Goal: Communication & Community: Answer question/provide support

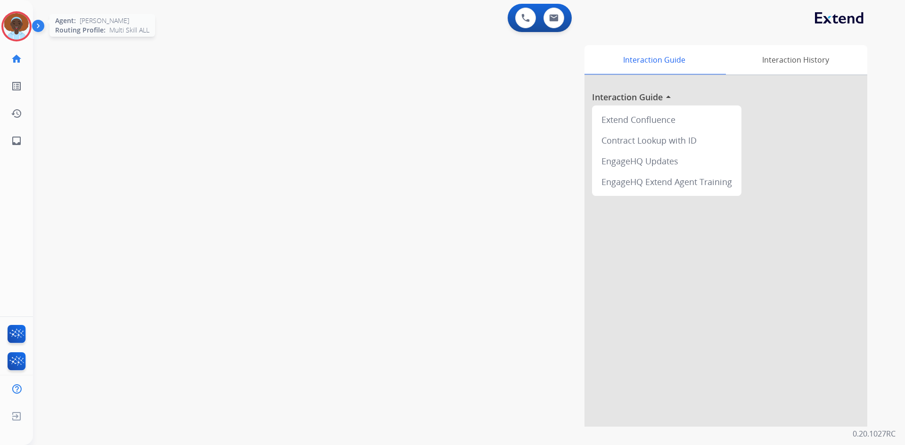
click at [15, 30] on img at bounding box center [16, 26] width 26 height 26
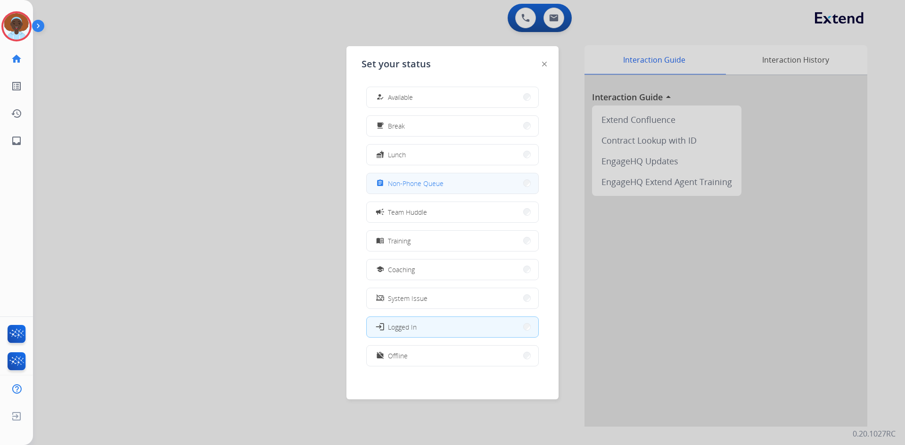
click at [432, 183] on span "Non-Phone Queue" at bounding box center [416, 184] width 56 height 10
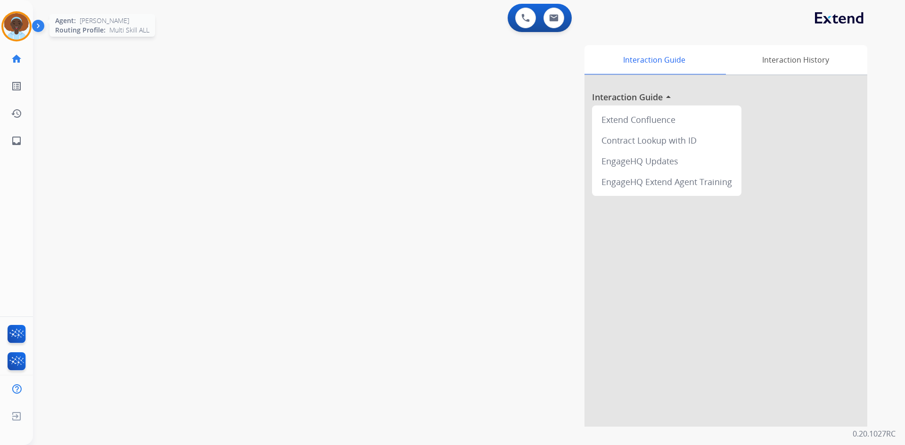
click at [14, 28] on img at bounding box center [16, 26] width 26 height 26
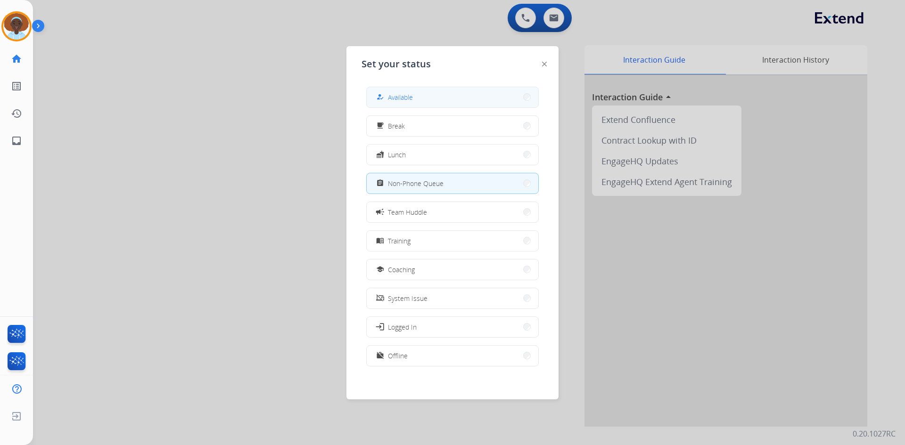
click at [409, 94] on span "Available" at bounding box center [400, 97] width 25 height 10
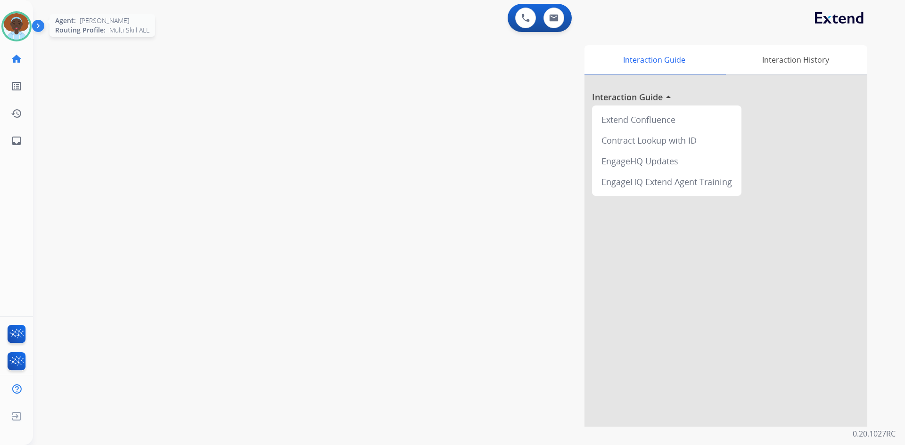
click at [16, 25] on img at bounding box center [16, 26] width 26 height 26
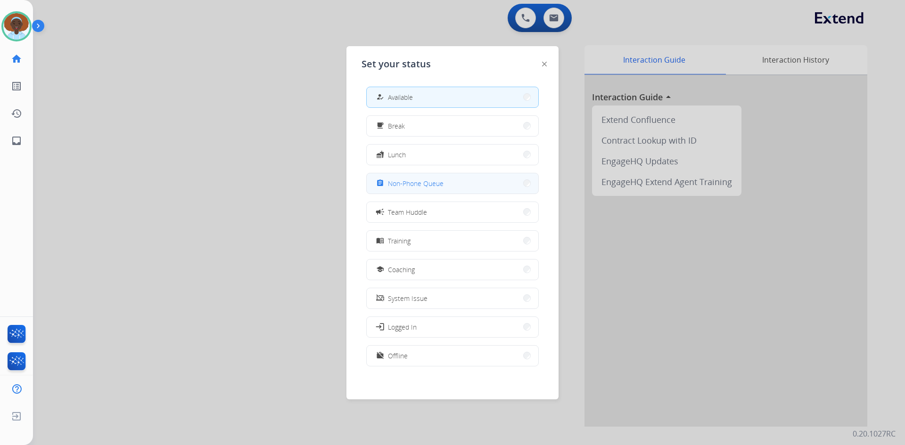
click at [409, 182] on span "Non-Phone Queue" at bounding box center [416, 184] width 56 height 10
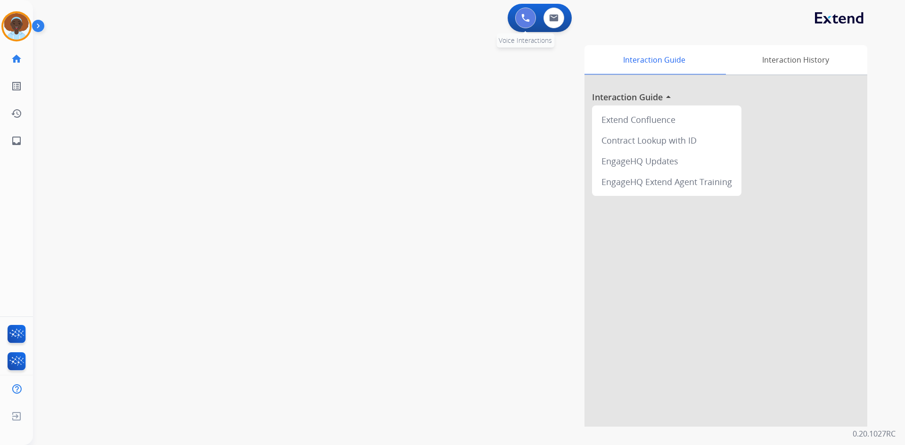
click at [524, 18] on img at bounding box center [525, 18] width 8 height 8
click at [529, 15] on img at bounding box center [525, 18] width 8 height 8
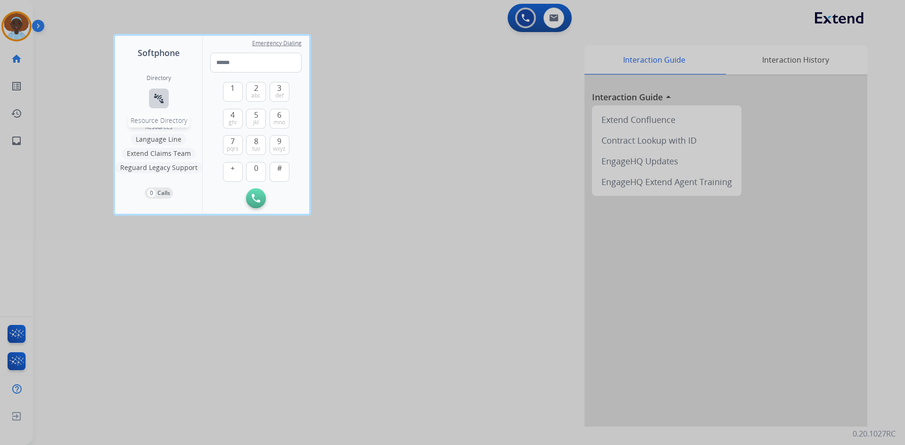
click at [159, 96] on mat-icon "connect_without_contact" at bounding box center [158, 98] width 11 height 11
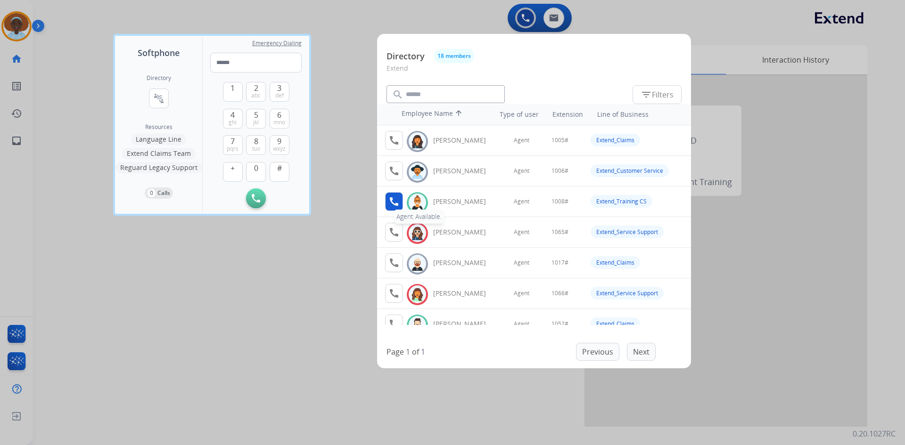
click at [394, 200] on mat-icon "call" at bounding box center [393, 201] width 11 height 11
click at [232, 89] on span "1" at bounding box center [232, 87] width 4 height 11
click at [258, 166] on span "0" at bounding box center [256, 168] width 4 height 11
click at [258, 143] on button "8 tuv" at bounding box center [256, 145] width 20 height 20
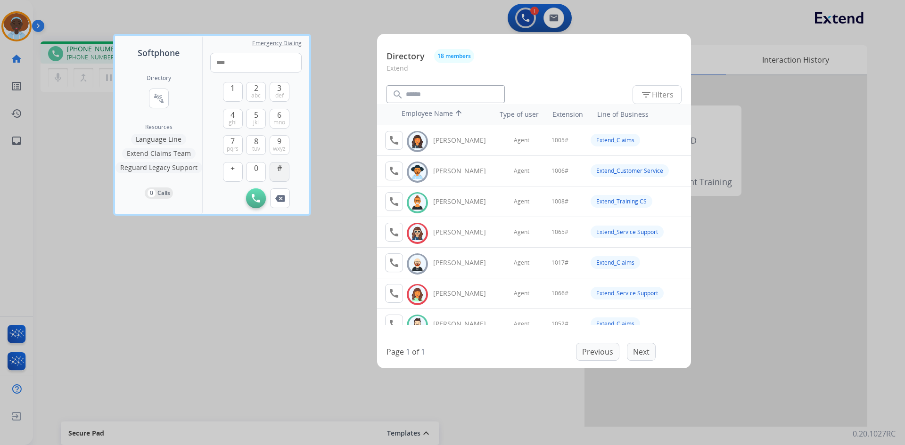
click at [277, 169] on button "#" at bounding box center [280, 172] width 20 height 20
type input "*****"
click at [259, 196] on img at bounding box center [256, 198] width 8 height 8
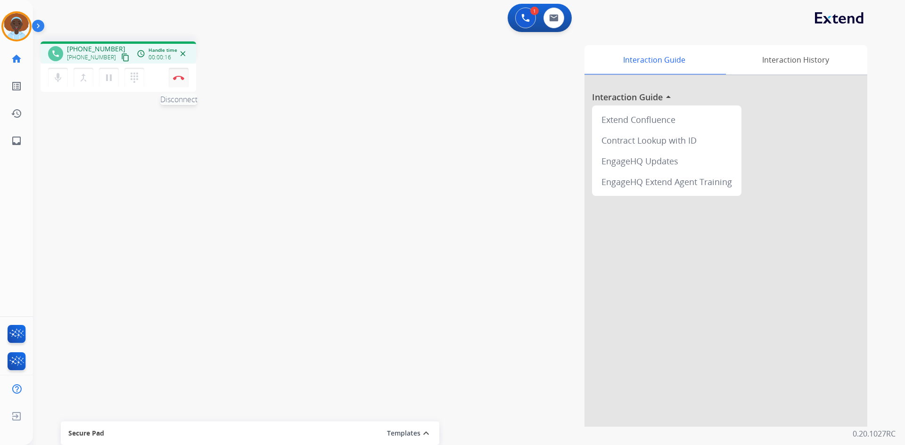
click at [176, 80] on button "Disconnect" at bounding box center [179, 78] width 20 height 20
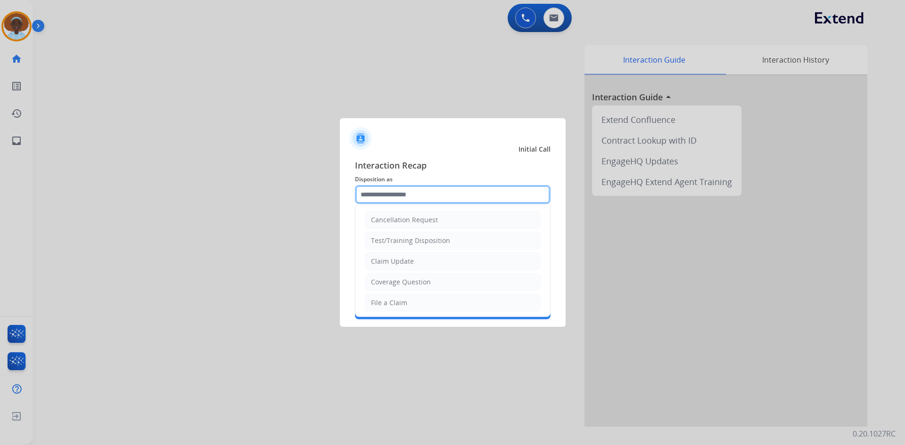
click at [440, 189] on input "text" at bounding box center [453, 194] width 196 height 19
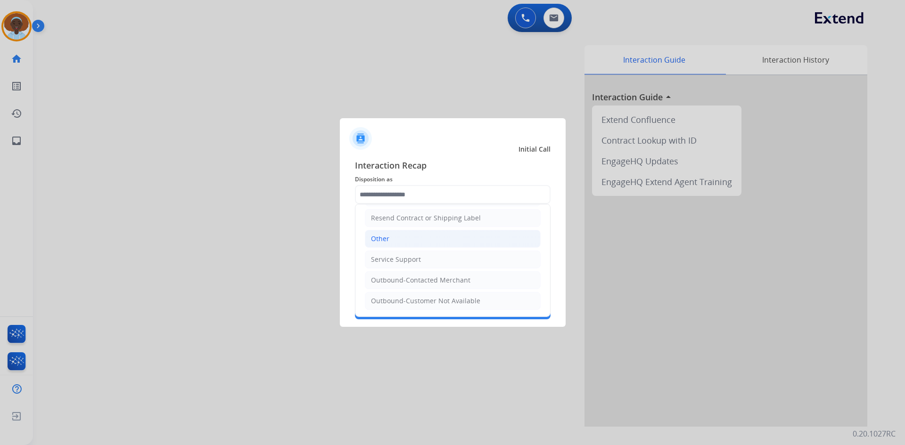
click at [404, 241] on li "Other" at bounding box center [453, 239] width 176 height 18
type input "*****"
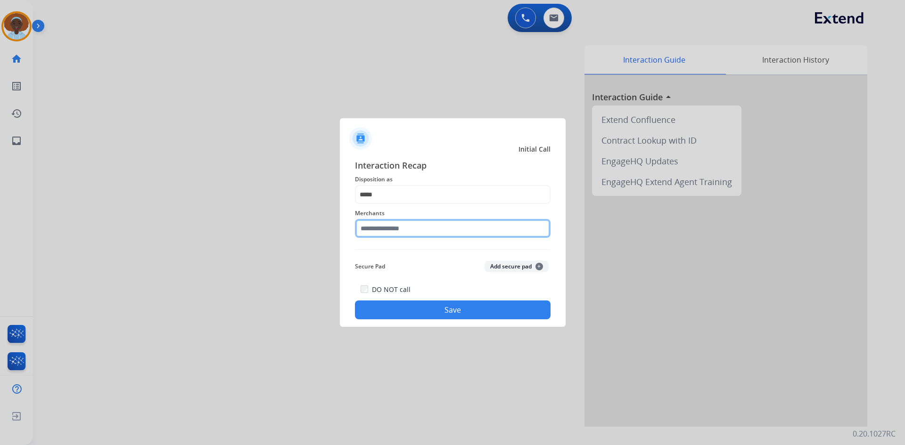
click at [445, 229] on input "text" at bounding box center [453, 228] width 196 height 19
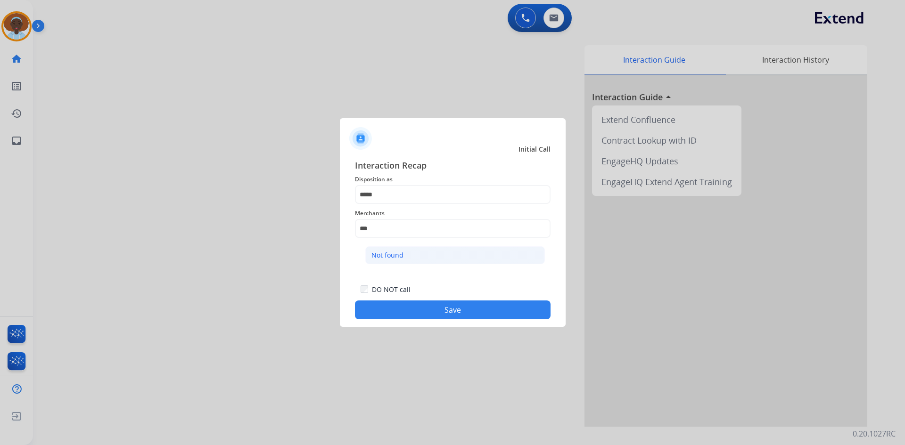
click at [439, 258] on li "Not found" at bounding box center [455, 255] width 180 height 18
type input "*********"
click at [458, 313] on button "Save" at bounding box center [453, 310] width 196 height 19
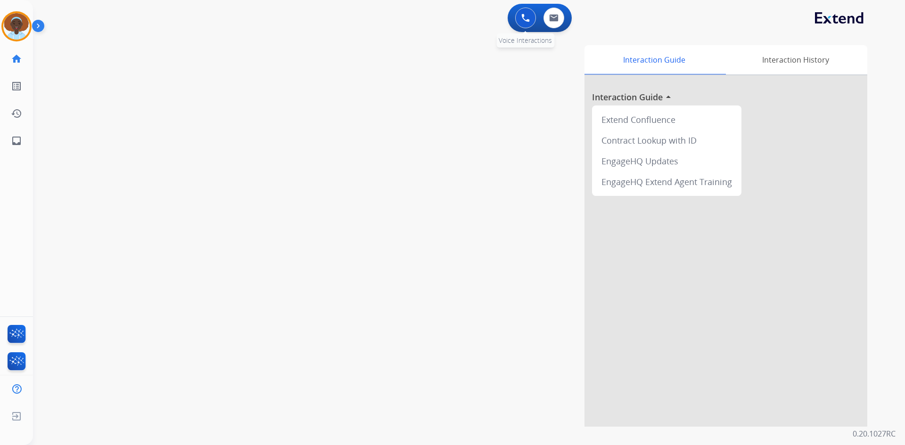
click at [526, 22] on button at bounding box center [525, 18] width 21 height 21
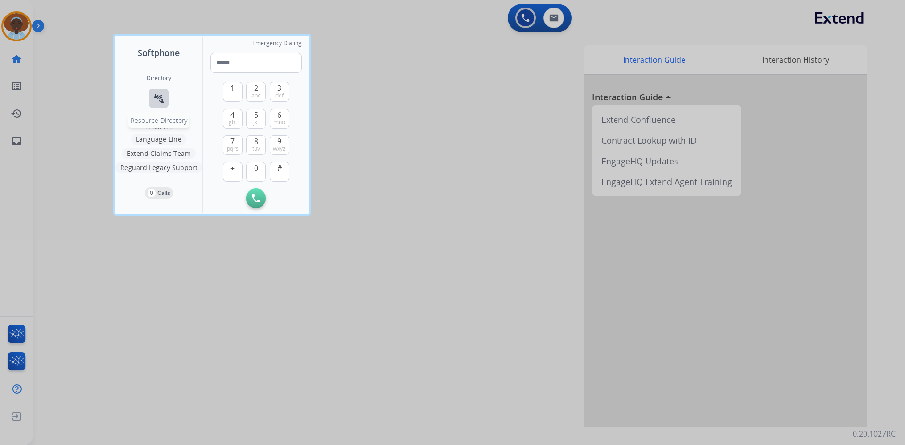
click at [155, 94] on mat-icon "connect_without_contact" at bounding box center [158, 98] width 11 height 11
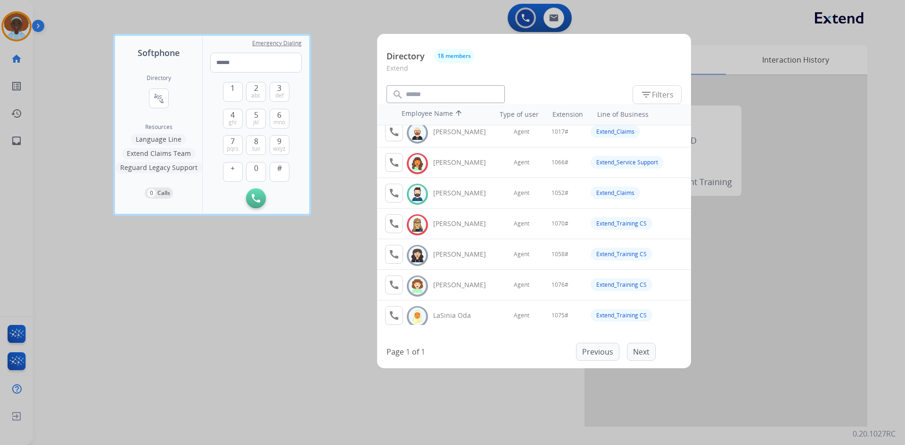
scroll to position [141, 0]
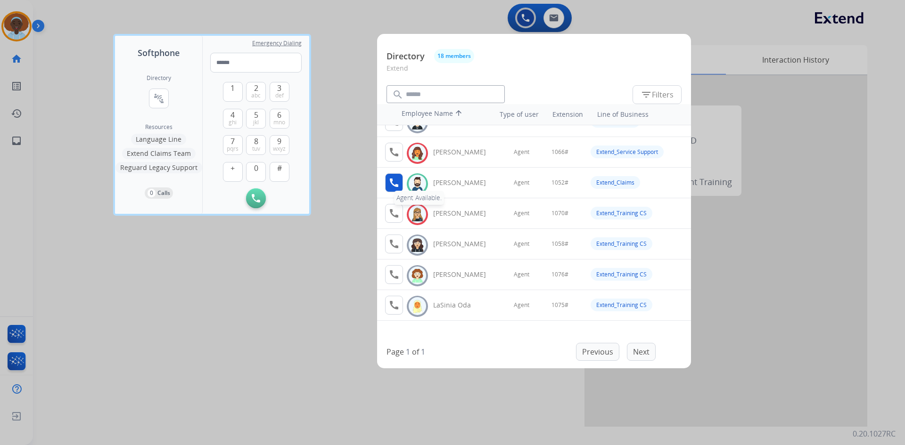
click at [395, 184] on mat-icon "call" at bounding box center [393, 182] width 11 height 11
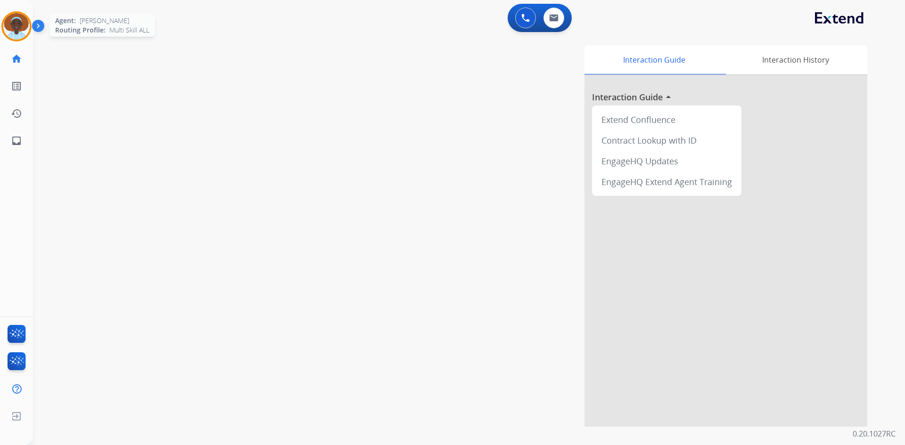
click at [8, 24] on img at bounding box center [16, 26] width 26 height 26
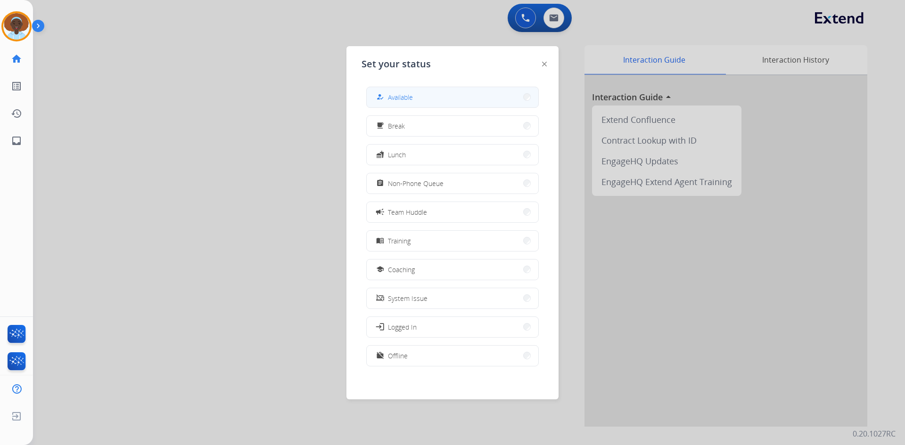
click at [407, 100] on span "Available" at bounding box center [400, 97] width 25 height 10
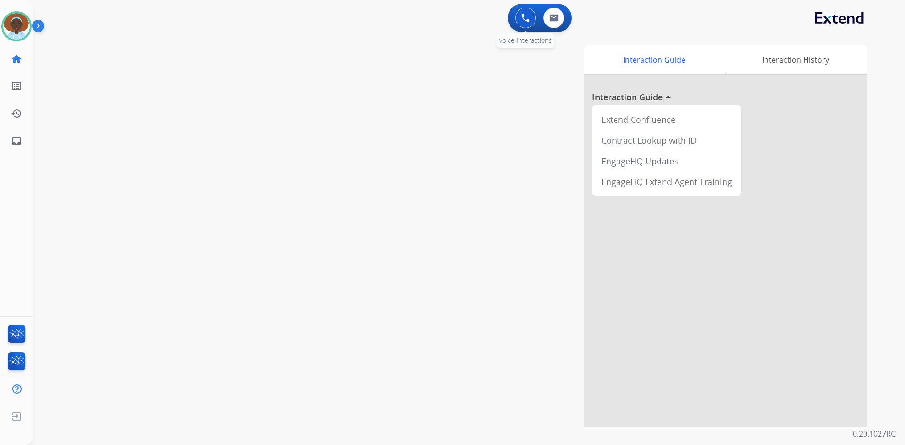
click at [529, 12] on button at bounding box center [525, 18] width 21 height 21
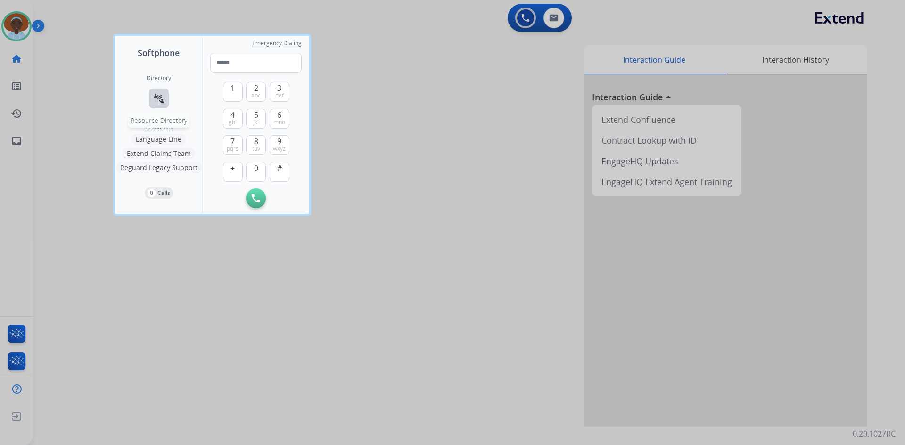
click at [160, 99] on mat-icon "connect_without_contact" at bounding box center [158, 98] width 11 height 11
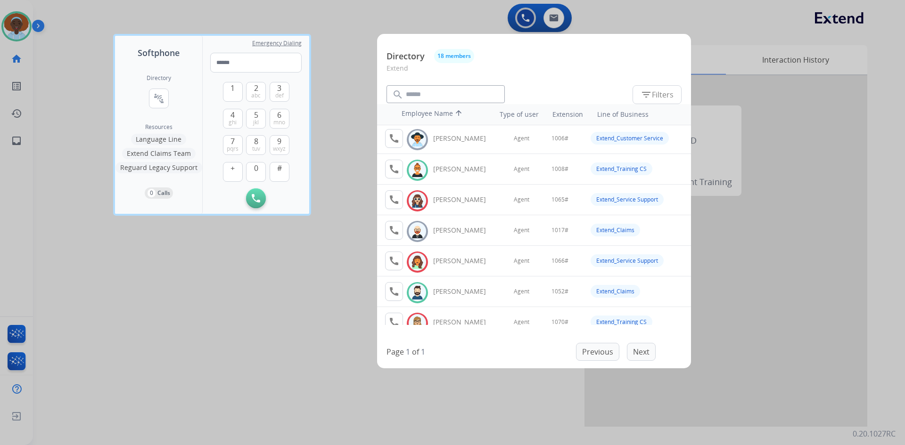
scroll to position [47, 0]
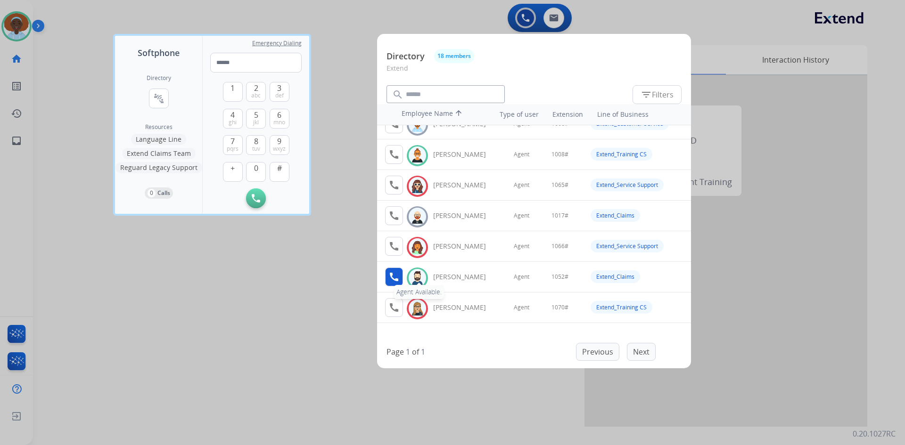
click at [395, 274] on mat-icon "call" at bounding box center [393, 276] width 11 height 11
click at [235, 89] on span "1" at bounding box center [232, 87] width 4 height 11
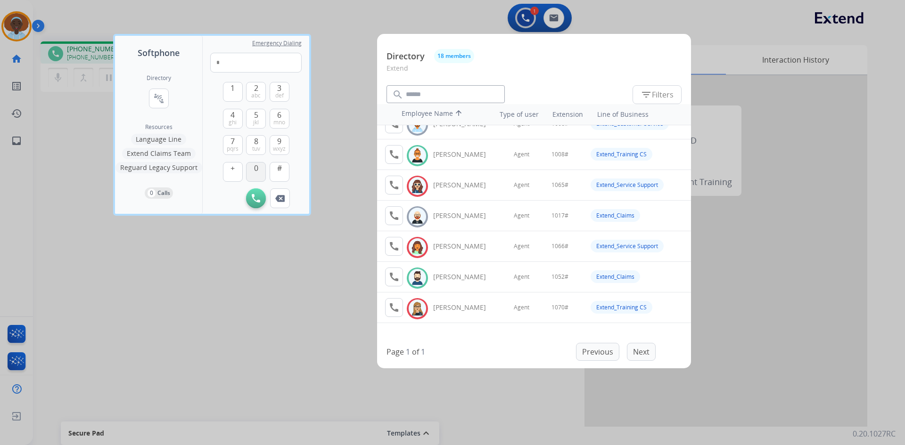
click at [259, 167] on button "0" at bounding box center [256, 172] width 20 height 20
click at [258, 115] on button "5 jkl" at bounding box center [256, 119] width 20 height 20
click at [255, 88] on span "2" at bounding box center [256, 87] width 4 height 11
click at [285, 168] on button "#" at bounding box center [280, 172] width 20 height 20
type input "*****"
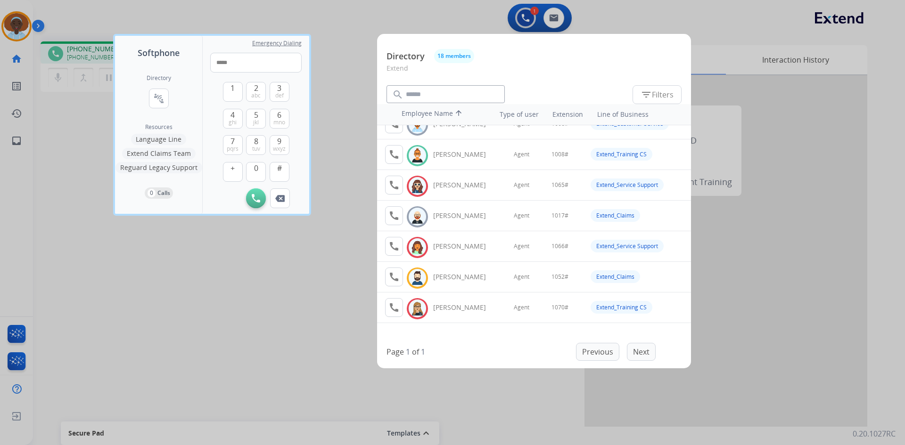
click at [337, 65] on div at bounding box center [452, 222] width 905 height 445
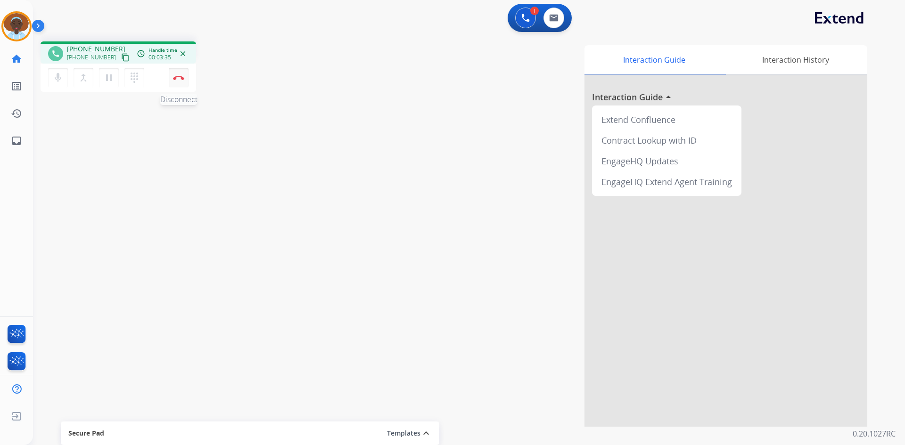
click at [181, 76] on img at bounding box center [178, 77] width 11 height 5
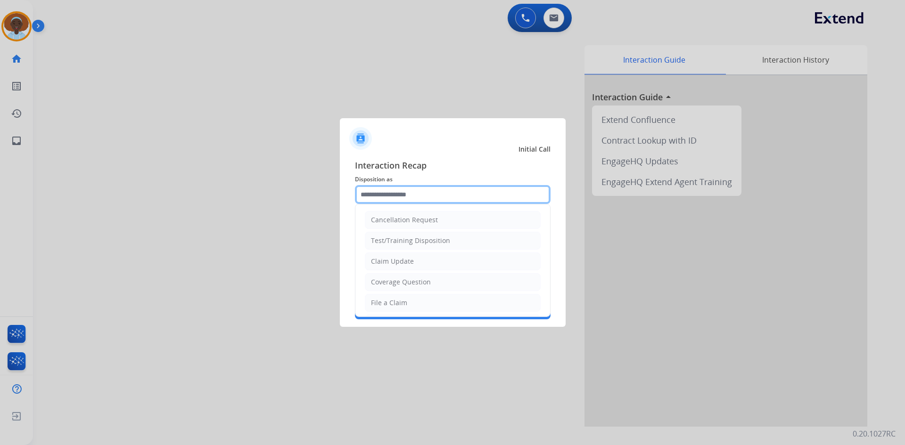
click at [423, 192] on input "text" at bounding box center [453, 194] width 196 height 19
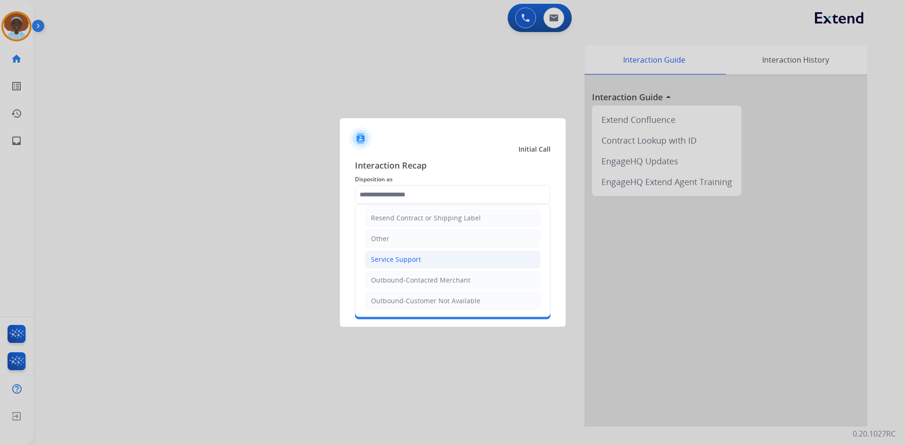
click at [400, 259] on div "Service Support" at bounding box center [396, 259] width 50 height 9
type input "**********"
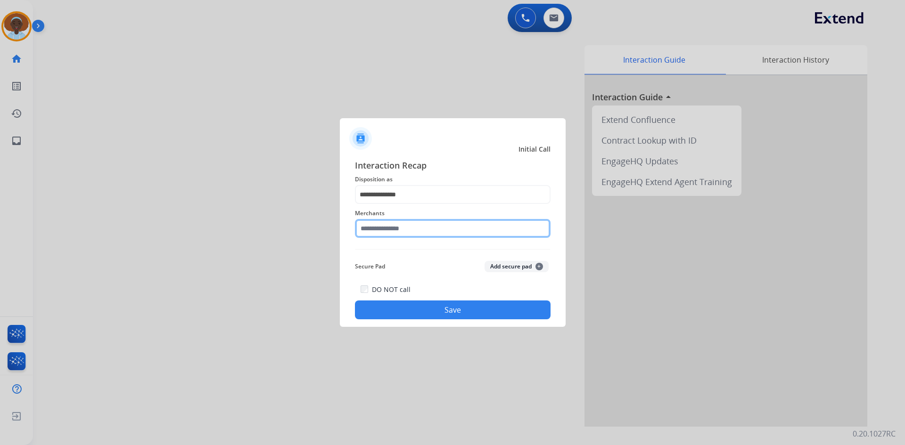
click at [416, 229] on input "text" at bounding box center [453, 228] width 196 height 19
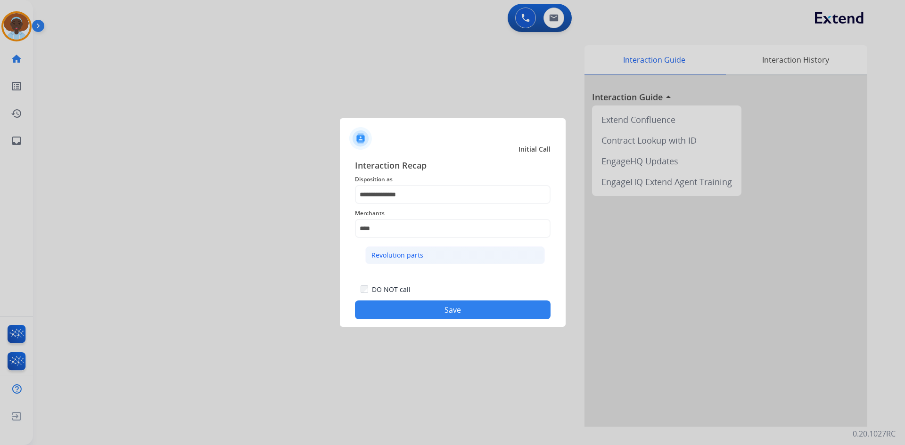
click at [405, 253] on div "Revolution parts" at bounding box center [397, 255] width 52 height 9
type input "**********"
click at [456, 311] on button "Save" at bounding box center [453, 310] width 196 height 19
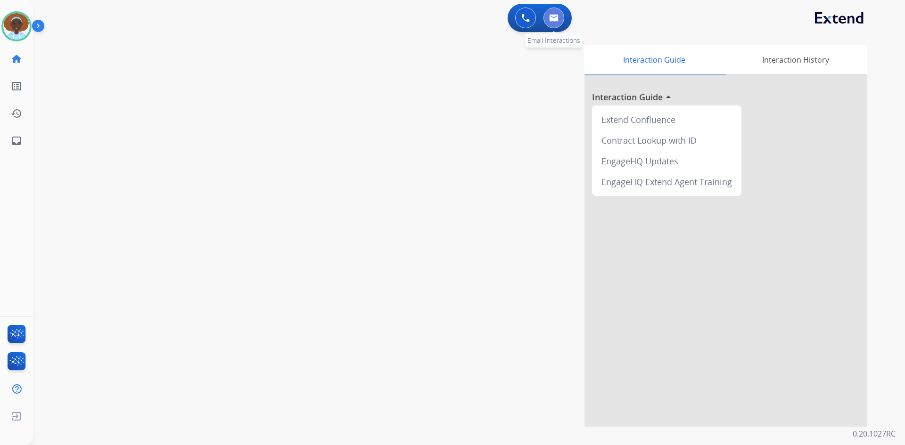
click at [552, 17] on img at bounding box center [553, 18] width 9 height 8
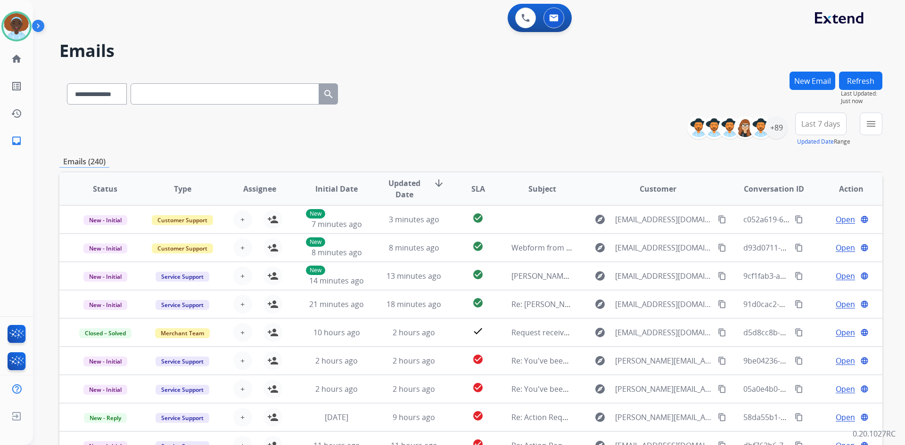
click at [810, 123] on span "Last 7 days" at bounding box center [820, 124] width 39 height 4
click at [808, 238] on div "Last 90 days" at bounding box center [818, 238] width 52 height 14
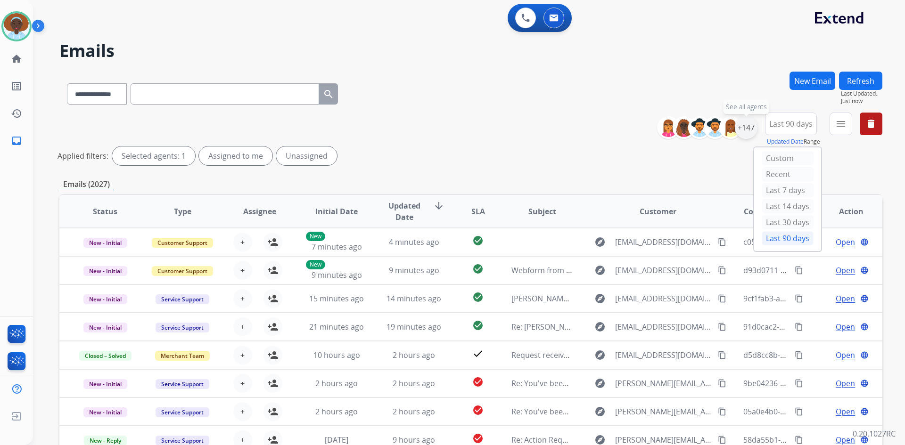
click at [743, 131] on div "+147" at bounding box center [746, 127] width 23 height 23
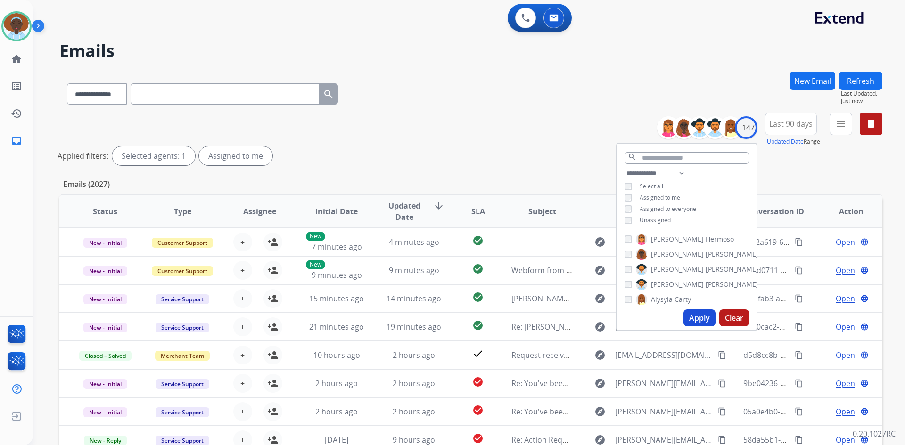
click at [695, 320] on button "Apply" at bounding box center [699, 318] width 32 height 17
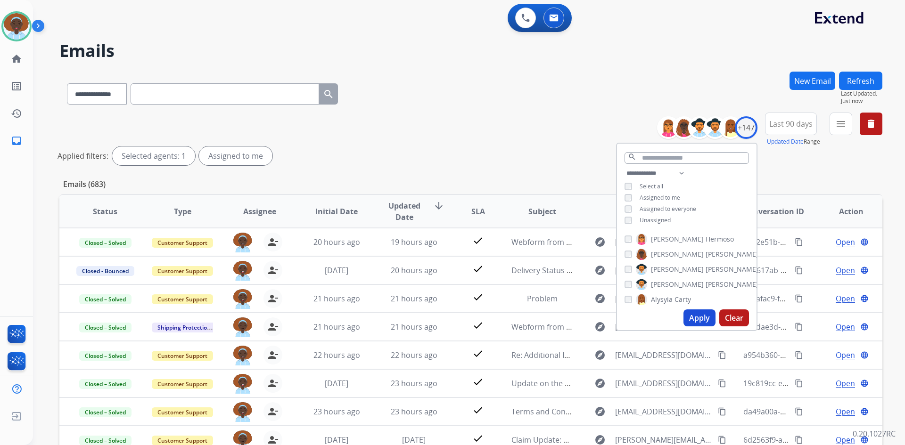
click at [553, 164] on div "Applied filters: Selected agents: 1 Assigned to me" at bounding box center [468, 156] width 823 height 19
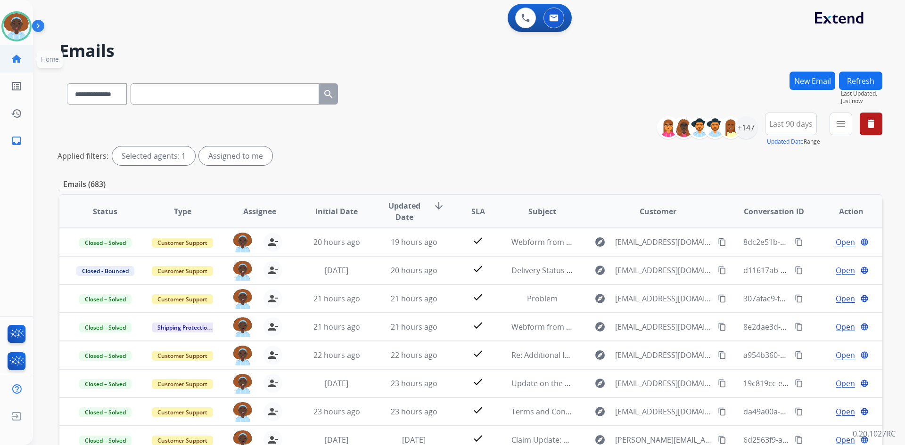
click at [18, 57] on mat-icon "home" at bounding box center [16, 58] width 11 height 11
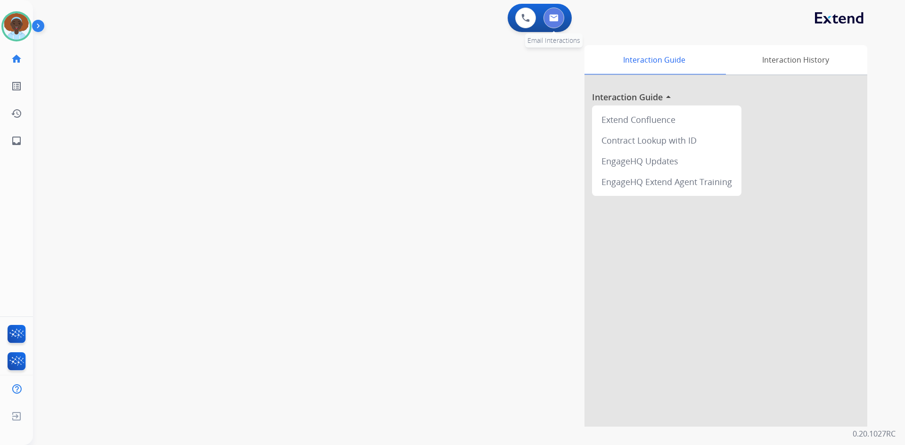
click at [556, 19] on img at bounding box center [553, 18] width 9 height 8
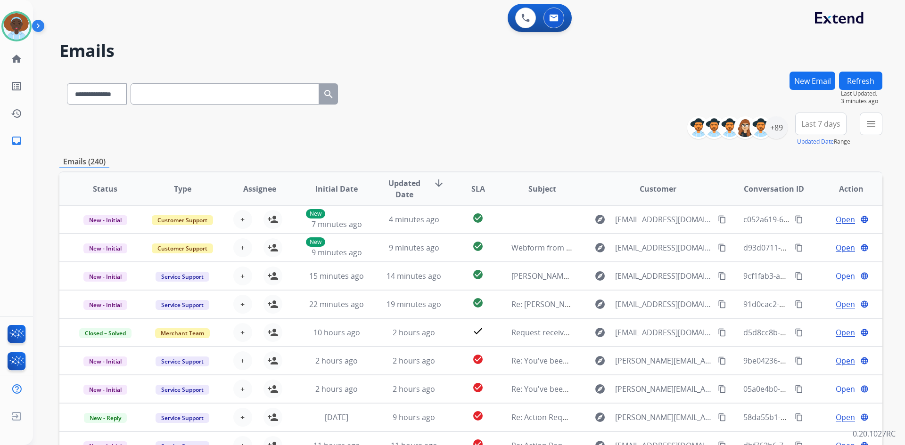
click at [36, 23] on img at bounding box center [40, 28] width 16 height 18
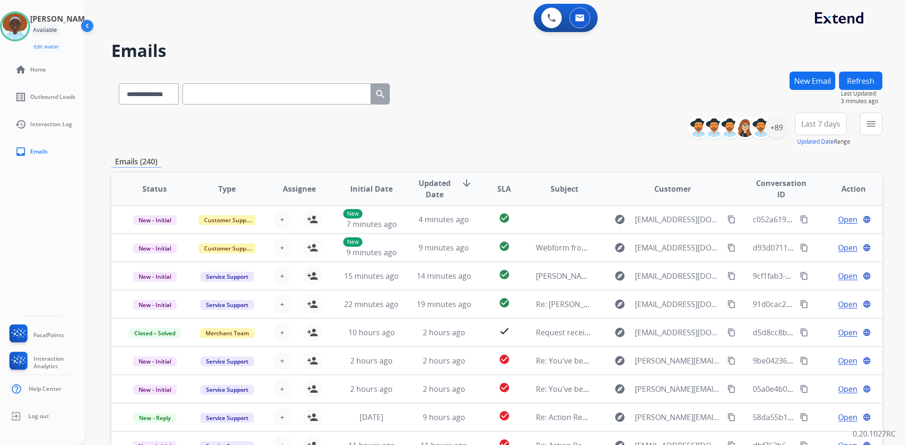
click at [89, 24] on img at bounding box center [88, 28] width 18 height 18
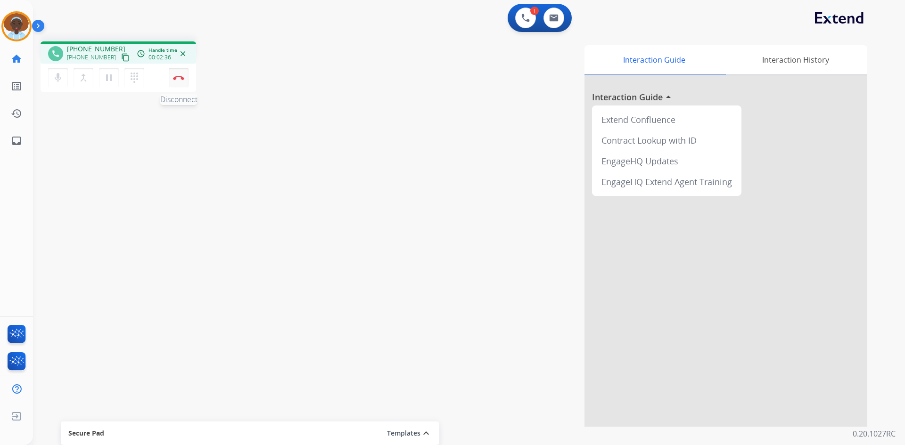
click at [179, 77] on img at bounding box center [178, 77] width 11 height 5
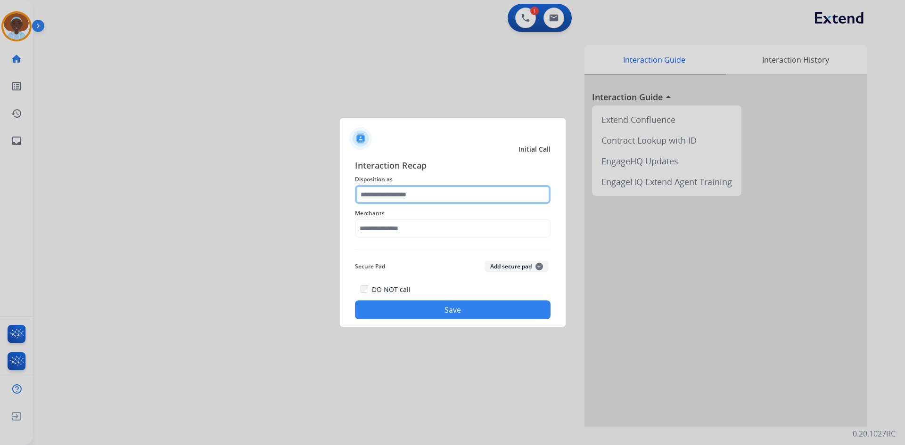
click at [413, 188] on input "text" at bounding box center [453, 194] width 196 height 19
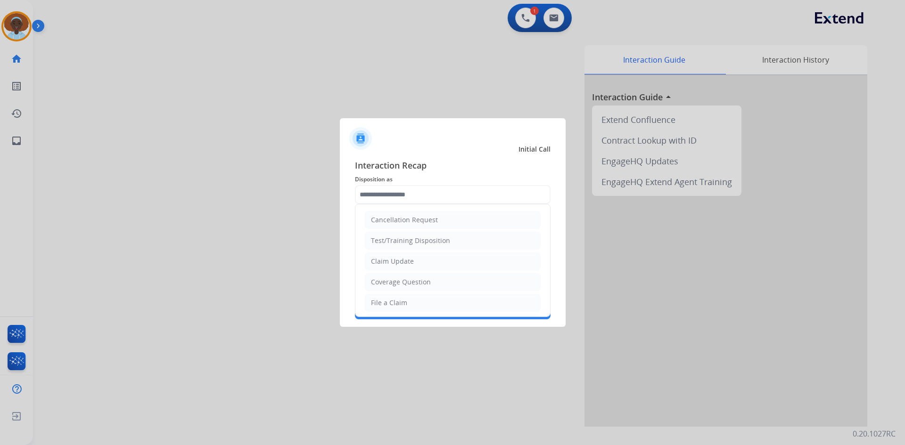
click at [396, 300] on div "File a Claim" at bounding box center [389, 302] width 36 height 9
type input "**********"
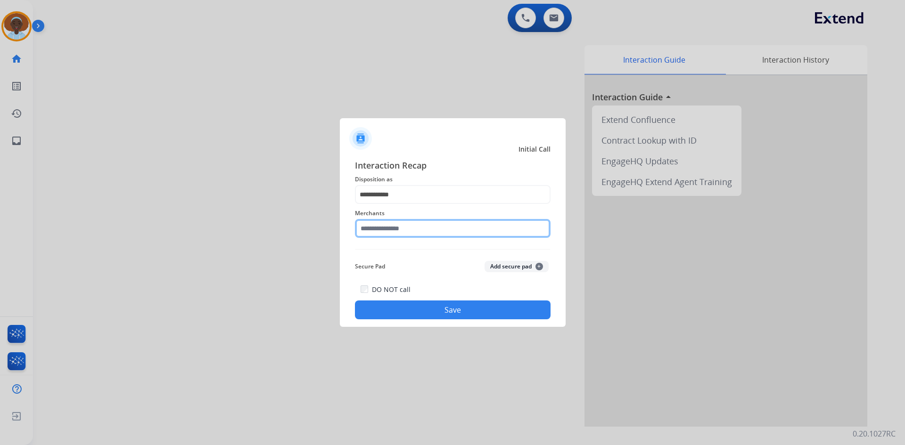
click at [390, 231] on input "text" at bounding box center [453, 228] width 196 height 19
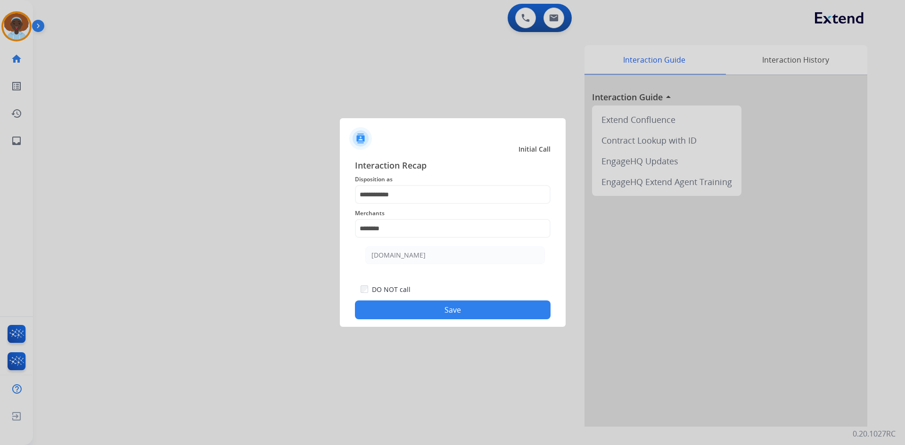
click at [398, 255] on div "[DOMAIN_NAME]" at bounding box center [398, 255] width 54 height 9
type input "**********"
click at [452, 307] on button "Save" at bounding box center [453, 310] width 196 height 19
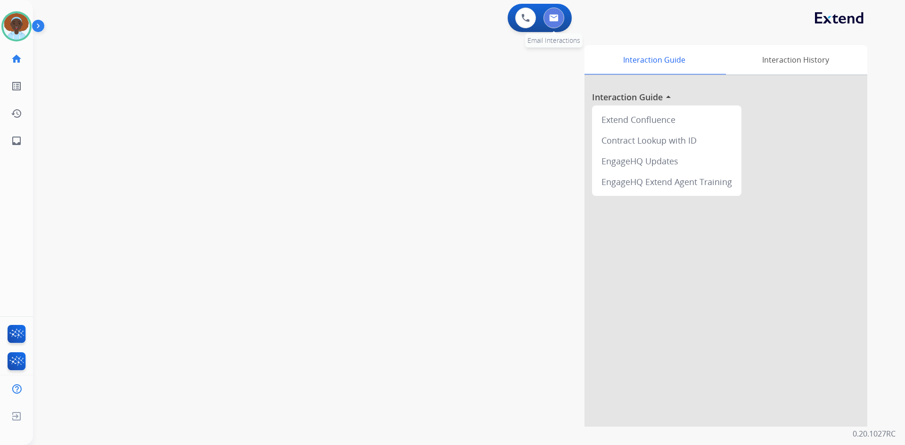
click at [548, 18] on button at bounding box center [553, 18] width 21 height 21
select select "**********"
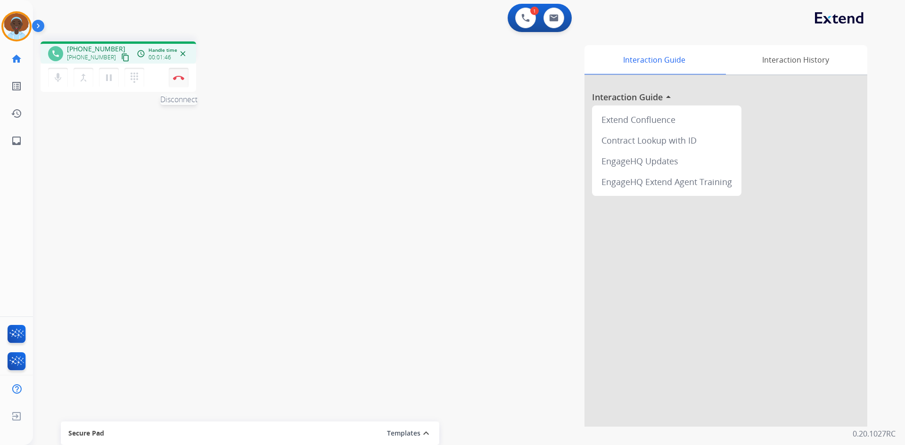
click at [178, 74] on button "Disconnect" at bounding box center [179, 78] width 20 height 20
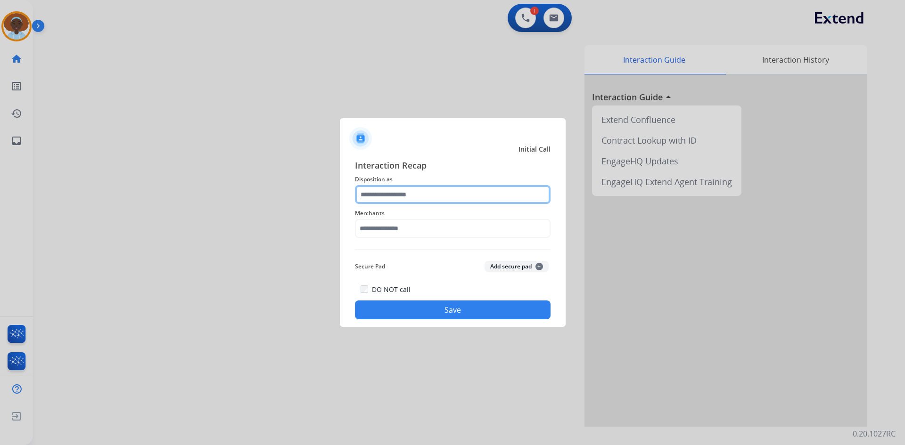
click at [399, 192] on input "text" at bounding box center [453, 194] width 196 height 19
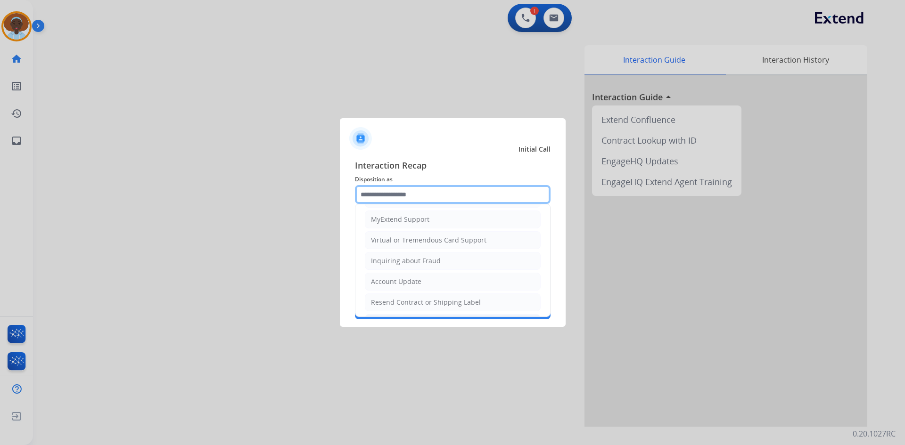
scroll to position [147, 0]
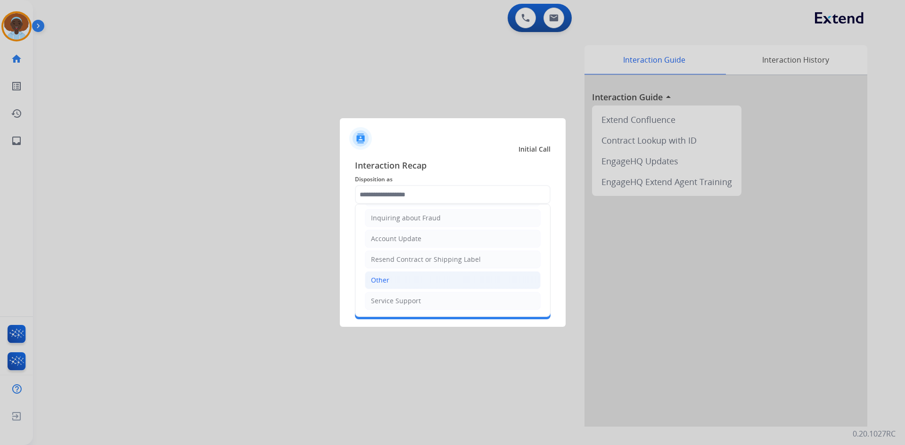
click at [397, 273] on li "Other" at bounding box center [453, 280] width 176 height 18
type input "*****"
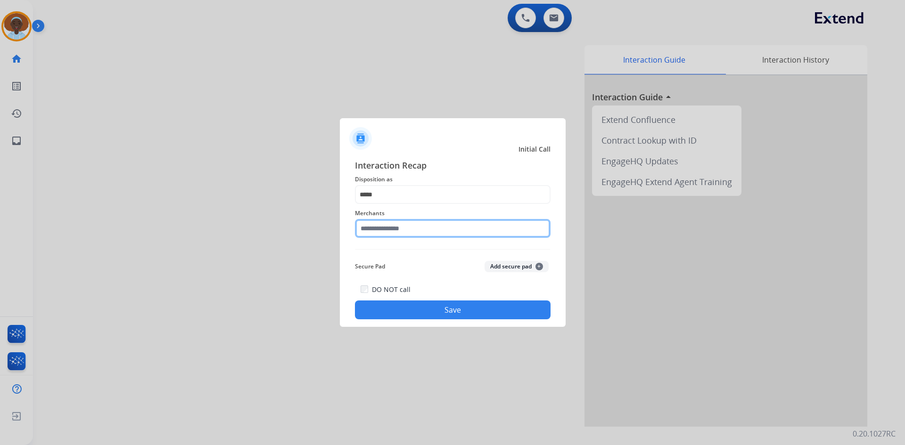
click at [425, 228] on input "text" at bounding box center [453, 228] width 196 height 19
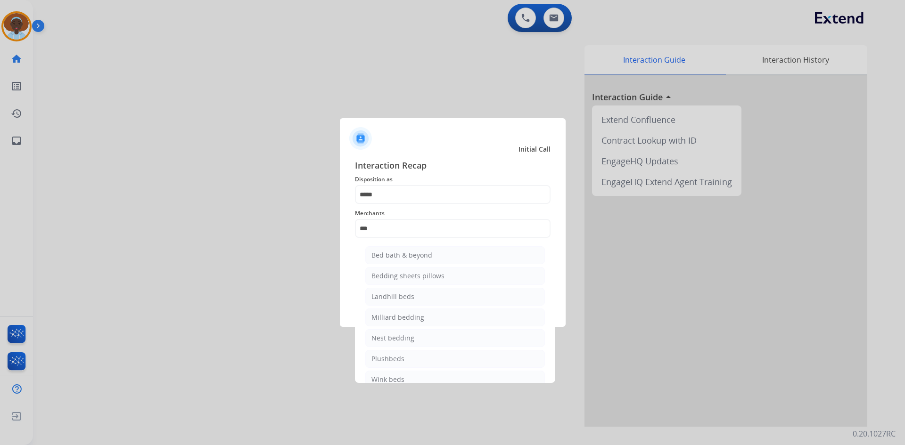
click at [418, 255] on div "Bed bath & beyond" at bounding box center [401, 255] width 61 height 9
type input "**********"
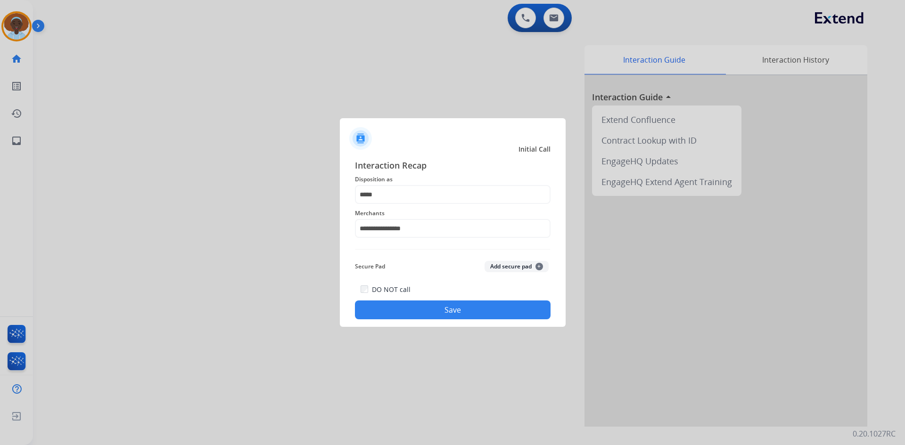
click at [450, 312] on button "Save" at bounding box center [453, 310] width 196 height 19
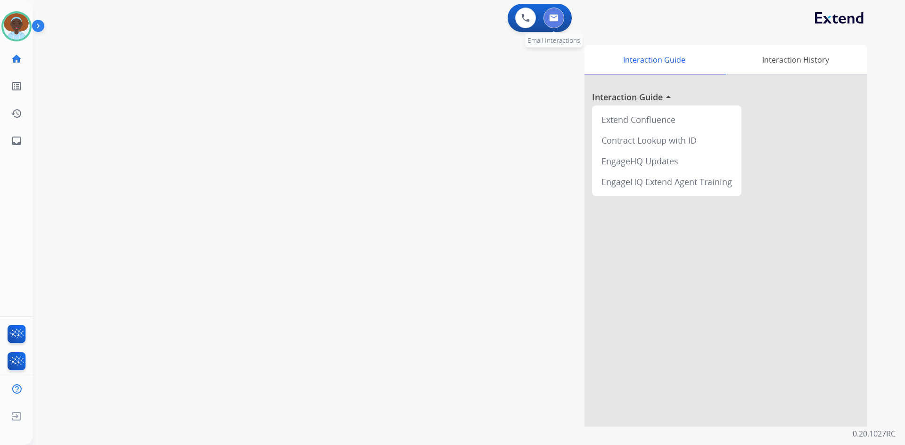
click at [558, 20] on img at bounding box center [553, 18] width 9 height 8
select select "**********"
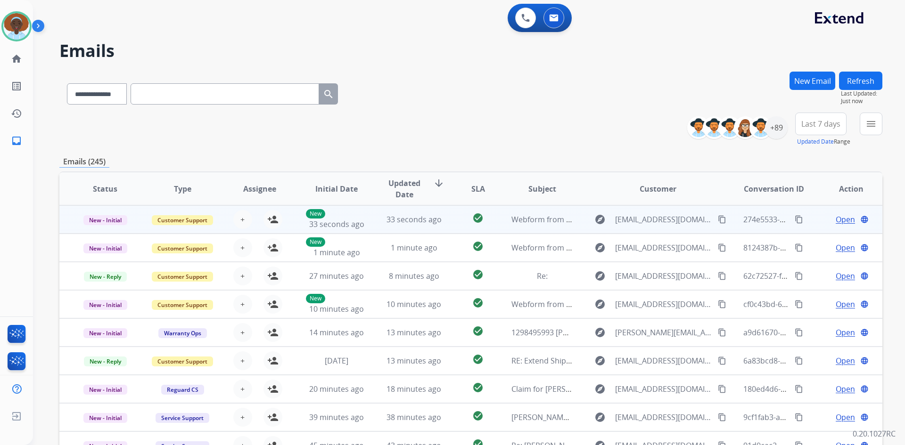
click at [835, 217] on span "Open" at bounding box center [844, 219] width 19 height 11
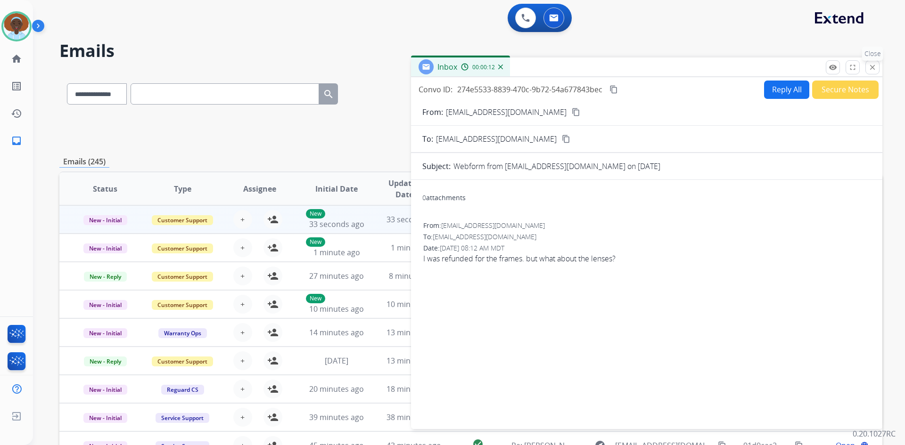
click at [874, 68] on mat-icon "close" at bounding box center [872, 67] width 8 height 8
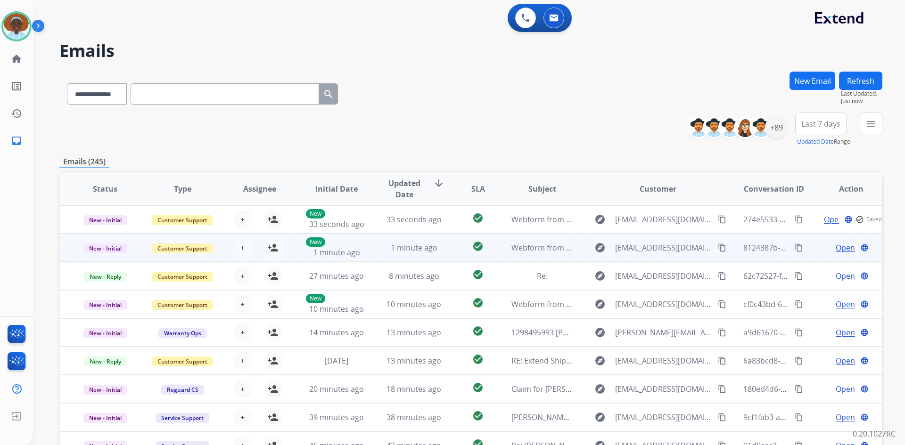
click at [836, 250] on span "Open" at bounding box center [844, 247] width 19 height 11
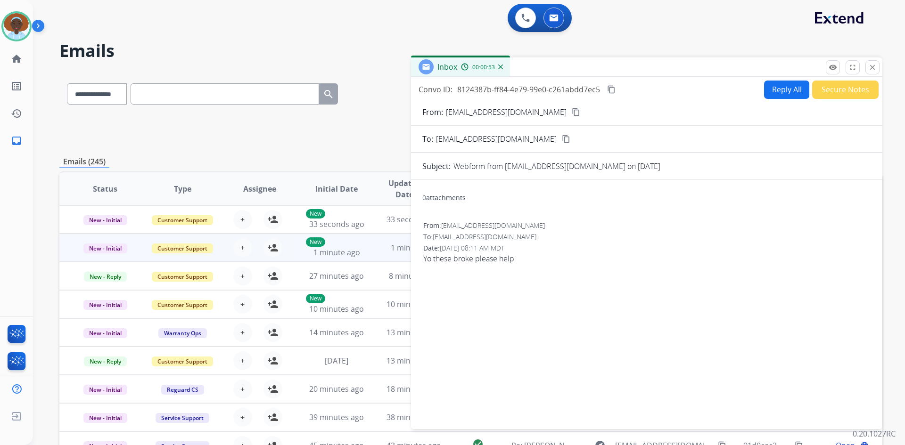
click at [572, 112] on mat-icon "content_copy" at bounding box center [576, 112] width 8 height 8
click at [776, 90] on button "Reply All" at bounding box center [786, 90] width 45 height 18
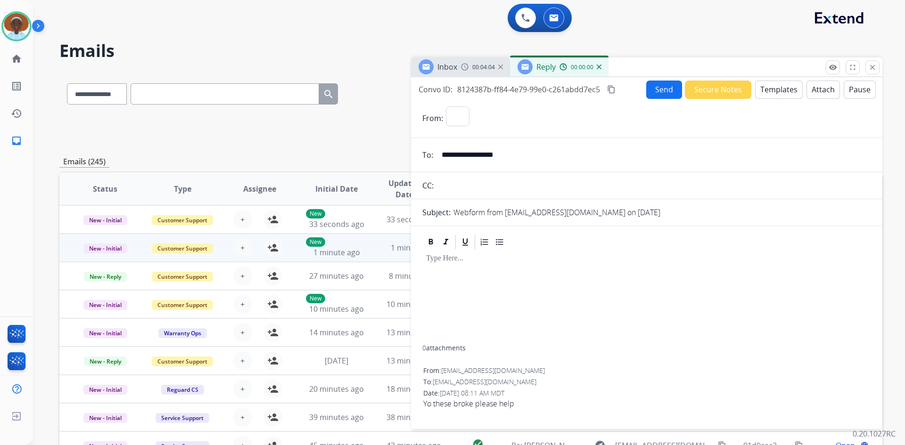
select select "**********"
click at [776, 85] on button "Templates" at bounding box center [779, 90] width 48 height 18
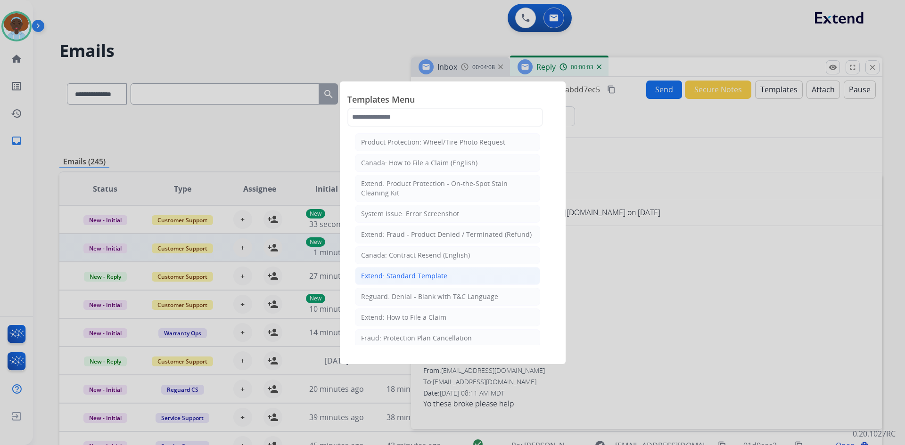
click at [432, 273] on div "Extend: Standard Template" at bounding box center [404, 275] width 86 height 9
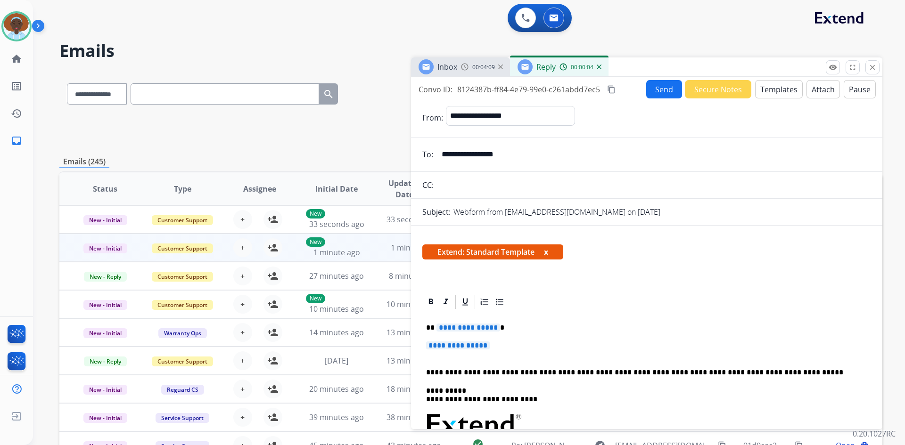
click at [469, 325] on span "**********" at bounding box center [468, 328] width 64 height 8
click at [449, 348] on span "**********" at bounding box center [458, 346] width 64 height 8
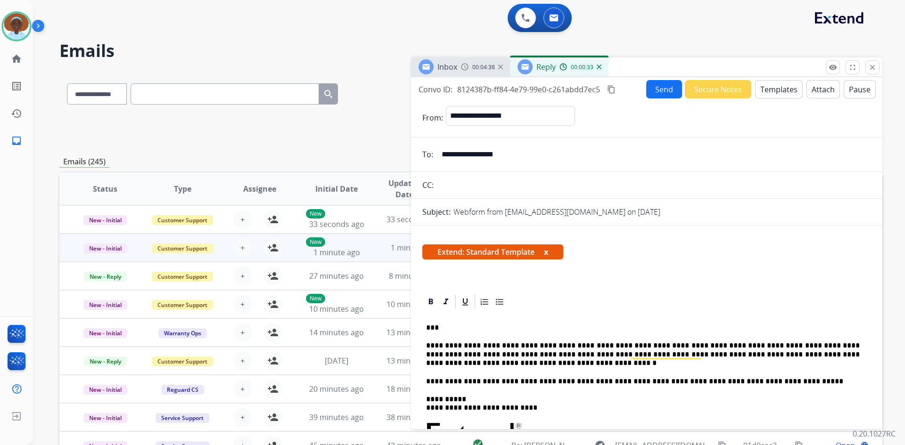
click at [654, 94] on button "Send" at bounding box center [664, 89] width 36 height 18
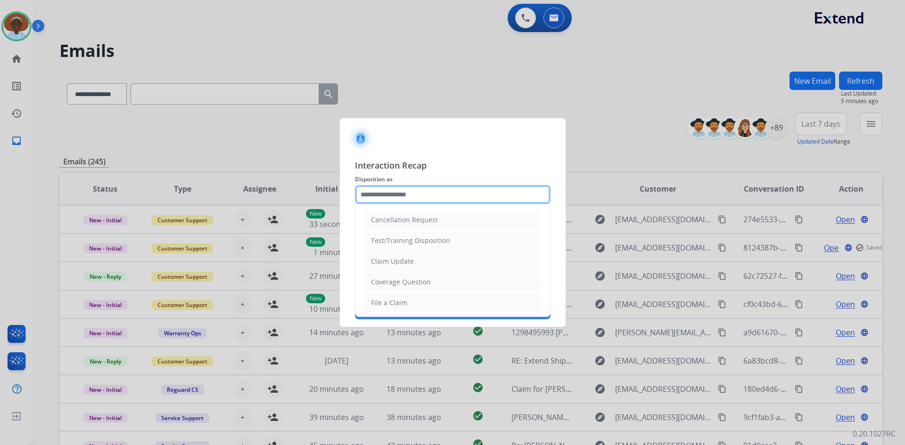
click at [426, 193] on input "text" at bounding box center [453, 194] width 196 height 19
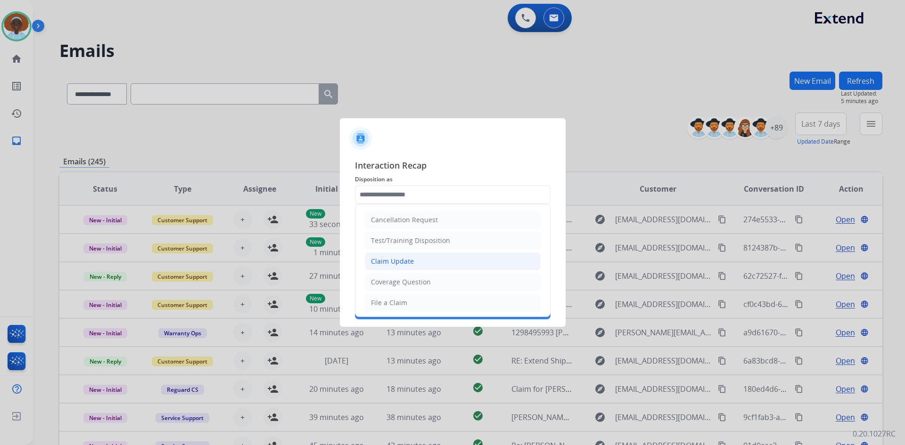
drag, startPoint x: 424, startPoint y: 260, endPoint x: 422, endPoint y: 253, distance: 7.2
click at [424, 260] on li "Claim Update" at bounding box center [453, 262] width 176 height 18
type input "**********"
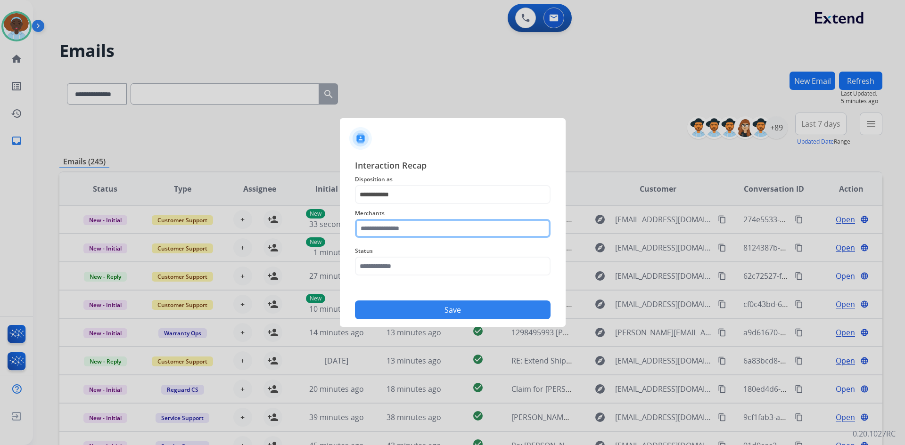
click at [415, 229] on input "text" at bounding box center [453, 228] width 196 height 19
click at [409, 257] on li "Jbl audio" at bounding box center [455, 255] width 180 height 18
type input "*********"
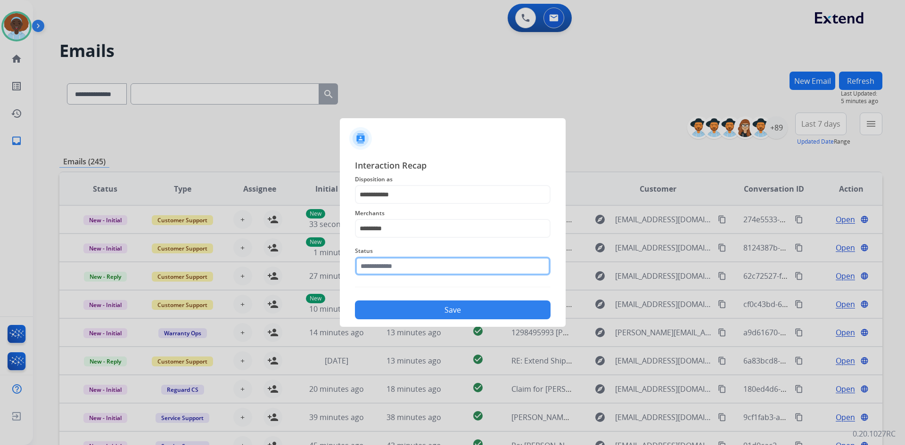
click at [409, 270] on input "text" at bounding box center [453, 266] width 196 height 19
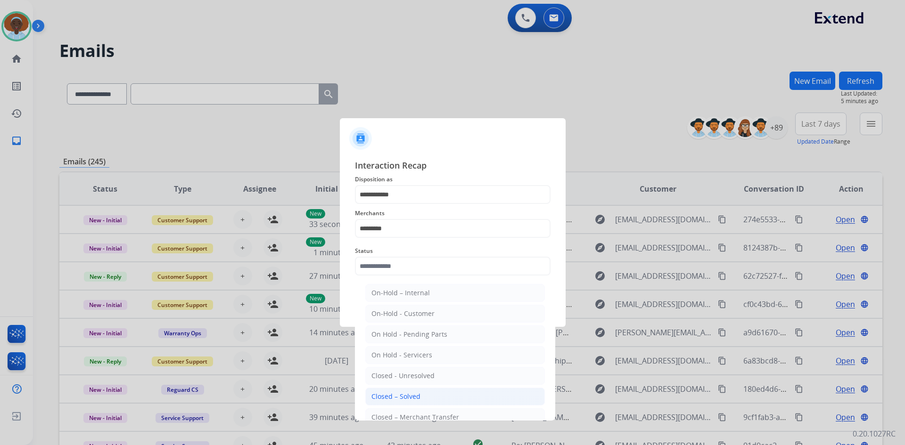
click at [426, 400] on li "Closed – Solved" at bounding box center [455, 397] width 180 height 18
type input "**********"
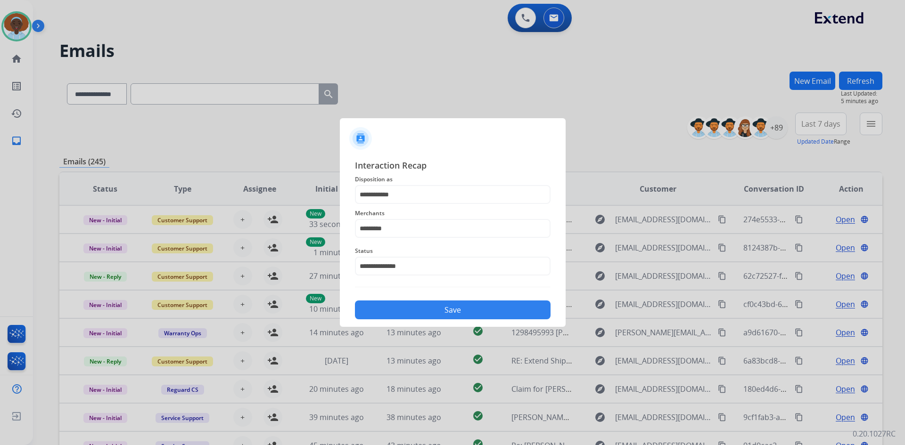
click at [447, 316] on button "Save" at bounding box center [453, 310] width 196 height 19
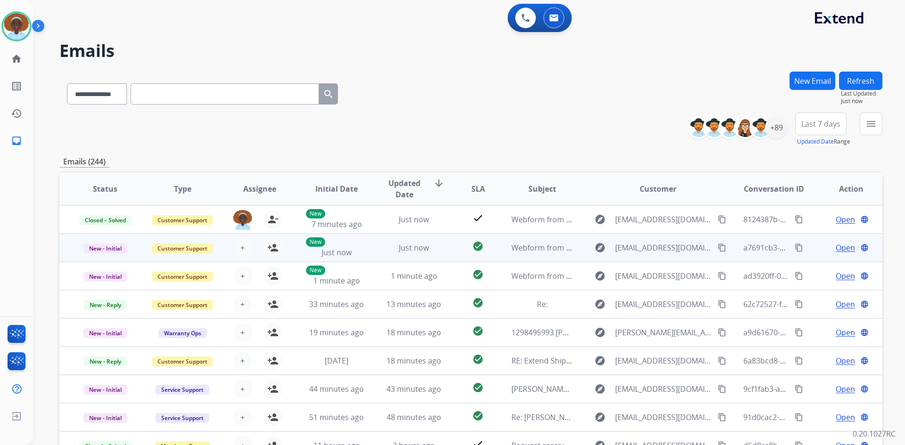
click at [843, 247] on span "Open" at bounding box center [844, 247] width 19 height 11
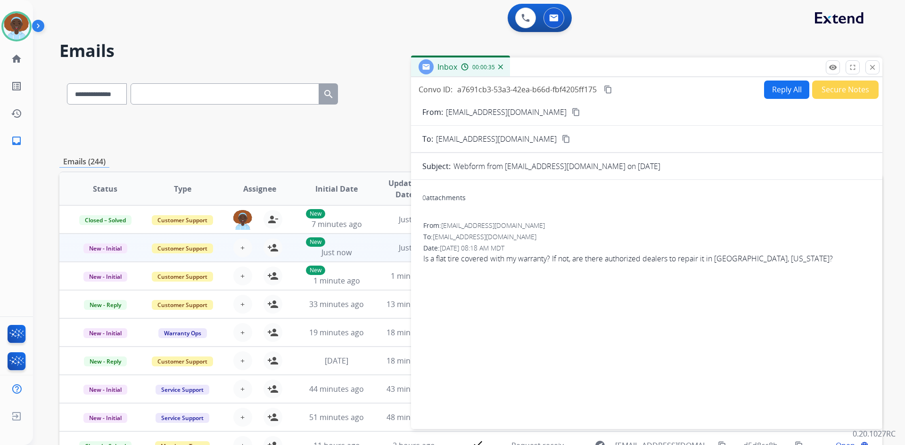
click at [870, 67] on mat-icon "close" at bounding box center [872, 67] width 8 height 8
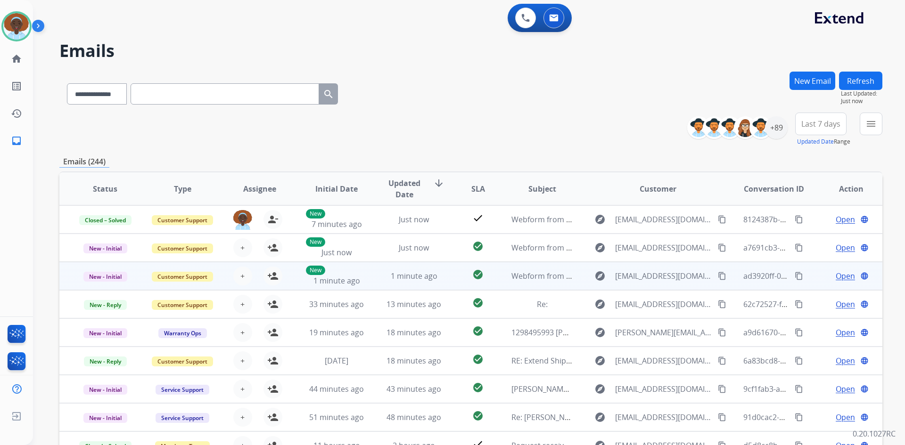
click at [838, 277] on span "Open" at bounding box center [844, 275] width 19 height 11
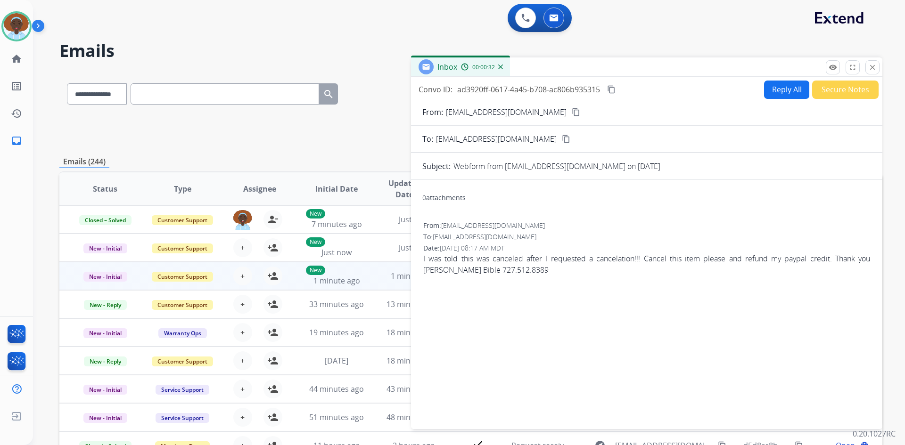
click at [572, 112] on mat-icon "content_copy" at bounding box center [576, 112] width 8 height 8
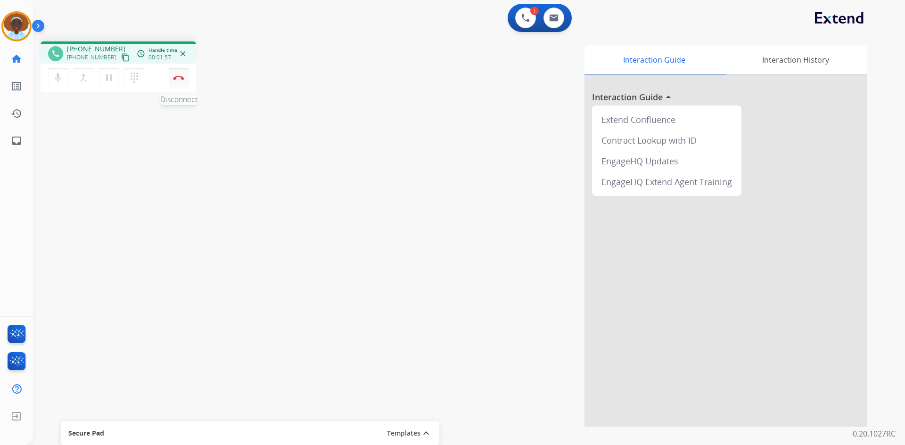
click at [178, 78] on img at bounding box center [178, 77] width 11 height 5
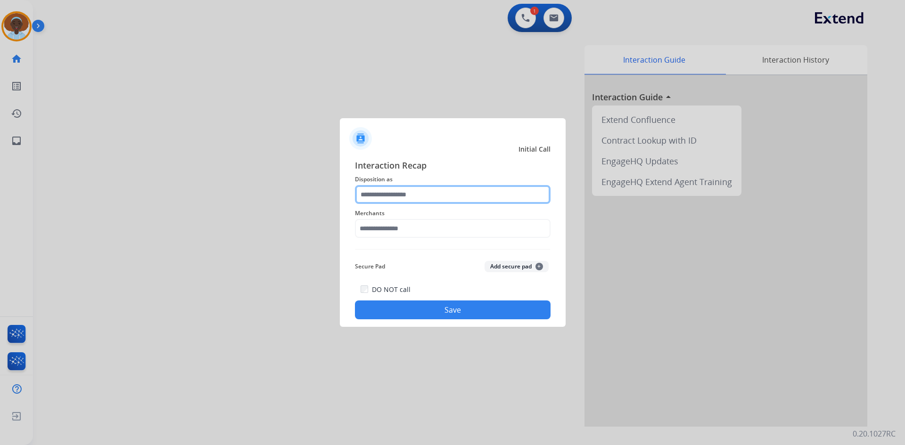
click at [397, 195] on input "text" at bounding box center [453, 194] width 196 height 19
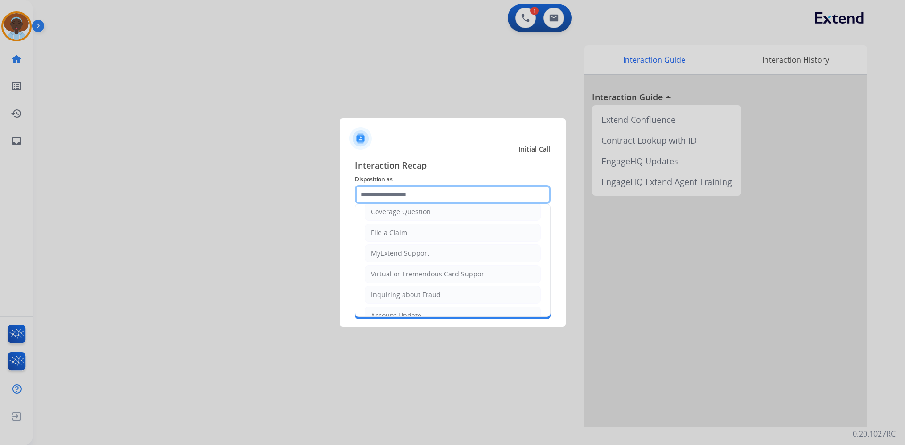
scroll to position [147, 0]
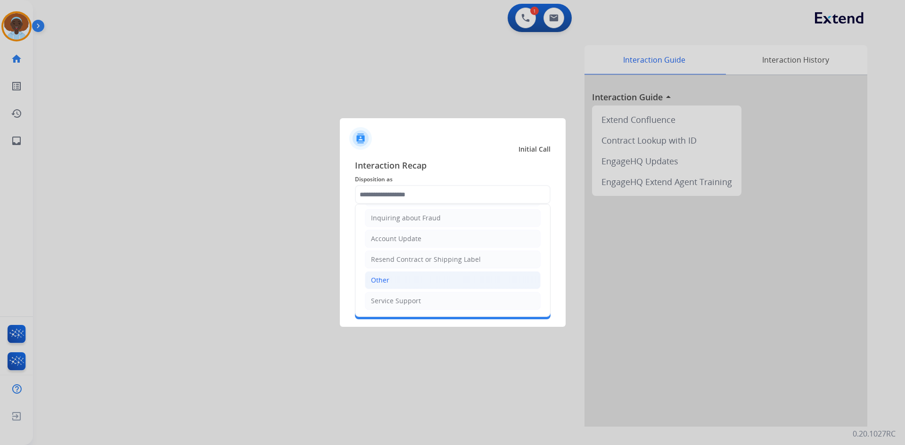
click at [404, 275] on li "Other" at bounding box center [453, 280] width 176 height 18
type input "*****"
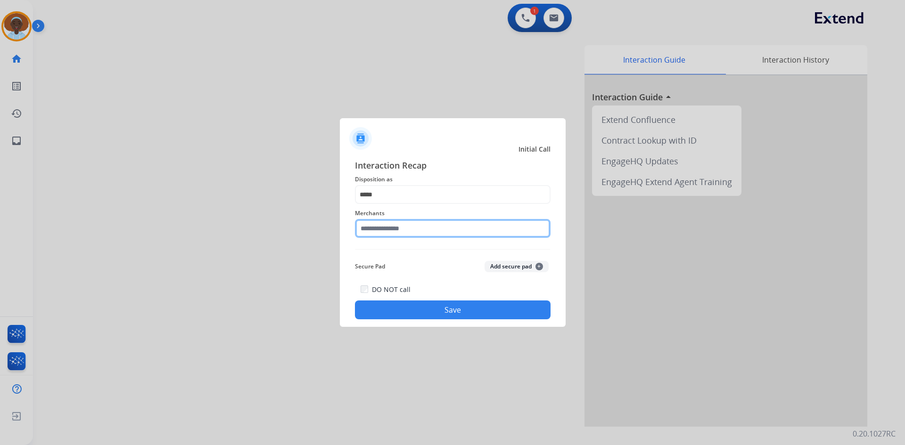
click at [419, 232] on input "text" at bounding box center [453, 228] width 196 height 19
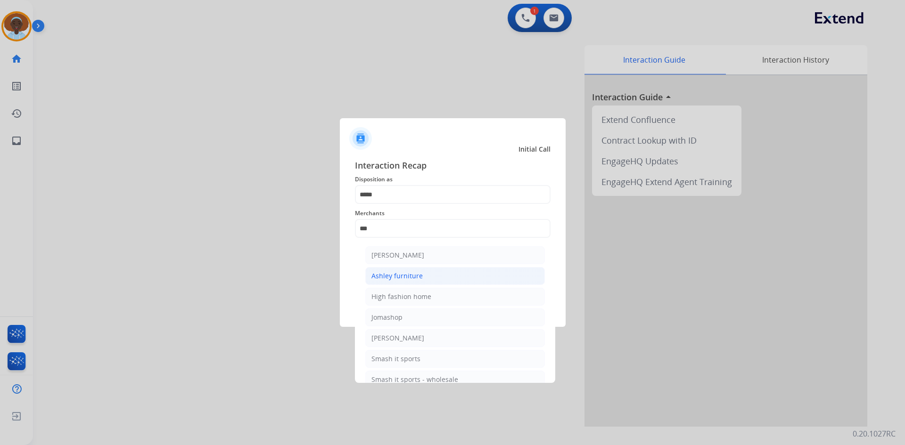
click at [417, 278] on div "Ashley furniture" at bounding box center [396, 275] width 51 height 9
type input "**********"
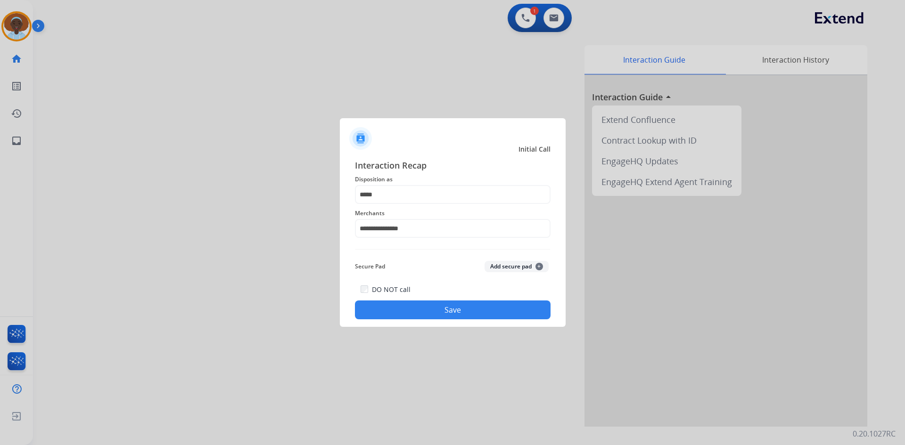
click at [452, 311] on button "Save" at bounding box center [453, 310] width 196 height 19
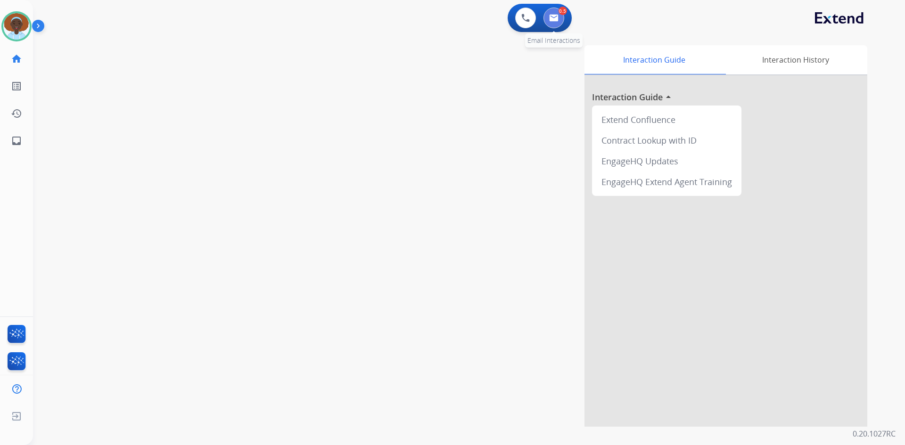
click at [547, 15] on button at bounding box center [553, 18] width 21 height 21
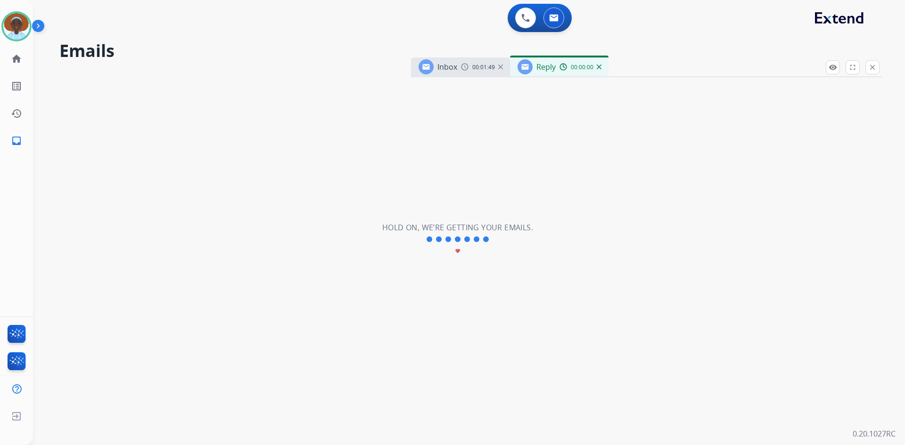
select select "**********"
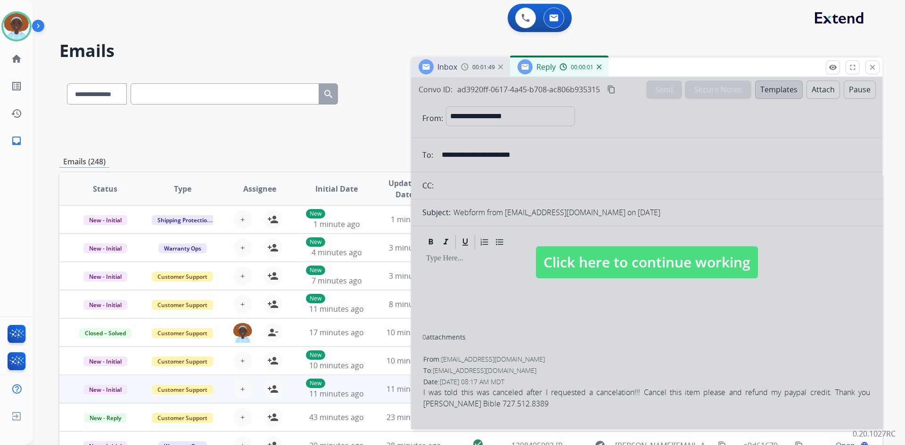
click at [640, 263] on span "Click here to continue working" at bounding box center [647, 262] width 222 height 32
select select
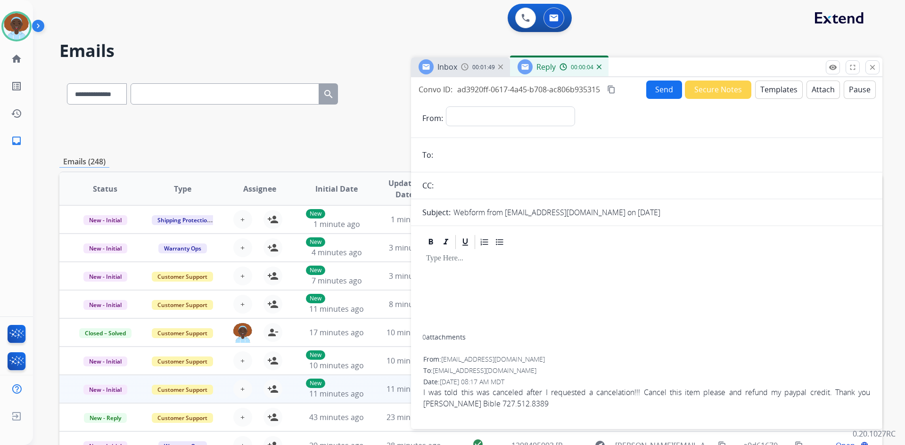
click at [599, 67] on img at bounding box center [599, 67] width 5 height 5
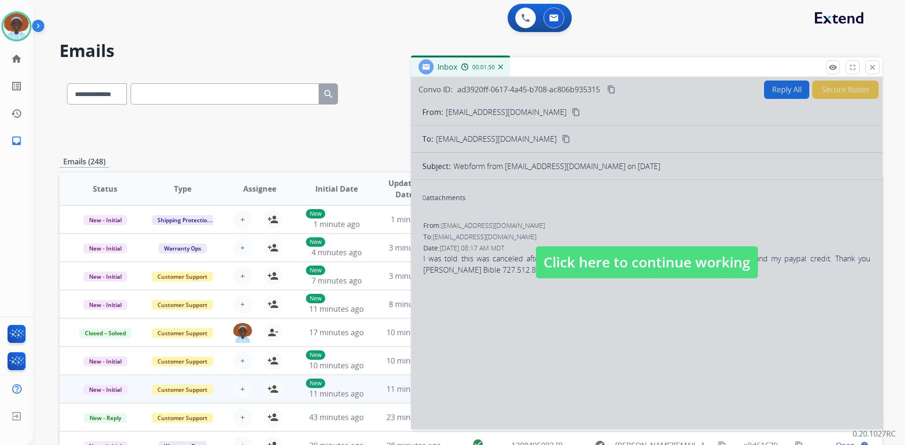
click at [646, 263] on span "Click here to continue working" at bounding box center [647, 262] width 222 height 32
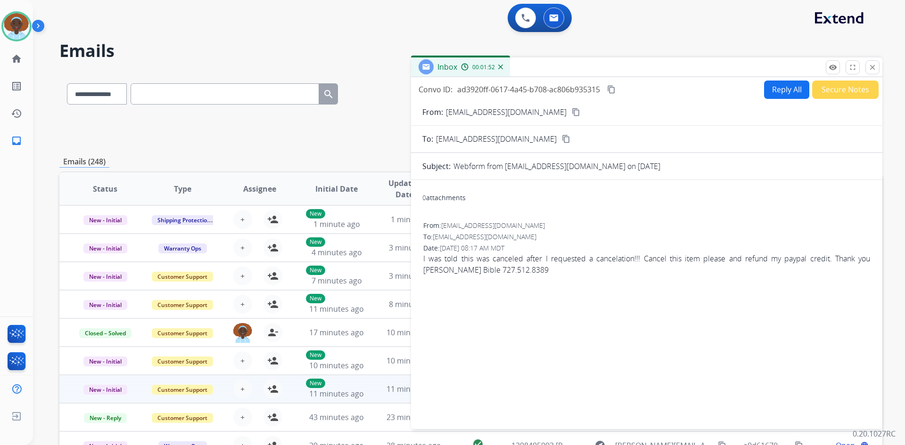
click at [572, 110] on mat-icon "content_copy" at bounding box center [576, 112] width 8 height 8
click at [787, 90] on button "Reply All" at bounding box center [786, 90] width 45 height 18
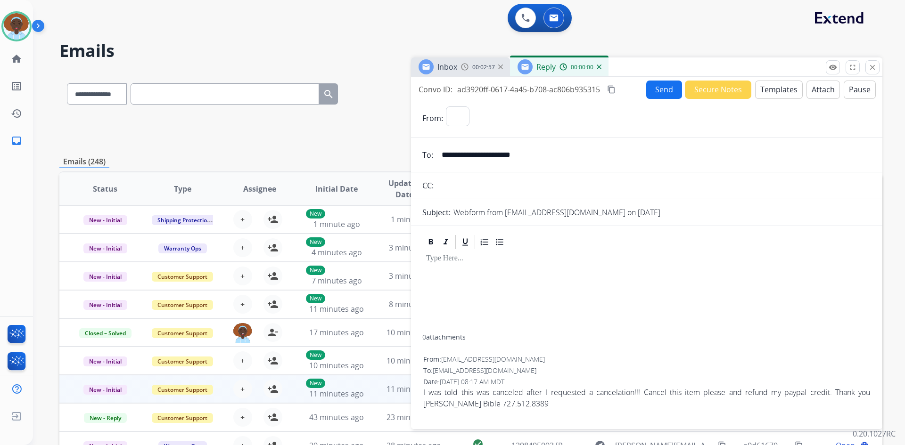
select select "**********"
click at [768, 93] on button "Templates" at bounding box center [779, 90] width 48 height 18
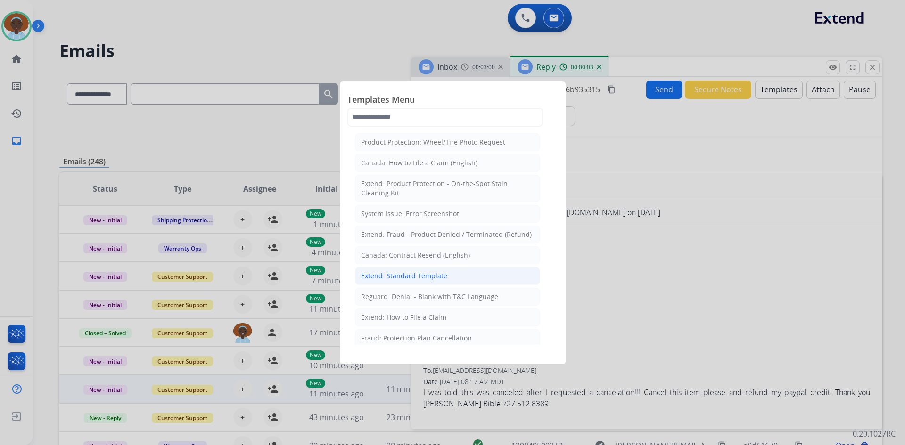
click at [435, 275] on div "Extend: Standard Template" at bounding box center [404, 275] width 86 height 9
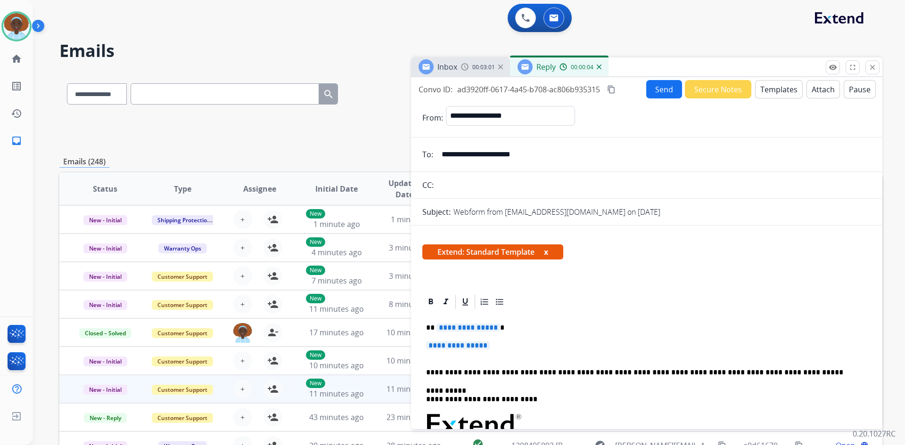
click at [478, 328] on span "**********" at bounding box center [468, 328] width 64 height 8
click at [462, 348] on span "**********" at bounding box center [458, 346] width 64 height 8
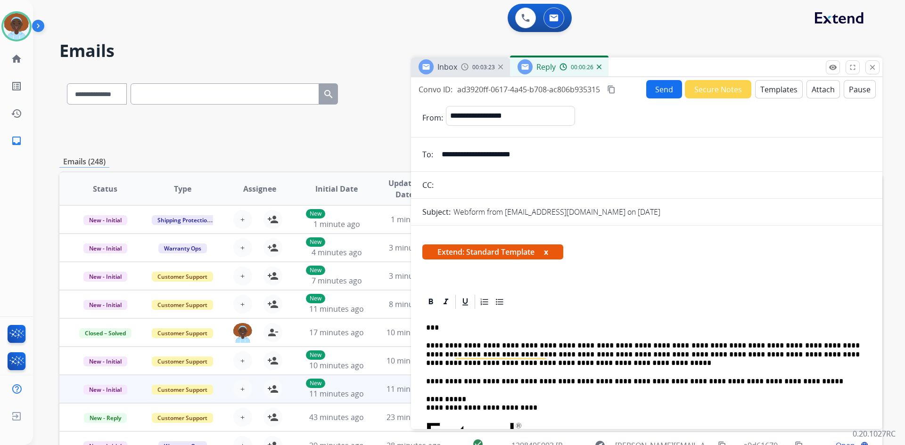
click at [657, 92] on button "Send" at bounding box center [664, 89] width 36 height 18
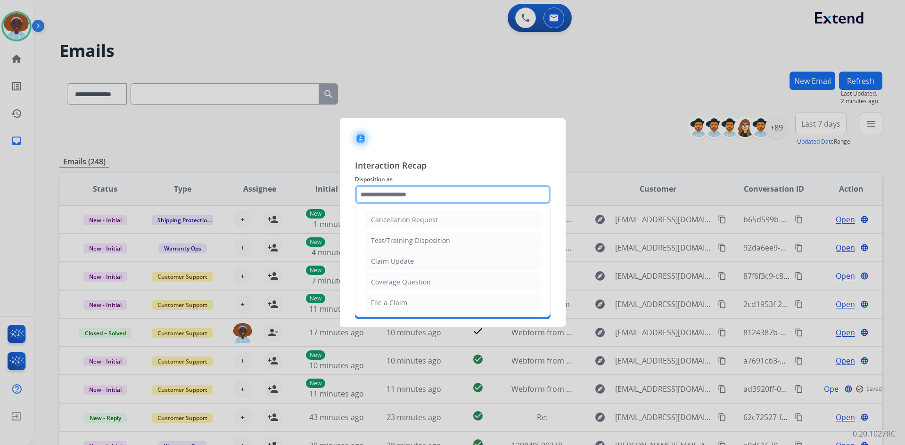
click at [401, 195] on input "text" at bounding box center [453, 194] width 196 height 19
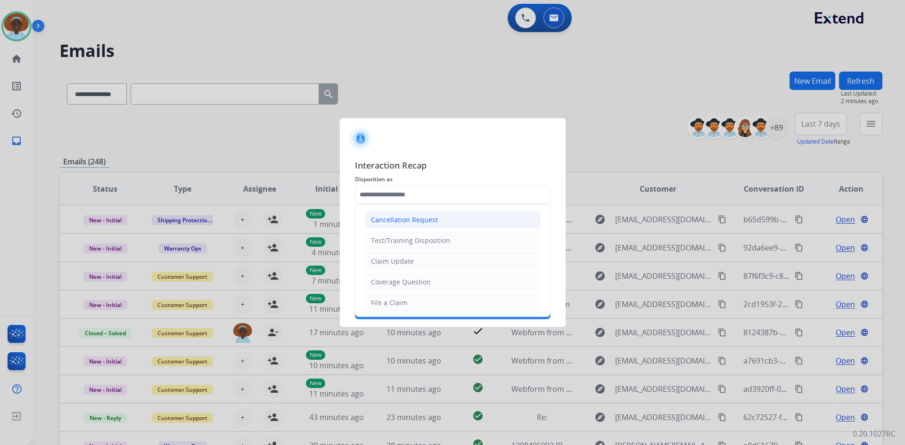
click at [406, 222] on div "Cancellation Request" at bounding box center [404, 219] width 67 height 9
type input "**********"
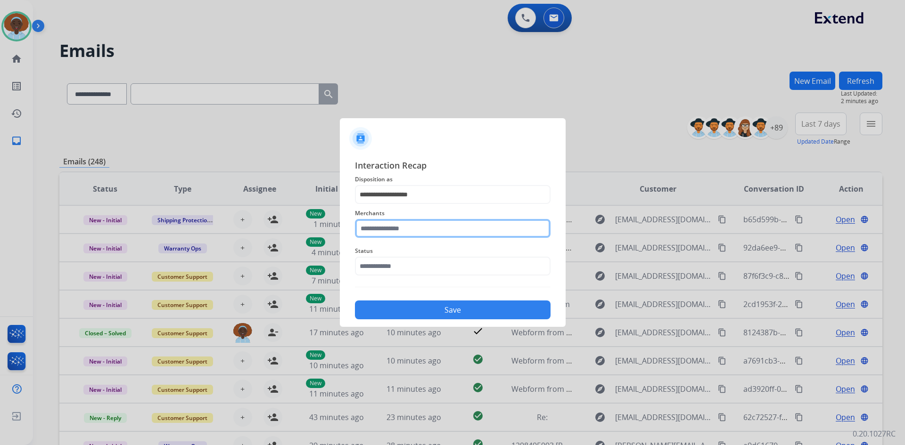
click at [406, 230] on input "text" at bounding box center [453, 228] width 196 height 19
click at [405, 257] on div "Cj pony parts" at bounding box center [392, 255] width 42 height 9
type input "**********"
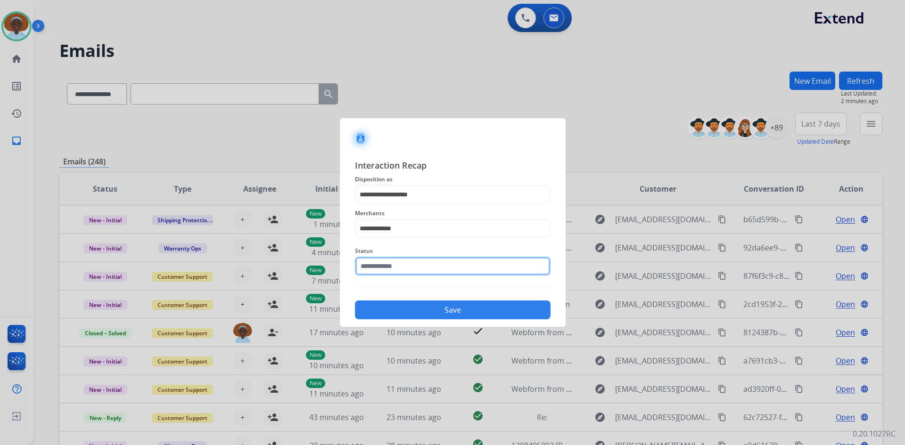
click at [405, 268] on input "text" at bounding box center [453, 266] width 196 height 19
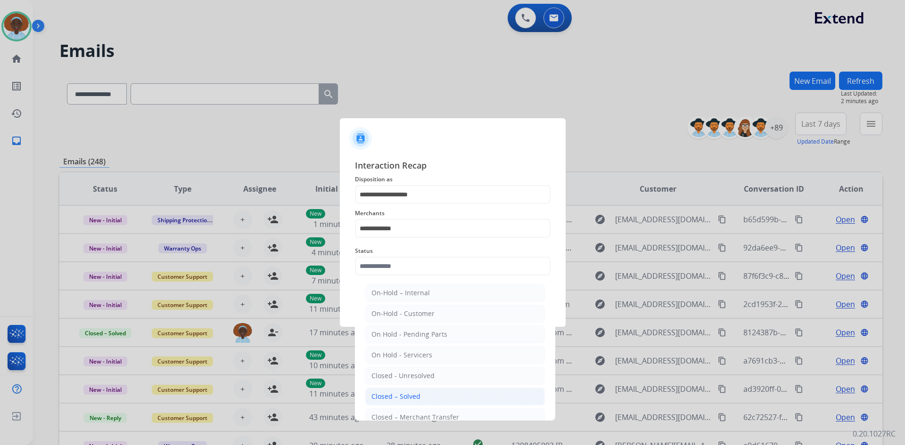
click at [421, 396] on li "Closed – Solved" at bounding box center [455, 397] width 180 height 18
type input "**********"
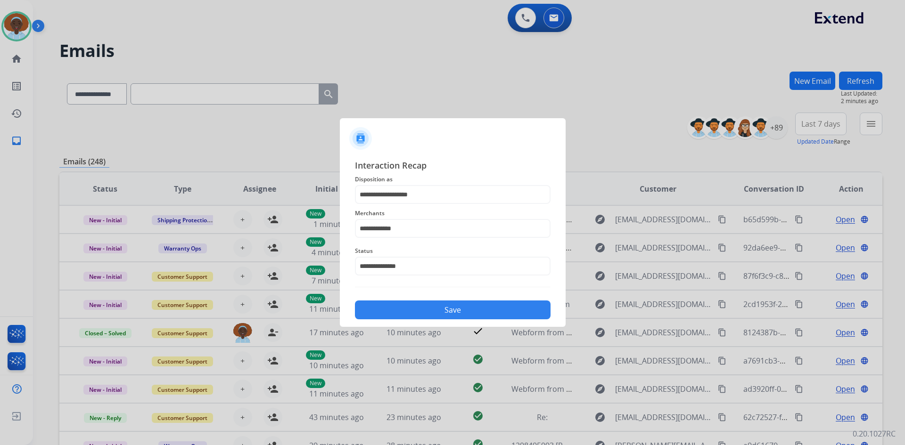
click at [441, 312] on button "Save" at bounding box center [453, 310] width 196 height 19
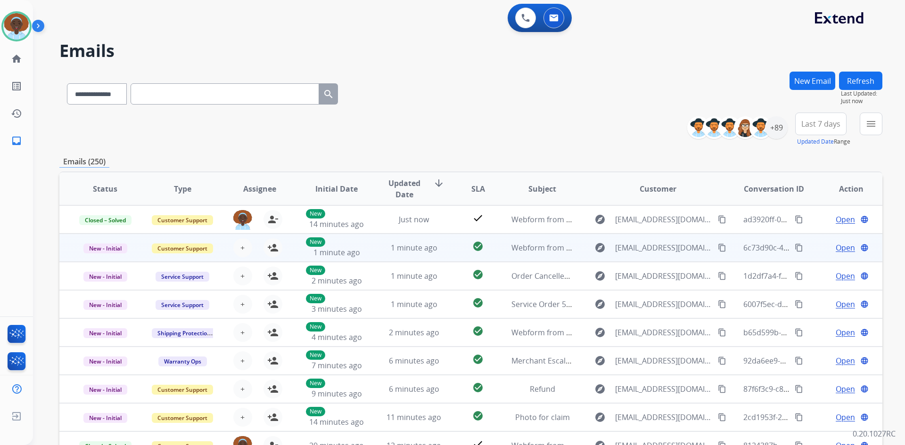
click at [846, 249] on span "Open" at bounding box center [844, 247] width 19 height 11
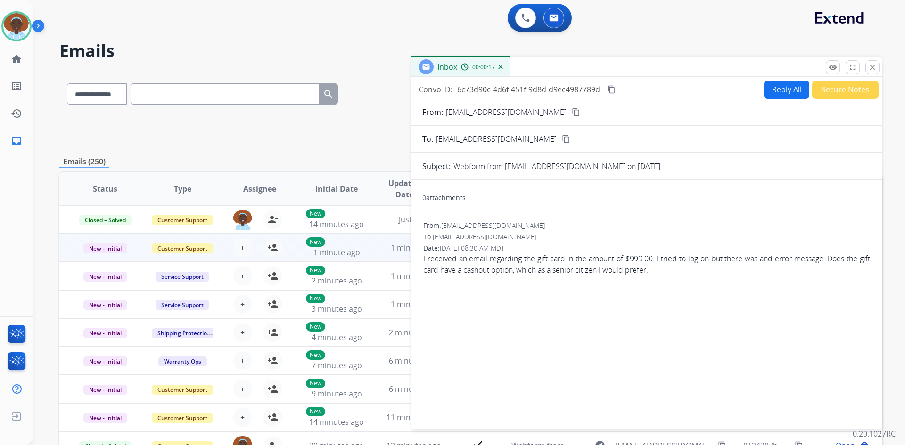
click at [572, 112] on mat-icon "content_copy" at bounding box center [576, 112] width 8 height 8
click at [773, 89] on button "Reply All" at bounding box center [786, 90] width 45 height 18
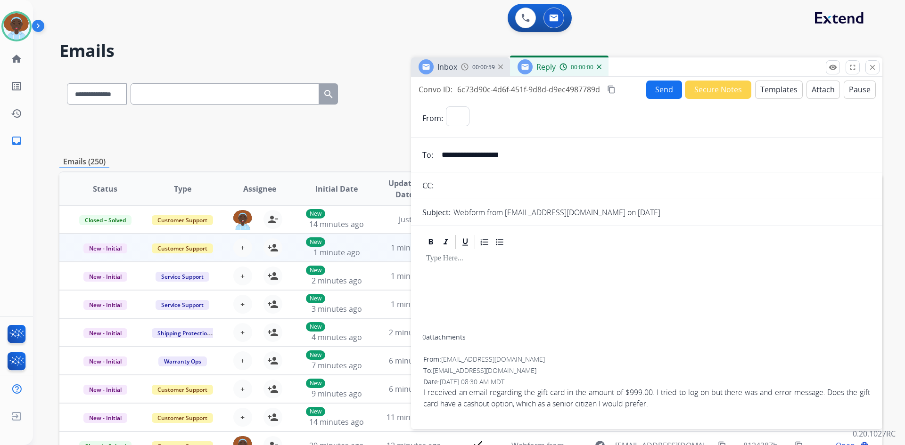
select select "**********"
click at [768, 91] on button "Templates" at bounding box center [779, 90] width 48 height 18
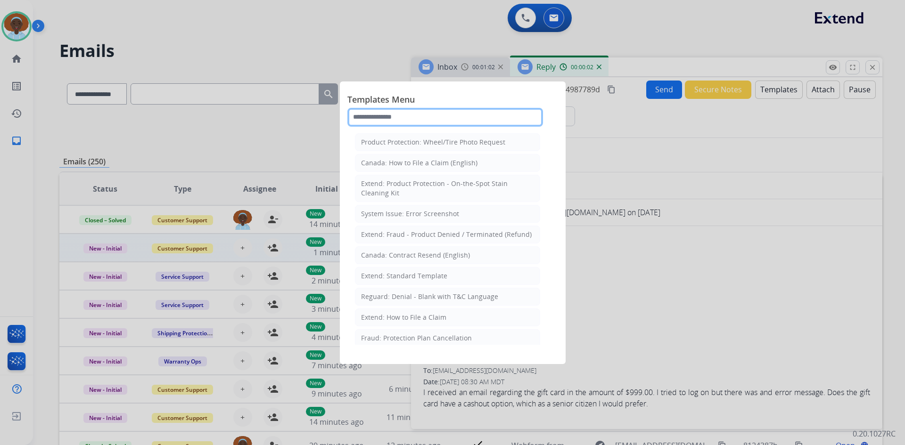
click at [411, 119] on input "text" at bounding box center [445, 117] width 196 height 19
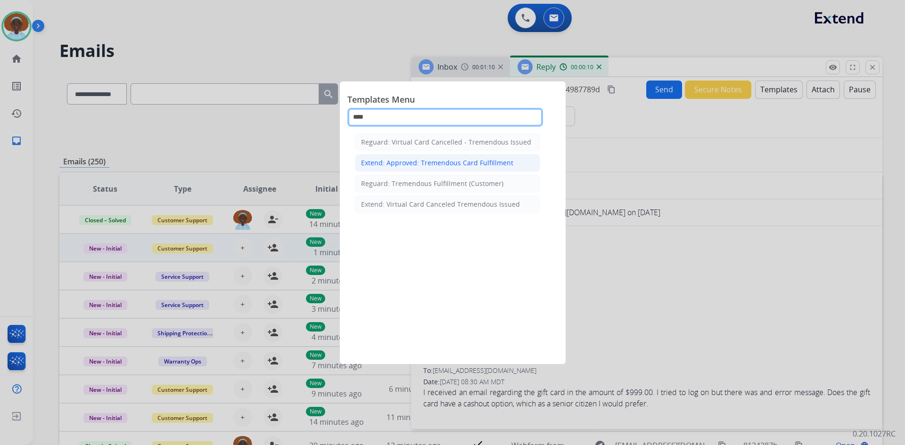
type input "****"
click at [435, 164] on div "Extend: Approved: Tremendous Card Fulfillment" at bounding box center [437, 162] width 152 height 9
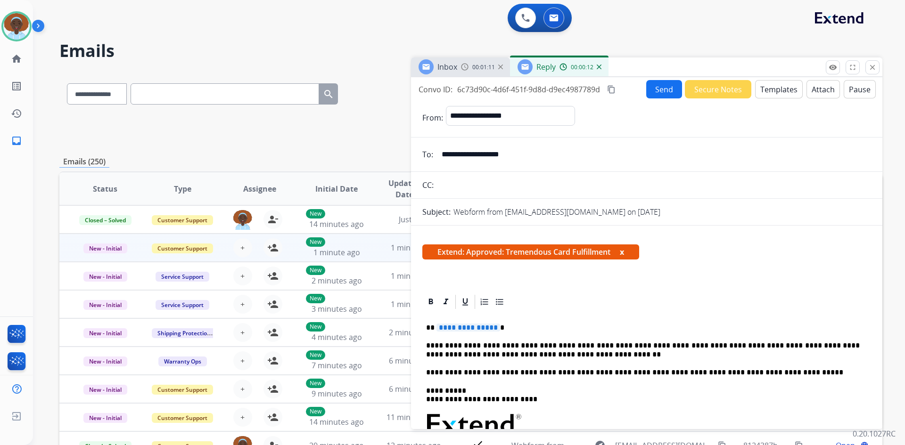
click at [470, 326] on span "**********" at bounding box center [468, 328] width 64 height 8
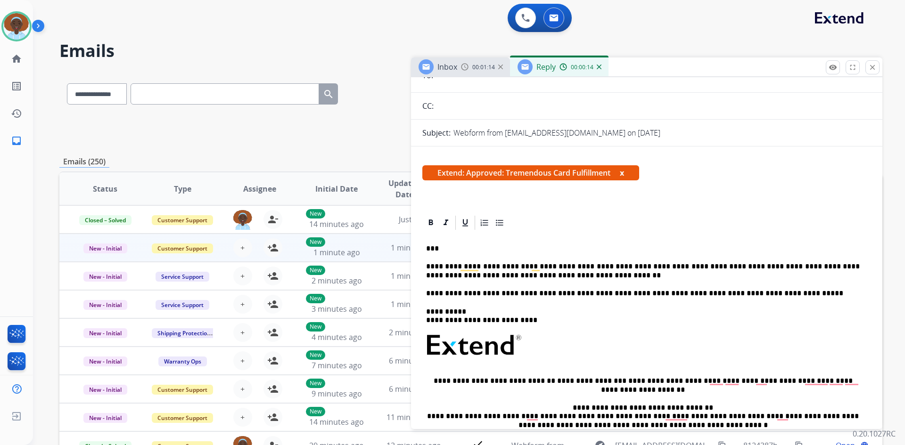
scroll to position [94, 0]
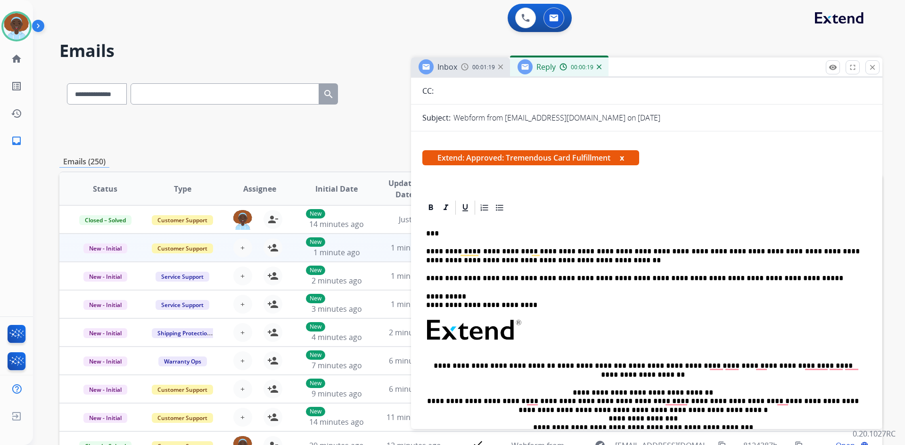
click at [556, 262] on p "**********" at bounding box center [642, 255] width 433 height 17
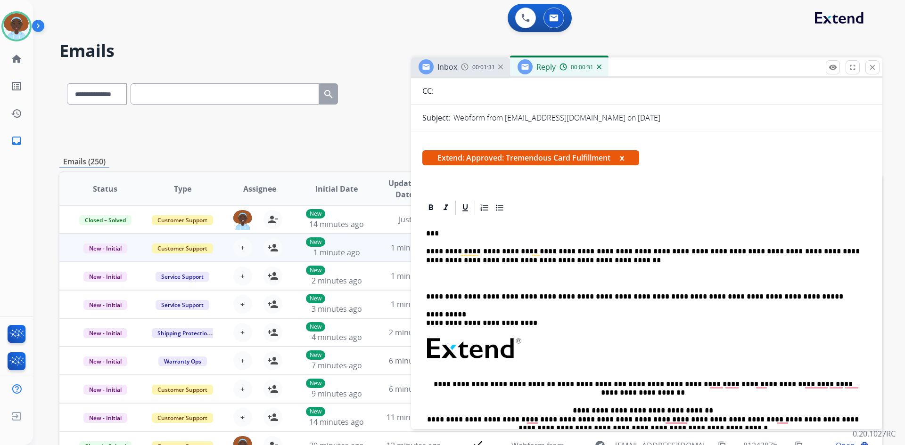
click at [432, 278] on p "To enrich screen reader interactions, please activate Accessibility in Grammarl…" at bounding box center [646, 278] width 441 height 8
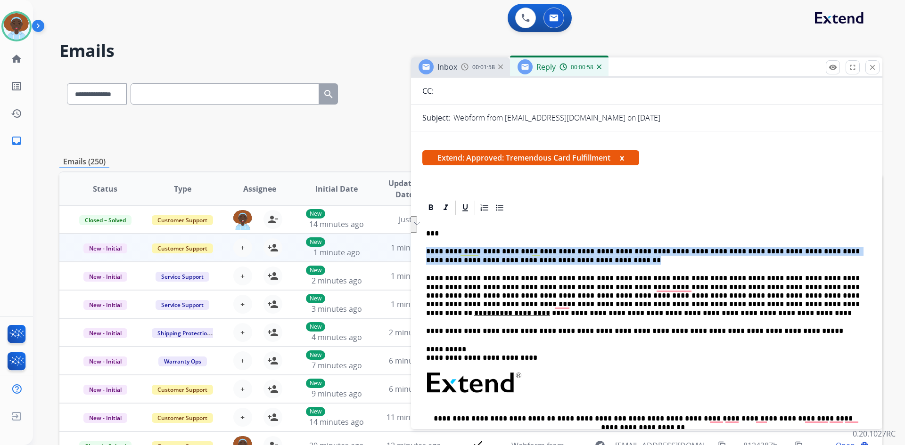
drag, startPoint x: 544, startPoint y: 264, endPoint x: 425, endPoint y: 253, distance: 120.2
click at [425, 253] on div "**********" at bounding box center [646, 157] width 471 height 348
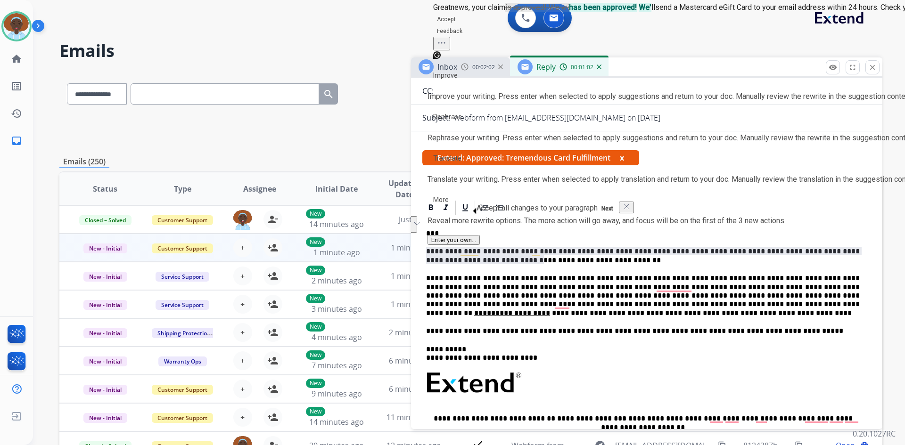
click at [739, 171] on div "Extend: Approved: Tremendous Card Fulfillment x" at bounding box center [646, 161] width 449 height 23
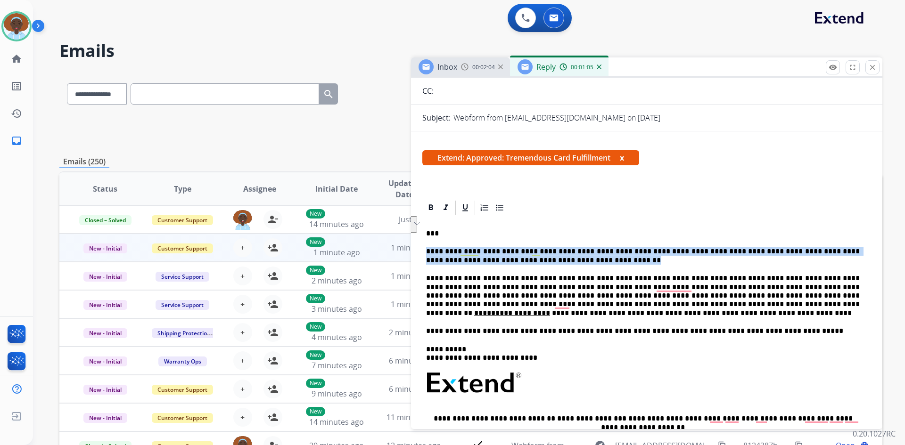
drag, startPoint x: 535, startPoint y: 261, endPoint x: 428, endPoint y: 255, distance: 107.1
click at [428, 255] on p "**********" at bounding box center [642, 255] width 433 height 17
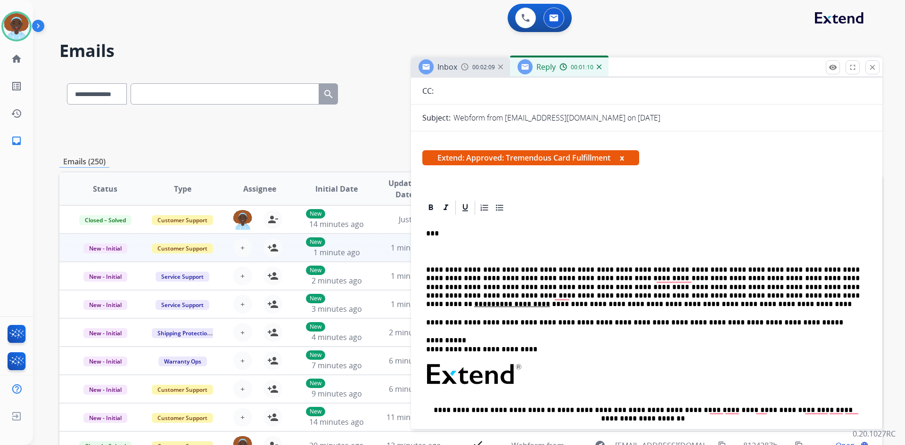
click at [426, 268] on p "**********" at bounding box center [642, 287] width 433 height 43
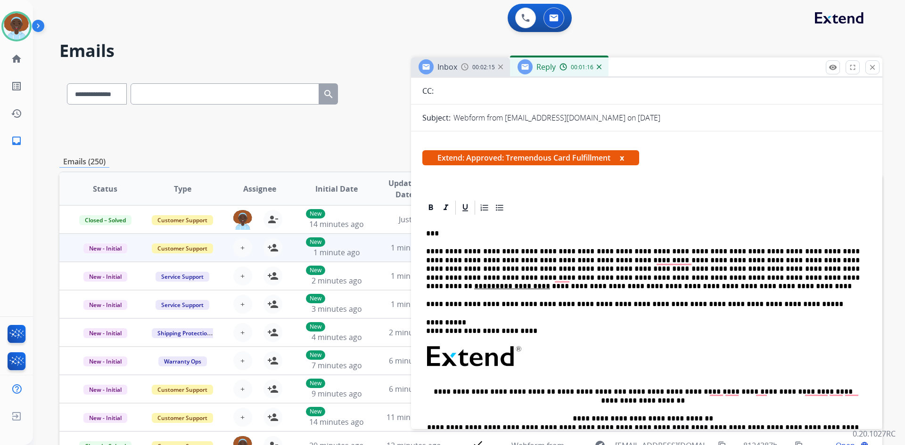
scroll to position [0, 0]
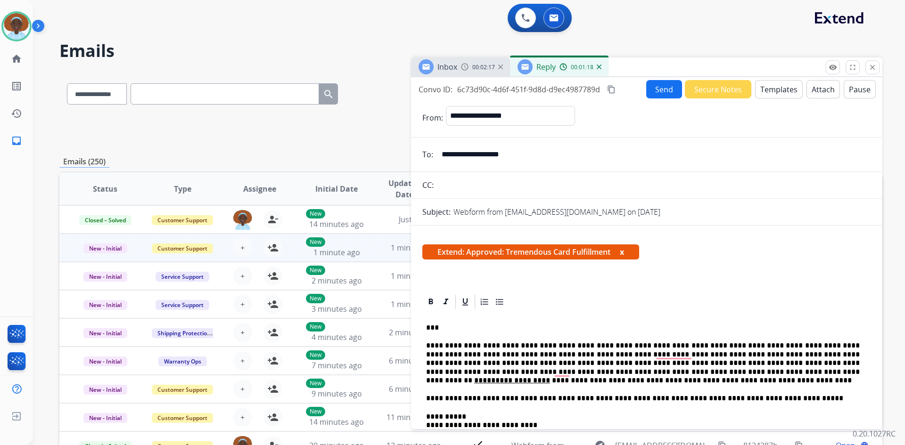
click at [659, 90] on button "Send" at bounding box center [664, 89] width 36 height 18
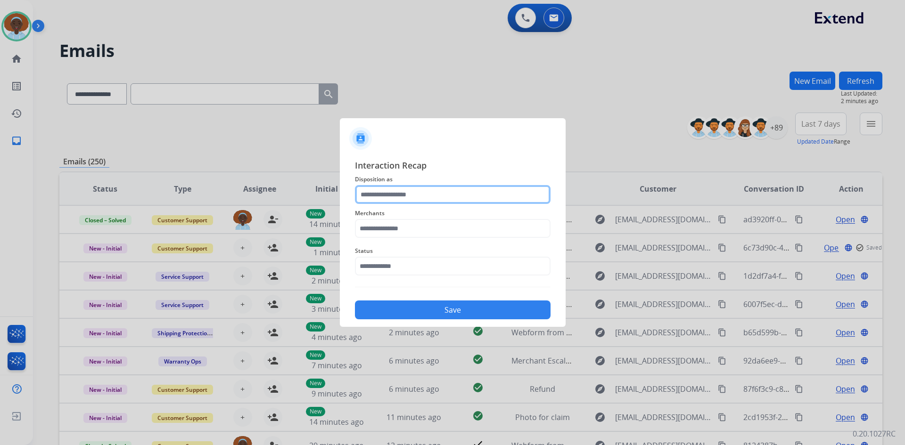
click at [407, 195] on input "text" at bounding box center [453, 194] width 196 height 19
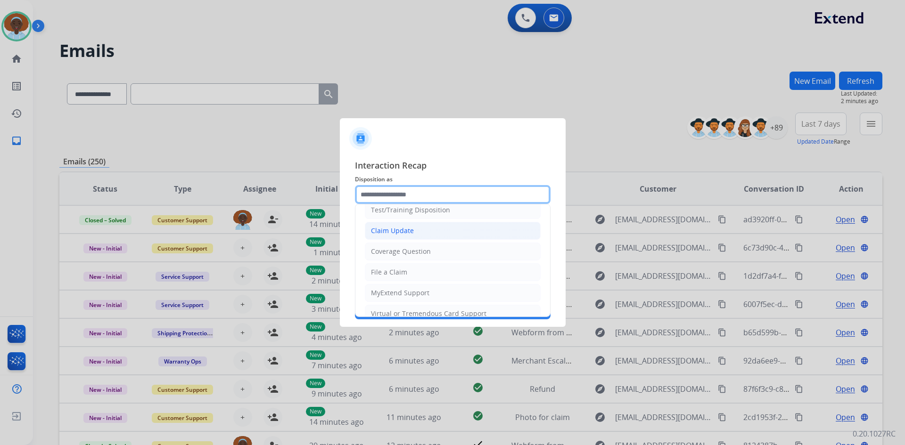
scroll to position [47, 0]
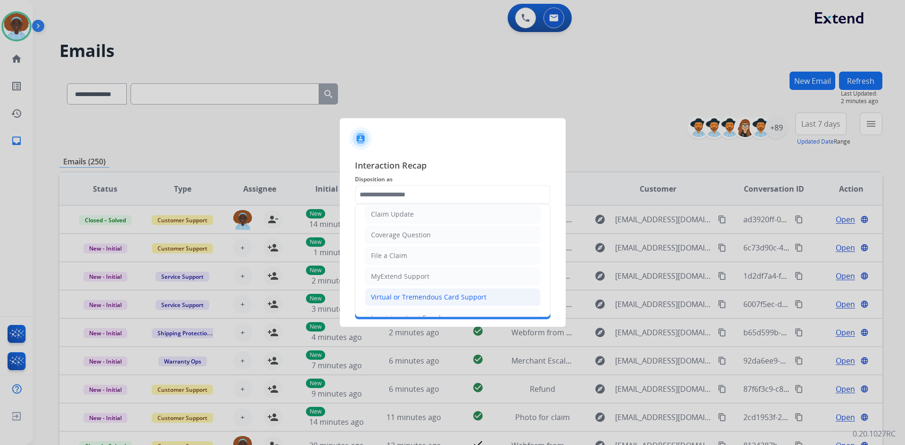
click at [434, 296] on div "Virtual or Tremendous Card Support" at bounding box center [428, 297] width 115 height 9
type input "**********"
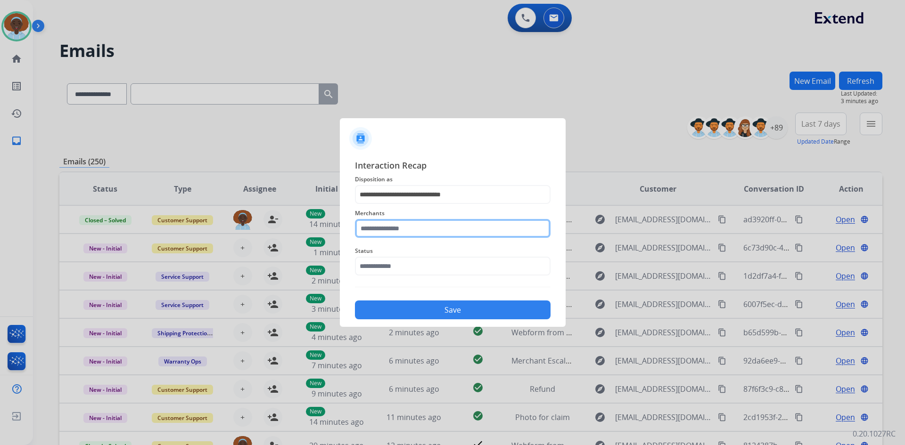
click at [393, 231] on input "text" at bounding box center [453, 228] width 196 height 19
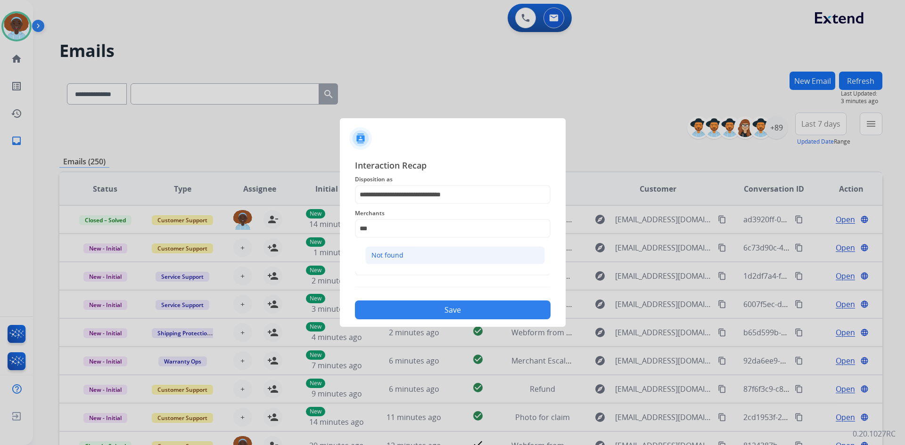
click at [396, 255] on div "Not found" at bounding box center [387, 255] width 32 height 9
type input "*********"
drag, startPoint x: 395, startPoint y: 270, endPoint x: 399, endPoint y: 279, distance: 9.3
click at [395, 271] on input "text" at bounding box center [453, 266] width 196 height 19
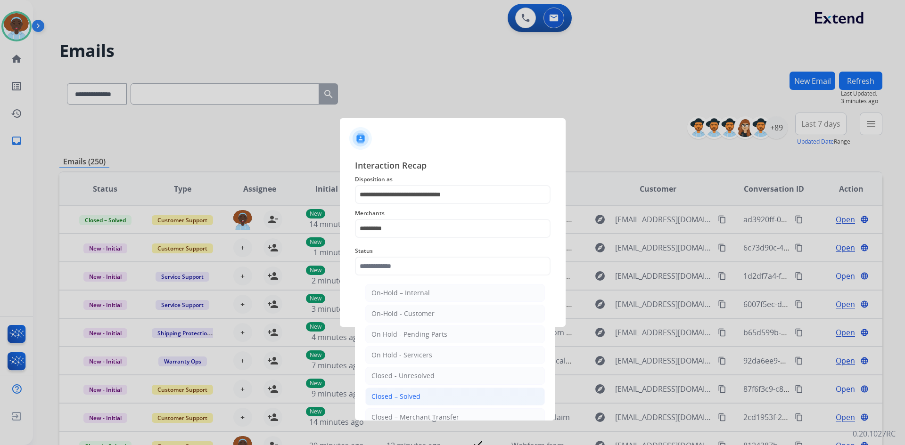
click at [411, 392] on div "Closed – Solved" at bounding box center [395, 396] width 49 height 9
type input "**********"
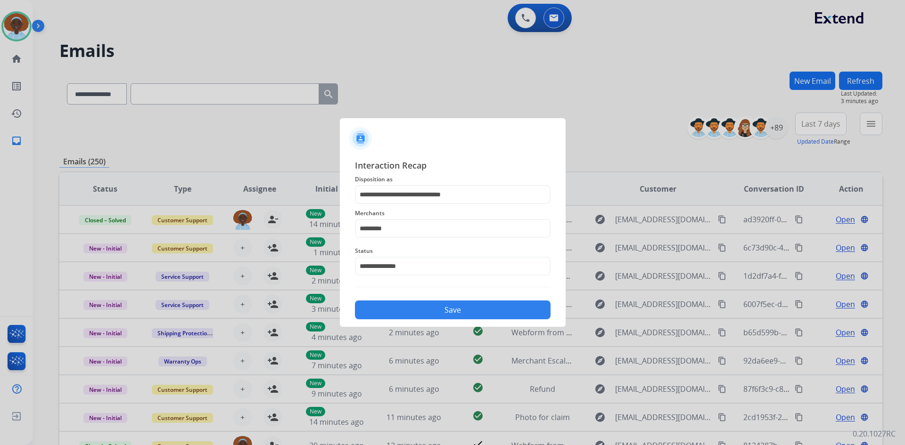
click at [434, 312] on button "Save" at bounding box center [453, 310] width 196 height 19
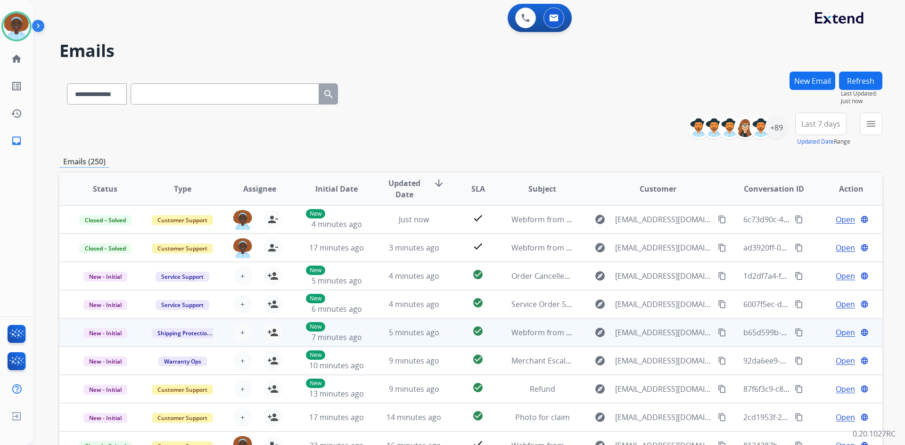
click at [836, 334] on span "Open" at bounding box center [844, 332] width 19 height 11
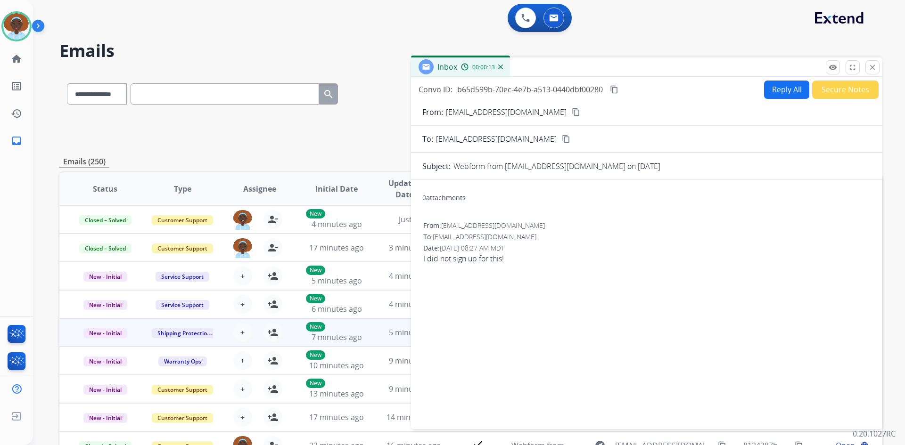
click at [572, 112] on mat-icon "content_copy" at bounding box center [576, 112] width 8 height 8
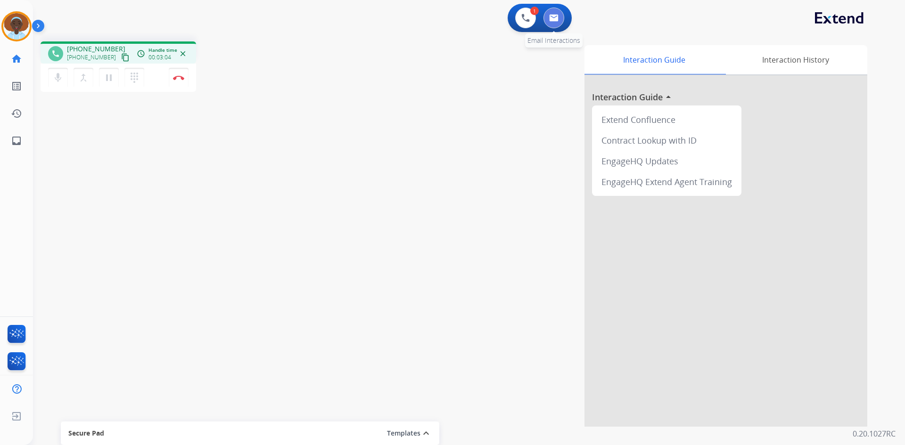
click at [555, 18] on img at bounding box center [553, 18] width 9 height 8
select select "**********"
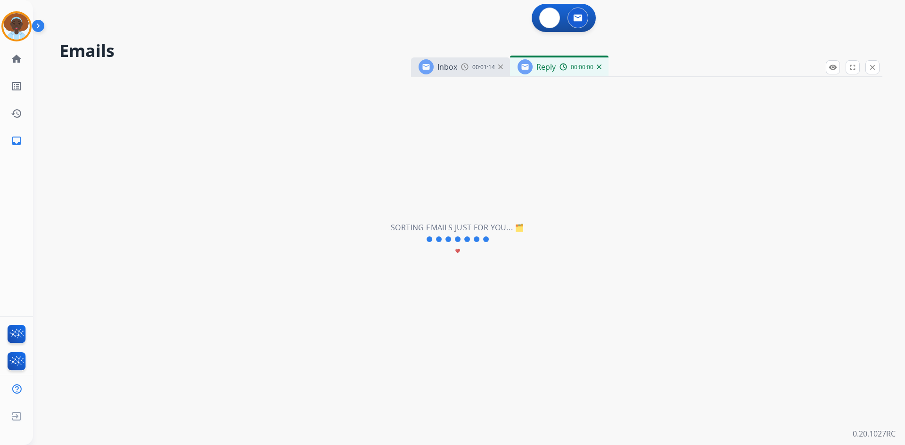
select select "**********"
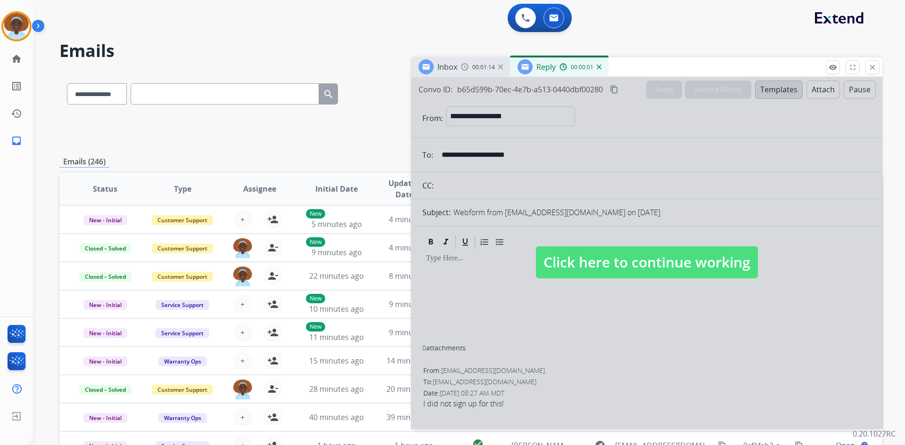
click at [643, 266] on span "Click here to continue working" at bounding box center [647, 262] width 222 height 32
select select
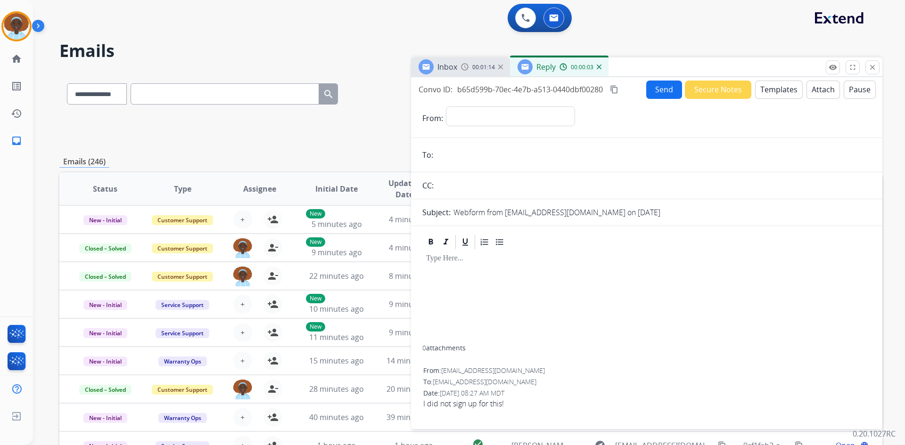
click at [598, 65] on img at bounding box center [599, 67] width 5 height 5
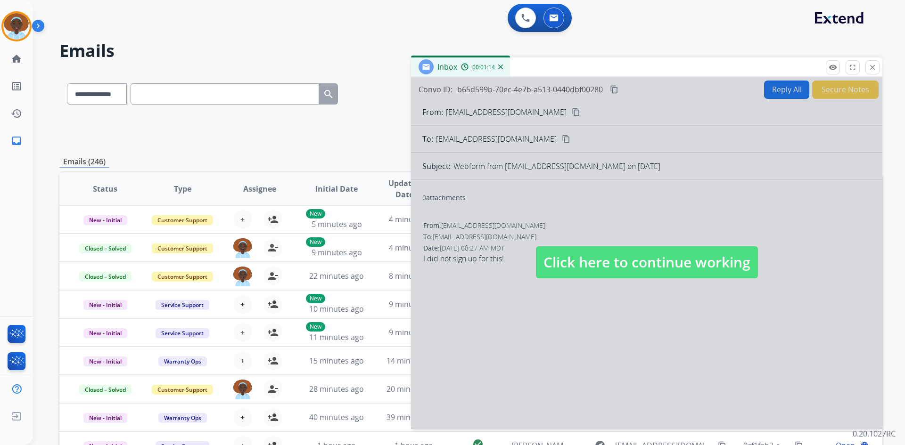
drag, startPoint x: 635, startPoint y: 270, endPoint x: 580, endPoint y: 241, distance: 62.2
click at [634, 270] on span "Click here to continue working" at bounding box center [647, 262] width 222 height 32
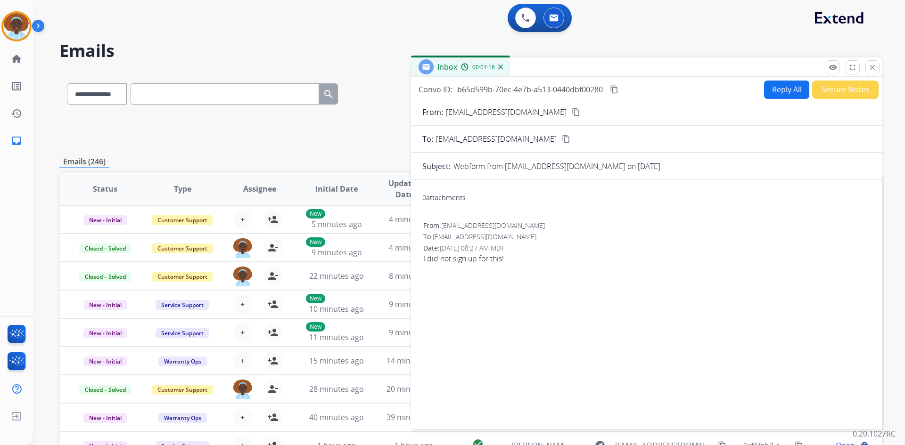
click at [500, 67] on img at bounding box center [500, 67] width 5 height 5
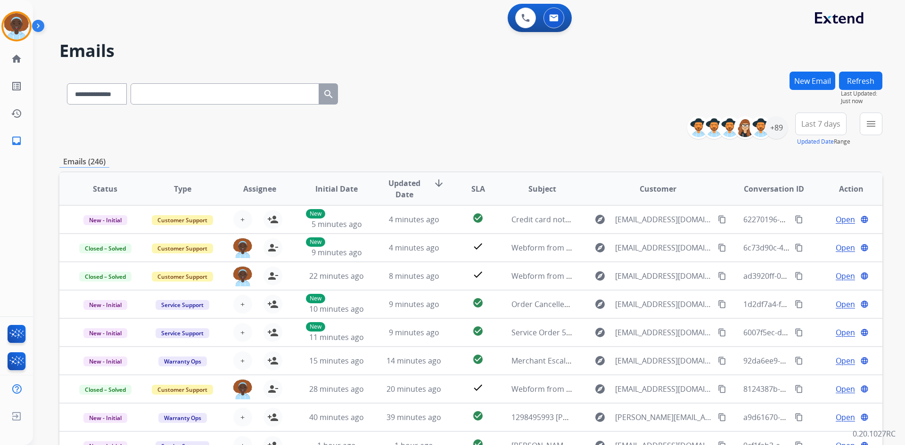
click at [806, 82] on button "New Email" at bounding box center [812, 81] width 46 height 18
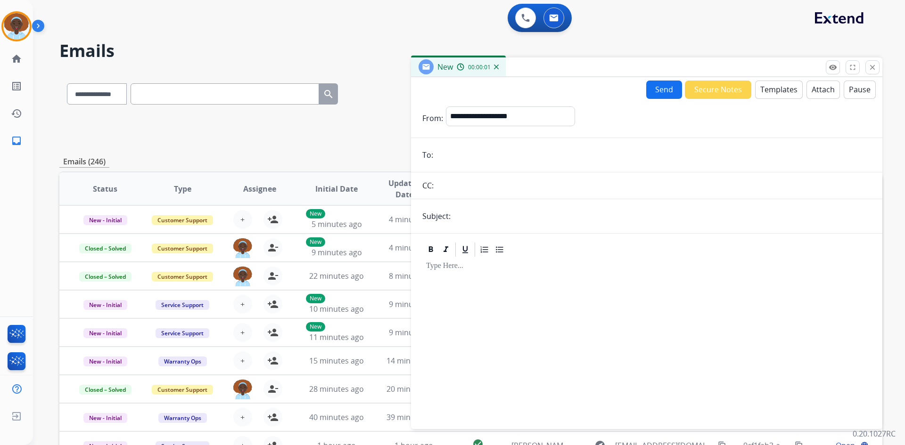
click at [767, 94] on button "Templates" at bounding box center [779, 90] width 48 height 18
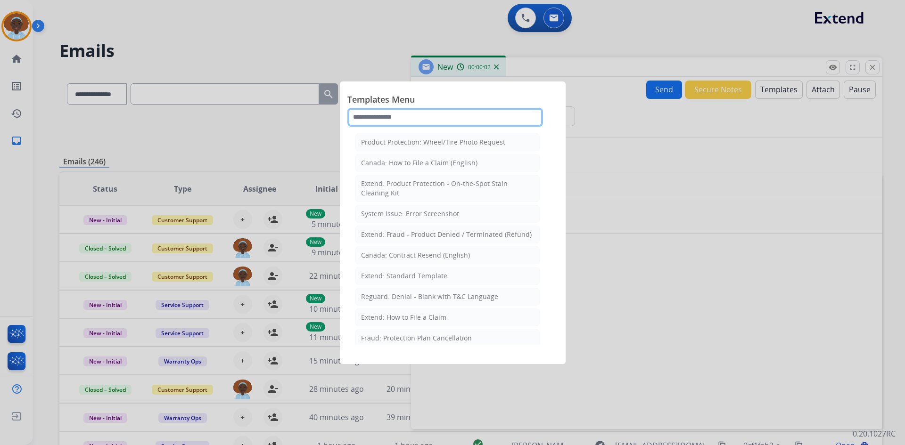
click at [413, 115] on input "text" at bounding box center [445, 117] width 196 height 19
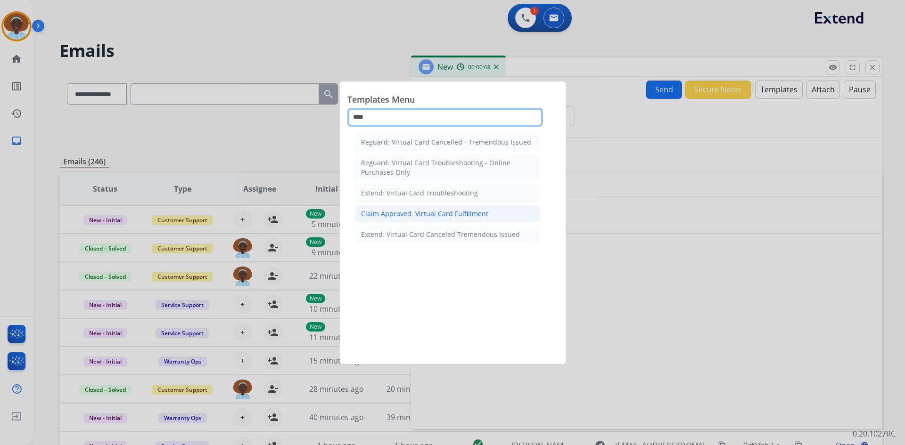
type input "****"
click at [432, 212] on div "Claim Approved: Virtual Card Fulfillment" at bounding box center [424, 213] width 127 height 9
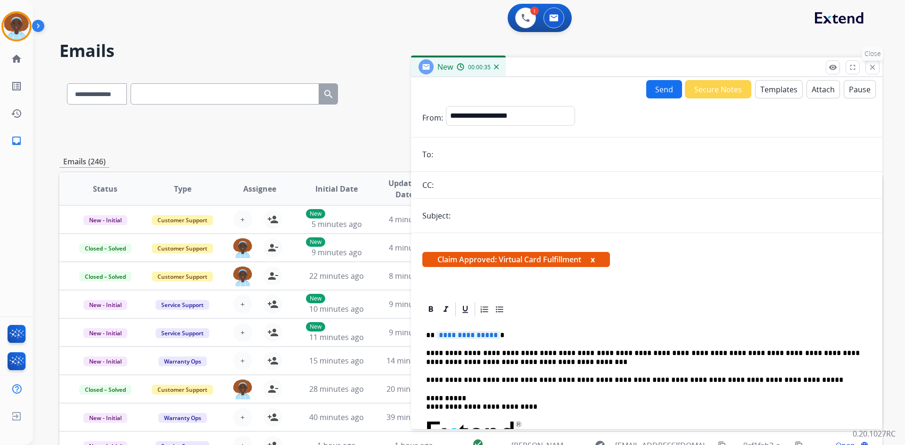
click at [872, 71] on mat-icon "close" at bounding box center [872, 67] width 8 height 8
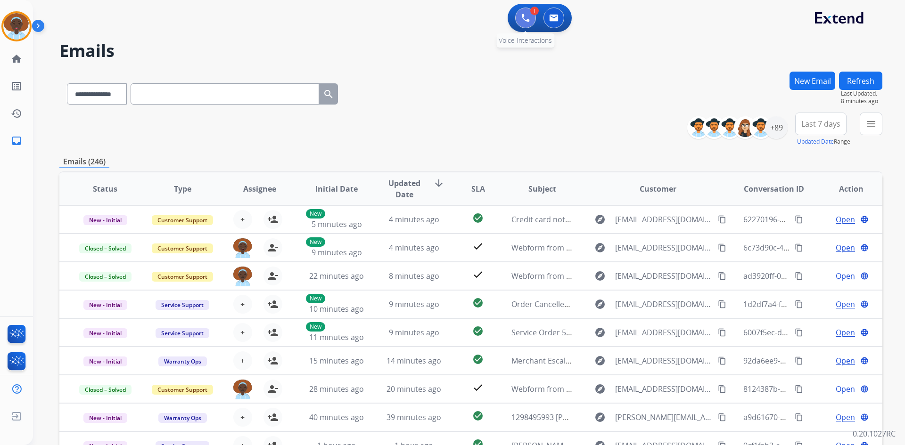
click at [518, 16] on button at bounding box center [525, 18] width 21 height 21
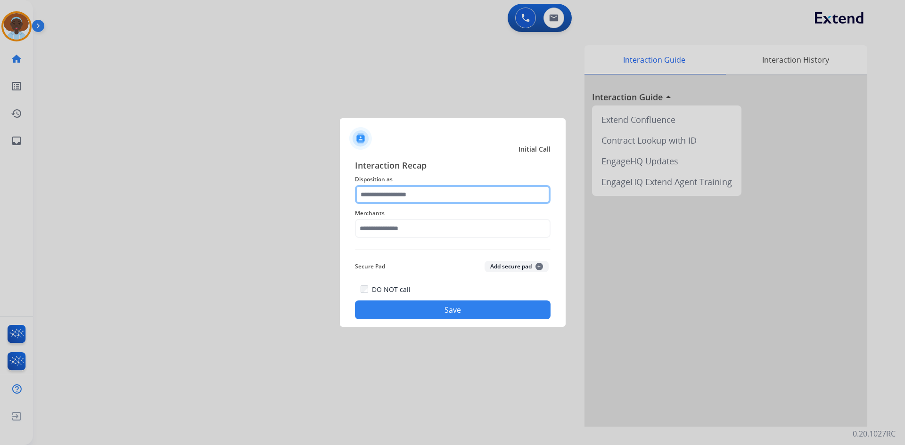
click at [424, 190] on input "text" at bounding box center [453, 194] width 196 height 19
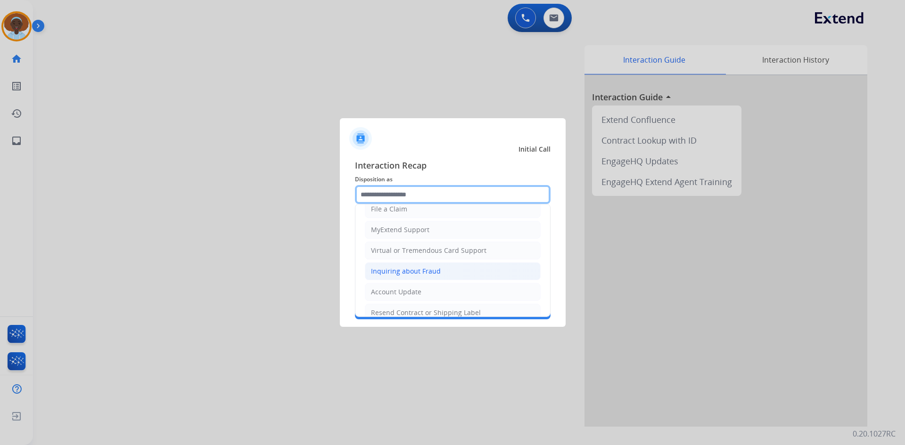
scroll to position [94, 0]
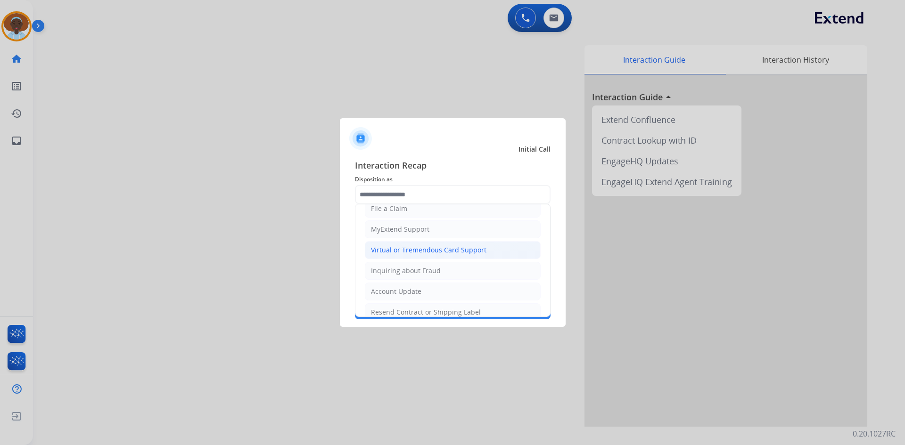
click at [435, 250] on div "Virtual or Tremendous Card Support" at bounding box center [428, 249] width 115 height 9
type input "**********"
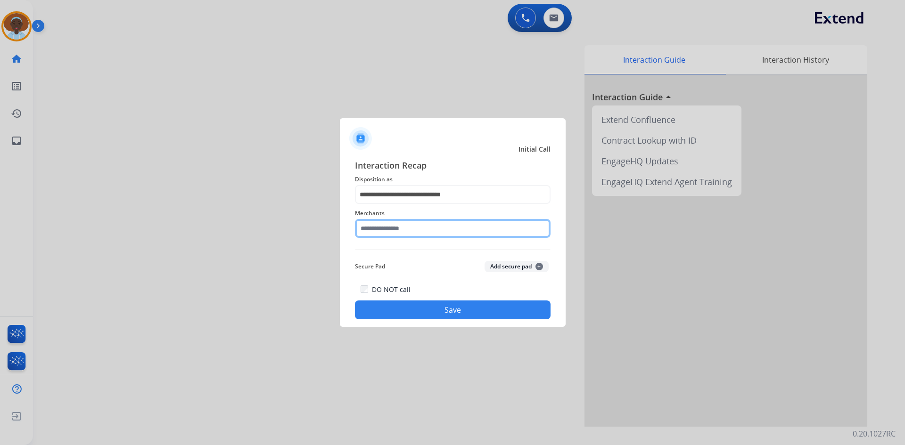
click at [438, 227] on input "text" at bounding box center [453, 228] width 196 height 19
type input "*"
type input "**********"
click at [450, 315] on button "Save" at bounding box center [453, 310] width 196 height 19
click at [446, 228] on input "**********" at bounding box center [453, 228] width 196 height 19
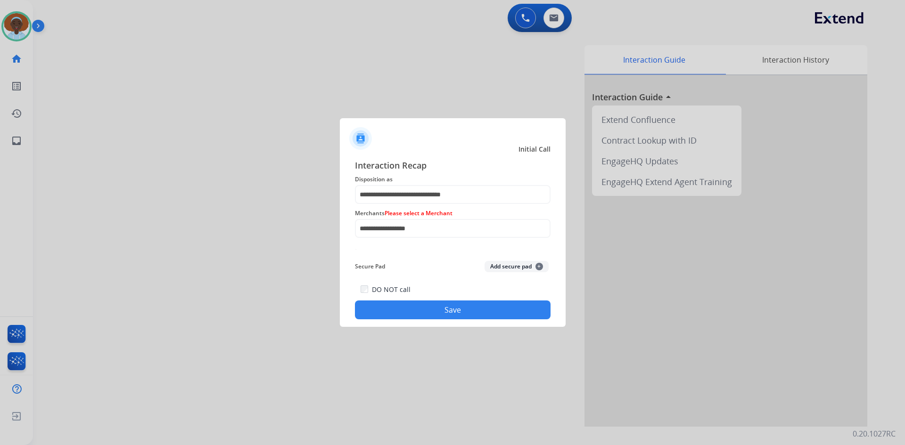
click at [439, 307] on button "Save" at bounding box center [453, 310] width 196 height 19
drag, startPoint x: 449, startPoint y: 227, endPoint x: 298, endPoint y: 226, distance: 150.3
click at [0, 226] on app-contact-recap-modal "**********" at bounding box center [0, 222] width 0 height 445
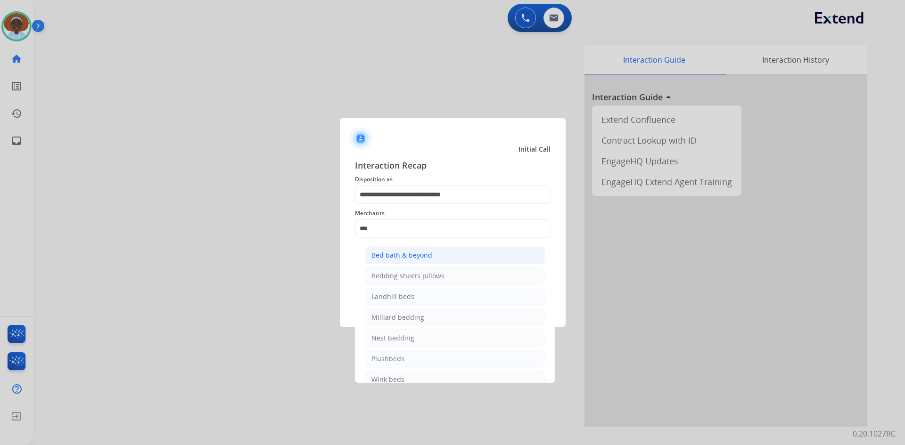
click at [438, 253] on li "Bed bath & beyond" at bounding box center [455, 255] width 180 height 18
type input "**********"
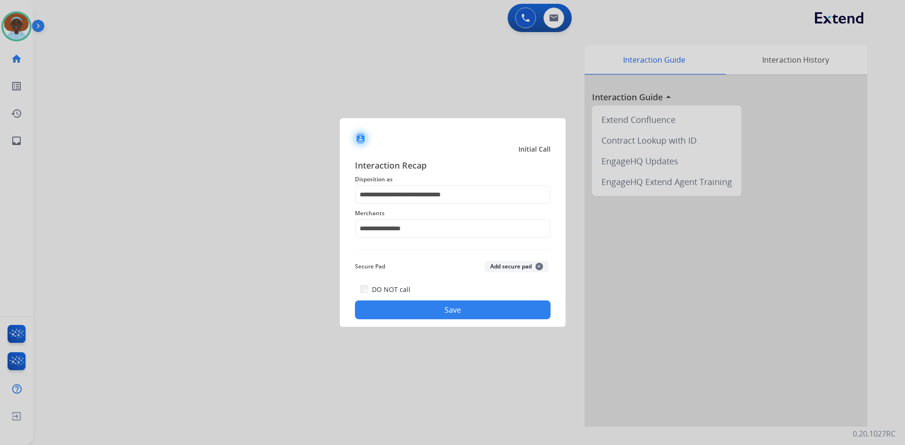
click at [450, 311] on button "Save" at bounding box center [453, 310] width 196 height 19
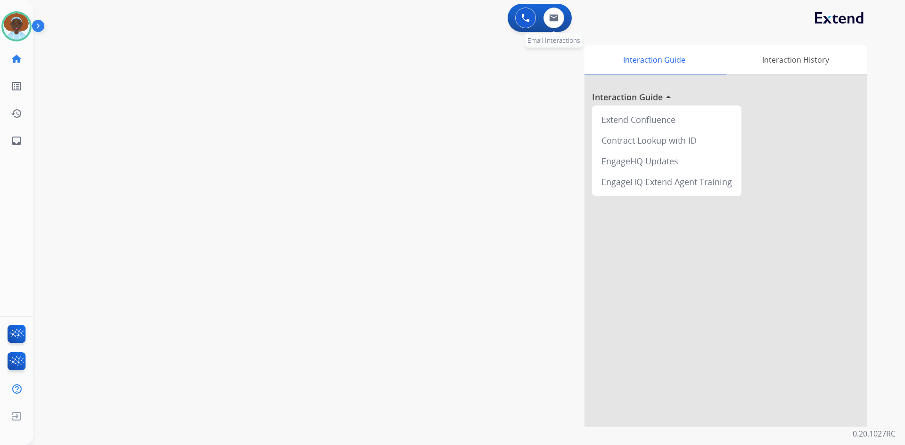
click at [550, 8] on div "0 Email Interactions" at bounding box center [553, 18] width 28 height 21
click at [553, 19] on img at bounding box center [553, 18] width 9 height 8
select select "**********"
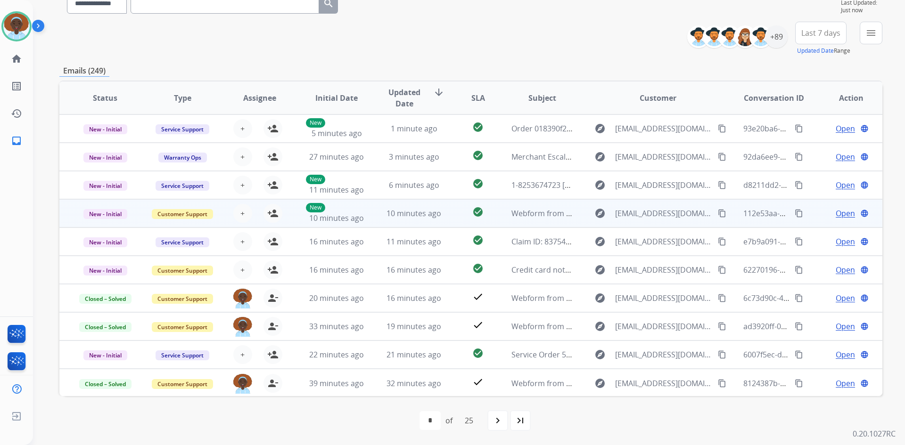
click at [835, 211] on span "Open" at bounding box center [844, 213] width 19 height 11
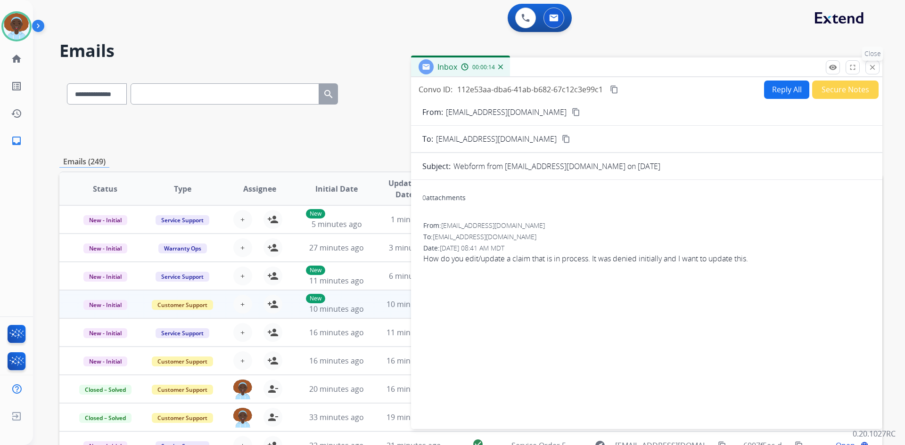
click at [874, 69] on mat-icon "close" at bounding box center [872, 67] width 8 height 8
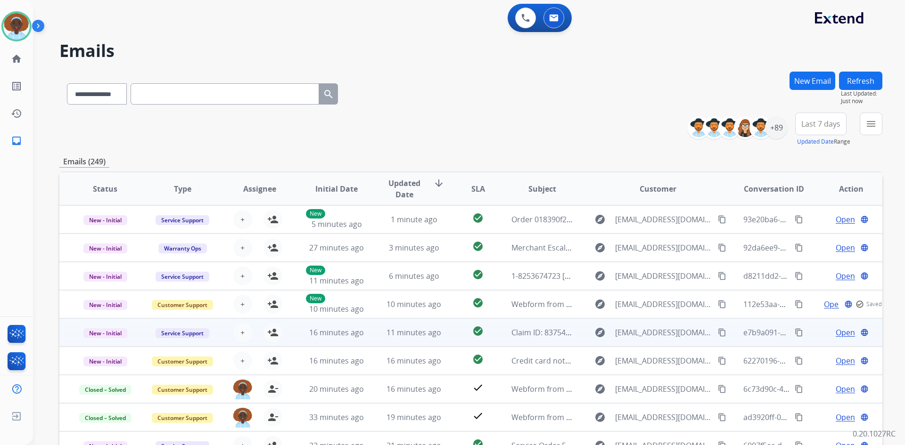
scroll to position [1, 0]
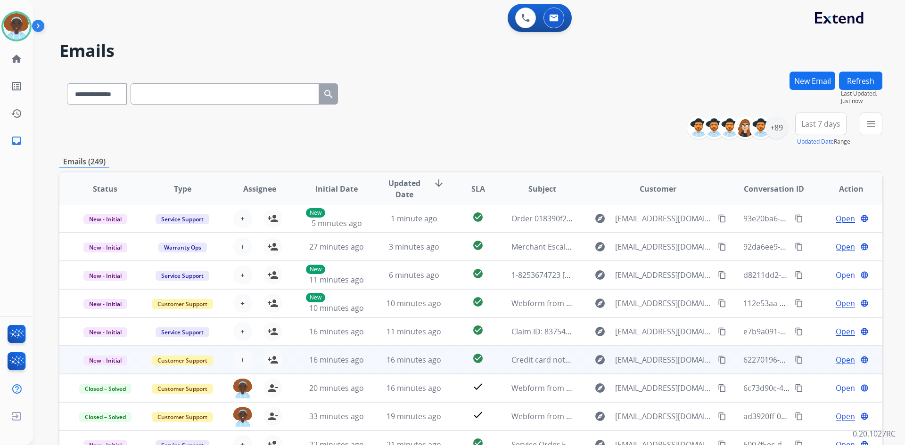
click at [835, 360] on span "Open" at bounding box center [844, 359] width 19 height 11
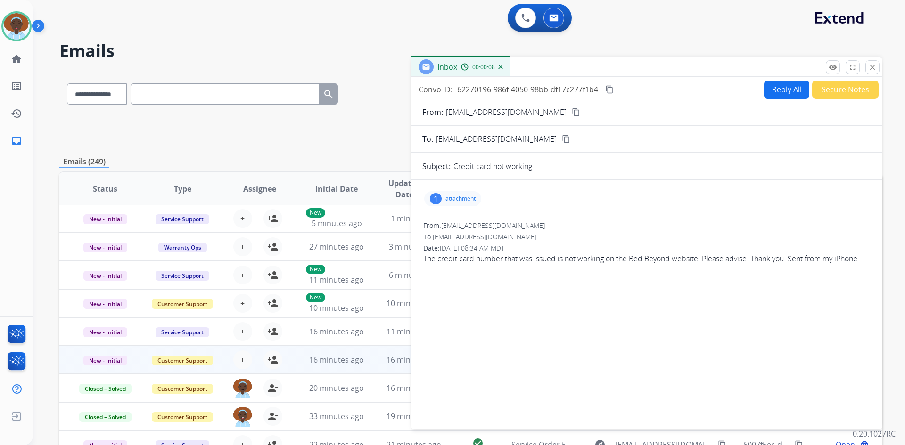
click at [435, 199] on div "1" at bounding box center [436, 198] width 12 height 11
click at [459, 227] on div at bounding box center [456, 224] width 47 height 33
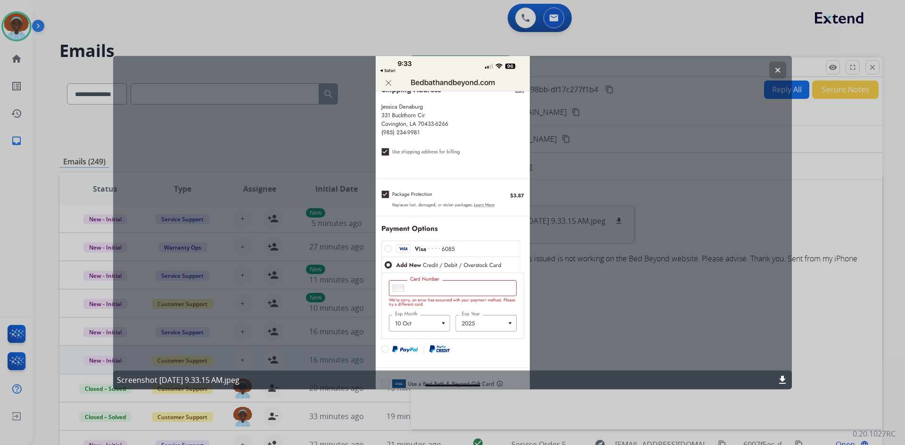
click at [779, 70] on mat-icon "clear" at bounding box center [777, 69] width 8 height 8
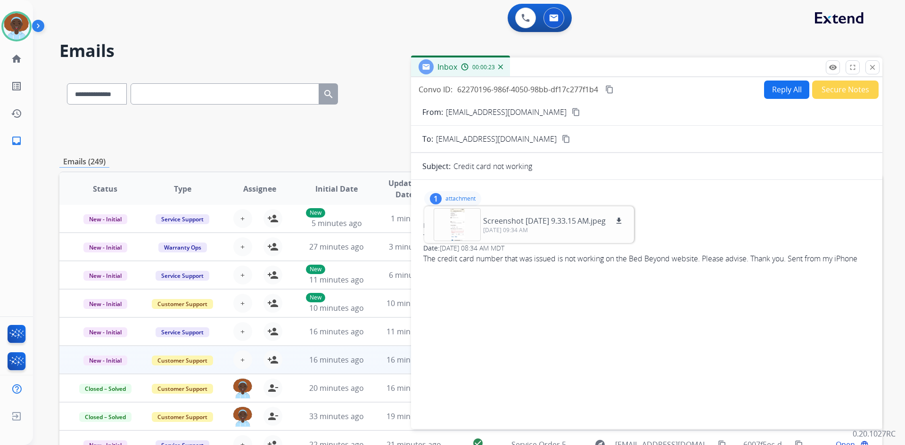
click at [461, 196] on p "attachment" at bounding box center [460, 199] width 30 height 8
click at [435, 202] on div "1" at bounding box center [436, 198] width 12 height 11
click at [457, 224] on div at bounding box center [456, 224] width 47 height 33
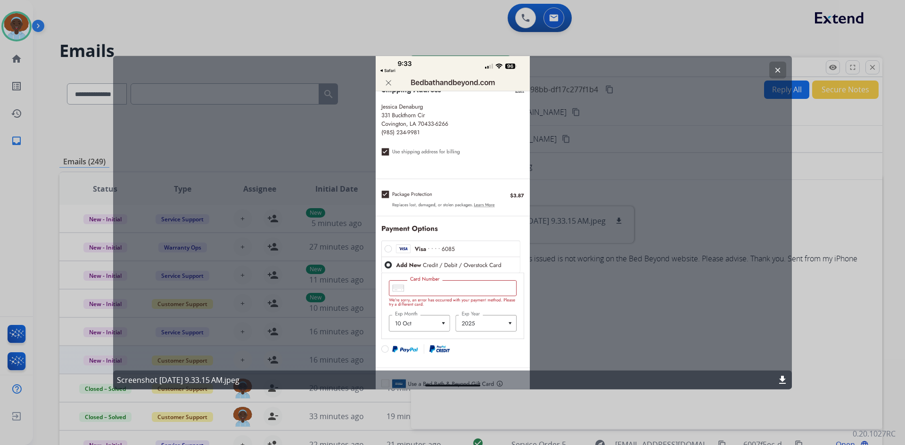
drag, startPoint x: 775, startPoint y: 68, endPoint x: 796, endPoint y: 72, distance: 21.5
click at [776, 68] on mat-icon "clear" at bounding box center [777, 69] width 8 height 8
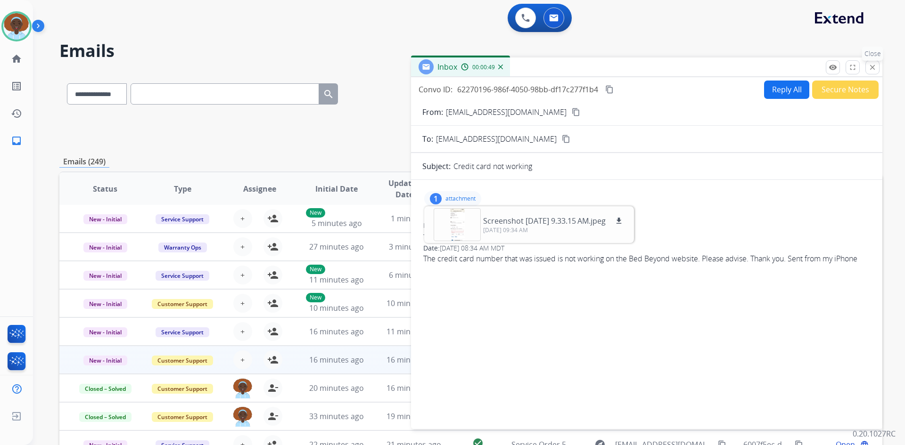
click at [876, 70] on button "close Close" at bounding box center [872, 67] width 14 height 14
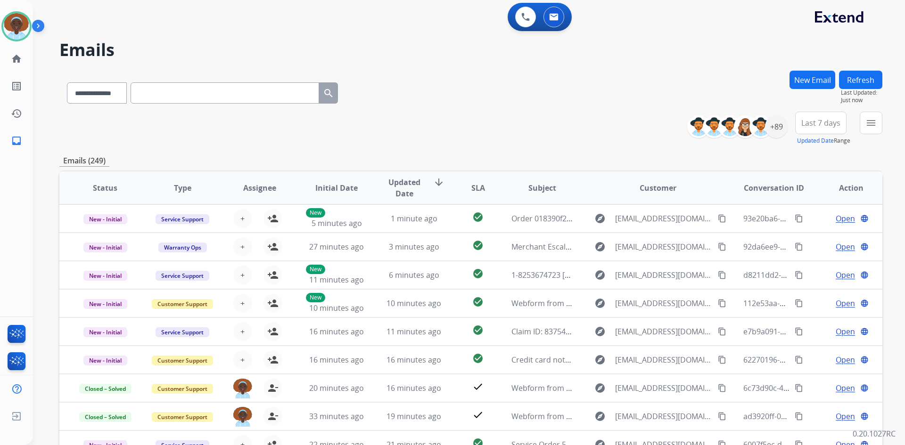
scroll to position [0, 0]
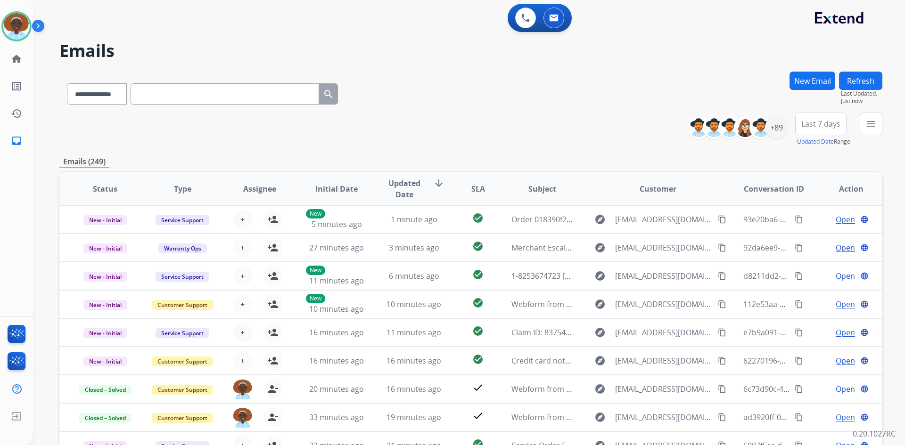
click at [860, 84] on button "Refresh" at bounding box center [860, 81] width 43 height 18
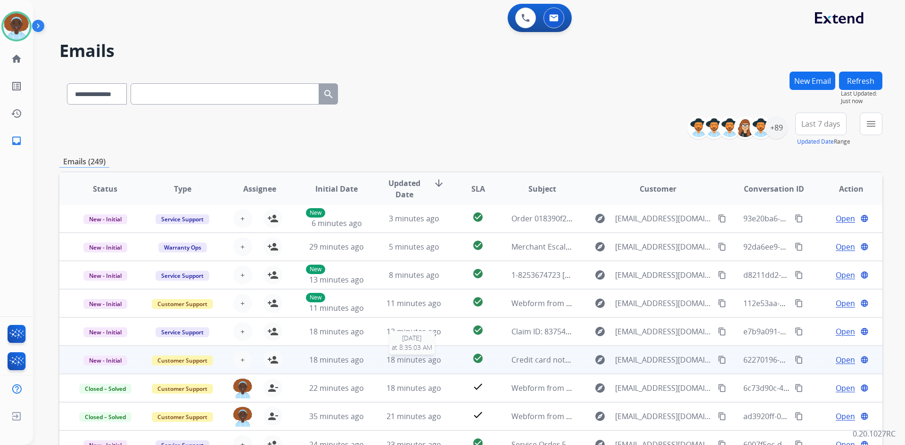
scroll to position [91, 0]
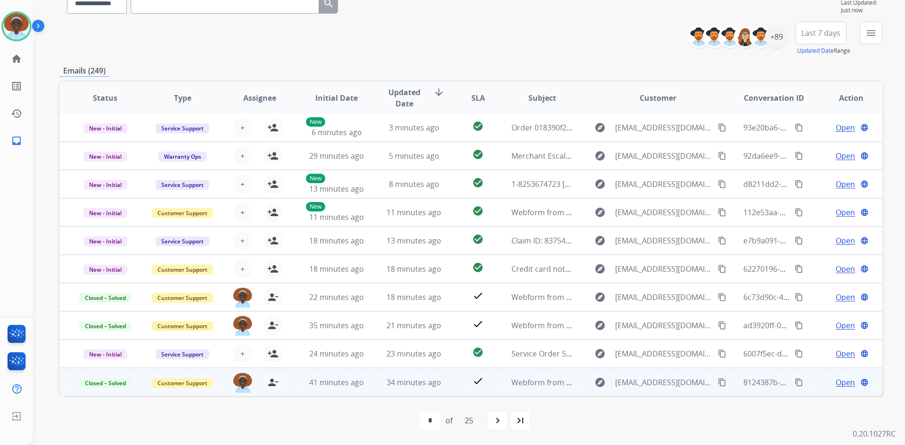
click at [839, 381] on span "Open" at bounding box center [844, 382] width 19 height 11
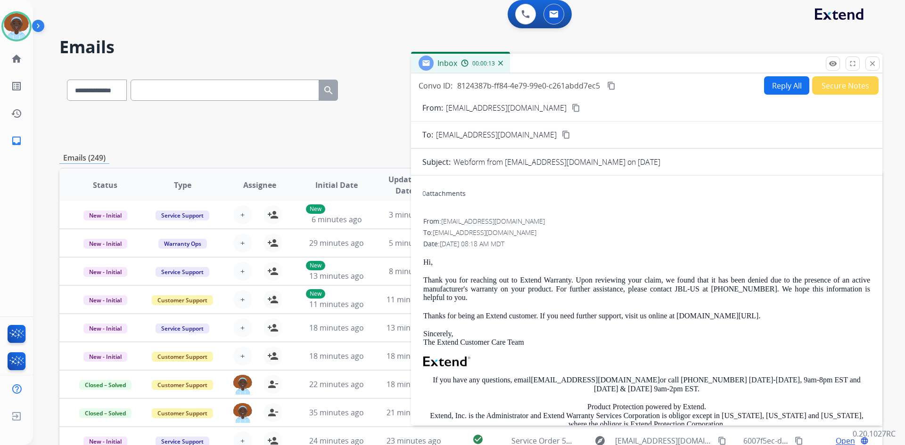
scroll to position [0, 0]
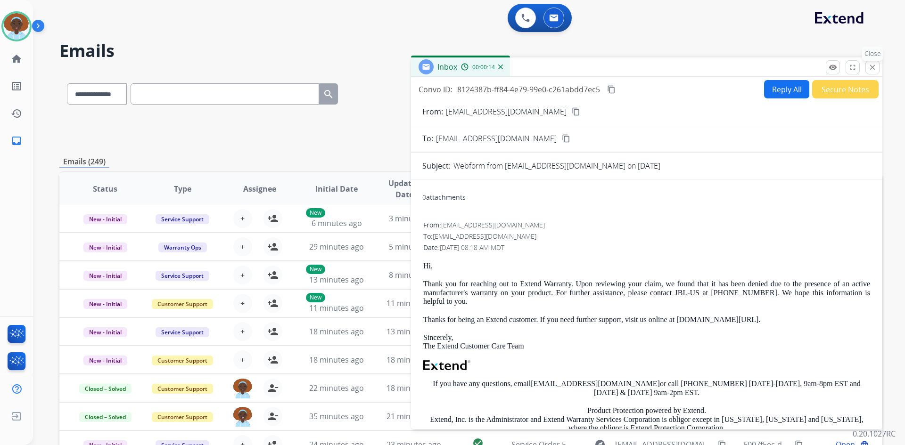
click at [874, 66] on mat-icon "close" at bounding box center [872, 67] width 8 height 8
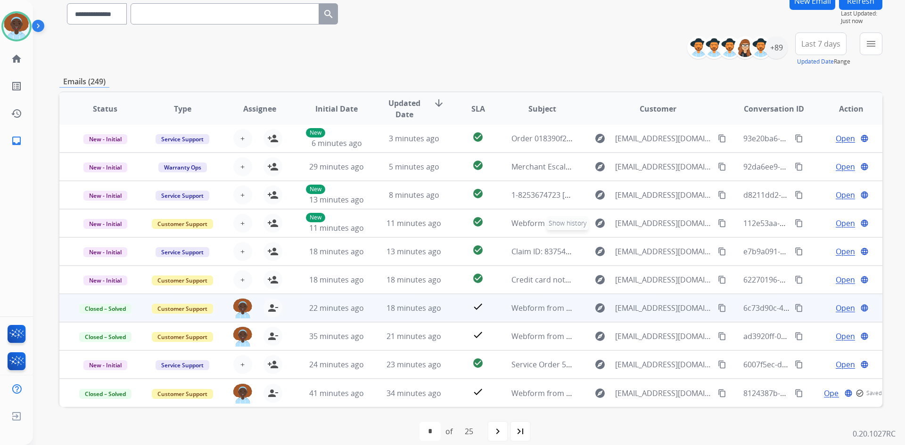
scroll to position [91, 0]
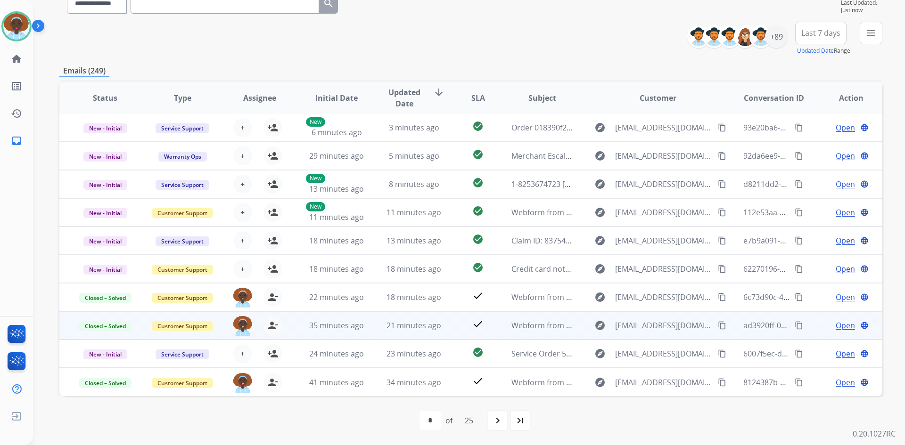
click at [835, 324] on span "Open" at bounding box center [844, 325] width 19 height 11
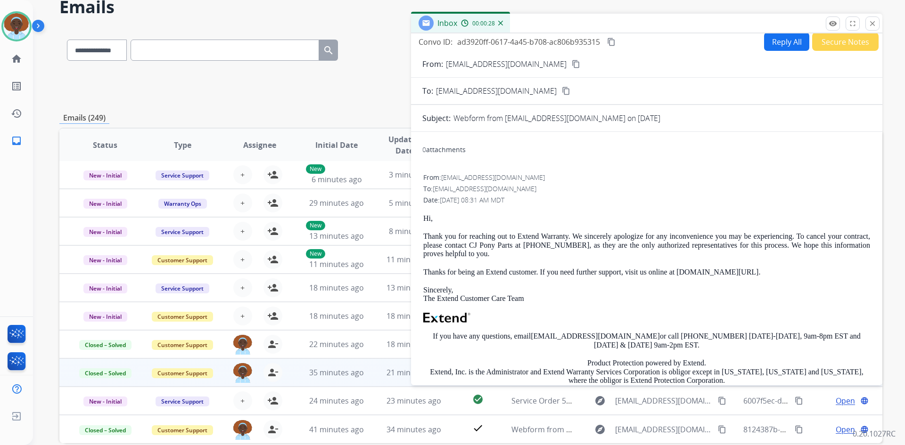
scroll to position [0, 0]
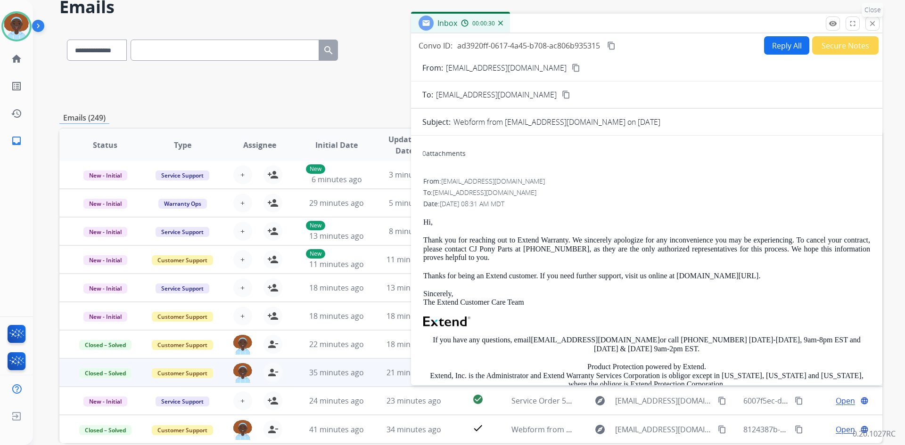
click at [875, 23] on mat-icon "close" at bounding box center [872, 23] width 8 height 8
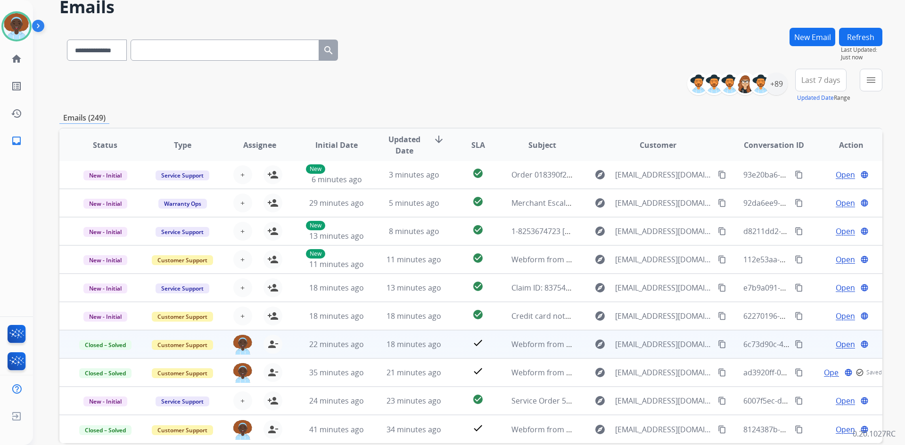
click at [842, 344] on span "Open" at bounding box center [844, 344] width 19 height 11
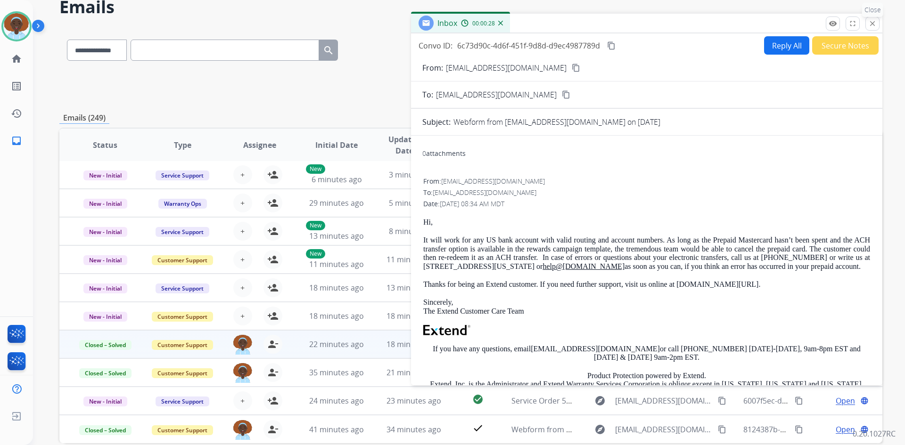
click at [876, 19] on button "close Close" at bounding box center [872, 23] width 14 height 14
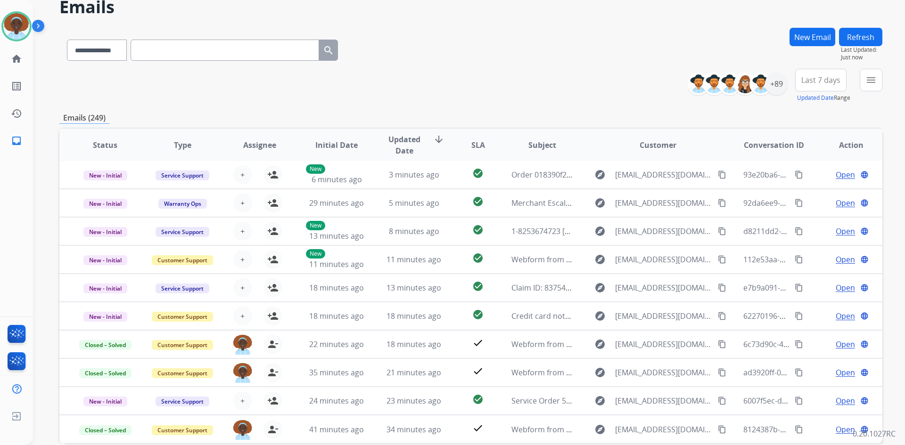
click at [867, 38] on button "Refresh" at bounding box center [860, 37] width 43 height 18
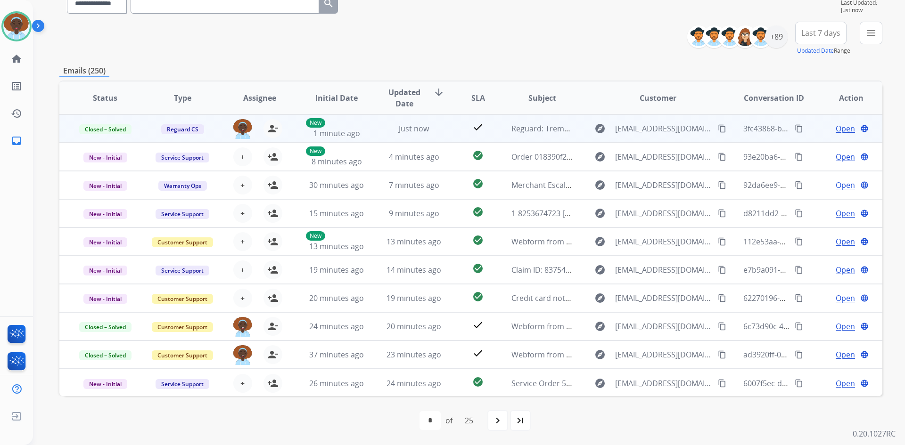
click at [840, 129] on span "Open" at bounding box center [844, 128] width 19 height 11
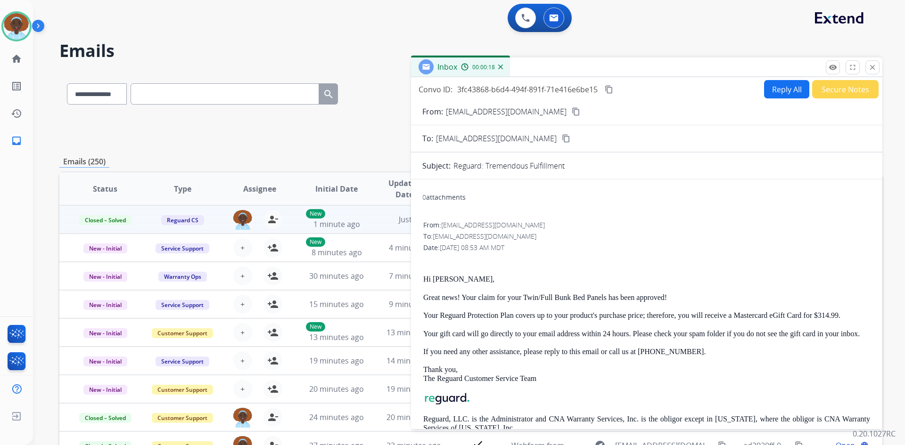
scroll to position [45, 0]
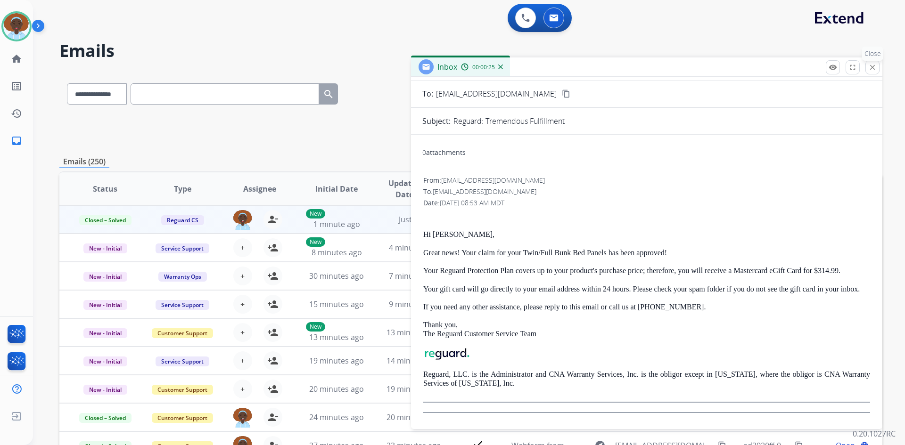
click at [872, 67] on mat-icon "close" at bounding box center [872, 67] width 8 height 8
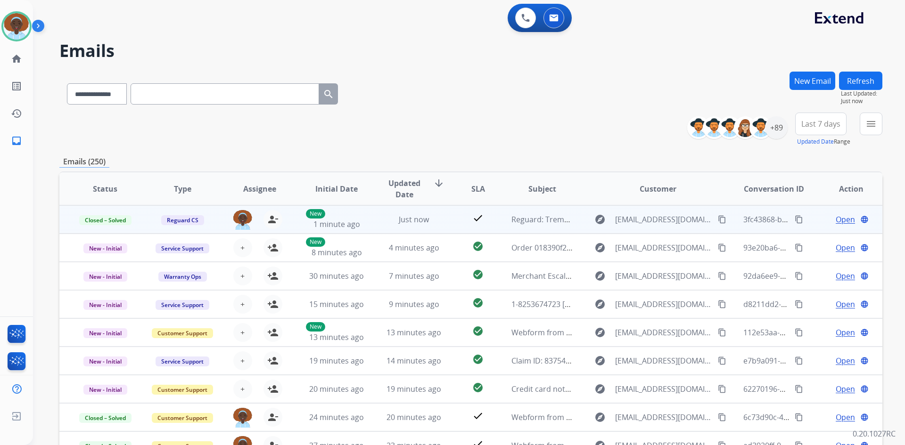
click at [837, 219] on span "Open" at bounding box center [844, 219] width 19 height 11
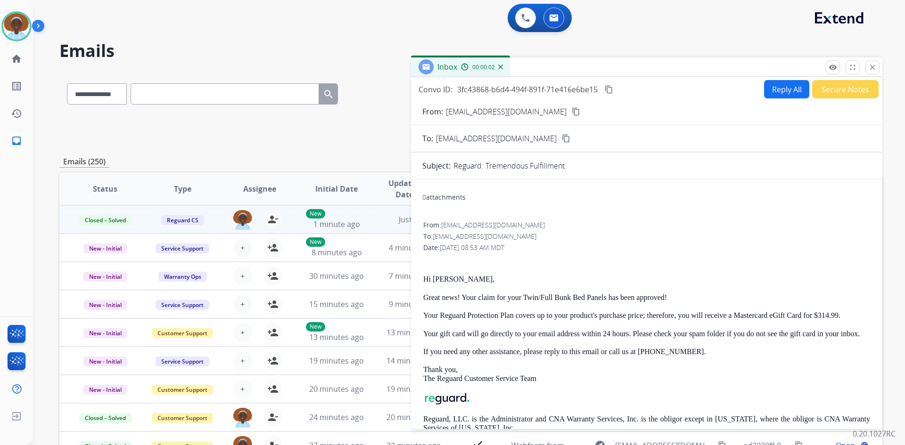
click at [842, 95] on button "Secure Notes" at bounding box center [845, 89] width 66 height 18
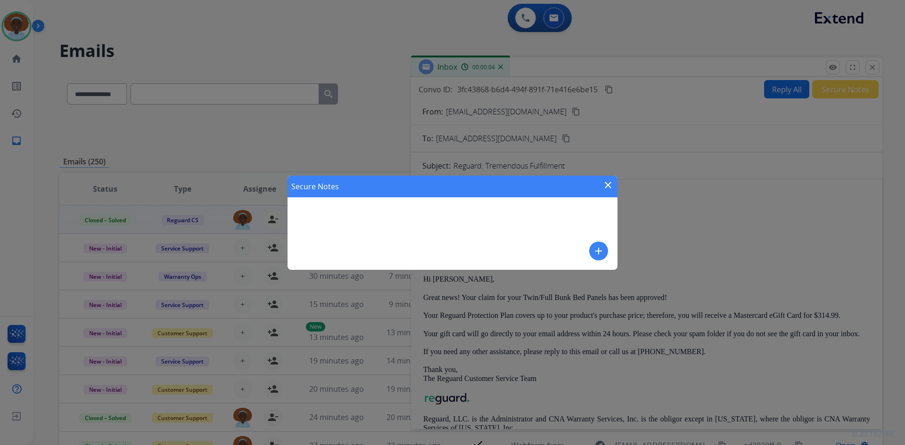
click at [608, 185] on mat-icon "close" at bounding box center [607, 185] width 11 height 11
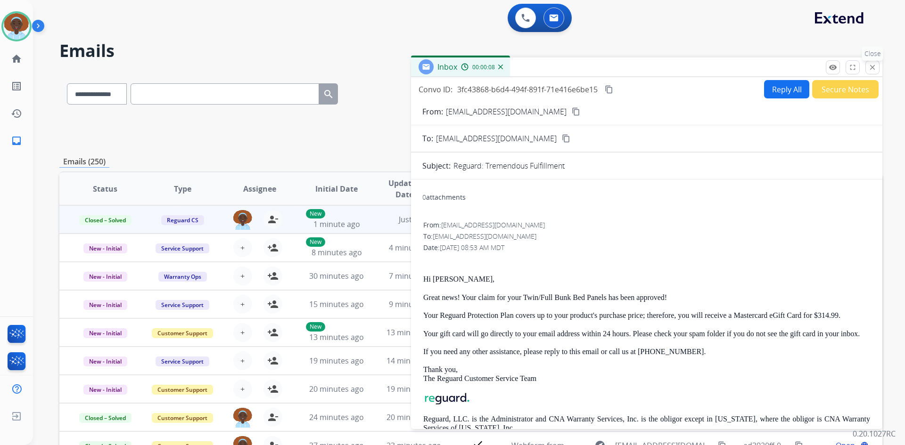
click at [874, 67] on mat-icon "close" at bounding box center [872, 67] width 8 height 8
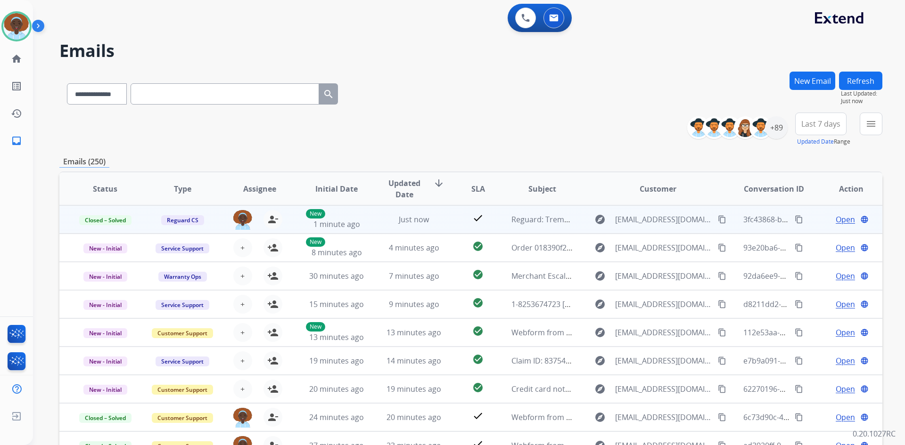
click at [837, 221] on span "Open" at bounding box center [844, 219] width 19 height 11
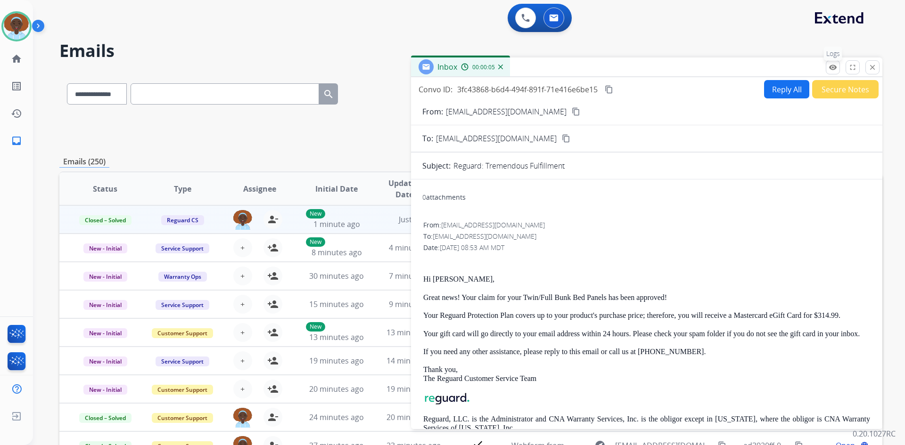
click at [837, 67] on button "remove_red_eye Logs" at bounding box center [832, 67] width 14 height 14
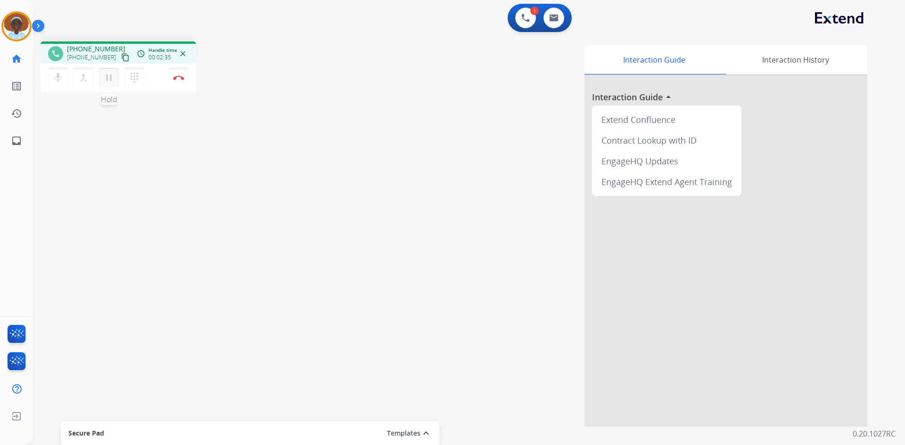
click at [111, 80] on mat-icon "pause" at bounding box center [108, 77] width 11 height 11
click at [237, 71] on div "phone +13342088674 +13342088674 content_copy access_time Call metrics Queue 00:…" at bounding box center [175, 67] width 268 height 53
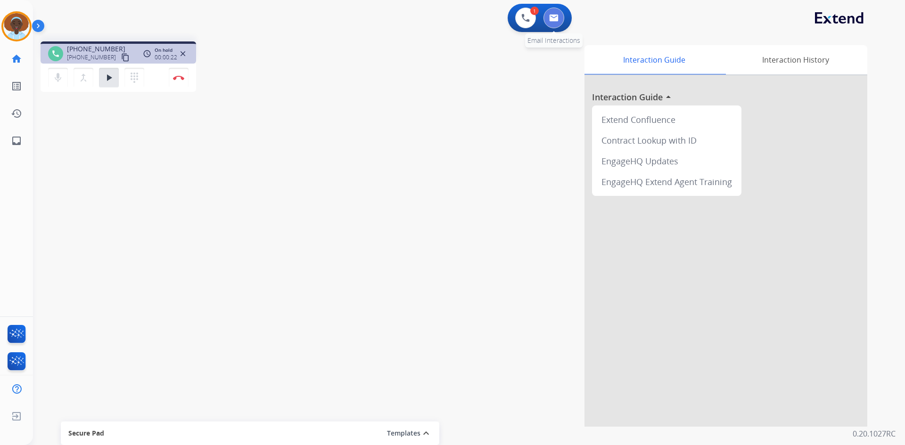
click at [553, 19] on img at bounding box center [553, 18] width 9 height 8
select select "**********"
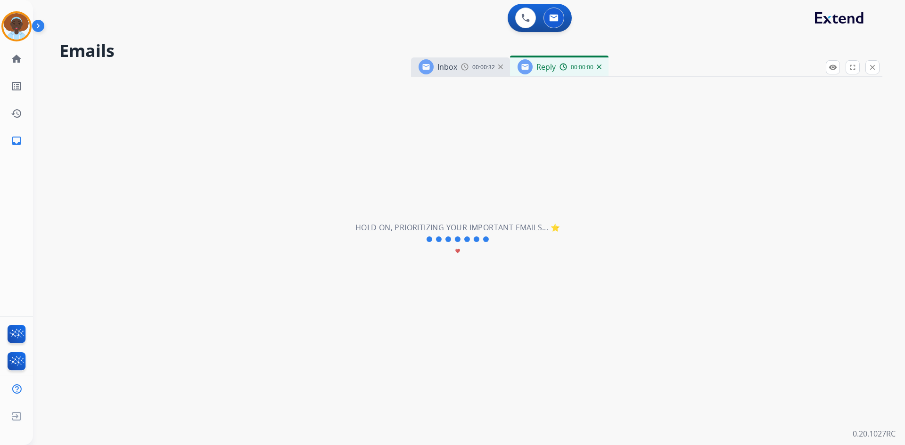
select select "**********"
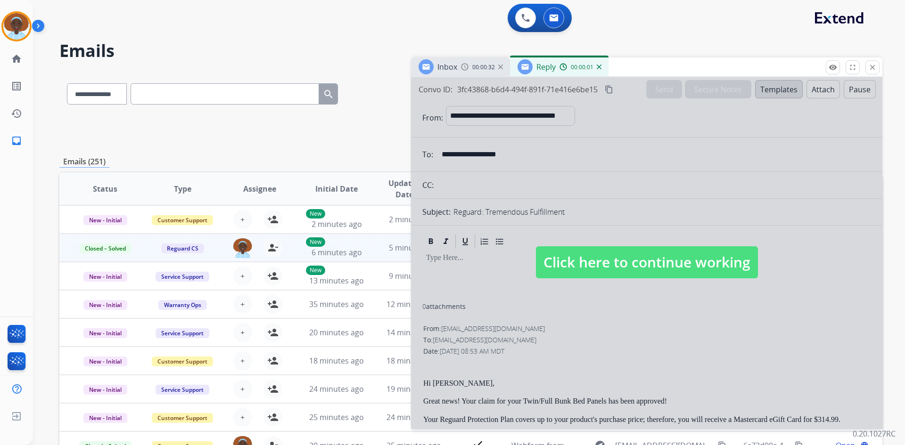
click at [593, 262] on span "Click here to continue working" at bounding box center [647, 262] width 222 height 32
select select
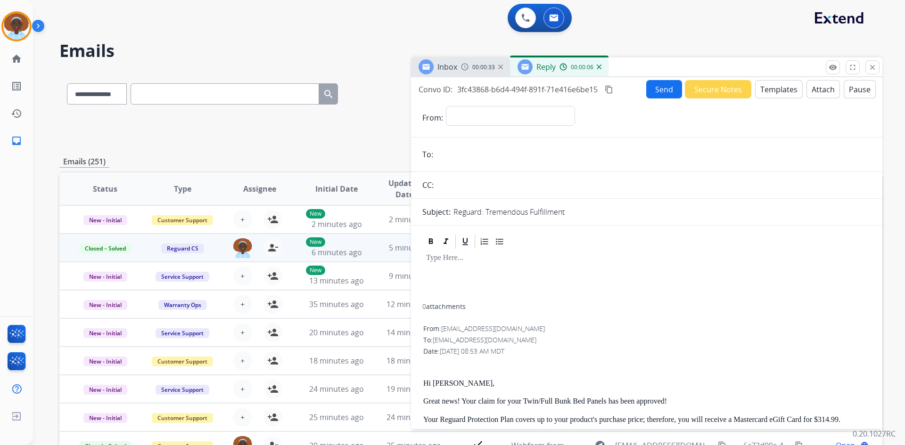
click at [598, 66] on img at bounding box center [599, 67] width 5 height 5
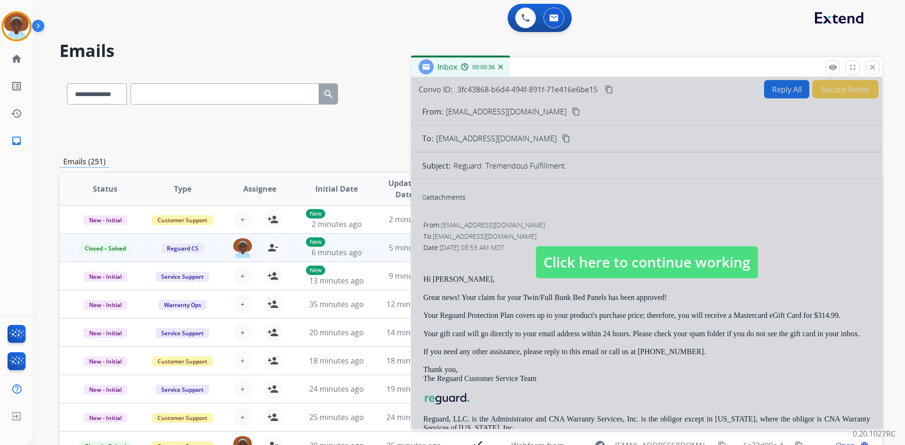
click at [660, 262] on span "Click here to continue working" at bounding box center [647, 262] width 222 height 32
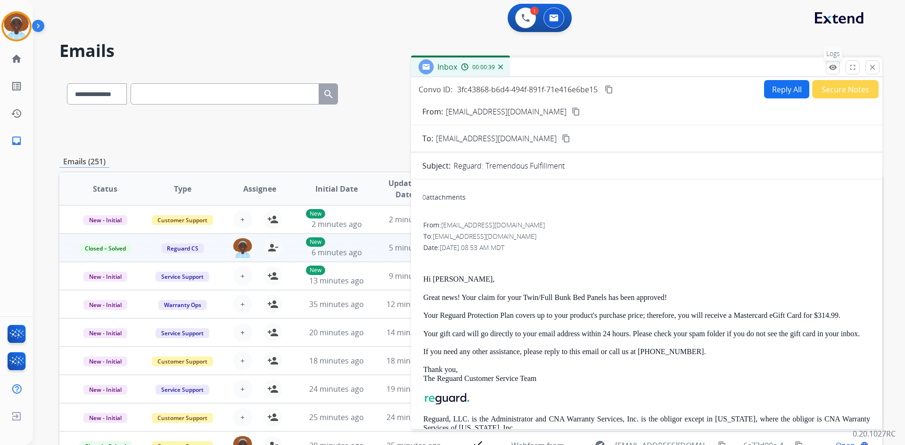
click at [832, 65] on mat-icon "remove_red_eye" at bounding box center [832, 67] width 8 height 8
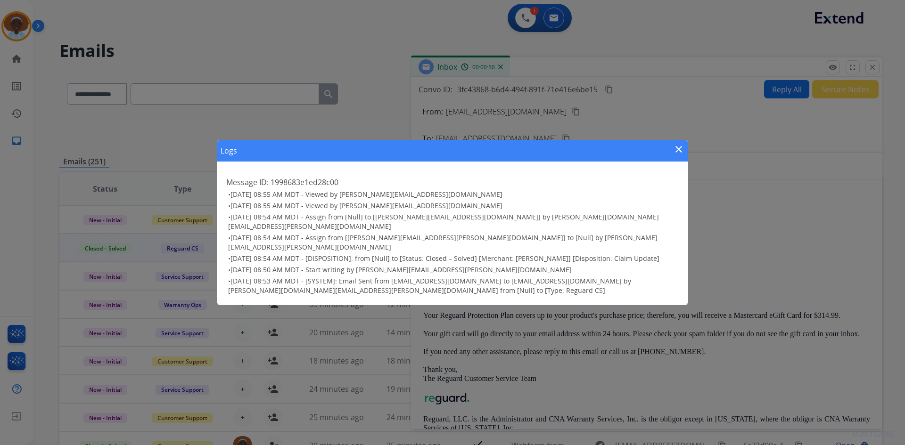
click at [681, 155] on mat-icon "close" at bounding box center [678, 149] width 11 height 11
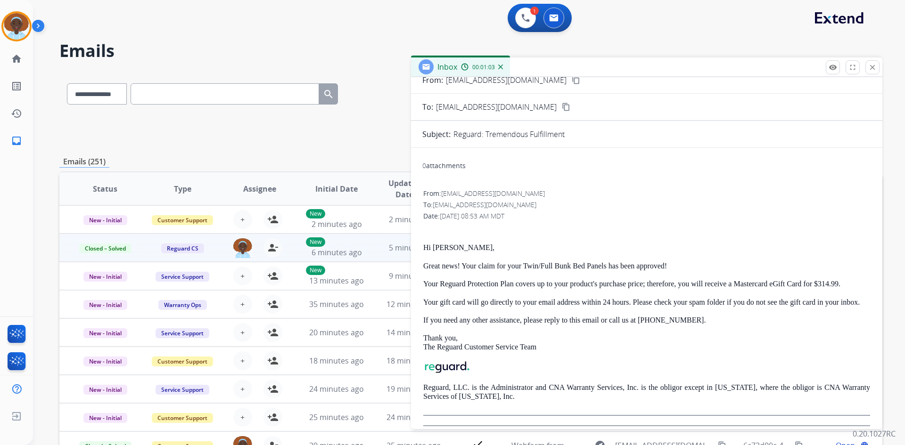
scroll to position [45, 0]
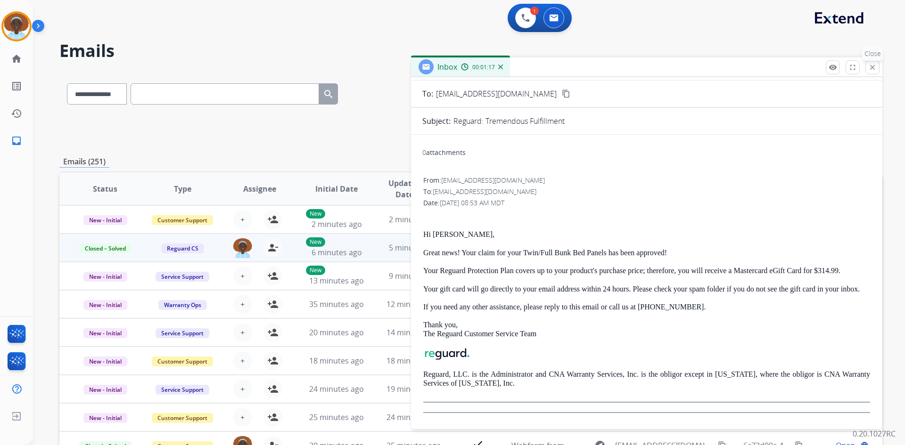
click at [873, 69] on mat-icon "close" at bounding box center [872, 67] width 8 height 8
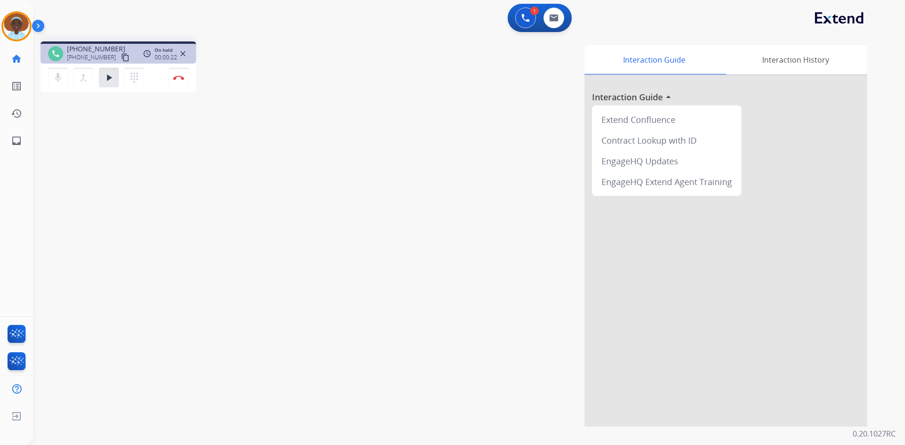
click at [184, 54] on mat-icon "close" at bounding box center [183, 53] width 8 height 8
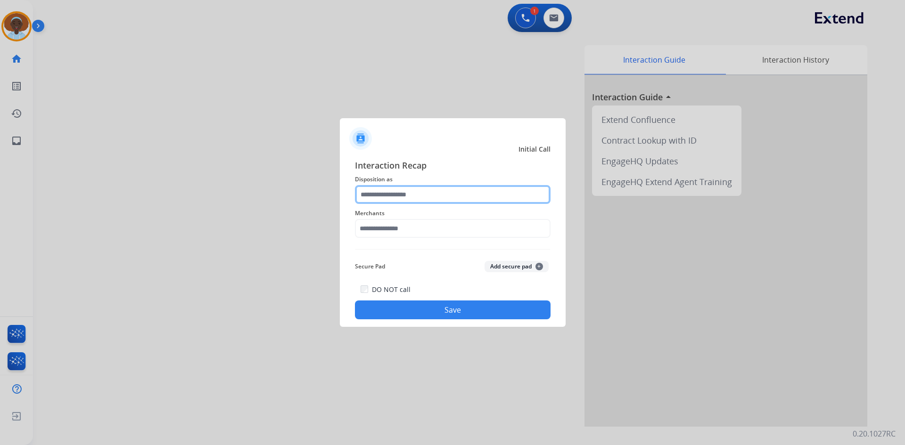
click at [426, 198] on input "text" at bounding box center [453, 194] width 196 height 19
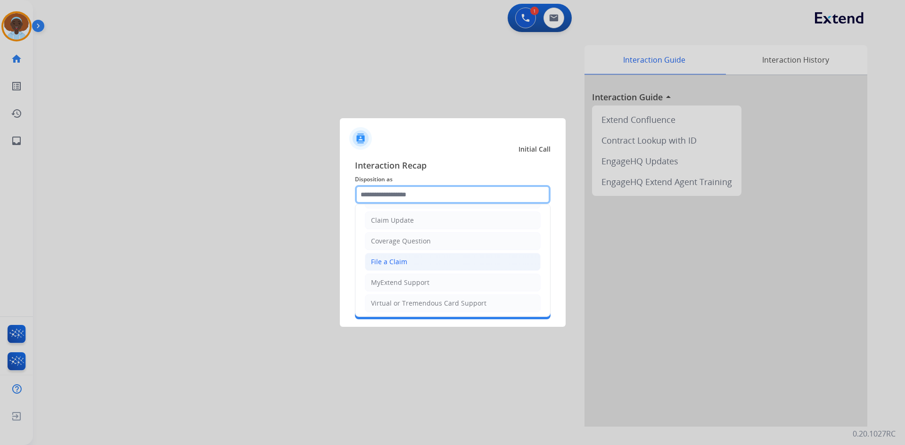
scroll to position [94, 0]
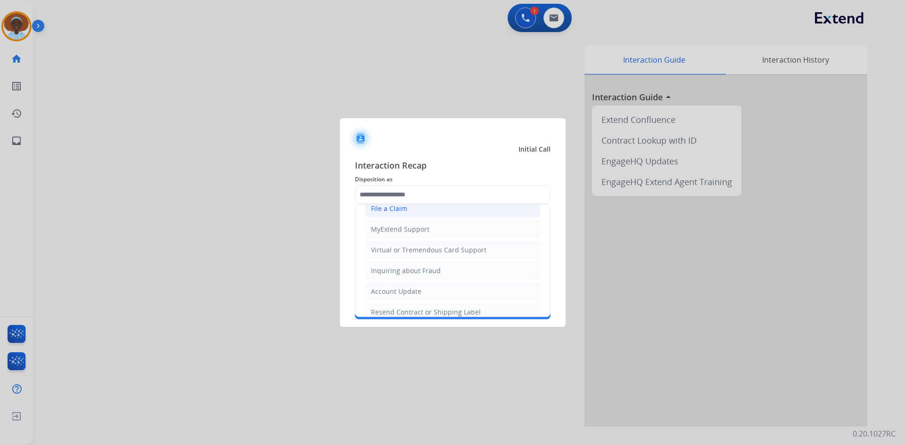
click at [432, 211] on li "File a Claim" at bounding box center [453, 209] width 176 height 18
type input "**********"
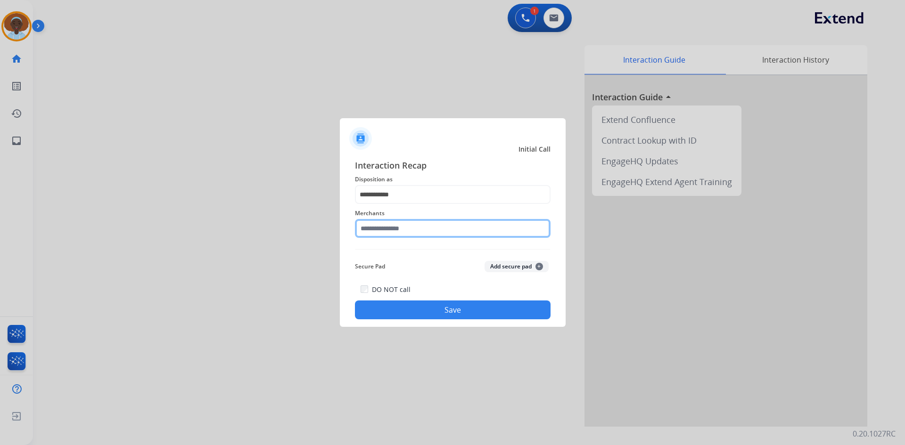
click at [414, 229] on input "text" at bounding box center [453, 228] width 196 height 19
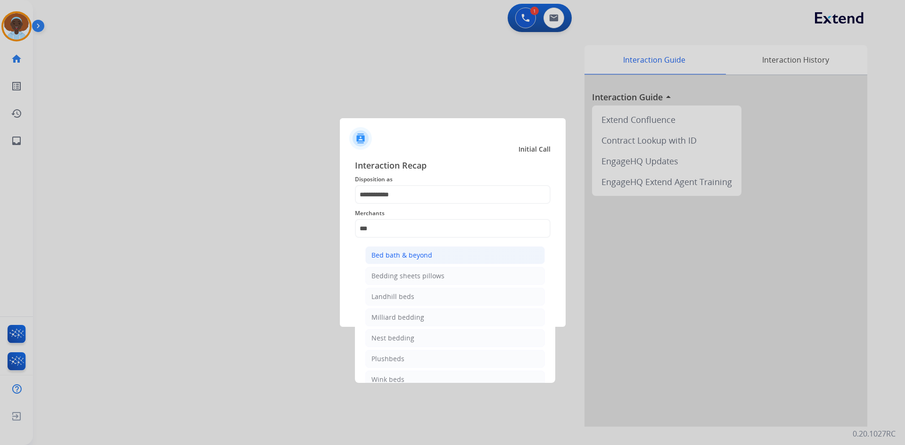
click at [426, 254] on div "Bed bath & beyond" at bounding box center [401, 255] width 61 height 9
type input "**********"
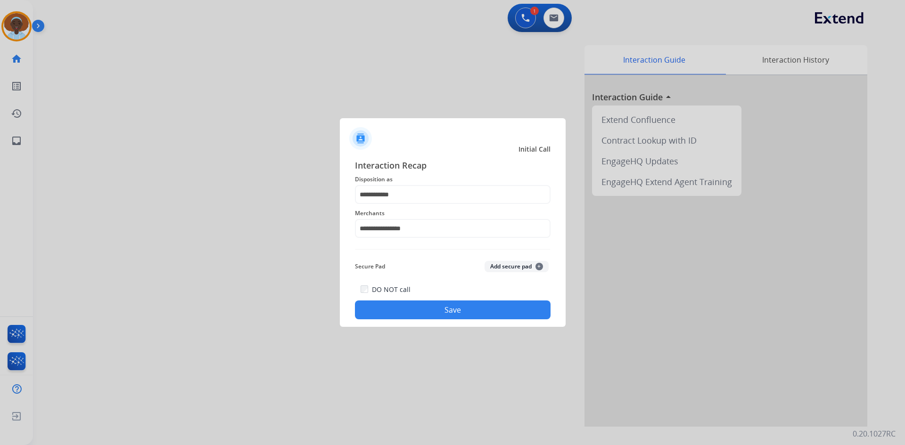
click at [474, 311] on button "Save" at bounding box center [453, 310] width 196 height 19
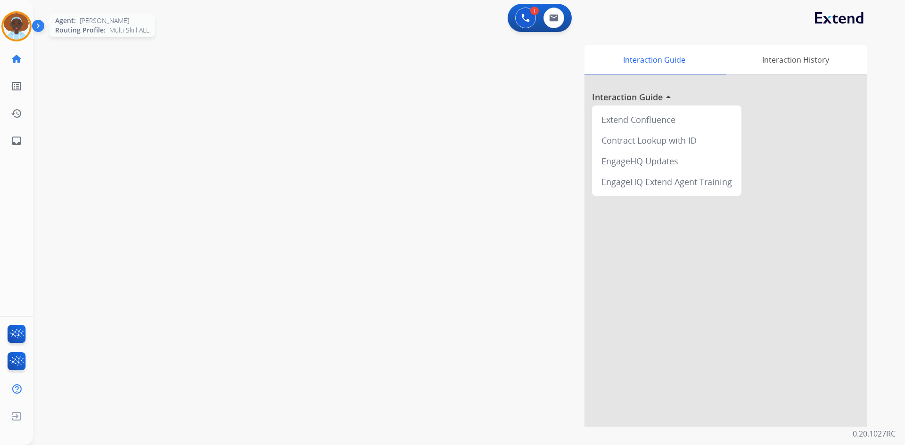
click at [24, 23] on img at bounding box center [16, 26] width 26 height 26
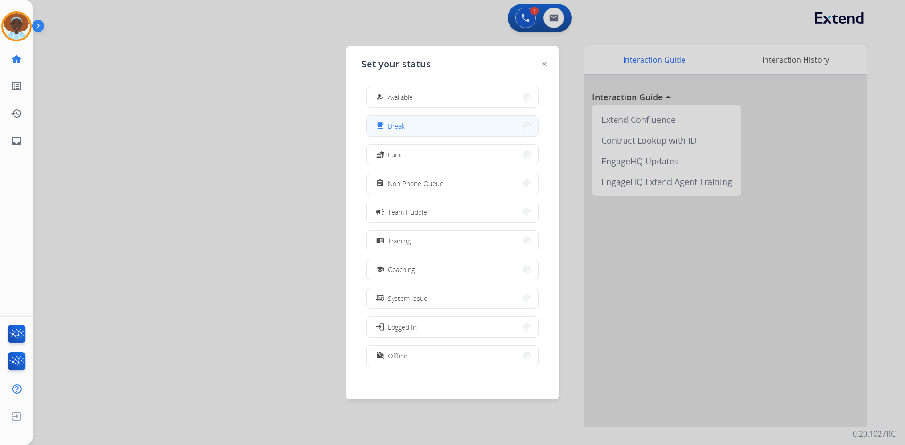
click at [438, 126] on button "free_breakfast Break" at bounding box center [453, 126] width 172 height 20
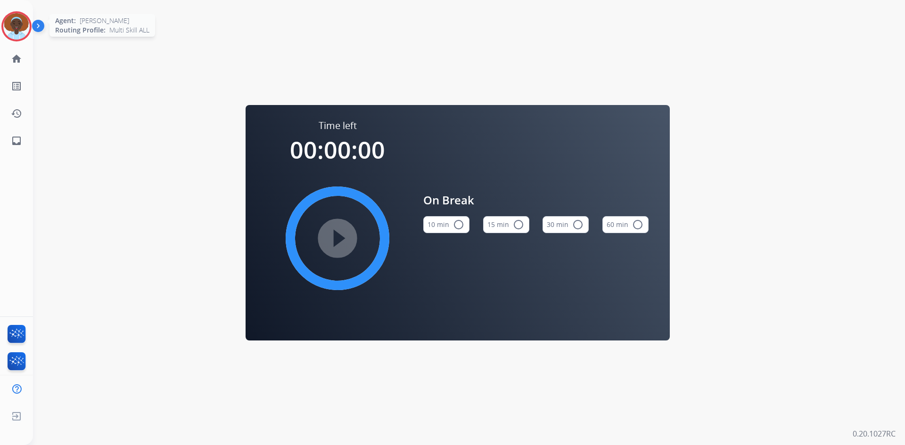
click at [25, 28] on img at bounding box center [16, 26] width 26 height 26
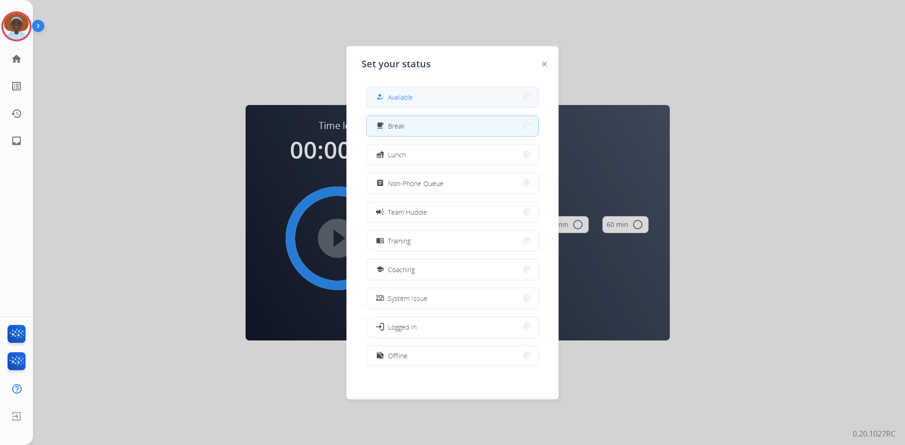
click at [430, 90] on button "how_to_reg Available" at bounding box center [453, 97] width 172 height 20
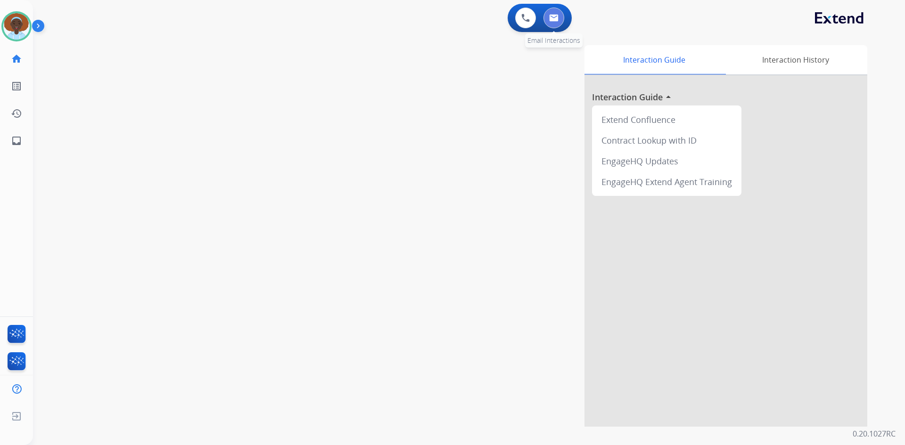
click at [554, 21] on button at bounding box center [553, 18] width 21 height 21
select select "**********"
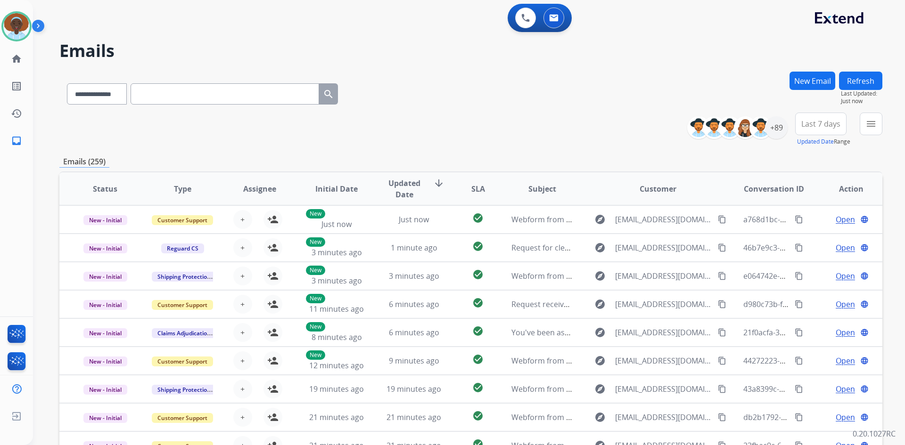
click at [823, 123] on span "Last 7 days" at bounding box center [820, 124] width 39 height 4
click at [806, 237] on div "Last 90 days" at bounding box center [818, 238] width 52 height 14
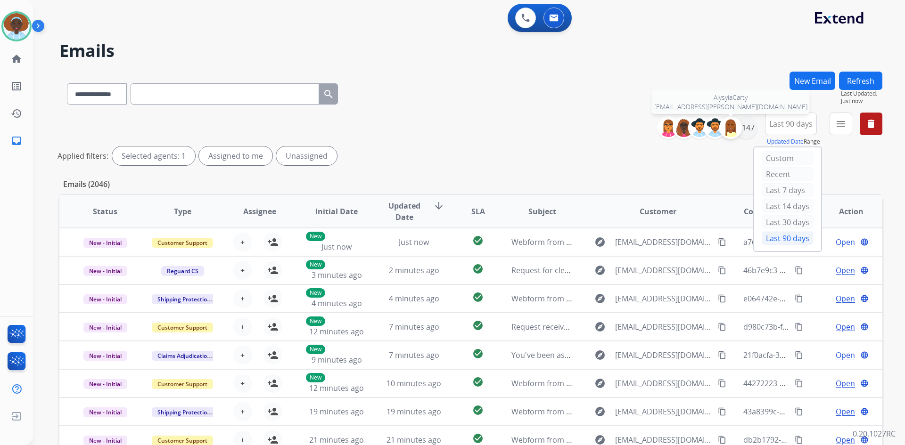
click at [740, 127] on div at bounding box center [730, 127] width 23 height 23
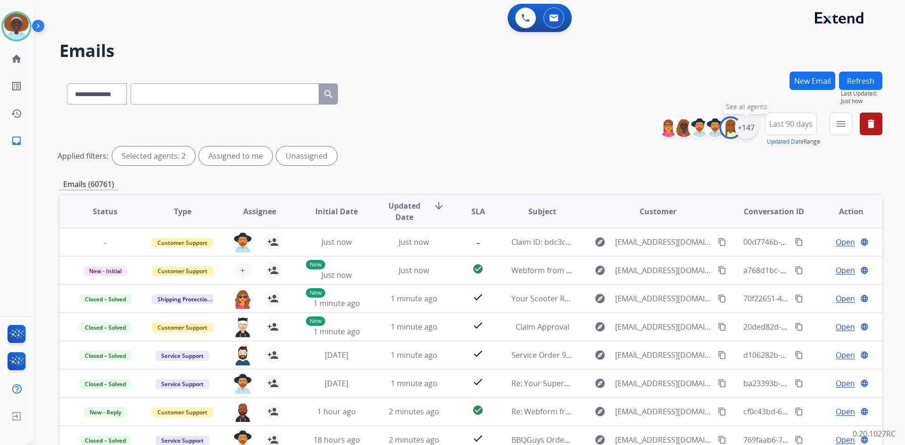
click at [741, 130] on div "+147" at bounding box center [746, 127] width 23 height 23
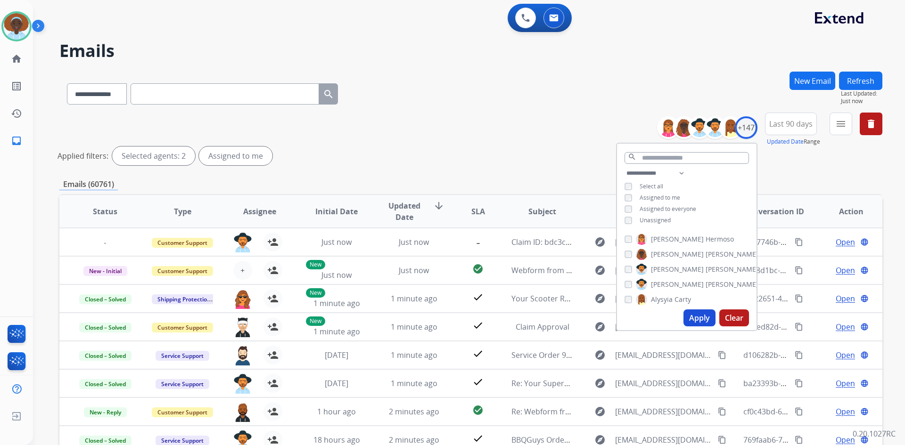
click at [703, 315] on button "Apply" at bounding box center [699, 318] width 32 height 17
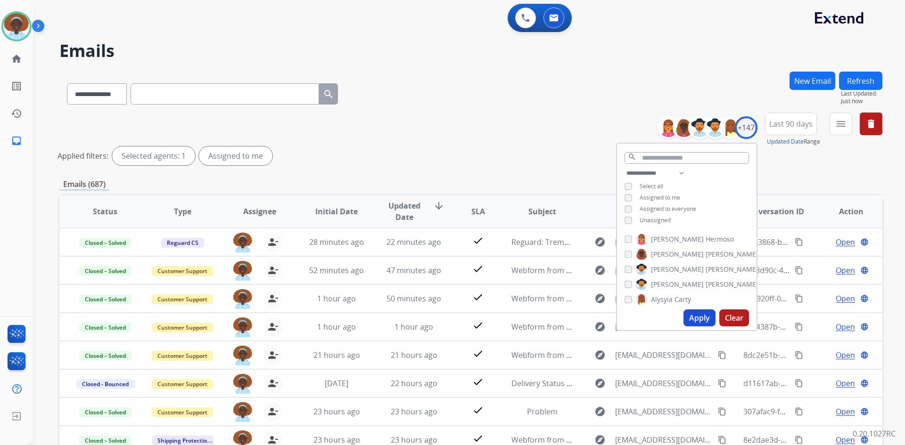
click at [548, 152] on div "Applied filters: Selected agents: 1 Assigned to me" at bounding box center [468, 156] width 823 height 19
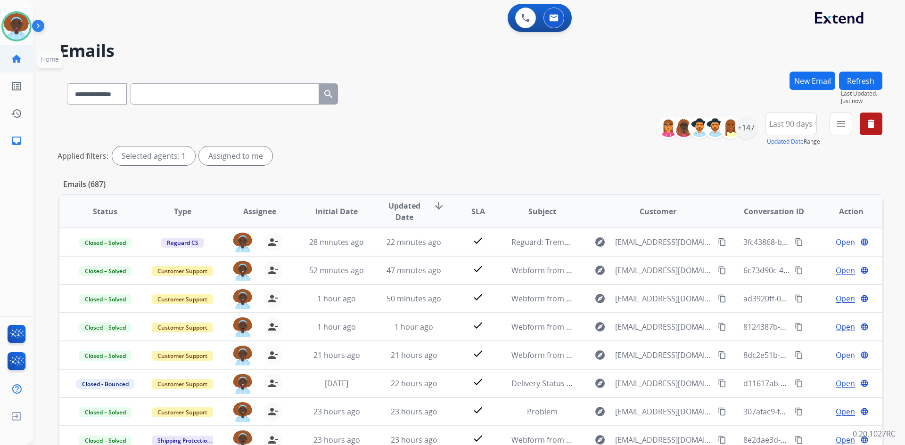
click at [14, 59] on mat-icon "home" at bounding box center [16, 58] width 11 height 11
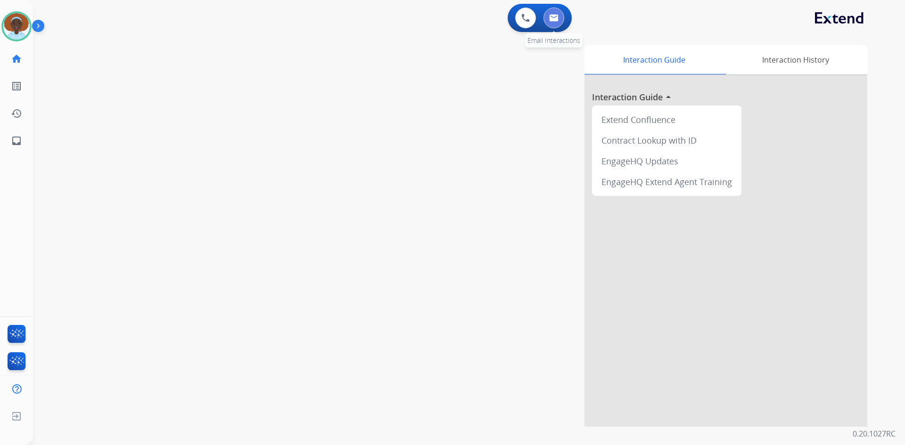
click at [551, 23] on button at bounding box center [553, 18] width 21 height 21
select select "**********"
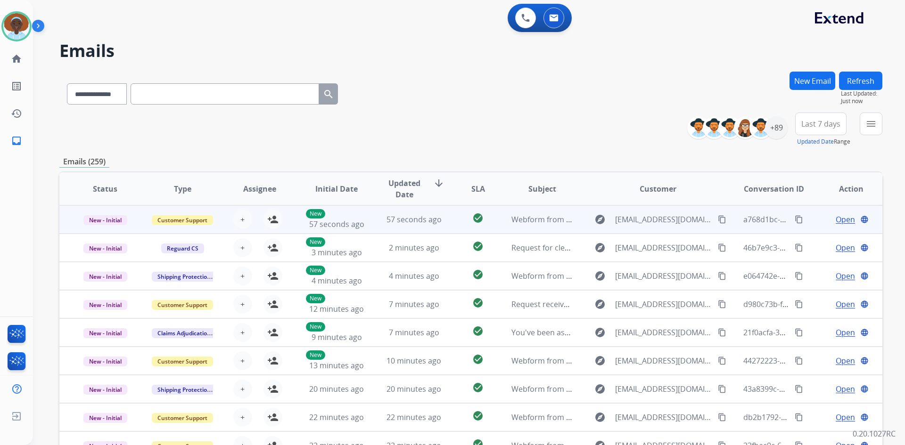
click at [835, 217] on span "Open" at bounding box center [844, 219] width 19 height 11
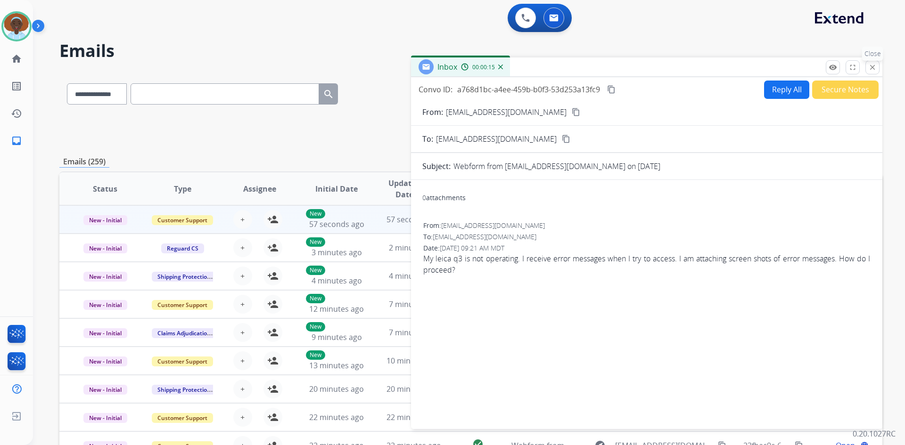
click at [874, 65] on mat-icon "close" at bounding box center [872, 67] width 8 height 8
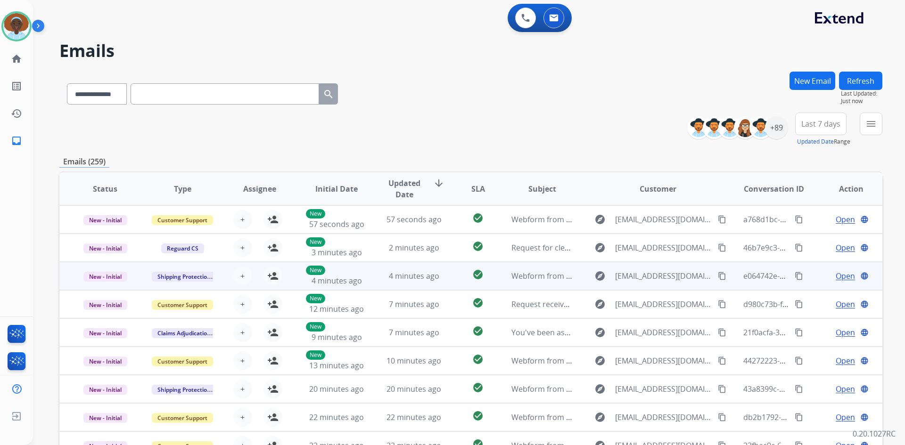
click at [837, 278] on span "Open" at bounding box center [844, 275] width 19 height 11
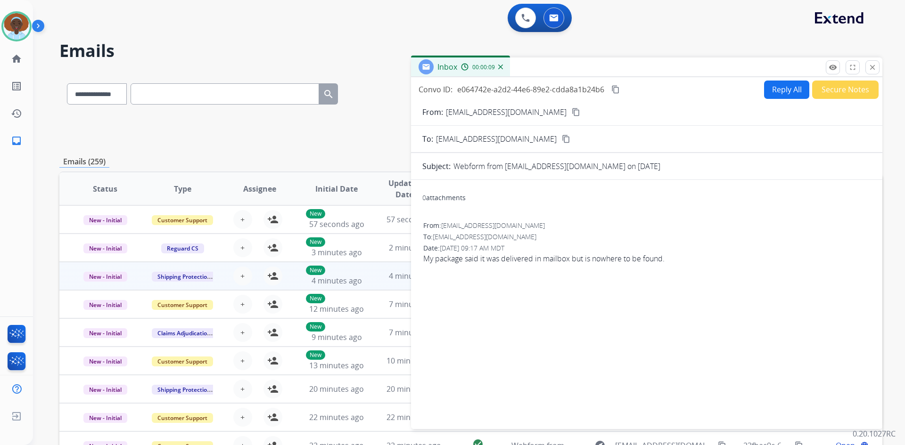
click at [572, 112] on mat-icon "content_copy" at bounding box center [576, 112] width 8 height 8
click at [870, 67] on mat-icon "close" at bounding box center [872, 67] width 8 height 8
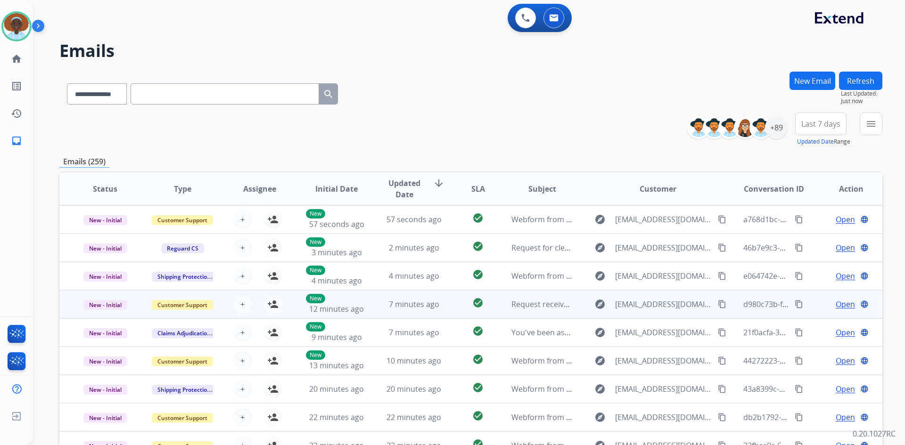
click at [838, 302] on span "Open" at bounding box center [844, 304] width 19 height 11
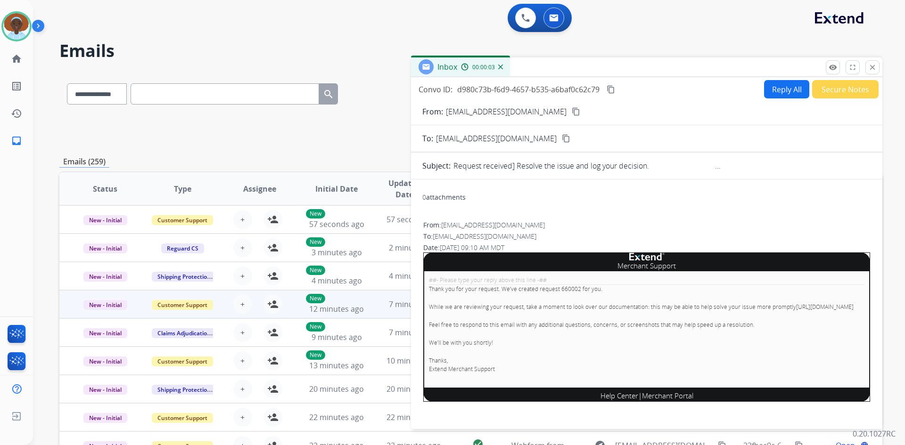
click at [821, 90] on button "Secure Notes" at bounding box center [845, 89] width 66 height 18
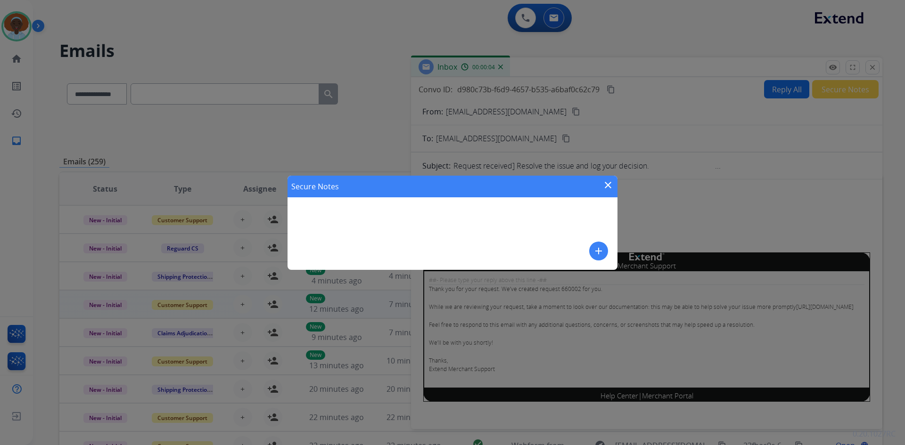
click at [595, 254] on mat-icon "add" at bounding box center [598, 250] width 11 height 11
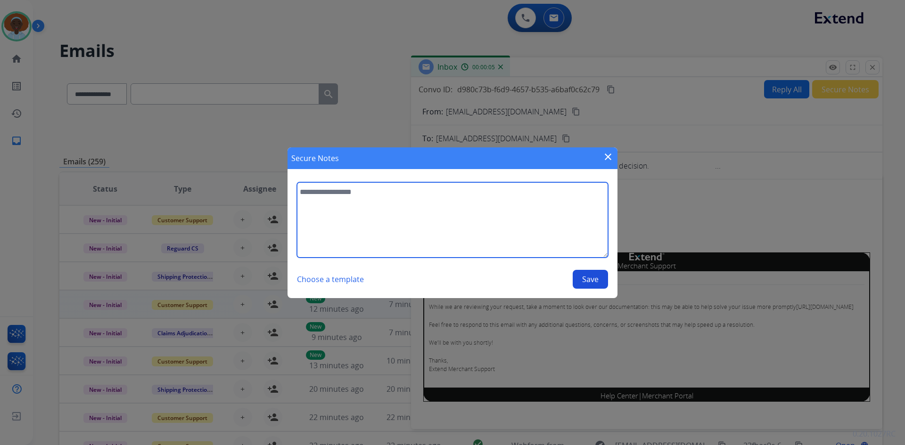
click at [367, 196] on textarea at bounding box center [452, 219] width 311 height 75
type textarea "**********"
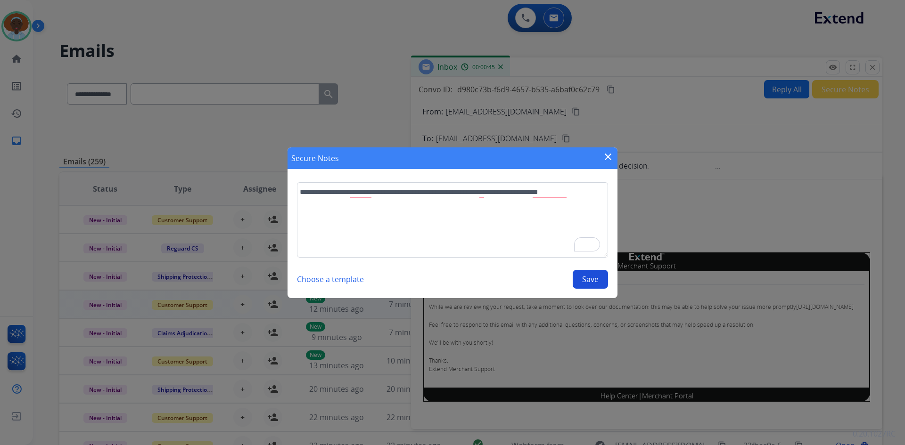
click at [587, 282] on button "Save" at bounding box center [589, 279] width 35 height 19
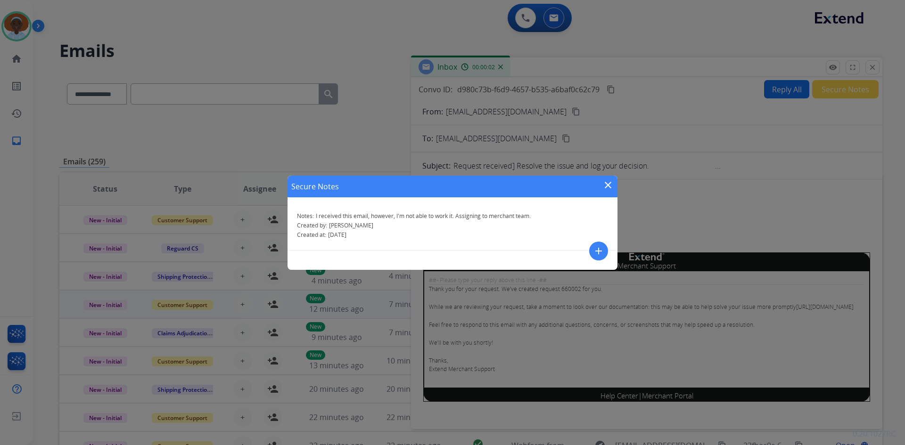
click at [609, 183] on mat-icon "close" at bounding box center [607, 185] width 11 height 11
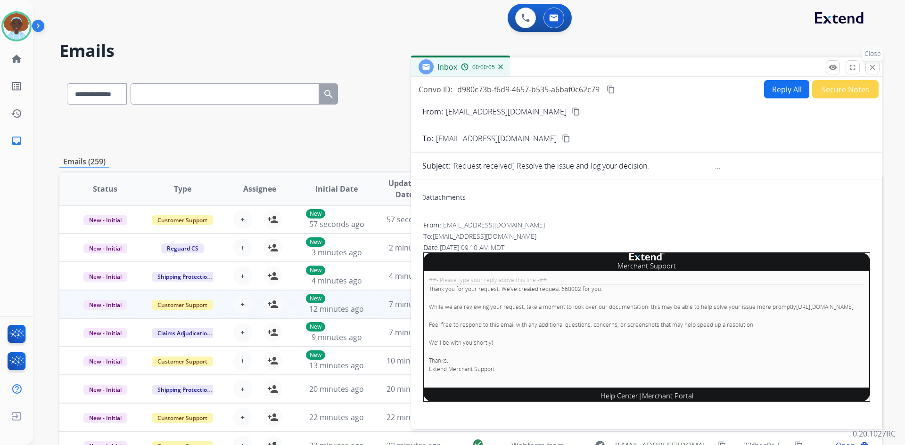
click at [876, 64] on mat-icon "close" at bounding box center [872, 67] width 8 height 8
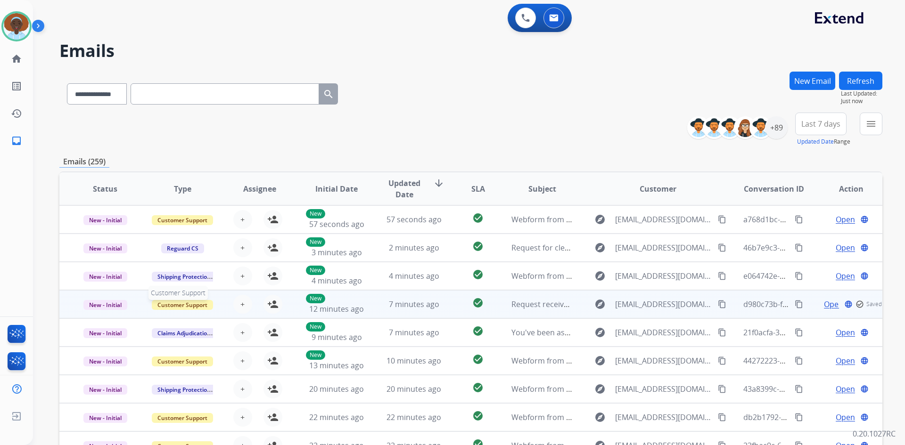
click at [197, 302] on span "Customer Support" at bounding box center [182, 305] width 61 height 10
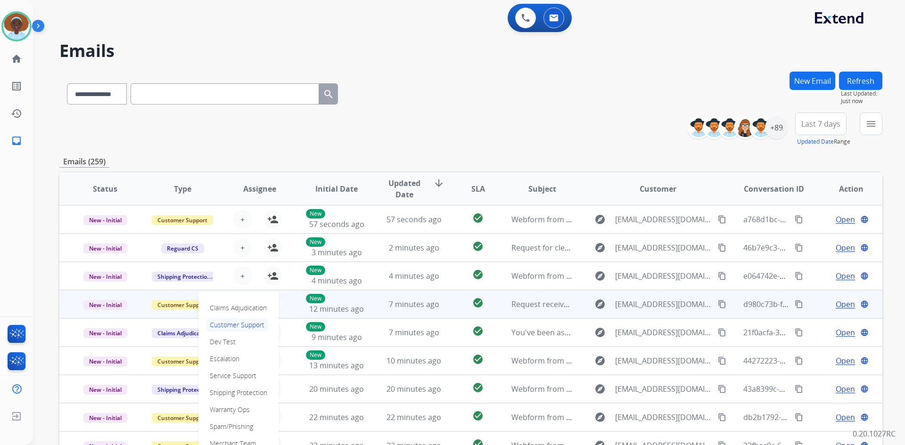
scroll to position [1, 0]
click at [233, 440] on p "Merchant Team" at bounding box center [233, 442] width 54 height 13
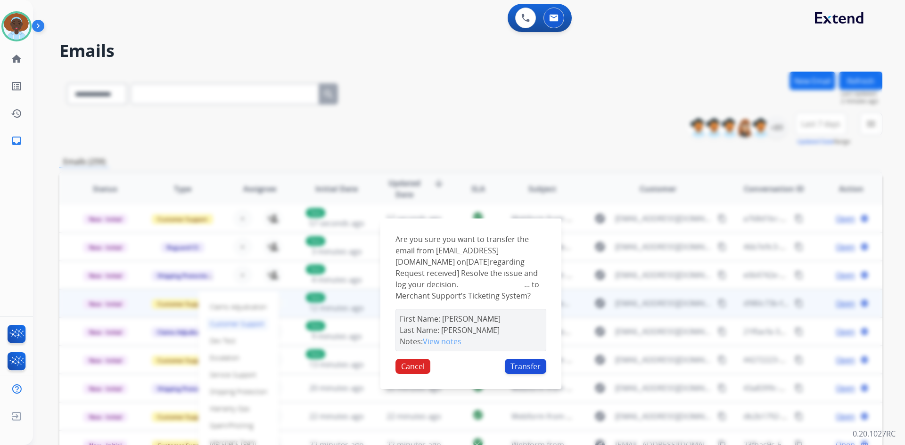
click at [522, 374] on button "Transfer" at bounding box center [525, 366] width 41 height 15
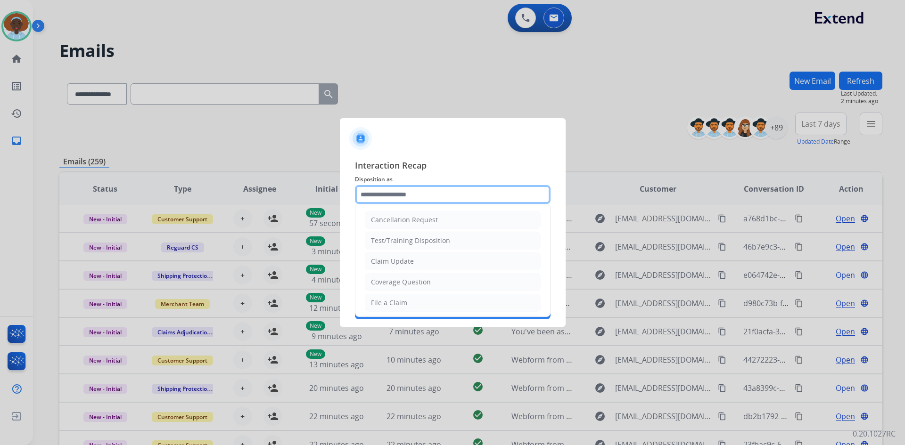
click at [403, 192] on input "text" at bounding box center [453, 194] width 196 height 19
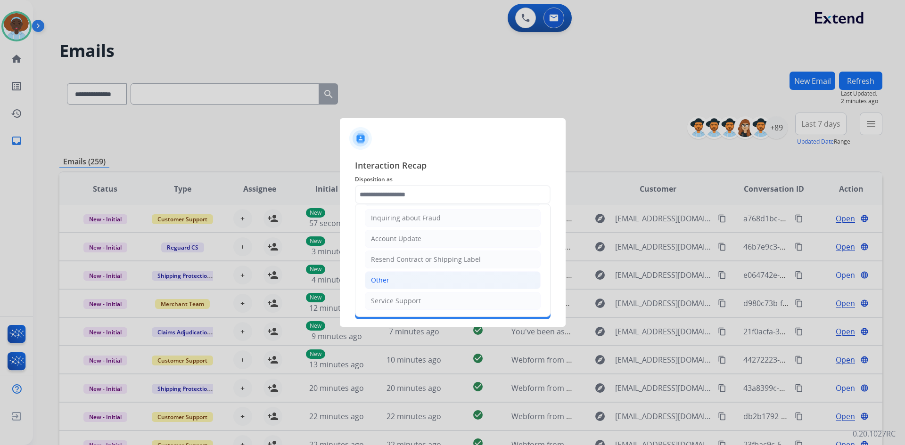
click at [400, 285] on li "Other" at bounding box center [453, 280] width 176 height 18
type input "*****"
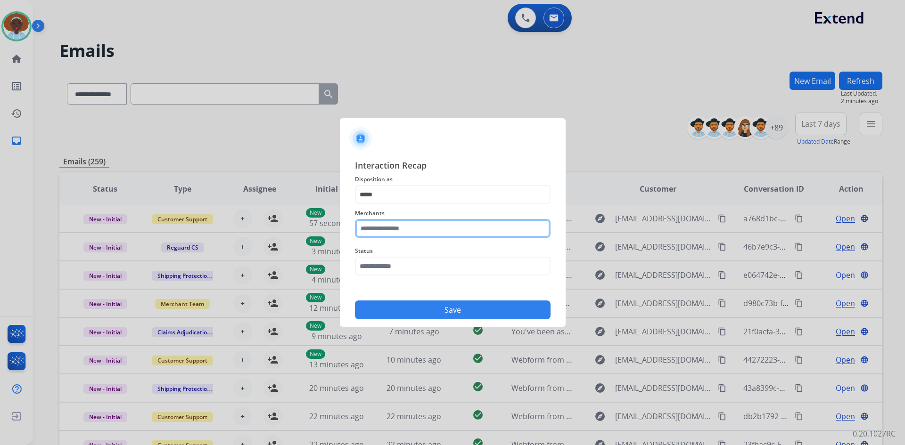
click at [408, 224] on input "text" at bounding box center [453, 228] width 196 height 19
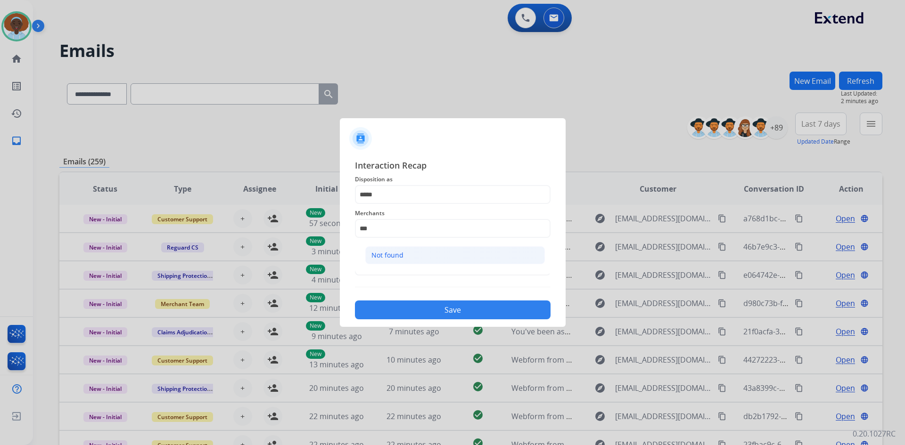
click at [406, 253] on li "Not found" at bounding box center [455, 255] width 180 height 18
type input "*********"
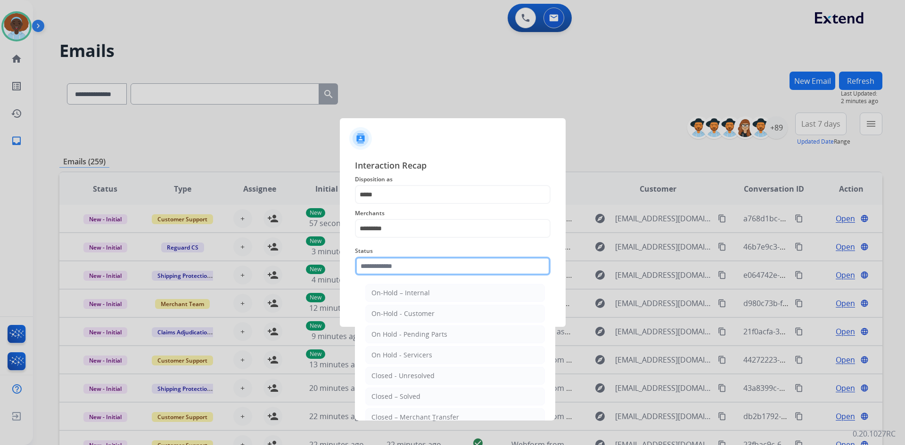
click at [406, 271] on input "text" at bounding box center [453, 266] width 196 height 19
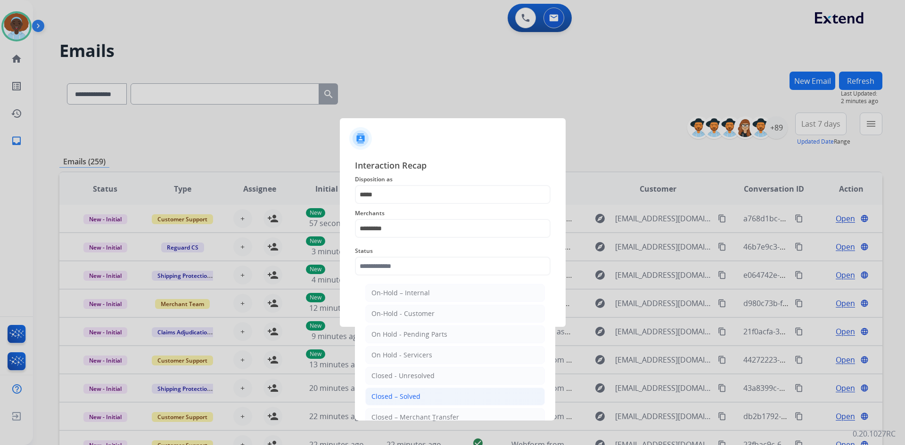
click at [413, 397] on div "Closed – Solved" at bounding box center [395, 396] width 49 height 9
type input "**********"
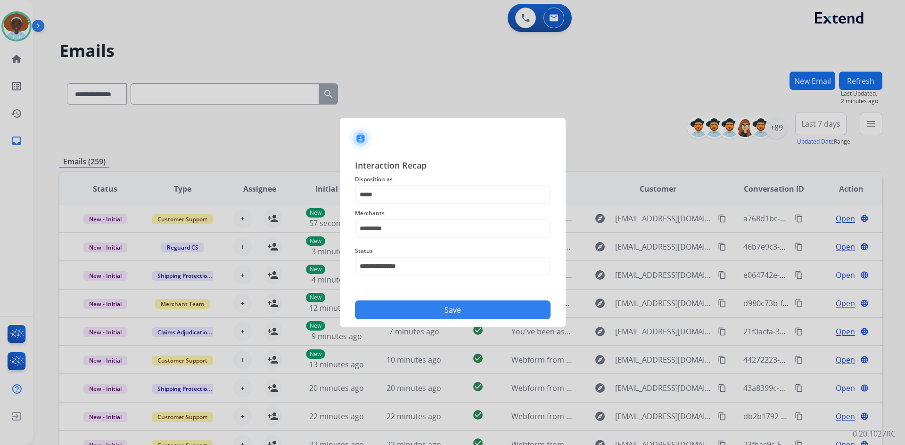
click at [437, 319] on div "**********" at bounding box center [453, 239] width 226 height 176
click at [438, 311] on button "Save" at bounding box center [453, 310] width 196 height 19
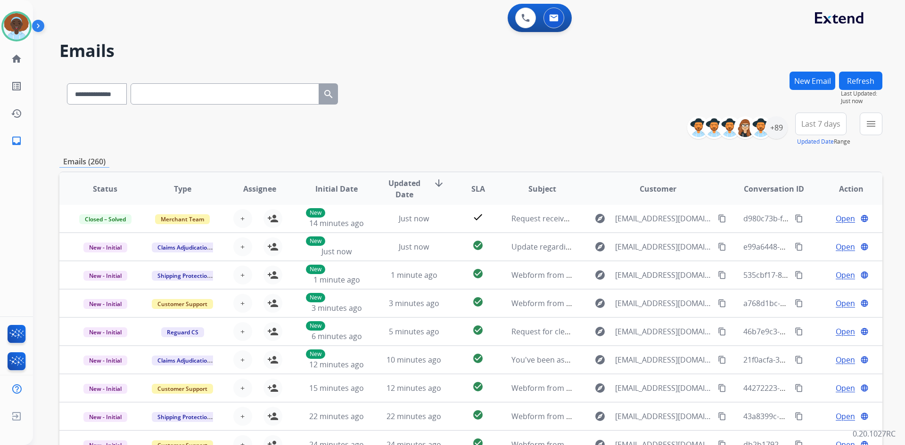
click at [850, 79] on button "Refresh" at bounding box center [860, 81] width 43 height 18
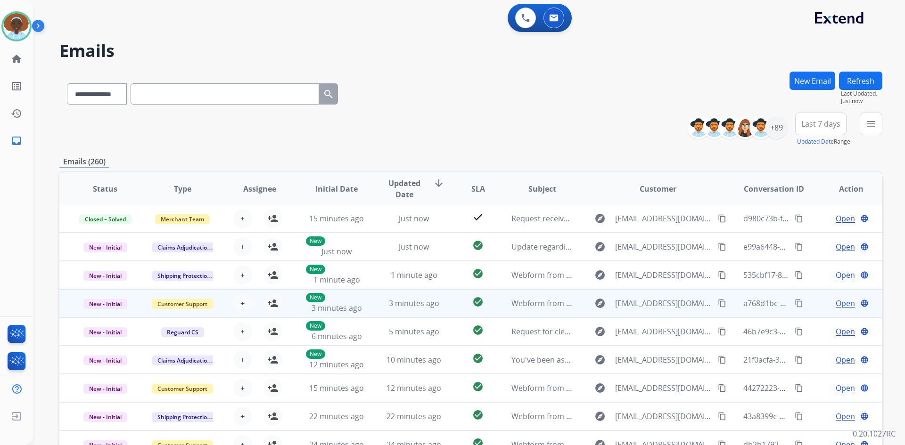
click at [836, 306] on span "Open" at bounding box center [844, 303] width 19 height 11
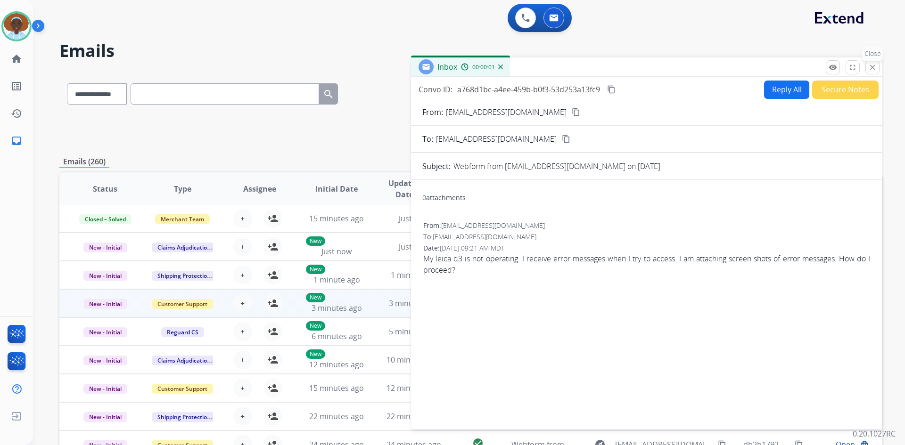
click at [871, 70] on mat-icon "close" at bounding box center [872, 67] width 8 height 8
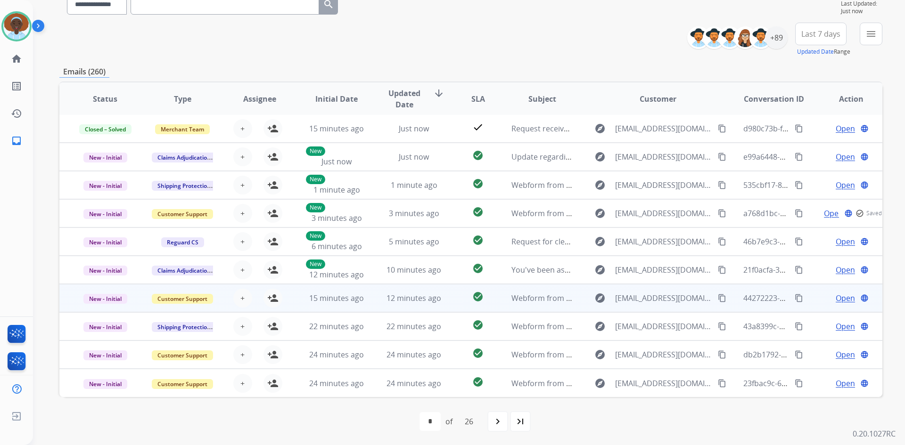
scroll to position [91, 0]
click at [844, 294] on span "Open" at bounding box center [844, 297] width 19 height 11
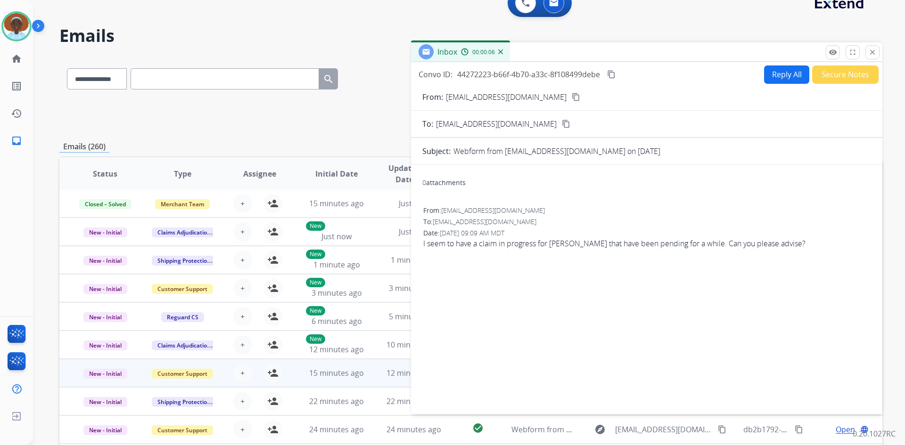
scroll to position [0, 0]
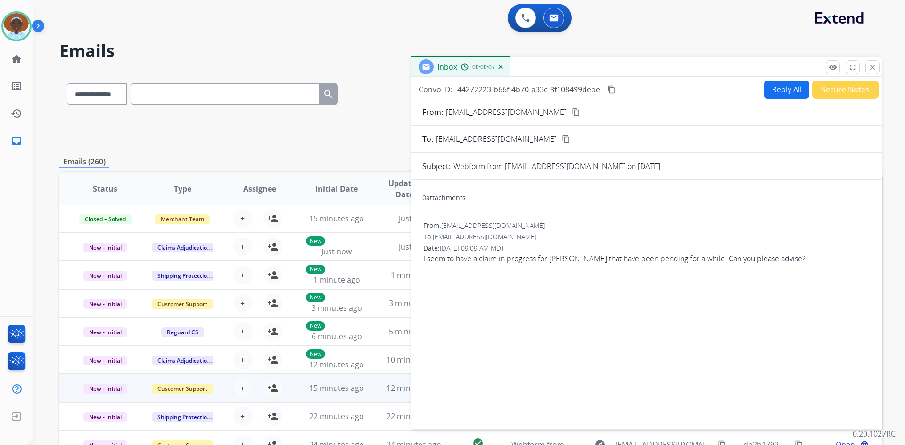
click at [572, 113] on mat-icon "content_copy" at bounding box center [576, 112] width 8 height 8
click at [876, 67] on button "close Close" at bounding box center [872, 67] width 14 height 14
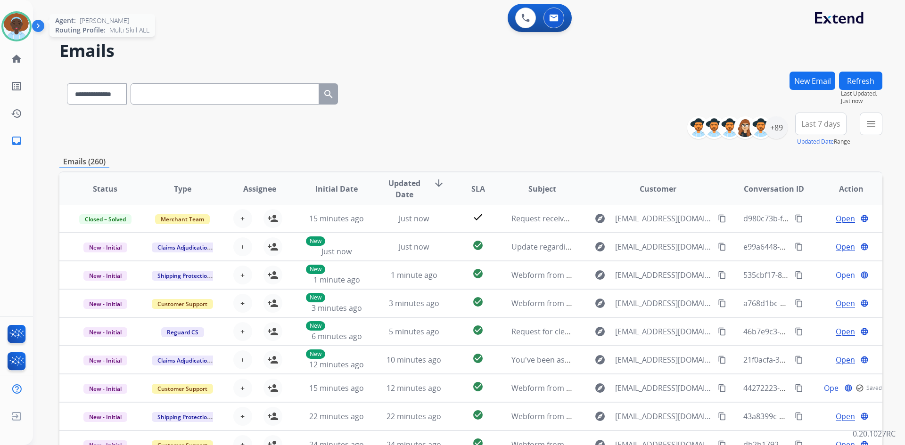
click at [24, 23] on img at bounding box center [16, 26] width 26 height 26
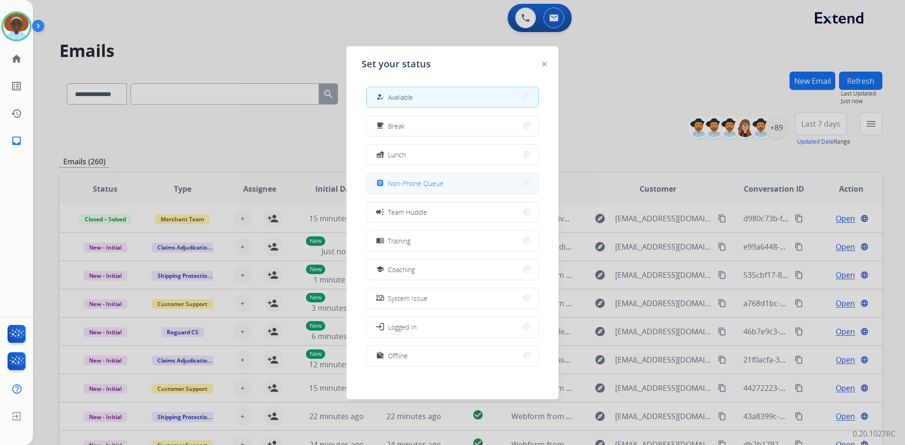
click at [449, 179] on button "assignment Non-Phone Queue" at bounding box center [453, 183] width 172 height 20
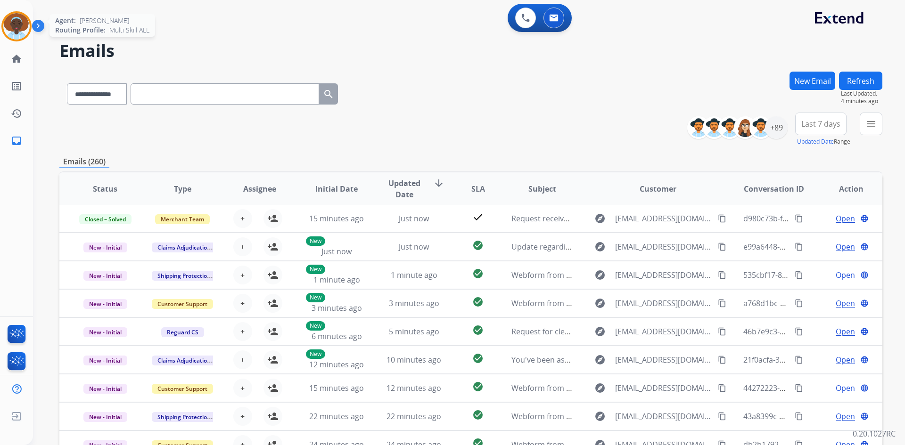
click at [22, 25] on img at bounding box center [16, 26] width 26 height 26
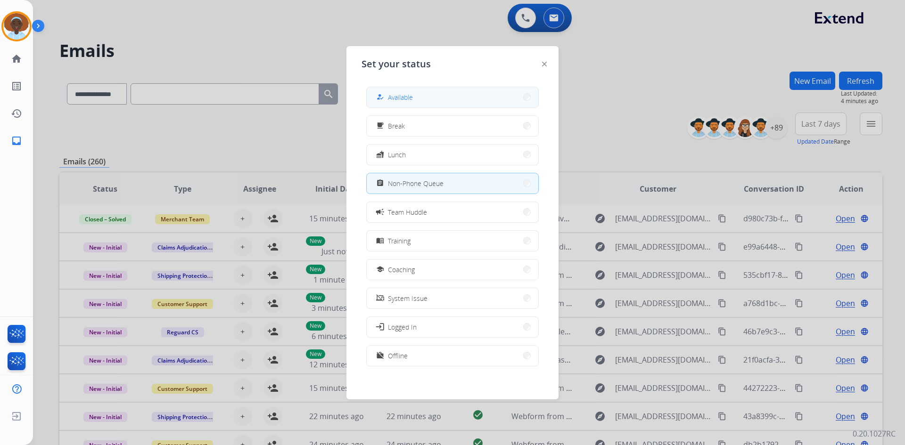
click at [395, 90] on button "how_to_reg Available" at bounding box center [453, 97] width 172 height 20
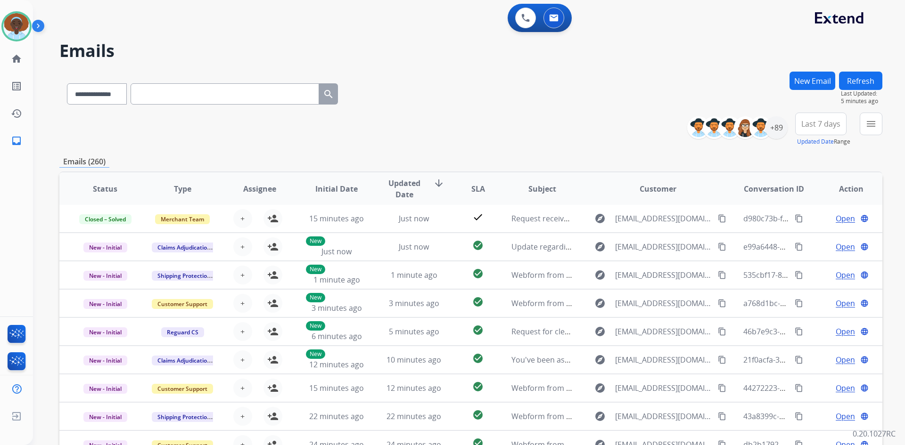
click at [847, 82] on button "Refresh" at bounding box center [860, 81] width 43 height 18
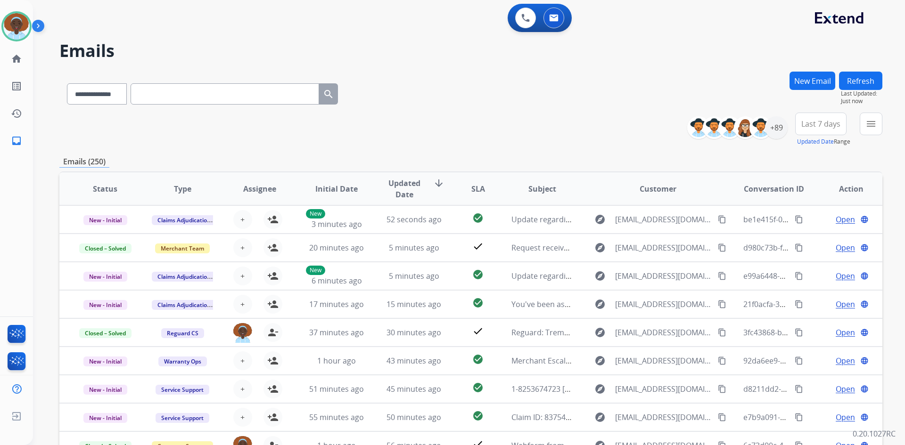
click at [851, 85] on button "Refresh" at bounding box center [860, 81] width 43 height 18
drag, startPoint x: 861, startPoint y: 83, endPoint x: 858, endPoint y: 92, distance: 9.3
click at [859, 83] on button "Refresh" at bounding box center [860, 81] width 43 height 18
click at [870, 71] on div "**********" at bounding box center [457, 256] width 849 height 445
click at [858, 80] on button "Refresh" at bounding box center [860, 81] width 43 height 18
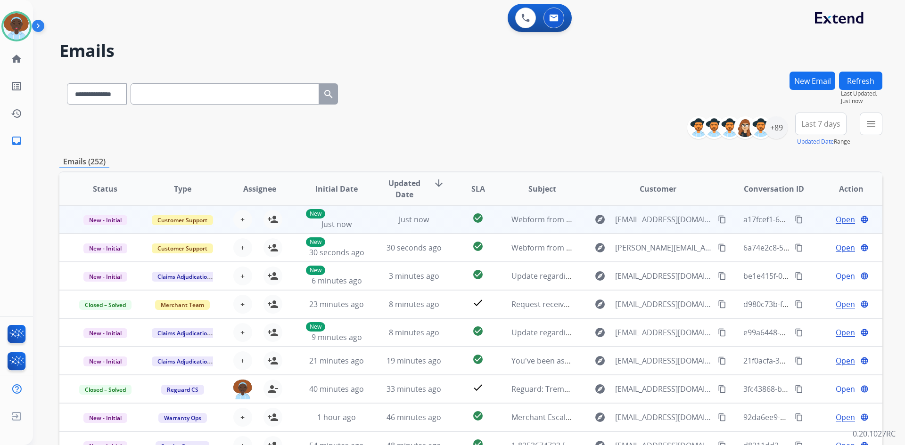
click at [839, 216] on span "Open" at bounding box center [844, 219] width 19 height 11
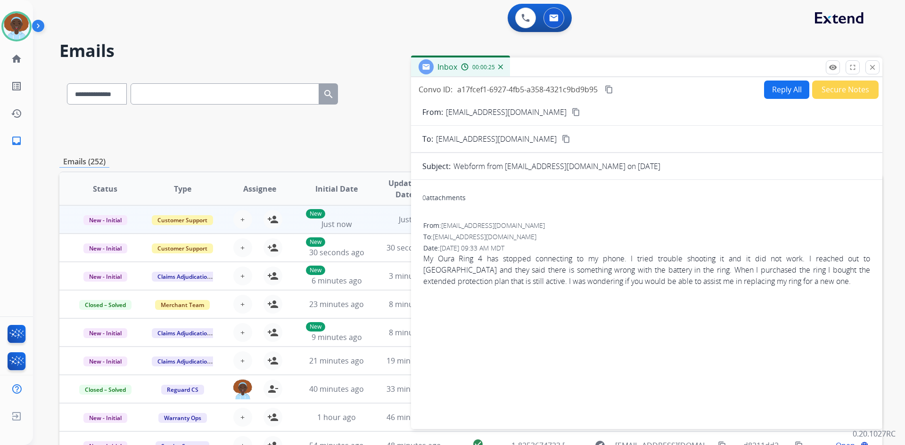
click at [572, 111] on mat-icon "content_copy" at bounding box center [576, 112] width 8 height 8
click at [782, 86] on button "Reply All" at bounding box center [786, 90] width 45 height 18
select select "**********"
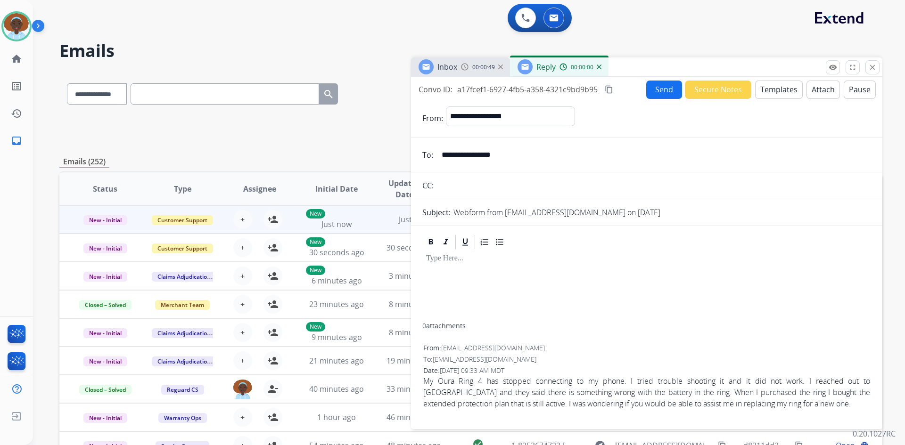
click at [758, 89] on button "Templates" at bounding box center [779, 90] width 48 height 18
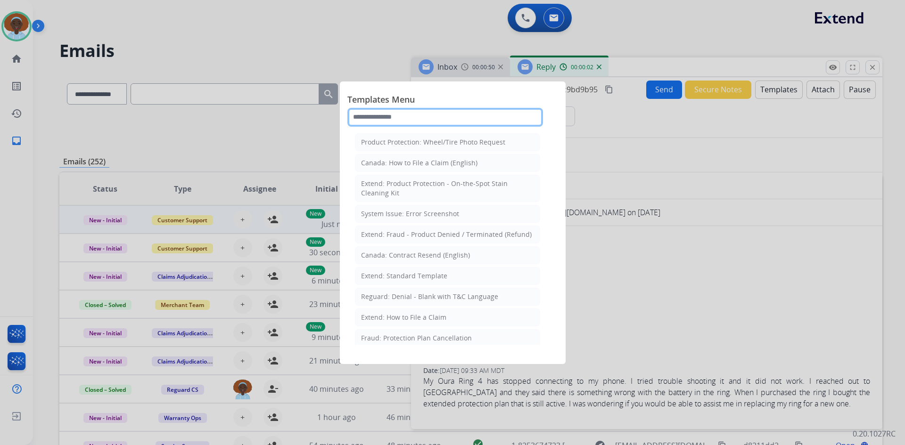
click at [434, 114] on input "text" at bounding box center [445, 117] width 196 height 19
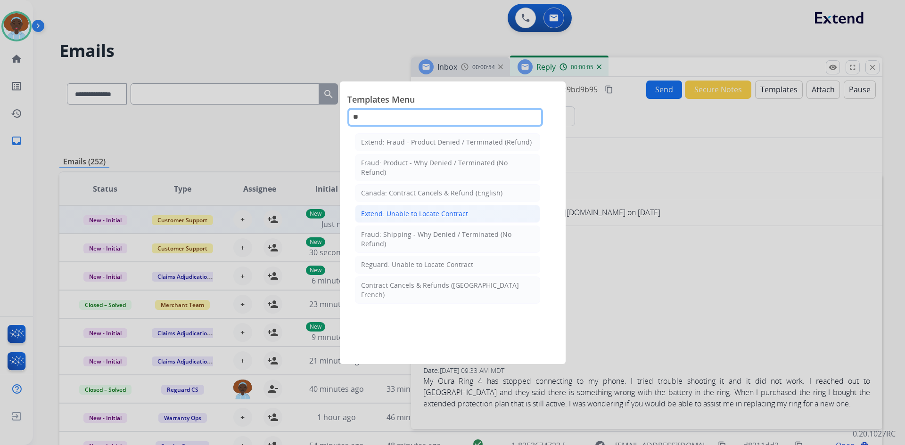
type input "**"
click at [417, 216] on div "Extend: Unable to Locate Contract" at bounding box center [414, 213] width 107 height 9
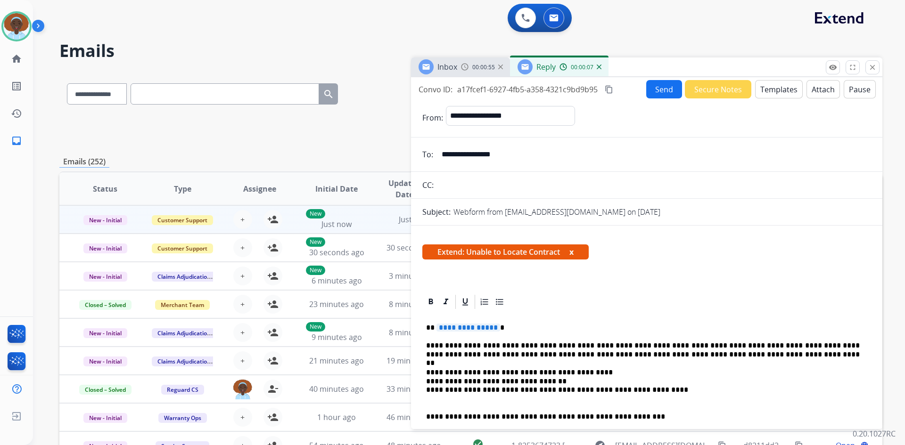
click at [480, 327] on span "**********" at bounding box center [468, 328] width 64 height 8
click at [661, 94] on button "Send" at bounding box center [664, 89] width 36 height 18
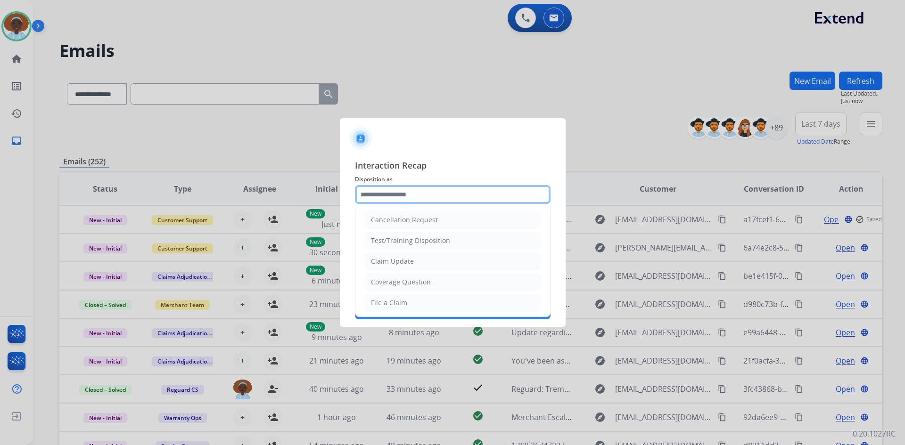
click at [415, 195] on input "text" at bounding box center [453, 194] width 196 height 19
click at [395, 306] on div "File a Claim" at bounding box center [389, 302] width 36 height 9
type input "**********"
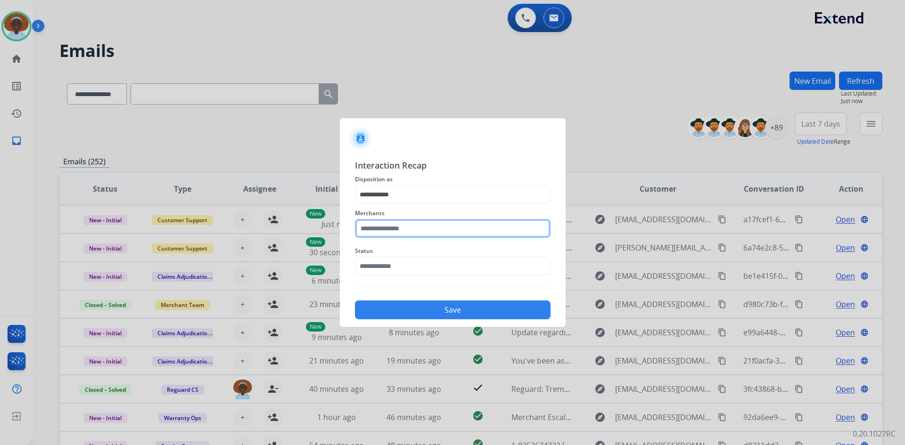
click at [417, 227] on input "text" at bounding box center [453, 228] width 196 height 19
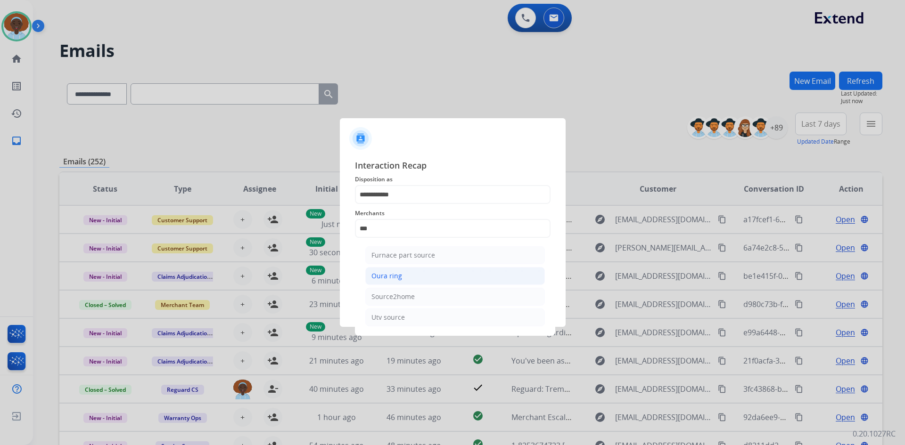
click at [408, 274] on li "Oura ring" at bounding box center [455, 276] width 180 height 18
type input "*********"
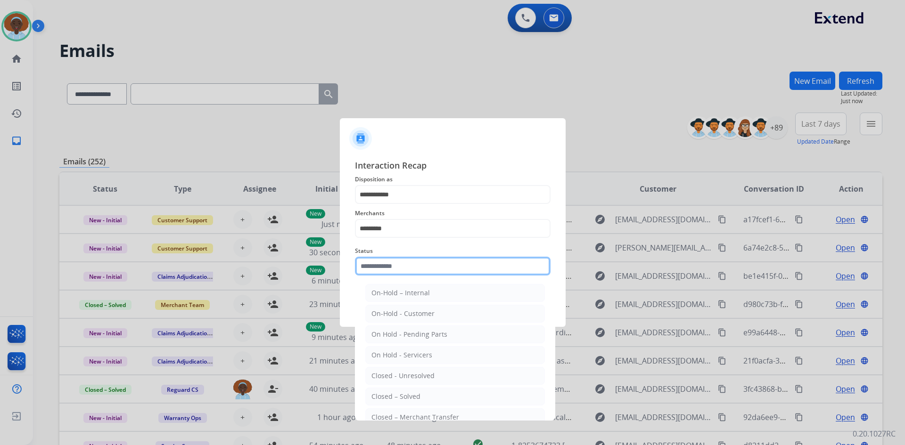
click at [413, 262] on input "text" at bounding box center [453, 266] width 196 height 19
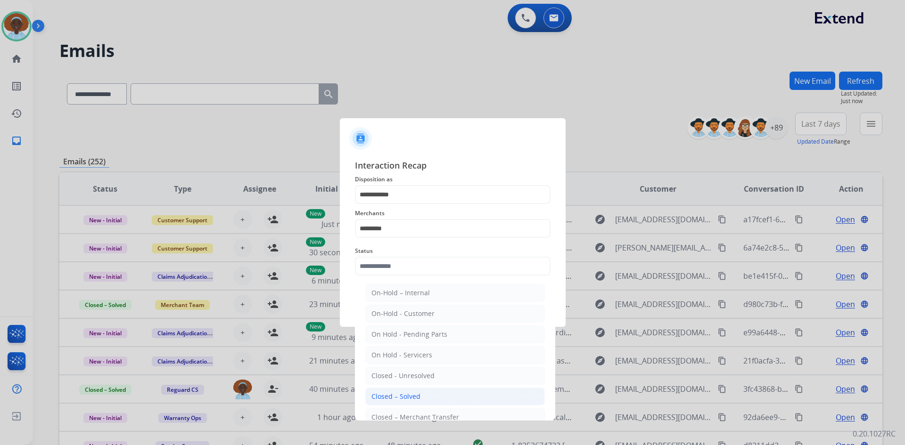
click at [426, 398] on li "Closed – Solved" at bounding box center [455, 397] width 180 height 18
type input "**********"
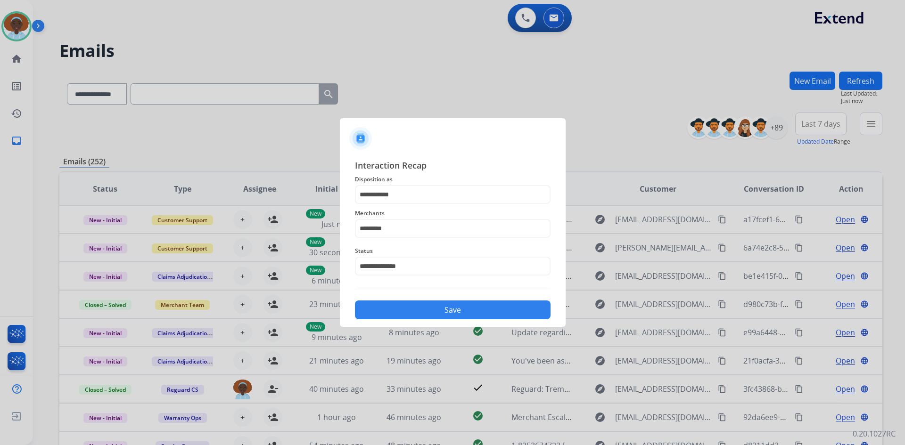
click at [459, 307] on button "Save" at bounding box center [453, 310] width 196 height 19
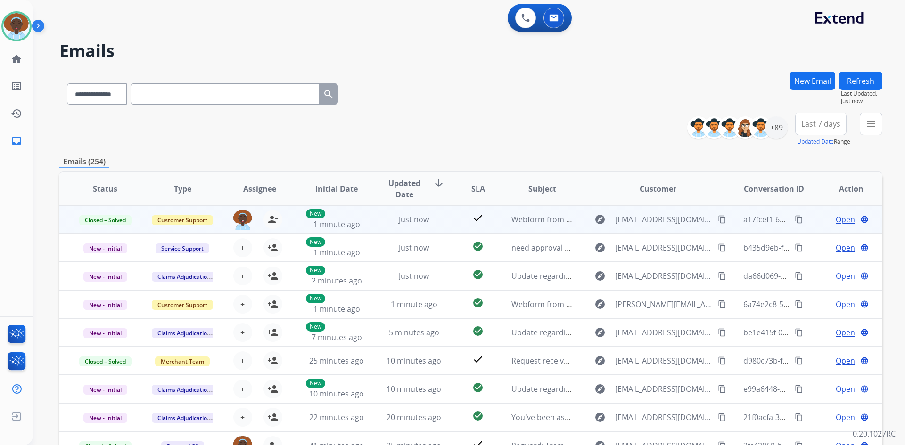
click at [841, 221] on span "Open" at bounding box center [844, 219] width 19 height 11
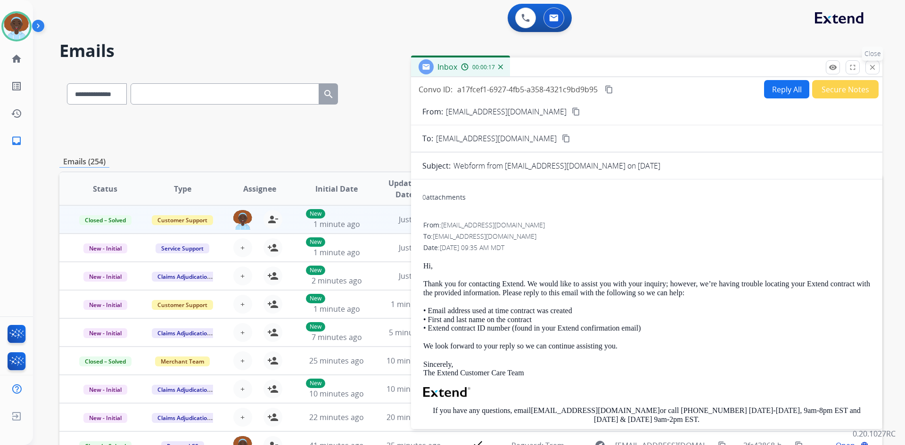
click at [874, 68] on mat-icon "close" at bounding box center [872, 67] width 8 height 8
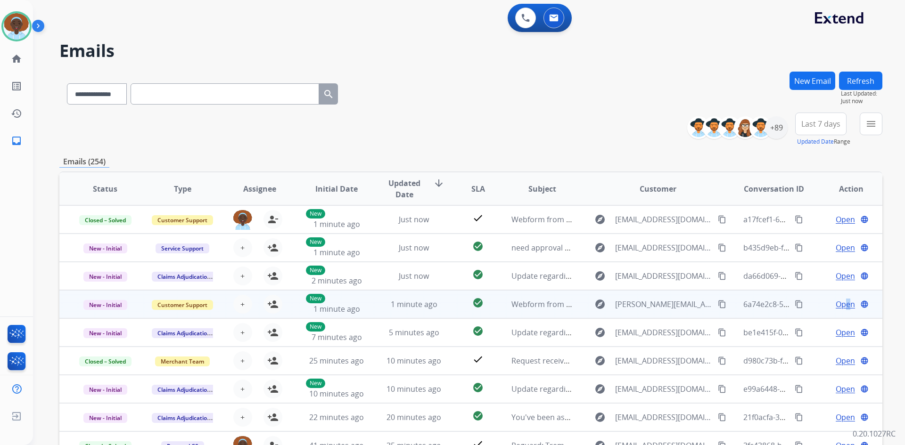
click at [841, 305] on span "Open" at bounding box center [844, 304] width 19 height 11
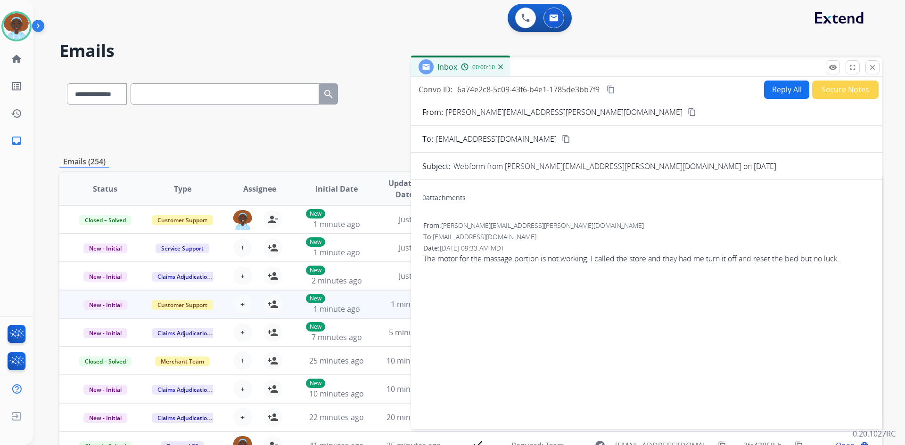
click at [687, 109] on mat-icon "content_copy" at bounding box center [691, 112] width 8 height 8
click at [771, 90] on button "Reply All" at bounding box center [786, 90] width 45 height 18
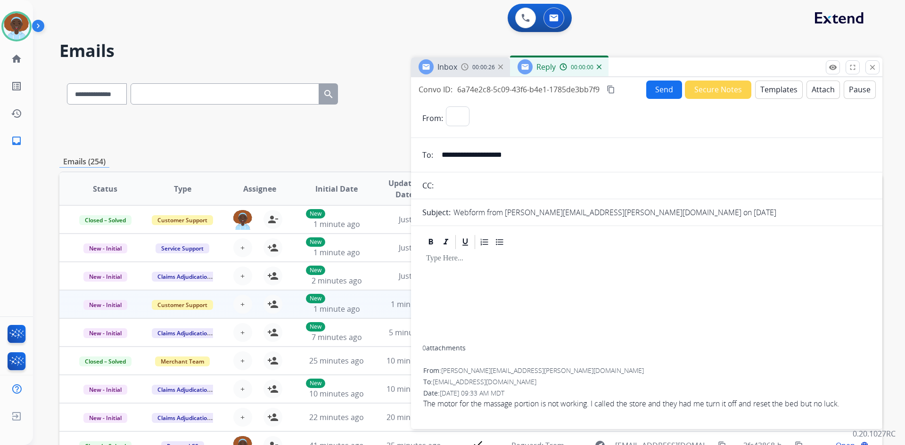
select select "**********"
click at [778, 89] on button "Templates" at bounding box center [779, 90] width 48 height 18
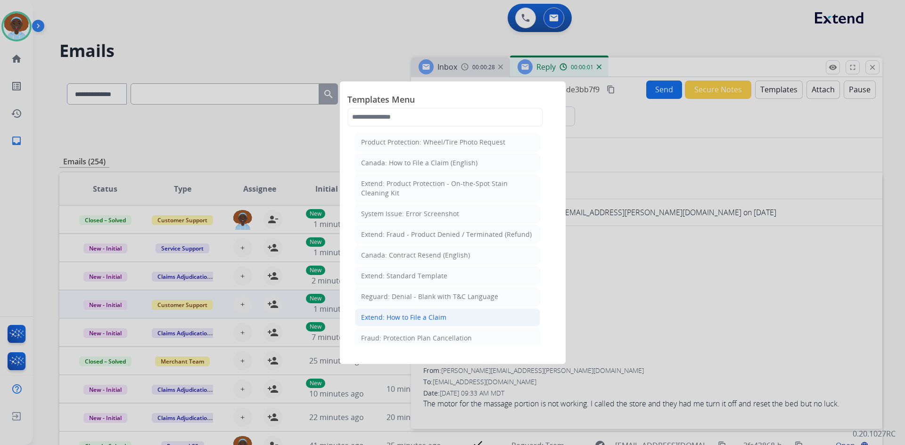
click at [393, 316] on div "Extend: How to File a Claim" at bounding box center [403, 317] width 85 height 9
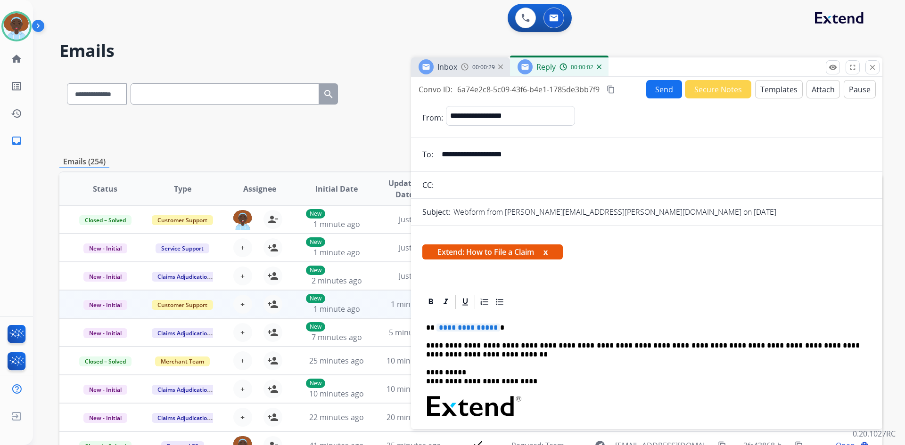
click at [457, 326] on span "**********" at bounding box center [468, 328] width 64 height 8
click at [658, 93] on button "Send" at bounding box center [664, 89] width 36 height 18
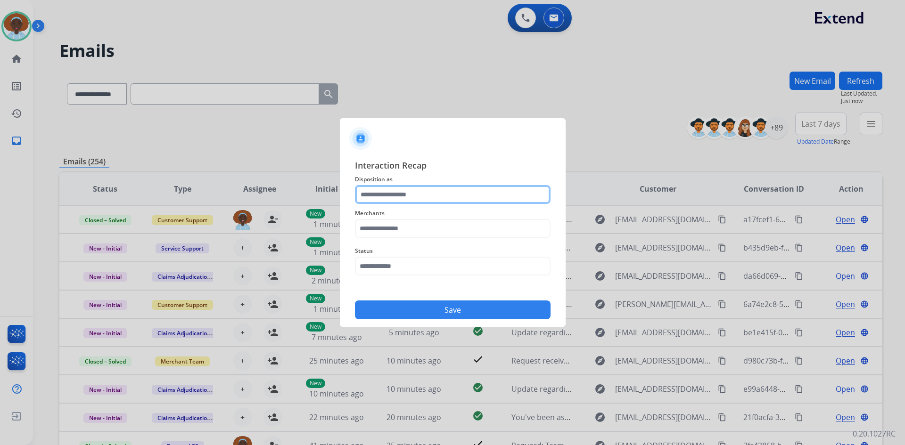
click at [418, 190] on input "text" at bounding box center [453, 194] width 196 height 19
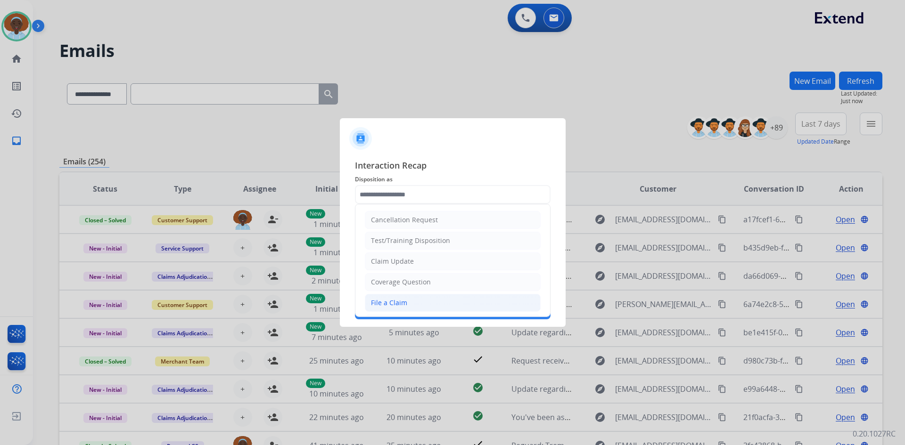
click at [416, 304] on li "File a Claim" at bounding box center [453, 303] width 176 height 18
type input "**********"
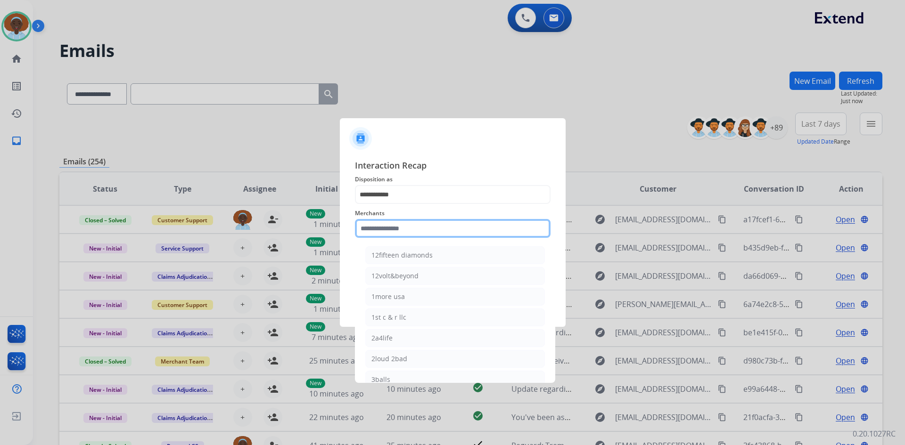
click at [425, 220] on input "text" at bounding box center [453, 228] width 196 height 19
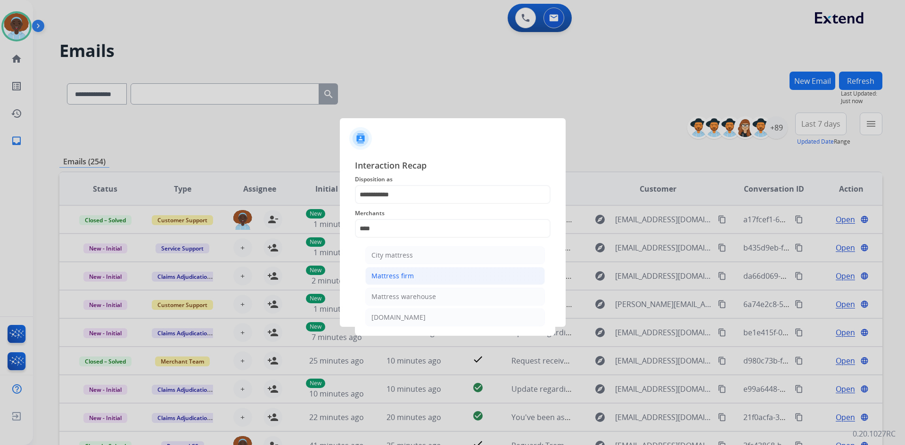
click at [420, 277] on li "Mattress firm" at bounding box center [455, 276] width 180 height 18
type input "**********"
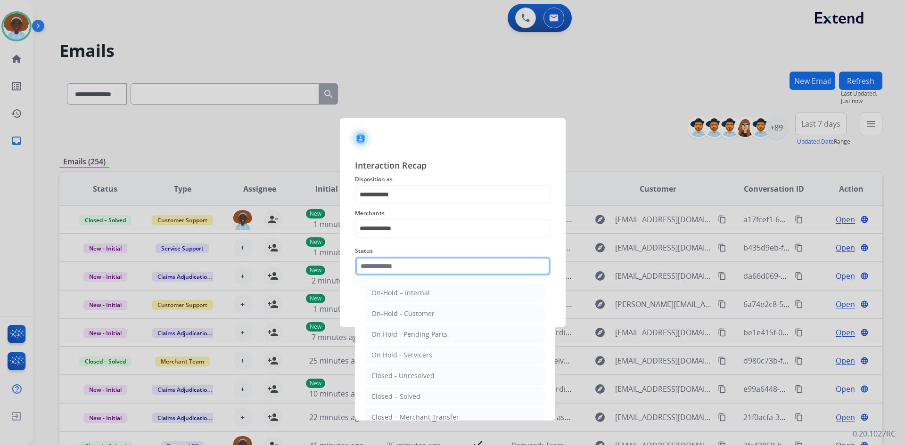
click at [426, 259] on input "text" at bounding box center [453, 266] width 196 height 19
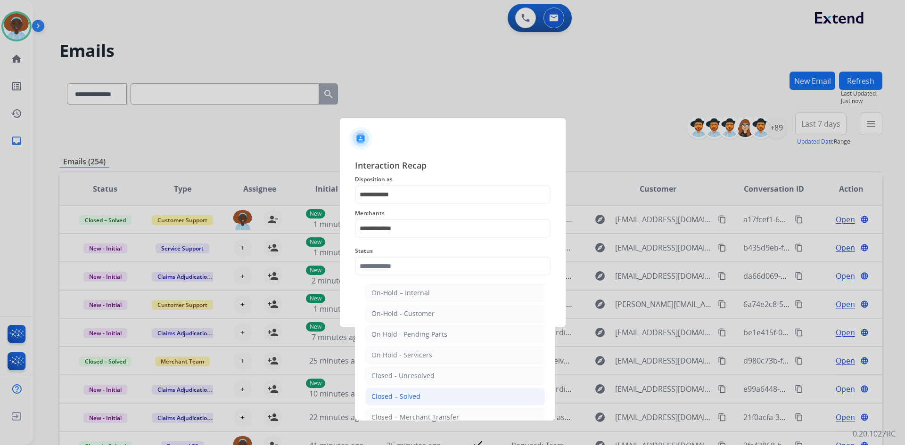
click at [429, 392] on li "Closed – Solved" at bounding box center [455, 397] width 180 height 18
type input "**********"
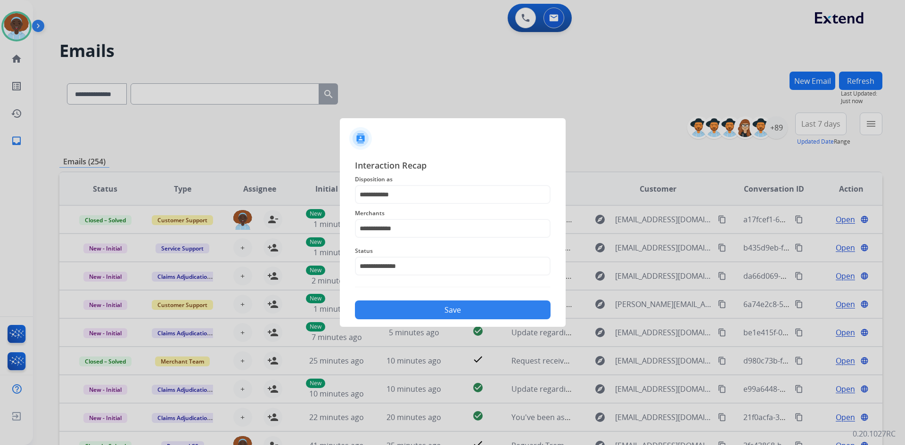
click at [449, 306] on button "Save" at bounding box center [453, 310] width 196 height 19
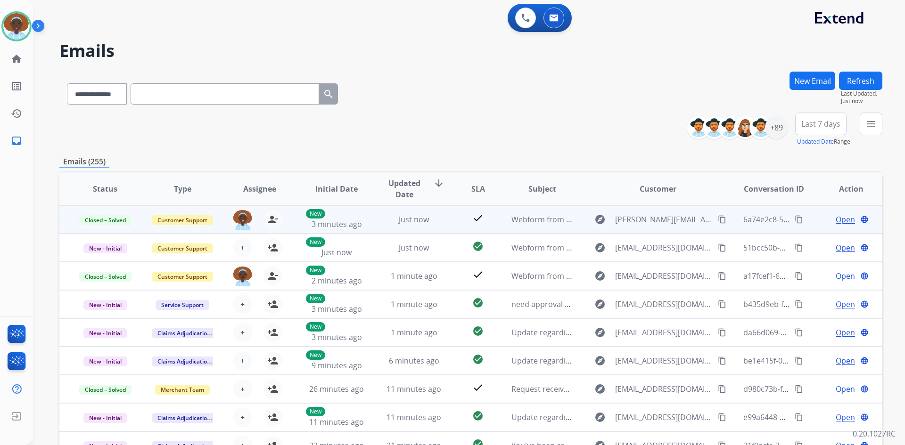
click at [835, 219] on span "Open" at bounding box center [844, 219] width 19 height 11
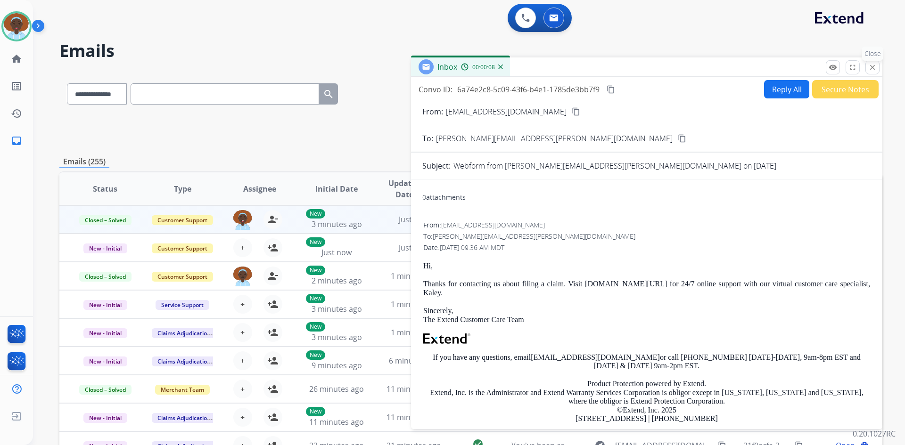
click at [870, 71] on mat-icon "close" at bounding box center [872, 67] width 8 height 8
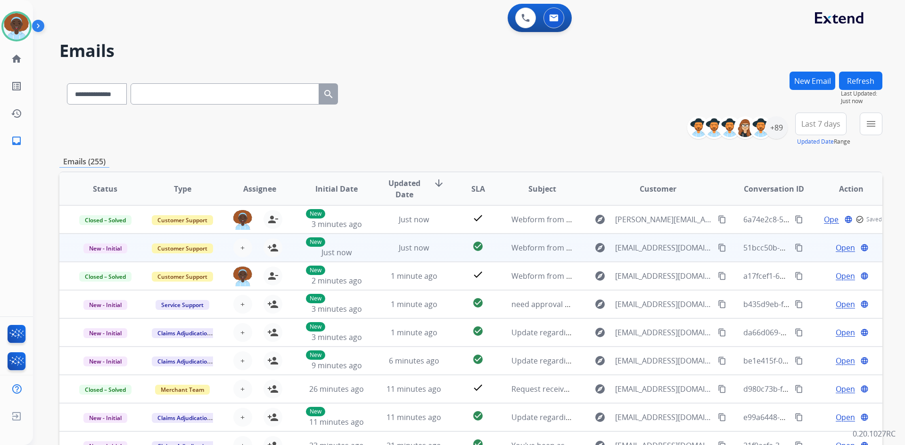
click at [837, 249] on span "Open" at bounding box center [844, 247] width 19 height 11
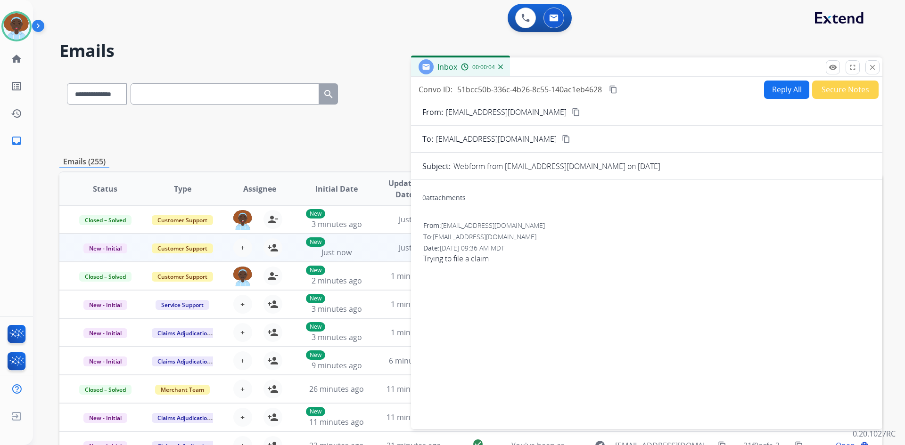
click at [572, 111] on mat-icon "content_copy" at bounding box center [576, 112] width 8 height 8
click at [773, 93] on button "Reply All" at bounding box center [786, 90] width 45 height 18
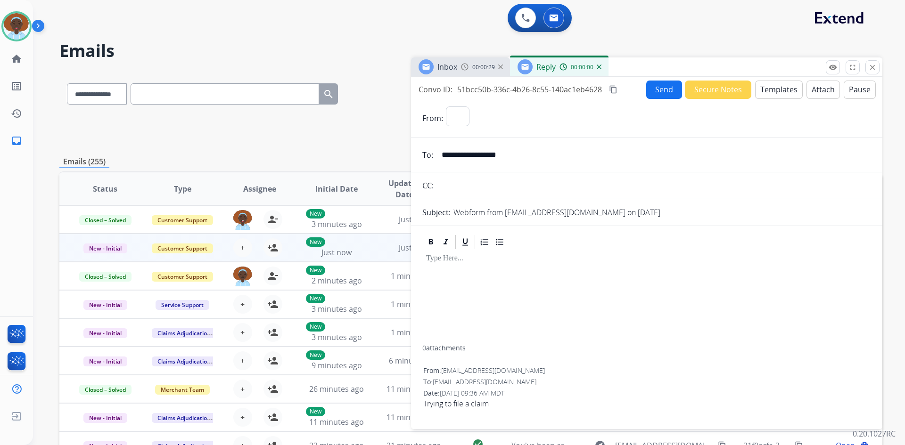
select select "**********"
click at [773, 93] on button "Templates" at bounding box center [779, 90] width 48 height 18
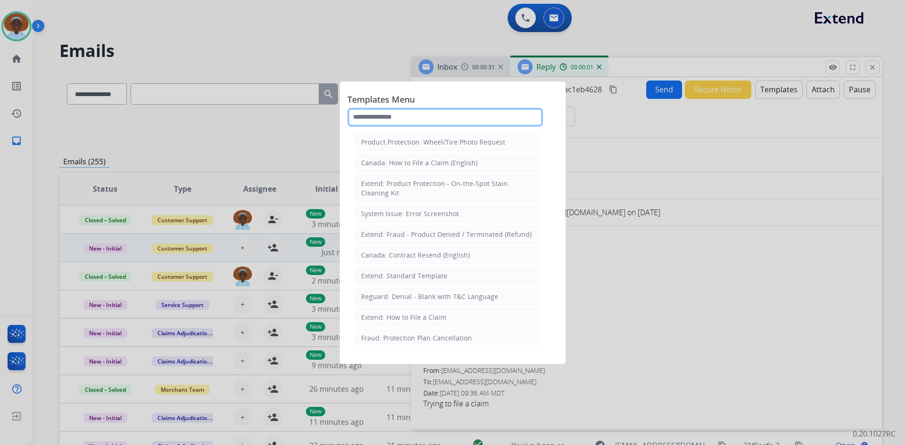
click at [420, 114] on input "text" at bounding box center [445, 117] width 196 height 19
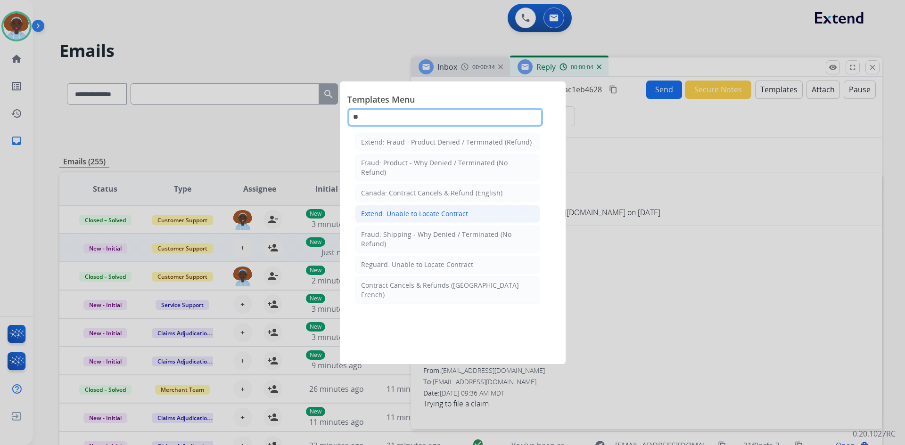
type input "**"
click at [421, 216] on div "Extend: Unable to Locate Contract" at bounding box center [414, 213] width 107 height 9
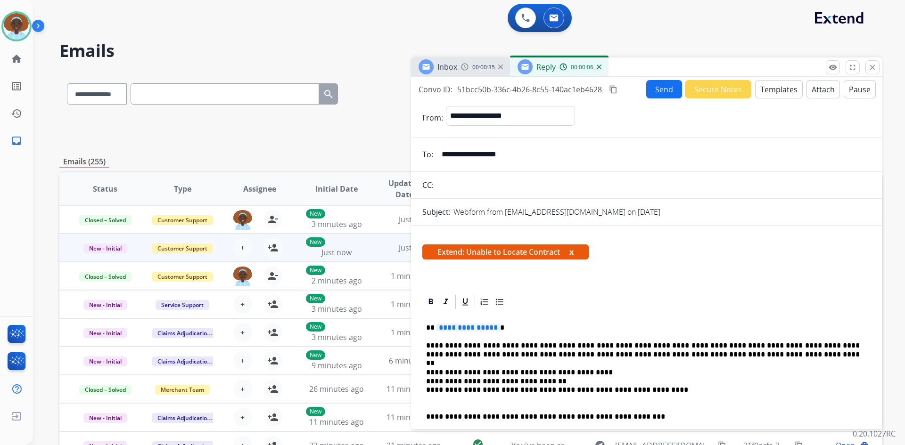
click at [656, 89] on button "Send" at bounding box center [664, 89] width 36 height 18
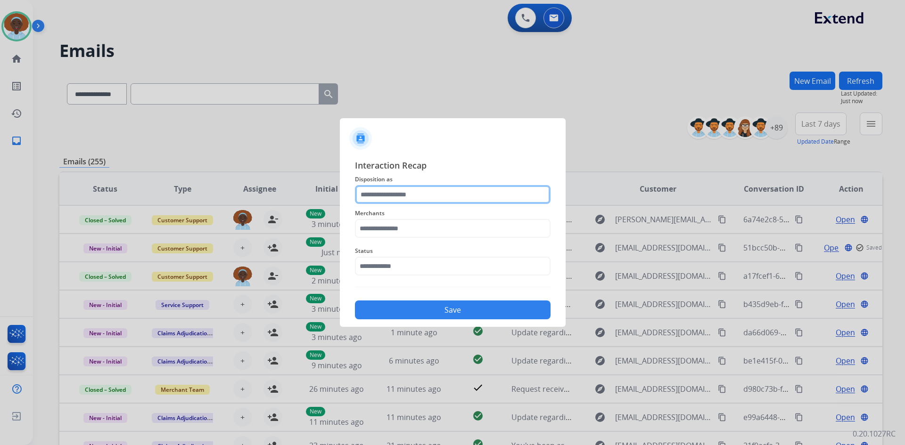
click at [407, 189] on input "text" at bounding box center [453, 194] width 196 height 19
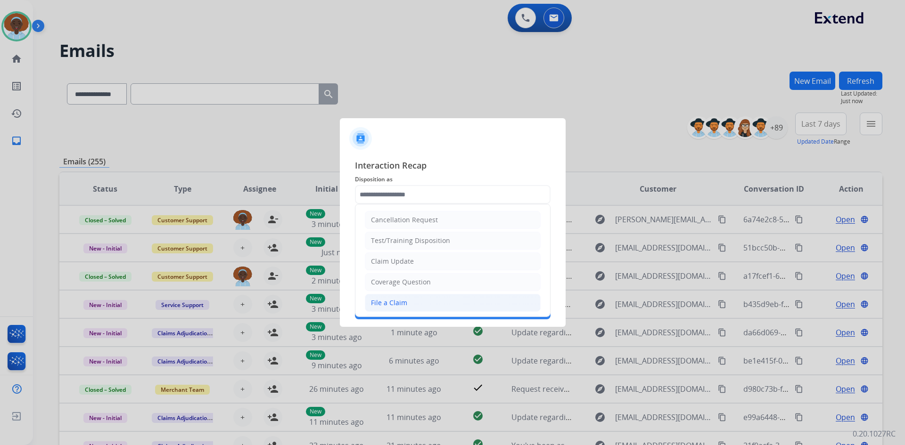
click at [419, 303] on li "File a Claim" at bounding box center [453, 303] width 176 height 18
type input "**********"
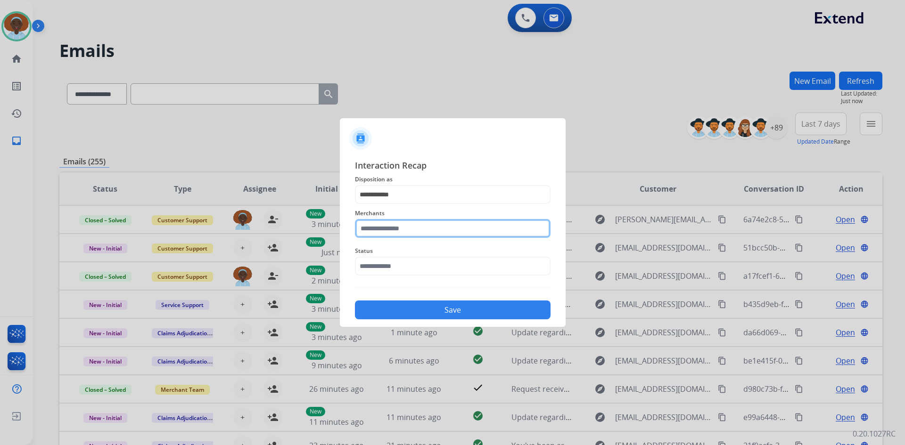
click at [420, 225] on input "text" at bounding box center [453, 228] width 196 height 19
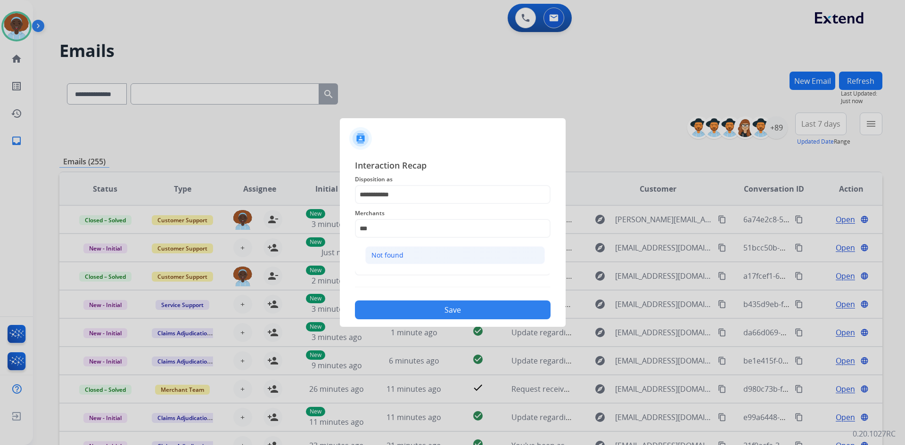
click at [418, 260] on li "Not found" at bounding box center [455, 255] width 180 height 18
type input "*********"
click at [418, 261] on input "text" at bounding box center [453, 266] width 196 height 19
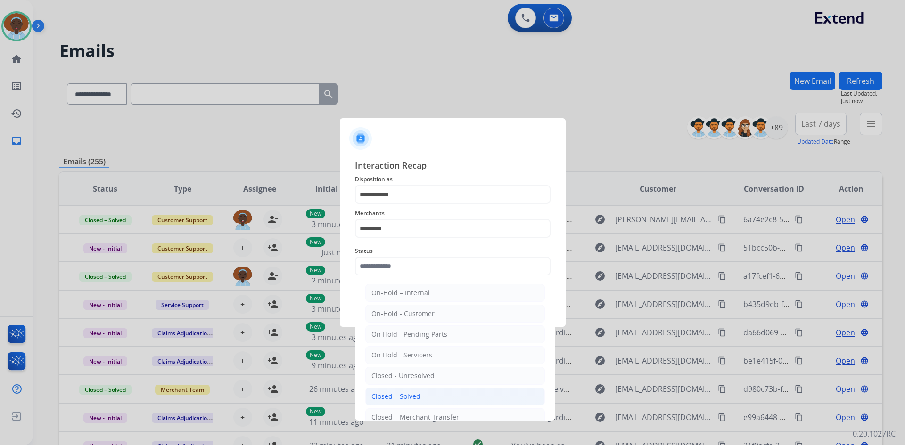
click at [411, 397] on div "Closed – Solved" at bounding box center [395, 396] width 49 height 9
type input "**********"
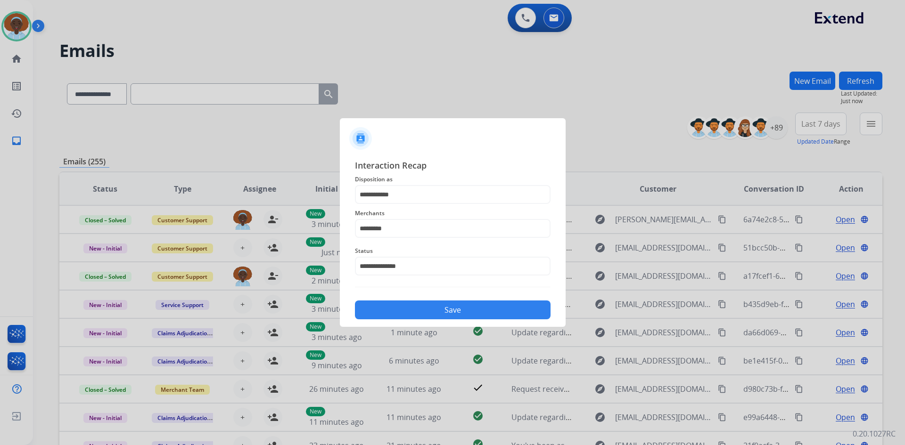
click at [441, 303] on button "Save" at bounding box center [453, 310] width 196 height 19
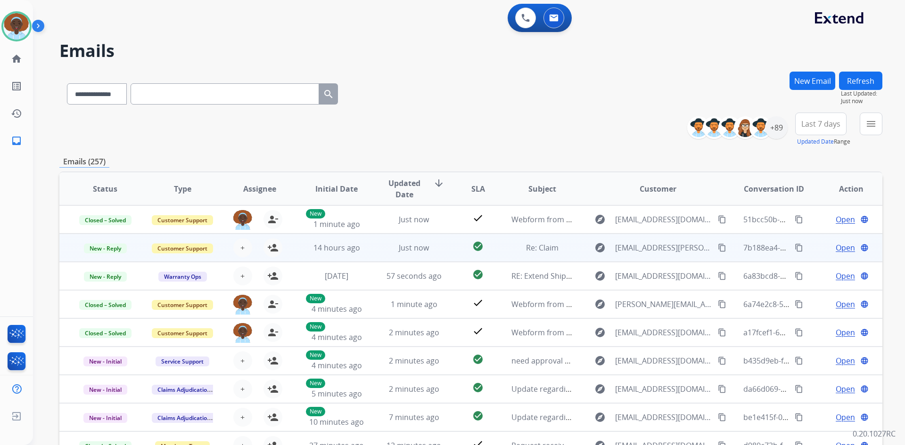
click at [841, 249] on span "Open" at bounding box center [844, 247] width 19 height 11
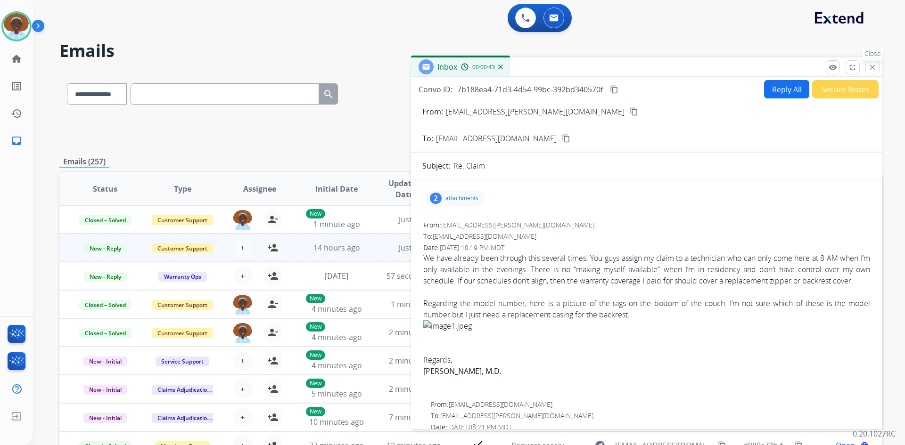
click at [874, 69] on mat-icon "close" at bounding box center [872, 67] width 8 height 8
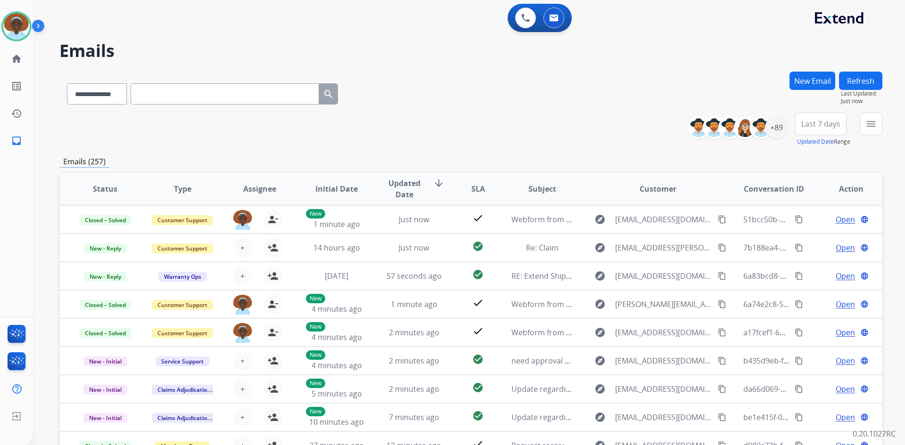
click at [861, 81] on button "Refresh" at bounding box center [860, 81] width 43 height 18
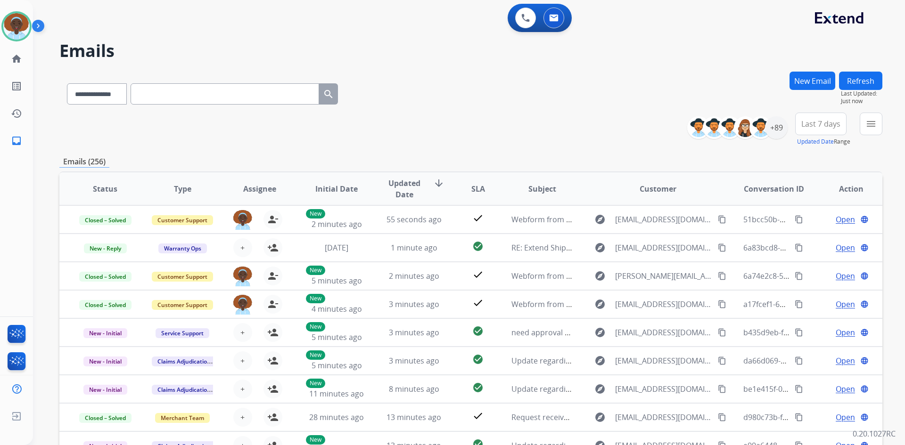
click at [869, 80] on button "Refresh" at bounding box center [860, 81] width 43 height 18
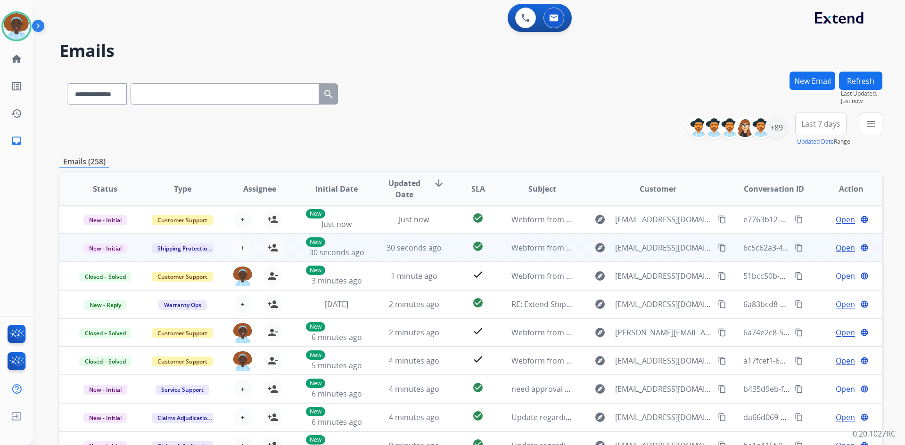
click at [840, 247] on span "Open" at bounding box center [844, 247] width 19 height 11
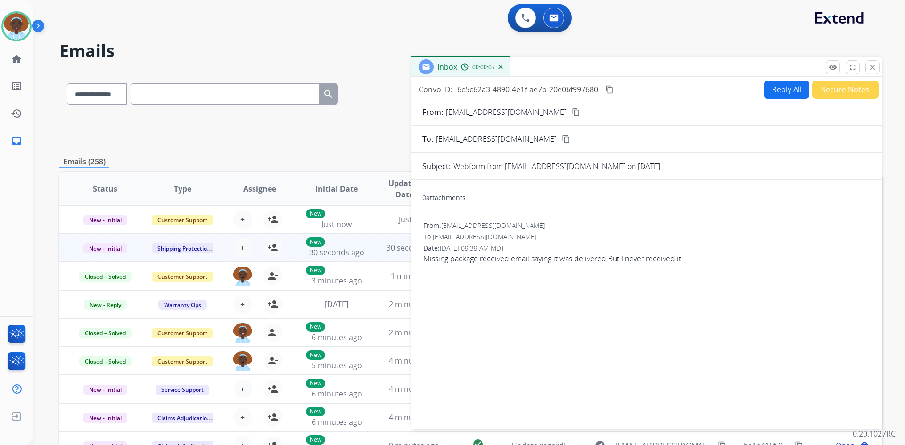
click at [572, 111] on mat-icon "content_copy" at bounding box center [576, 112] width 8 height 8
click at [872, 66] on mat-icon "close" at bounding box center [872, 67] width 8 height 8
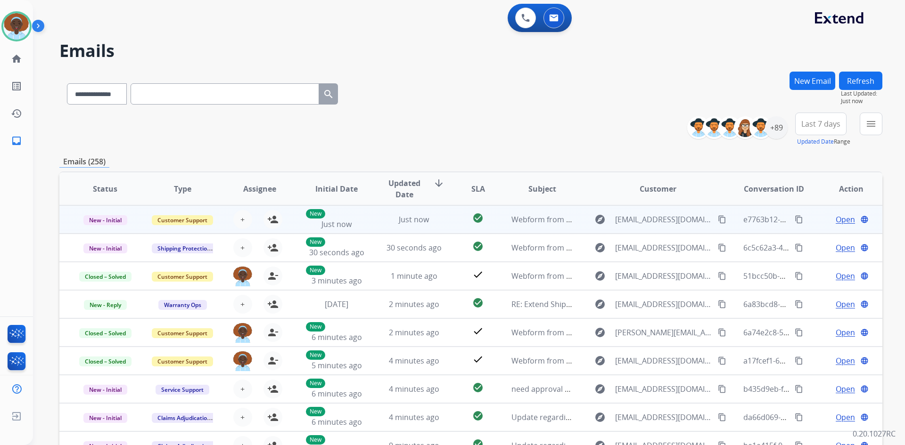
click at [837, 221] on span "Open" at bounding box center [844, 219] width 19 height 11
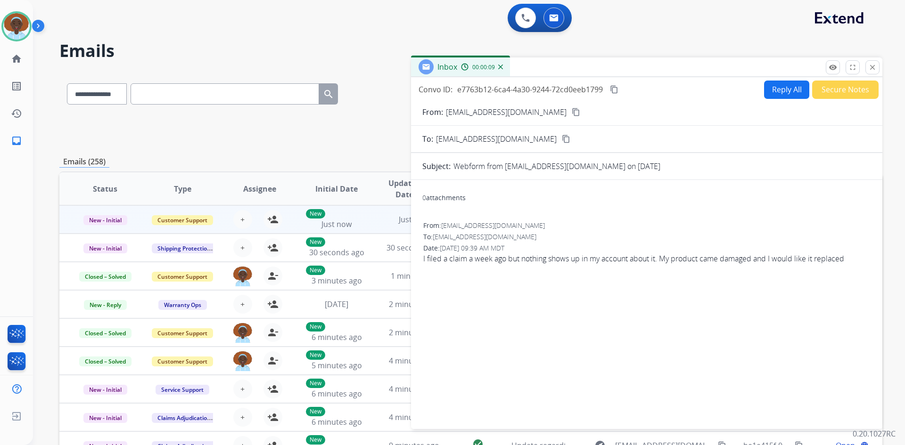
click at [572, 112] on mat-icon "content_copy" at bounding box center [576, 112] width 8 height 8
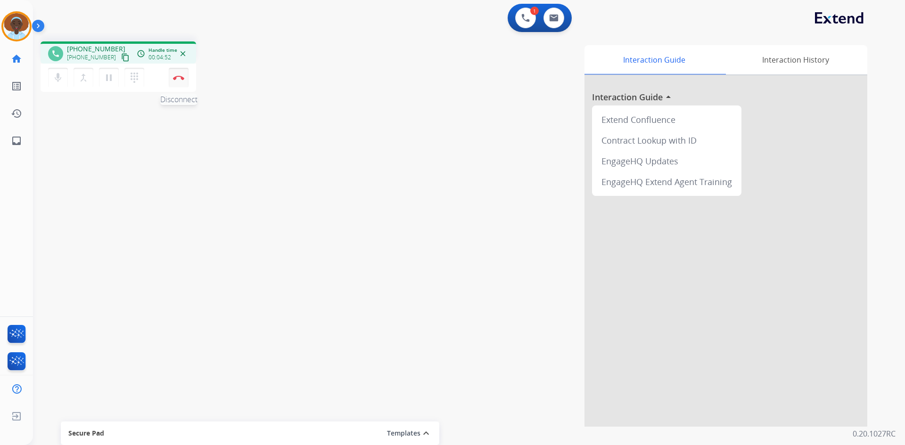
click at [179, 75] on button "Disconnect" at bounding box center [179, 78] width 20 height 20
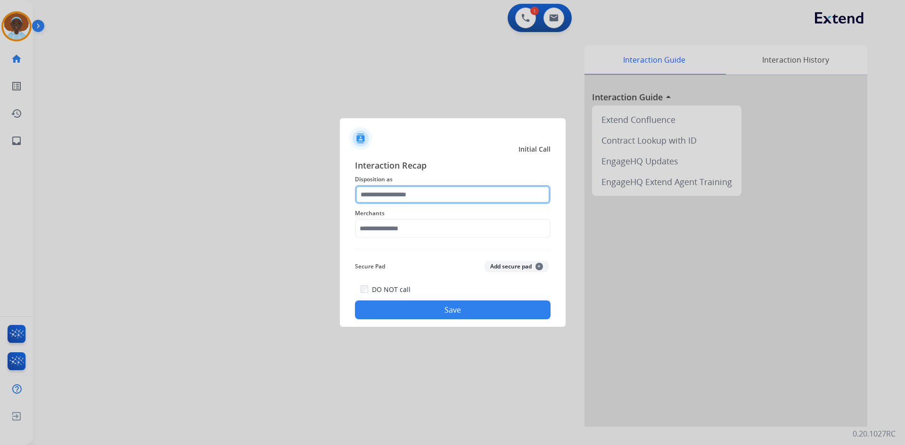
click at [391, 197] on input "text" at bounding box center [453, 194] width 196 height 19
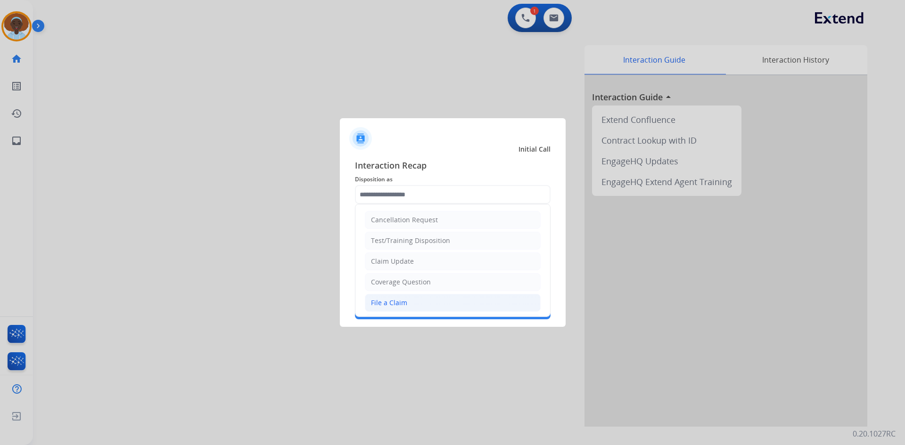
click at [414, 301] on li "File a Claim" at bounding box center [453, 303] width 176 height 18
type input "**********"
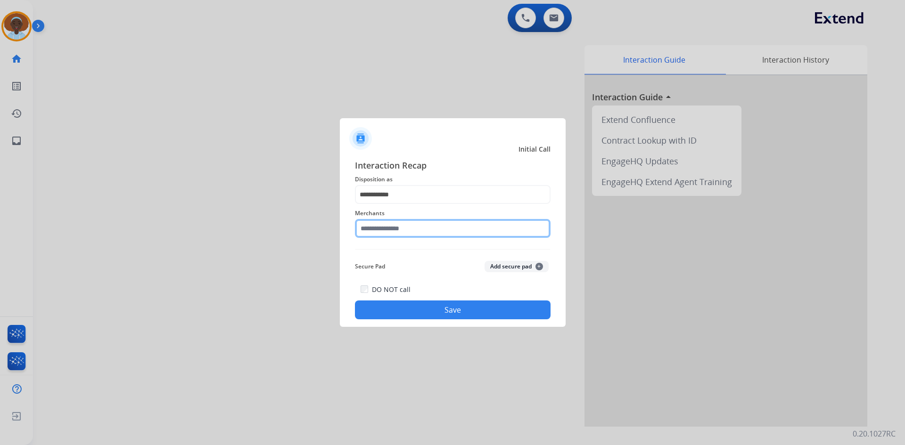
click at [399, 230] on input "text" at bounding box center [453, 228] width 196 height 19
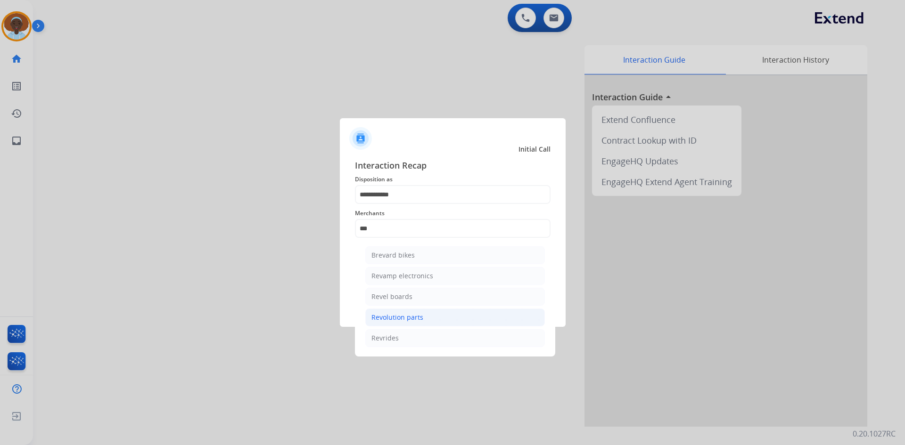
click at [408, 320] on div "Revolution parts" at bounding box center [397, 317] width 52 height 9
type input "**********"
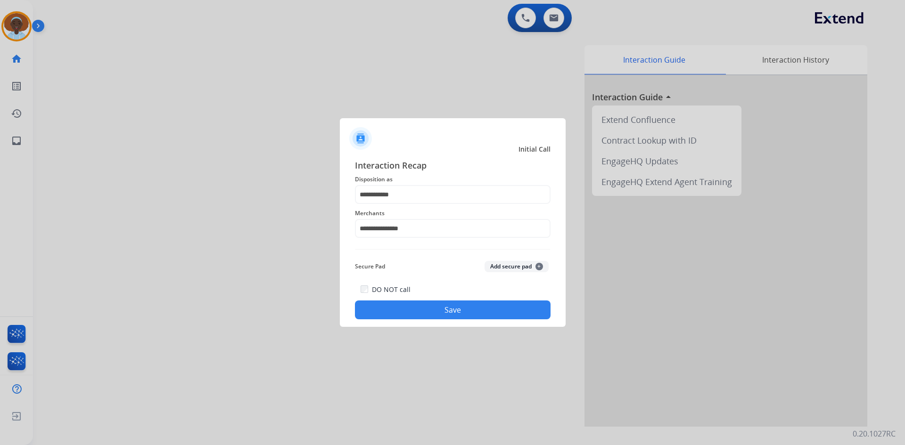
click at [444, 307] on button "Save" at bounding box center [453, 310] width 196 height 19
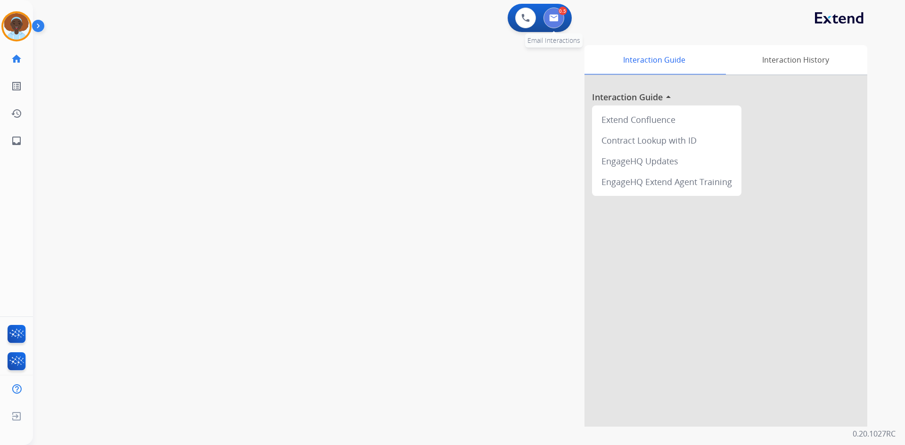
click at [554, 18] on img at bounding box center [553, 18] width 9 height 8
select select "**********"
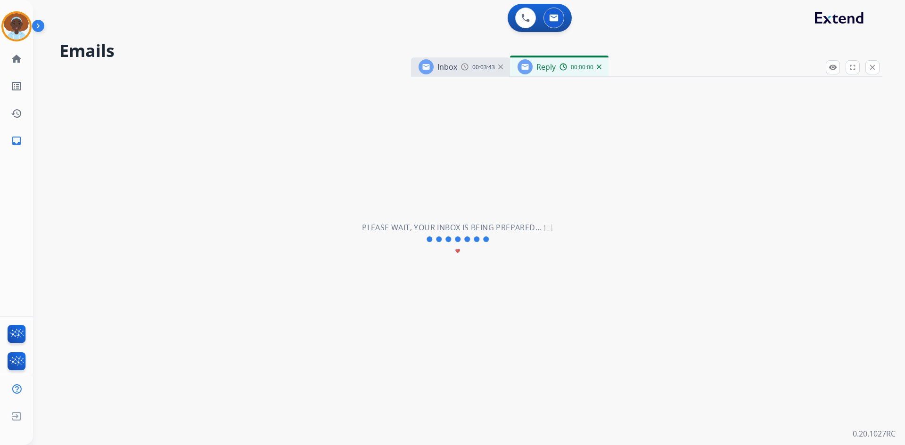
select select "**********"
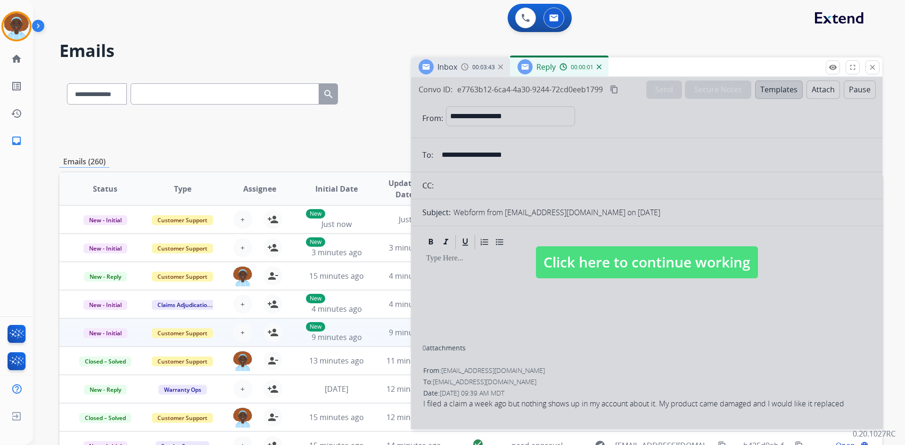
click at [591, 257] on span "Click here to continue working" at bounding box center [647, 262] width 222 height 32
select select
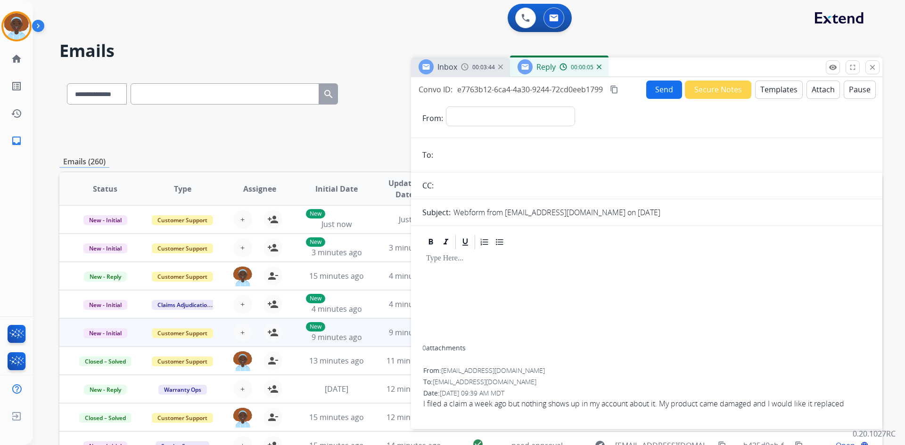
click at [599, 65] on img at bounding box center [599, 67] width 5 height 5
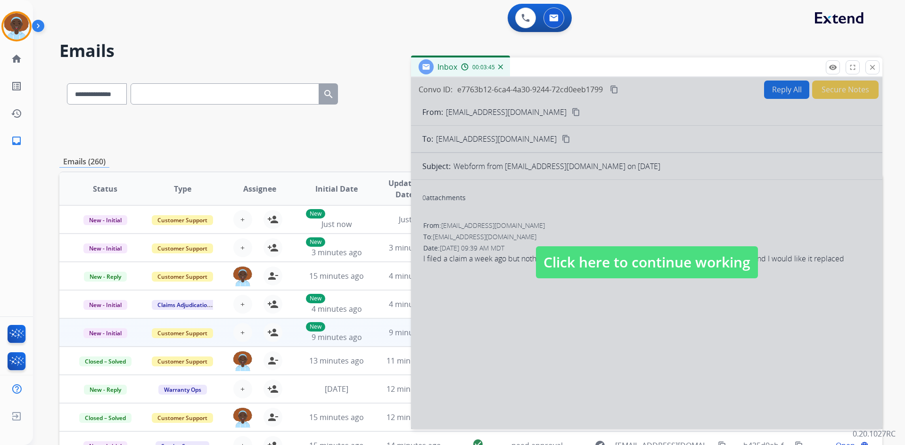
click at [641, 261] on span "Click here to continue working" at bounding box center [647, 262] width 222 height 32
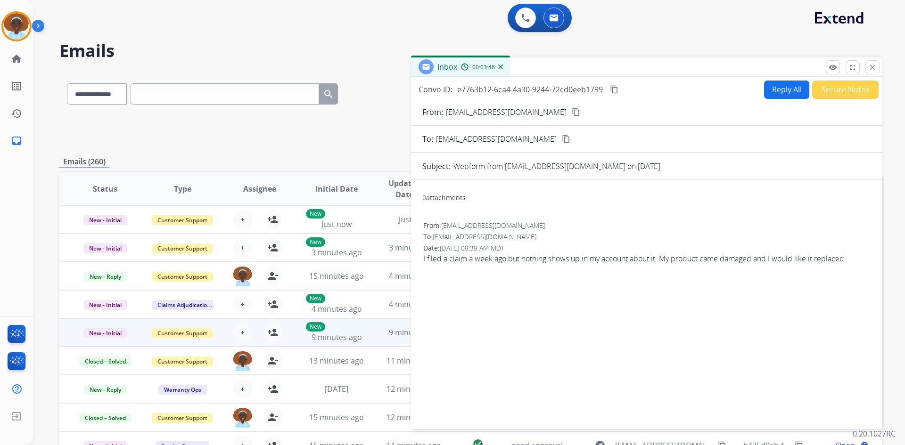
click at [775, 94] on button "Reply All" at bounding box center [786, 90] width 45 height 18
select select "**********"
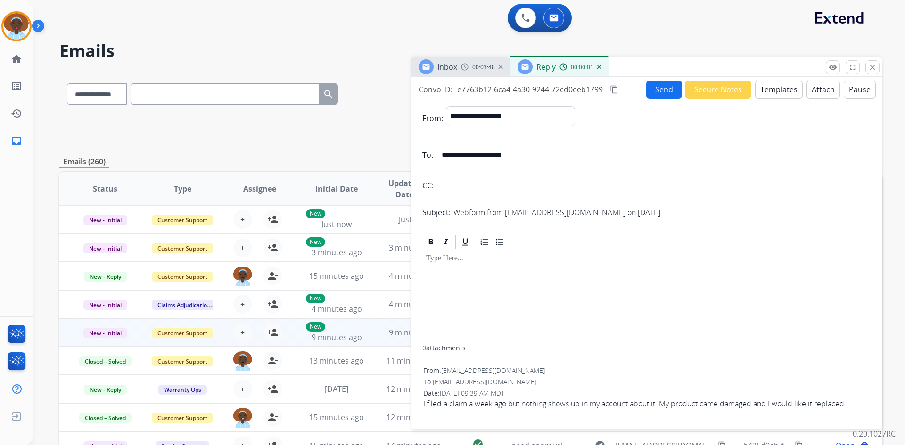
click at [776, 92] on button "Templates" at bounding box center [779, 90] width 48 height 18
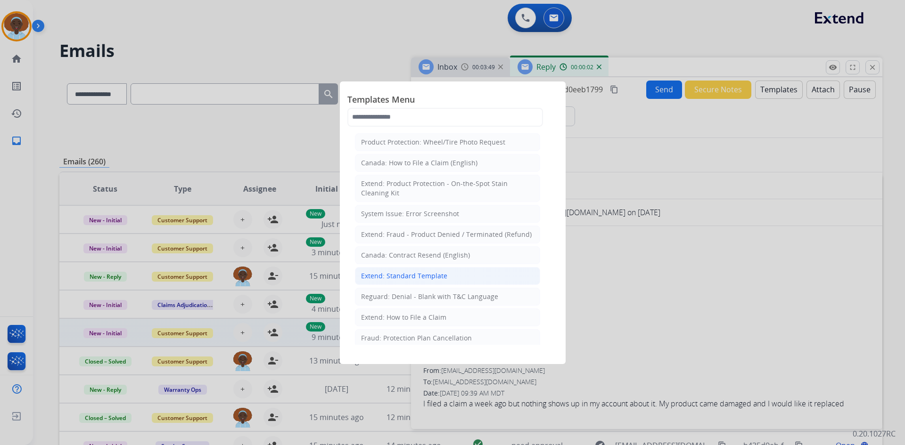
click at [436, 274] on div "Extend: Standard Template" at bounding box center [404, 275] width 86 height 9
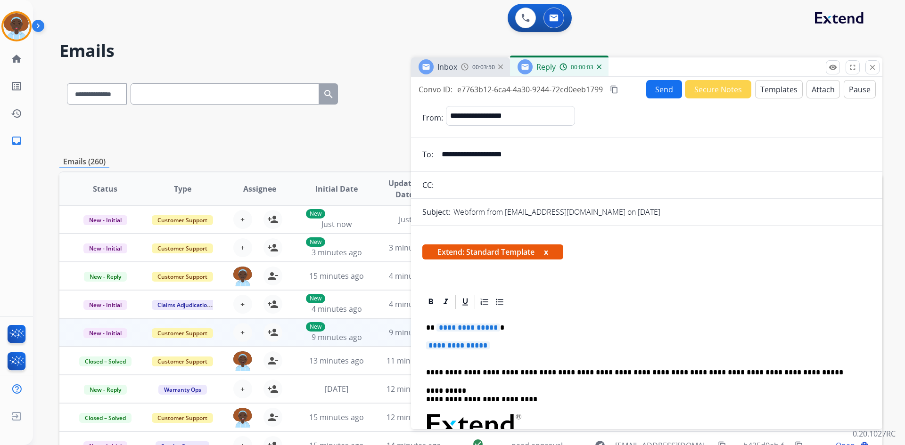
click at [474, 326] on span "**********" at bounding box center [468, 328] width 64 height 8
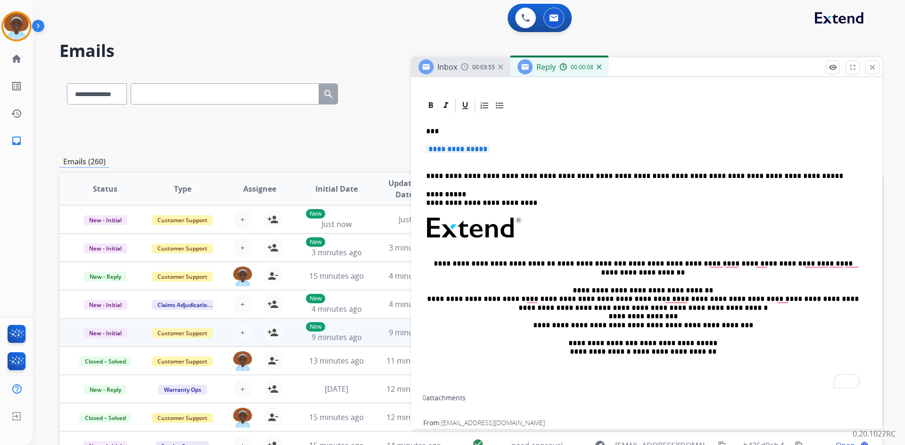
scroll to position [56, 0]
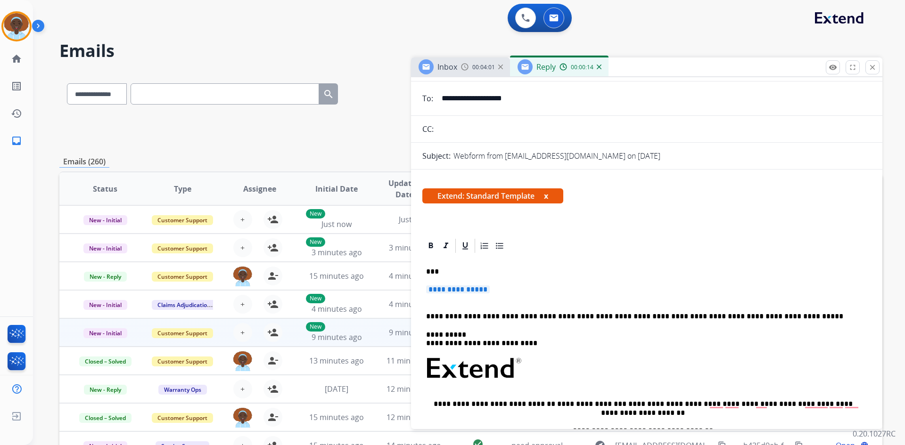
click at [457, 291] on span "**********" at bounding box center [458, 290] width 64 height 8
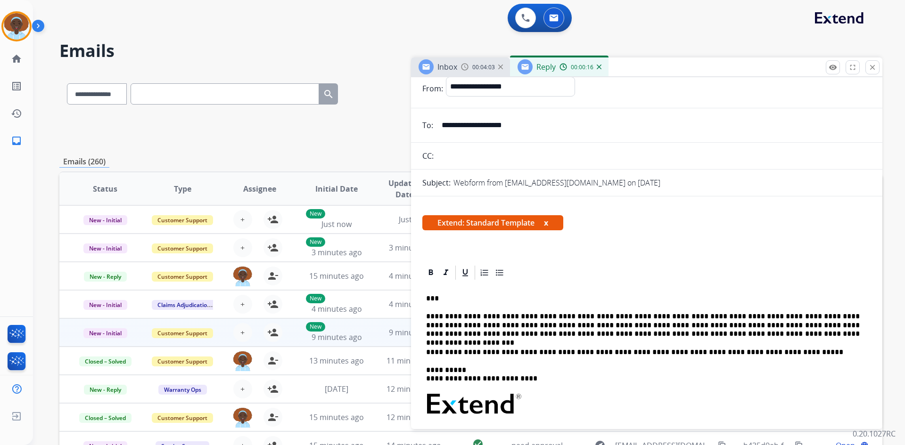
scroll to position [0, 0]
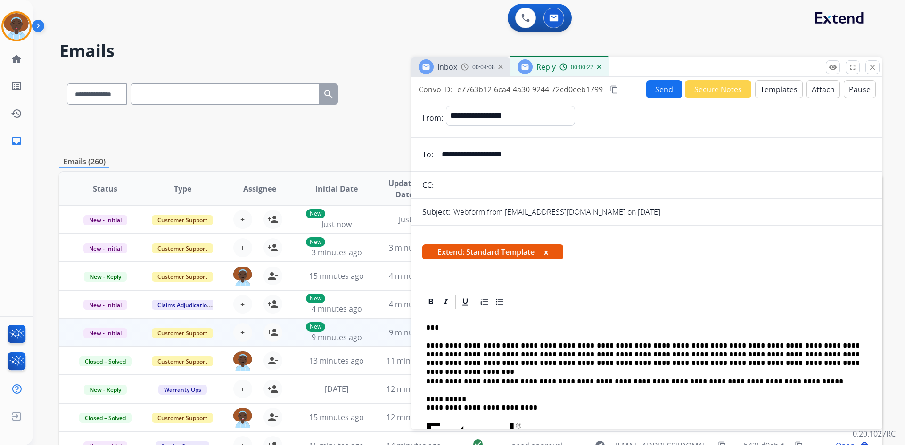
drag, startPoint x: 523, startPoint y: 155, endPoint x: 441, endPoint y: 155, distance: 82.5
click at [441, 155] on input "**********" at bounding box center [653, 154] width 435 height 19
click at [661, 88] on button "Send" at bounding box center [664, 89] width 36 height 18
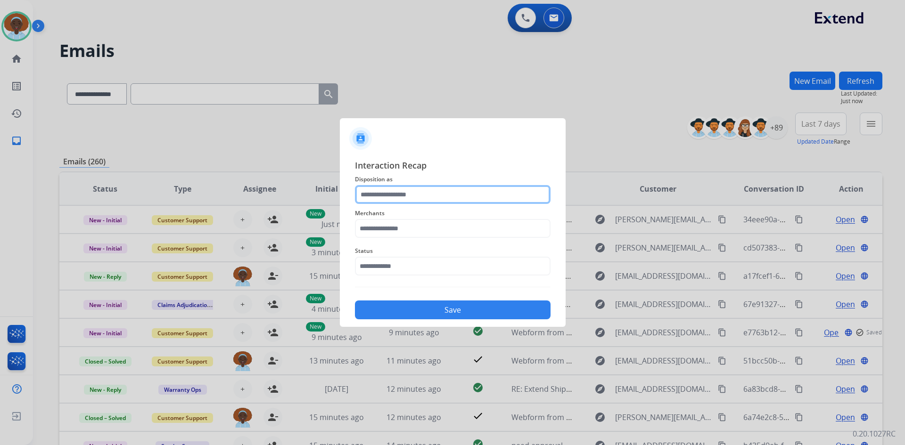
click at [409, 195] on input "text" at bounding box center [453, 194] width 196 height 19
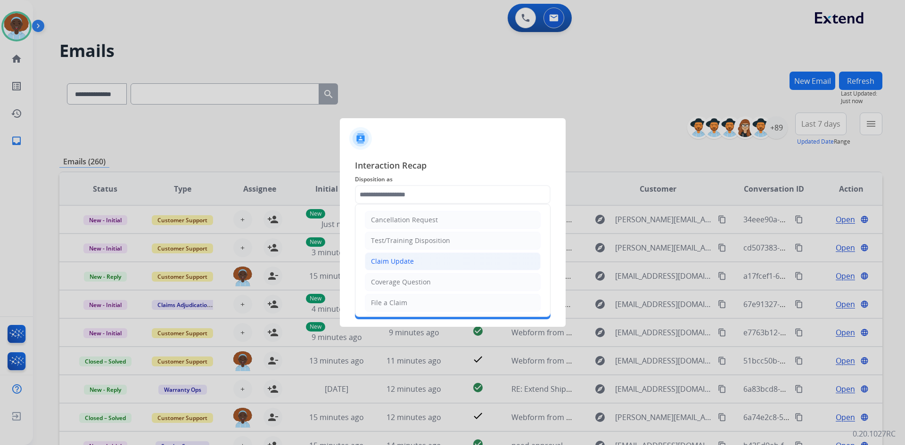
click at [411, 264] on div "Claim Update" at bounding box center [392, 261] width 43 height 9
type input "**********"
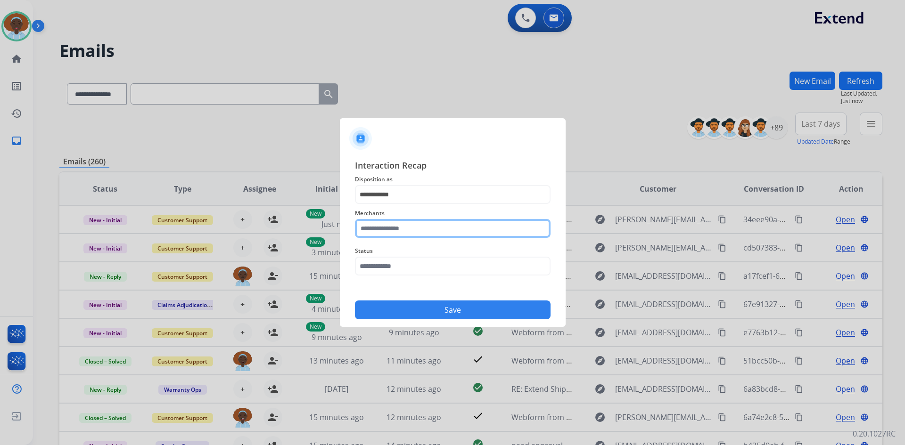
click at [414, 227] on input "text" at bounding box center [453, 228] width 196 height 19
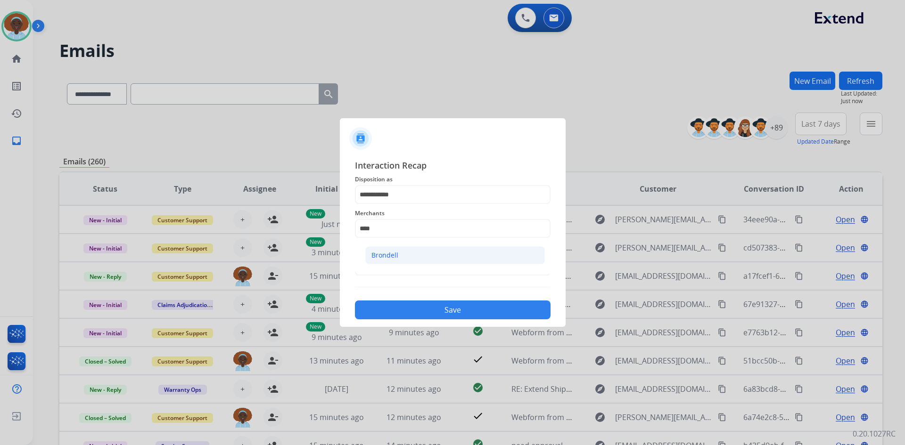
click at [402, 251] on li "Brondell" at bounding box center [455, 255] width 180 height 18
type input "********"
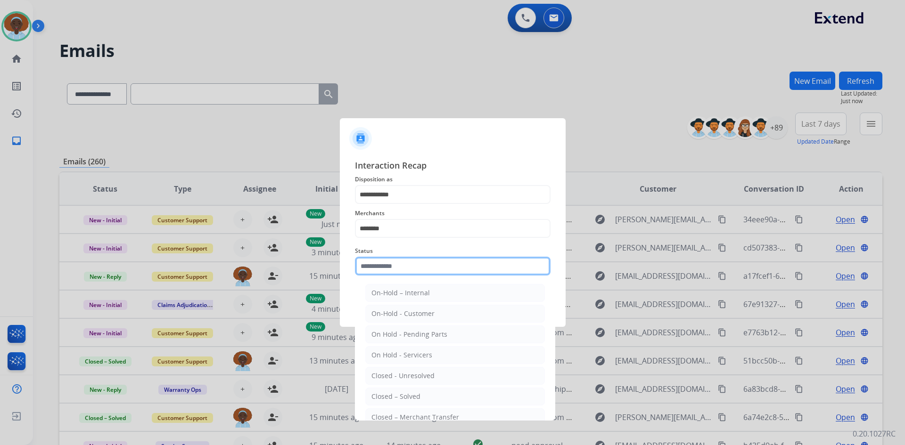
click at [409, 264] on input "text" at bounding box center [453, 266] width 196 height 19
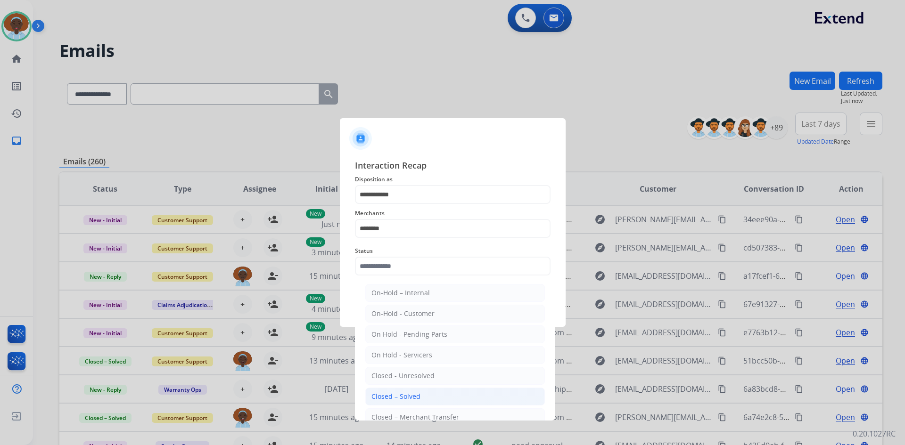
click at [412, 398] on div "Closed – Solved" at bounding box center [395, 396] width 49 height 9
type input "**********"
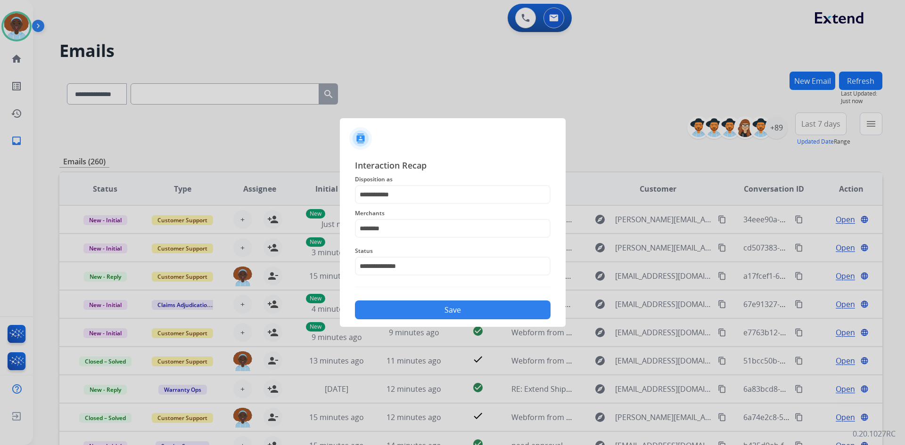
click at [442, 313] on button "Save" at bounding box center [453, 310] width 196 height 19
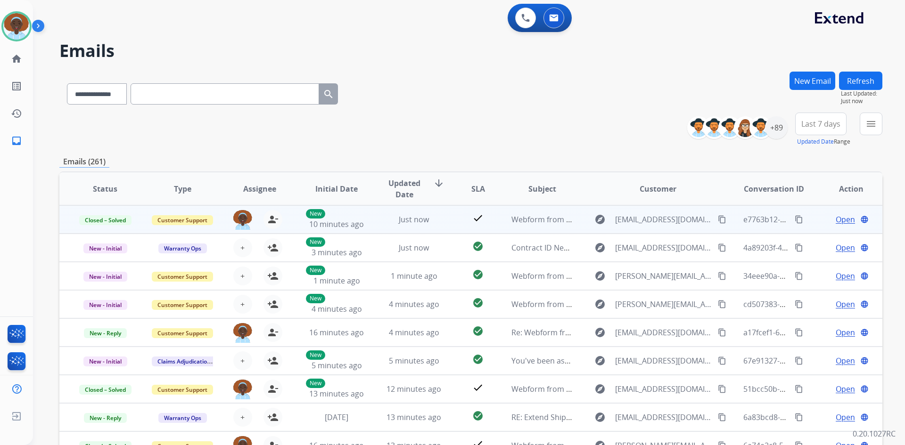
click at [842, 220] on span "Open" at bounding box center [844, 219] width 19 height 11
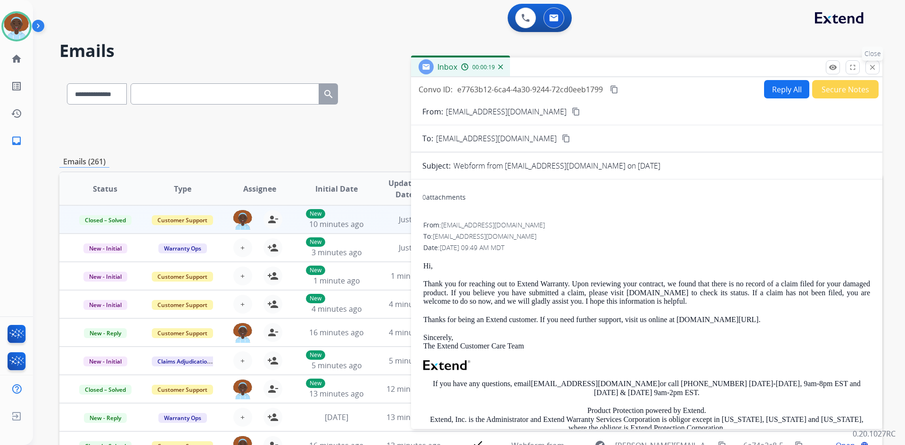
click at [870, 67] on mat-icon "close" at bounding box center [872, 67] width 8 height 8
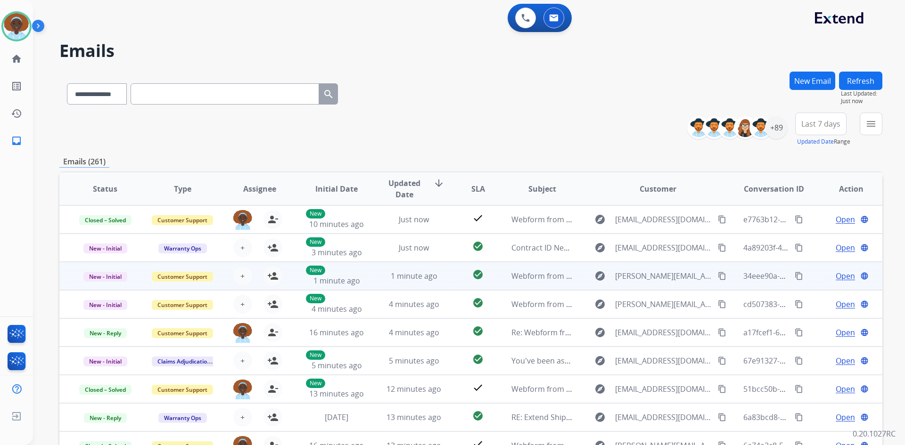
click at [842, 278] on span "Open" at bounding box center [844, 275] width 19 height 11
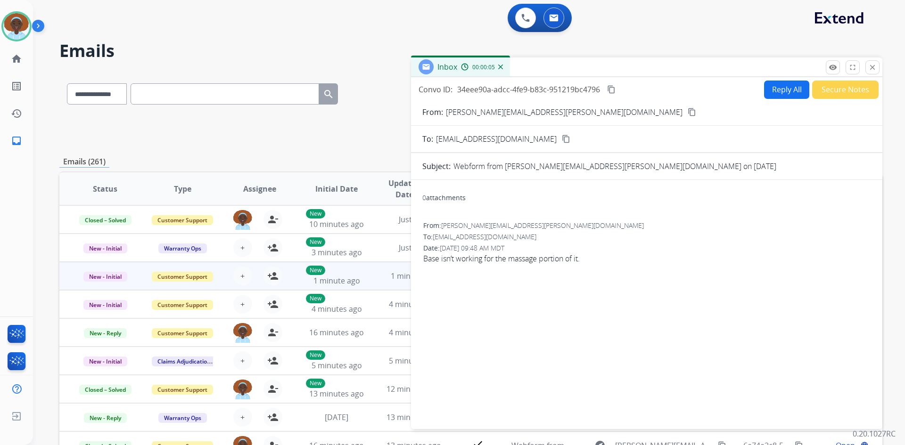
click at [687, 113] on mat-icon "content_copy" at bounding box center [691, 112] width 8 height 8
click at [773, 90] on button "Reply All" at bounding box center [786, 90] width 45 height 18
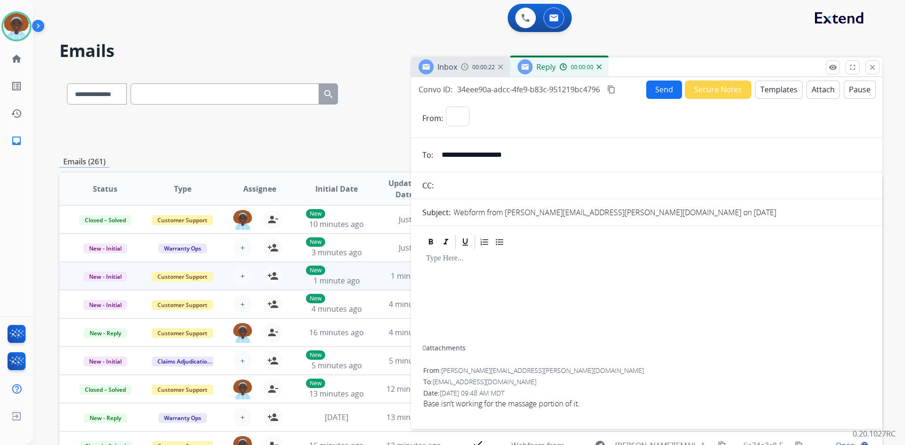
select select "**********"
click at [778, 89] on button "Templates" at bounding box center [779, 90] width 48 height 18
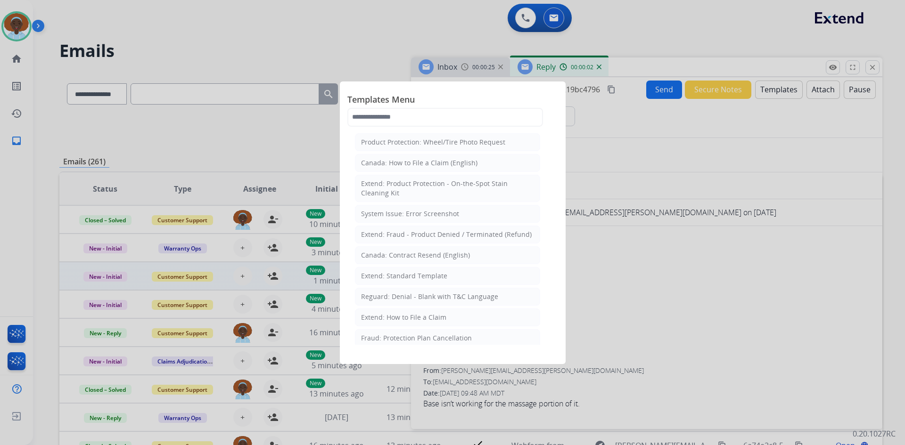
click at [432, 316] on div "Extend: How to File a Claim" at bounding box center [403, 317] width 85 height 9
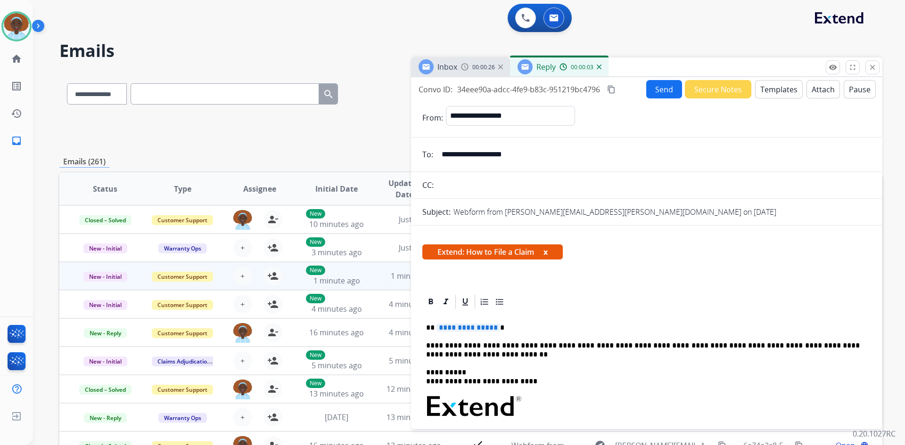
click at [474, 324] on span "**********" at bounding box center [468, 328] width 64 height 8
click at [662, 91] on button "Send" at bounding box center [664, 89] width 36 height 18
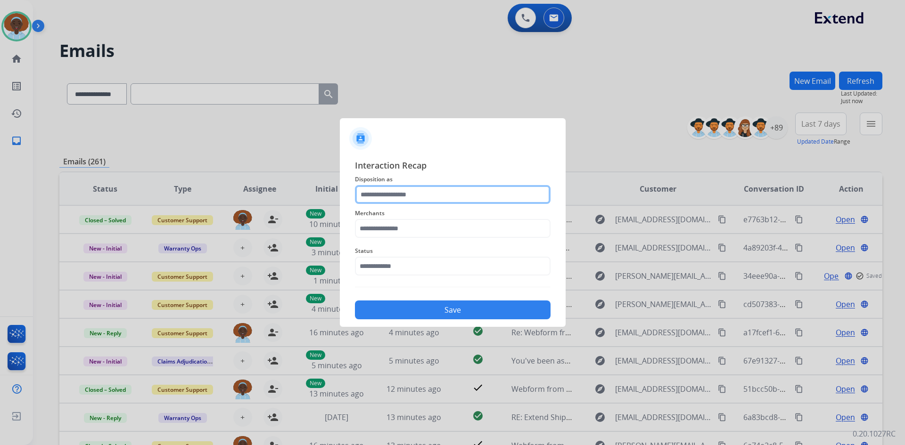
click at [407, 193] on input "text" at bounding box center [453, 194] width 196 height 19
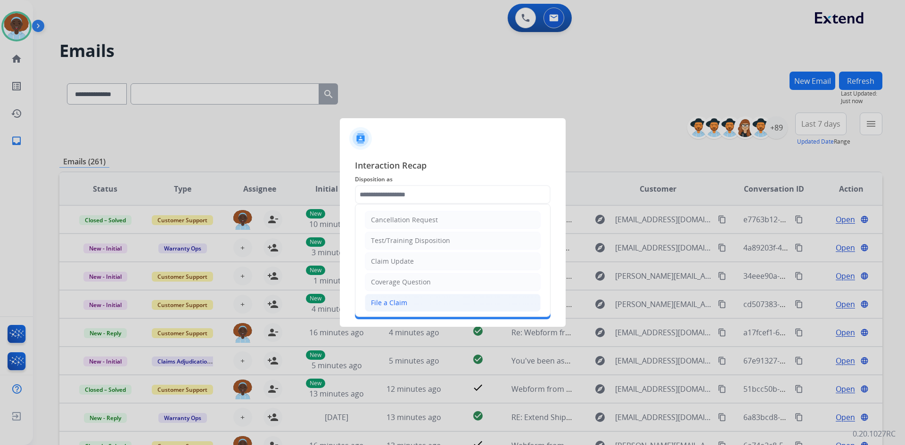
click at [398, 302] on div "File a Claim" at bounding box center [389, 302] width 36 height 9
type input "**********"
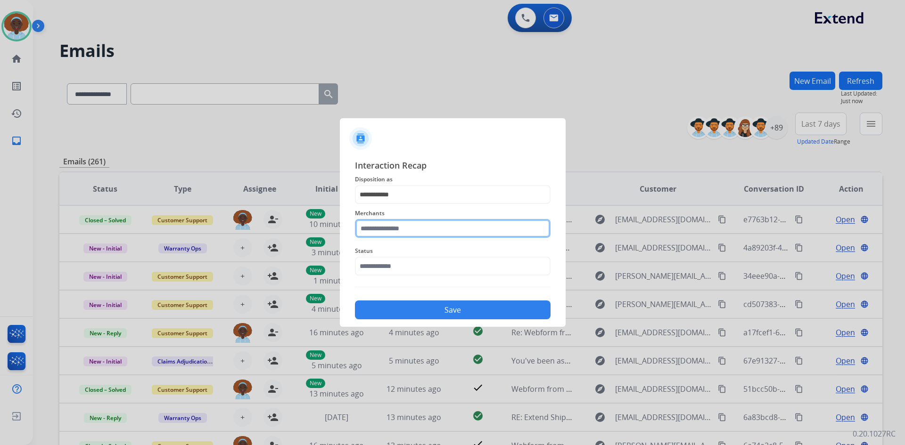
click at [411, 225] on input "text" at bounding box center [453, 228] width 196 height 19
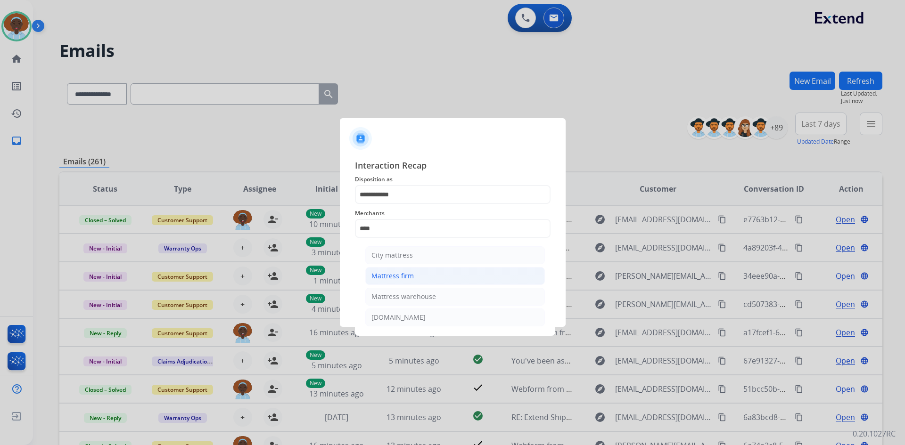
click at [408, 272] on div "Mattress firm" at bounding box center [392, 275] width 42 height 9
type input "**********"
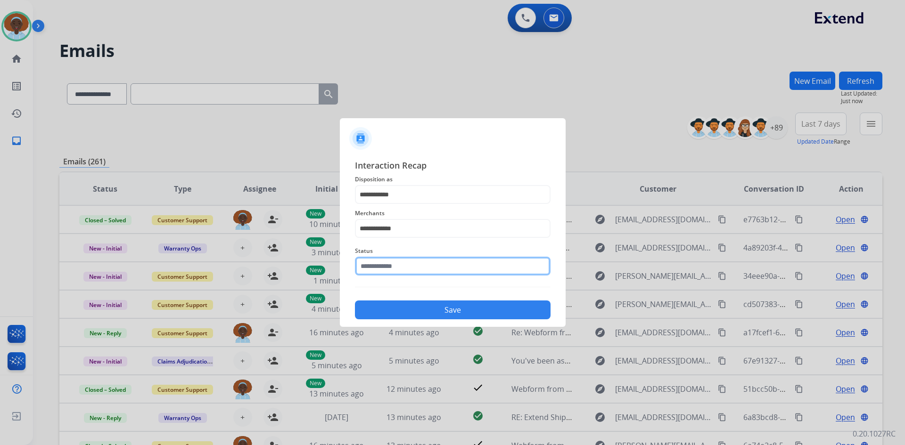
click at [407, 267] on input "text" at bounding box center [453, 266] width 196 height 19
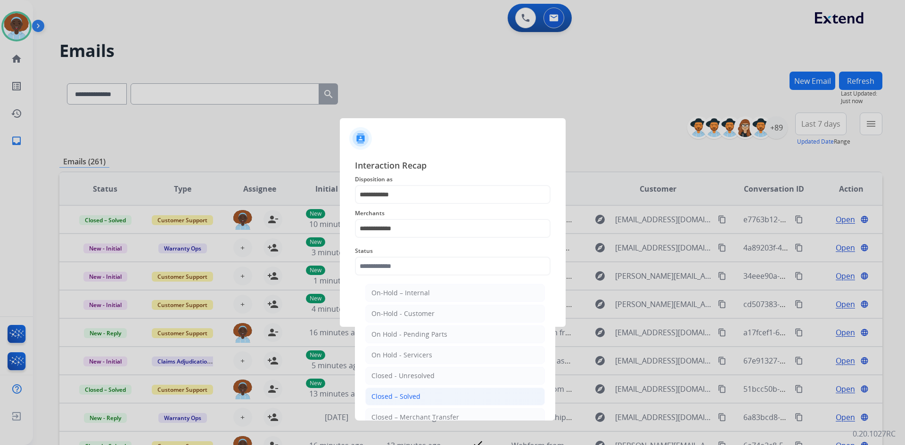
click at [404, 397] on div "Closed – Solved" at bounding box center [395, 396] width 49 height 9
type input "**********"
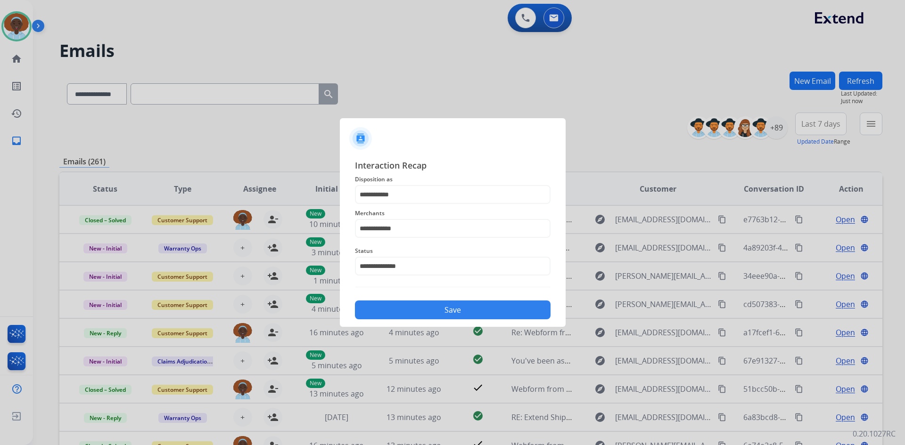
click at [441, 311] on button "Save" at bounding box center [453, 310] width 196 height 19
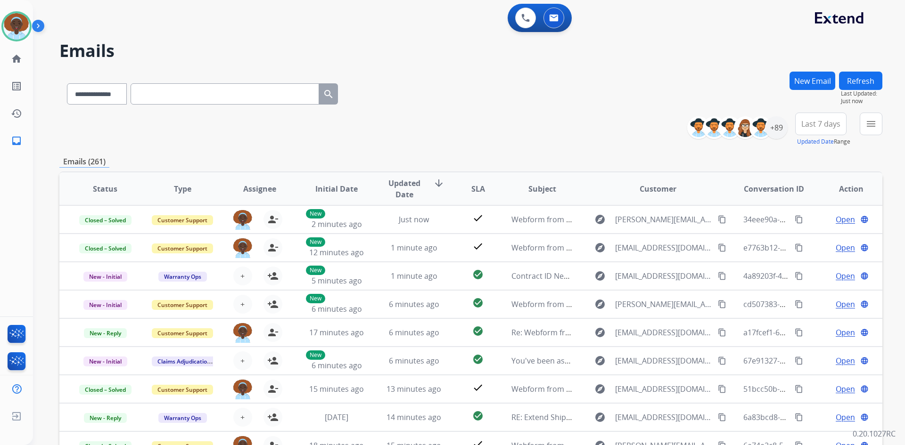
select select "**********"
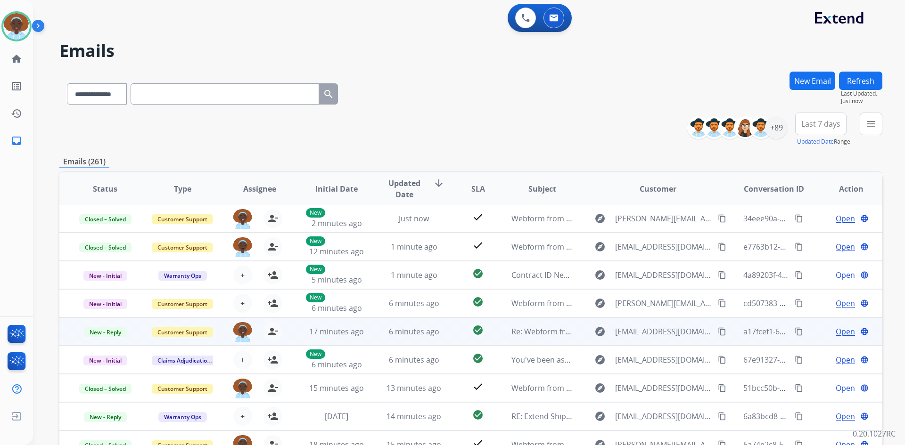
scroll to position [91, 0]
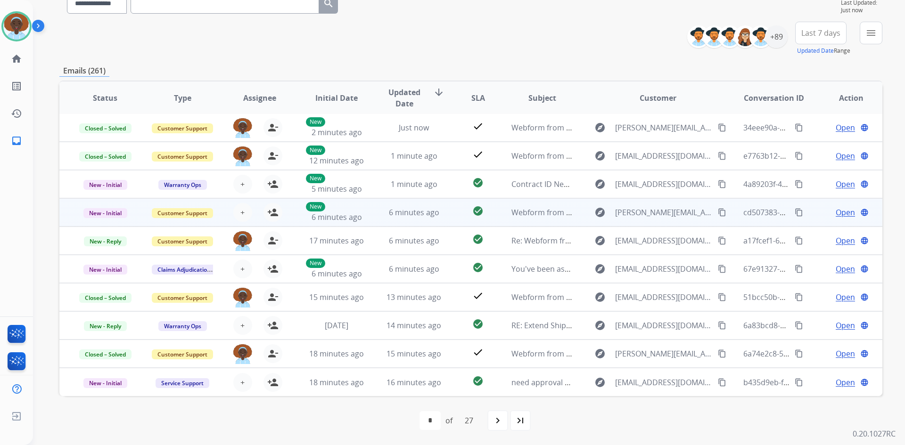
click at [835, 213] on span "Open" at bounding box center [844, 212] width 19 height 11
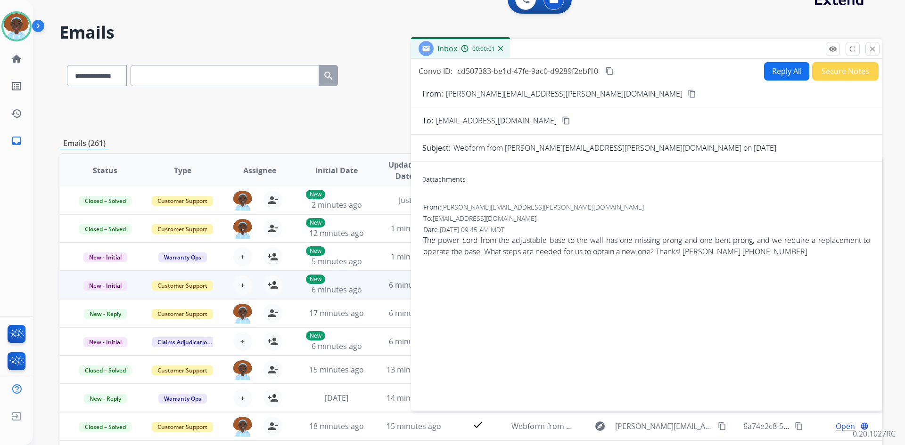
scroll to position [0, 0]
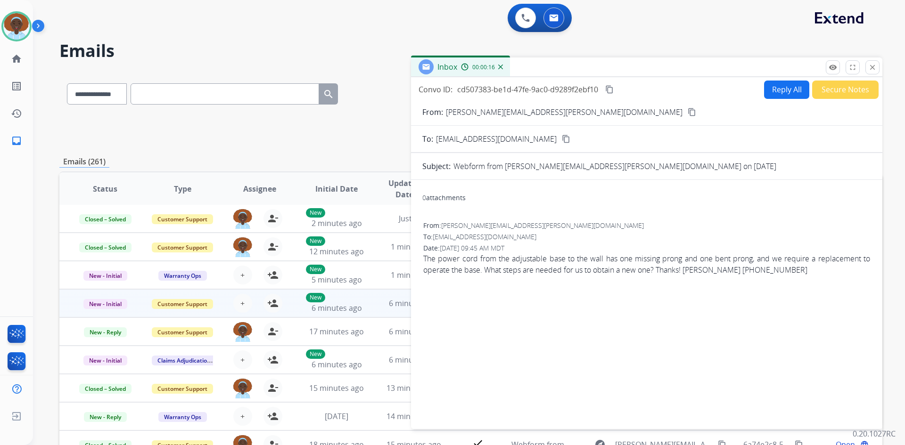
click at [687, 112] on mat-icon "content_copy" at bounding box center [691, 112] width 8 height 8
click at [771, 92] on button "Reply All" at bounding box center [786, 90] width 45 height 18
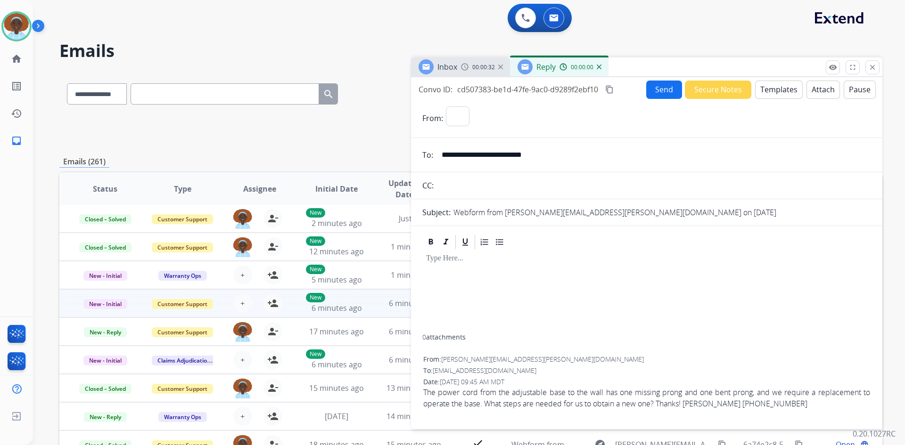
select select "**********"
click at [772, 94] on button "Templates" at bounding box center [779, 90] width 48 height 18
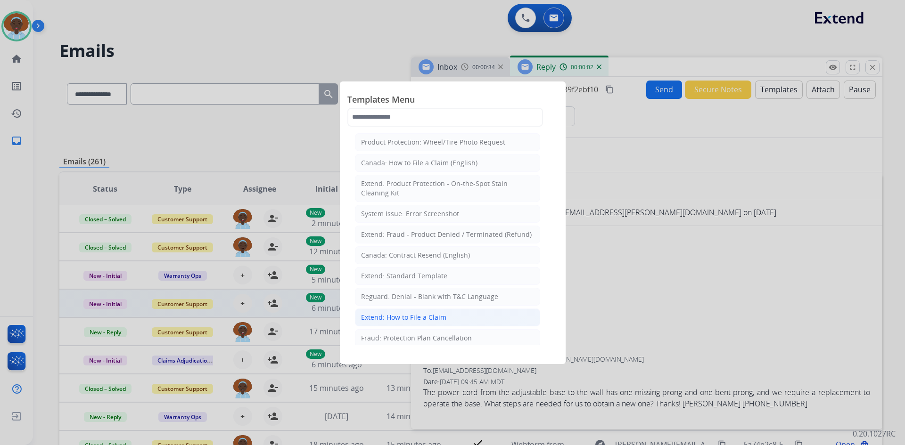
click at [438, 319] on div "Extend: How to File a Claim" at bounding box center [403, 317] width 85 height 9
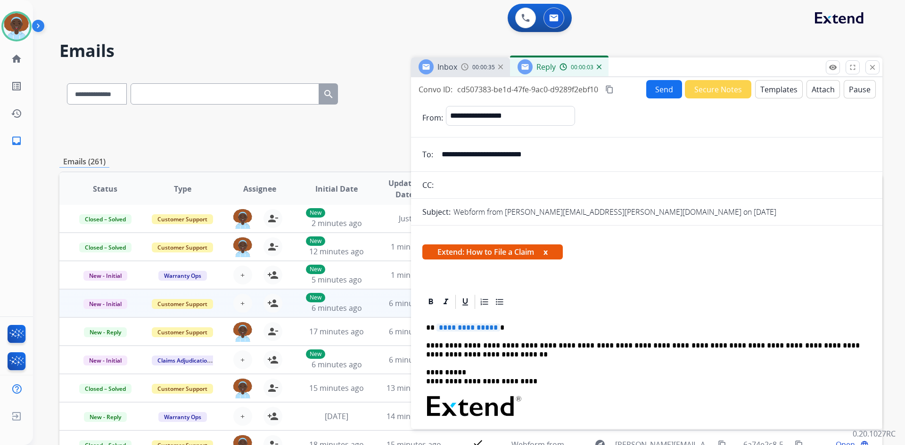
click at [471, 327] on span "**********" at bounding box center [468, 328] width 64 height 8
click at [667, 95] on button "Send" at bounding box center [664, 89] width 36 height 18
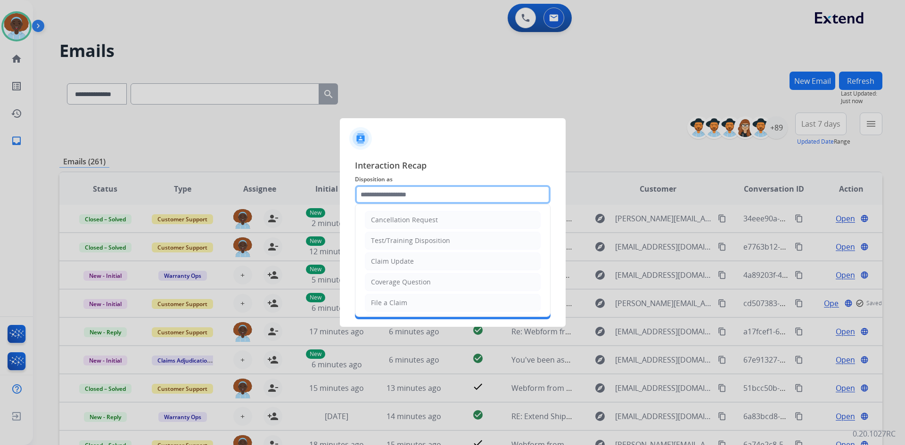
click at [396, 188] on input "text" at bounding box center [453, 194] width 196 height 19
click at [416, 299] on li "File a Claim" at bounding box center [453, 303] width 176 height 18
type input "**********"
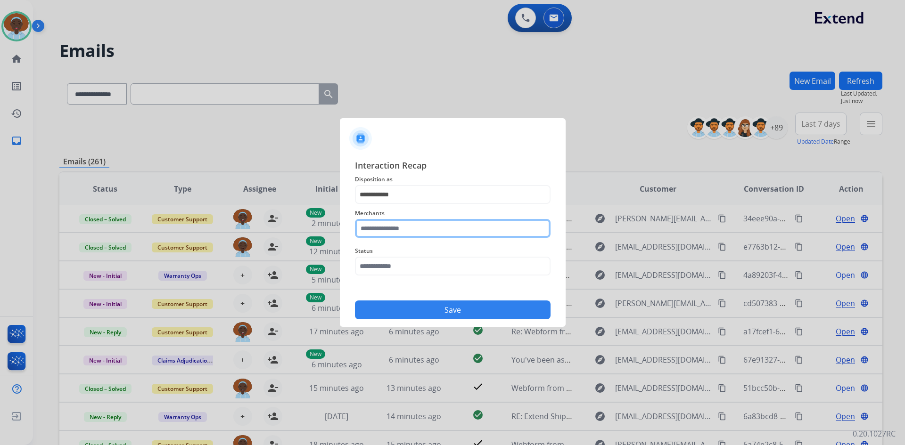
click at [424, 224] on input "text" at bounding box center [453, 228] width 196 height 19
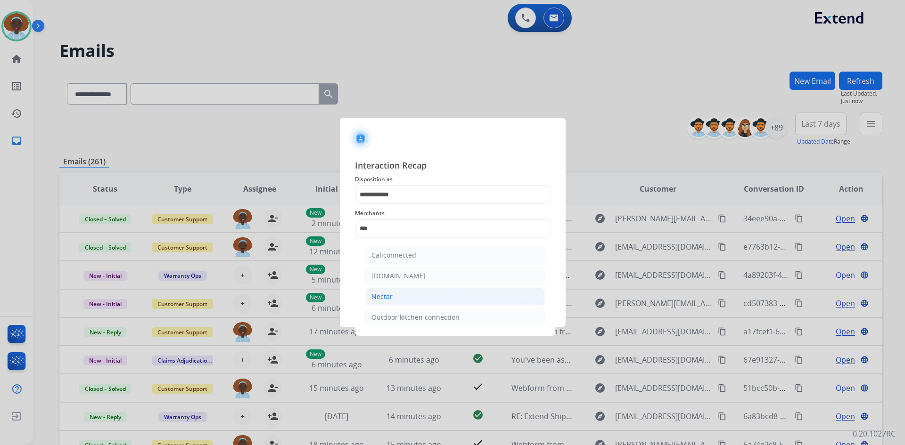
click at [403, 298] on li "Nectar" at bounding box center [455, 297] width 180 height 18
type input "******"
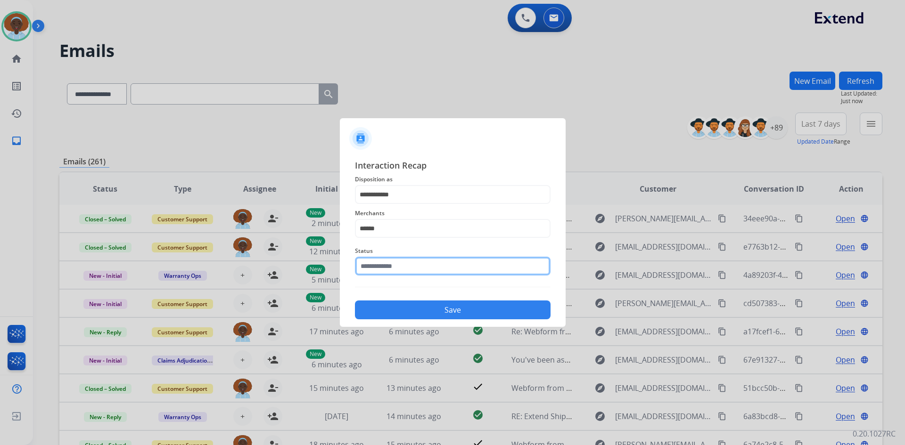
click at [414, 262] on input "text" at bounding box center [453, 266] width 196 height 19
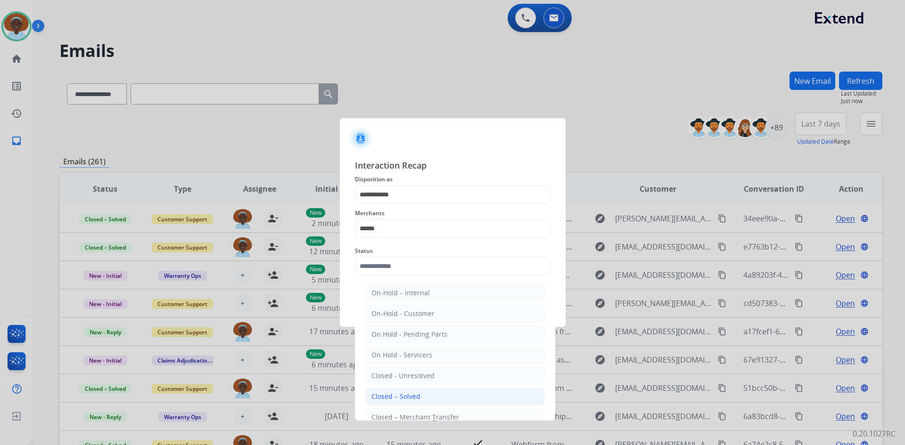
click at [425, 400] on li "Closed – Solved" at bounding box center [455, 397] width 180 height 18
type input "**********"
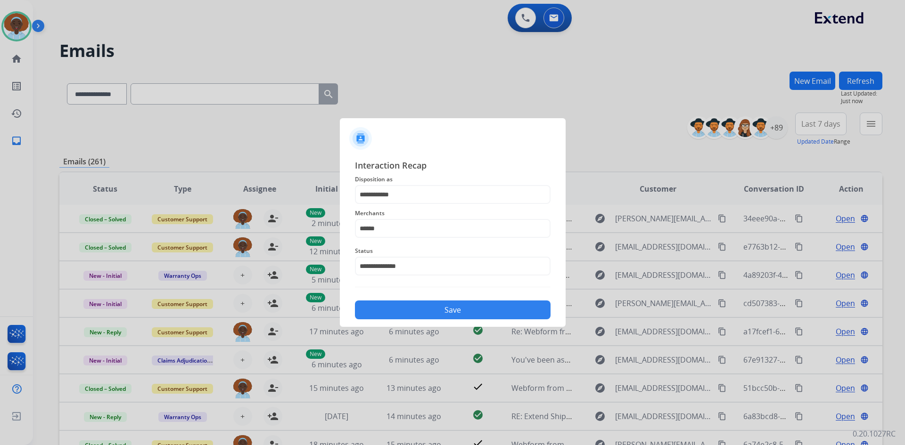
click at [445, 310] on button "Save" at bounding box center [453, 310] width 196 height 19
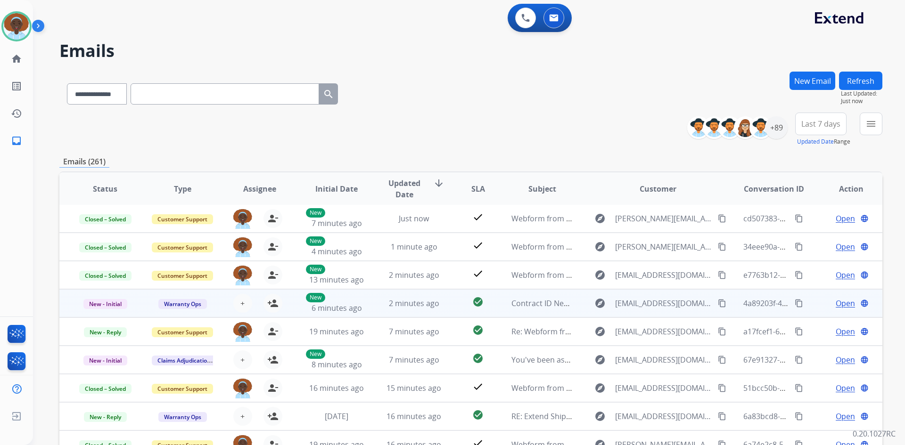
scroll to position [91, 0]
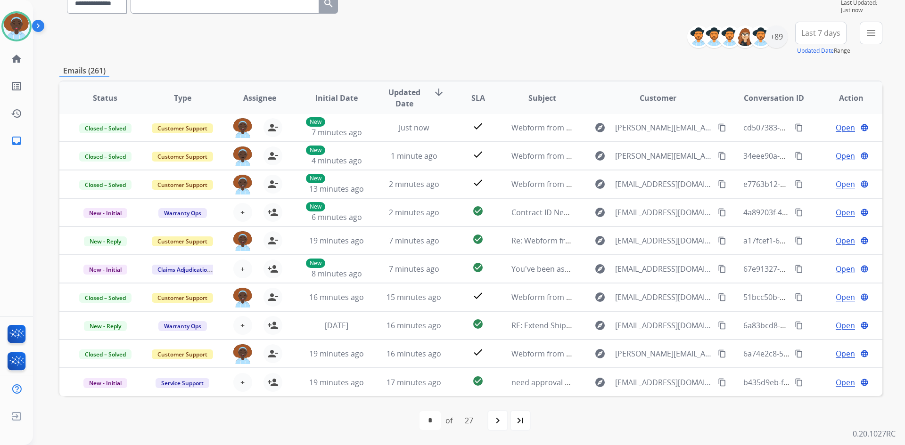
click at [816, 31] on span "Last 7 days" at bounding box center [820, 33] width 39 height 4
click at [816, 148] on div "Last 90 days" at bounding box center [818, 147] width 52 height 14
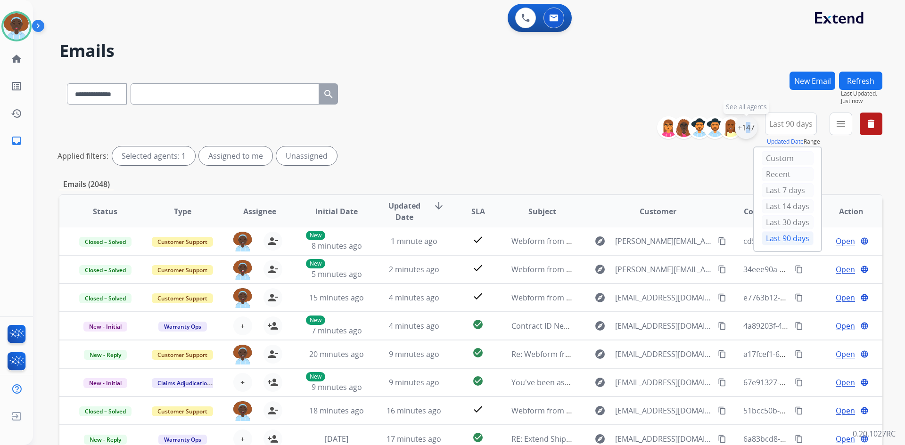
click at [743, 125] on div "+147" at bounding box center [746, 127] width 23 height 23
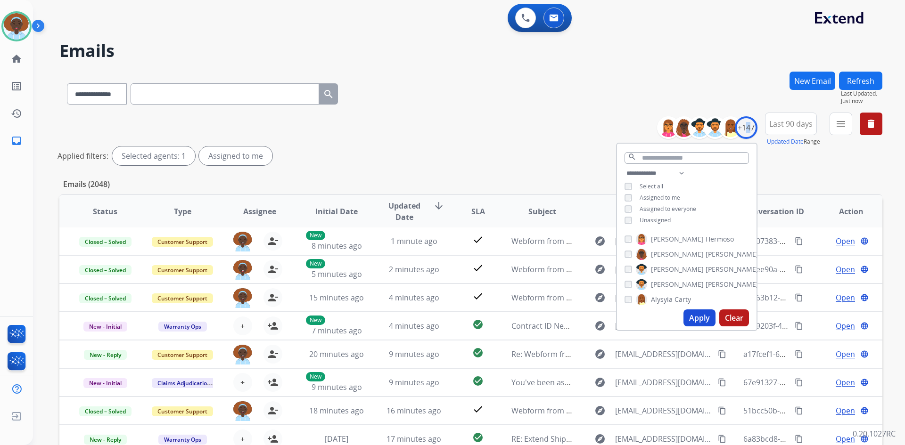
click at [695, 320] on button "Apply" at bounding box center [699, 318] width 32 height 17
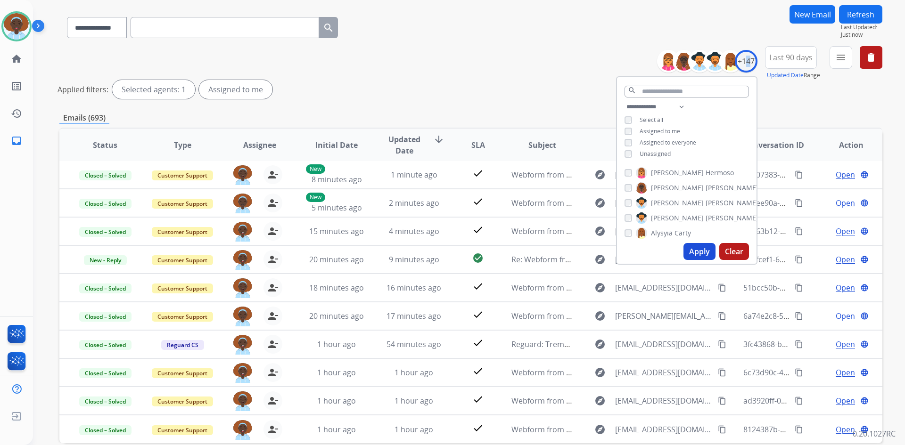
scroll to position [114, 0]
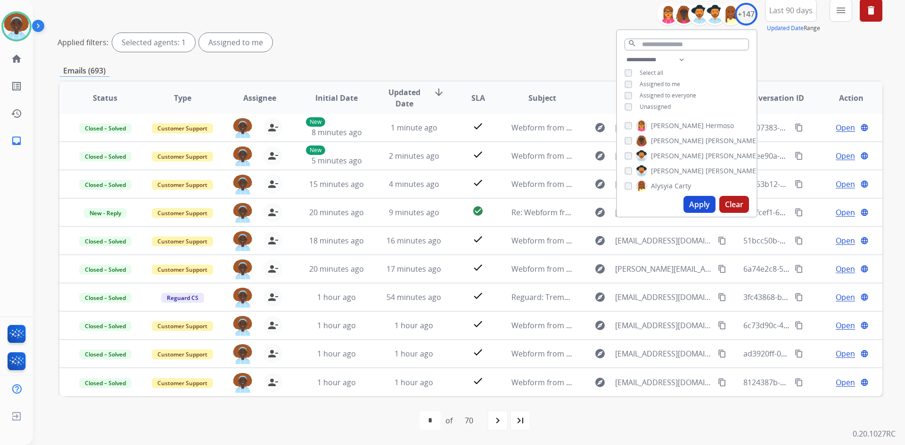
click at [545, 58] on div "**********" at bounding box center [470, 201] width 823 height 487
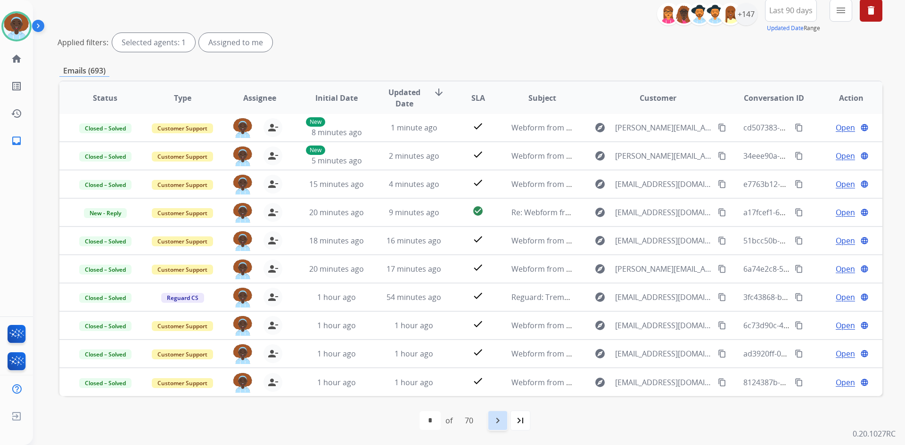
click at [501, 421] on mat-icon "navigate_next" at bounding box center [497, 420] width 11 height 11
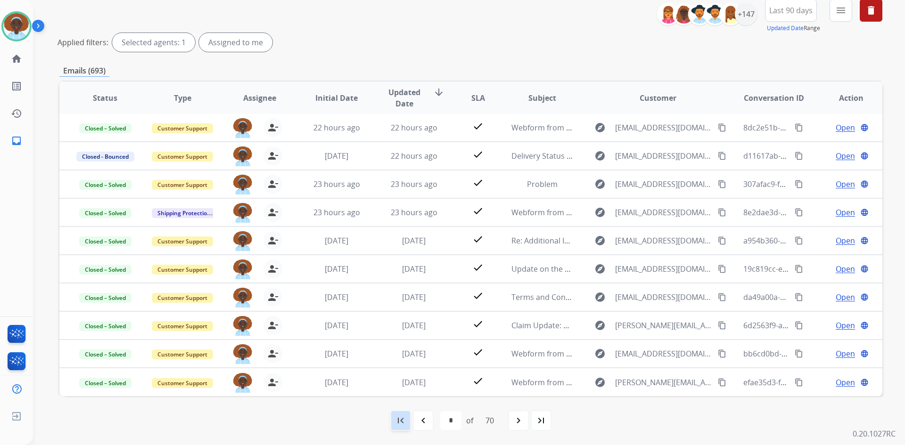
click at [399, 423] on mat-icon "first_page" at bounding box center [400, 420] width 11 height 11
select select "*"
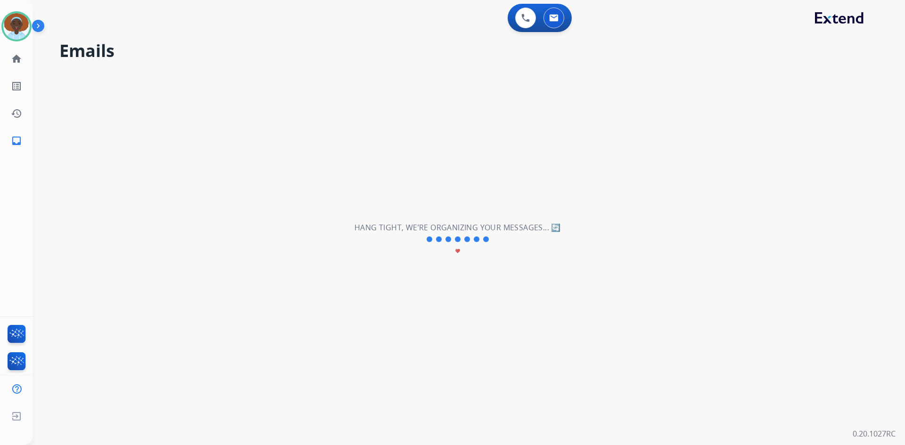
scroll to position [0, 0]
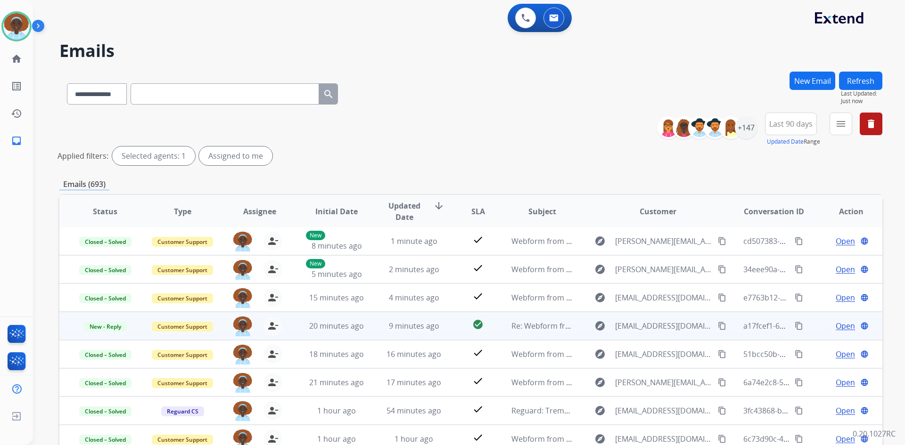
click at [841, 327] on span "Open" at bounding box center [844, 325] width 19 height 11
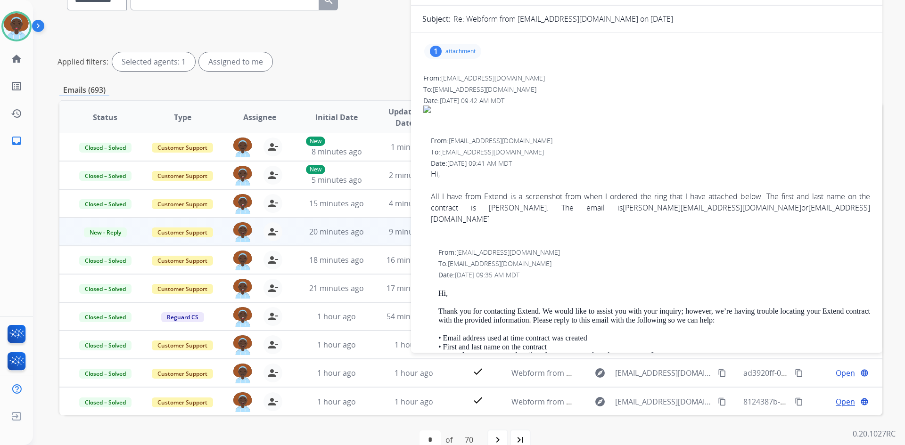
scroll to position [46, 0]
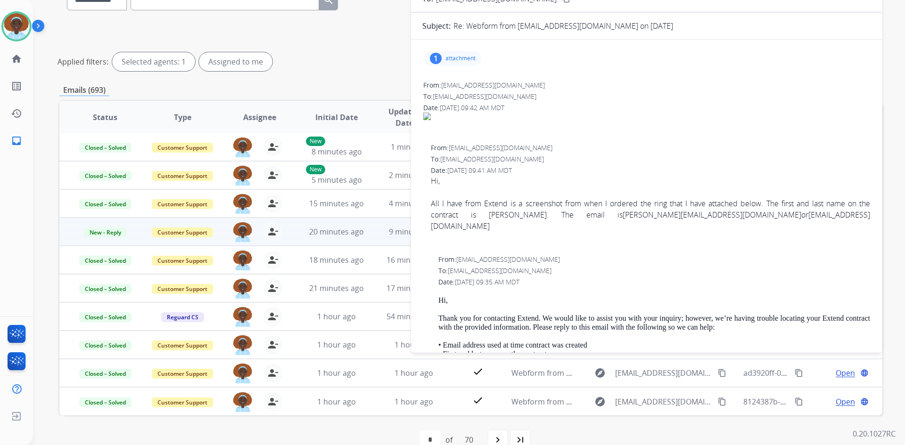
click at [520, 218] on div "All I have from Extend is a screenshot from when I ordered the ring that I have…" at bounding box center [650, 215] width 439 height 34
drag, startPoint x: 555, startPoint y: 218, endPoint x: 657, endPoint y: 218, distance: 101.8
click at [657, 218] on div "All I have from Extend is a screenshot from when I ordered the ring that I have…" at bounding box center [650, 215] width 439 height 34
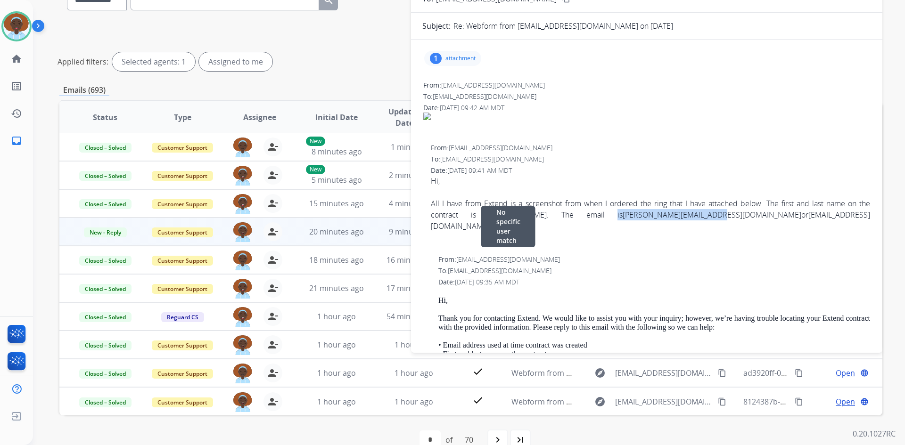
copy div "susan@bedsandborders.com"
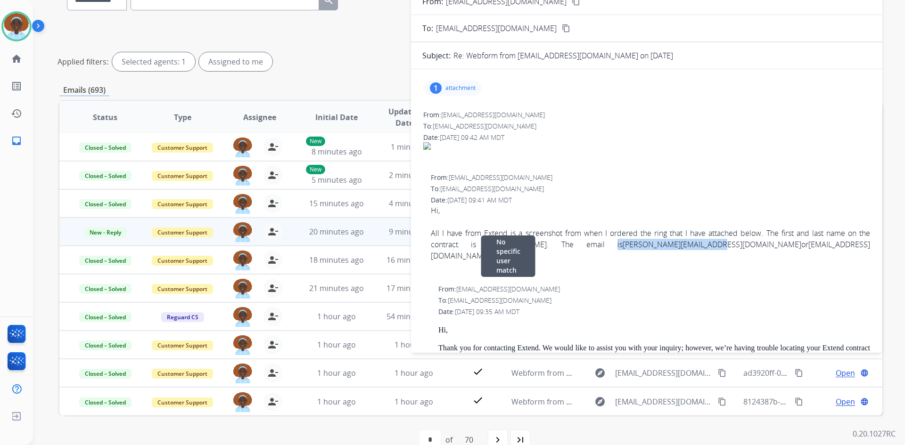
scroll to position [0, 0]
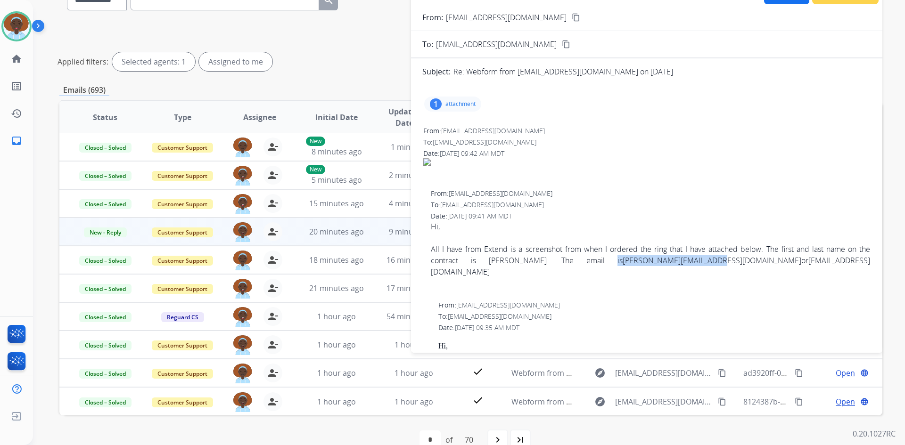
copy div "susan@bedsandborders.com"
click at [615, 171] on div at bounding box center [646, 171] width 447 height 11
click at [439, 101] on div "1" at bounding box center [436, 103] width 12 height 11
click at [458, 128] on div at bounding box center [456, 130] width 47 height 33
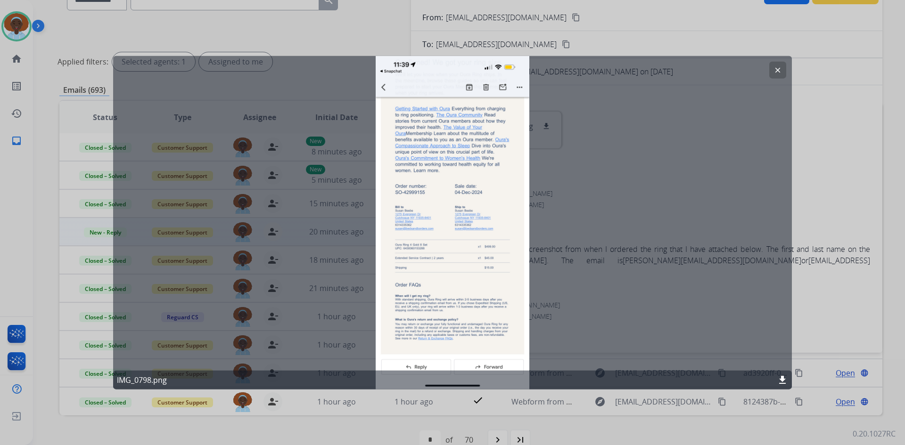
drag, startPoint x: 777, startPoint y: 68, endPoint x: 784, endPoint y: 96, distance: 29.3
click at [776, 68] on mat-icon "clear" at bounding box center [777, 69] width 8 height 8
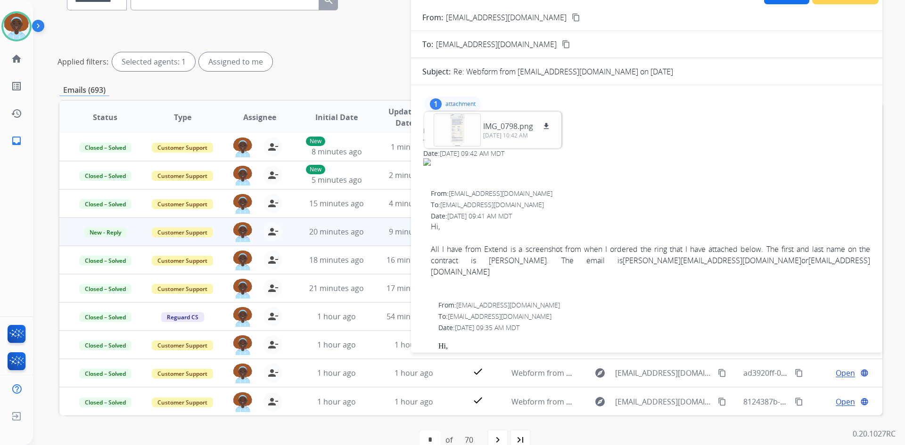
click at [436, 101] on div "1" at bounding box center [436, 103] width 12 height 11
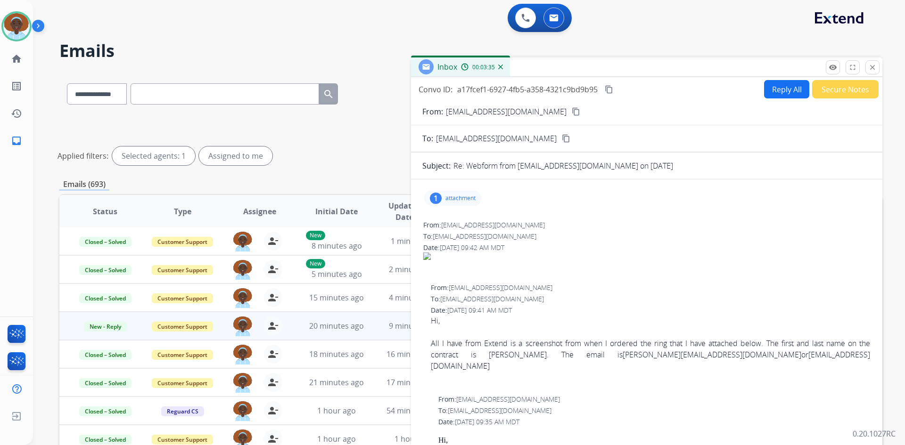
click at [774, 90] on button "Reply All" at bounding box center [786, 89] width 45 height 18
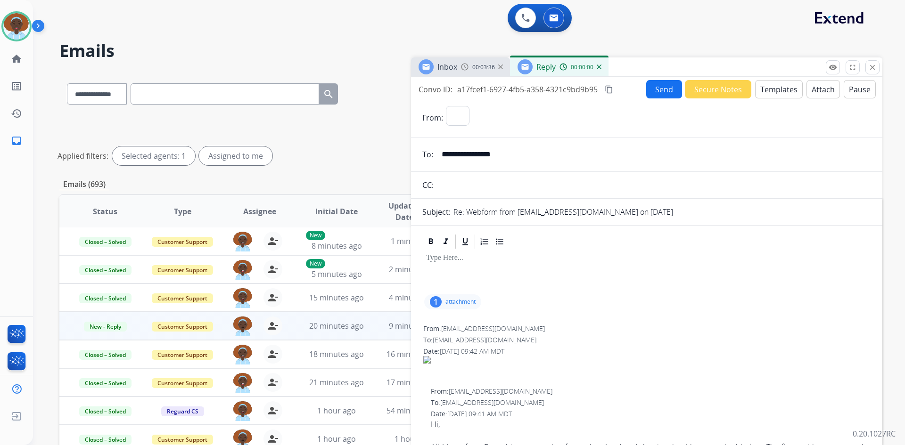
select select "**********"
click at [768, 90] on button "Templates" at bounding box center [779, 89] width 48 height 18
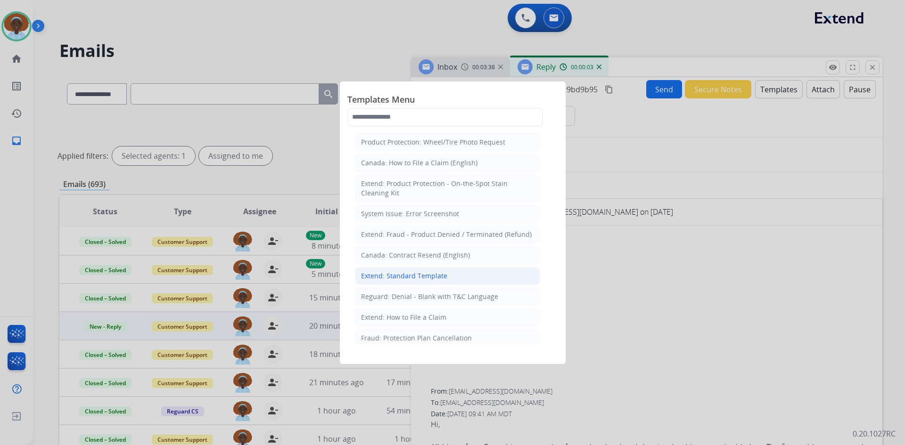
click at [436, 274] on div "Extend: Standard Template" at bounding box center [404, 275] width 86 height 9
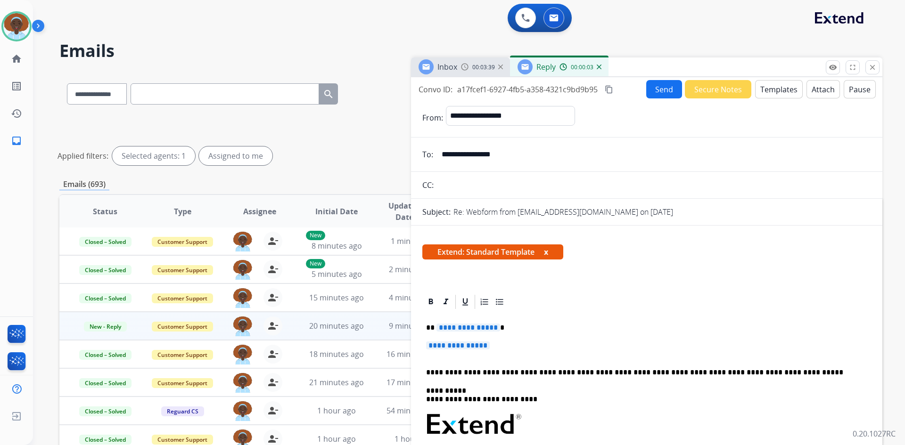
click at [466, 326] on span "**********" at bounding box center [468, 328] width 64 height 8
click at [463, 345] on span "**********" at bounding box center [458, 346] width 64 height 8
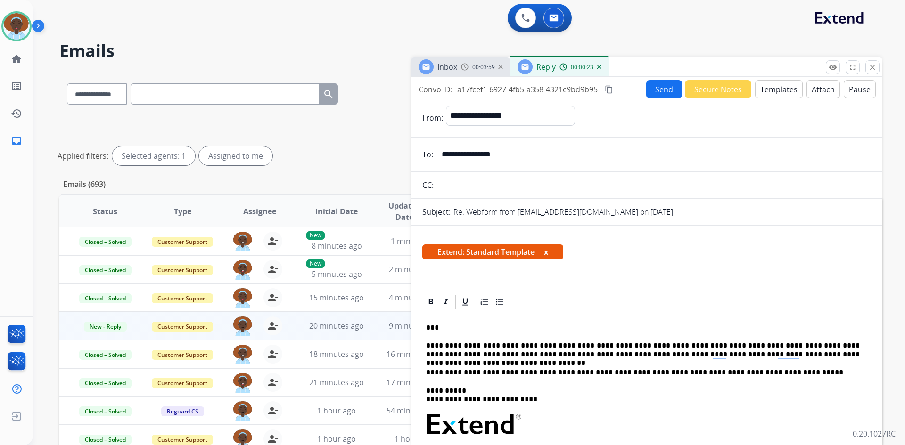
click at [660, 88] on button "Send" at bounding box center [664, 89] width 36 height 18
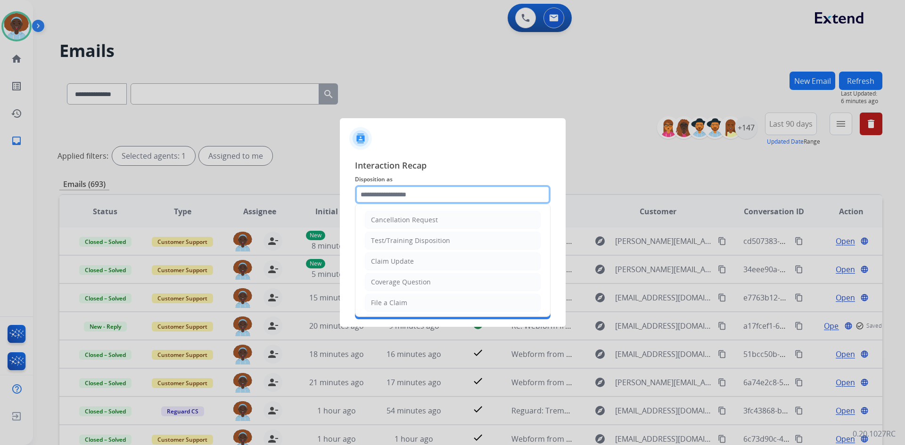
click at [417, 195] on input "text" at bounding box center [453, 194] width 196 height 19
click at [414, 303] on li "File a Claim" at bounding box center [453, 303] width 176 height 18
type input "**********"
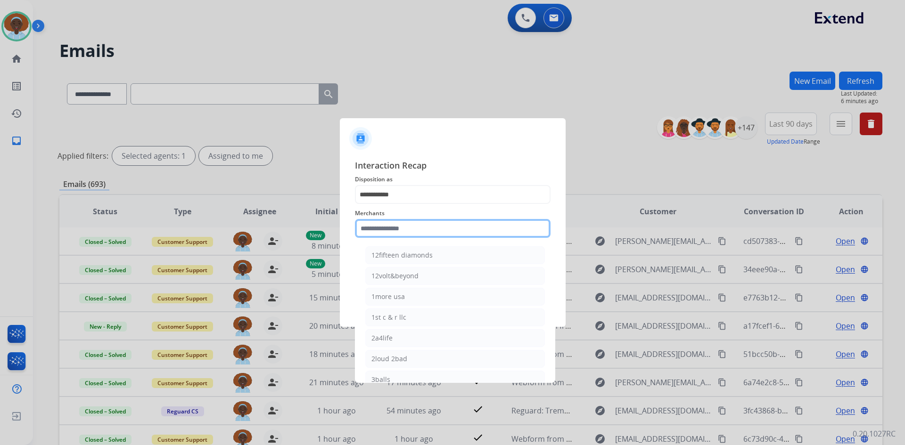
click at [419, 224] on input "text" at bounding box center [453, 228] width 196 height 19
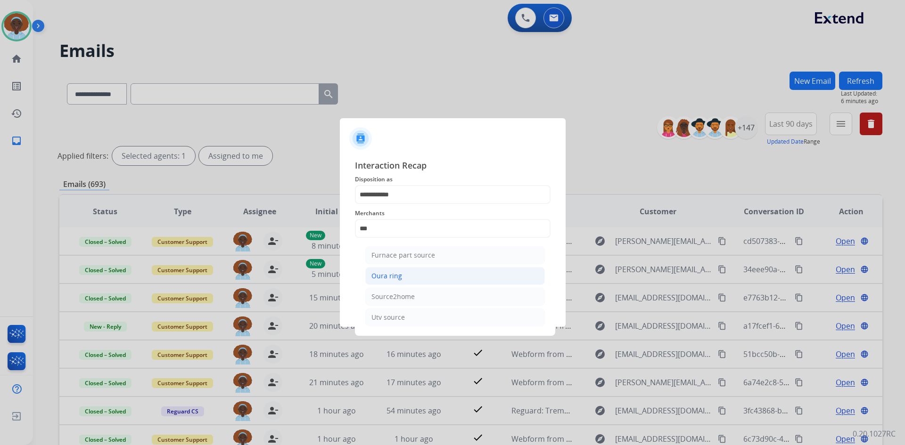
click at [412, 277] on li "Oura ring" at bounding box center [455, 276] width 180 height 18
type input "*********"
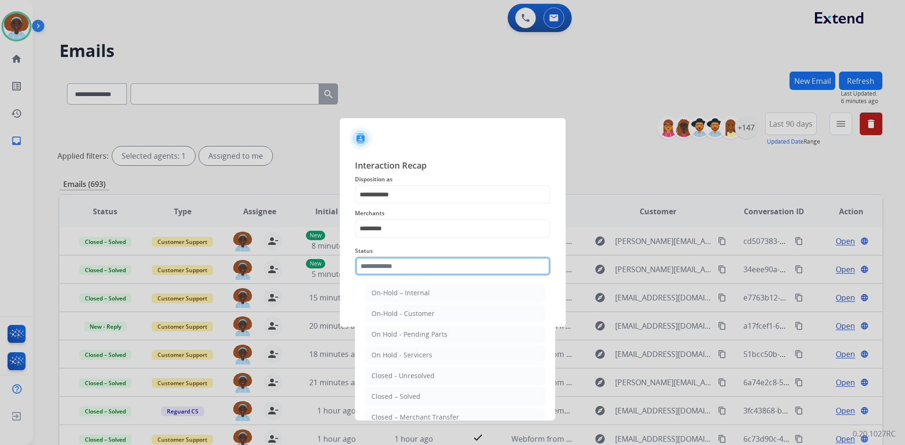
click at [412, 263] on input "text" at bounding box center [453, 266] width 196 height 19
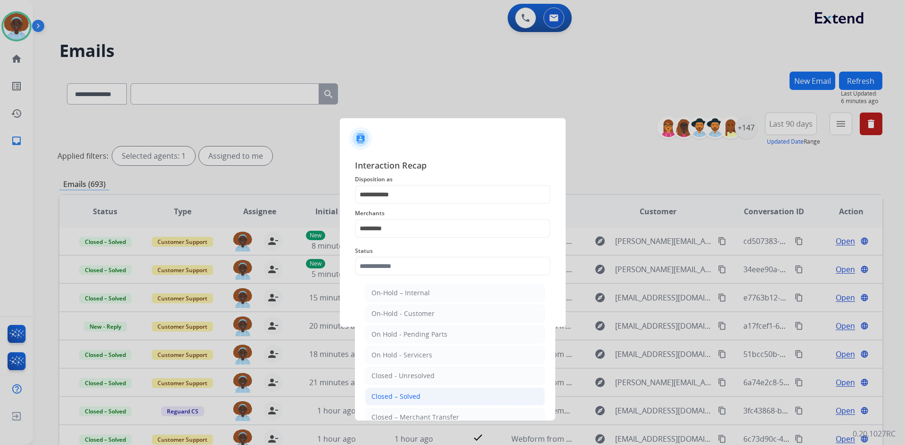
click at [417, 400] on div "Closed – Solved" at bounding box center [395, 396] width 49 height 9
type input "**********"
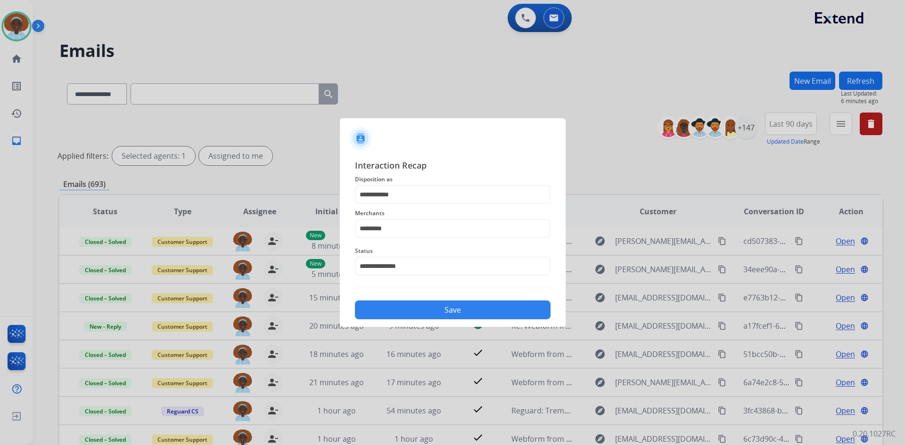
click at [448, 310] on button "Save" at bounding box center [453, 310] width 196 height 19
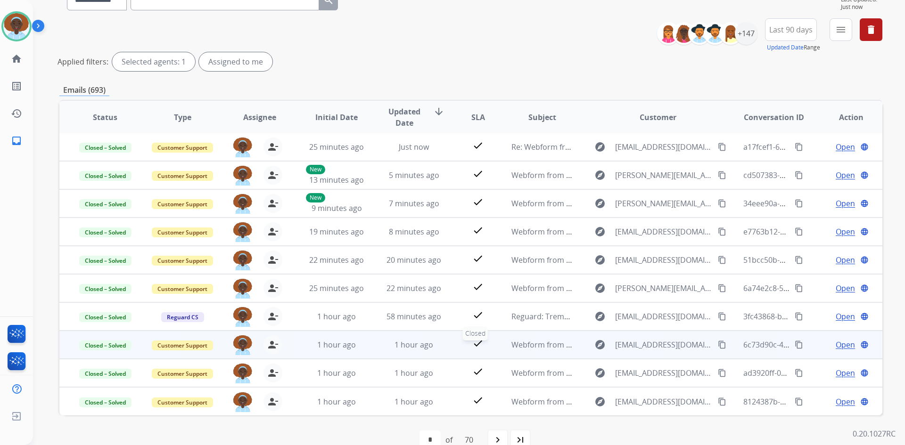
scroll to position [114, 0]
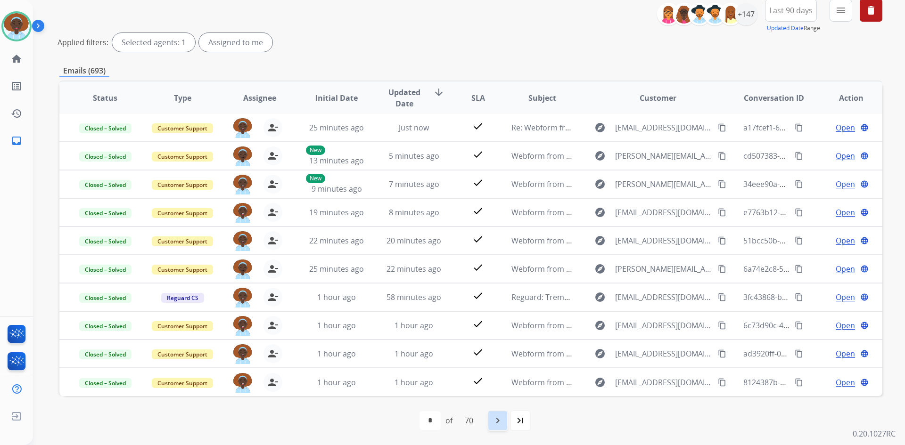
click at [501, 420] on mat-icon "navigate_next" at bounding box center [497, 420] width 11 height 11
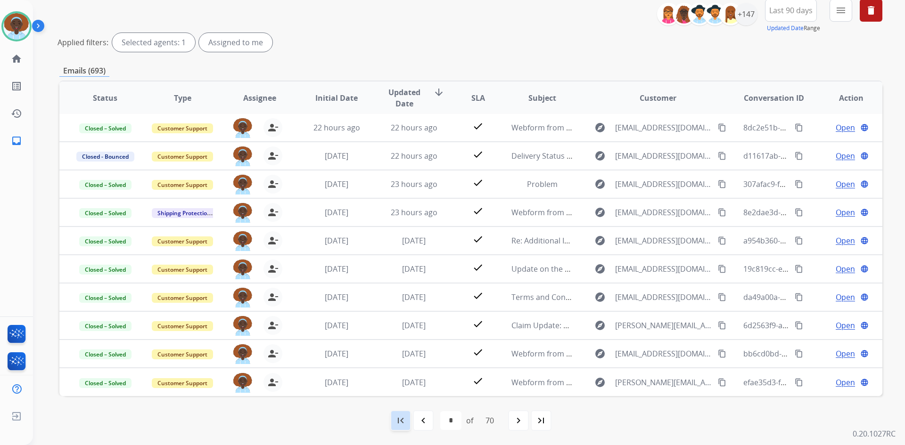
click at [400, 419] on mat-icon "first_page" at bounding box center [400, 420] width 11 height 11
select select "*"
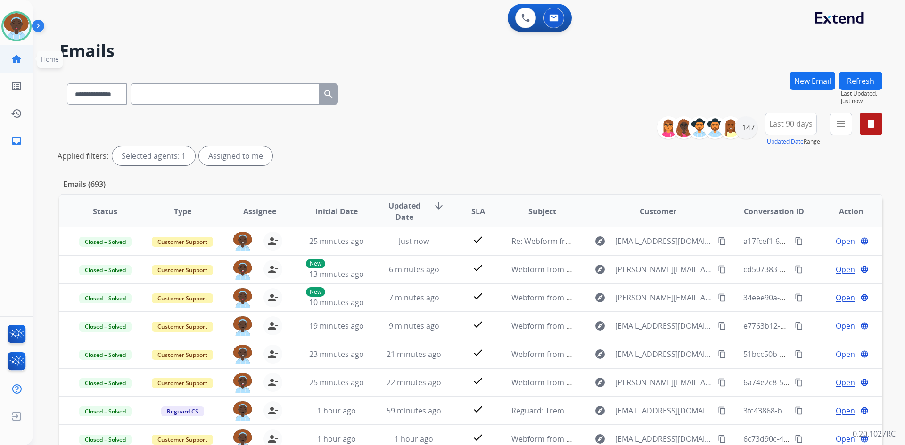
click at [18, 59] on mat-icon "home" at bounding box center [16, 58] width 11 height 11
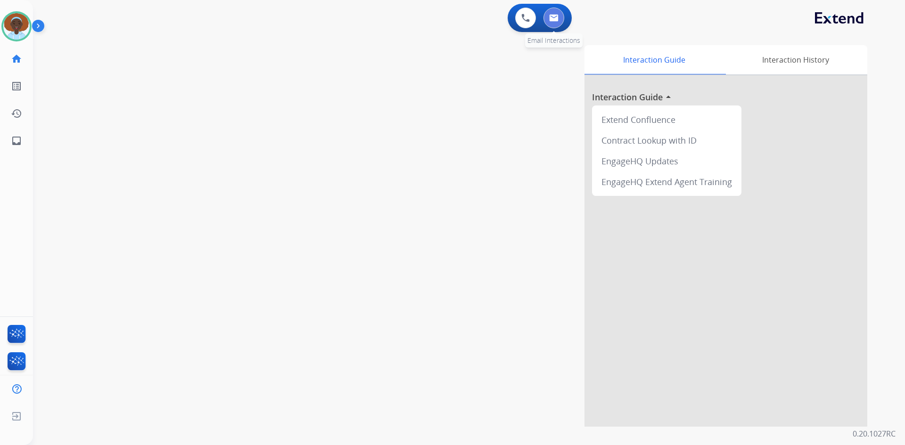
click at [554, 21] on img at bounding box center [553, 18] width 9 height 8
select select "**********"
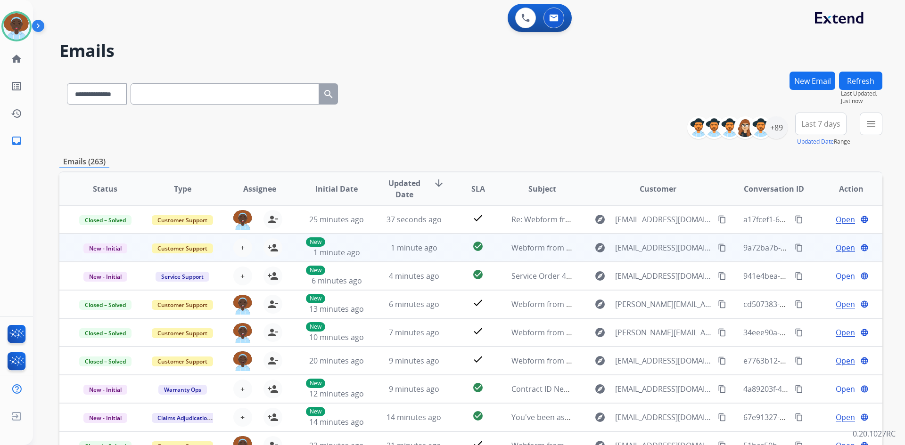
click at [842, 251] on span "Open" at bounding box center [844, 247] width 19 height 11
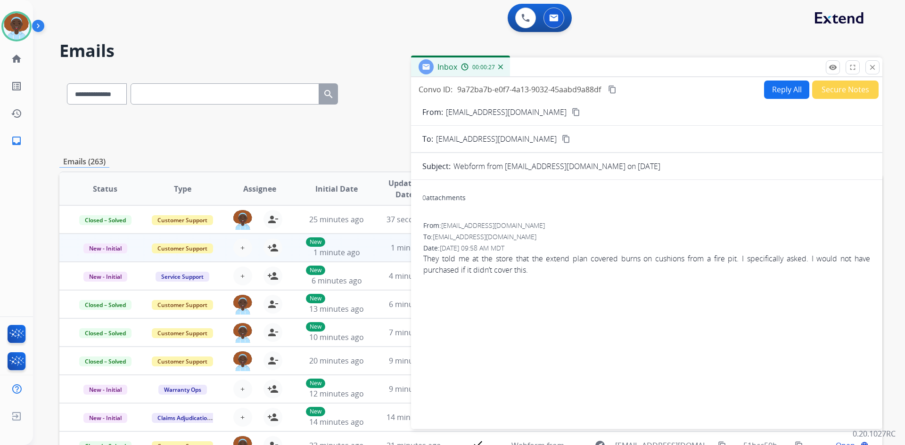
click at [572, 110] on mat-icon "content_copy" at bounding box center [576, 112] width 8 height 8
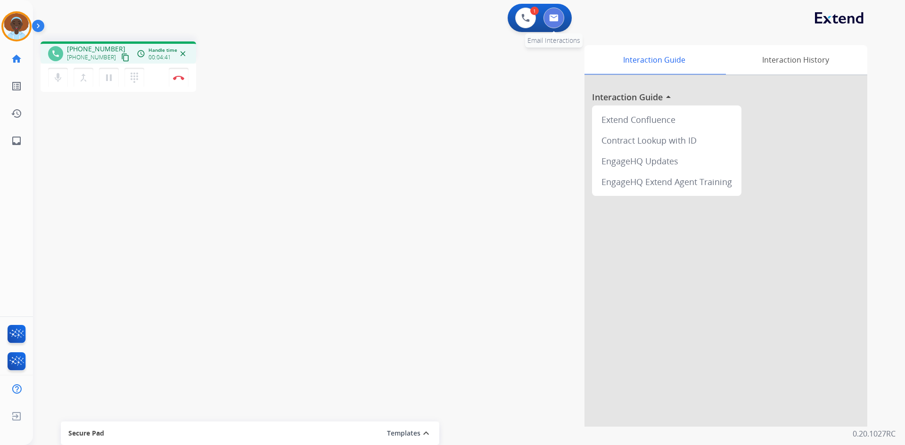
click at [553, 18] on img at bounding box center [553, 18] width 9 height 8
select select "**********"
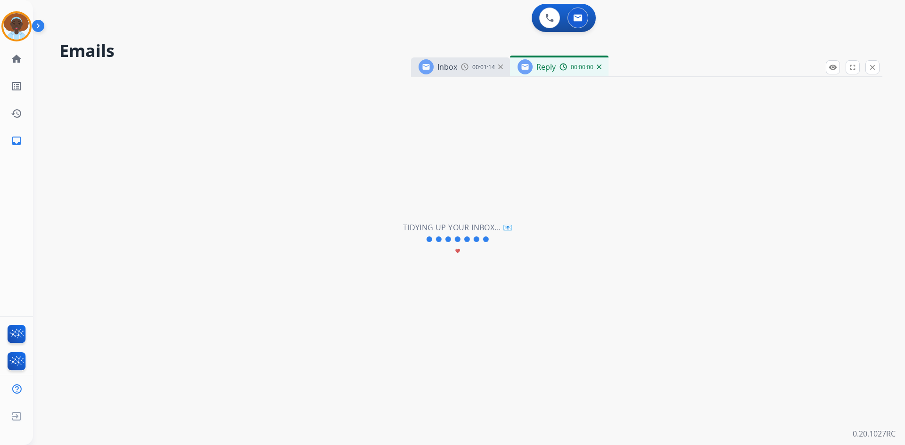
select select "**********"
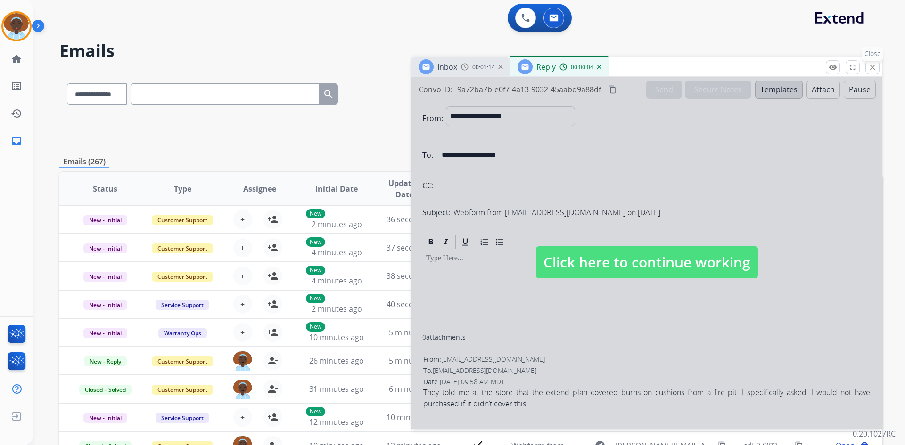
click at [875, 66] on mat-icon "close" at bounding box center [872, 67] width 8 height 8
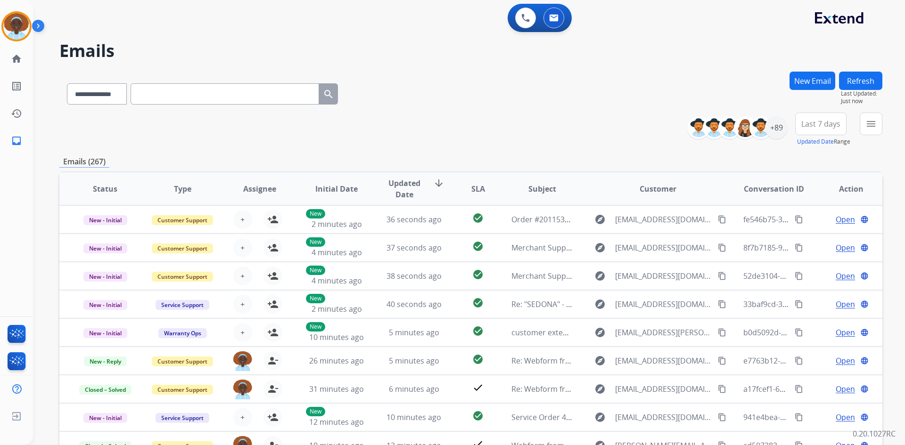
click at [805, 83] on button "New Email" at bounding box center [812, 81] width 46 height 18
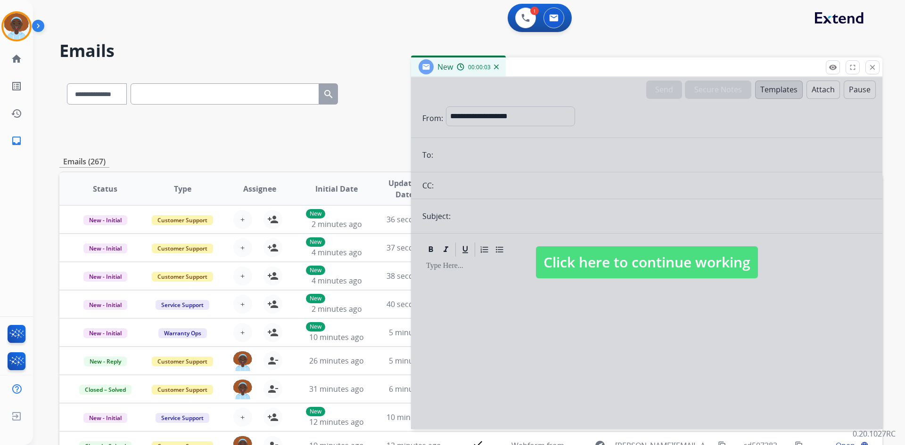
click at [715, 263] on span "Click here to continue working" at bounding box center [647, 262] width 222 height 32
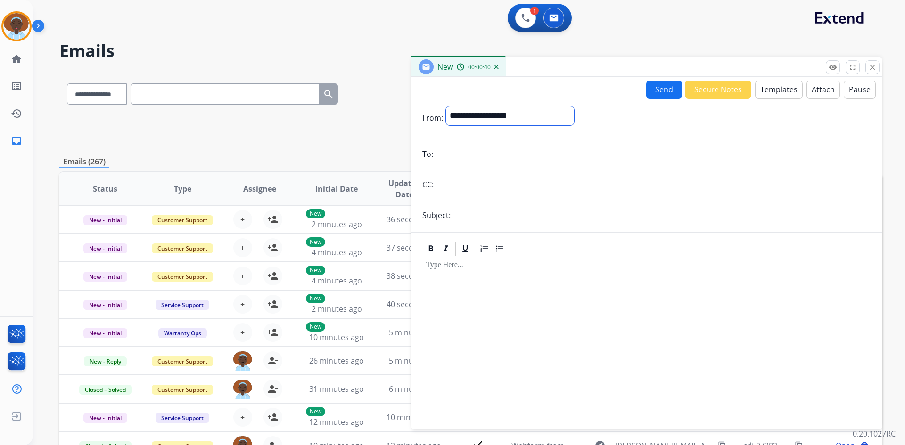
click at [507, 116] on select "**********" at bounding box center [510, 115] width 128 height 19
select select "**********"
click at [446, 106] on select "**********" at bounding box center [510, 115] width 128 height 19
click at [492, 157] on input "email" at bounding box center [653, 155] width 435 height 19
paste input "**********"
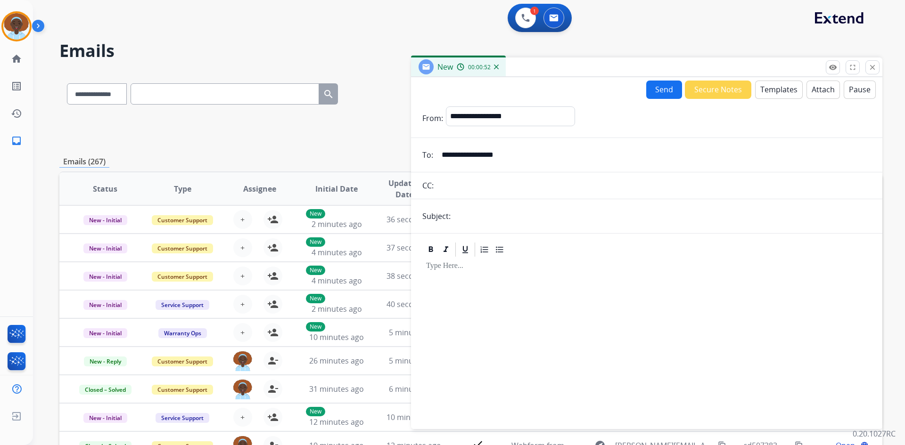
type input "**********"
click at [526, 212] on input "text" at bounding box center [661, 216] width 417 height 19
type input "**********"
click at [768, 89] on button "Templates" at bounding box center [779, 90] width 48 height 18
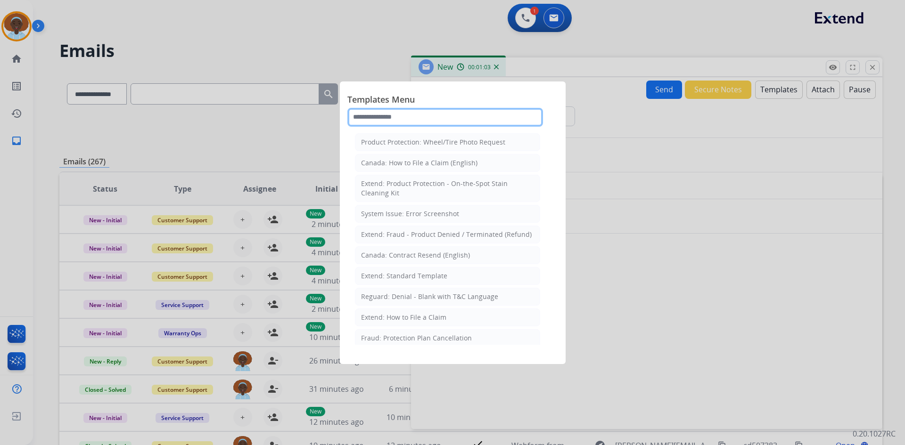
click at [393, 113] on input "text" at bounding box center [445, 117] width 196 height 19
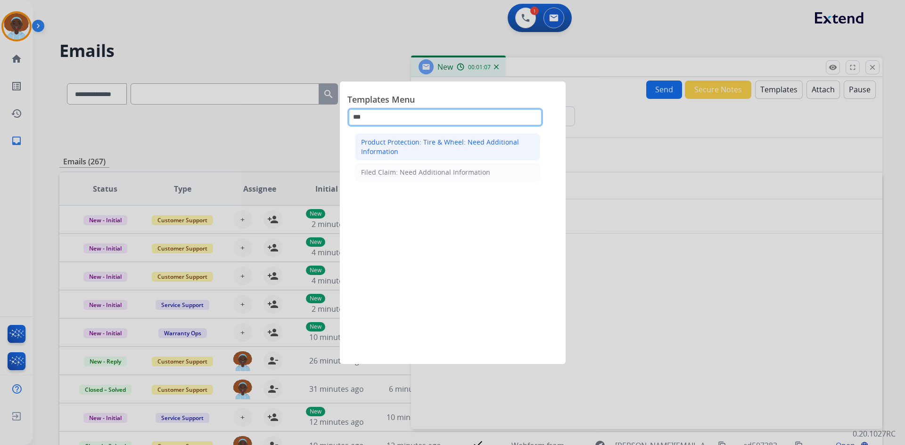
type input "***"
click at [426, 144] on div "Product Protection: Tire & Wheel: Need Additional Information" at bounding box center [447, 147] width 173 height 19
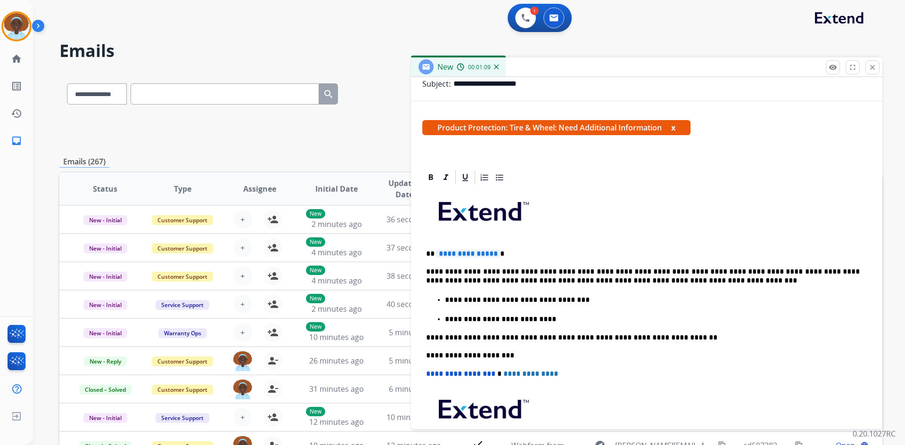
scroll to position [141, 0]
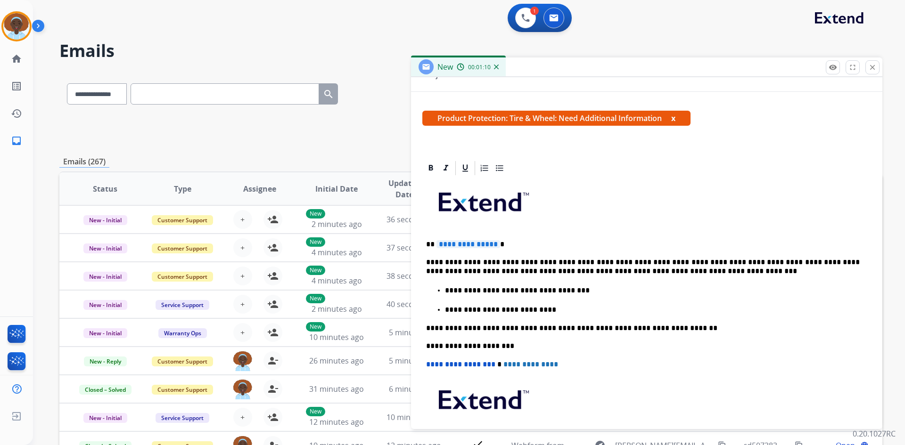
click at [471, 241] on span "**********" at bounding box center [468, 244] width 64 height 8
click at [607, 261] on p "**********" at bounding box center [642, 266] width 433 height 17
drag, startPoint x: 703, startPoint y: 261, endPoint x: 772, endPoint y: 258, distance: 69.8
click at [772, 258] on p "**********" at bounding box center [642, 266] width 433 height 17
drag, startPoint x: 571, startPoint y: 290, endPoint x: 442, endPoint y: 293, distance: 128.7
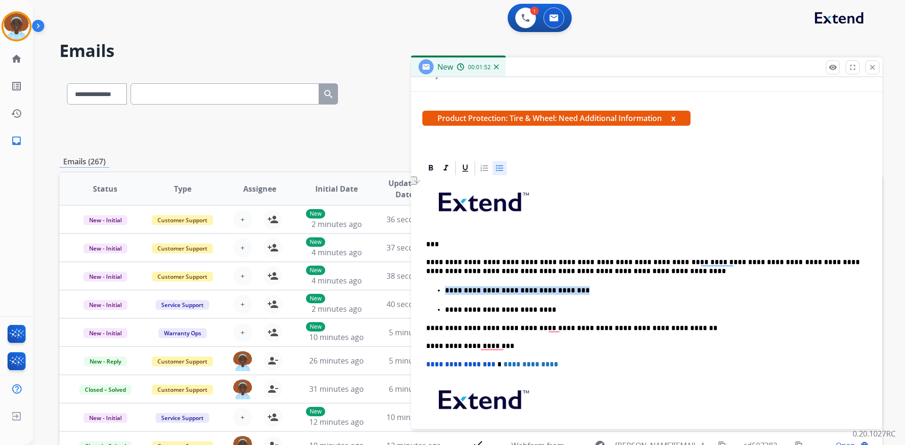
click at [442, 293] on ul "**********" at bounding box center [646, 300] width 441 height 30
drag, startPoint x: 532, startPoint y: 311, endPoint x: 440, endPoint y: 311, distance: 92.3
click at [445, 311] on li "**********" at bounding box center [656, 309] width 422 height 10
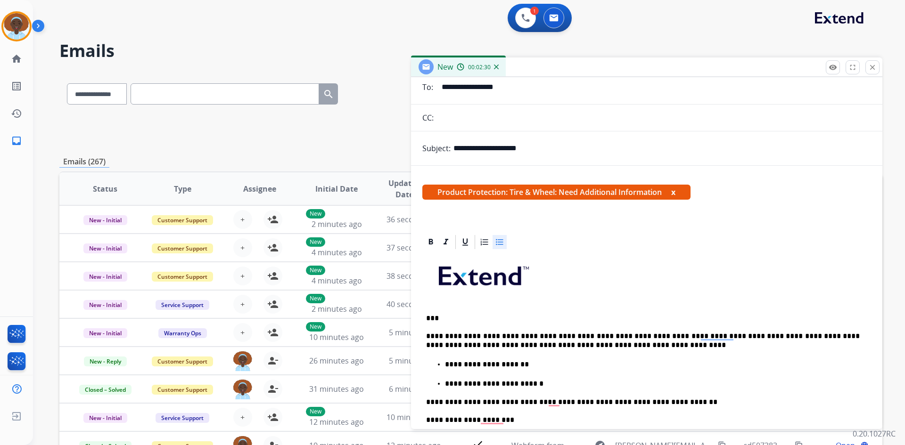
scroll to position [0, 0]
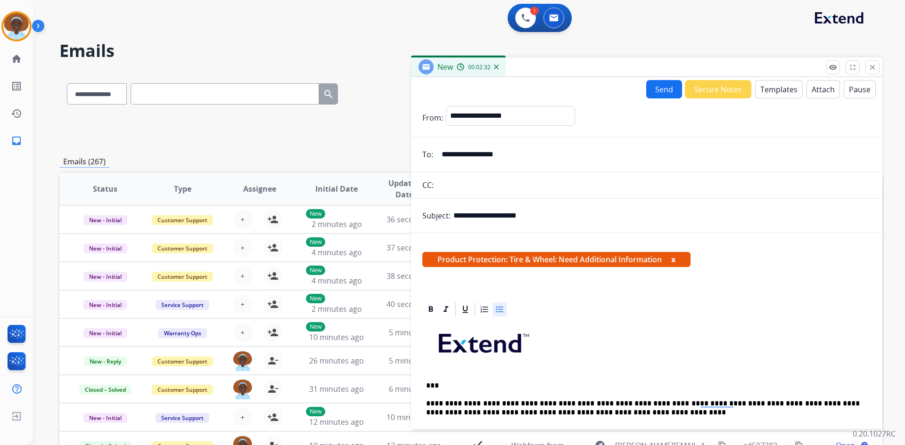
click at [660, 91] on button "Send" at bounding box center [664, 89] width 36 height 18
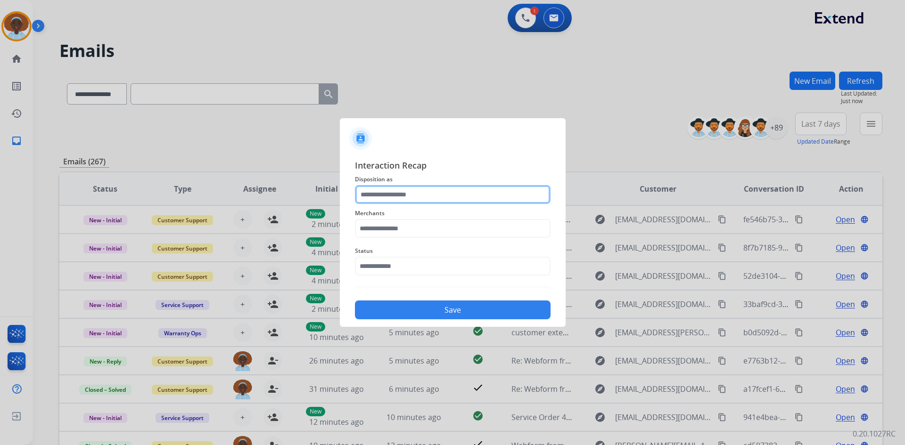
click at [397, 195] on input "text" at bounding box center [453, 194] width 196 height 19
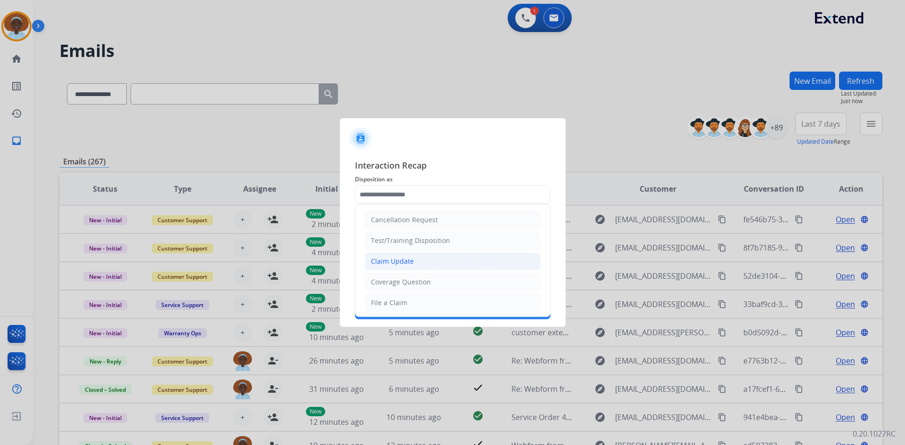
click at [416, 260] on li "Claim Update" at bounding box center [453, 262] width 176 height 18
type input "**********"
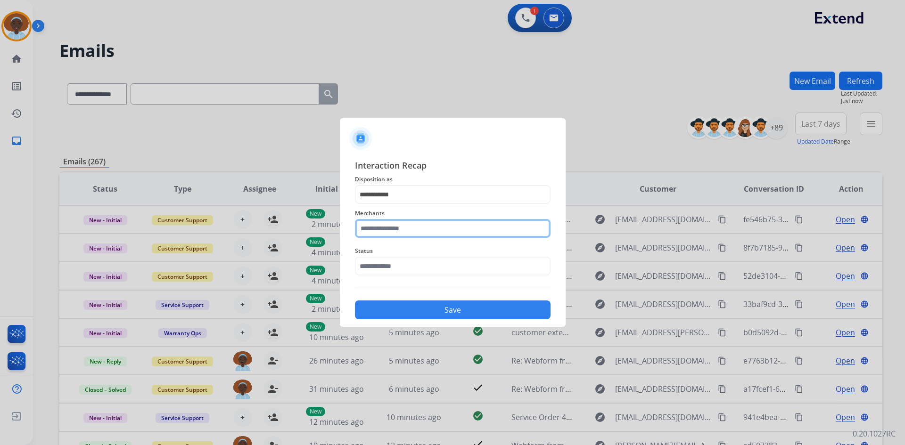
click at [376, 230] on input "text" at bounding box center [453, 228] width 196 height 19
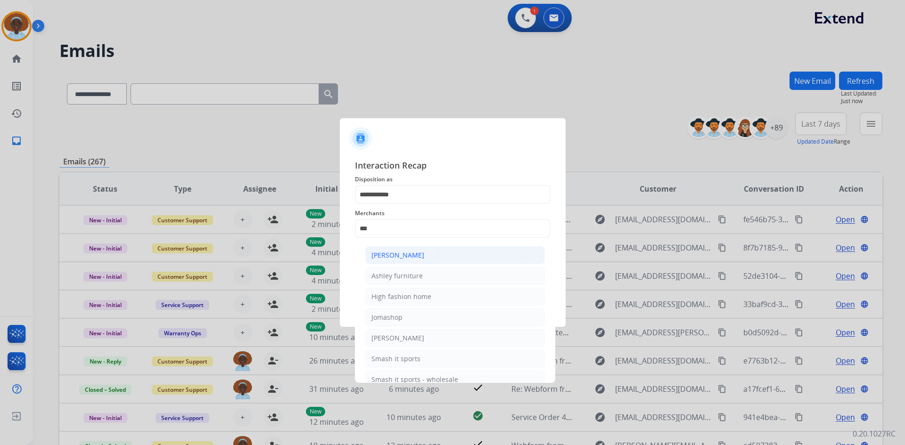
click at [412, 260] on div "[PERSON_NAME]" at bounding box center [397, 255] width 53 height 9
type input "**********"
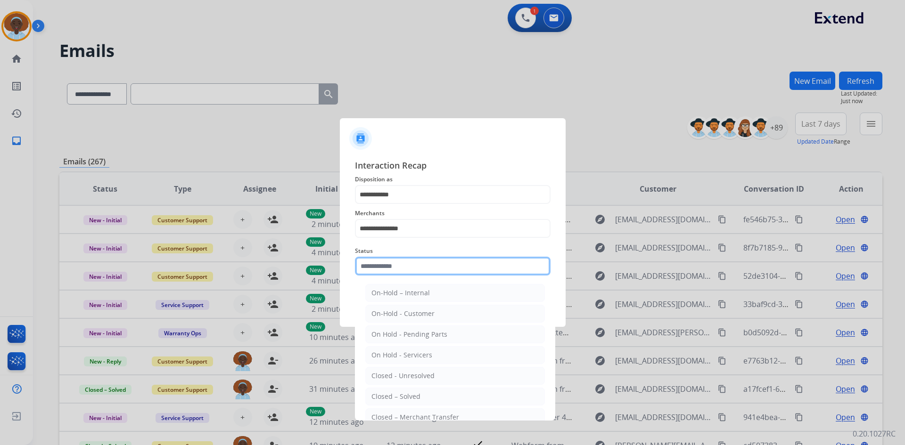
click at [425, 268] on input "text" at bounding box center [453, 266] width 196 height 19
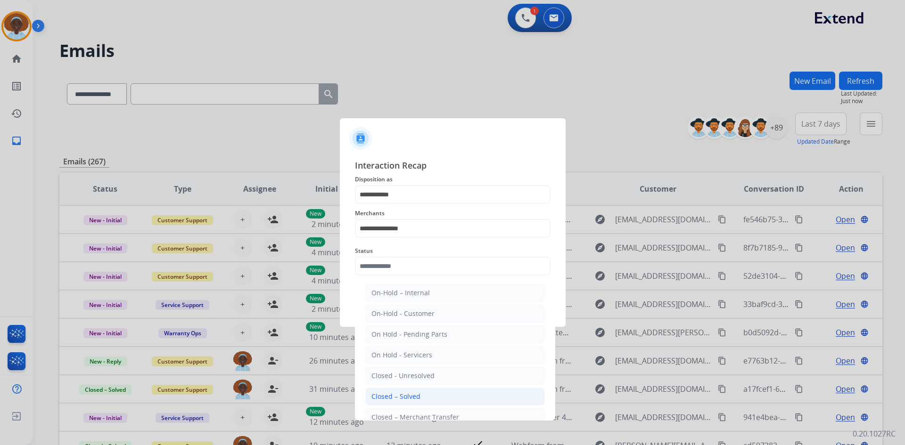
click at [421, 400] on li "Closed – Solved" at bounding box center [455, 397] width 180 height 18
type input "**********"
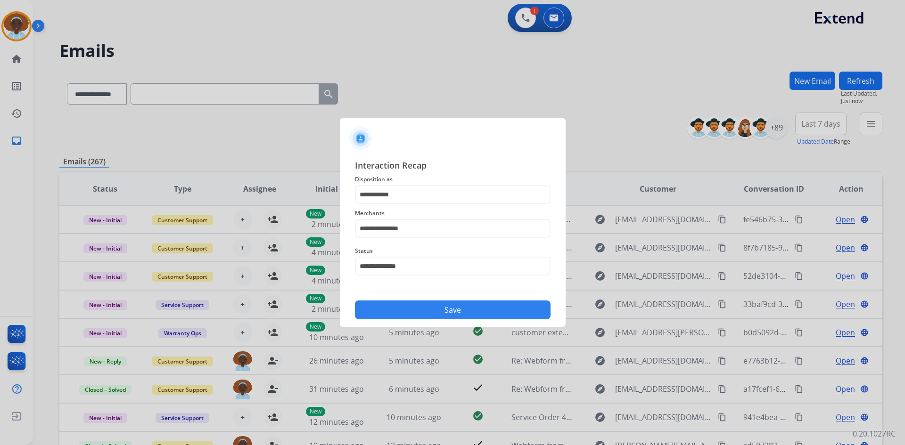
click at [467, 309] on button "Save" at bounding box center [453, 310] width 196 height 19
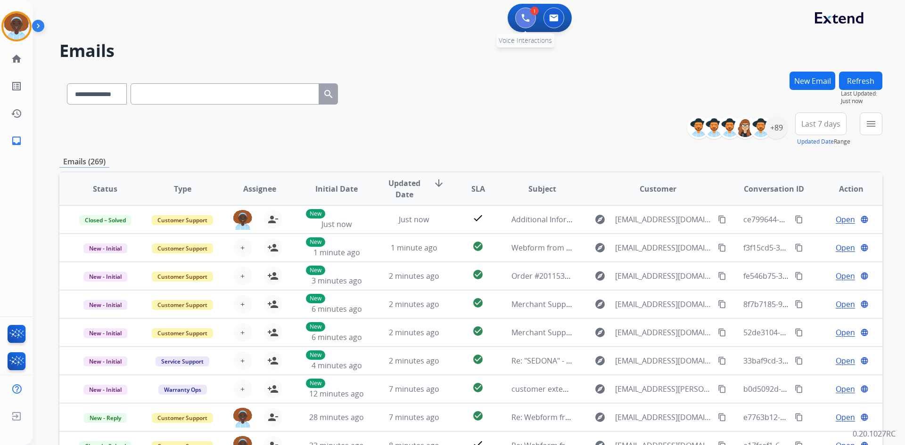
click at [523, 17] on img at bounding box center [525, 18] width 8 height 8
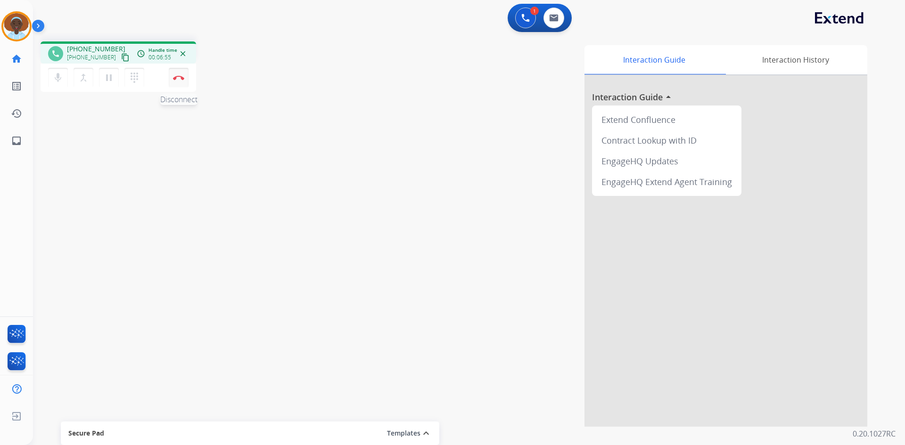
click at [181, 77] on img at bounding box center [178, 77] width 11 height 5
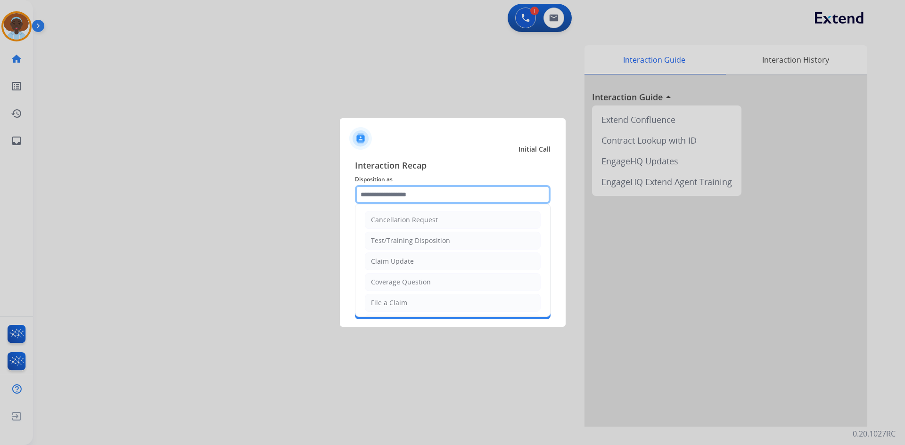
click at [410, 190] on input "text" at bounding box center [453, 194] width 196 height 19
click at [417, 259] on li "Claim Update" at bounding box center [453, 262] width 176 height 18
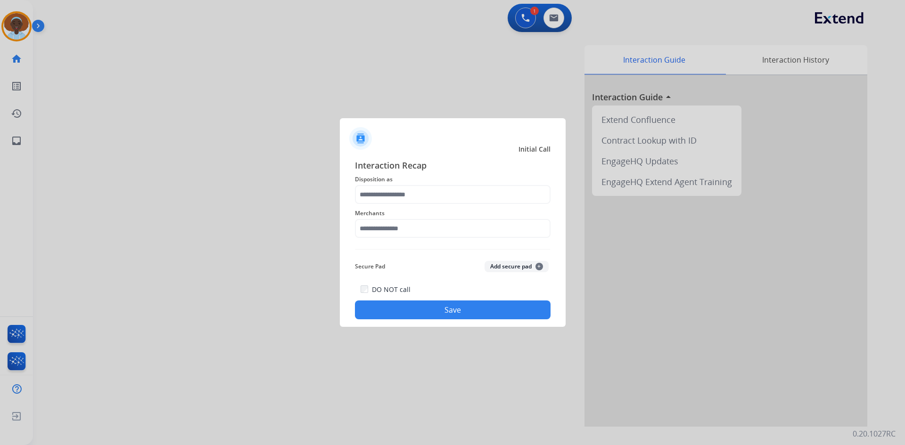
type input "**********"
click at [418, 226] on input "text" at bounding box center [453, 228] width 196 height 19
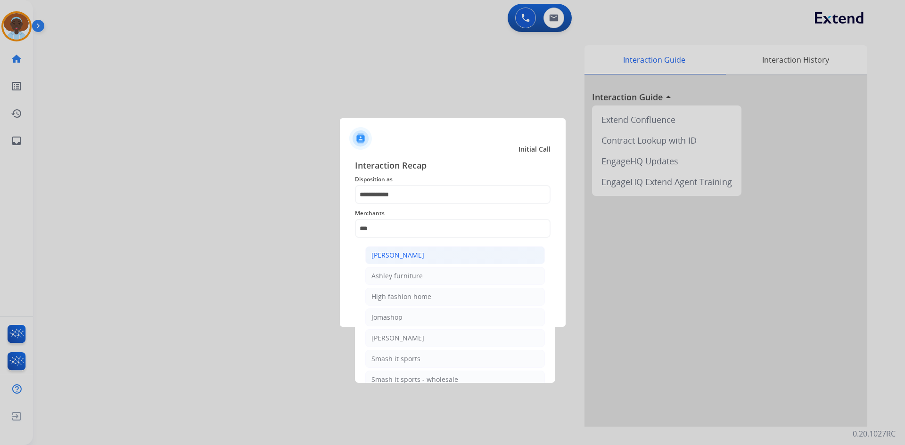
click at [422, 256] on div "[PERSON_NAME]" at bounding box center [397, 255] width 53 height 9
type input "**********"
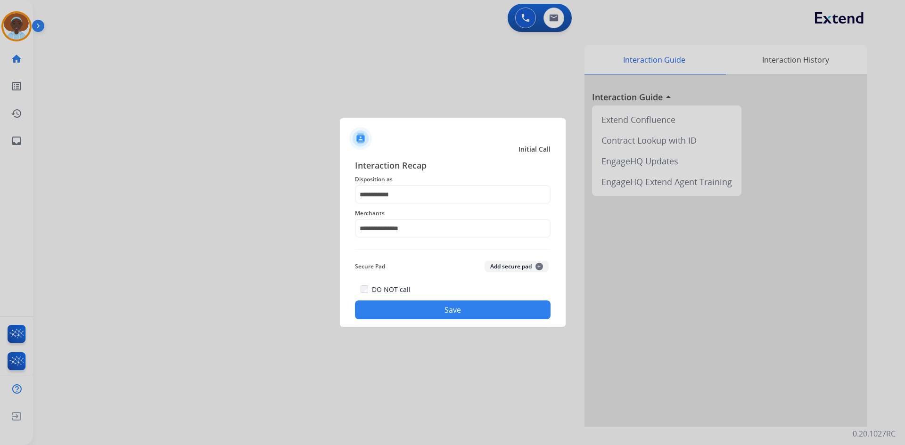
click at [434, 315] on button "Save" at bounding box center [453, 310] width 196 height 19
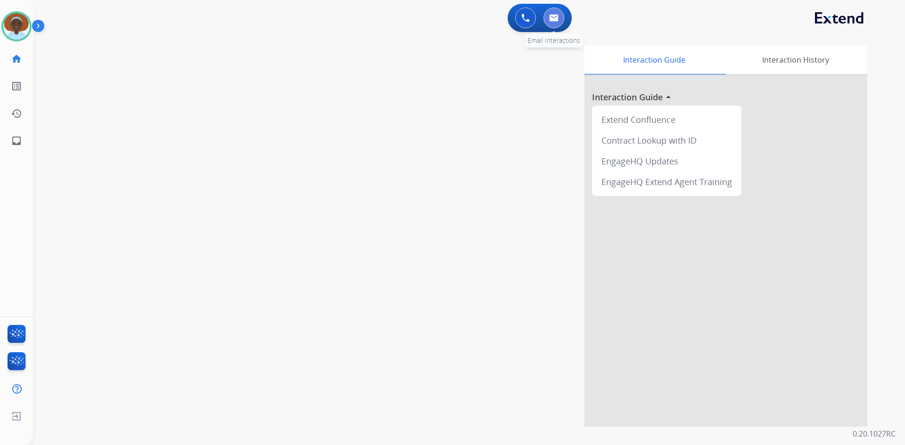
click at [551, 20] on img at bounding box center [553, 18] width 9 height 8
select select "**********"
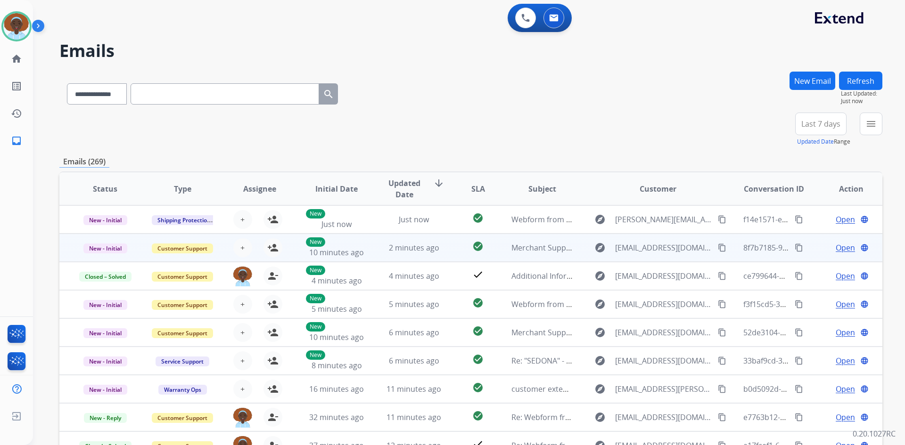
click at [838, 247] on span "Open" at bounding box center [844, 247] width 19 height 11
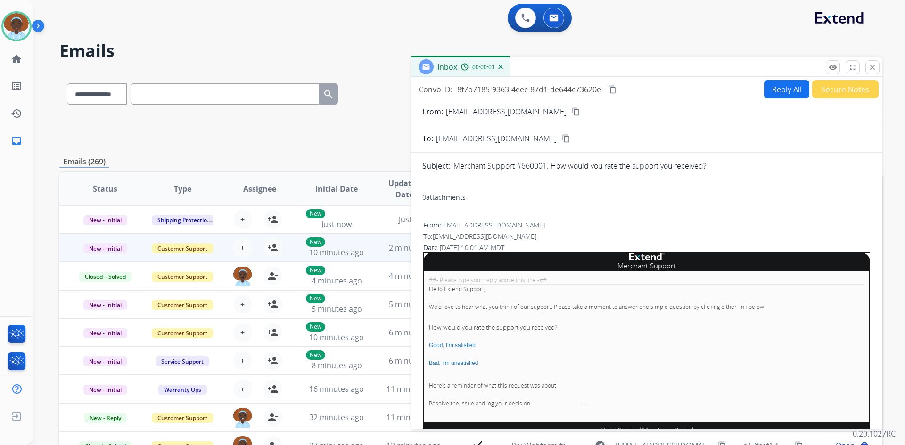
drag, startPoint x: 871, startPoint y: 67, endPoint x: 868, endPoint y: 75, distance: 8.7
click at [871, 68] on mat-icon "close" at bounding box center [872, 67] width 8 height 8
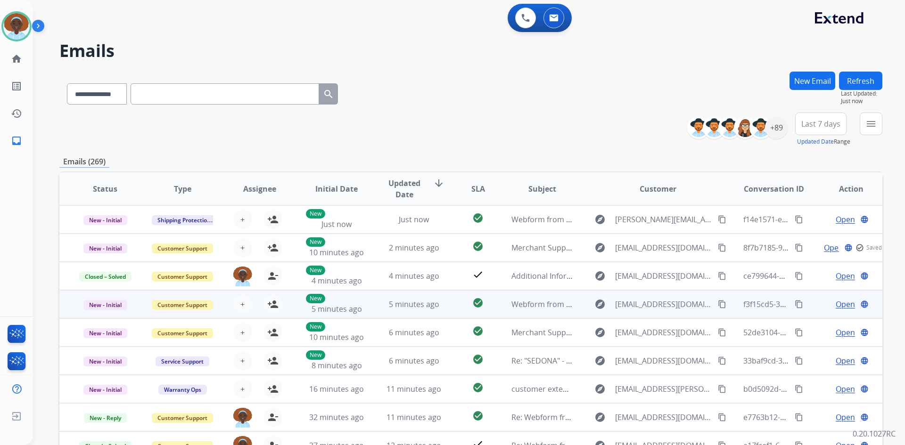
click at [835, 306] on span "Open" at bounding box center [844, 304] width 19 height 11
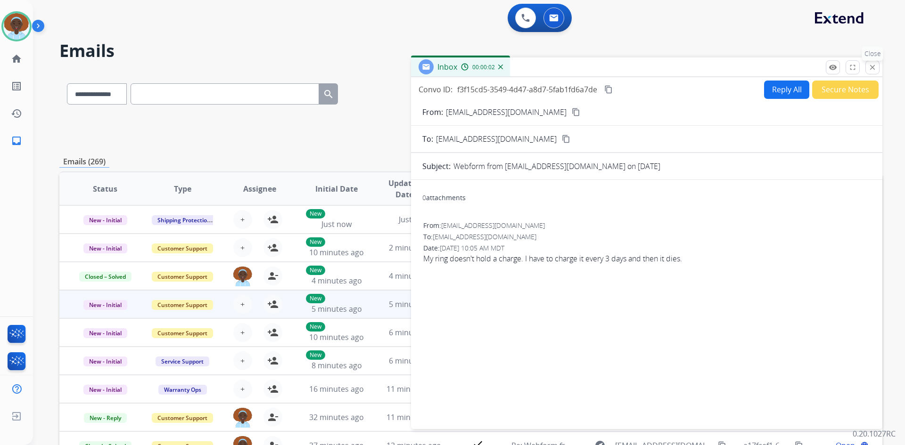
click at [872, 70] on mat-icon "close" at bounding box center [872, 67] width 8 height 8
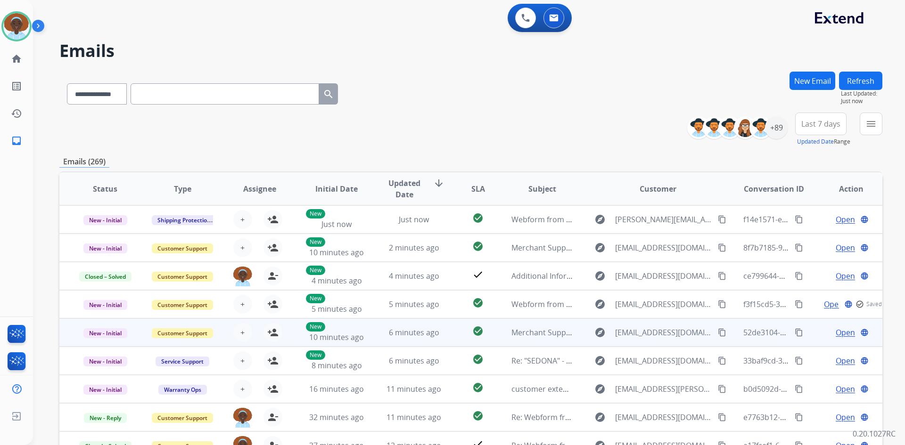
click at [838, 332] on span "Open" at bounding box center [844, 332] width 19 height 11
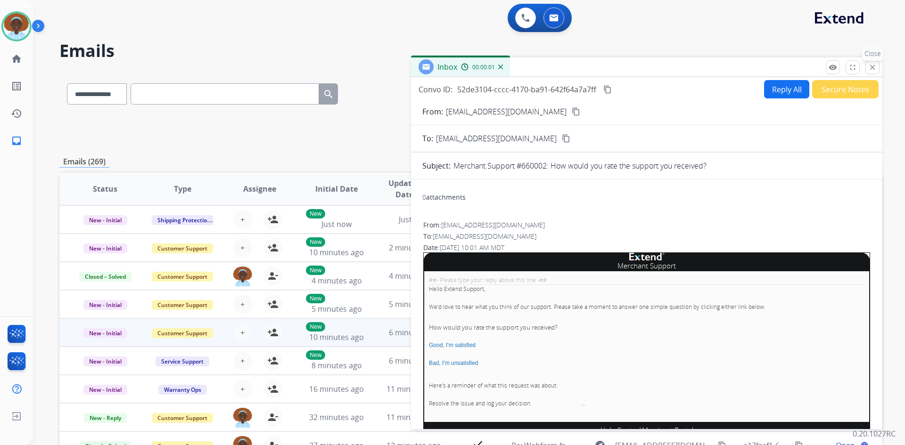
click at [868, 65] on mat-icon "close" at bounding box center [872, 67] width 8 height 8
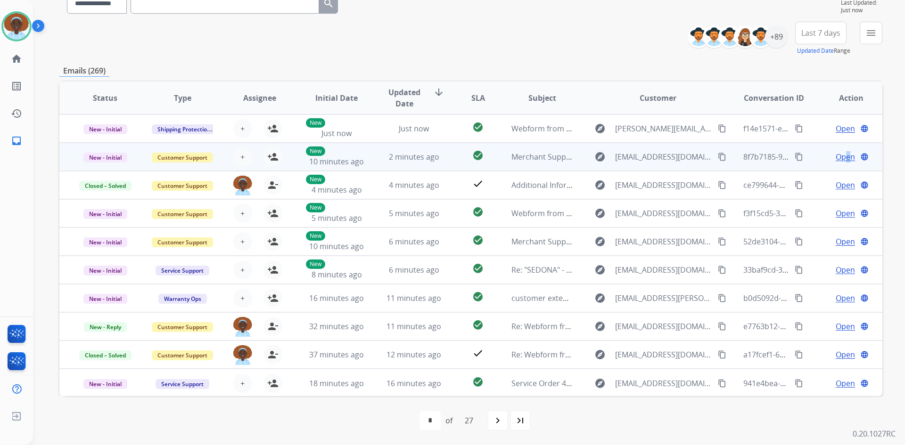
click at [841, 153] on span "Open" at bounding box center [844, 156] width 19 height 11
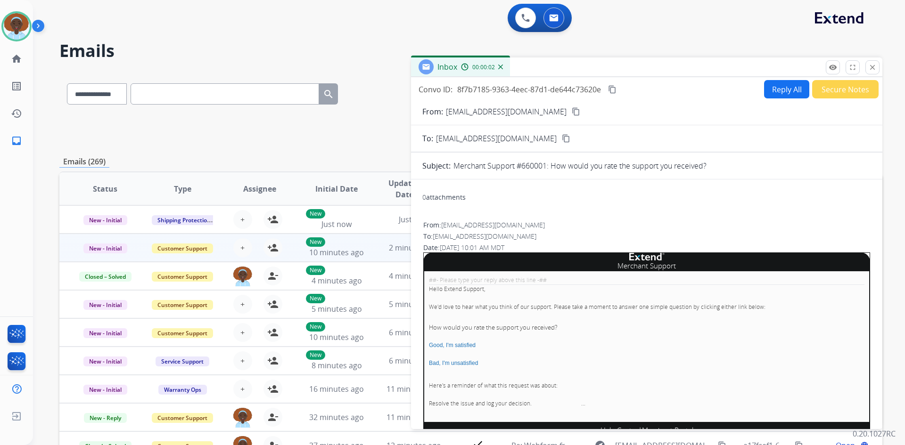
click at [840, 87] on button "Secure Notes" at bounding box center [845, 89] width 66 height 18
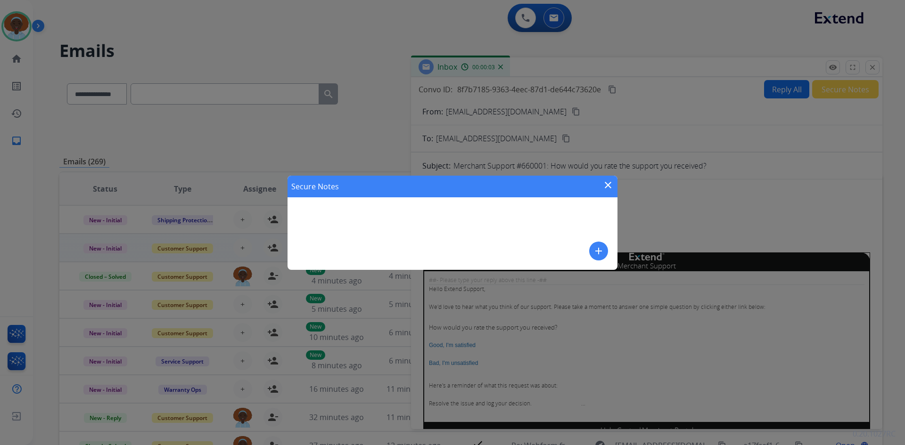
click at [601, 250] on mat-icon "add" at bounding box center [598, 250] width 11 height 11
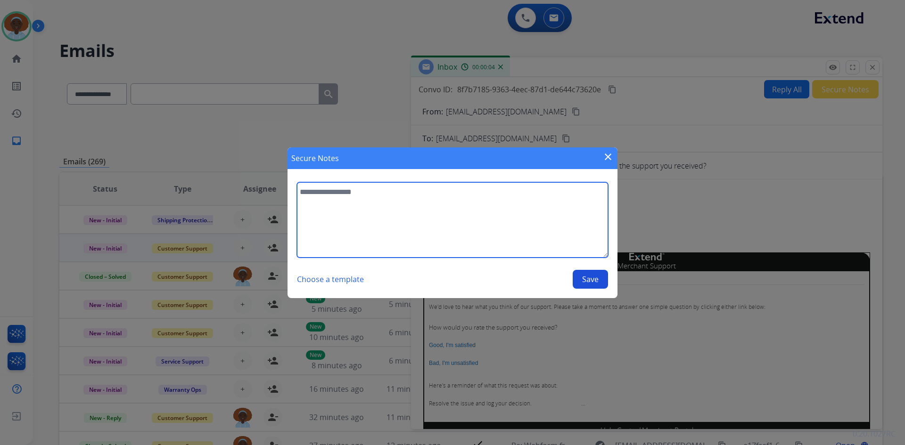
click at [332, 193] on textarea at bounding box center [452, 219] width 311 height 75
type textarea "**********"
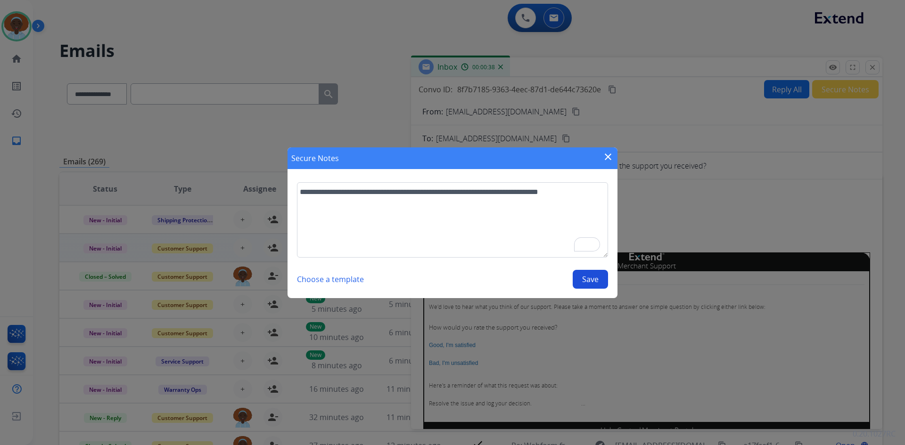
click at [587, 280] on button "Save" at bounding box center [589, 279] width 35 height 19
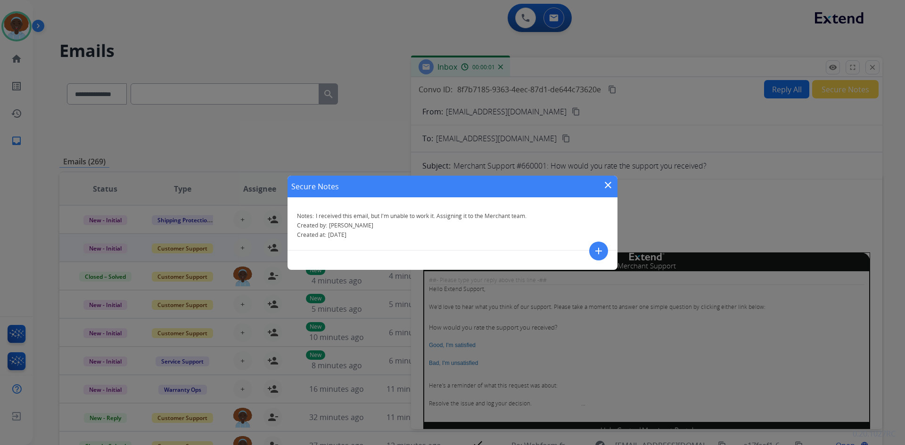
click at [609, 182] on mat-icon "close" at bounding box center [607, 185] width 11 height 11
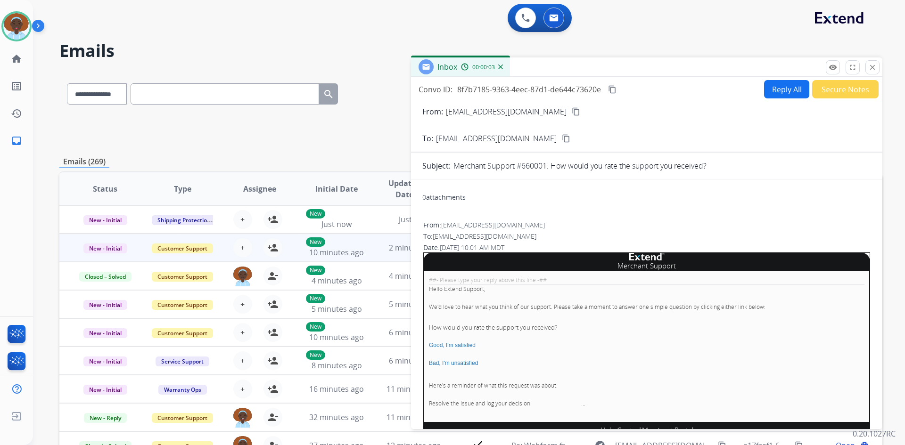
click at [873, 69] on mat-icon "close" at bounding box center [872, 67] width 8 height 8
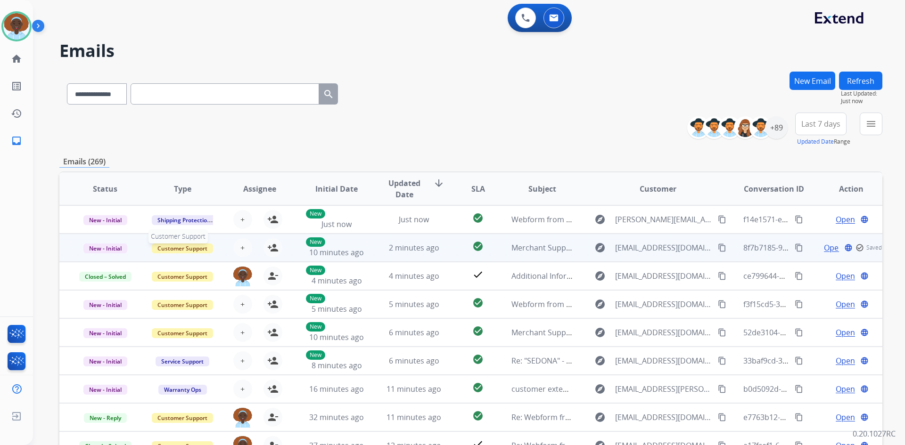
click at [192, 246] on span "Customer Support" at bounding box center [182, 249] width 61 height 10
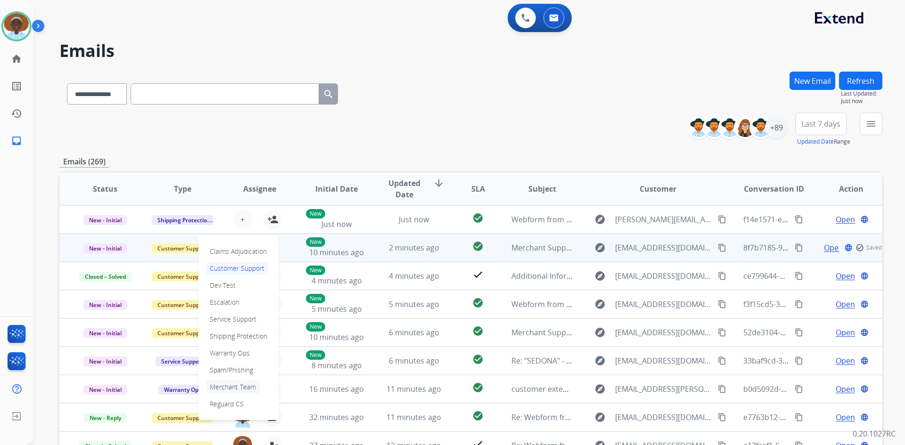
click at [240, 386] on p "Merchant Team" at bounding box center [233, 387] width 54 height 13
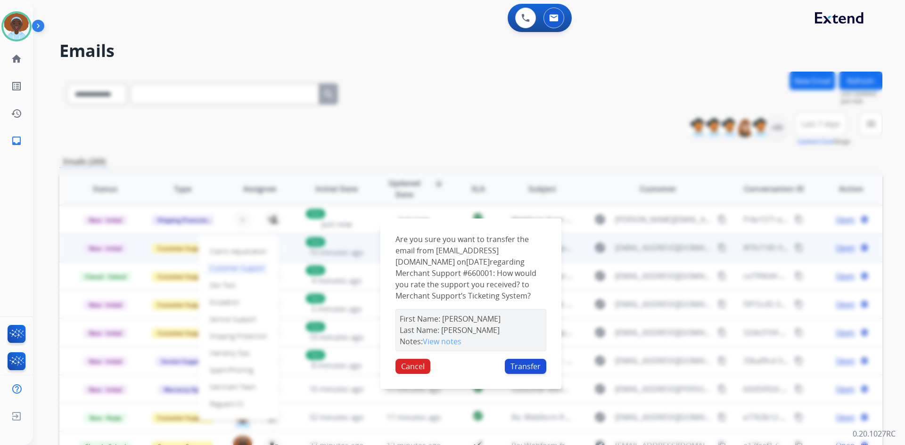
click at [518, 370] on button "Transfer" at bounding box center [525, 366] width 41 height 15
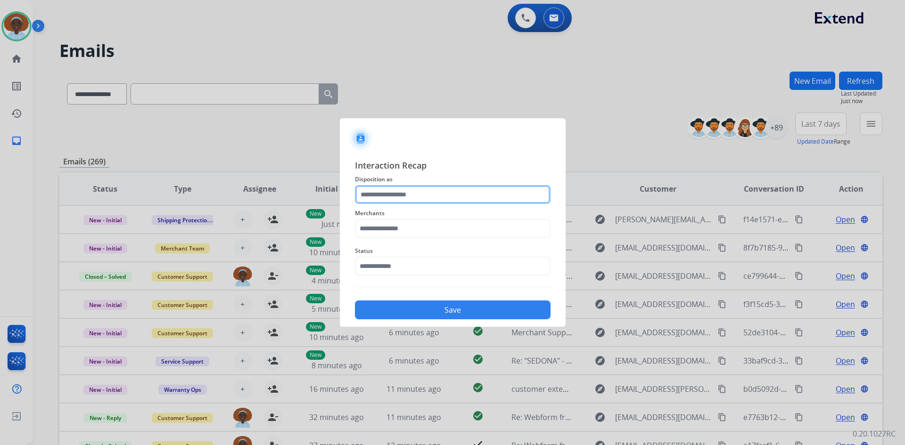
click at [400, 191] on input "text" at bounding box center [453, 194] width 196 height 19
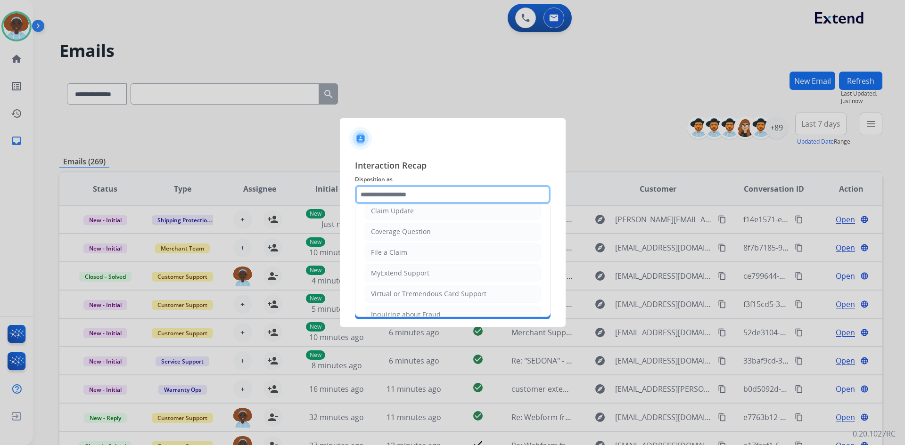
scroll to position [147, 0]
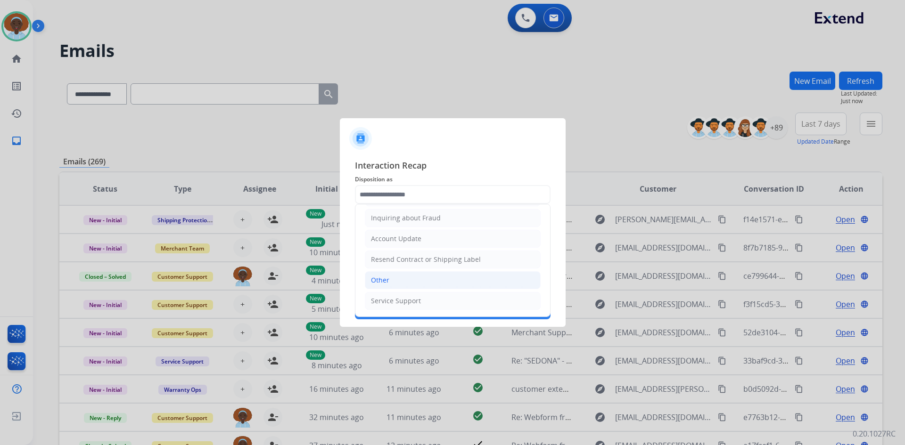
click at [400, 274] on li "Other" at bounding box center [453, 280] width 176 height 18
type input "*****"
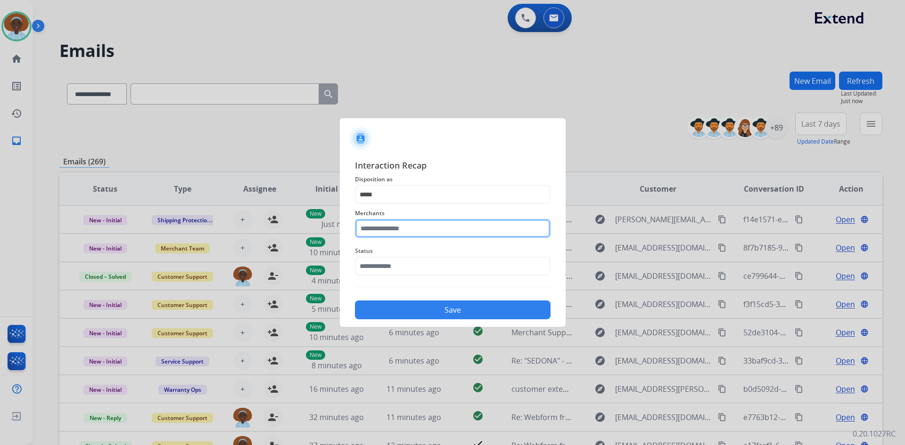
click at [411, 225] on input "text" at bounding box center [453, 228] width 196 height 19
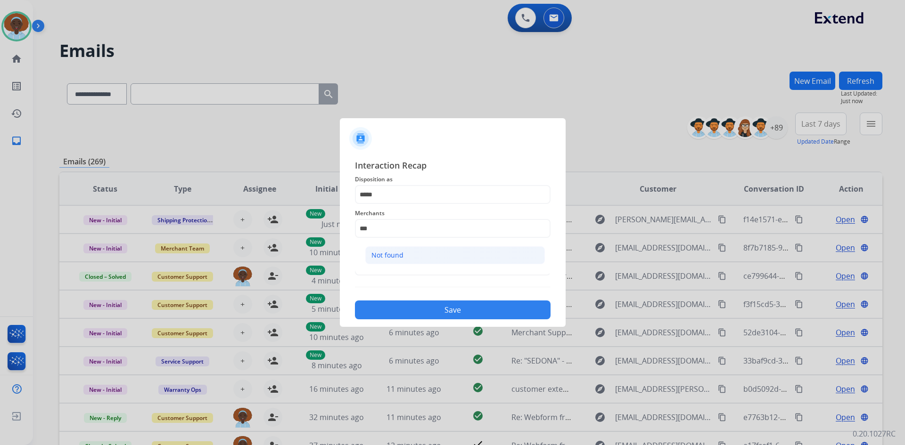
click at [396, 252] on div "Not found" at bounding box center [387, 255] width 32 height 9
type input "*********"
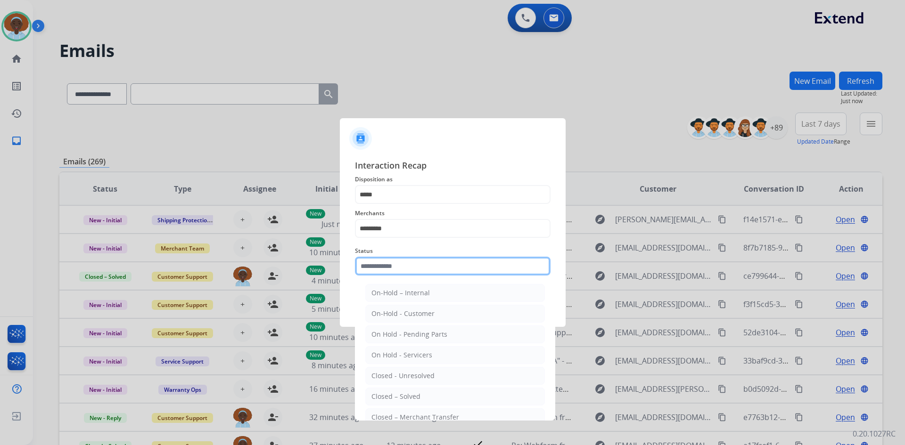
click at [395, 266] on input "text" at bounding box center [453, 266] width 196 height 19
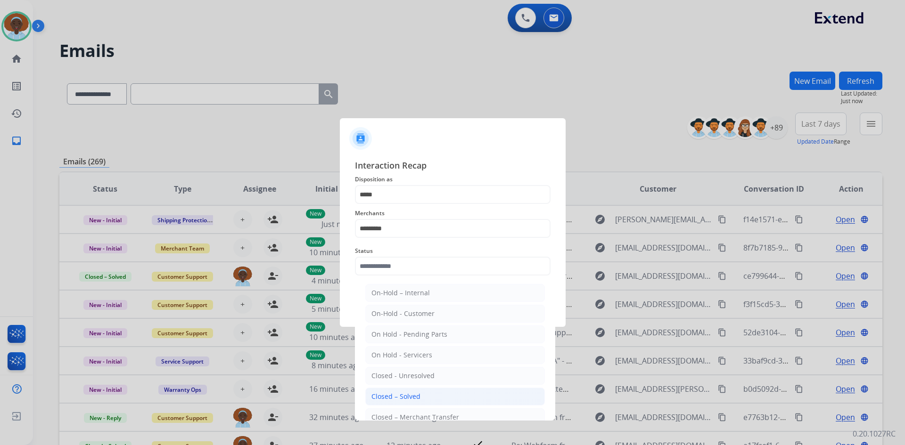
click at [416, 398] on div "Closed – Solved" at bounding box center [395, 396] width 49 height 9
type input "**********"
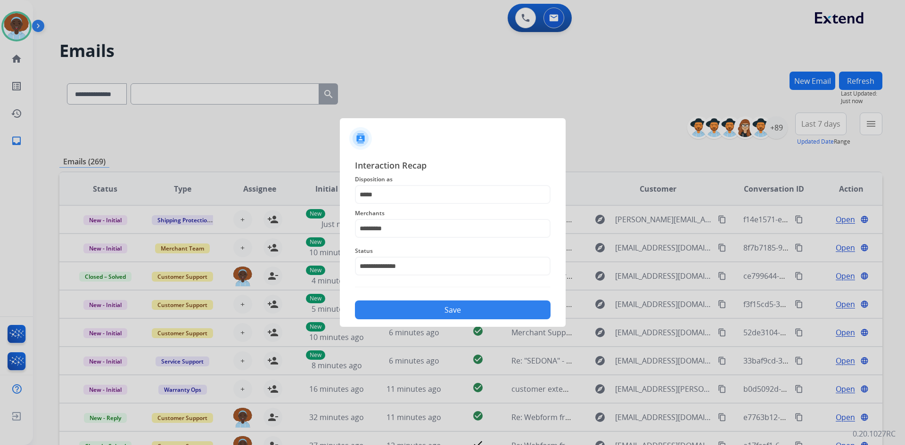
click at [436, 312] on button "Save" at bounding box center [453, 310] width 196 height 19
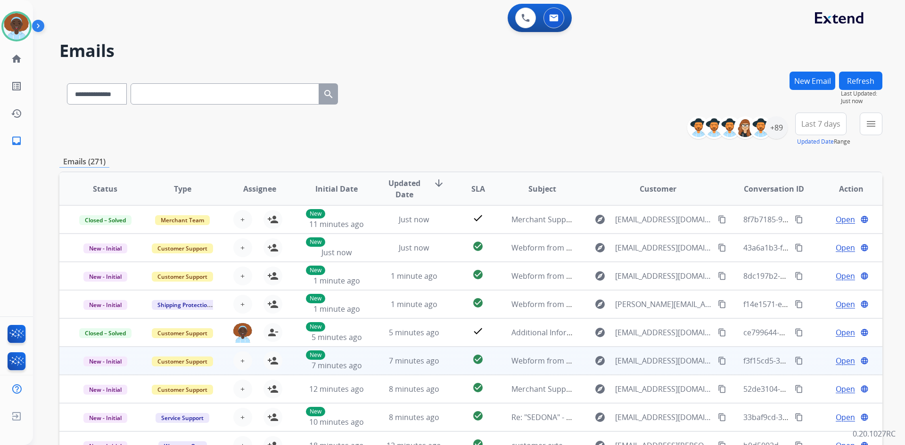
click at [850, 362] on div "Open language" at bounding box center [851, 360] width 62 height 11
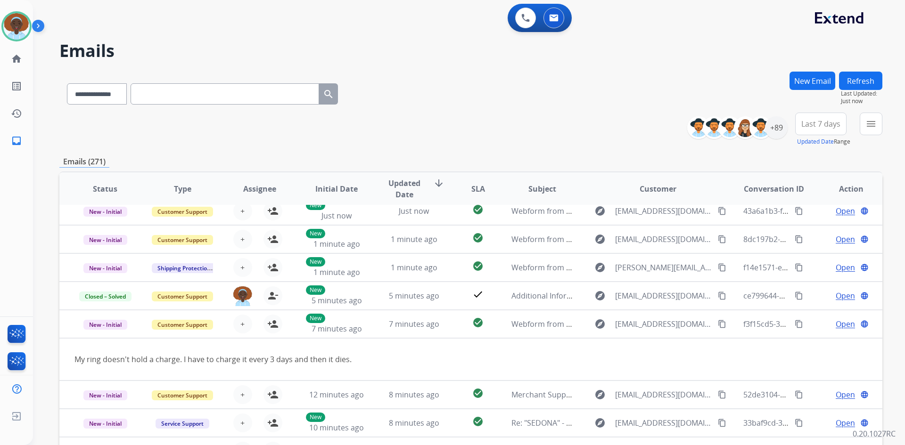
scroll to position [43, 0]
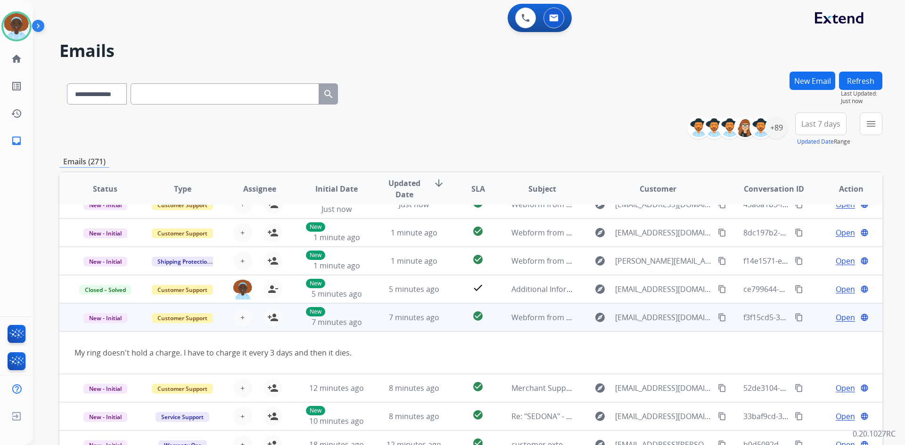
click at [835, 317] on span "Open" at bounding box center [844, 317] width 19 height 11
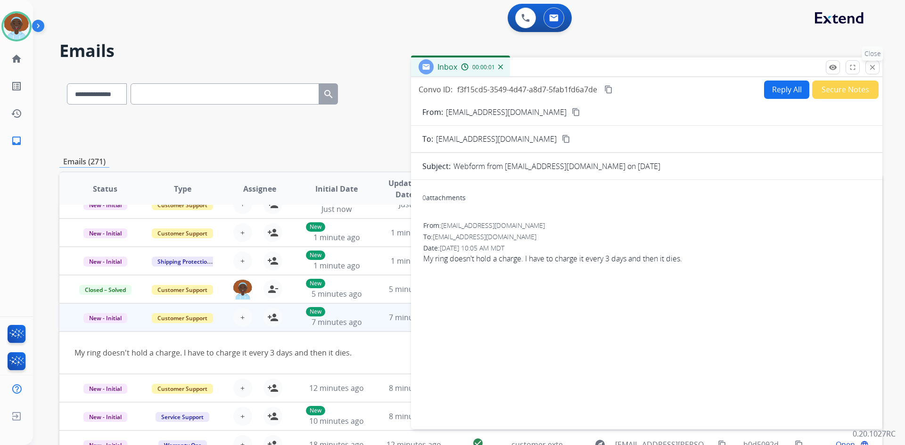
click at [873, 62] on button "close Close" at bounding box center [872, 67] width 14 height 14
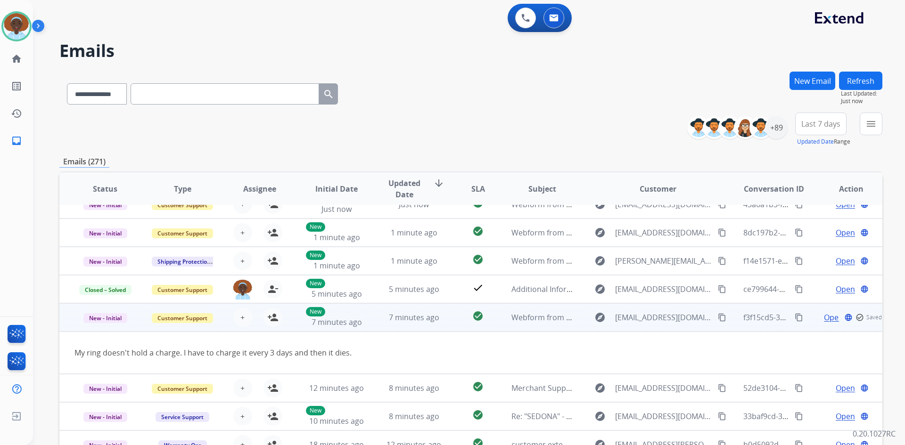
click at [805, 318] on td "Open language check_circle_outline Saved" at bounding box center [843, 317] width 77 height 28
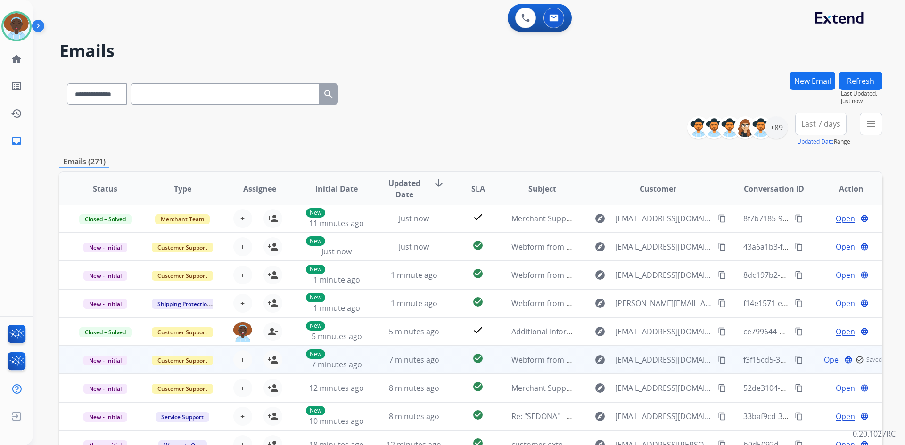
scroll to position [1, 0]
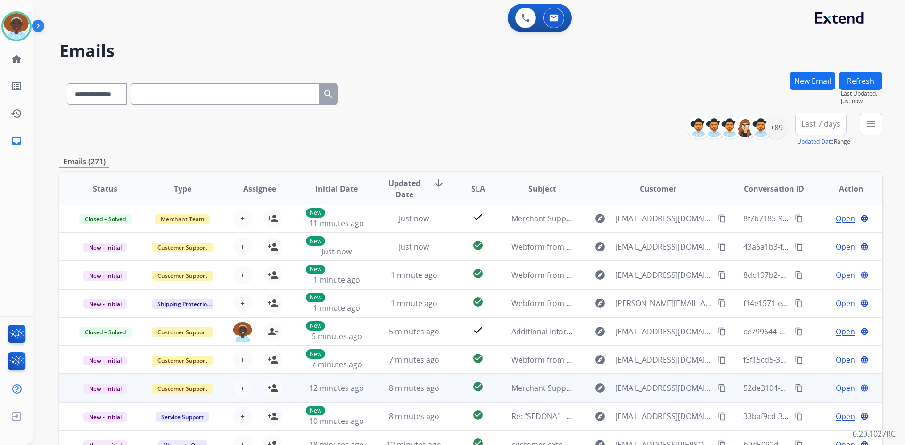
click at [840, 388] on span "Open" at bounding box center [844, 388] width 19 height 11
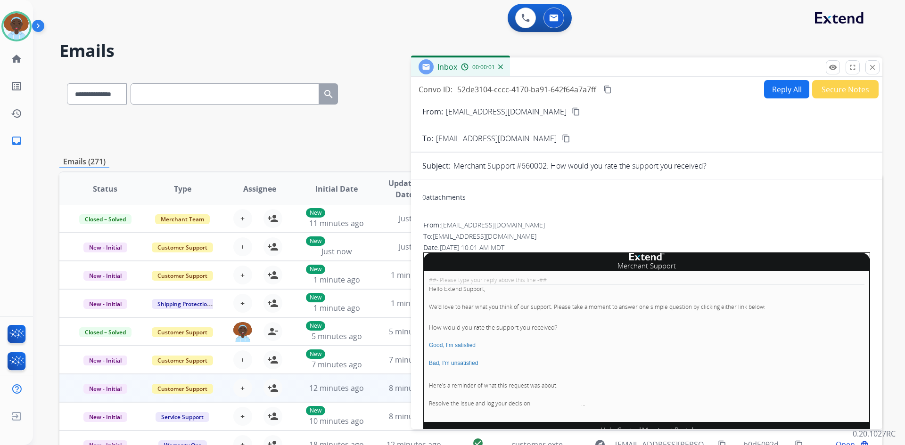
click at [838, 92] on button "Secure Notes" at bounding box center [845, 89] width 66 height 18
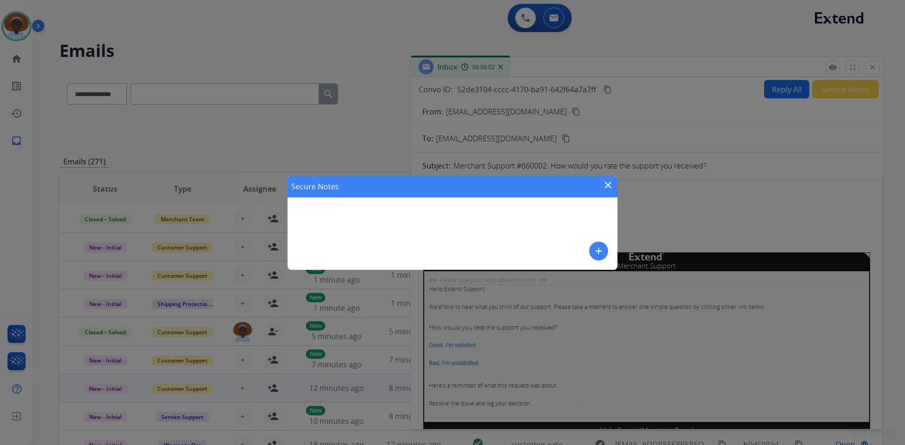
click at [597, 253] on mat-icon "add" at bounding box center [598, 250] width 11 height 11
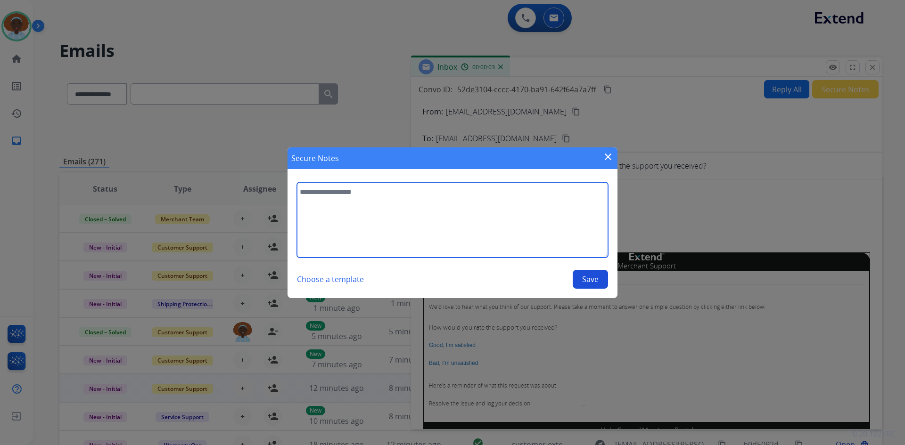
click at [384, 195] on textarea at bounding box center [452, 219] width 311 height 75
type textarea "**********"
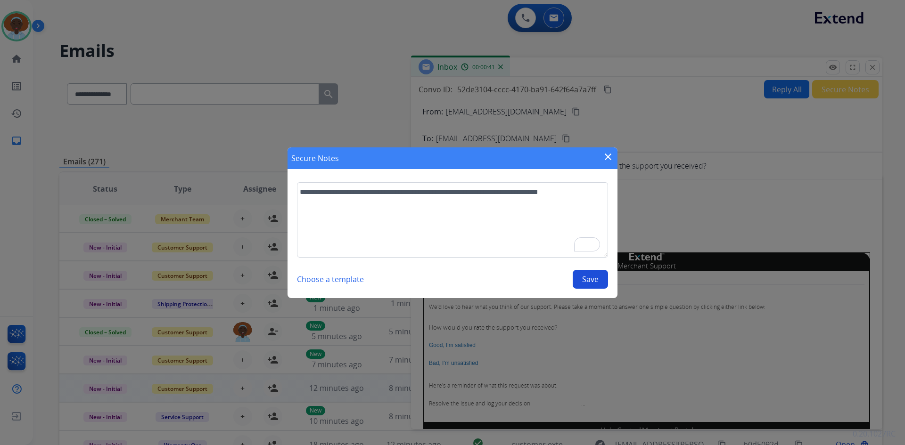
click at [582, 280] on button "Save" at bounding box center [589, 279] width 35 height 19
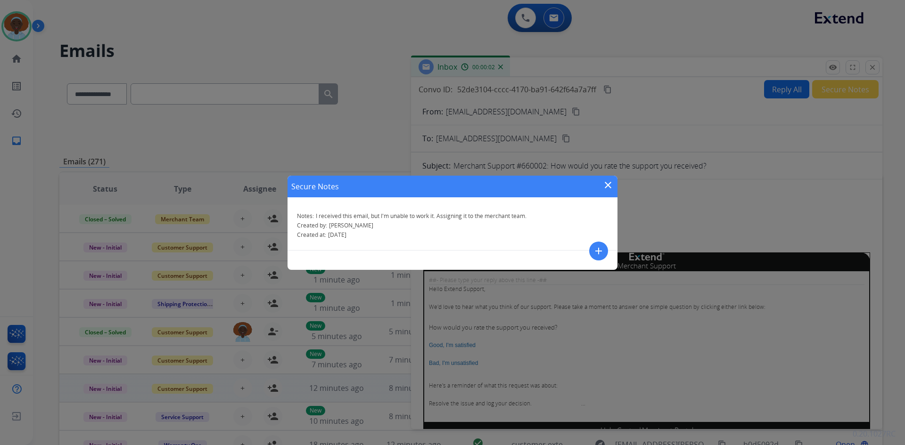
click at [606, 184] on mat-icon "close" at bounding box center [607, 185] width 11 height 11
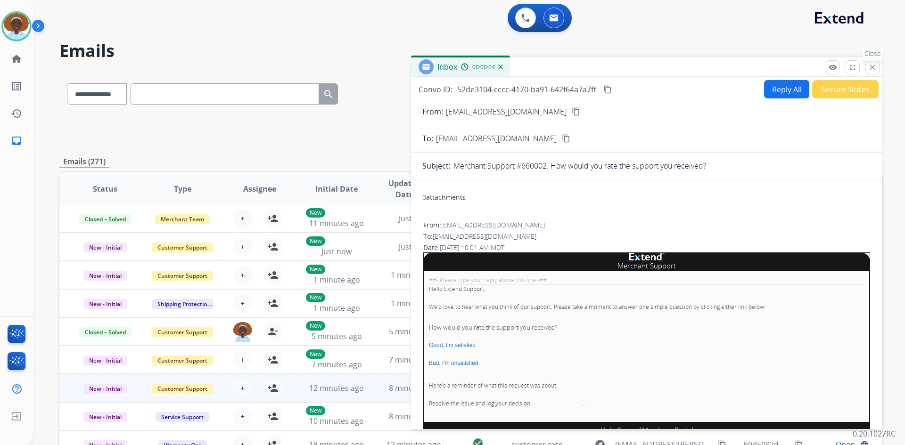
click at [871, 66] on mat-icon "close" at bounding box center [872, 67] width 8 height 8
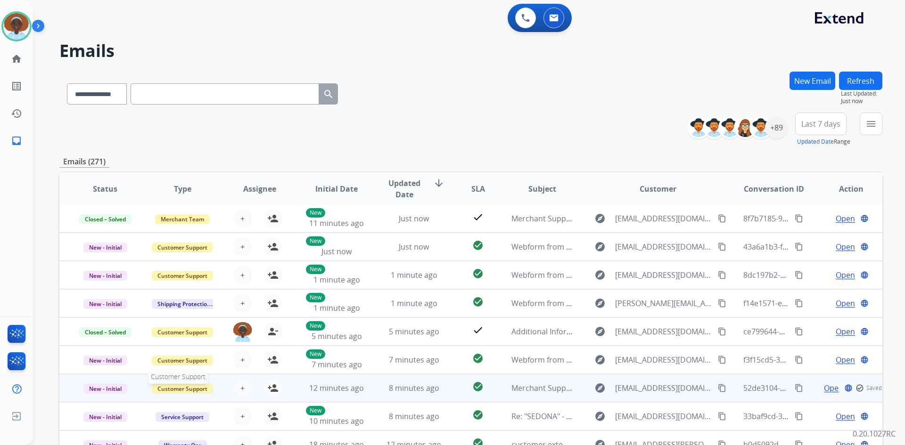
click at [194, 389] on span "Customer Support" at bounding box center [182, 389] width 61 height 10
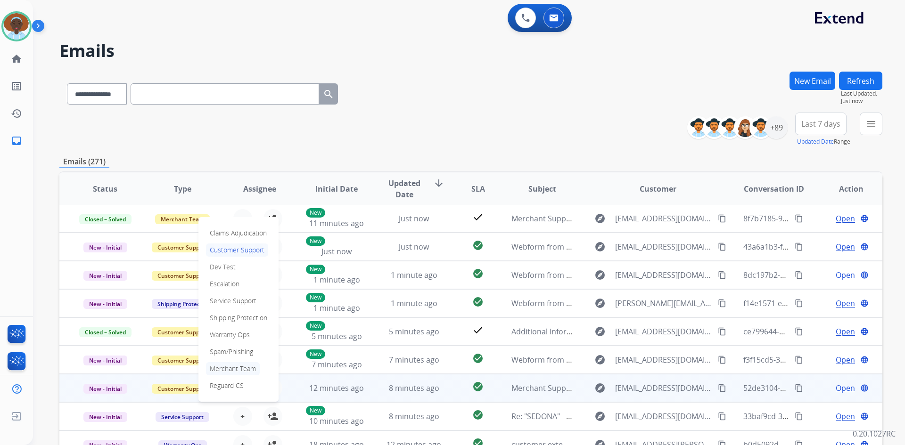
click at [228, 369] on p "Merchant Team" at bounding box center [233, 368] width 54 height 13
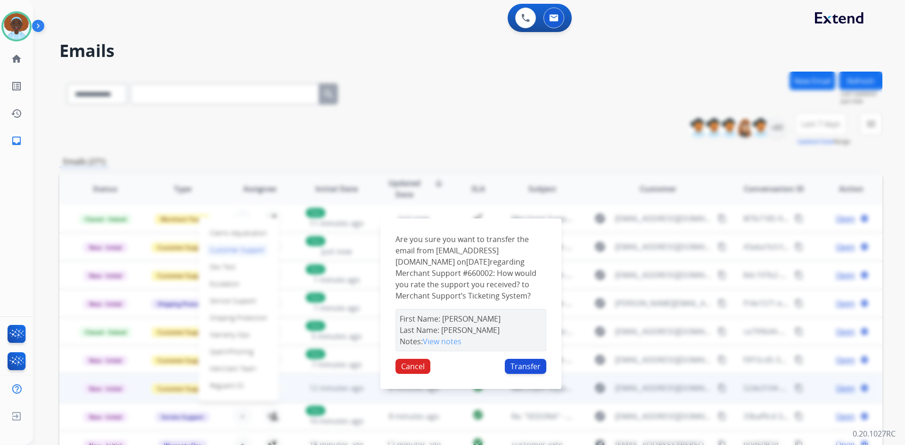
click at [528, 371] on button "Transfer" at bounding box center [525, 366] width 41 height 15
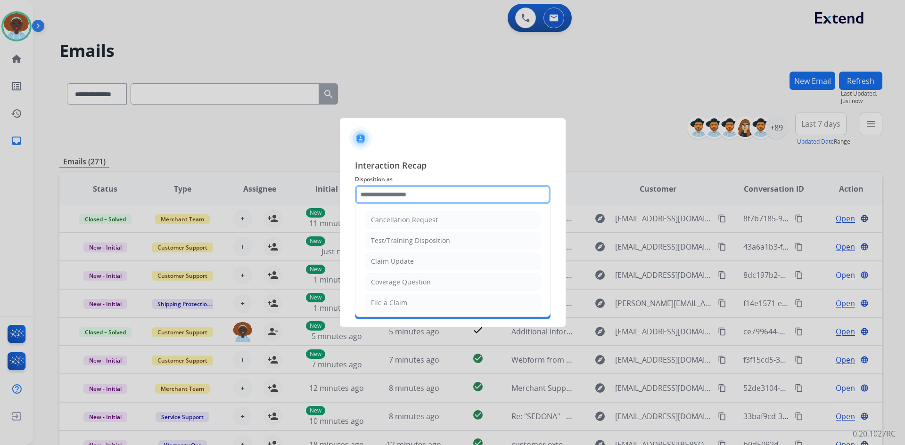
click at [405, 193] on input "text" at bounding box center [453, 194] width 196 height 19
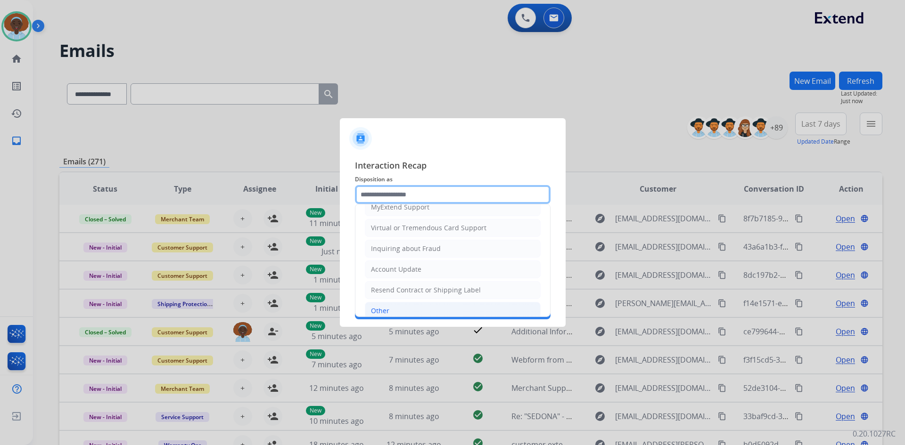
scroll to position [147, 0]
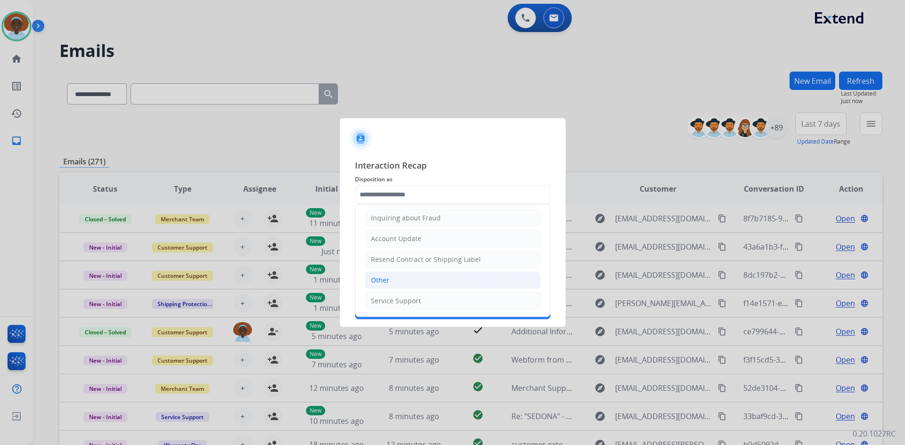
click at [401, 277] on li "Other" at bounding box center [453, 280] width 176 height 18
type input "*****"
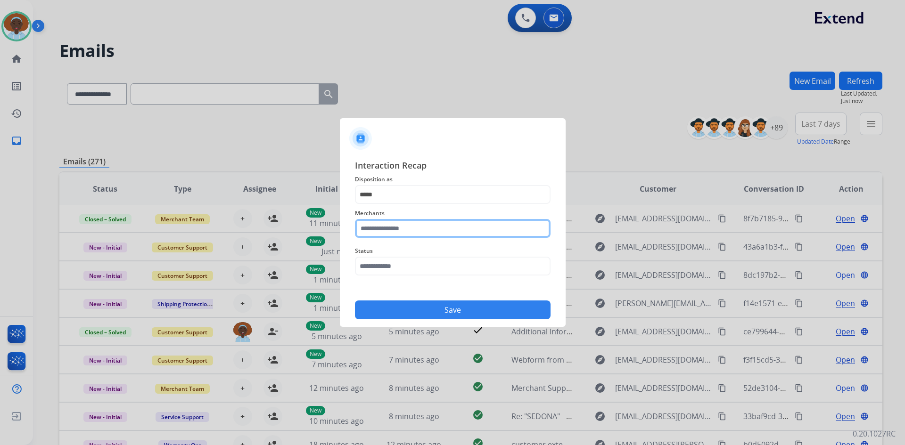
click at [415, 227] on input "text" at bounding box center [453, 228] width 196 height 19
click at [405, 252] on li "Not found" at bounding box center [455, 255] width 180 height 18
type input "*********"
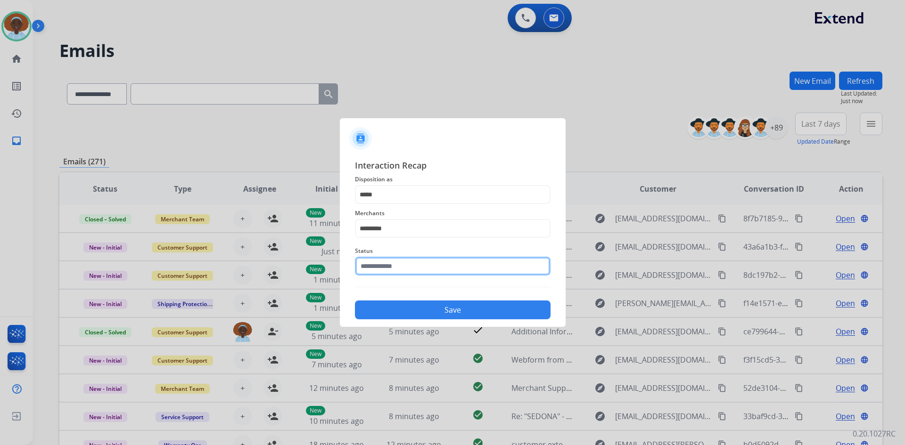
click at [403, 263] on input "text" at bounding box center [453, 266] width 196 height 19
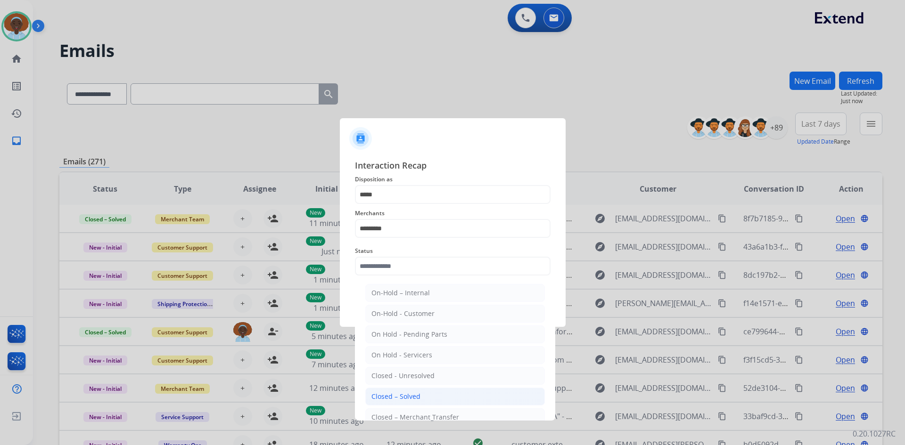
click at [404, 395] on div "Closed – Solved" at bounding box center [395, 396] width 49 height 9
type input "**********"
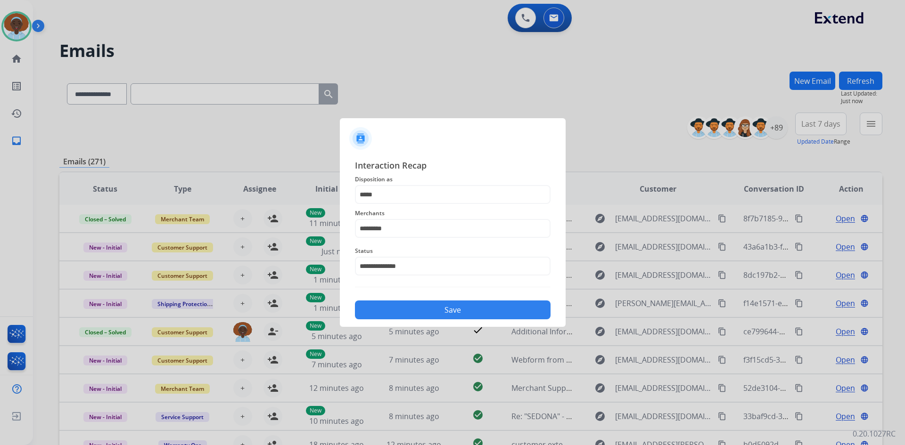
click at [458, 316] on button "Save" at bounding box center [453, 310] width 196 height 19
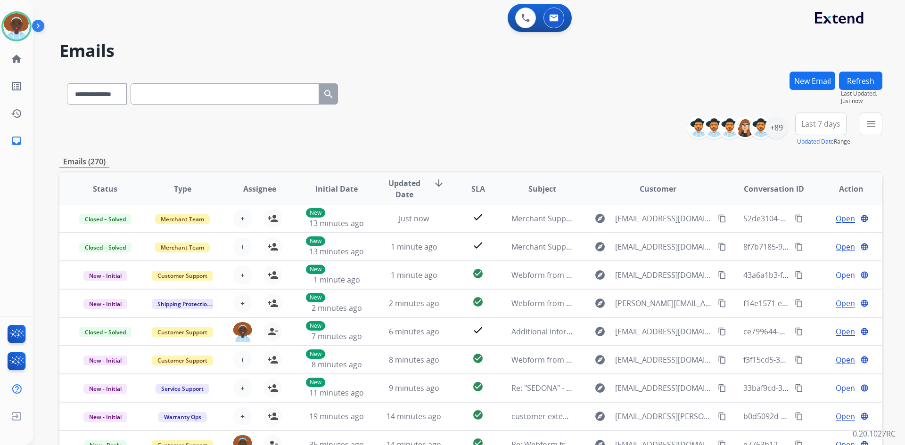
click at [855, 85] on button "Refresh" at bounding box center [860, 81] width 43 height 18
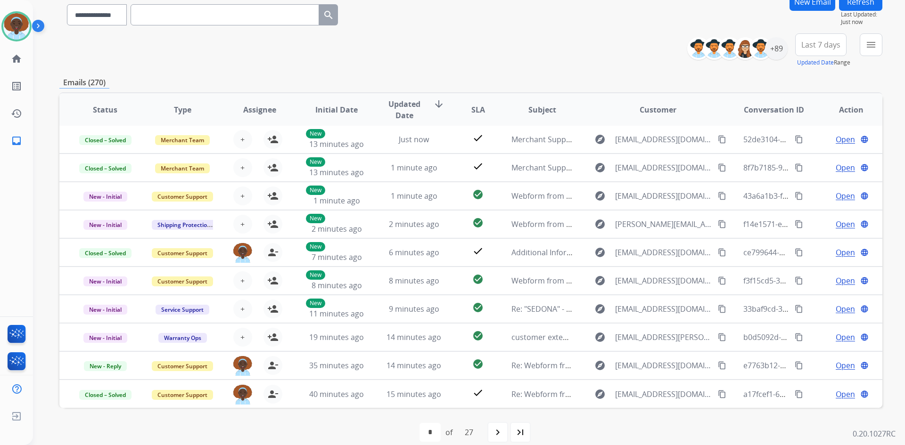
scroll to position [91, 0]
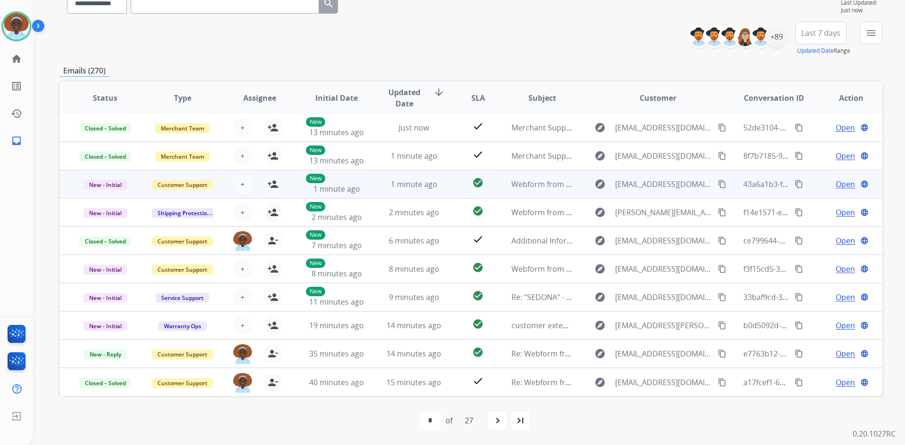
click at [841, 185] on span "Open" at bounding box center [844, 184] width 19 height 11
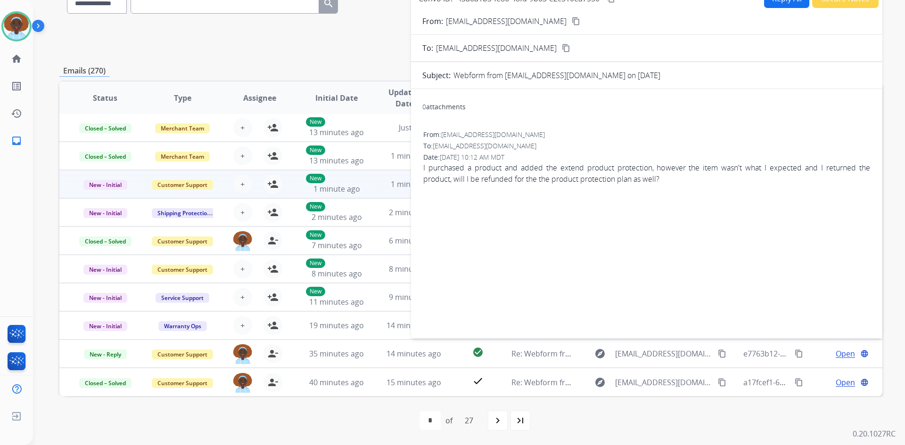
scroll to position [44, 0]
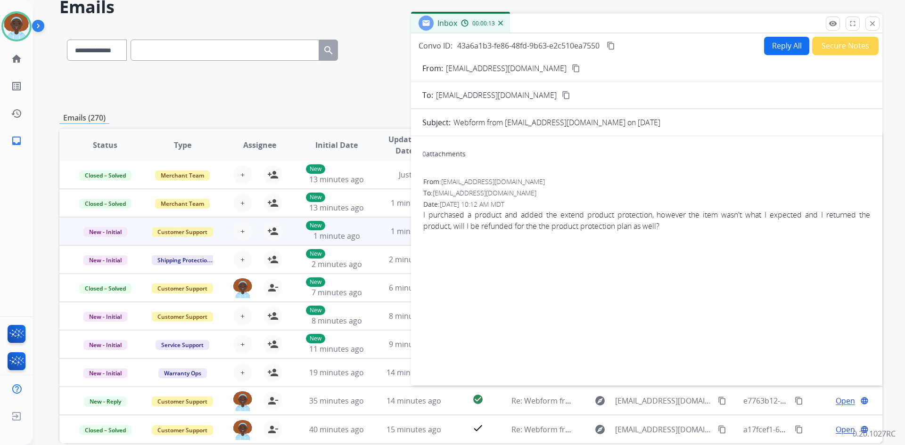
click at [572, 67] on mat-icon "content_copy" at bounding box center [576, 68] width 8 height 8
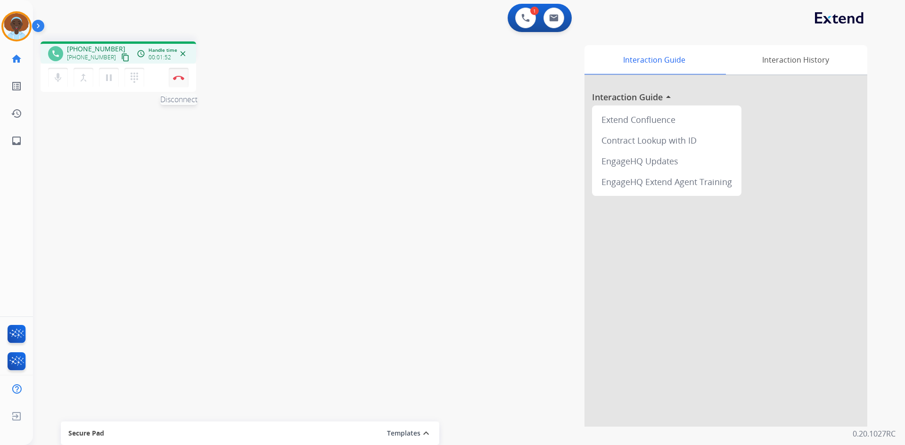
click at [179, 80] on img at bounding box center [178, 77] width 11 height 5
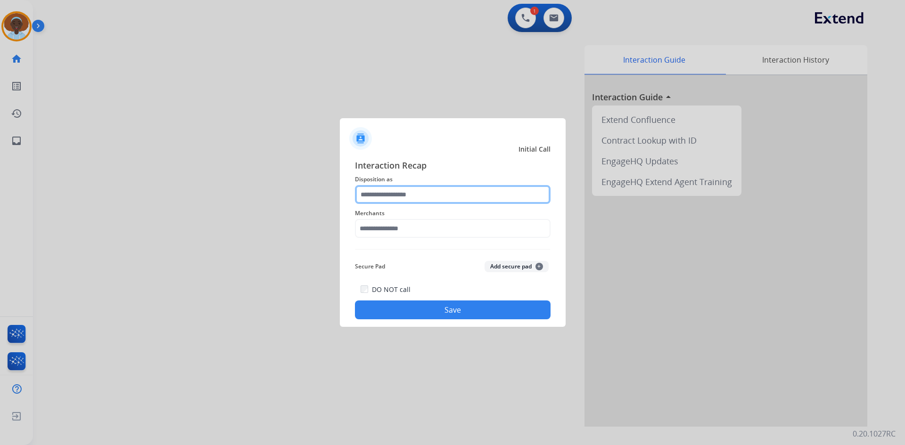
click at [410, 194] on input "text" at bounding box center [453, 194] width 196 height 19
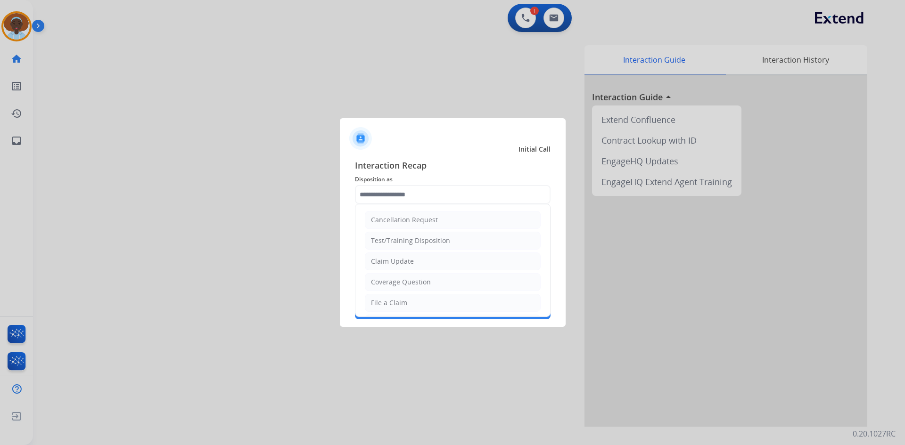
click at [427, 264] on li "Claim Update" at bounding box center [453, 262] width 176 height 18
type input "**********"
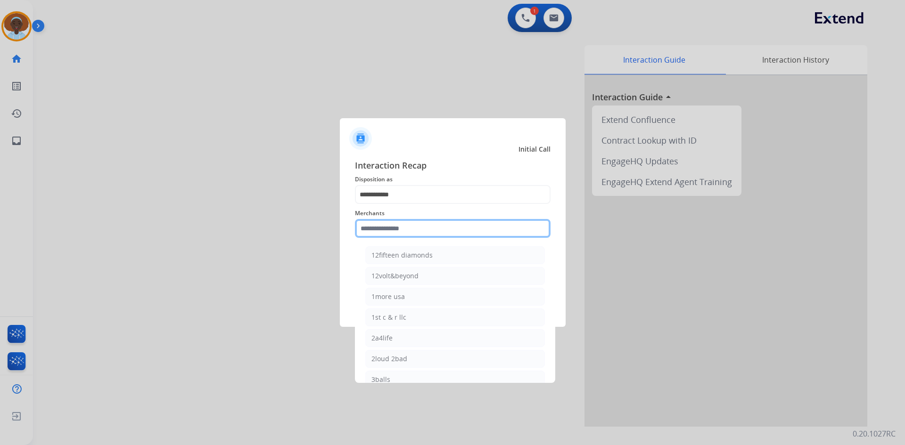
click at [420, 228] on input "text" at bounding box center [453, 228] width 196 height 19
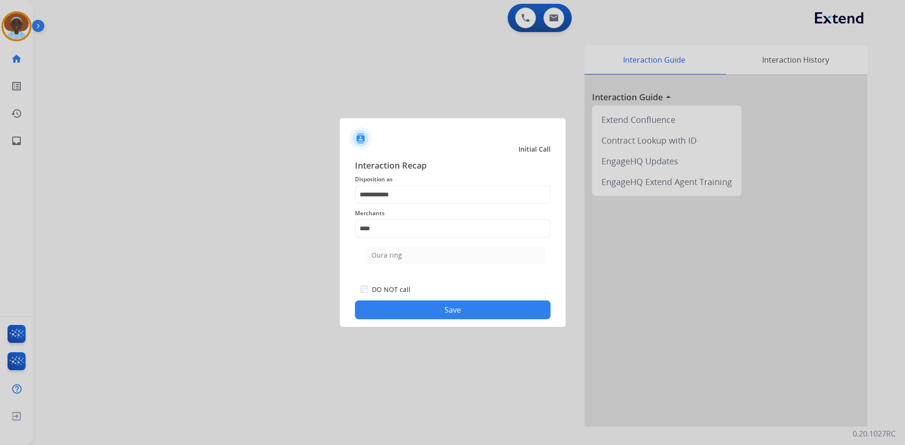
click at [417, 258] on li "Oura ring" at bounding box center [455, 255] width 180 height 18
type input "*********"
click at [427, 309] on button "Save" at bounding box center [453, 310] width 196 height 19
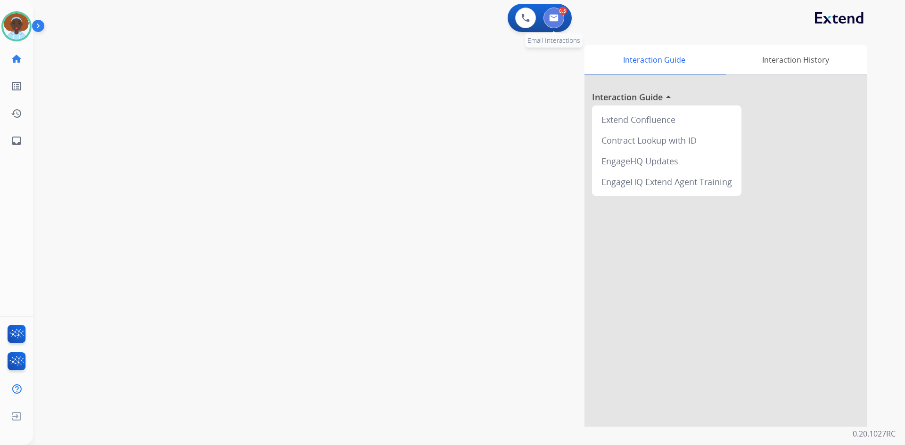
click at [555, 17] on img at bounding box center [553, 18] width 9 height 8
select select "**********"
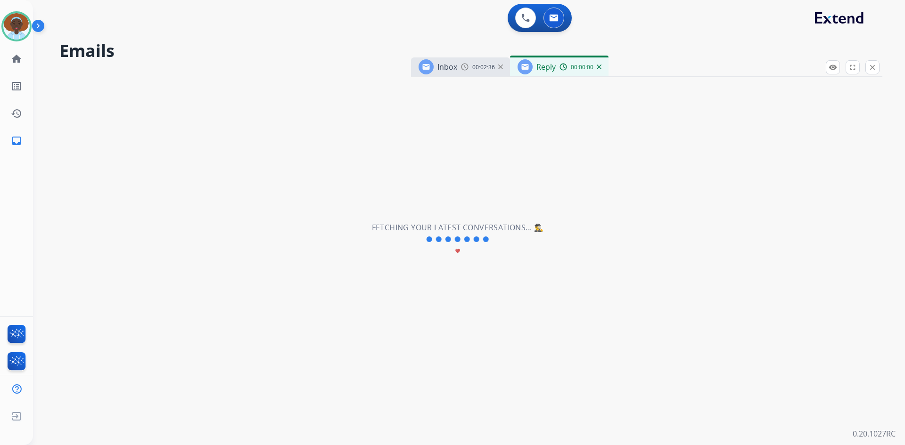
select select "**********"
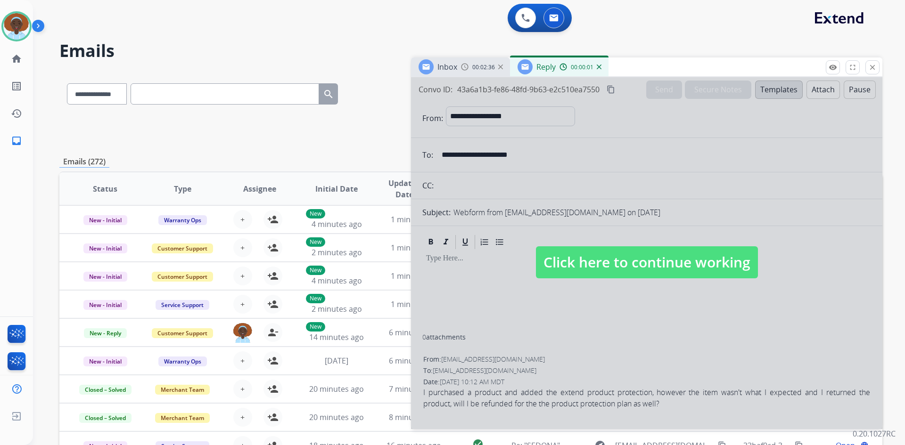
click at [677, 262] on span "Click here to continue working" at bounding box center [647, 262] width 222 height 32
select select
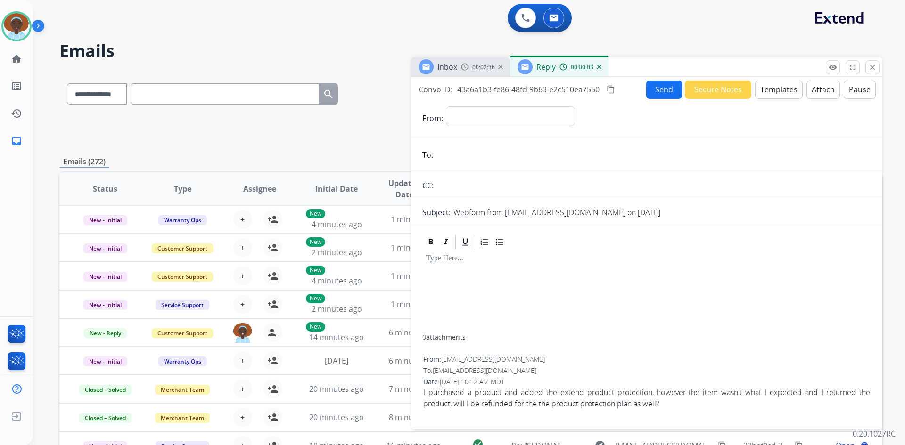
click at [598, 65] on img at bounding box center [599, 67] width 5 height 5
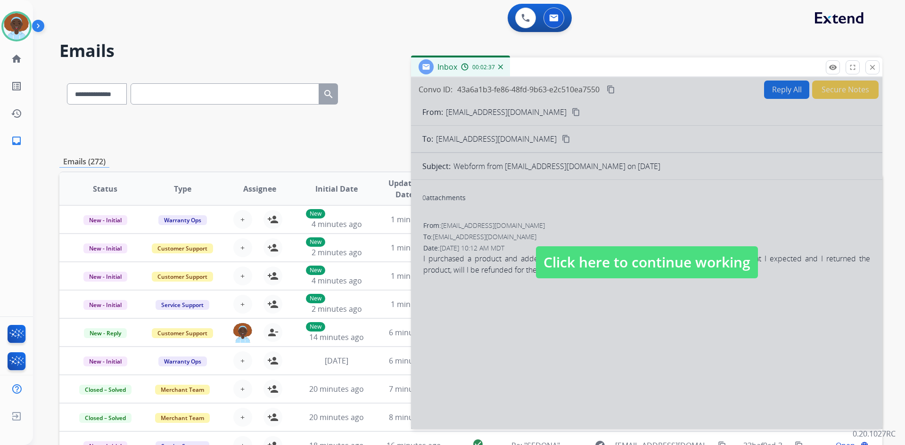
click at [618, 264] on span "Click here to continue working" at bounding box center [647, 262] width 222 height 32
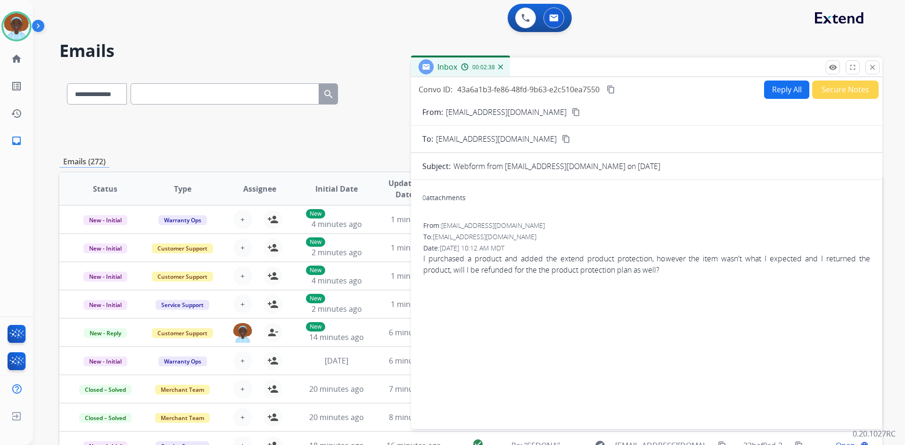
click at [780, 88] on button "Reply All" at bounding box center [786, 90] width 45 height 18
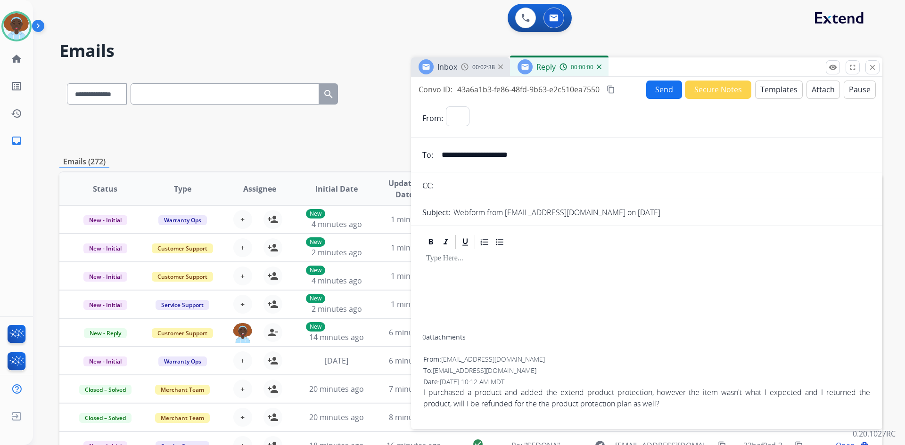
select select "**********"
click at [774, 93] on button "Templates" at bounding box center [779, 90] width 48 height 18
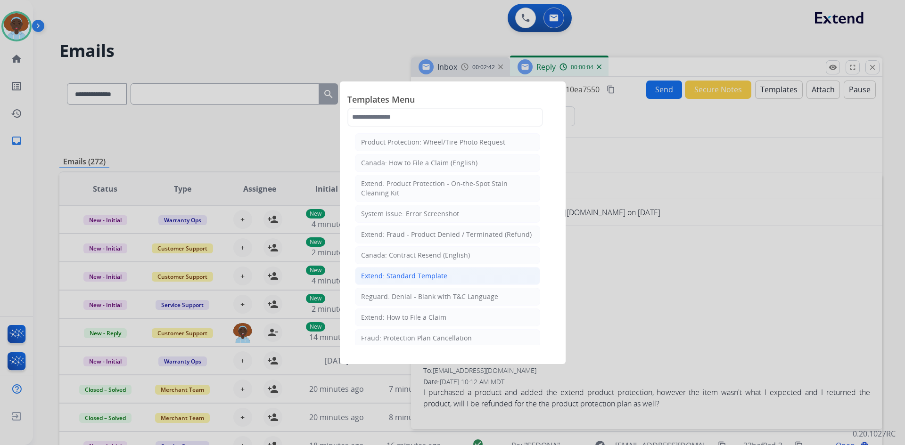
click at [445, 273] on li "Extend: Standard Template" at bounding box center [447, 276] width 185 height 18
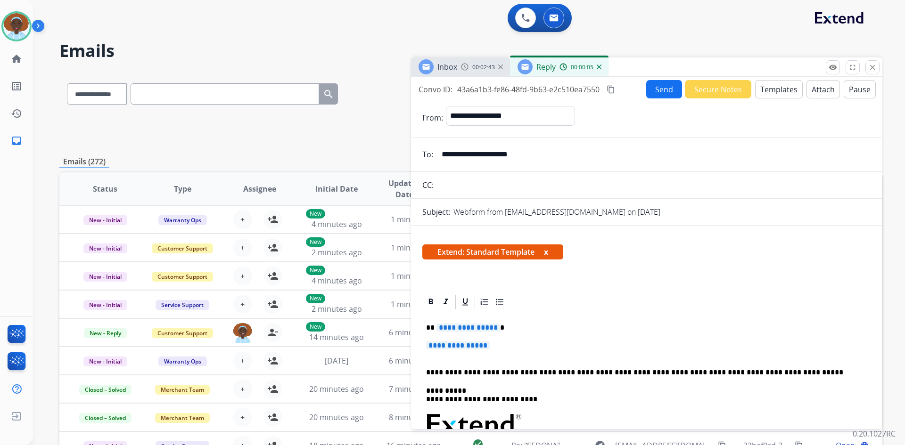
click at [469, 328] on span "**********" at bounding box center [468, 328] width 64 height 8
click at [472, 348] on span "**********" at bounding box center [458, 346] width 64 height 8
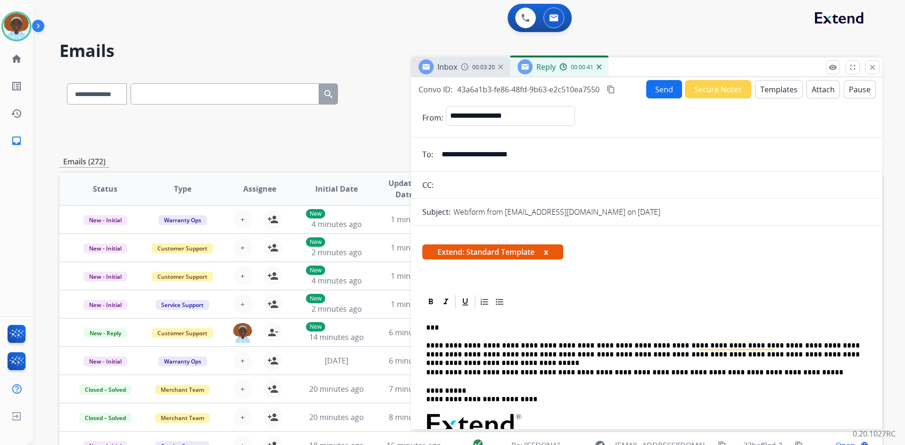
click at [656, 90] on button "Send" at bounding box center [664, 89] width 36 height 18
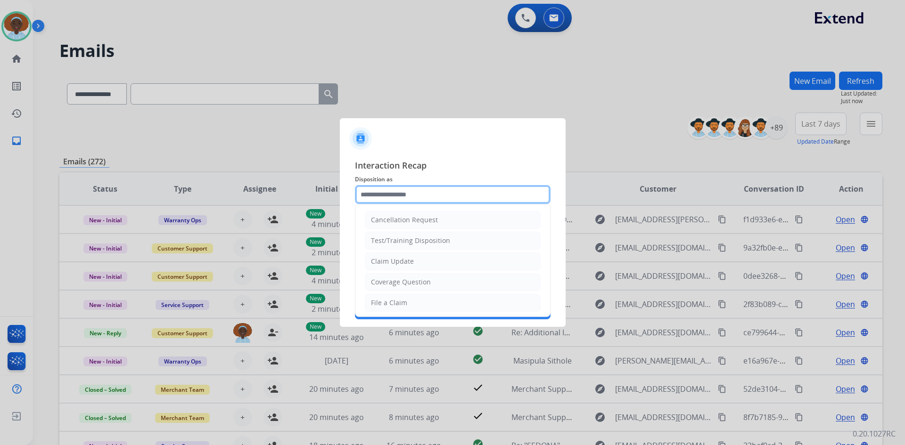
click at [404, 198] on input "text" at bounding box center [453, 194] width 196 height 19
click at [404, 222] on div "Cancellation Request" at bounding box center [404, 219] width 67 height 9
type input "**********"
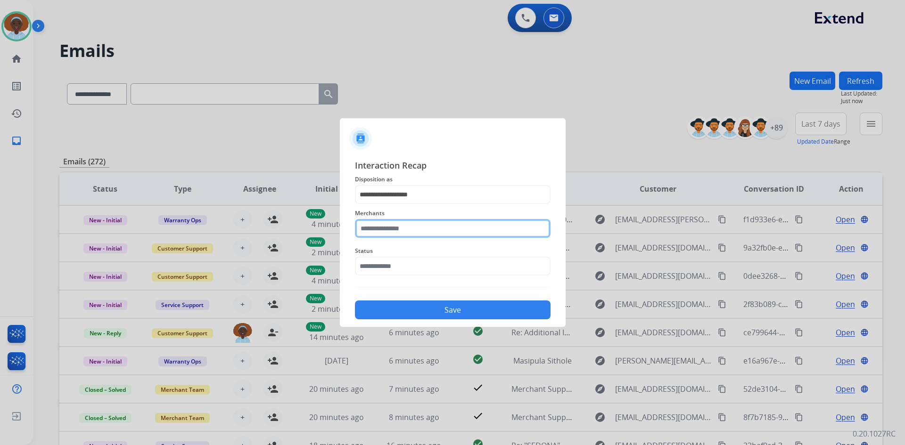
click at [404, 231] on input "text" at bounding box center [453, 228] width 196 height 19
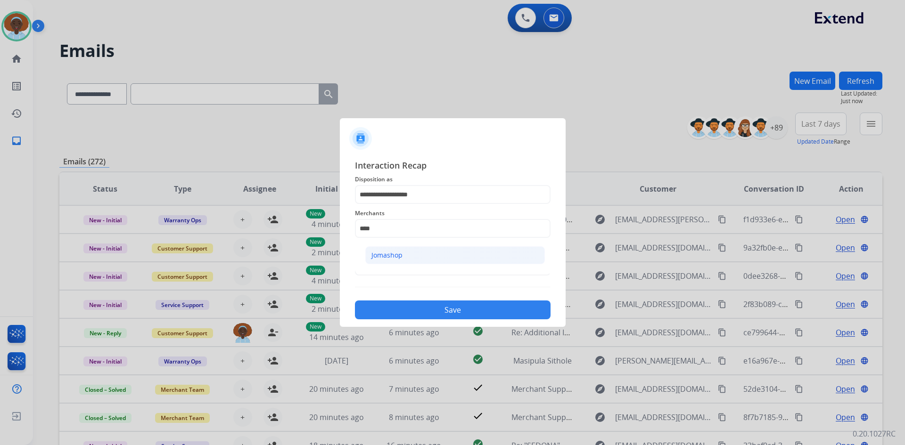
click at [404, 255] on li "Jomashop" at bounding box center [455, 255] width 180 height 18
type input "********"
click at [405, 262] on input "text" at bounding box center [453, 266] width 196 height 19
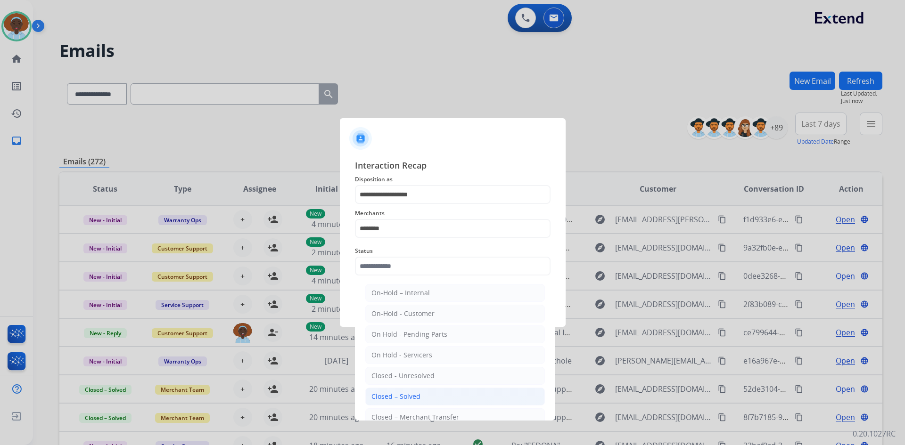
click at [428, 395] on li "Closed – Solved" at bounding box center [455, 397] width 180 height 18
type input "**********"
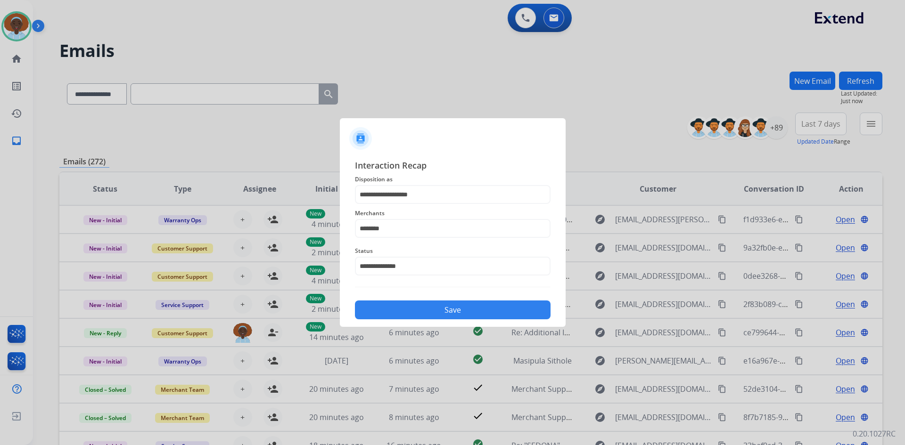
click at [451, 312] on button "Save" at bounding box center [453, 310] width 196 height 19
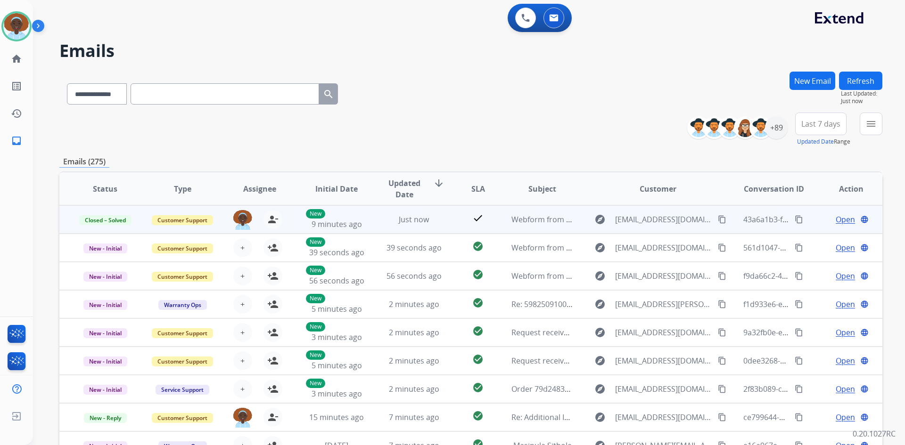
click at [837, 222] on span "Open" at bounding box center [844, 219] width 19 height 11
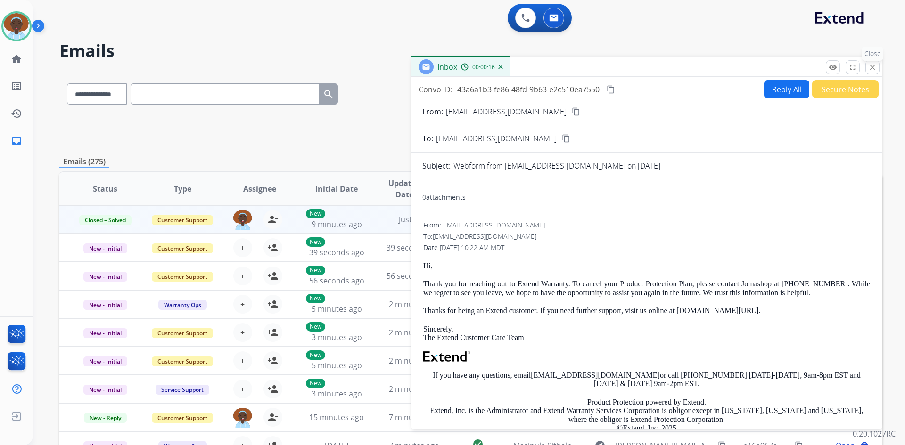
click at [871, 65] on mat-icon "close" at bounding box center [872, 67] width 8 height 8
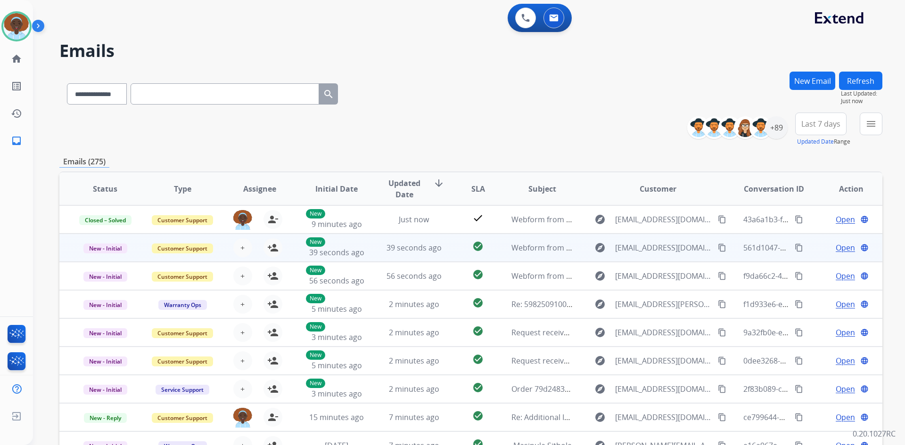
click at [835, 246] on span "Open" at bounding box center [844, 247] width 19 height 11
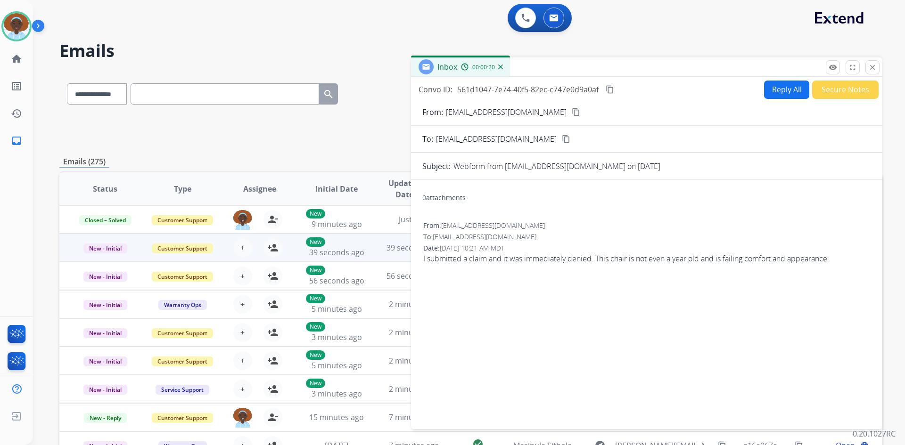
click at [572, 111] on mat-icon "content_copy" at bounding box center [576, 112] width 8 height 8
click at [20, 20] on img at bounding box center [16, 26] width 26 height 26
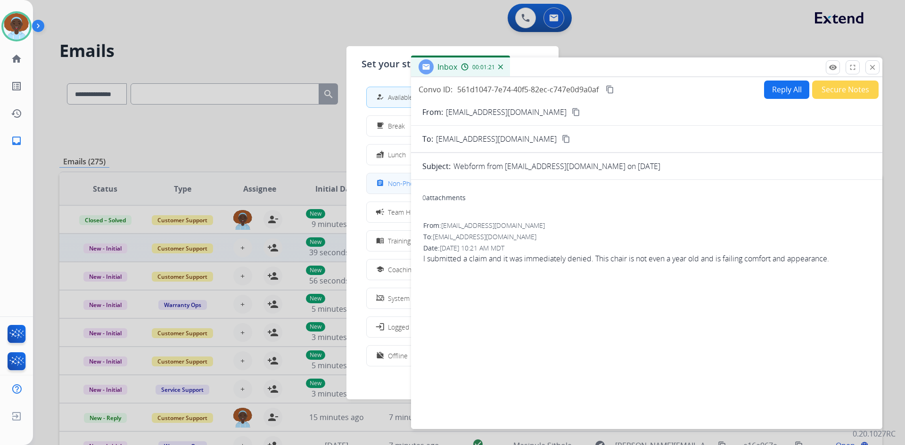
click at [393, 181] on span "Non-Phone Queue" at bounding box center [416, 184] width 56 height 10
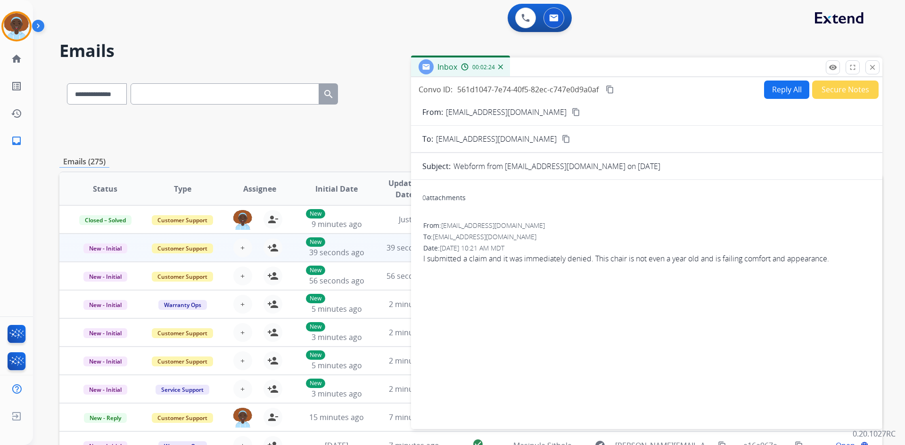
click at [778, 89] on button "Reply All" at bounding box center [786, 90] width 45 height 18
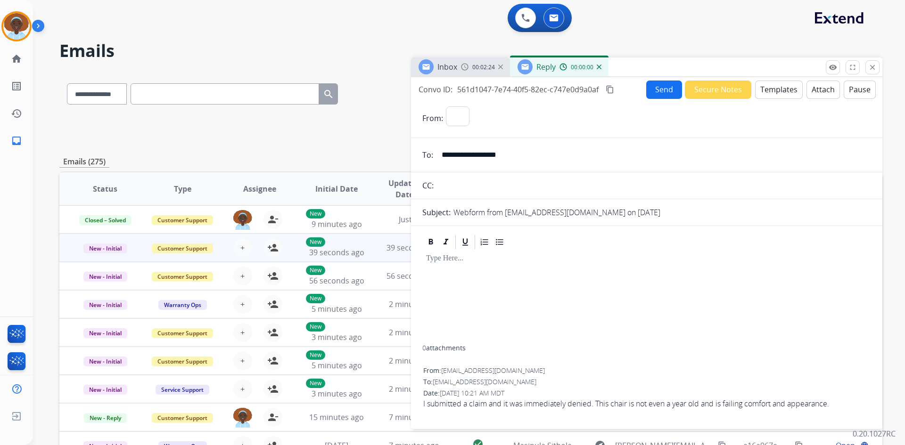
select select "**********"
click at [778, 89] on button "Templates" at bounding box center [779, 90] width 48 height 18
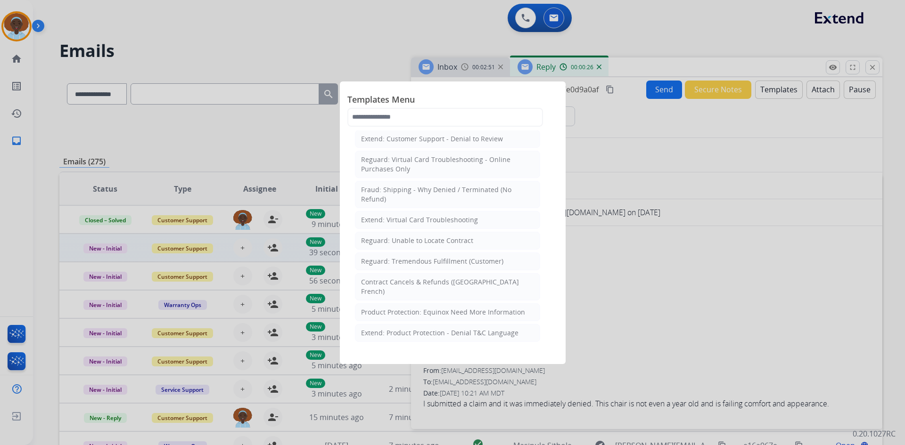
scroll to position [754, 0]
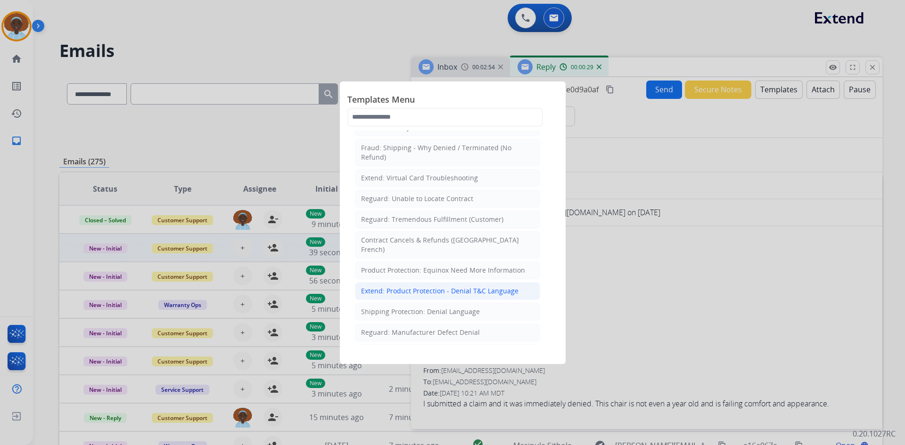
click at [482, 286] on div "Extend: Product Protection - Denial T&C Language" at bounding box center [439, 290] width 157 height 9
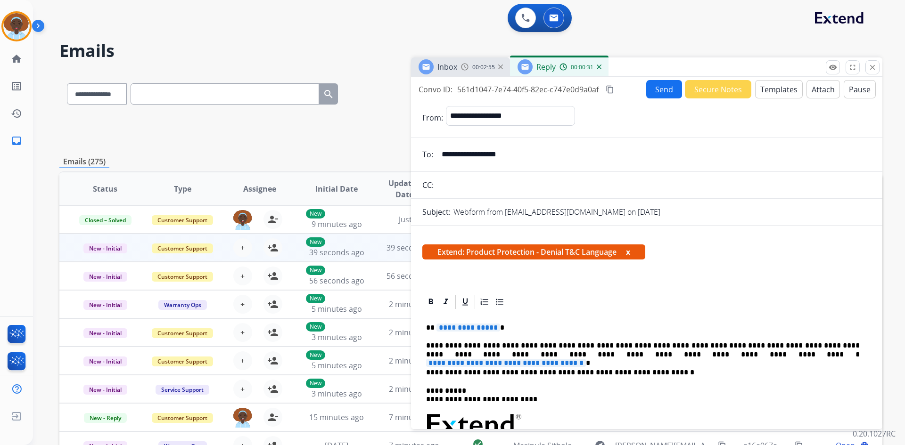
click at [464, 329] on span "**********" at bounding box center [468, 328] width 64 height 8
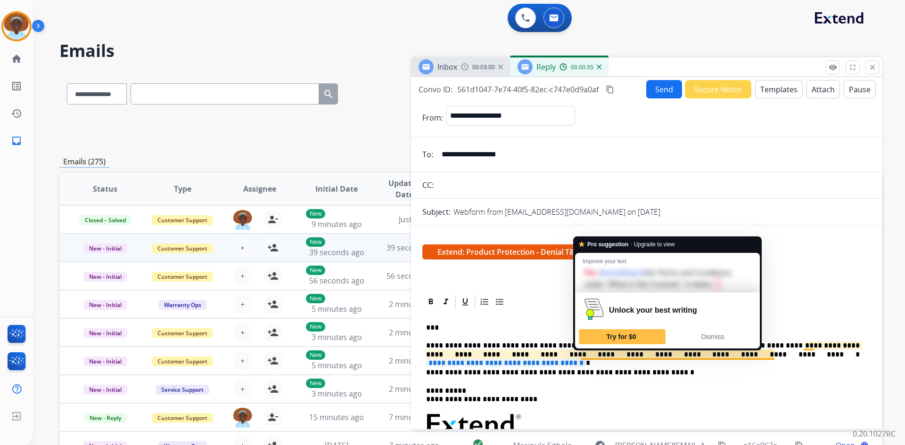
click at [586, 359] on span "**********" at bounding box center [506, 363] width 160 height 8
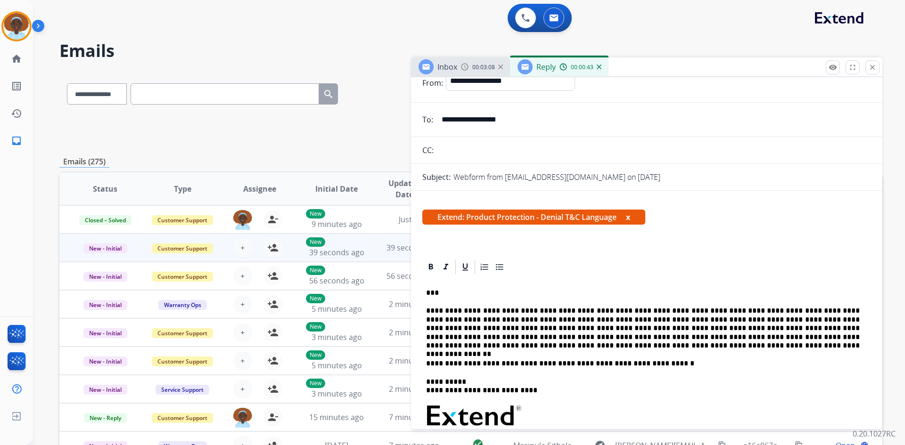
scroll to position [21, 0]
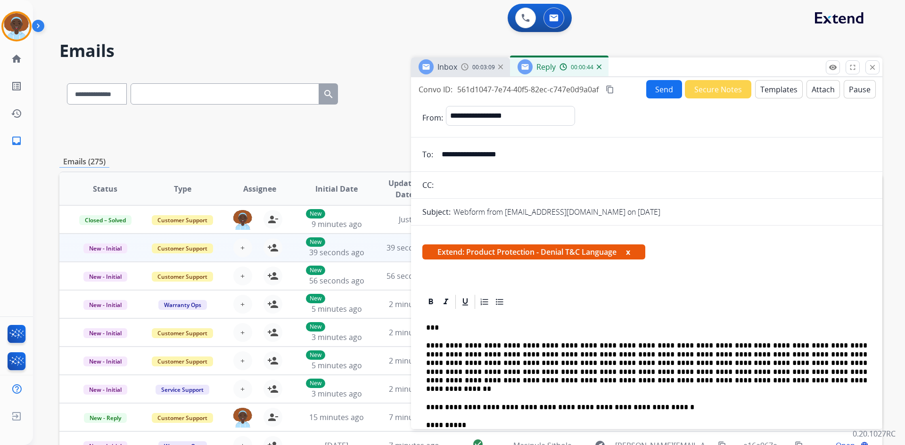
select select "**********"
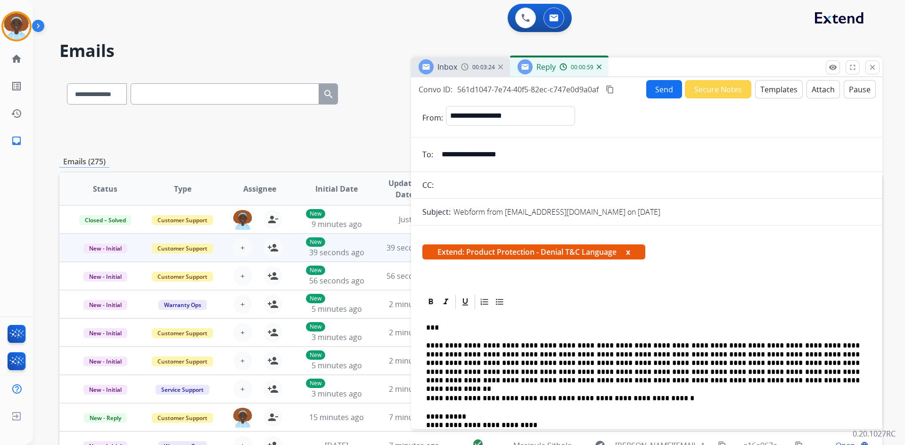
click at [822, 92] on button "Attach" at bounding box center [822, 89] width 33 height 18
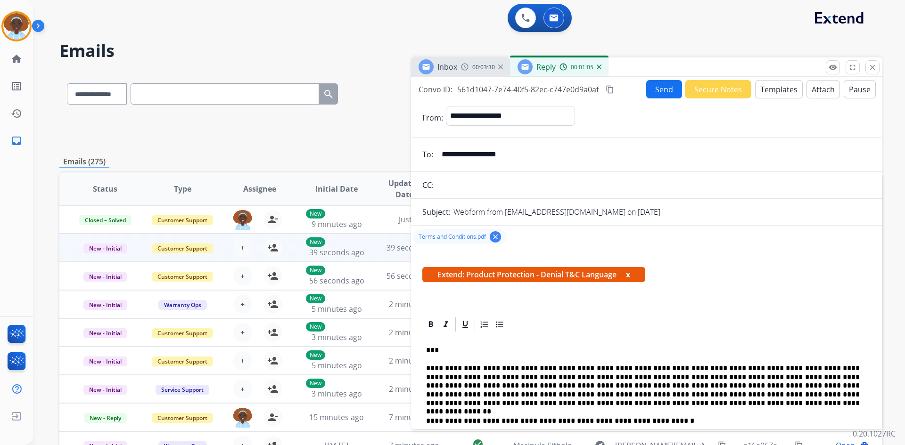
click at [663, 92] on button "Send" at bounding box center [664, 89] width 36 height 18
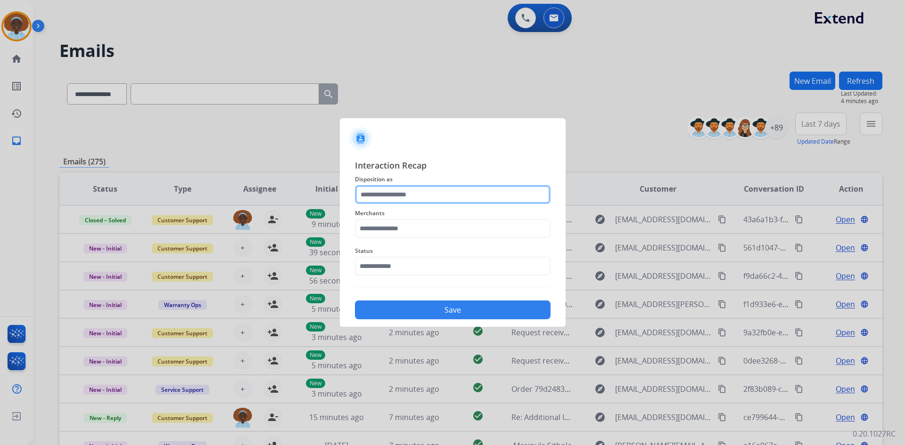
click at [396, 194] on input "text" at bounding box center [453, 194] width 196 height 19
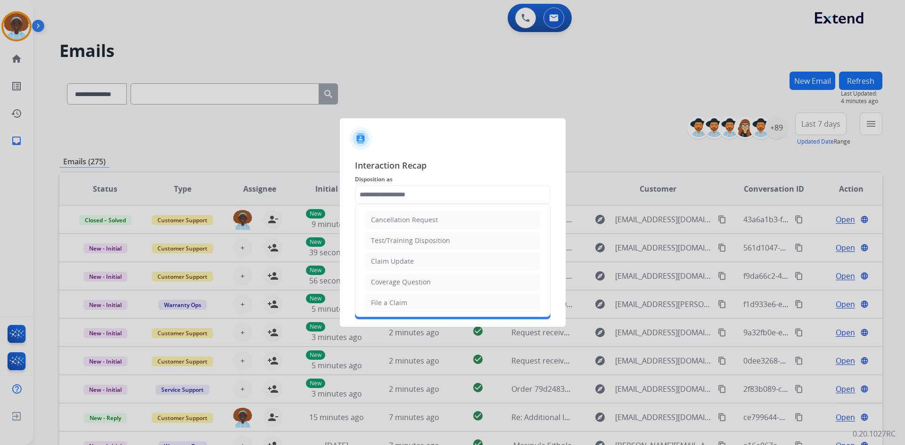
click at [411, 265] on div "Claim Update" at bounding box center [392, 261] width 43 height 9
type input "**********"
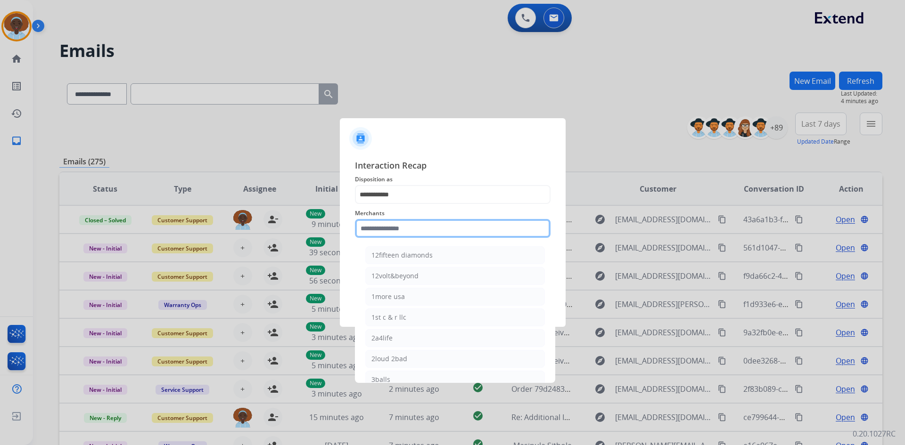
click at [408, 226] on input "text" at bounding box center [453, 228] width 196 height 19
click at [406, 258] on div "[PERSON_NAME]" at bounding box center [397, 255] width 53 height 9
type input "**********"
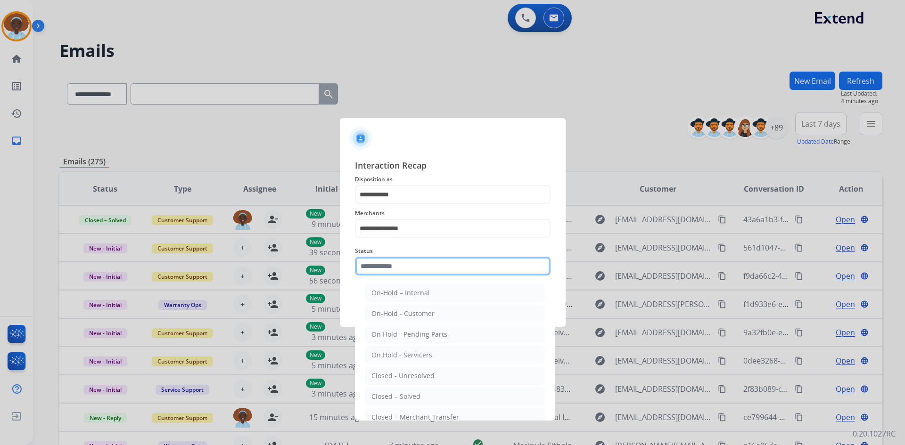
click at [414, 268] on input "text" at bounding box center [453, 266] width 196 height 19
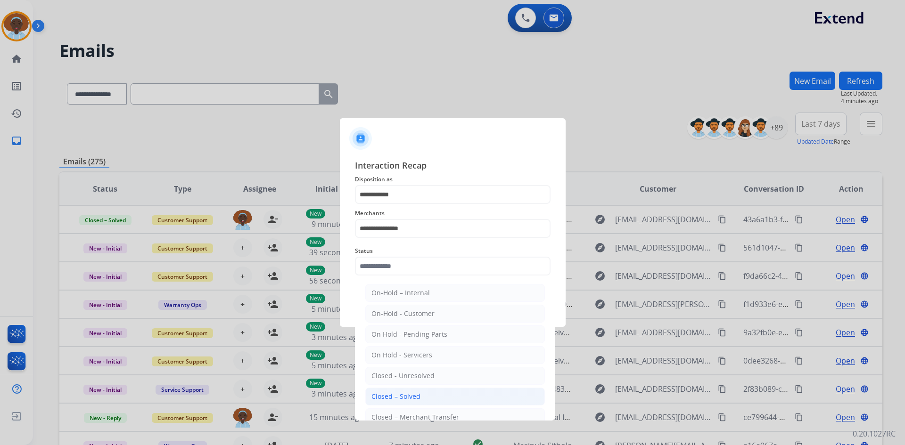
click at [430, 397] on li "Closed – Solved" at bounding box center [455, 397] width 180 height 18
type input "**********"
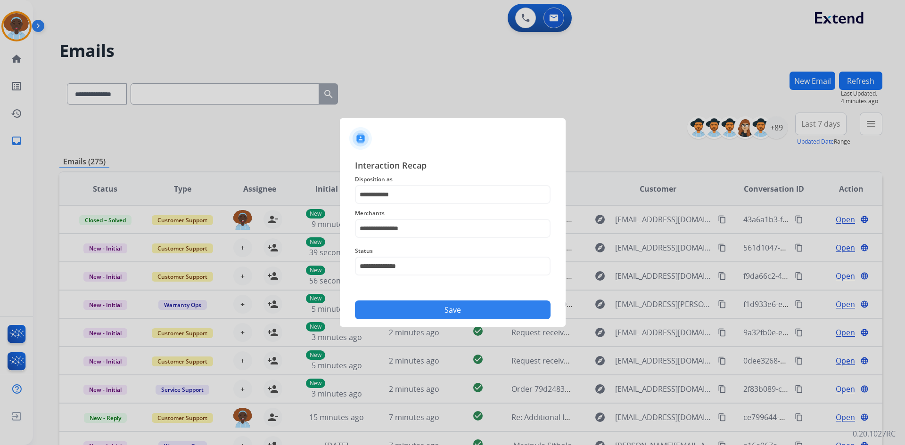
click at [461, 306] on button "Save" at bounding box center [453, 310] width 196 height 19
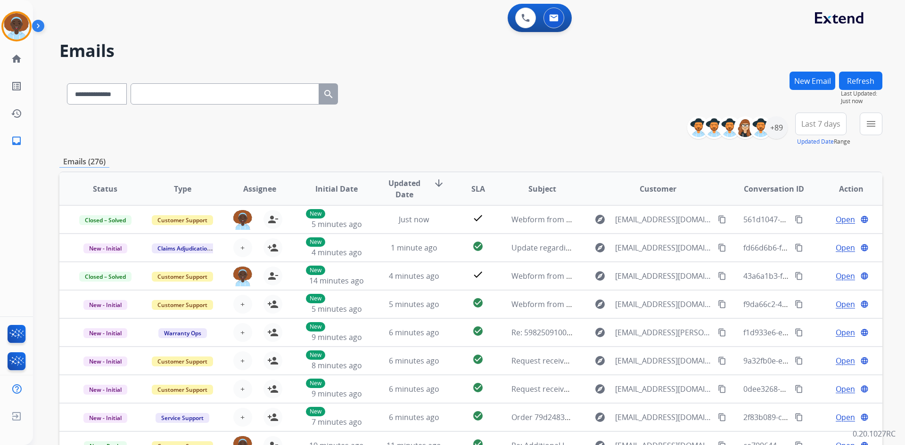
click at [820, 124] on span "Last 7 days" at bounding box center [820, 124] width 39 height 4
click at [823, 239] on div "Last 90 days" at bounding box center [818, 238] width 52 height 14
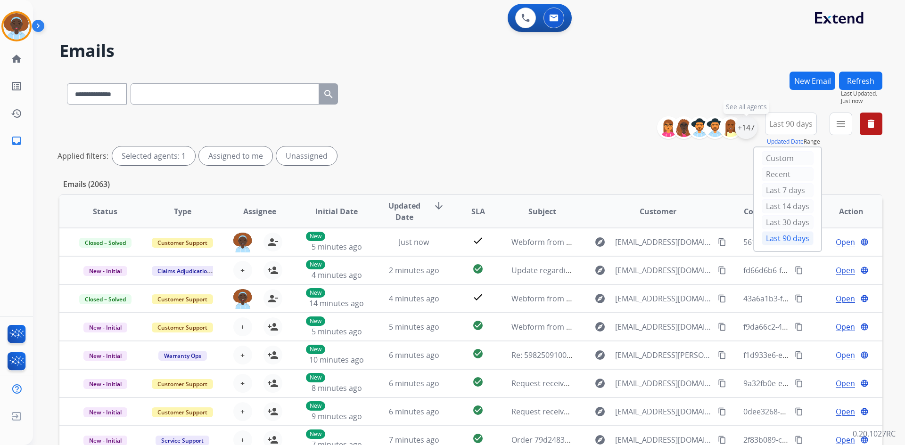
click at [743, 125] on div "+147" at bounding box center [746, 127] width 23 height 23
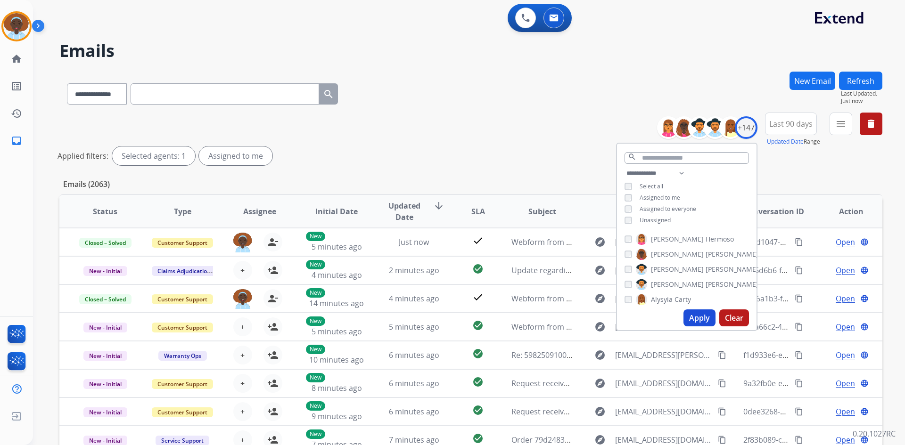
click at [701, 316] on button "Apply" at bounding box center [699, 318] width 32 height 17
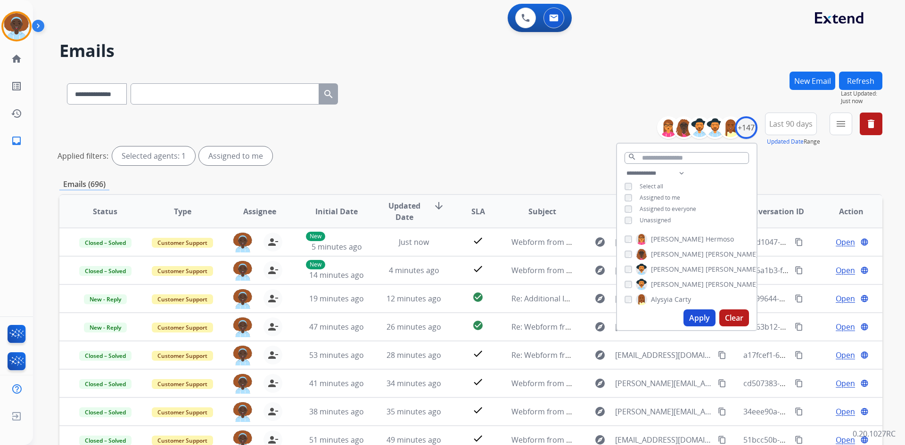
click at [532, 165] on div "**********" at bounding box center [470, 141] width 823 height 57
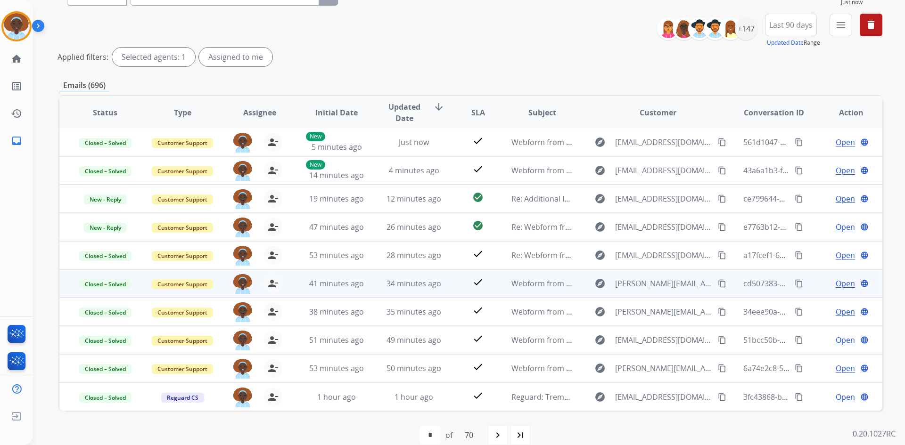
scroll to position [114, 0]
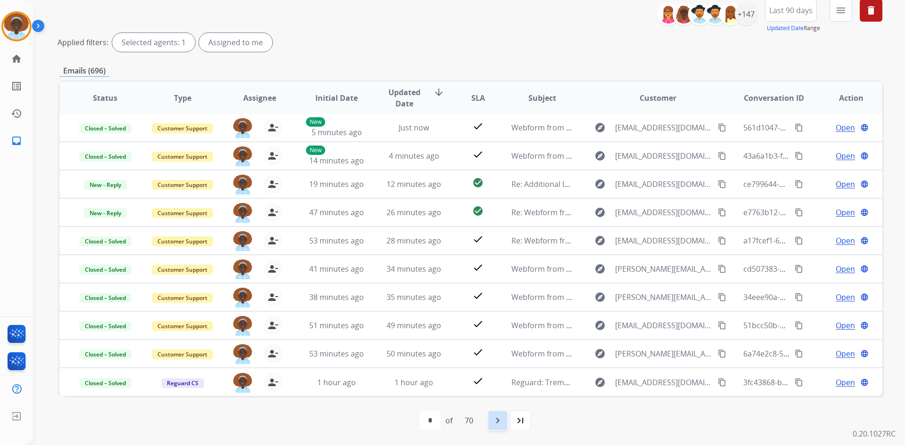
click at [501, 424] on mat-icon "navigate_next" at bounding box center [497, 420] width 11 height 11
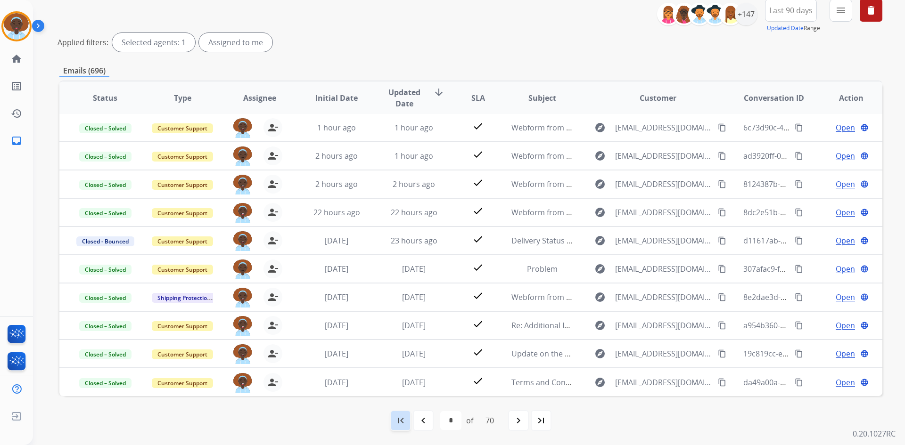
click at [401, 424] on mat-icon "first_page" at bounding box center [400, 420] width 11 height 11
select select "*"
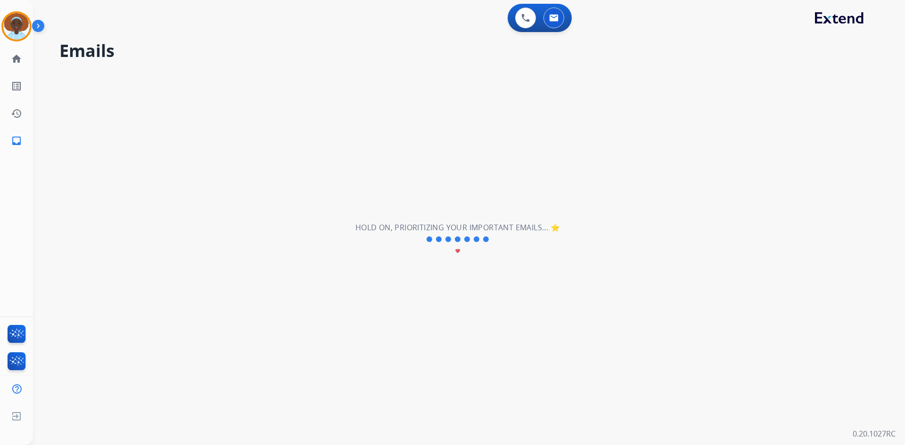
scroll to position [0, 0]
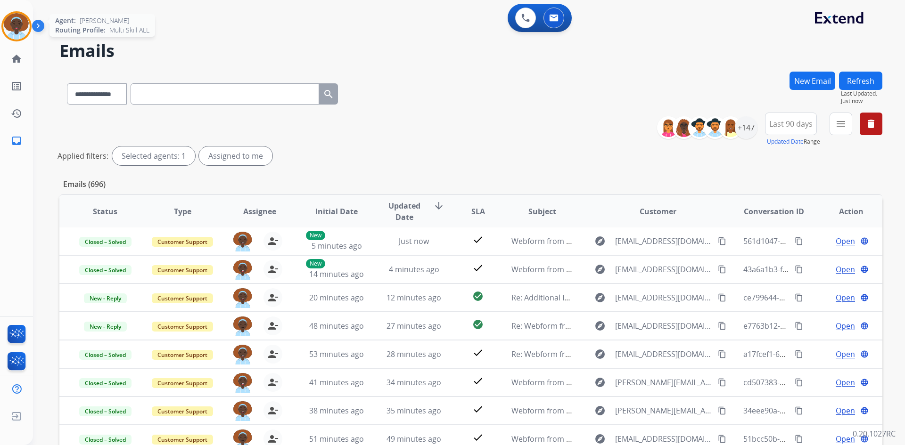
click at [19, 25] on img at bounding box center [16, 26] width 26 height 26
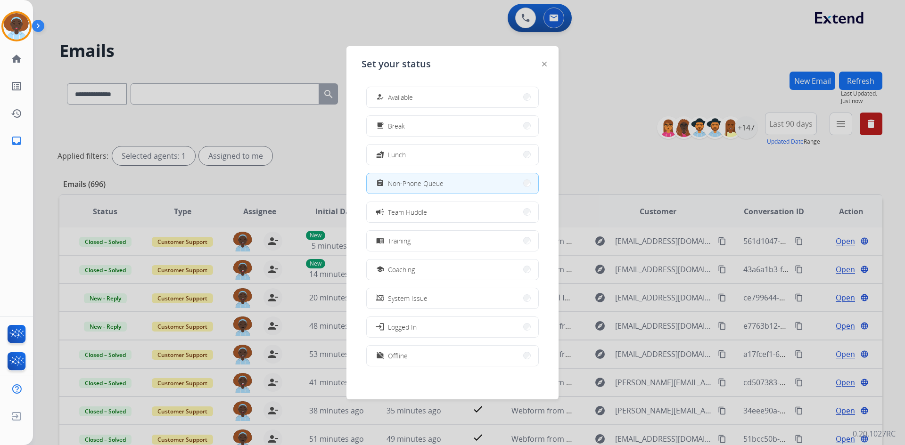
drag, startPoint x: 491, startPoint y: 98, endPoint x: 630, endPoint y: 112, distance: 139.2
click at [491, 98] on button "how_to_reg Available" at bounding box center [453, 97] width 172 height 20
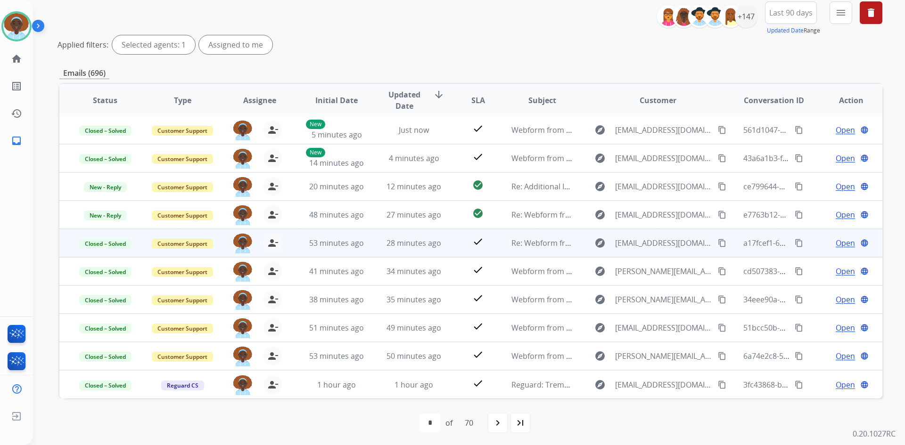
scroll to position [114, 0]
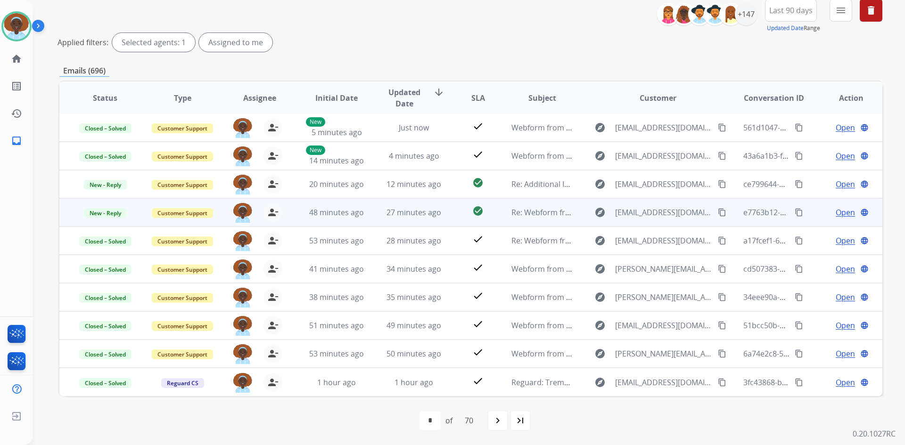
click at [838, 212] on span "Open" at bounding box center [844, 212] width 19 height 11
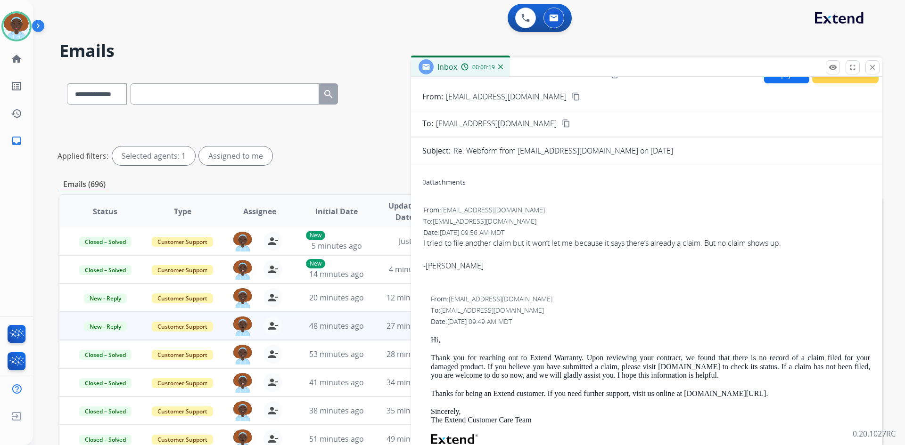
scroll to position [0, 0]
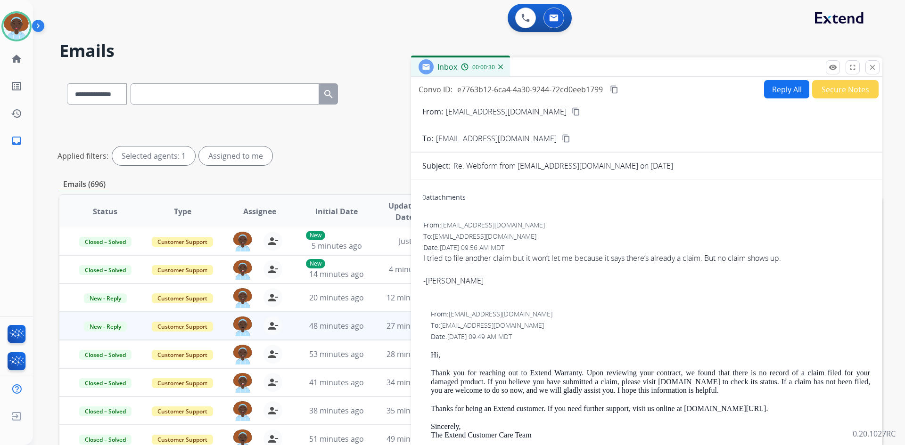
click at [572, 112] on mat-icon "content_copy" at bounding box center [576, 111] width 8 height 8
click at [20, 28] on img at bounding box center [16, 26] width 26 height 26
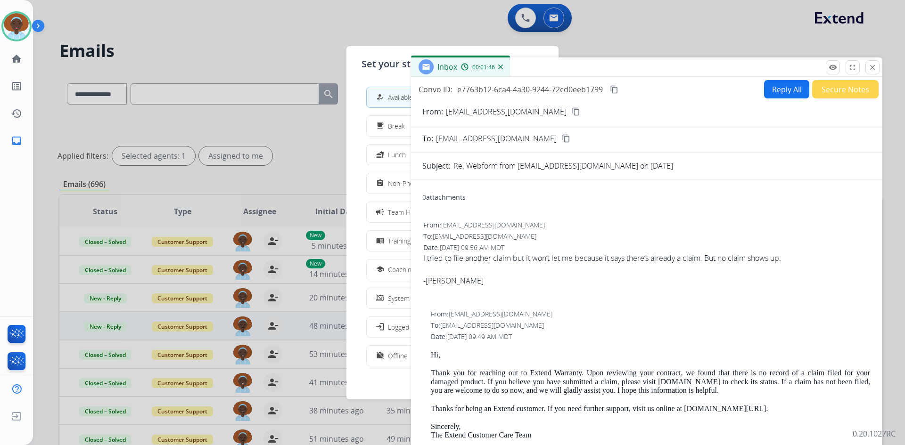
click at [392, 181] on span "Non-Phone Queue" at bounding box center [416, 184] width 56 height 10
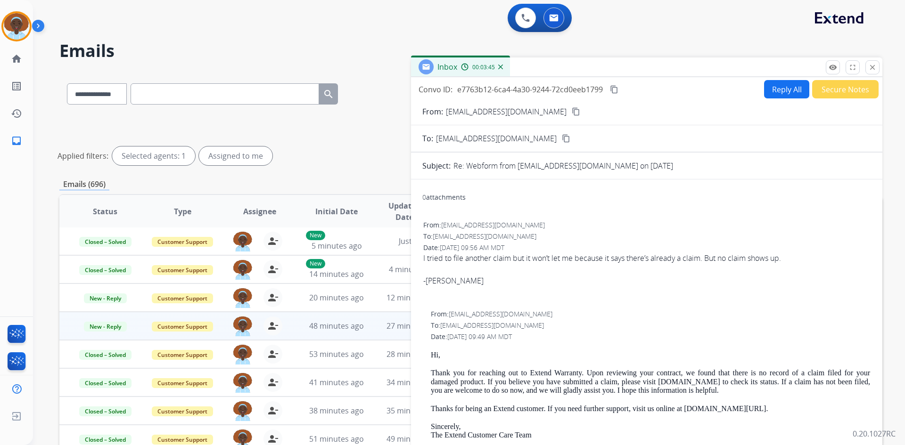
click at [777, 94] on button "Reply All" at bounding box center [786, 89] width 45 height 18
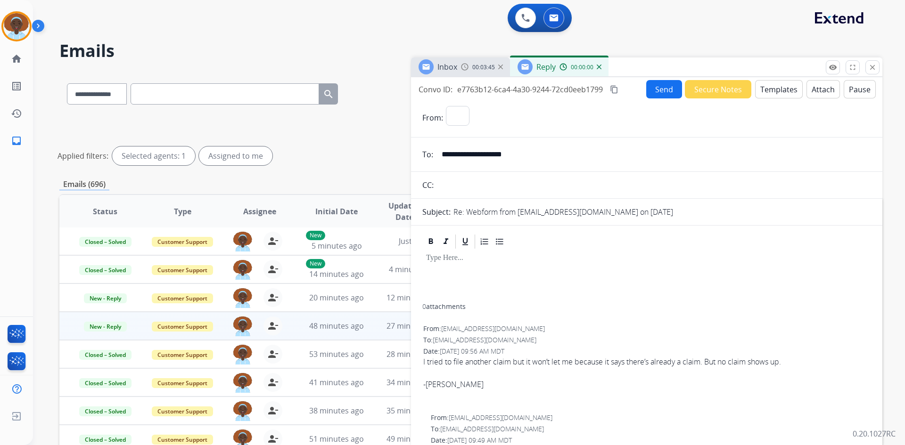
select select "**********"
click at [770, 88] on button "Templates" at bounding box center [779, 89] width 48 height 18
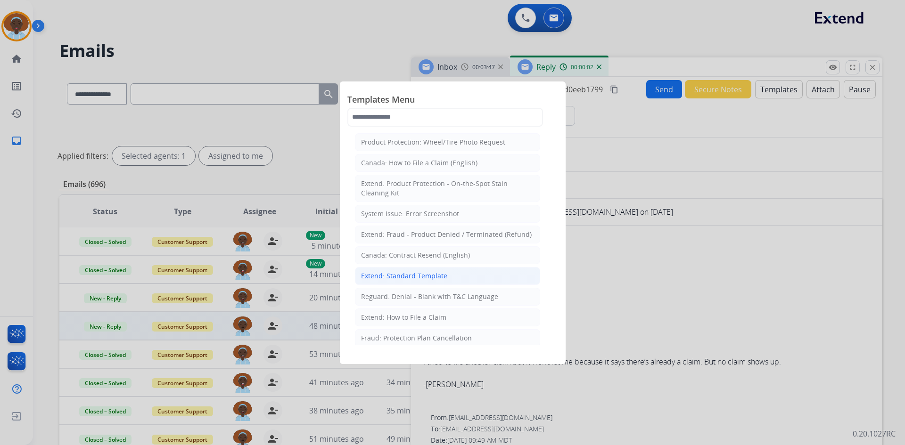
click at [422, 277] on div "Extend: Standard Template" at bounding box center [404, 275] width 86 height 9
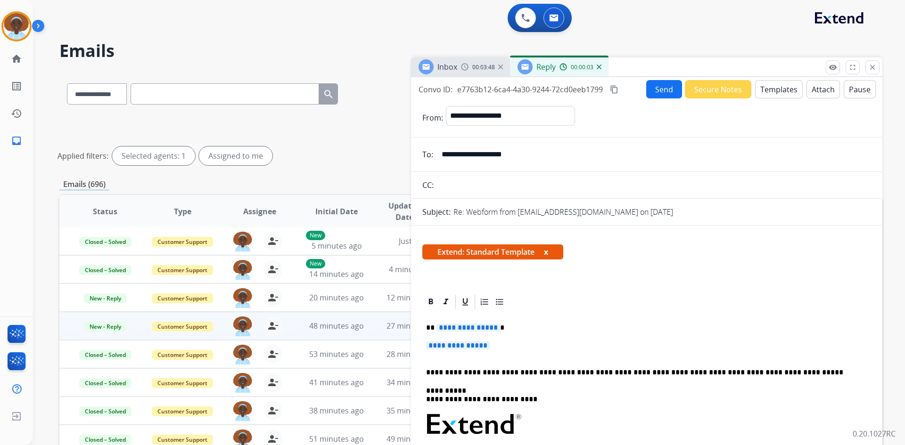
click at [468, 327] on span "**********" at bounding box center [468, 328] width 64 height 8
click at [460, 344] on span "**********" at bounding box center [458, 346] width 64 height 8
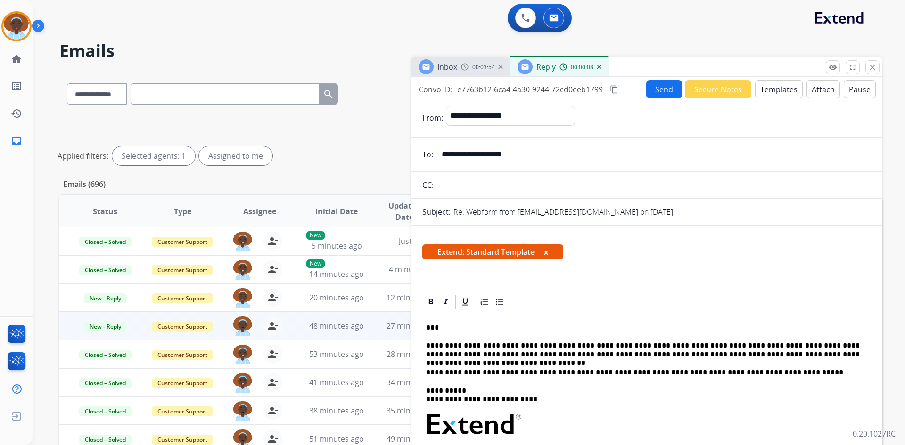
click at [657, 94] on button "Send" at bounding box center [664, 89] width 36 height 18
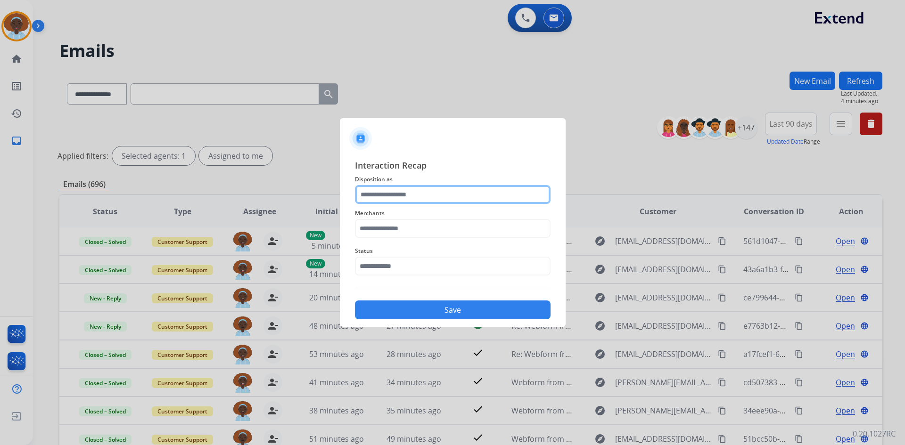
click at [396, 193] on input "text" at bounding box center [453, 194] width 196 height 19
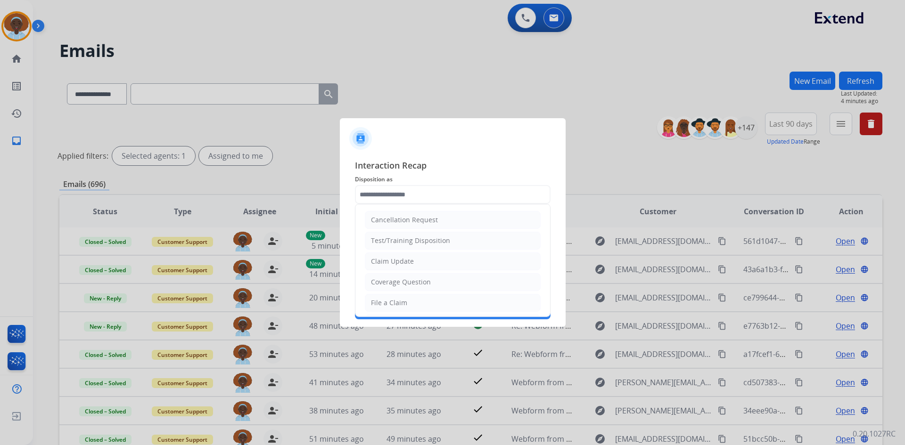
click at [404, 279] on div "Coverage Question" at bounding box center [401, 282] width 60 height 9
type input "**********"
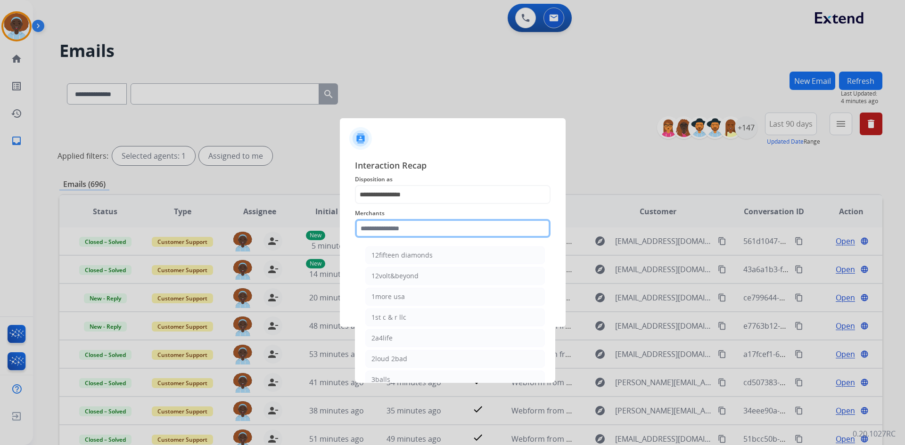
click at [414, 223] on input "text" at bounding box center [453, 228] width 196 height 19
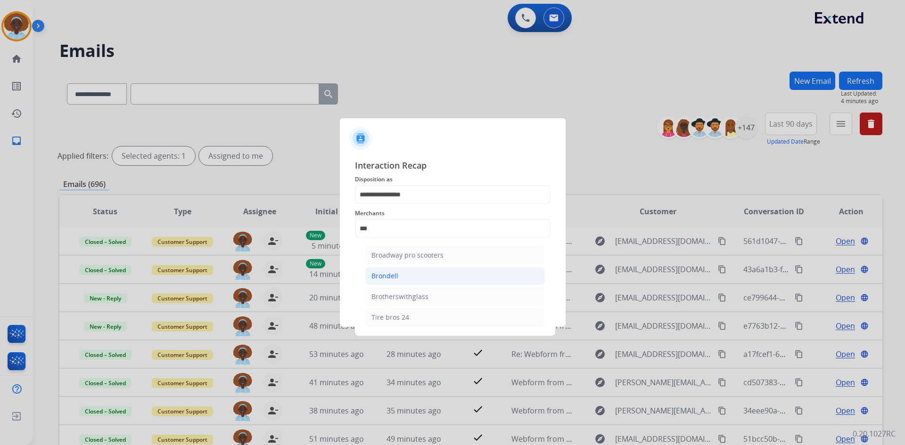
click at [411, 276] on li "Brondell" at bounding box center [455, 276] width 180 height 18
type input "********"
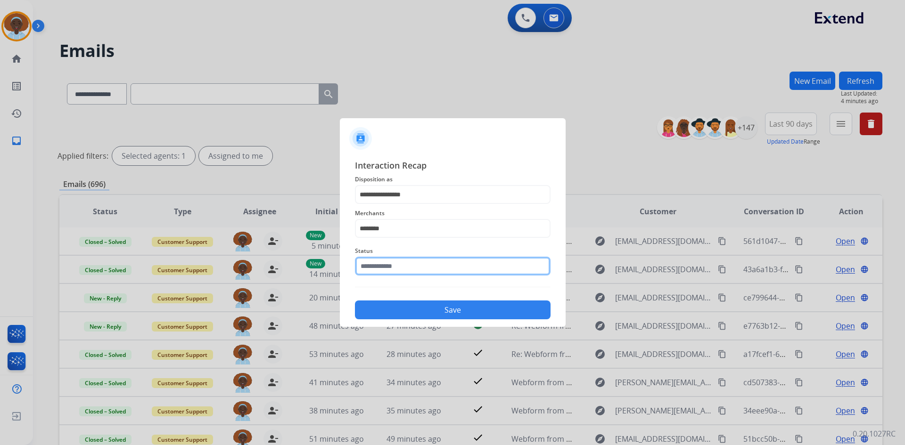
click at [411, 265] on input "text" at bounding box center [453, 266] width 196 height 19
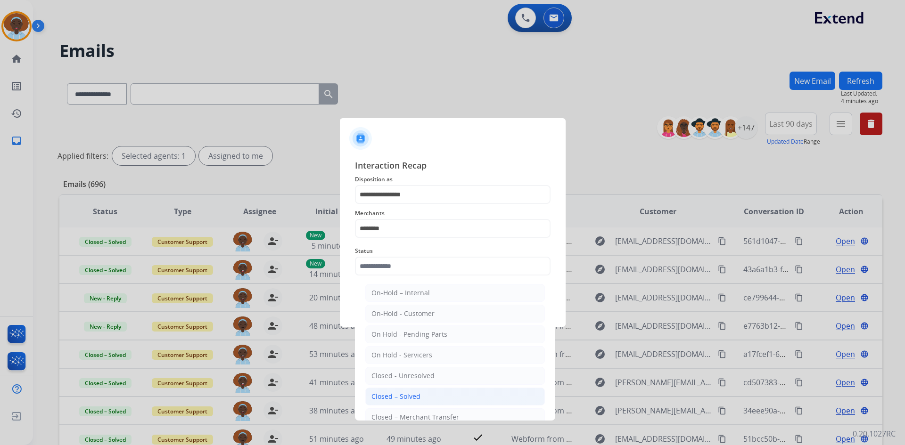
drag, startPoint x: 414, startPoint y: 400, endPoint x: 426, endPoint y: 366, distance: 35.6
click at [414, 400] on div "Closed – Solved" at bounding box center [395, 396] width 49 height 9
type input "**********"
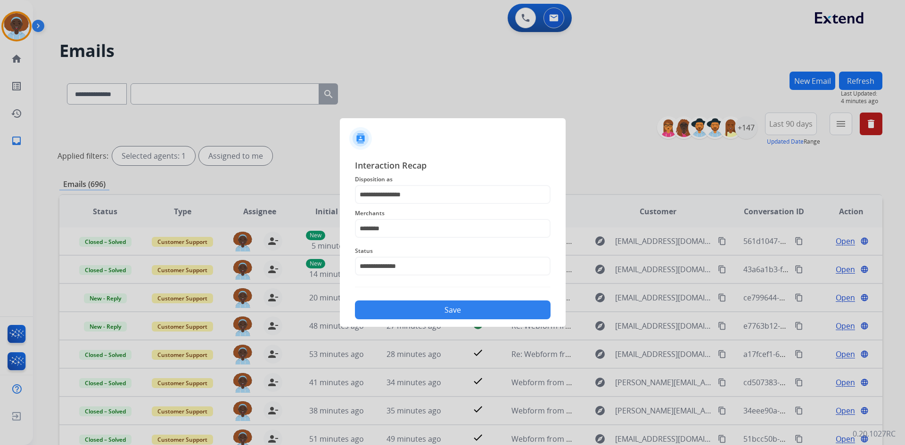
click at [433, 317] on button "Save" at bounding box center [453, 310] width 196 height 19
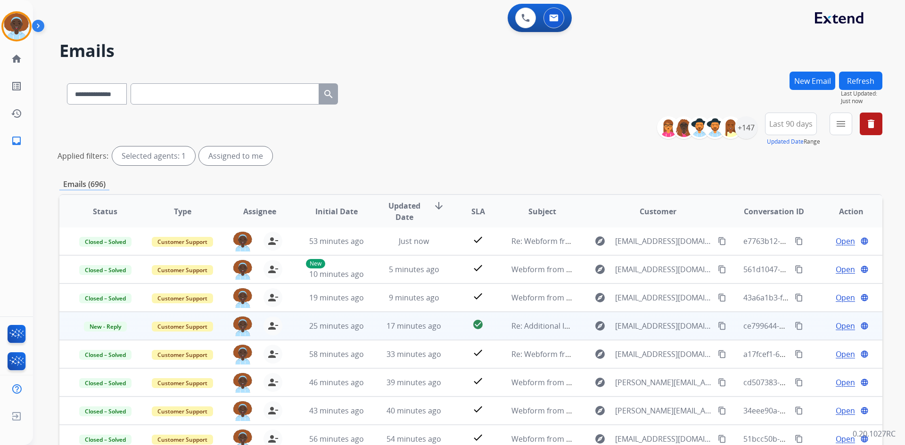
click at [835, 328] on span "Open" at bounding box center [844, 325] width 19 height 11
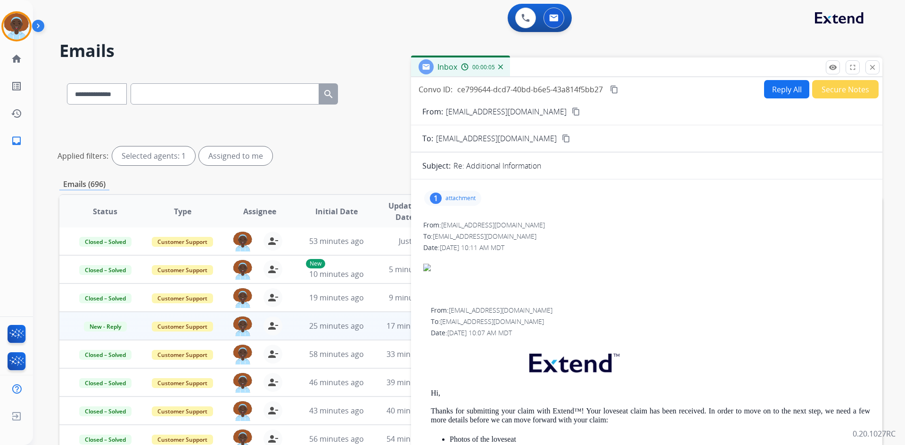
click at [434, 198] on div "1" at bounding box center [436, 198] width 12 height 11
click at [459, 215] on div at bounding box center [456, 224] width 47 height 33
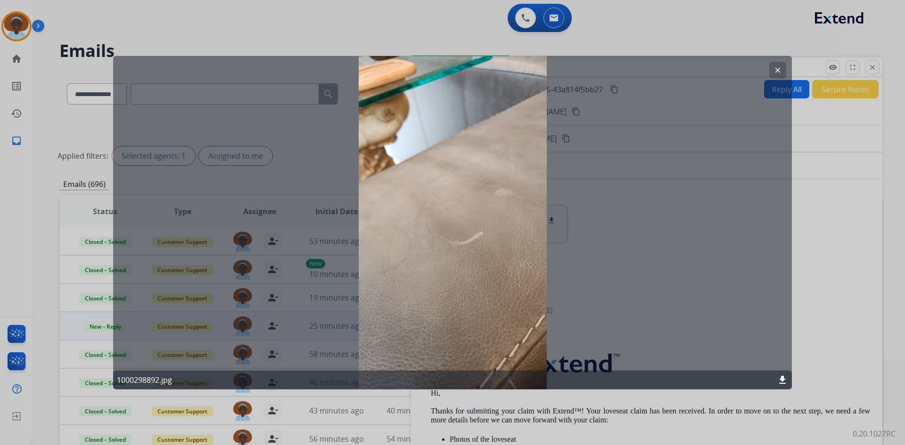
click at [774, 69] on mat-icon "clear" at bounding box center [777, 69] width 8 height 8
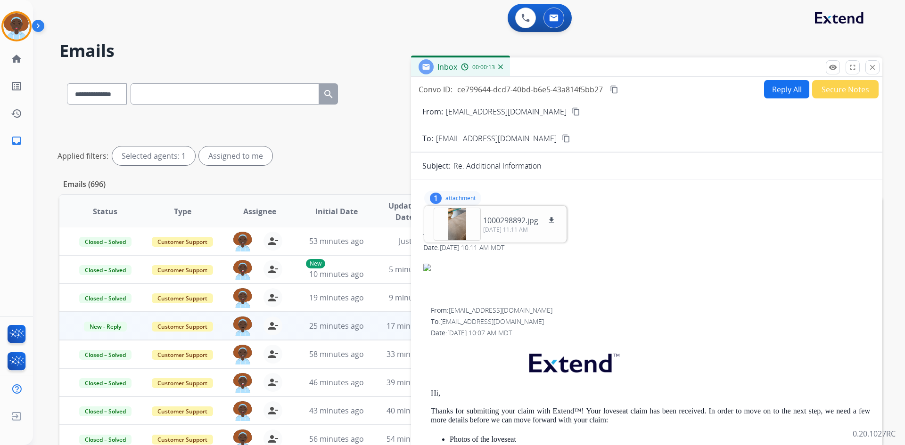
click at [463, 197] on p "attachment" at bounding box center [460, 199] width 30 height 8
click at [783, 91] on button "Reply All" at bounding box center [786, 89] width 45 height 18
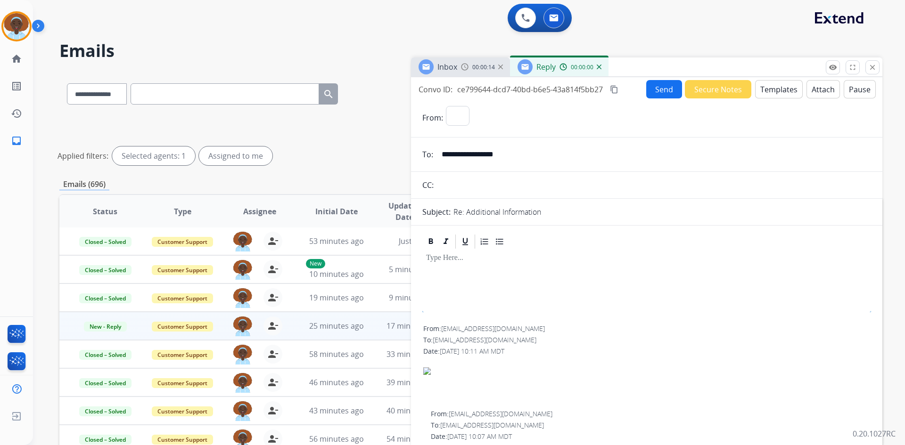
select select "**********"
click at [656, 88] on button "Send" at bounding box center [664, 89] width 36 height 18
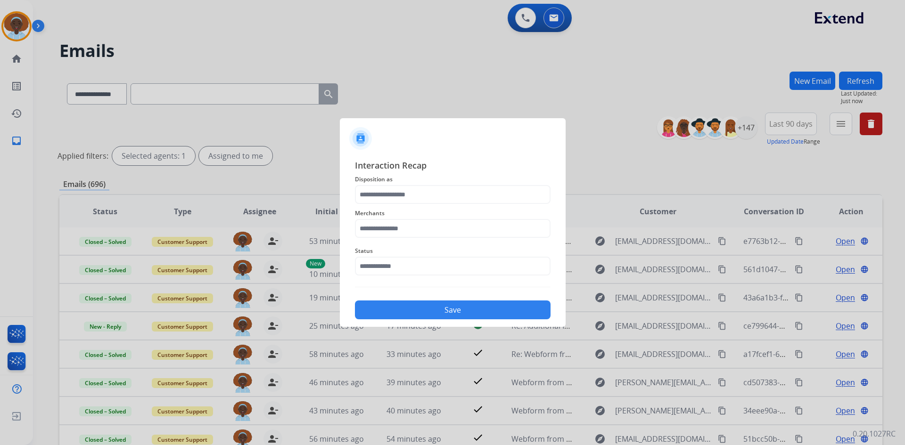
click at [605, 134] on div at bounding box center [452, 222] width 905 height 445
click at [288, 196] on div at bounding box center [452, 222] width 905 height 445
click at [19, 30] on div at bounding box center [452, 222] width 905 height 445
click at [863, 84] on div at bounding box center [452, 222] width 905 height 445
drag, startPoint x: 430, startPoint y: 171, endPoint x: 436, endPoint y: 168, distance: 7.2
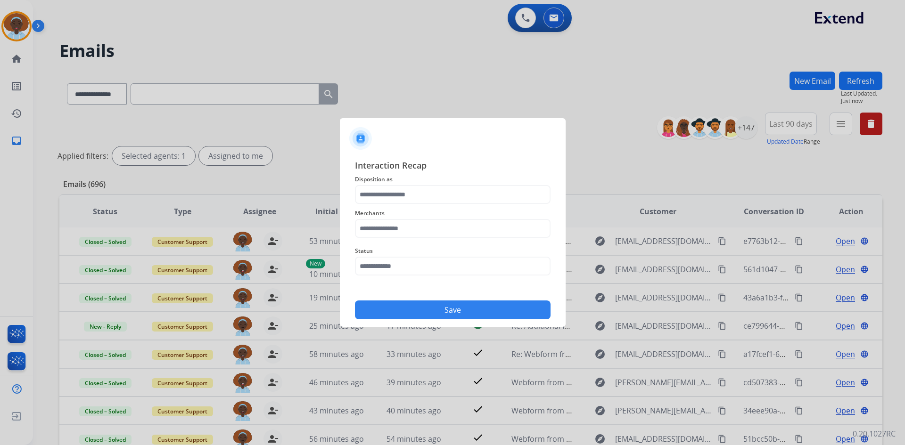
click at [430, 170] on span "Interaction Recap" at bounding box center [453, 166] width 196 height 15
click at [167, 184] on div at bounding box center [452, 222] width 905 height 445
click at [107, 183] on div at bounding box center [452, 222] width 905 height 445
drag, startPoint x: 196, startPoint y: 47, endPoint x: 433, endPoint y: 47, distance: 237.0
click at [197, 47] on div at bounding box center [452, 222] width 905 height 445
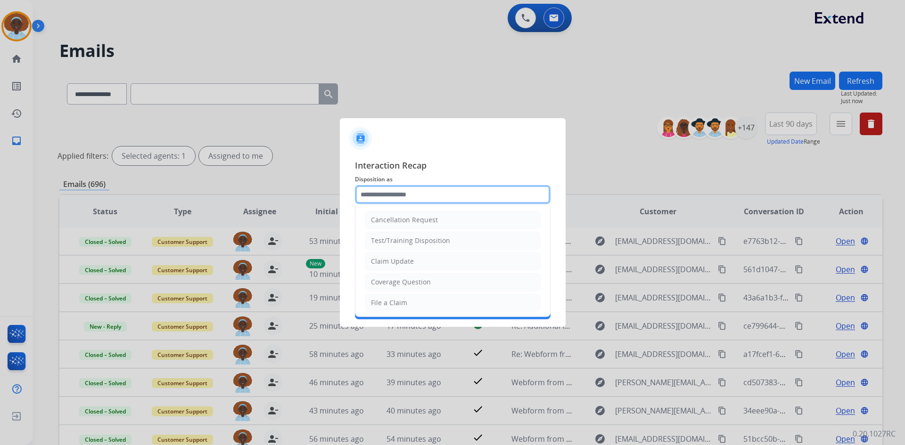
click at [409, 190] on input "text" at bounding box center [453, 194] width 196 height 19
drag, startPoint x: 402, startPoint y: 282, endPoint x: 401, endPoint y: 268, distance: 14.7
click at [402, 282] on li "Other" at bounding box center [453, 280] width 176 height 18
type input "*****"
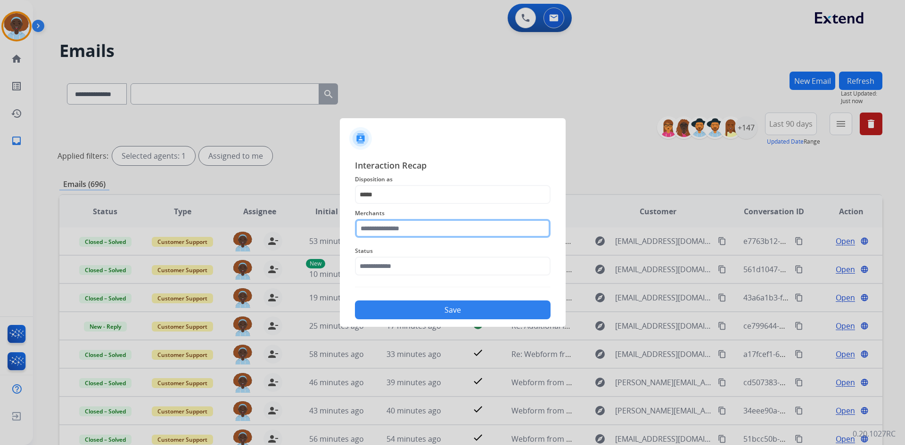
click at [404, 222] on input "text" at bounding box center [453, 228] width 196 height 19
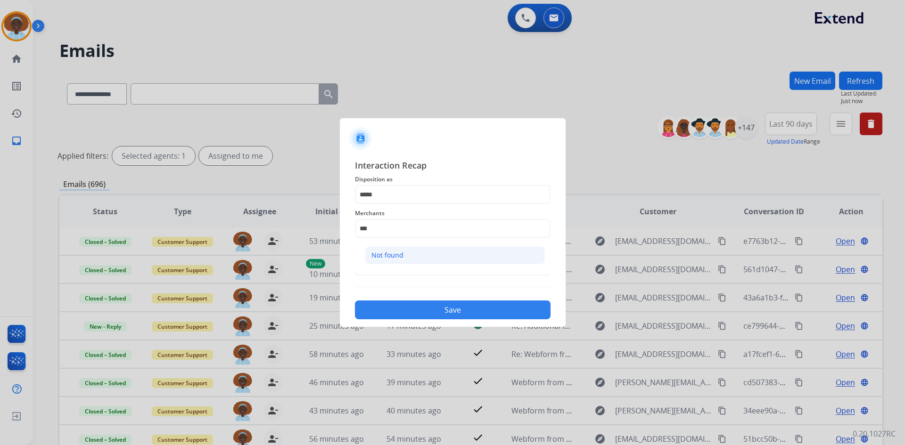
click at [403, 257] on li "Not found" at bounding box center [455, 255] width 180 height 18
type input "*********"
click at [404, 266] on input "text" at bounding box center [453, 266] width 196 height 19
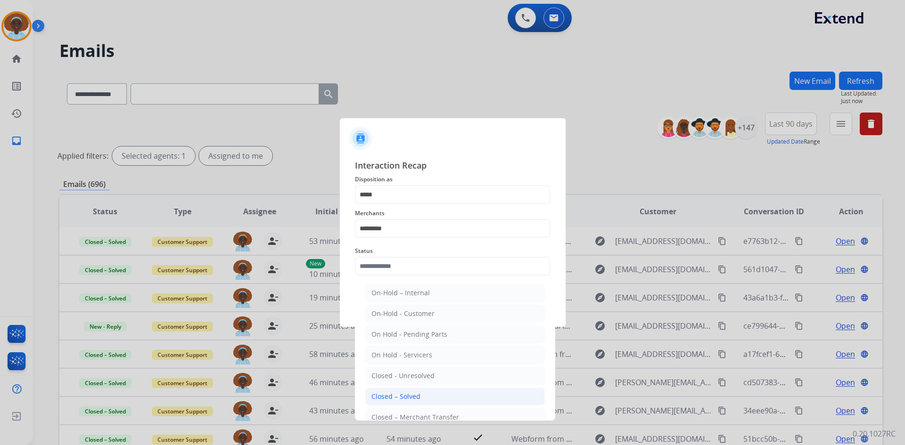
click at [413, 395] on div "Closed – Solved" at bounding box center [395, 396] width 49 height 9
type input "**********"
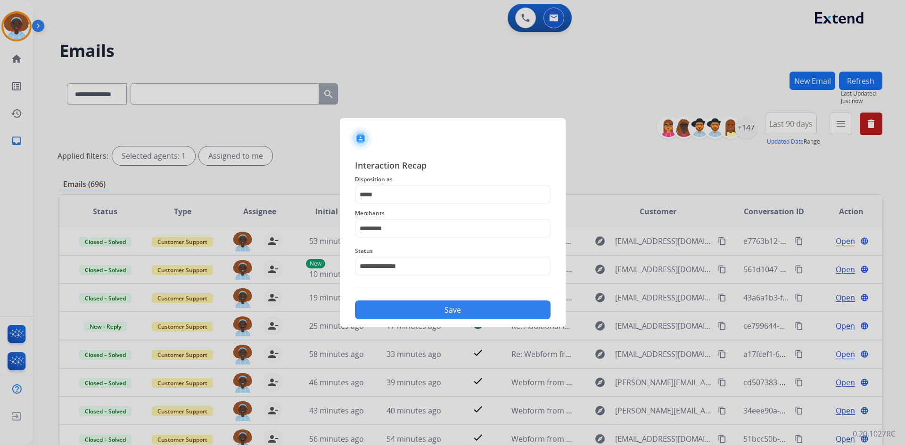
click at [458, 311] on button "Save" at bounding box center [453, 310] width 196 height 19
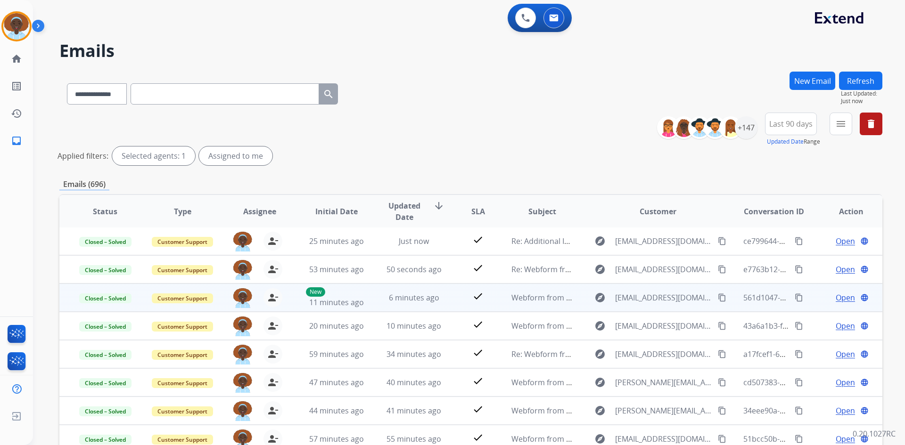
click at [846, 302] on span "Open" at bounding box center [844, 297] width 19 height 11
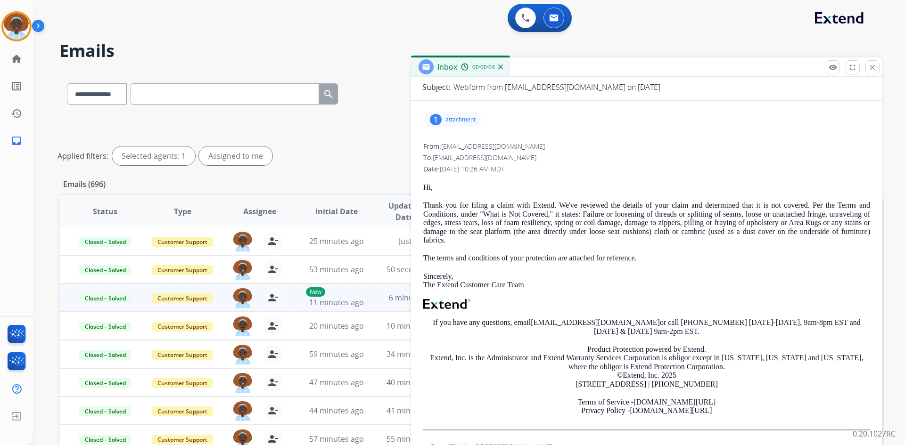
scroll to position [0, 0]
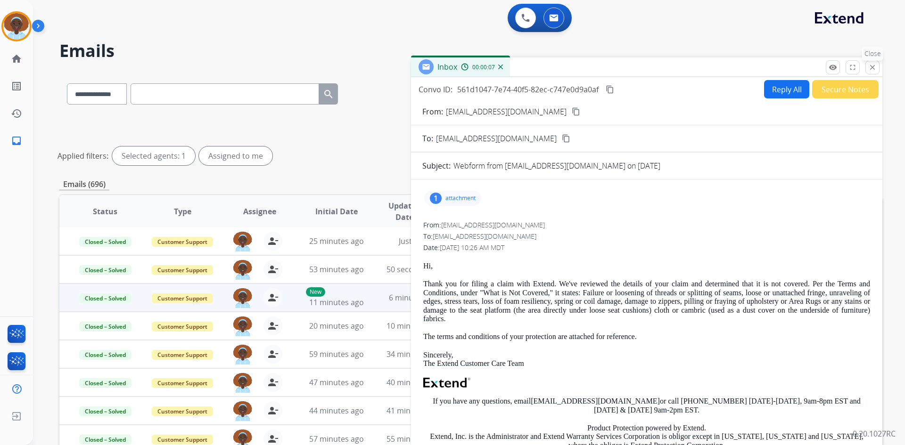
click at [873, 60] on p "Close" at bounding box center [872, 54] width 21 height 14
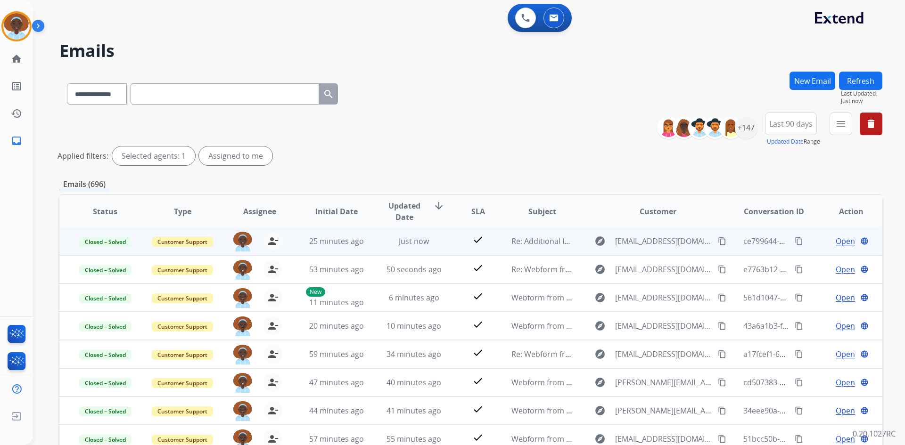
click at [836, 243] on span "Open" at bounding box center [844, 241] width 19 height 11
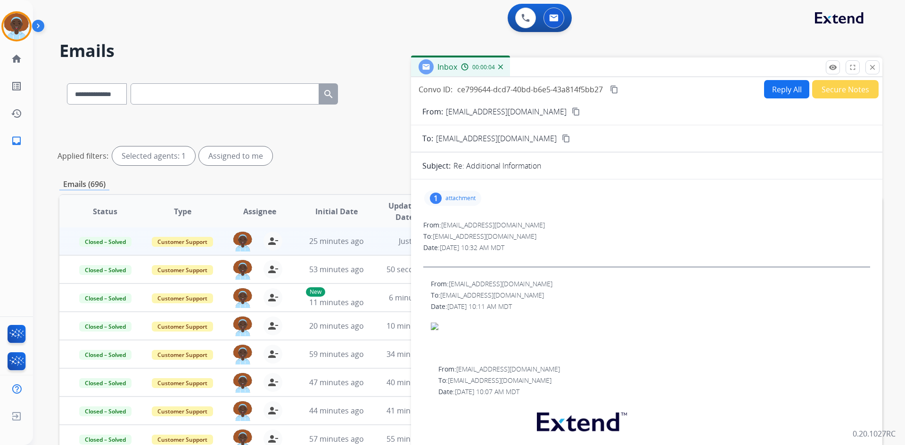
click at [774, 89] on button "Reply All" at bounding box center [786, 89] width 45 height 18
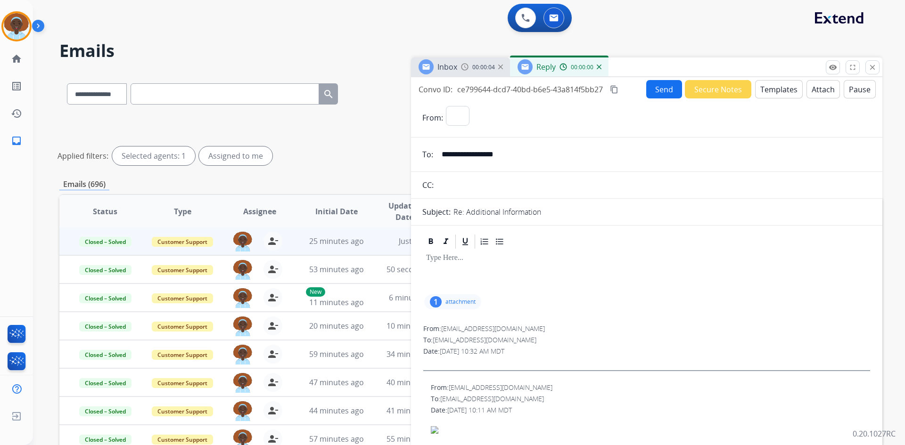
select select "**********"
click at [774, 90] on button "Templates" at bounding box center [779, 89] width 48 height 18
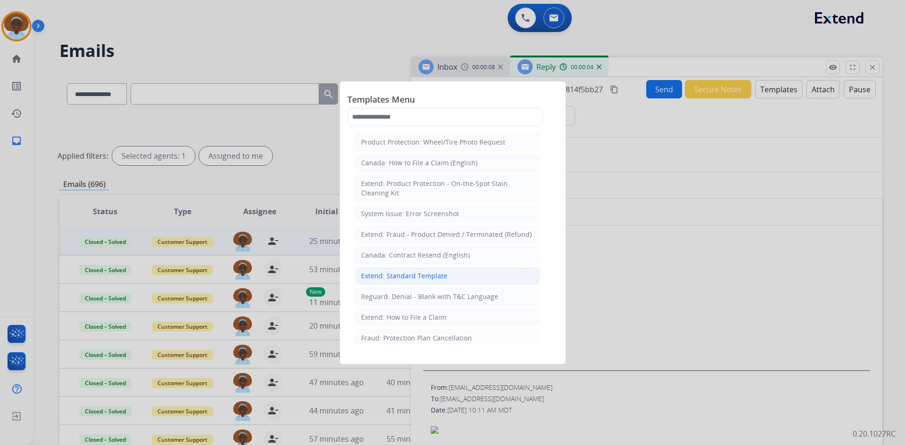
click at [428, 277] on div "Extend: Standard Template" at bounding box center [404, 275] width 86 height 9
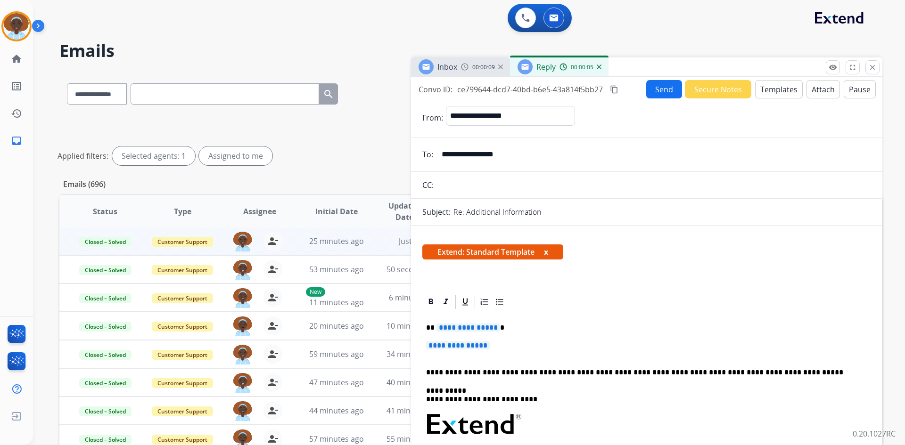
click at [464, 329] on span "**********" at bounding box center [468, 328] width 64 height 8
click at [472, 348] on span "**********" at bounding box center [458, 346] width 64 height 8
click at [452, 349] on span "**********" at bounding box center [458, 346] width 64 height 8
click at [461, 347] on span "**********" at bounding box center [458, 346] width 64 height 8
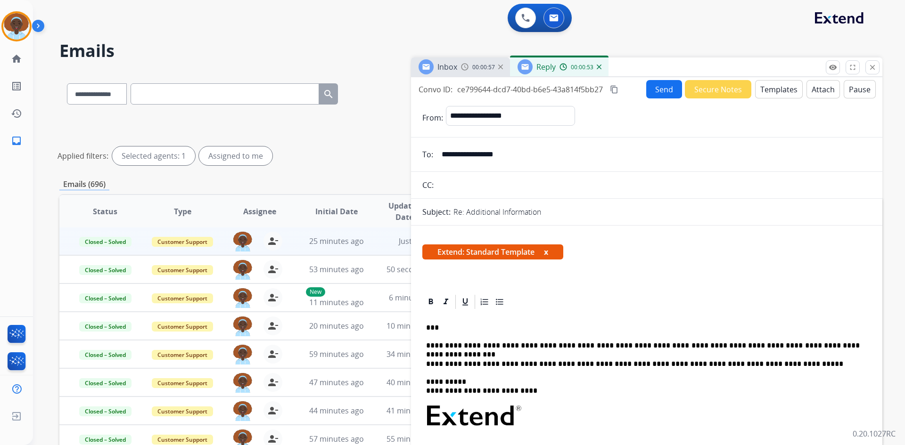
click at [560, 344] on p "**********" at bounding box center [642, 346] width 433 height 8
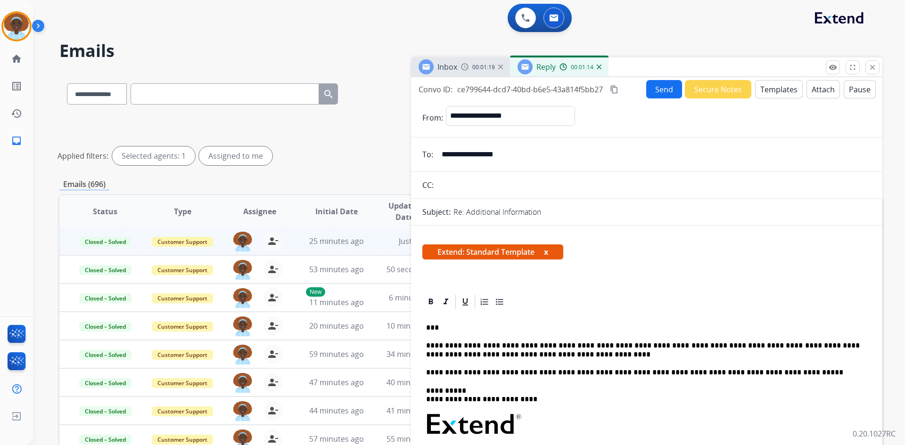
click at [527, 358] on p "**********" at bounding box center [642, 350] width 433 height 17
click at [664, 90] on button "Send" at bounding box center [664, 89] width 36 height 18
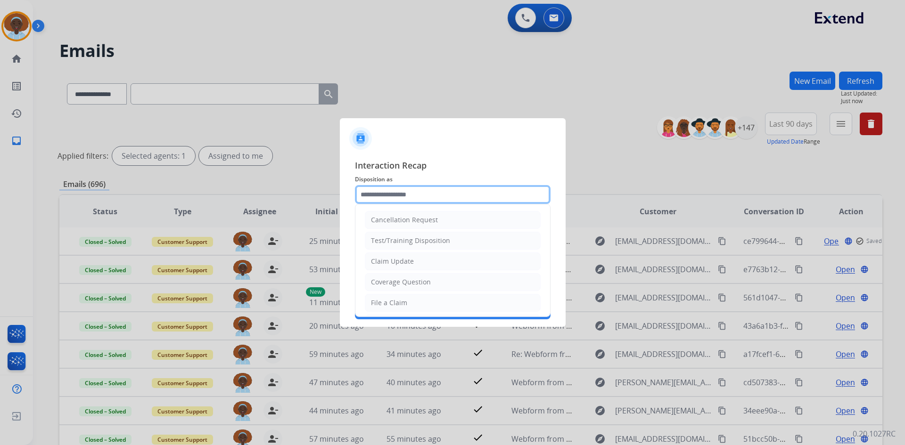
click at [413, 195] on input "text" at bounding box center [453, 194] width 196 height 19
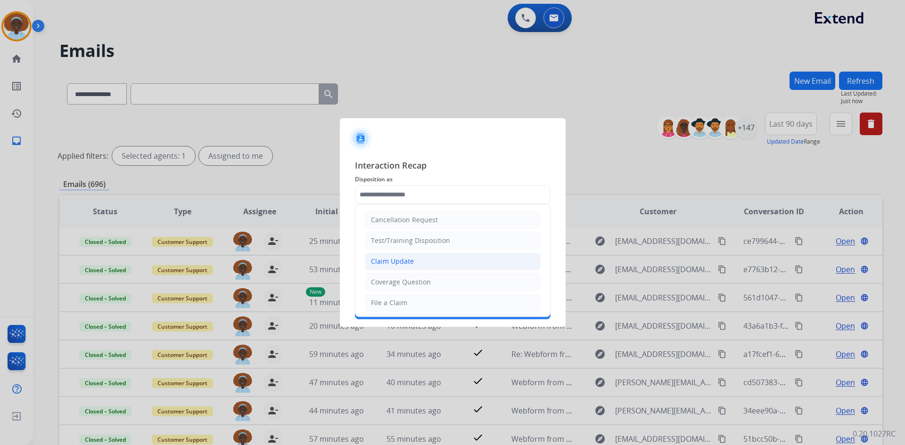
click at [407, 261] on div "Claim Update" at bounding box center [392, 261] width 43 height 9
type input "**********"
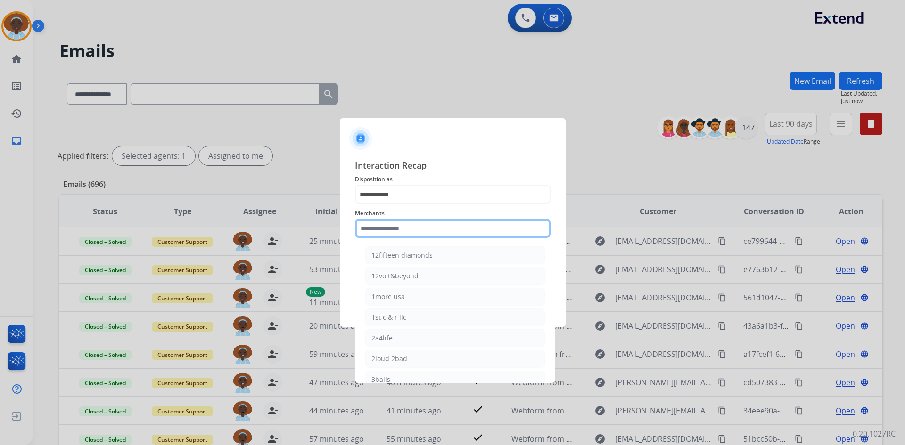
click at [411, 229] on input "text" at bounding box center [453, 228] width 196 height 19
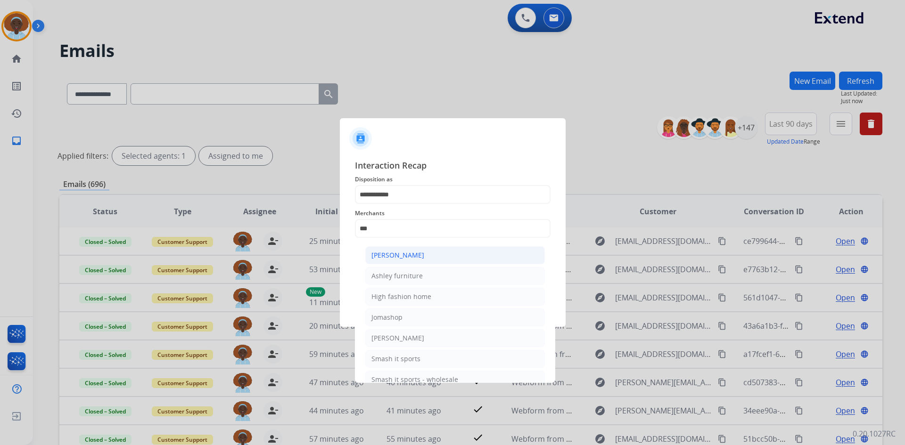
click at [409, 253] on div "Ashley - Reguard" at bounding box center [397, 255] width 53 height 9
type input "**********"
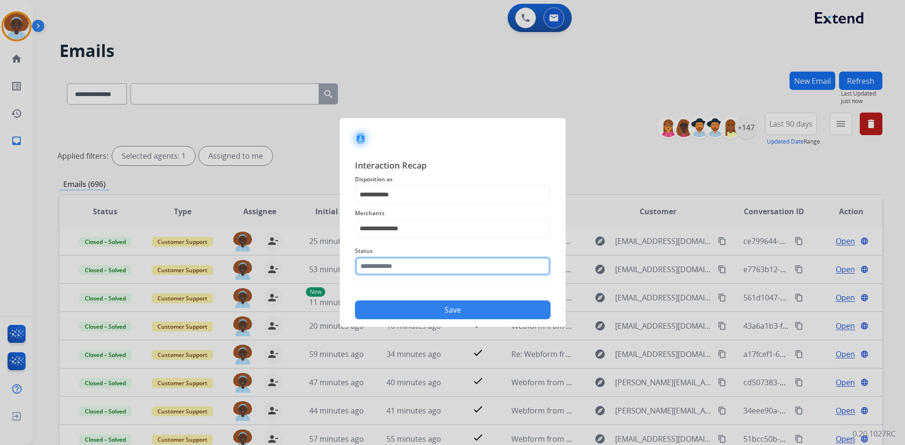
click at [418, 266] on input "text" at bounding box center [453, 266] width 196 height 19
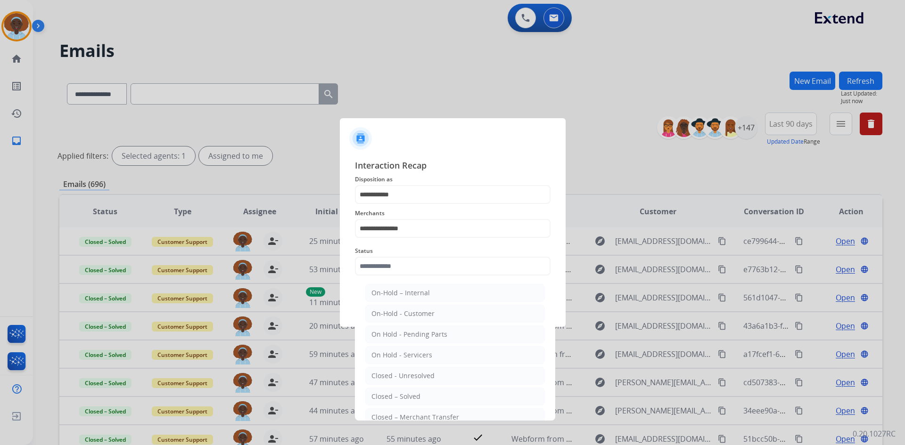
click at [428, 396] on li "Closed – Solved" at bounding box center [455, 397] width 180 height 18
type input "**********"
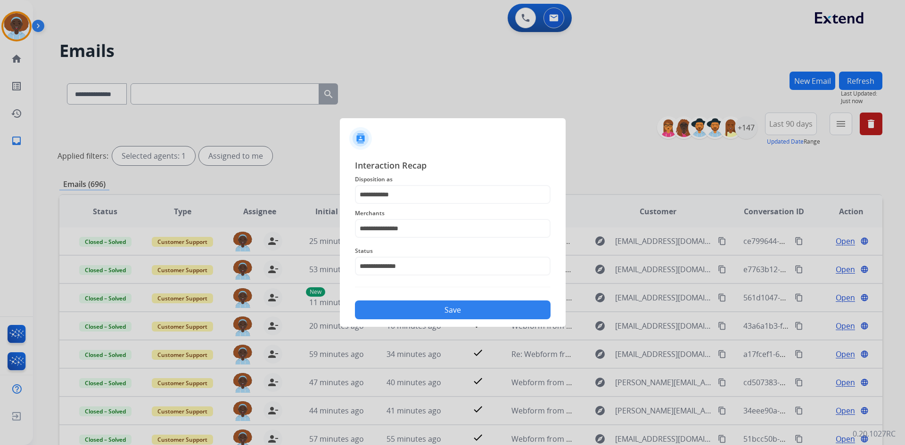
click at [450, 314] on button "Save" at bounding box center [453, 310] width 196 height 19
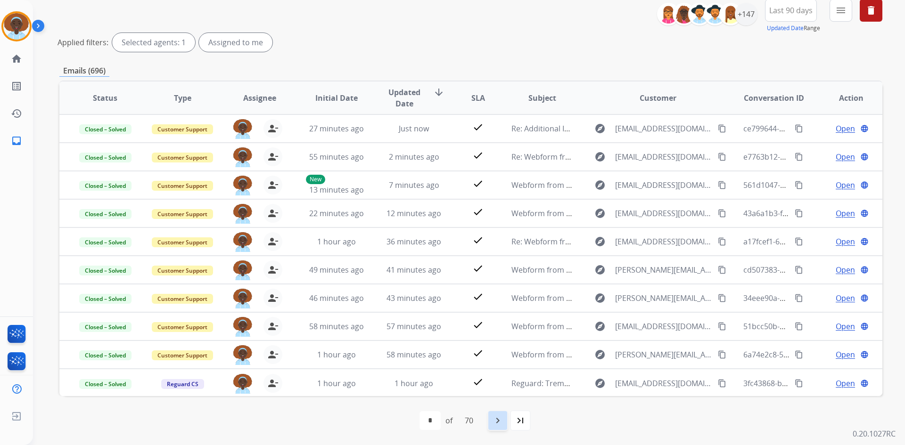
click at [497, 418] on mat-icon "navigate_next" at bounding box center [497, 420] width 11 height 11
select select "*"
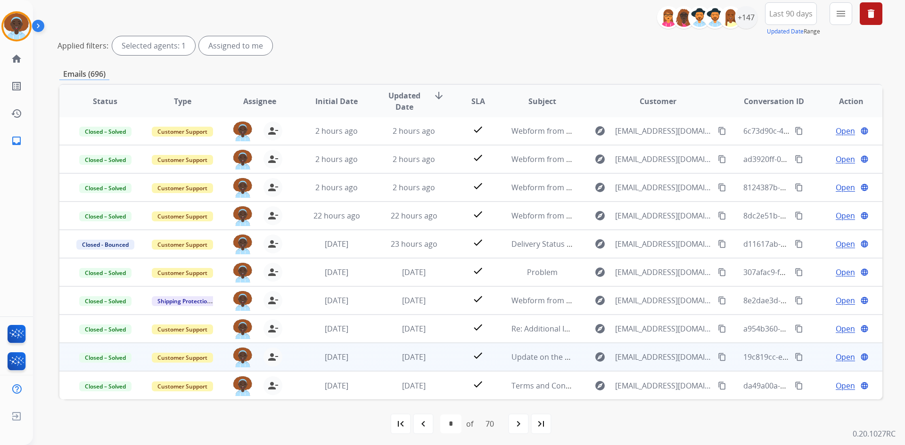
scroll to position [114, 0]
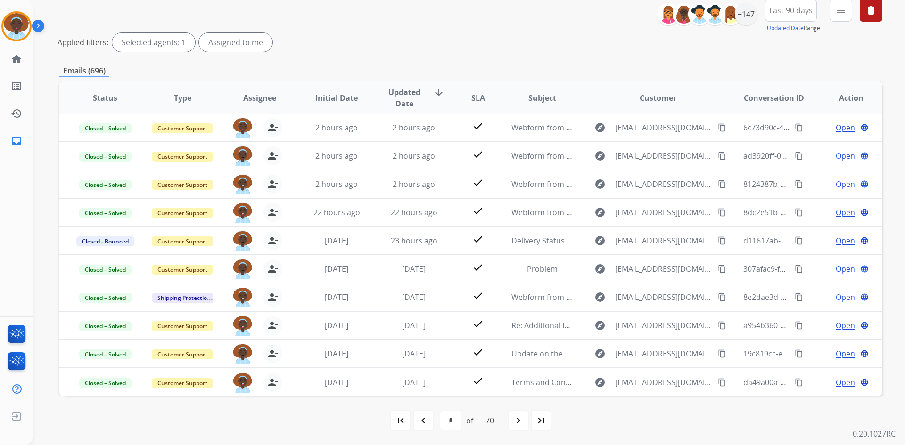
click at [398, 424] on mat-icon "first_page" at bounding box center [400, 420] width 11 height 11
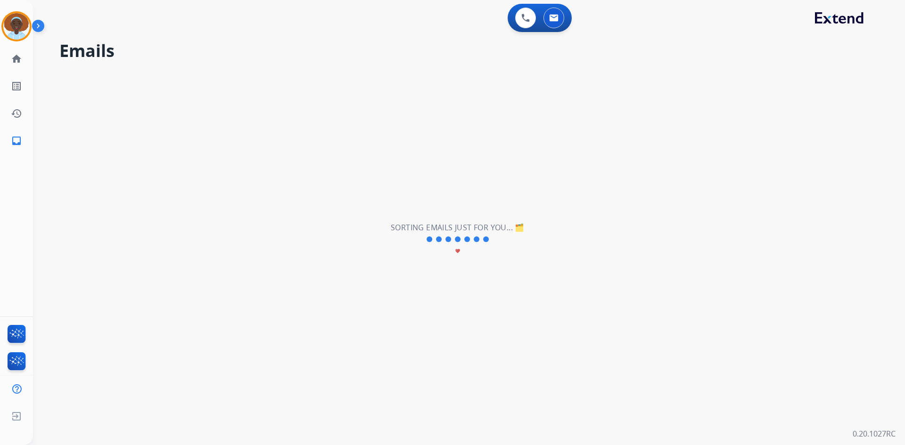
scroll to position [0, 0]
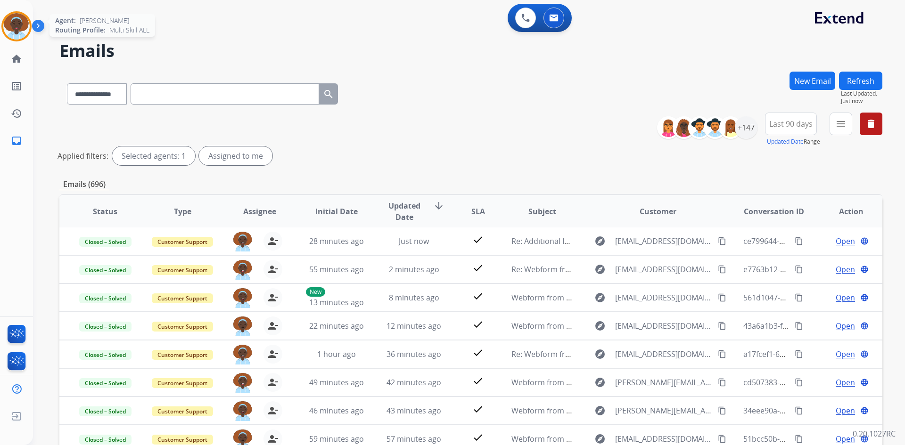
click at [17, 28] on img at bounding box center [16, 26] width 26 height 26
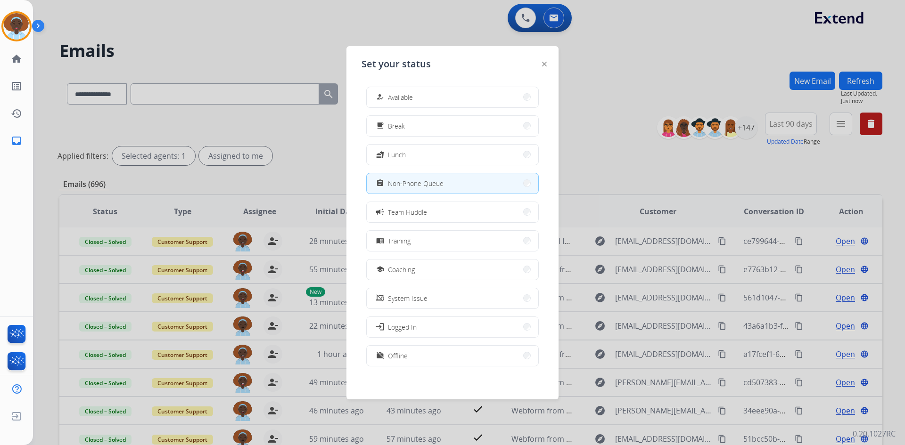
click at [405, 94] on span "Available" at bounding box center [400, 97] width 25 height 10
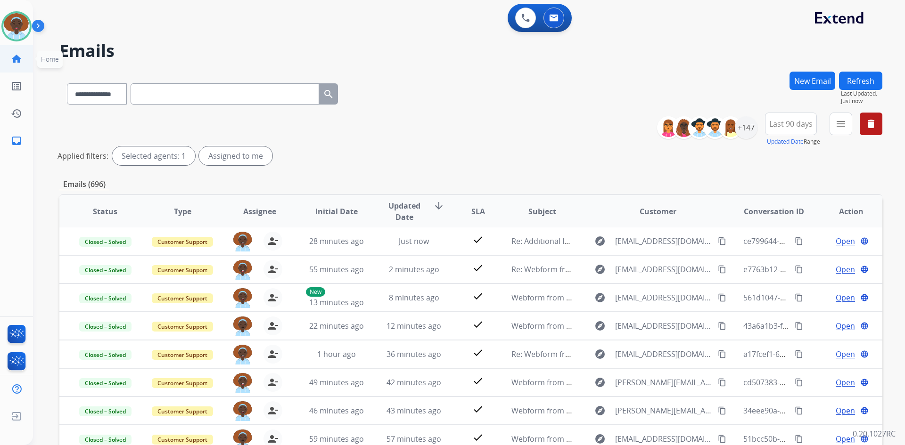
click at [11, 58] on mat-icon "home" at bounding box center [16, 58] width 11 height 11
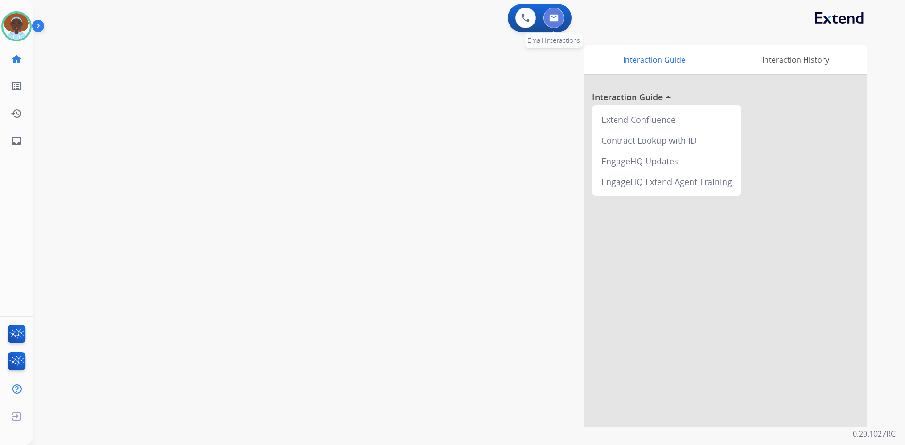
click at [554, 16] on img at bounding box center [553, 18] width 9 height 8
select select "**********"
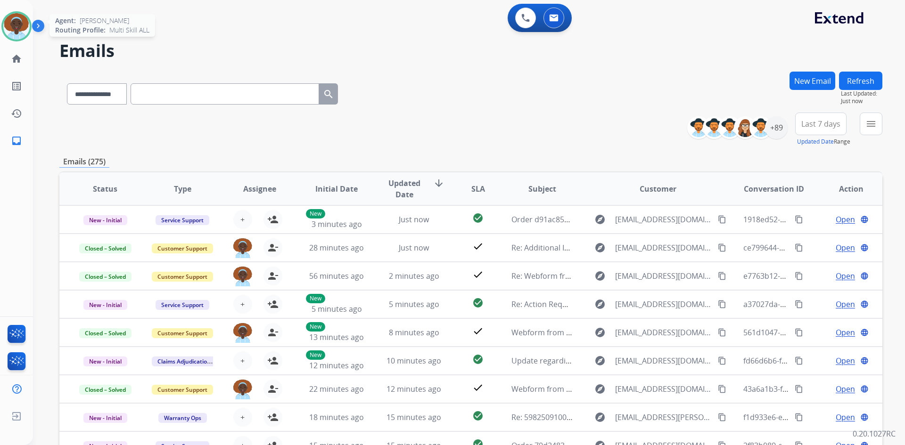
click at [17, 23] on img at bounding box center [16, 26] width 26 height 26
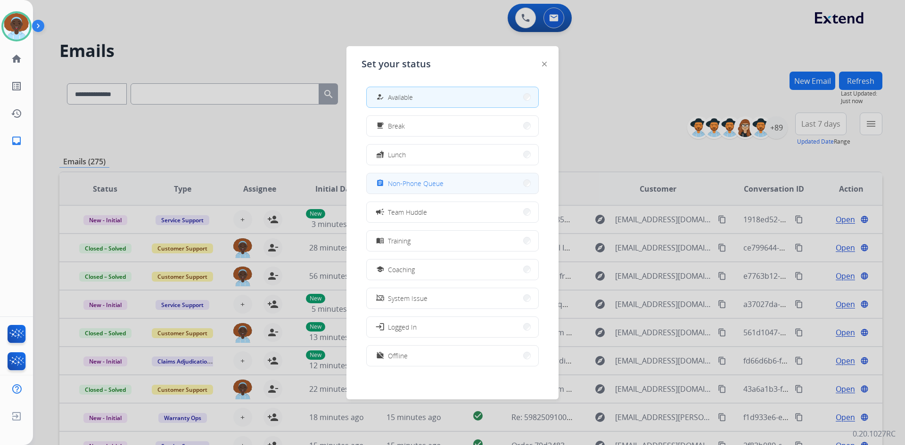
click at [393, 178] on div "assignment Non-Phone Queue" at bounding box center [408, 183] width 69 height 11
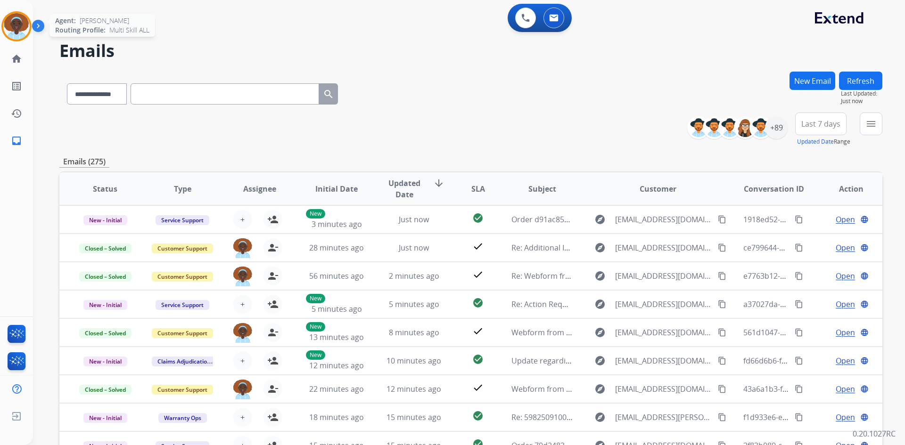
click at [12, 27] on img at bounding box center [16, 26] width 26 height 26
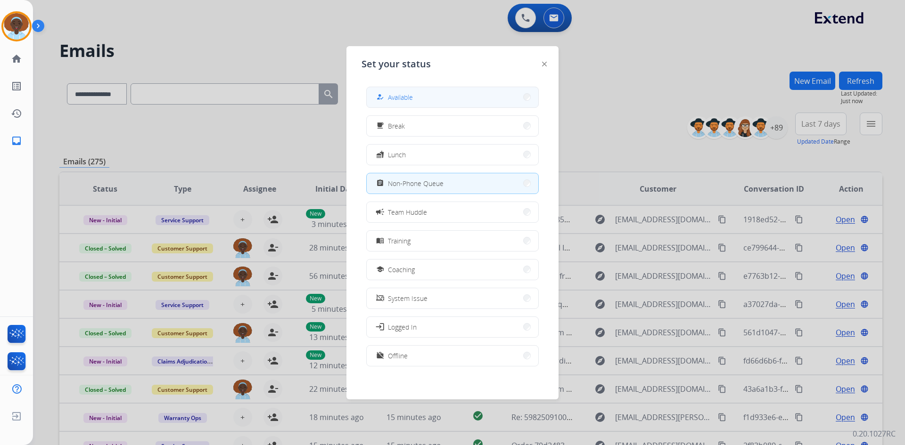
click at [421, 100] on button "how_to_reg Available" at bounding box center [453, 97] width 172 height 20
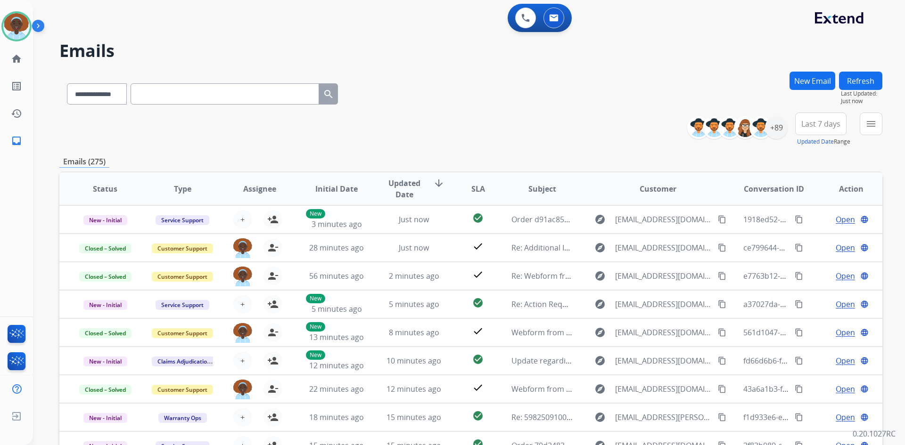
click at [854, 85] on button "Refresh" at bounding box center [860, 81] width 43 height 18
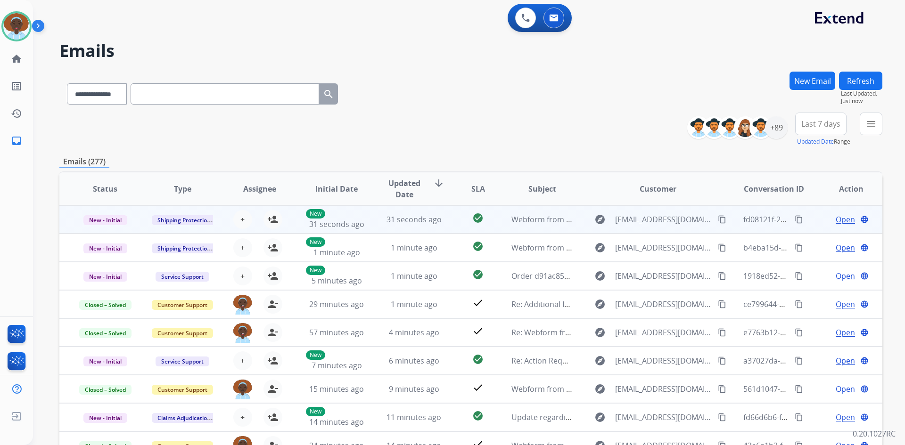
click at [835, 221] on span "Open" at bounding box center [844, 219] width 19 height 11
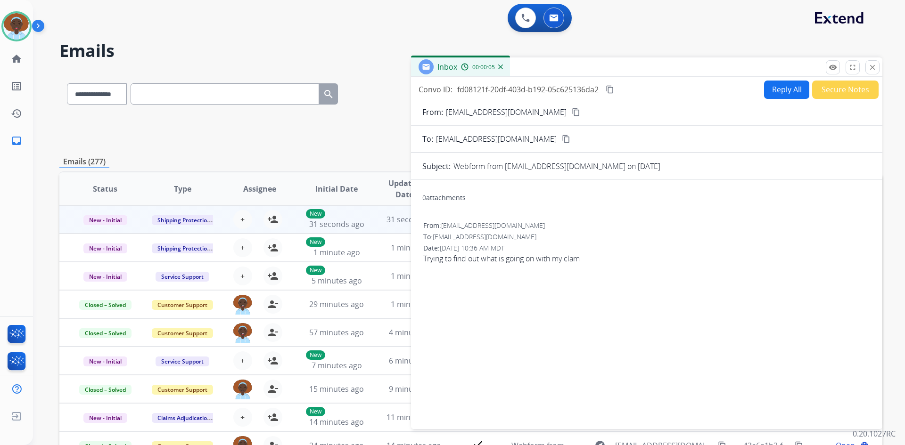
click at [572, 111] on mat-icon "content_copy" at bounding box center [576, 112] width 8 height 8
click at [875, 65] on mat-icon "close" at bounding box center [872, 67] width 8 height 8
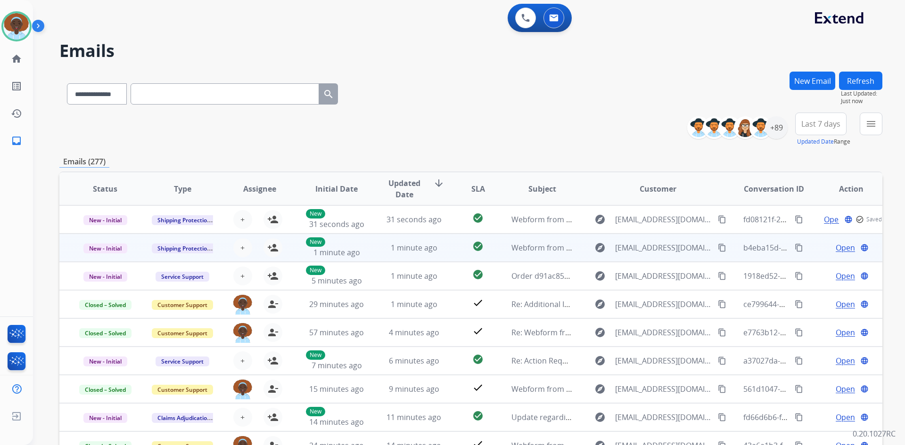
click at [835, 247] on span "Open" at bounding box center [844, 247] width 19 height 11
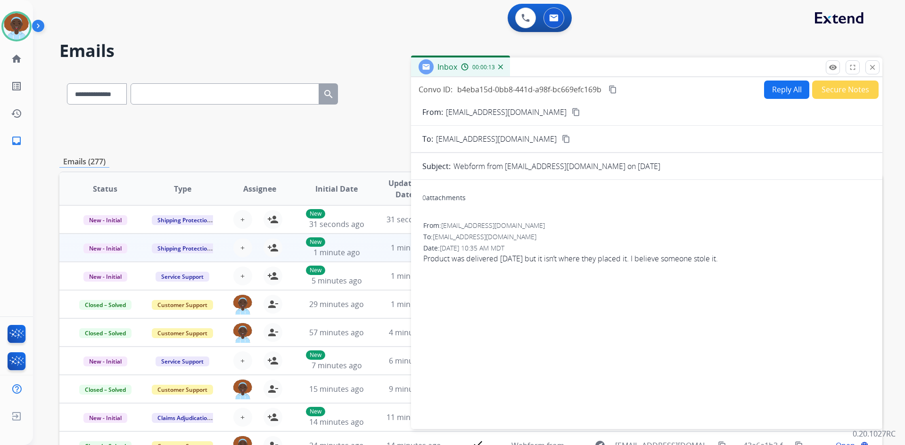
click at [572, 111] on mat-icon "content_copy" at bounding box center [576, 112] width 8 height 8
click at [775, 90] on button "Reply All" at bounding box center [786, 90] width 45 height 18
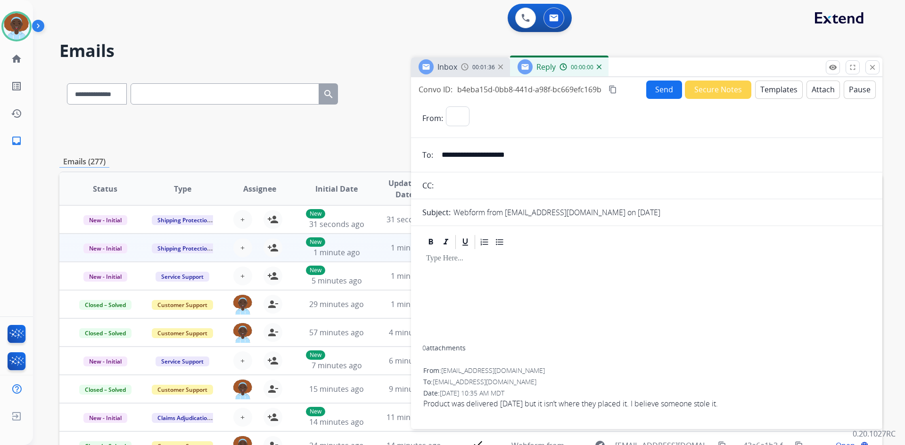
select select "**********"
click at [775, 95] on button "Templates" at bounding box center [779, 90] width 48 height 18
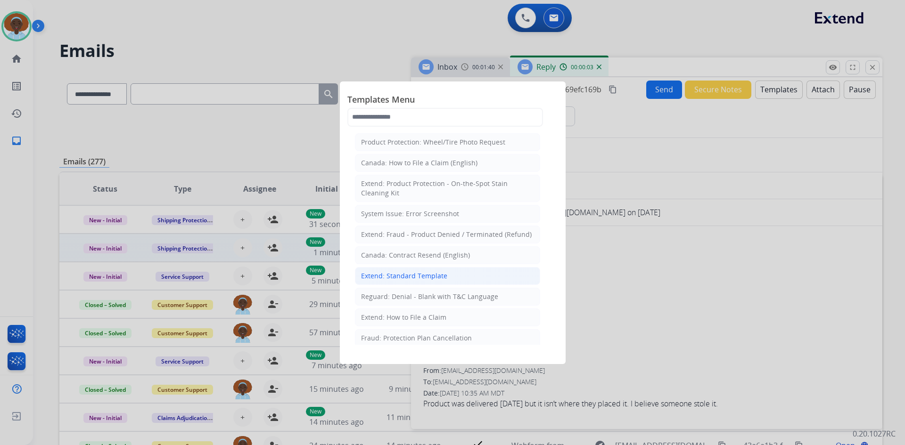
click at [415, 278] on div "Extend: Standard Template" at bounding box center [404, 275] width 86 height 9
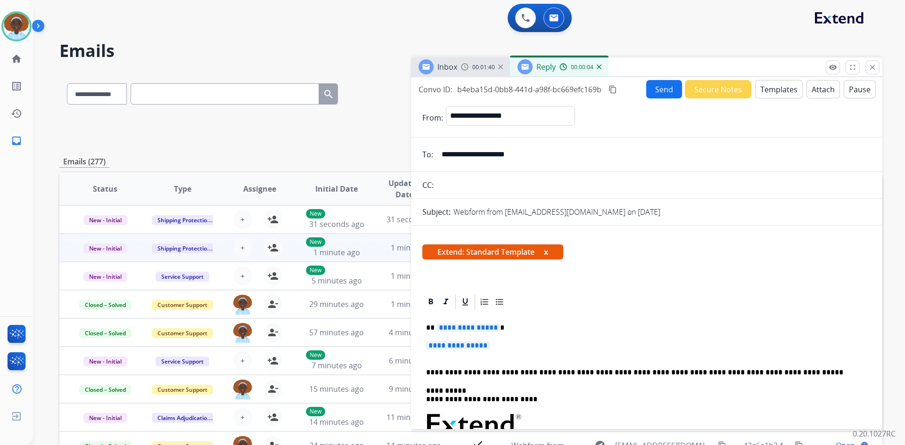
click at [466, 330] on span "**********" at bounding box center [468, 328] width 64 height 8
click at [466, 344] on span "**********" at bounding box center [458, 346] width 64 height 8
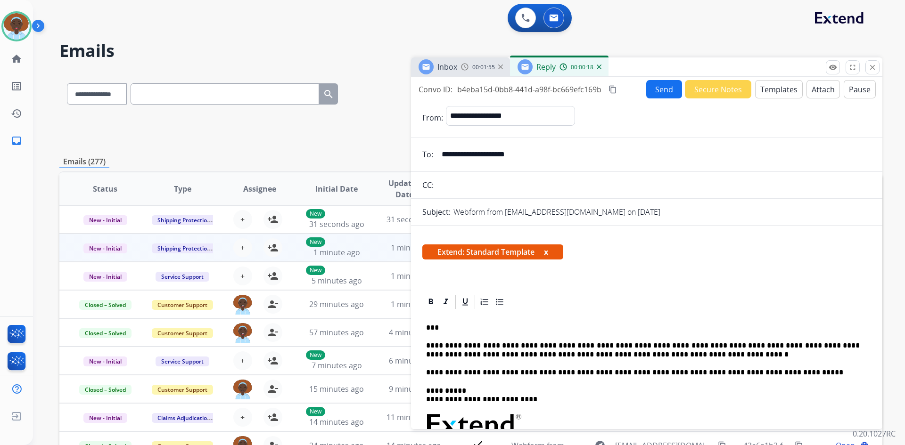
click at [665, 90] on button "Send" at bounding box center [664, 89] width 36 height 18
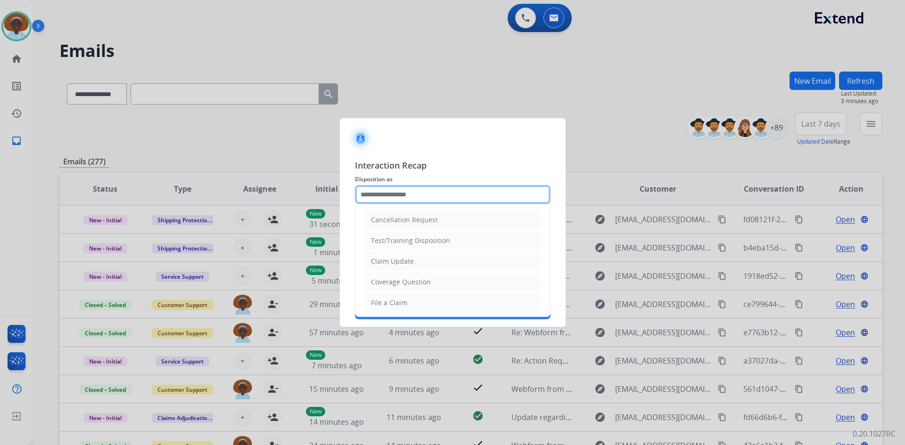
click at [402, 195] on input "text" at bounding box center [453, 194] width 196 height 19
click at [420, 260] on li "Claim Update" at bounding box center [453, 262] width 176 height 18
type input "**********"
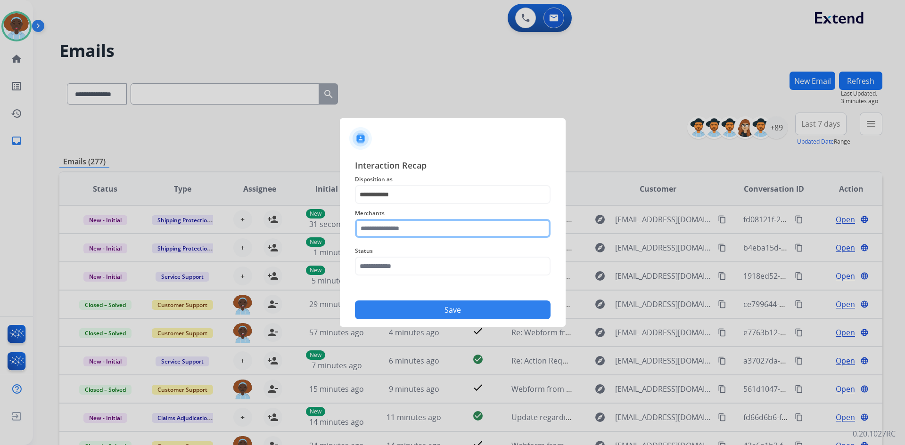
click at [410, 228] on input "text" at bounding box center [453, 228] width 196 height 19
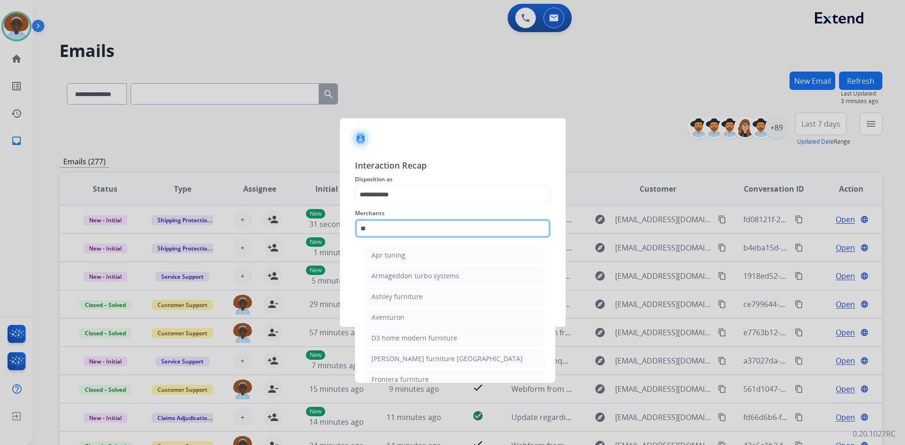
type input "*"
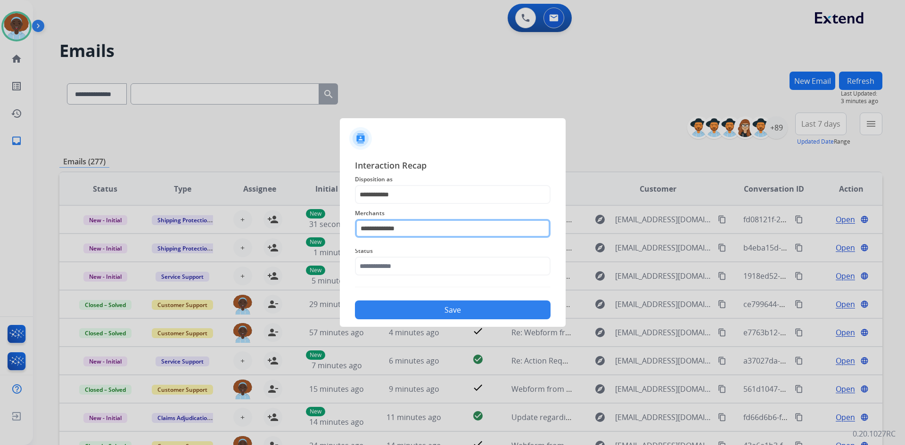
click at [376, 227] on input "**********" at bounding box center [453, 228] width 196 height 19
click at [395, 228] on input "**********" at bounding box center [453, 228] width 196 height 19
type input "**********"
drag, startPoint x: 428, startPoint y: 227, endPoint x: 320, endPoint y: 218, distance: 108.2
click at [0, 218] on app-contact-recap-modal "**********" at bounding box center [0, 222] width 0 height 445
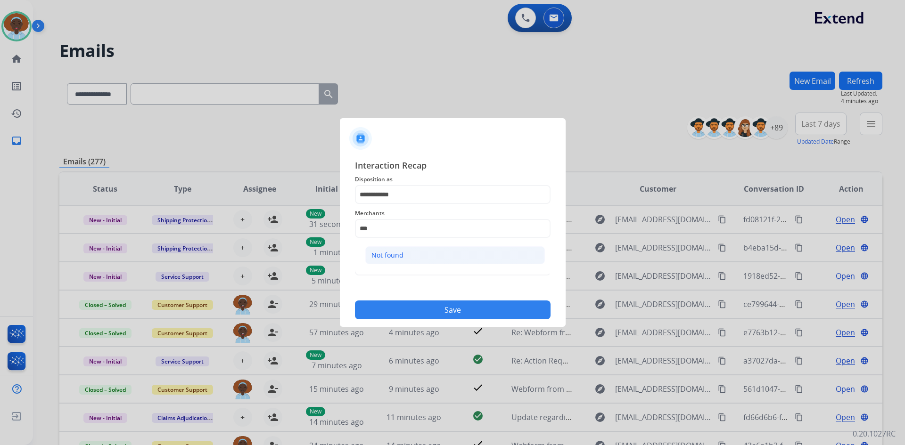
click at [445, 256] on li "Not found" at bounding box center [455, 255] width 180 height 18
type input "*********"
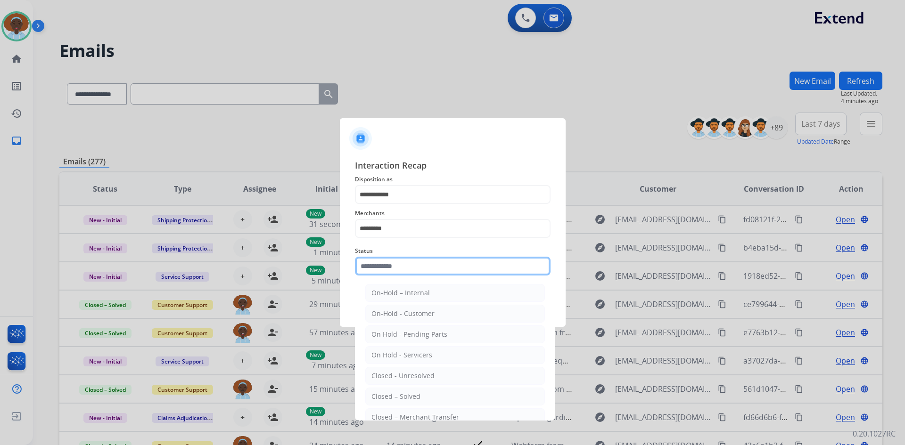
click at [439, 269] on input "text" at bounding box center [453, 266] width 196 height 19
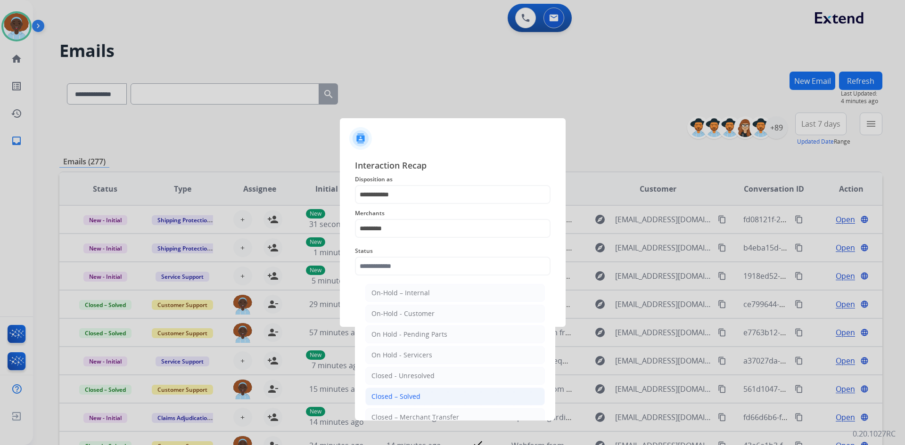
click at [423, 398] on li "Closed – Solved" at bounding box center [455, 397] width 180 height 18
type input "**********"
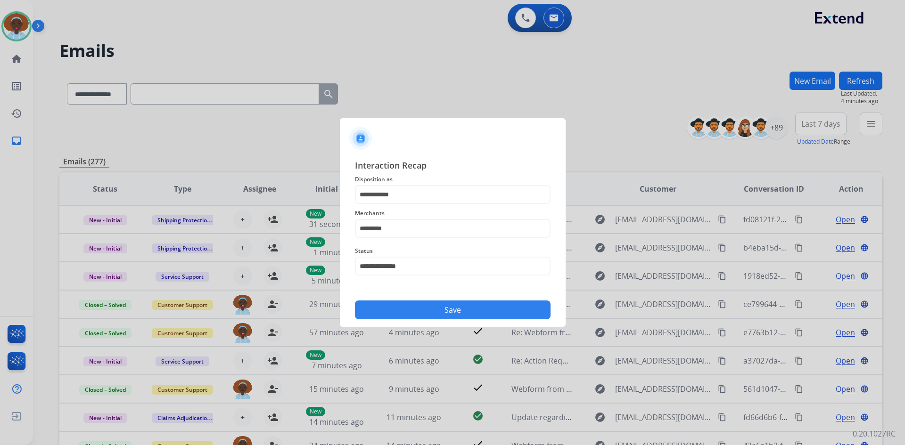
click at [440, 312] on button "Save" at bounding box center [453, 310] width 196 height 19
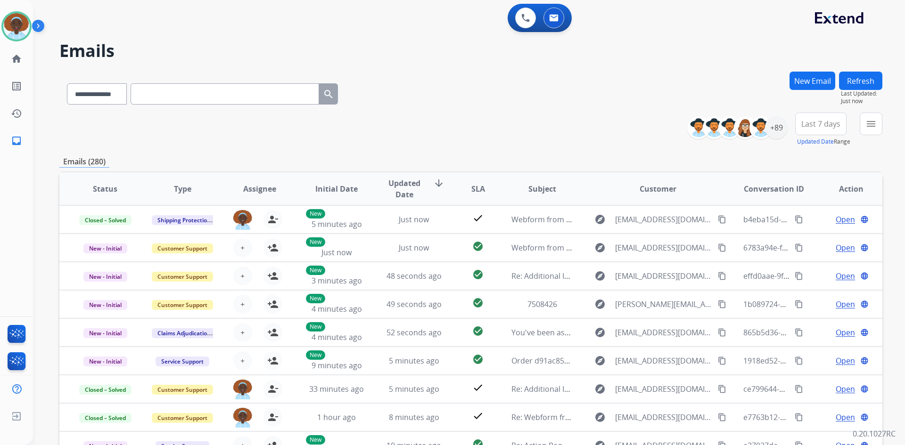
click at [857, 77] on button "Refresh" at bounding box center [860, 81] width 43 height 18
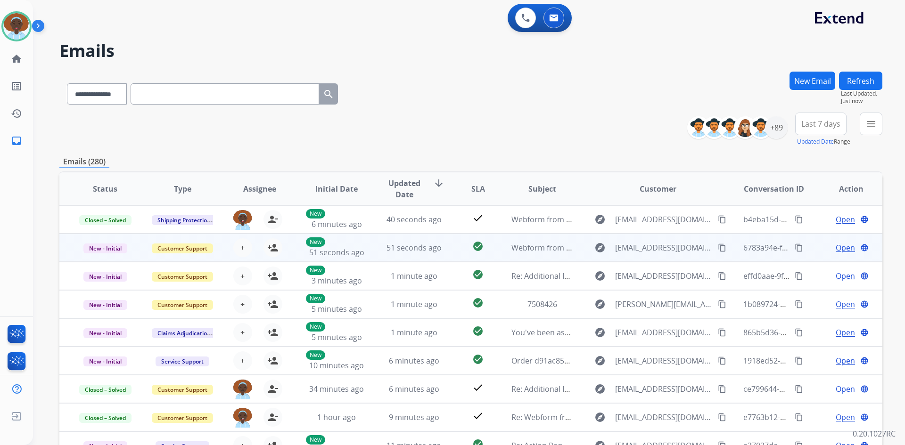
click at [835, 247] on span "Open" at bounding box center [844, 247] width 19 height 11
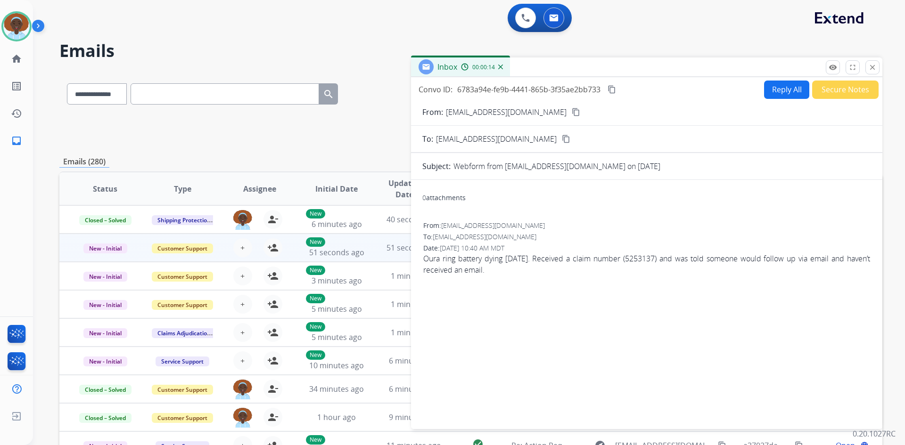
click at [572, 114] on mat-icon "content_copy" at bounding box center [576, 112] width 8 height 8
click at [872, 67] on mat-icon "close" at bounding box center [872, 67] width 8 height 8
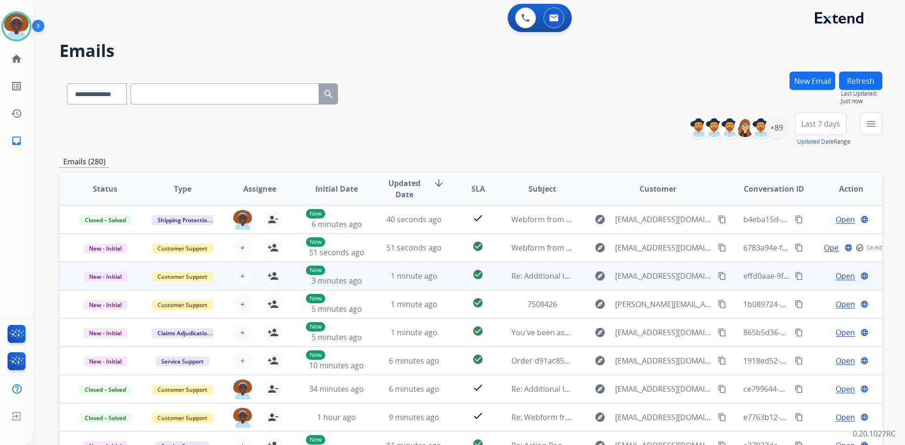
click at [835, 273] on span "Open" at bounding box center [844, 275] width 19 height 11
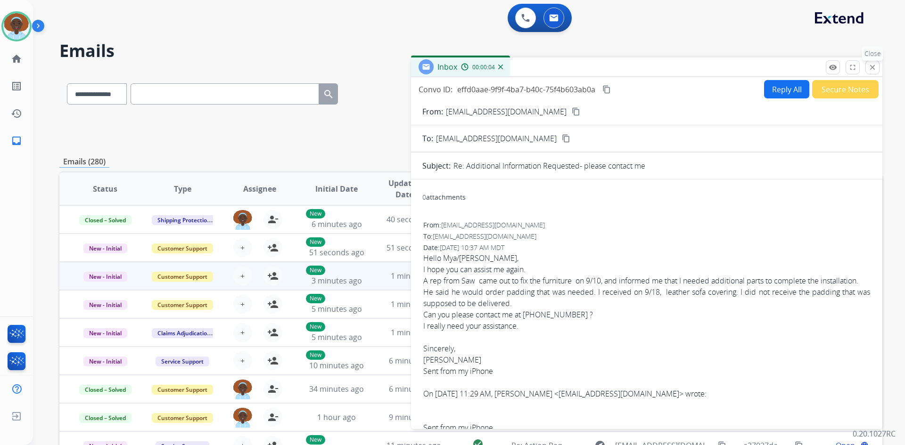
drag, startPoint x: 870, startPoint y: 70, endPoint x: 855, endPoint y: 105, distance: 38.2
click at [870, 70] on mat-icon "close" at bounding box center [872, 67] width 8 height 8
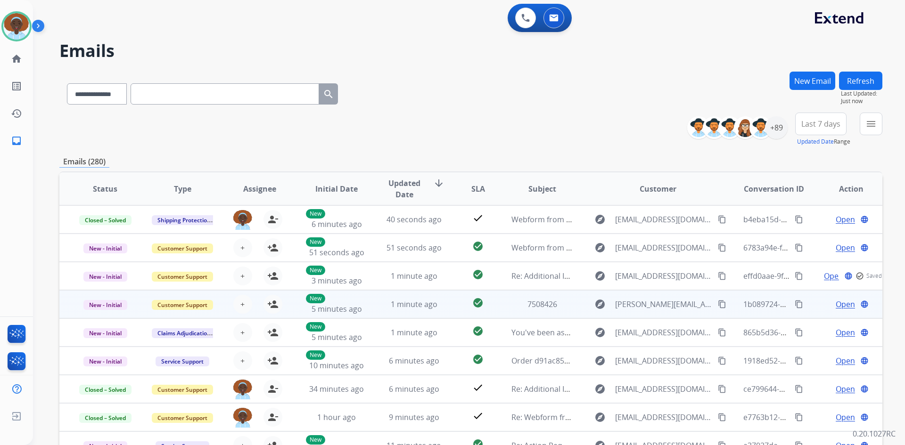
click at [848, 305] on div "Open language" at bounding box center [851, 304] width 62 height 11
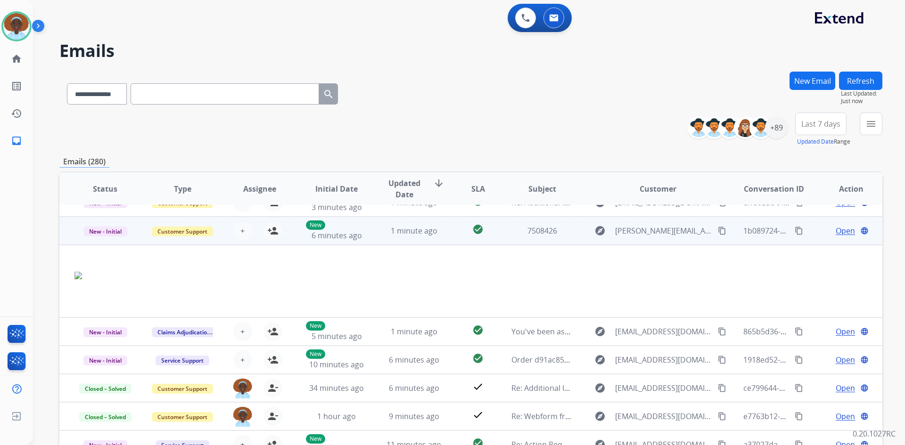
click at [806, 234] on td "Open language" at bounding box center [843, 231] width 77 height 28
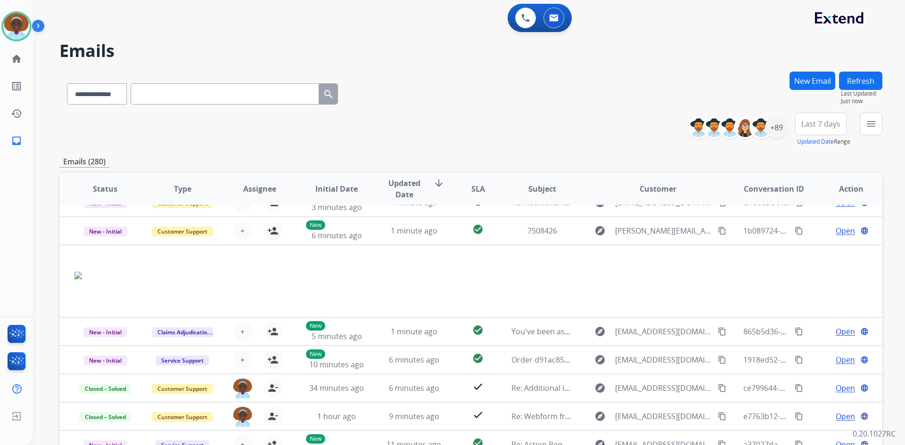
scroll to position [1, 0]
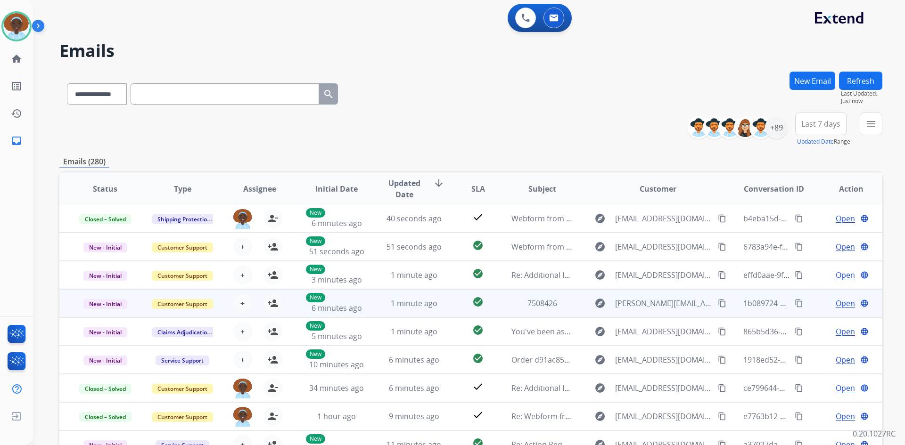
click at [835, 301] on span "Open" at bounding box center [844, 303] width 19 height 11
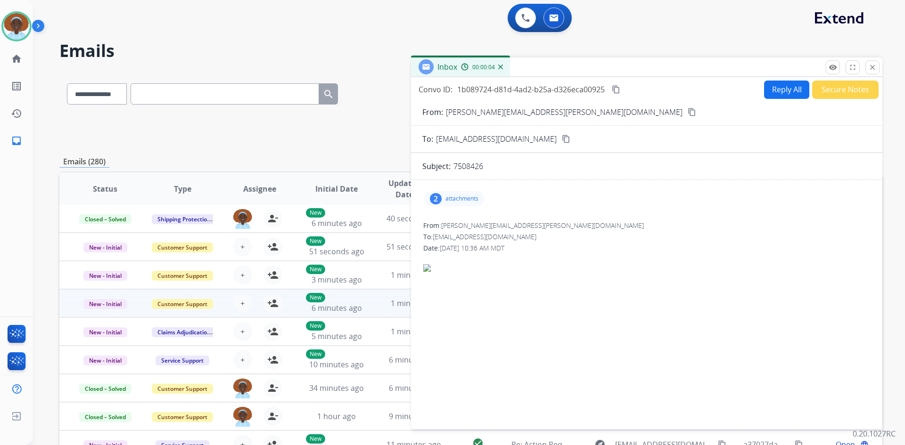
click at [433, 198] on div "2" at bounding box center [436, 198] width 12 height 11
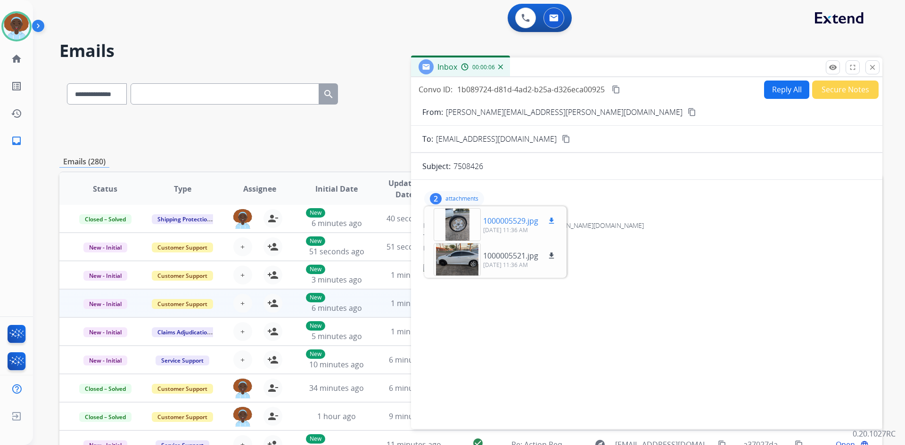
click at [460, 226] on div at bounding box center [456, 224] width 47 height 33
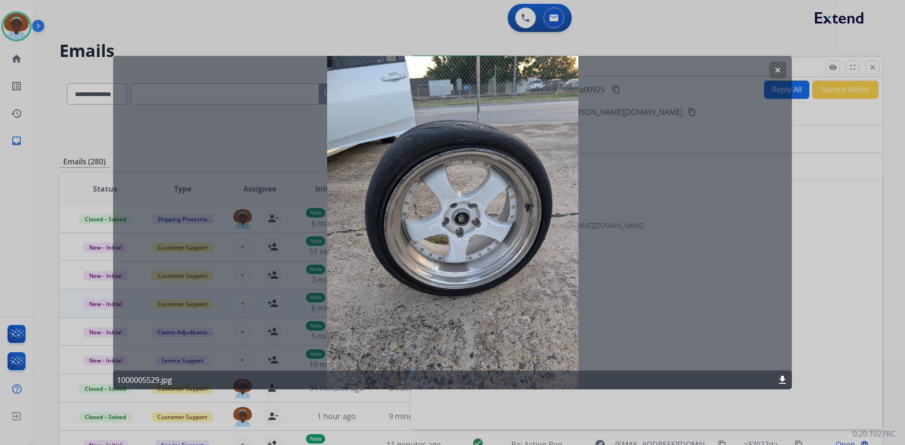
click at [778, 69] on mat-icon "clear" at bounding box center [777, 69] width 8 height 8
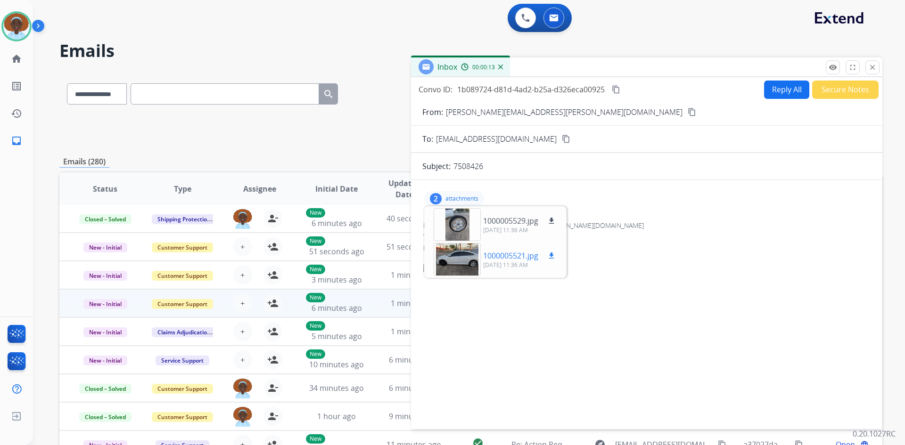
click at [458, 263] on div at bounding box center [456, 259] width 47 height 33
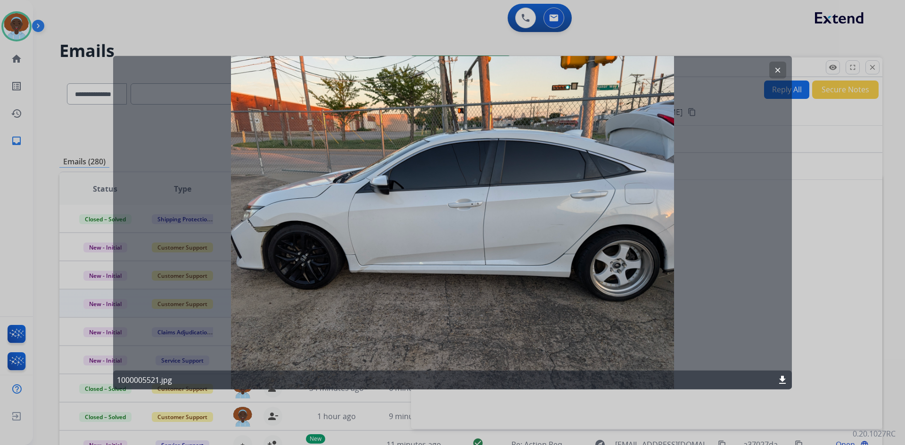
click at [779, 68] on mat-icon "clear" at bounding box center [777, 69] width 8 height 8
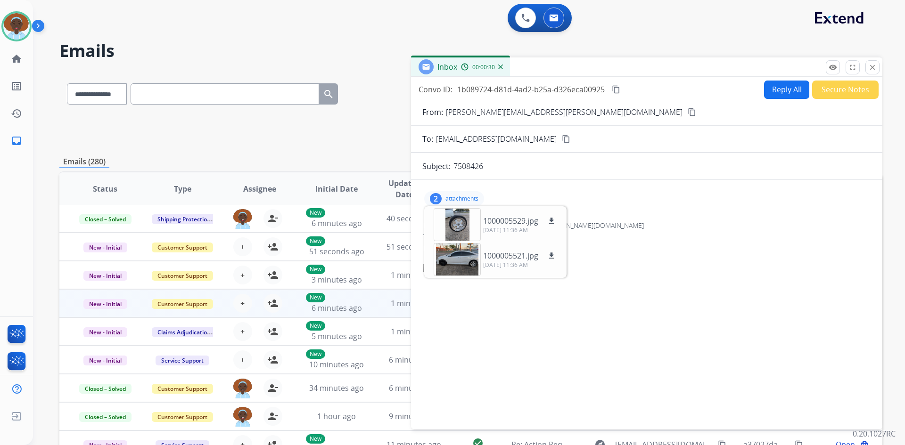
click at [552, 190] on div "2 attachments 1000005529.jpg download 09/26/2025, 11:36 AM 1000005521.jpg downl…" at bounding box center [646, 199] width 449 height 23
click at [873, 70] on mat-icon "close" at bounding box center [872, 67] width 8 height 8
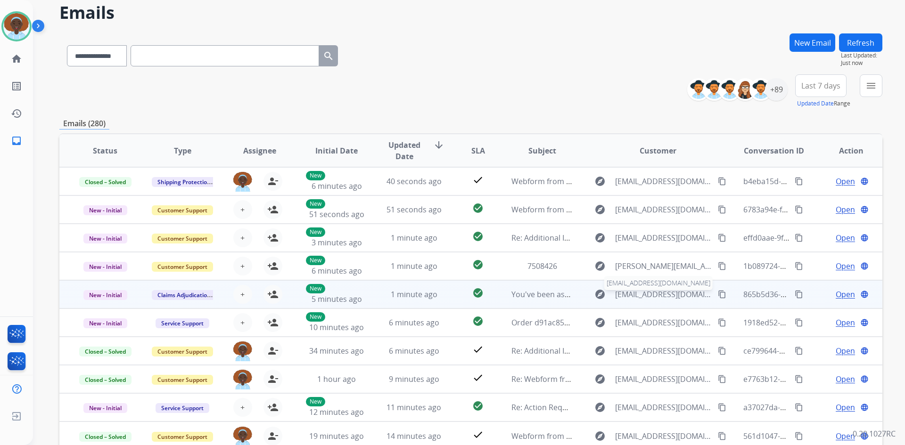
scroll to position [0, 0]
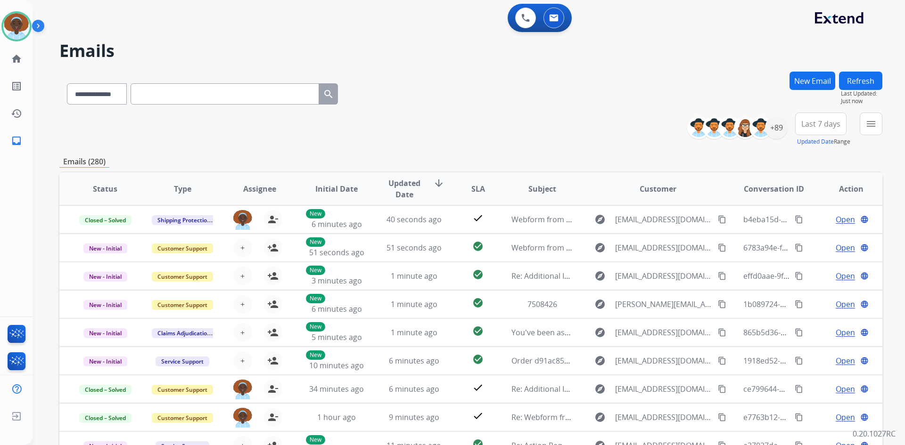
click at [818, 126] on span "Last 7 days" at bounding box center [820, 124] width 39 height 4
click at [800, 237] on div "Last 90 days" at bounding box center [818, 238] width 52 height 14
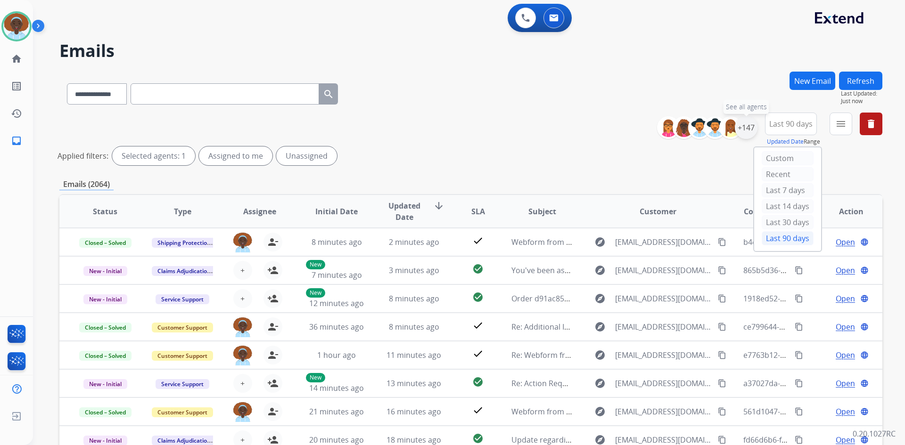
click at [742, 129] on div "+147" at bounding box center [746, 127] width 23 height 23
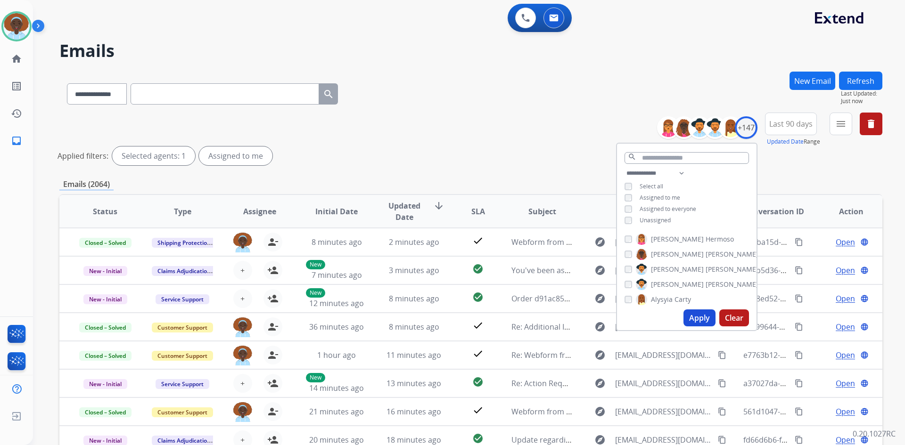
click at [700, 319] on button "Apply" at bounding box center [699, 318] width 32 height 17
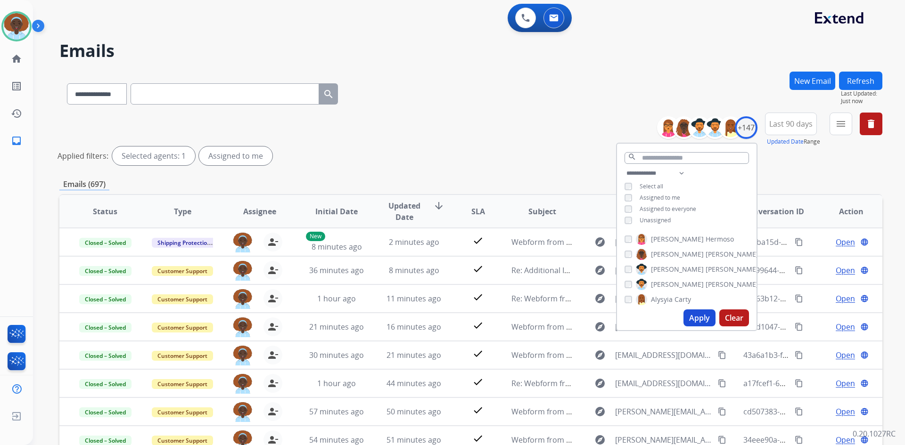
click at [503, 158] on div "Applied filters: Selected agents: 1 Assigned to me" at bounding box center [468, 156] width 823 height 19
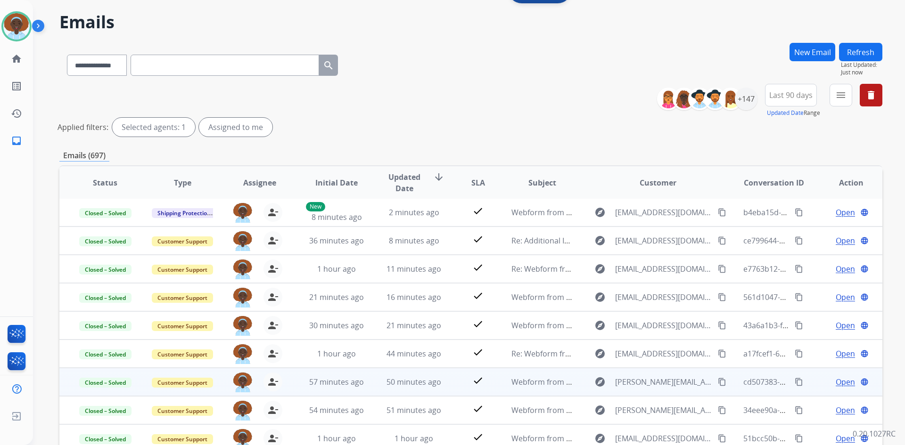
scroll to position [114, 0]
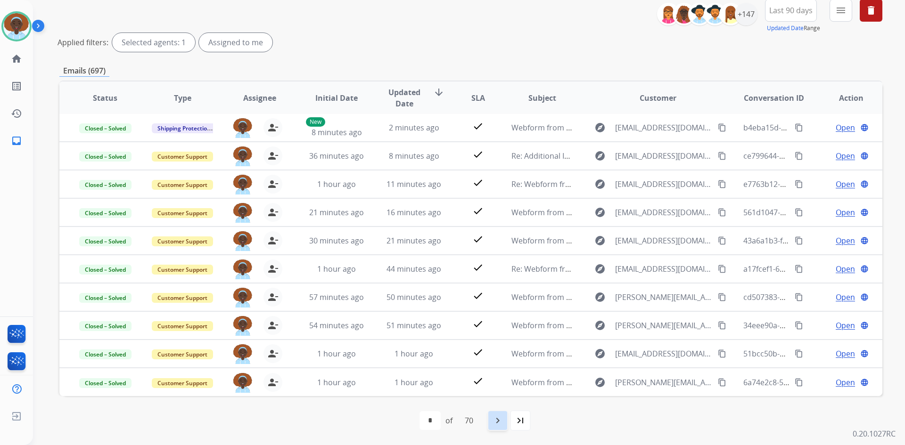
click at [499, 420] on mat-icon "navigate_next" at bounding box center [497, 420] width 11 height 11
select select "*"
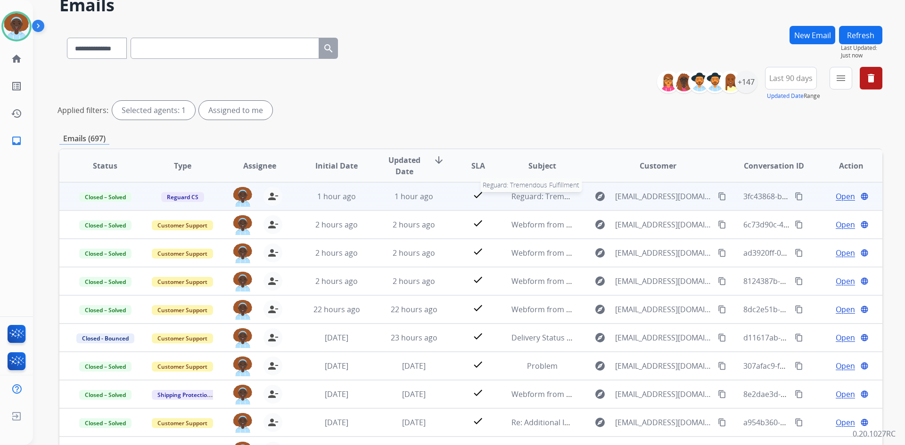
scroll to position [0, 0]
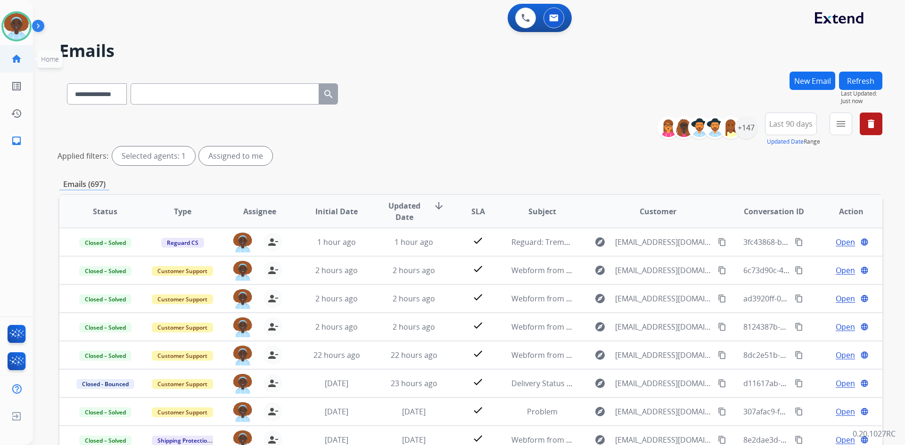
click at [14, 63] on mat-icon "home" at bounding box center [16, 58] width 11 height 11
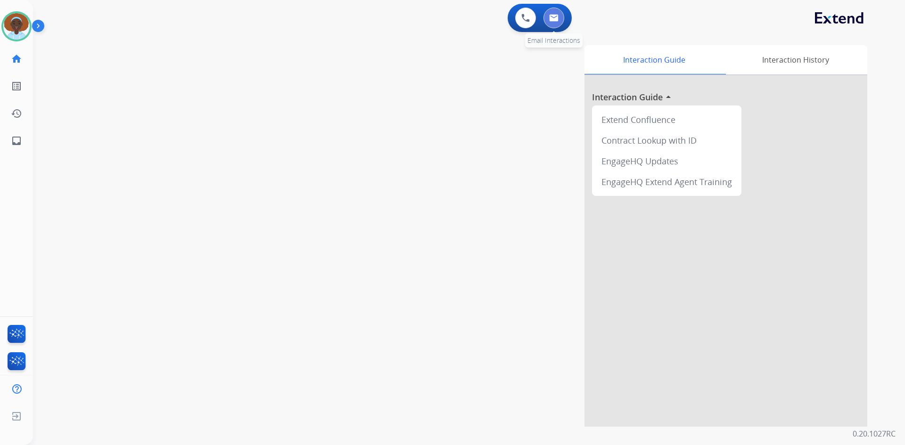
click at [549, 19] on img at bounding box center [553, 18] width 9 height 8
select select "**********"
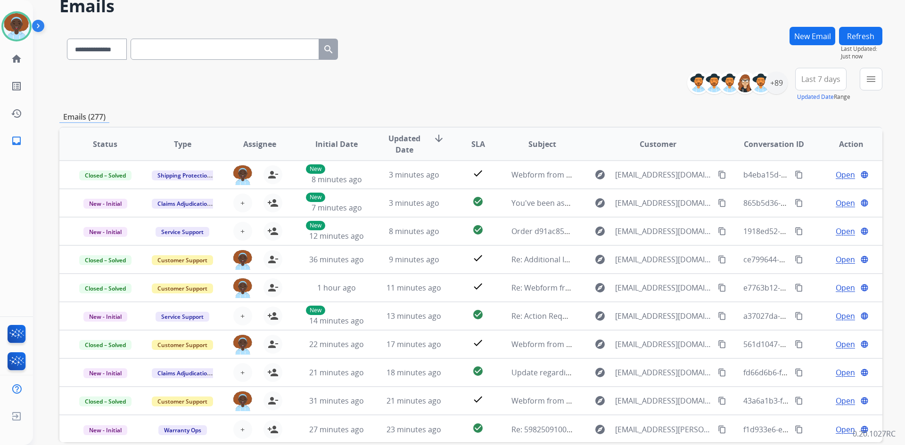
scroll to position [47, 0]
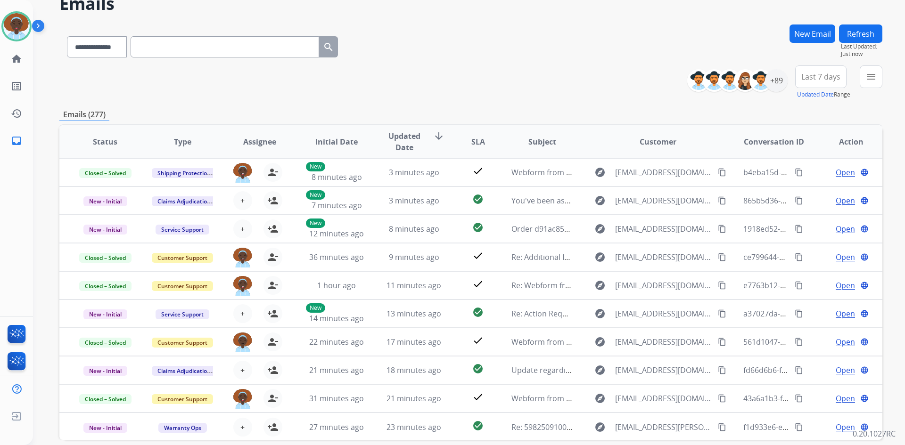
click at [858, 32] on button "Refresh" at bounding box center [860, 34] width 43 height 18
click at [857, 34] on button "Refresh" at bounding box center [860, 34] width 43 height 18
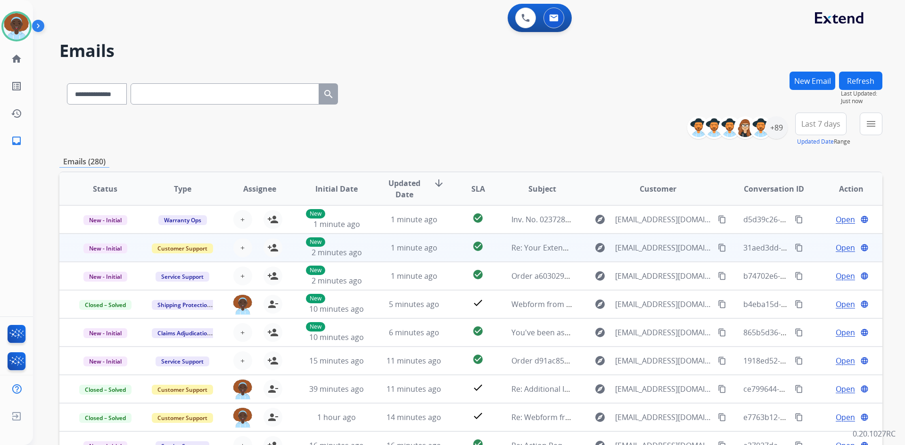
click at [835, 248] on span "Open" at bounding box center [844, 247] width 19 height 11
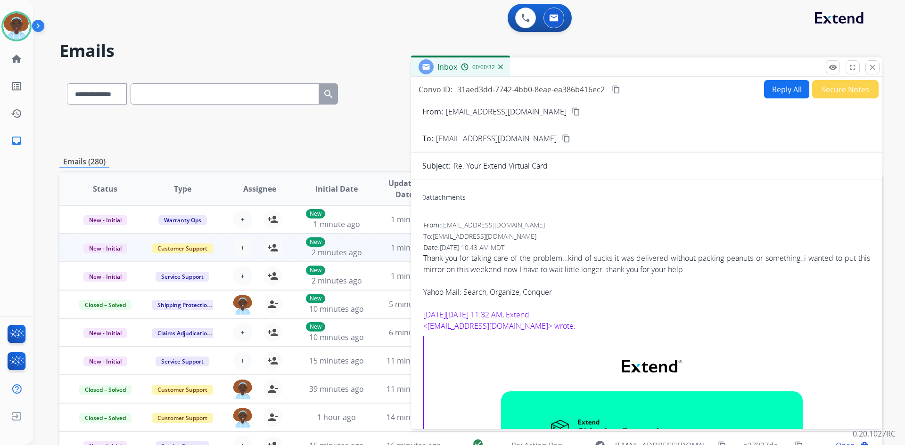
click at [824, 90] on button "Secure Notes" at bounding box center [845, 89] width 66 height 18
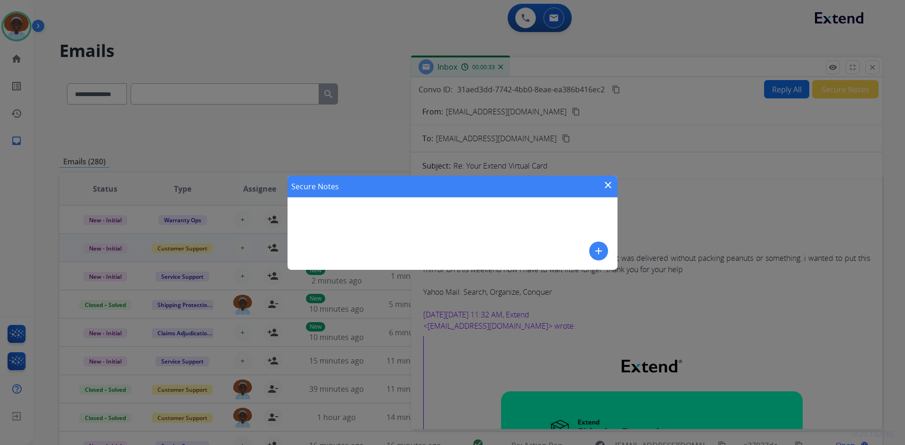
click at [597, 252] on mat-icon "add" at bounding box center [598, 250] width 11 height 11
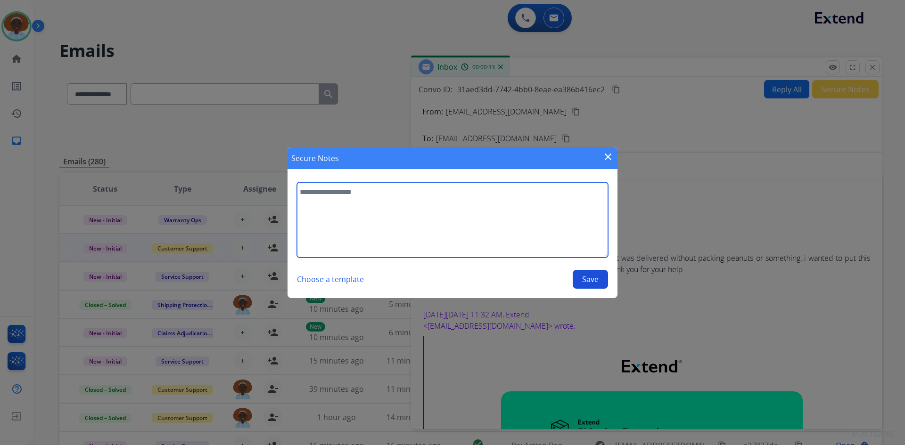
click at [368, 196] on textarea at bounding box center [452, 219] width 311 height 75
type textarea "**********"
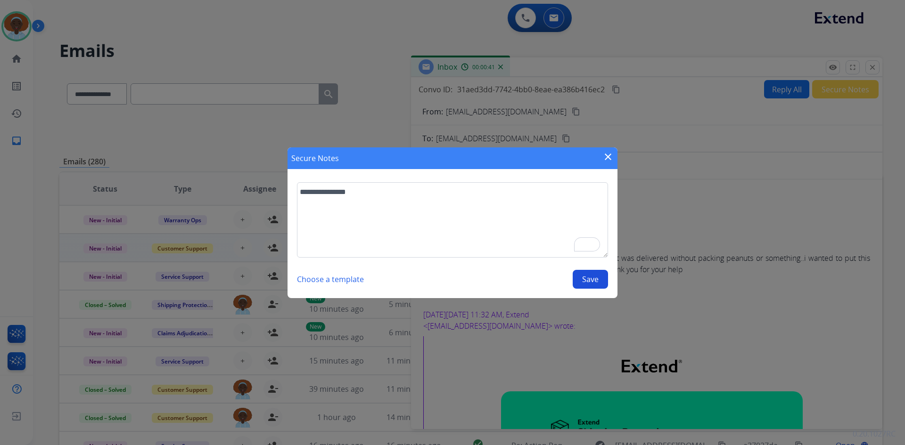
click at [597, 278] on button "Save" at bounding box center [589, 279] width 35 height 19
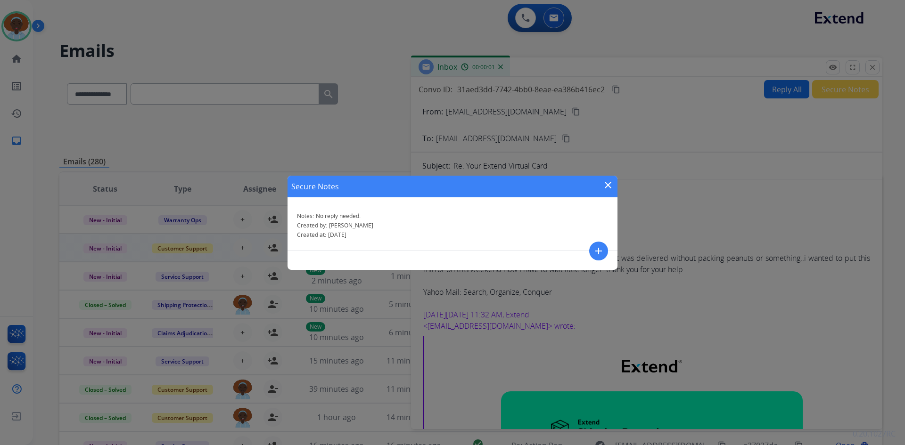
click at [610, 185] on mat-icon "close" at bounding box center [607, 185] width 11 height 11
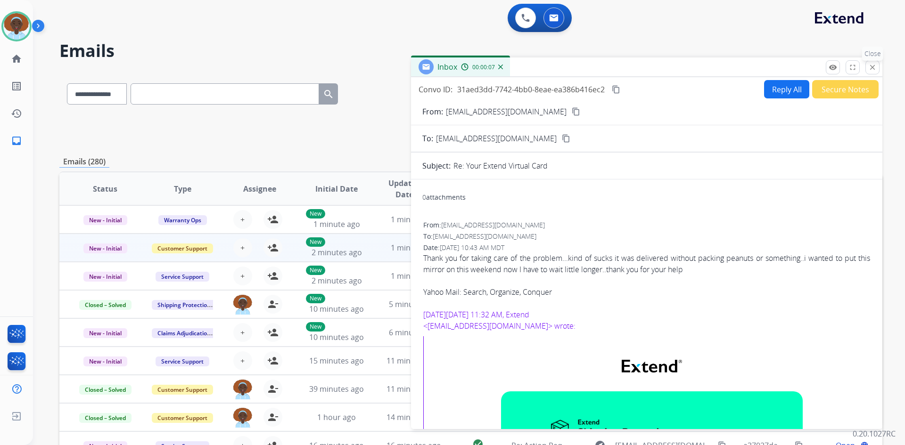
click at [872, 67] on mat-icon "close" at bounding box center [872, 67] width 8 height 8
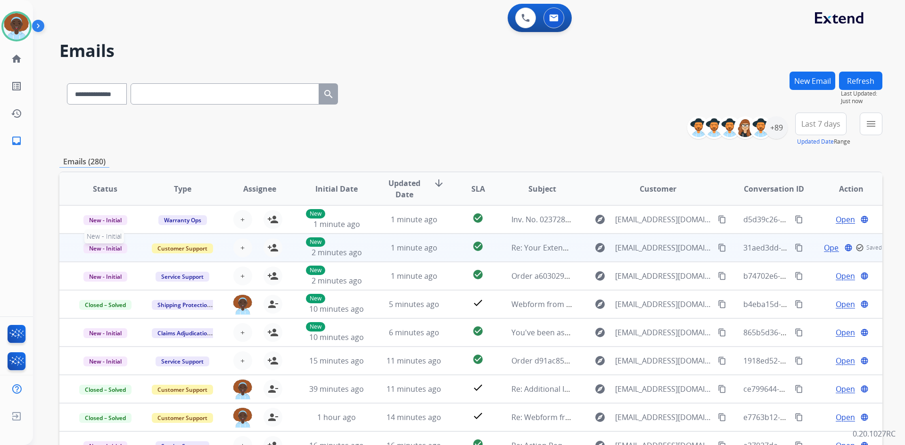
click at [103, 246] on span "New - Initial" at bounding box center [105, 249] width 44 height 10
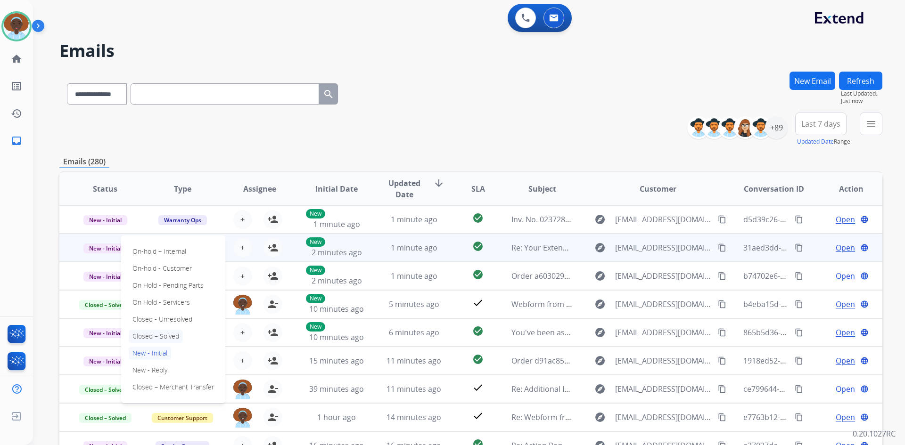
click at [155, 335] on p "Closed – Solved" at bounding box center [156, 336] width 54 height 13
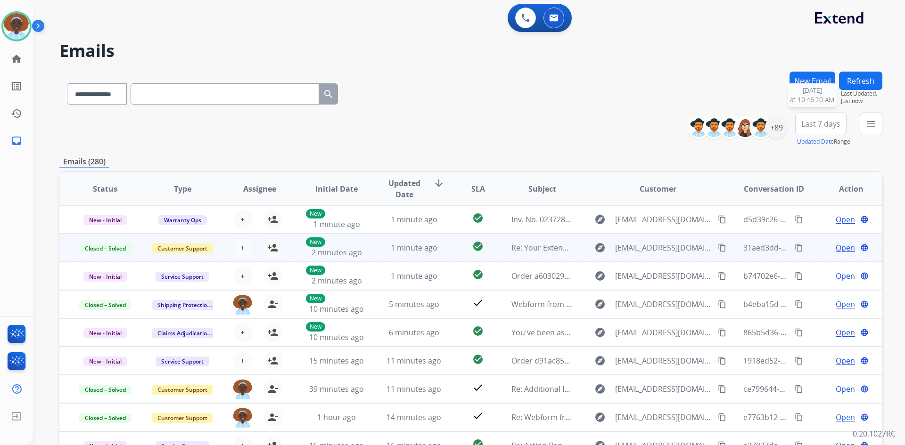
click at [850, 82] on button "Refresh" at bounding box center [860, 81] width 43 height 18
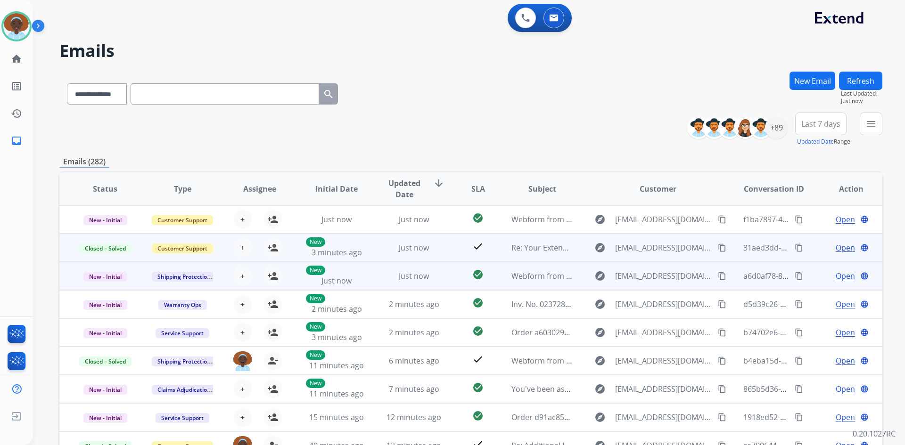
click at [836, 274] on span "Open" at bounding box center [844, 275] width 19 height 11
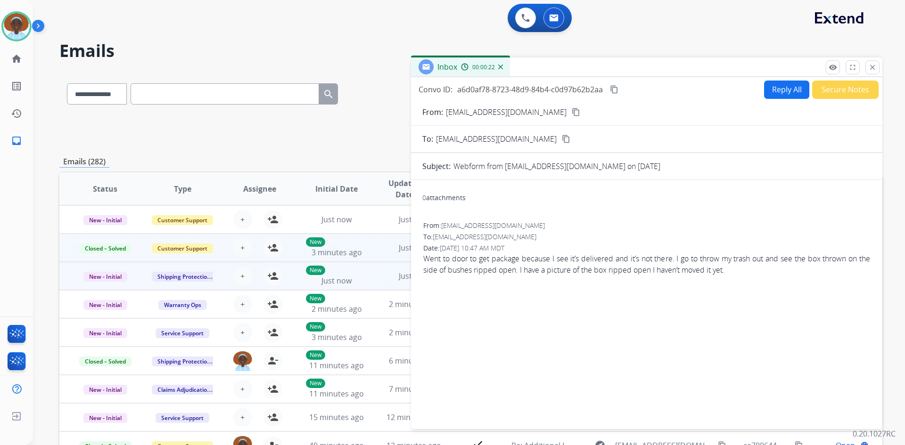
click at [572, 112] on mat-icon "content_copy" at bounding box center [576, 112] width 8 height 8
drag, startPoint x: 876, startPoint y: 65, endPoint x: 836, endPoint y: 159, distance: 102.6
click at [876, 65] on button "close Close" at bounding box center [872, 67] width 14 height 14
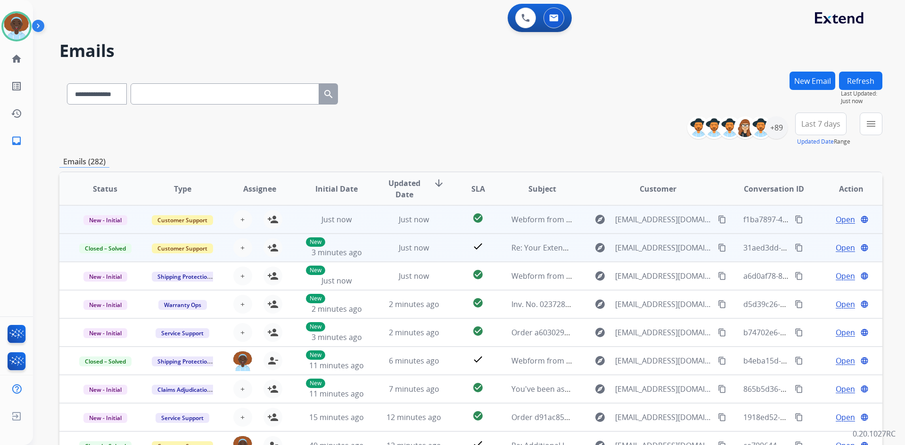
click at [835, 218] on span "Open" at bounding box center [844, 219] width 19 height 11
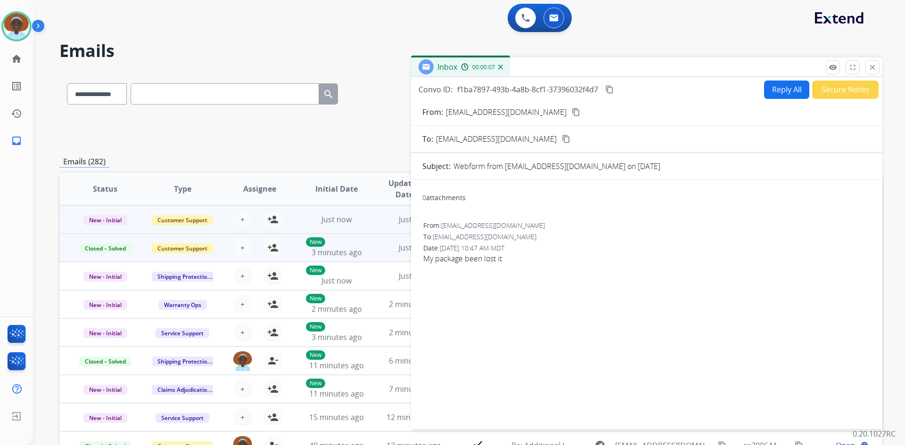
click at [572, 111] on mat-icon "content_copy" at bounding box center [576, 112] width 8 height 8
drag, startPoint x: 875, startPoint y: 66, endPoint x: 825, endPoint y: 136, distance: 85.8
click at [874, 67] on mat-icon "close" at bounding box center [872, 67] width 8 height 8
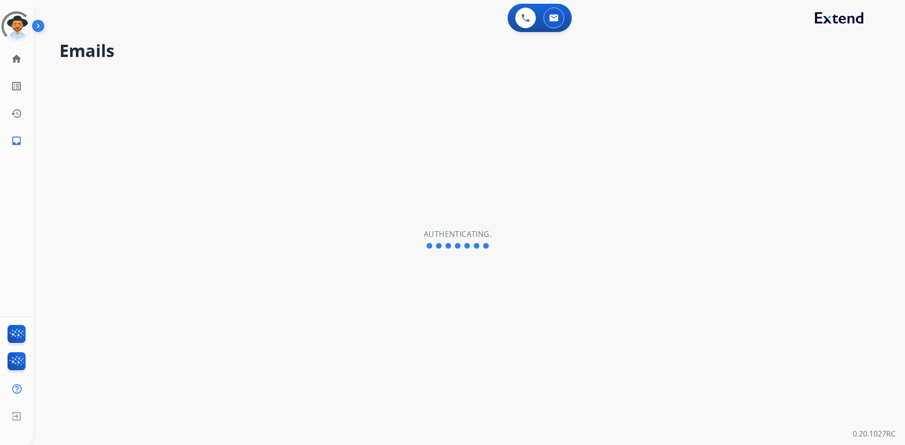
select select "**********"
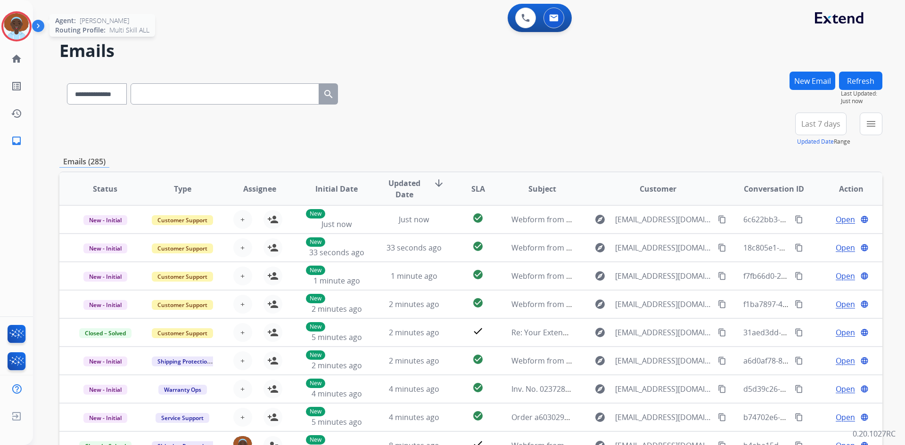
click at [19, 26] on img at bounding box center [16, 26] width 26 height 26
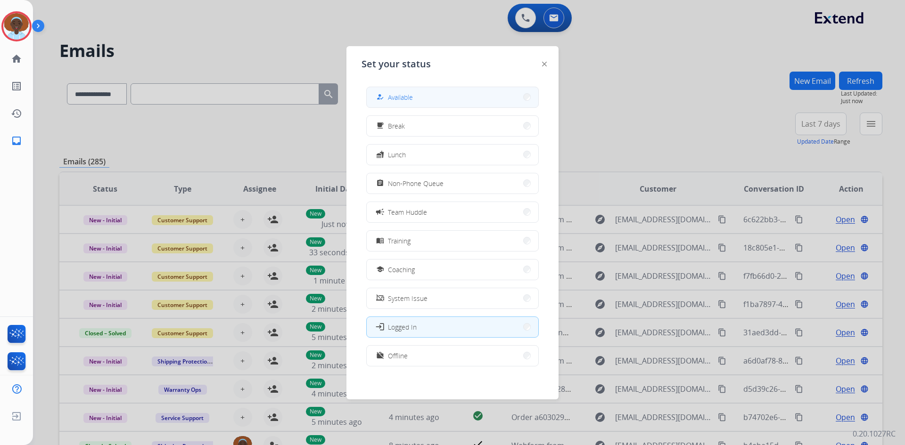
click at [410, 105] on button "how_to_reg Available" at bounding box center [453, 97] width 172 height 20
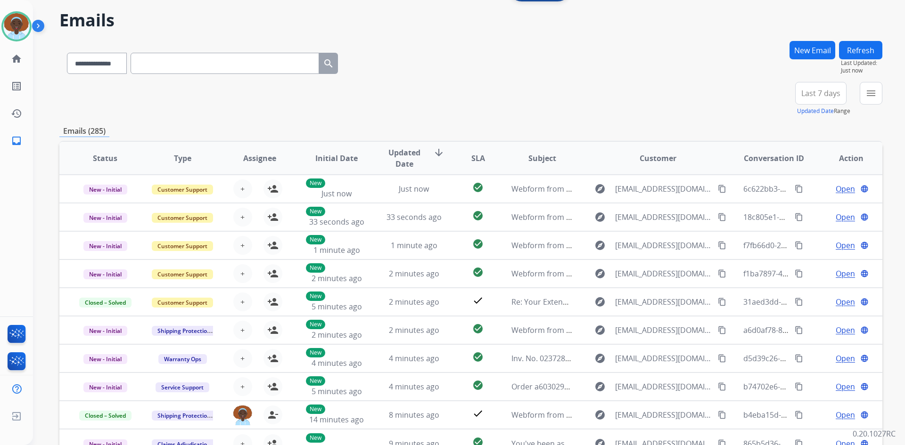
scroll to position [47, 0]
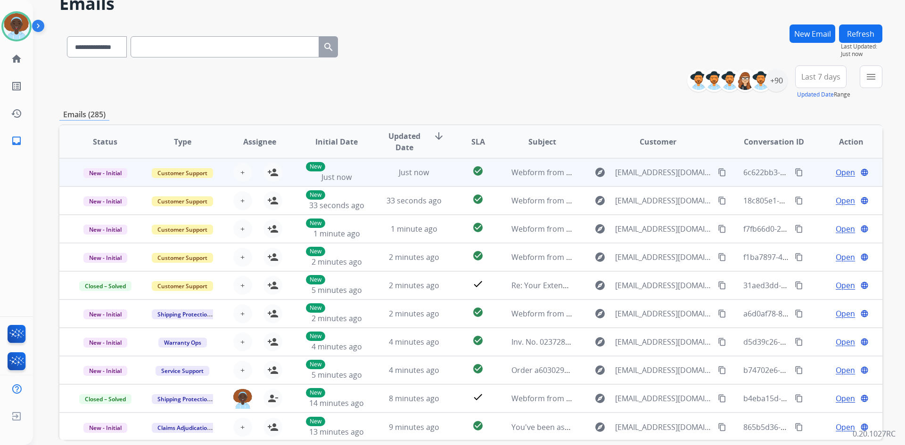
click at [835, 171] on span "Open" at bounding box center [844, 172] width 19 height 11
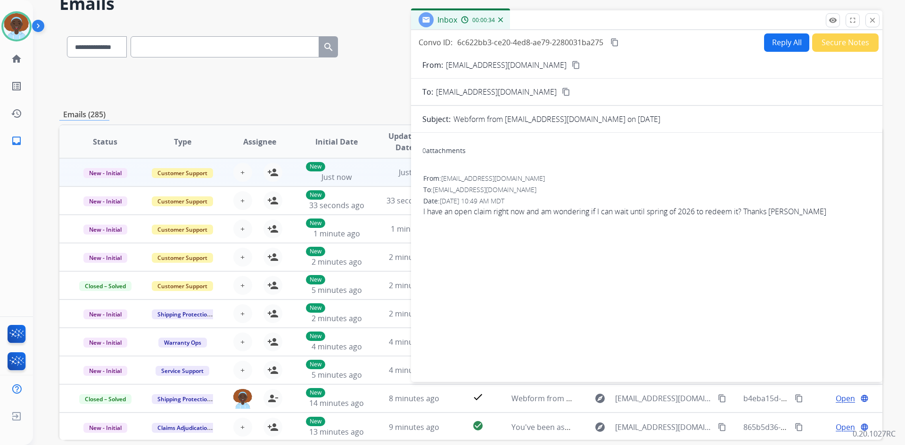
click at [572, 64] on mat-icon "content_copy" at bounding box center [576, 65] width 8 height 8
click at [11, 27] on img at bounding box center [16, 26] width 26 height 26
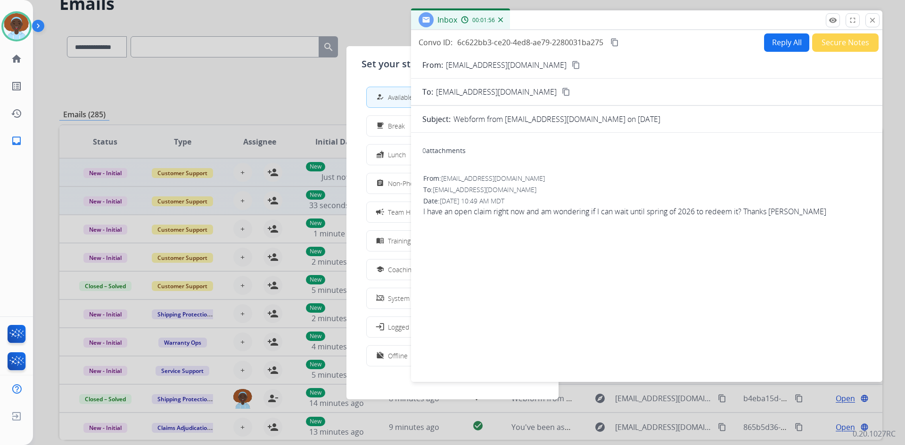
click at [402, 188] on span "Non-Phone Queue" at bounding box center [416, 184] width 56 height 10
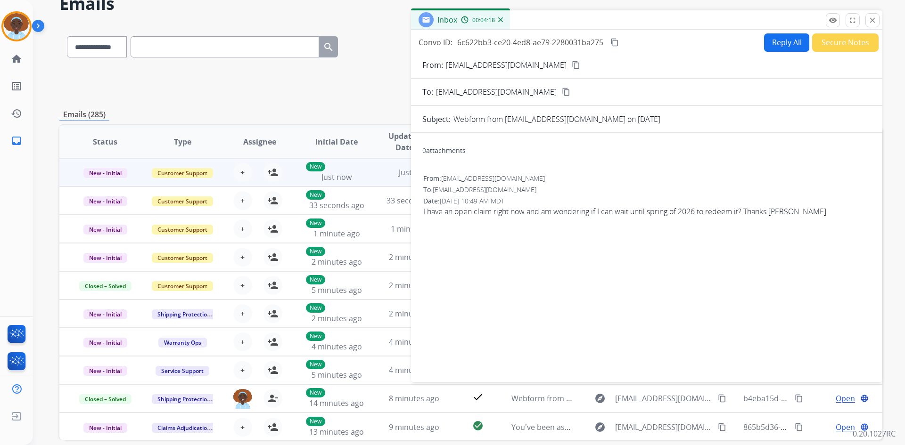
click at [772, 40] on button "Reply All" at bounding box center [786, 42] width 45 height 18
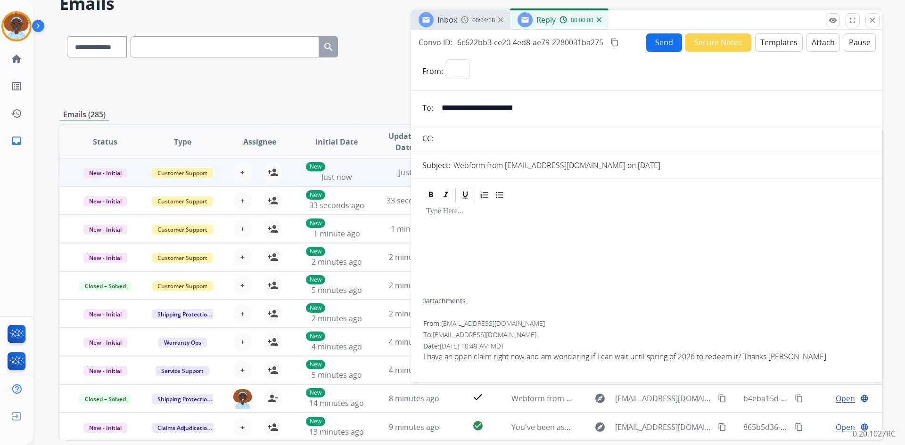
select select "**********"
click at [772, 47] on button "Templates" at bounding box center [779, 42] width 48 height 18
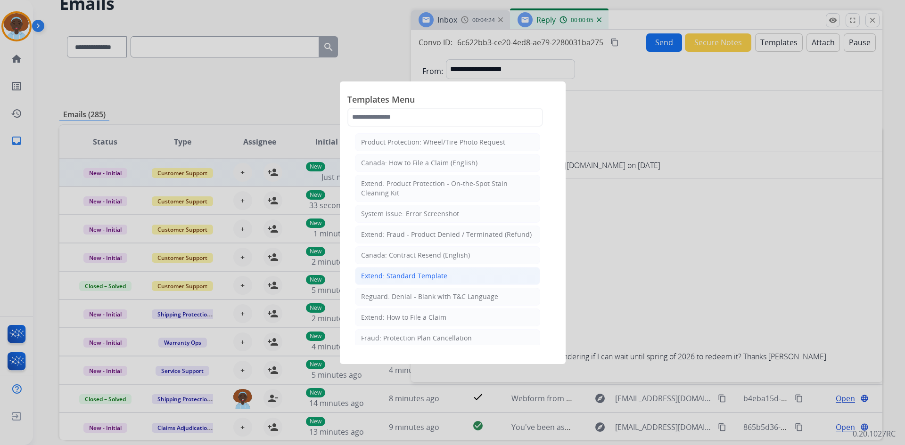
click at [440, 274] on div "Extend: Standard Template" at bounding box center [404, 275] width 86 height 9
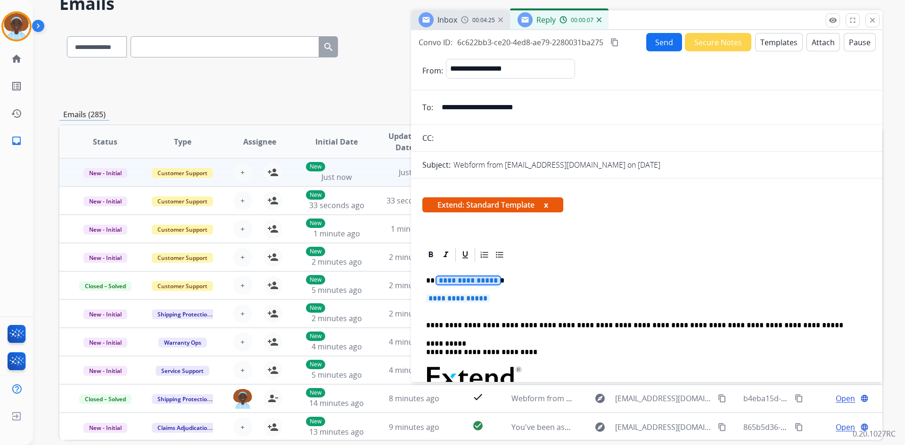
click at [474, 279] on span "**********" at bounding box center [468, 281] width 64 height 8
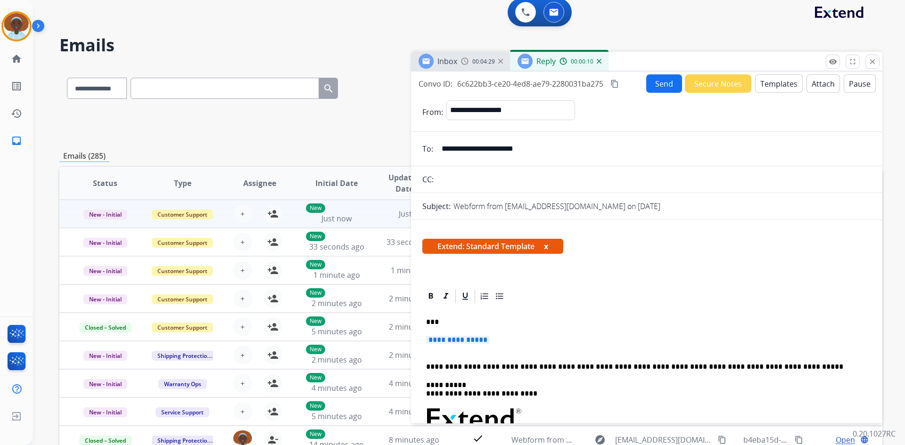
scroll to position [0, 0]
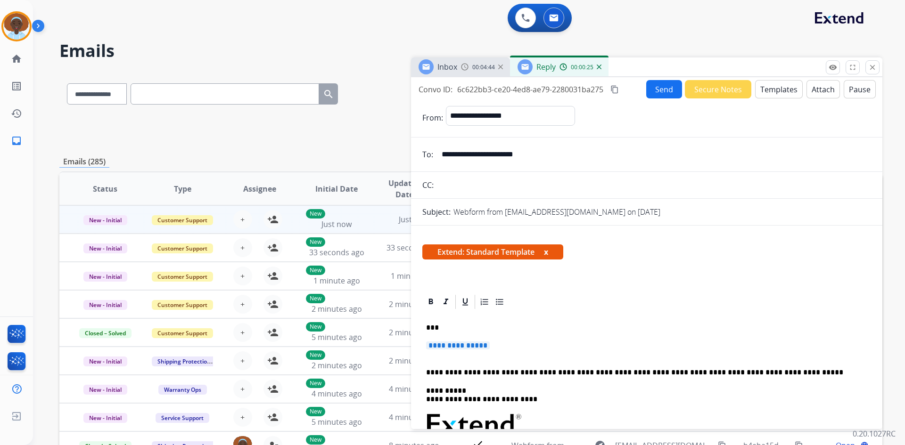
click at [463, 345] on span "**********" at bounding box center [458, 346] width 64 height 8
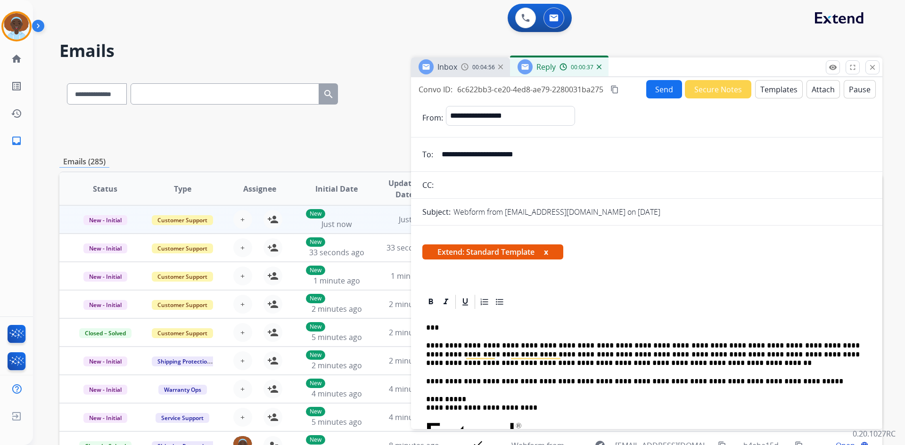
click at [654, 90] on button "Send" at bounding box center [664, 89] width 36 height 18
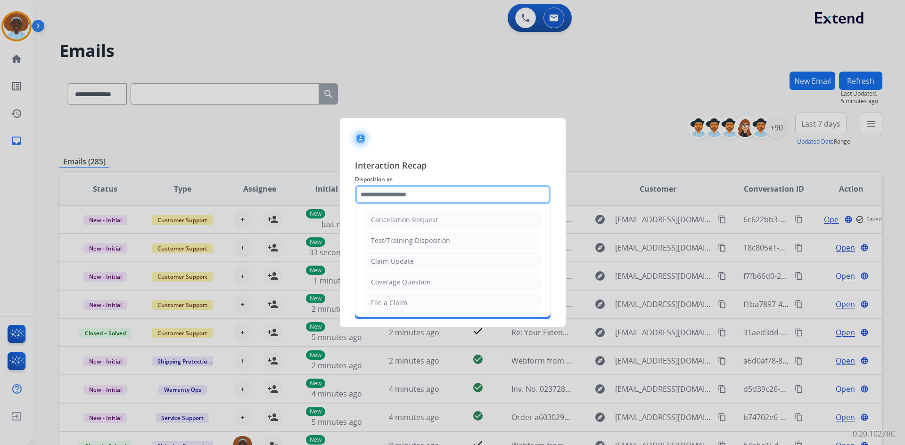
click at [422, 192] on input "text" at bounding box center [453, 194] width 196 height 19
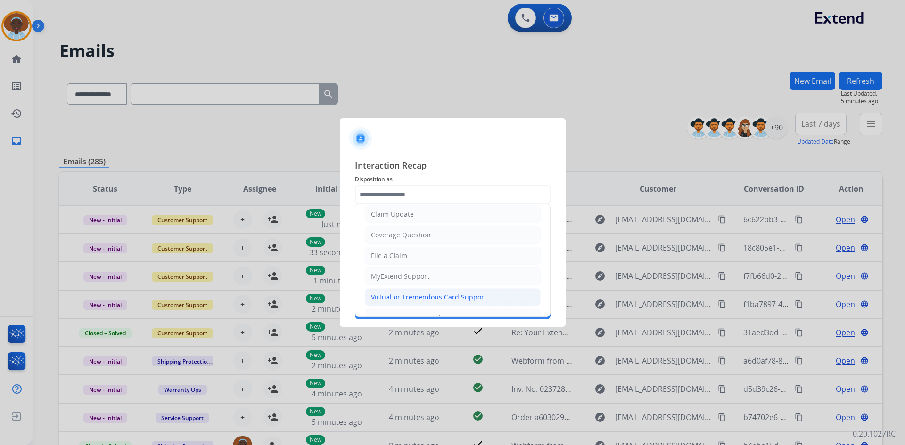
click at [416, 294] on div "Virtual or Tremendous Card Support" at bounding box center [428, 297] width 115 height 9
type input "**********"
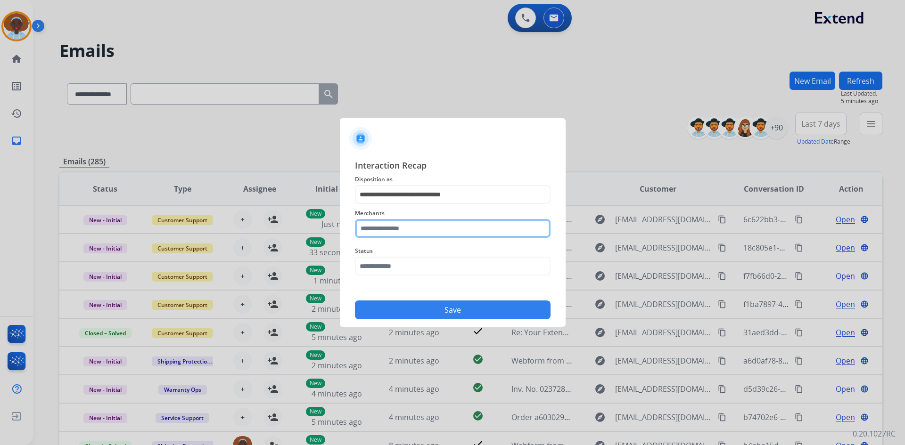
click at [422, 223] on input "text" at bounding box center [453, 228] width 196 height 19
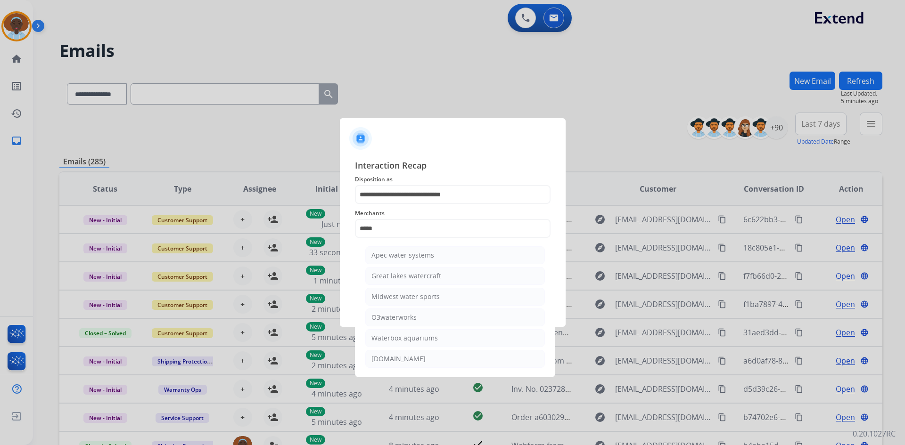
drag, startPoint x: 412, startPoint y: 362, endPoint x: 417, endPoint y: 351, distance: 12.1
click at [412, 361] on div "Waterskis.com" at bounding box center [398, 358] width 54 height 9
type input "**********"
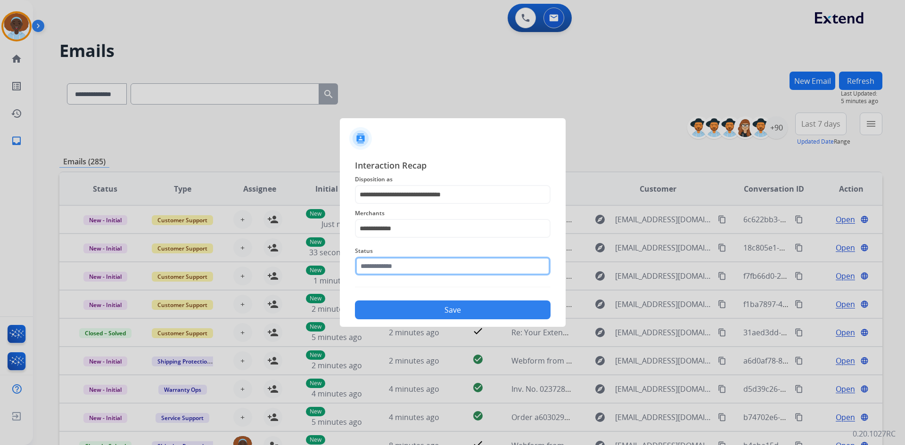
click at [402, 269] on input "text" at bounding box center [453, 266] width 196 height 19
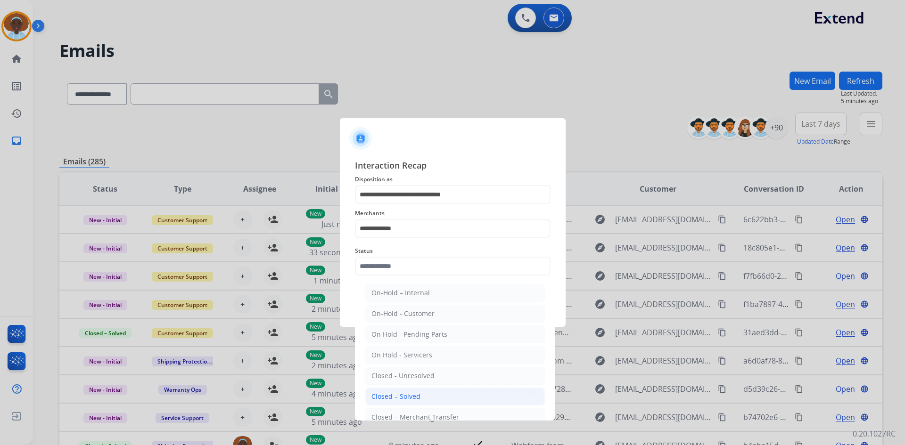
click at [413, 392] on div "Closed – Solved" at bounding box center [395, 396] width 49 height 9
type input "**********"
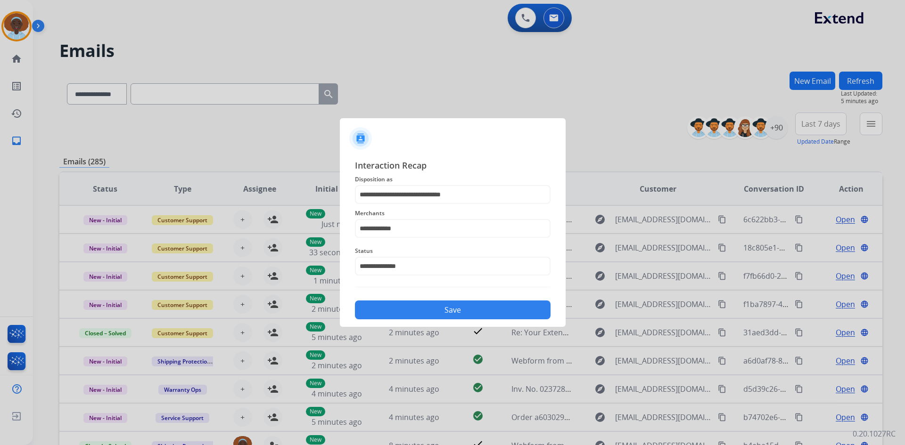
click at [439, 306] on button "Save" at bounding box center [453, 310] width 196 height 19
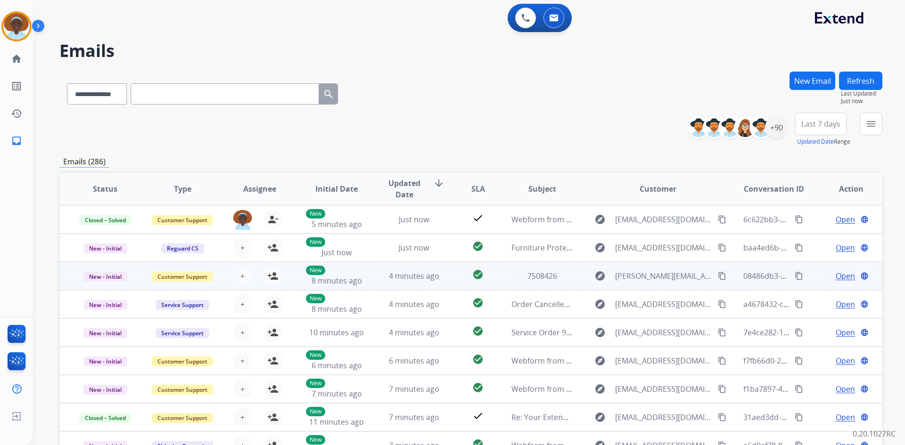
click at [840, 279] on span "Open" at bounding box center [844, 275] width 19 height 11
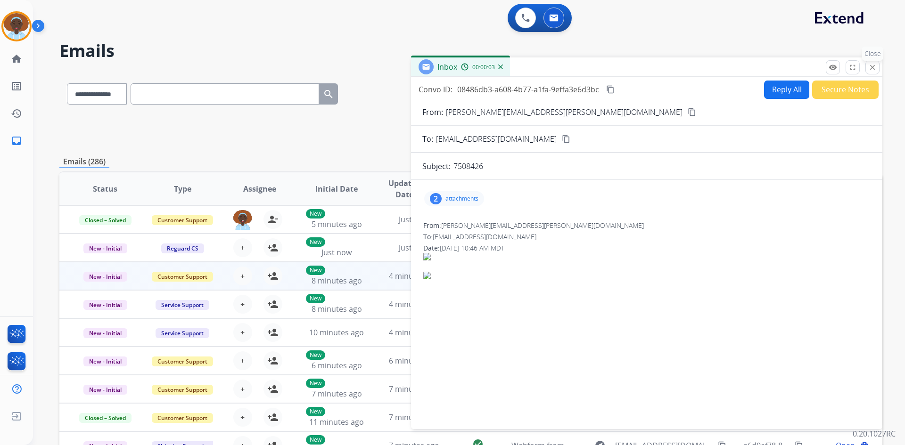
click at [869, 69] on mat-icon "close" at bounding box center [872, 67] width 8 height 8
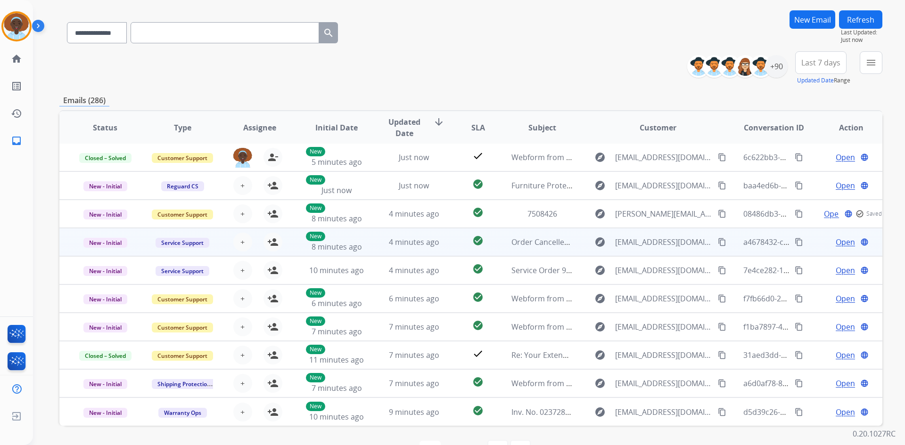
scroll to position [91, 0]
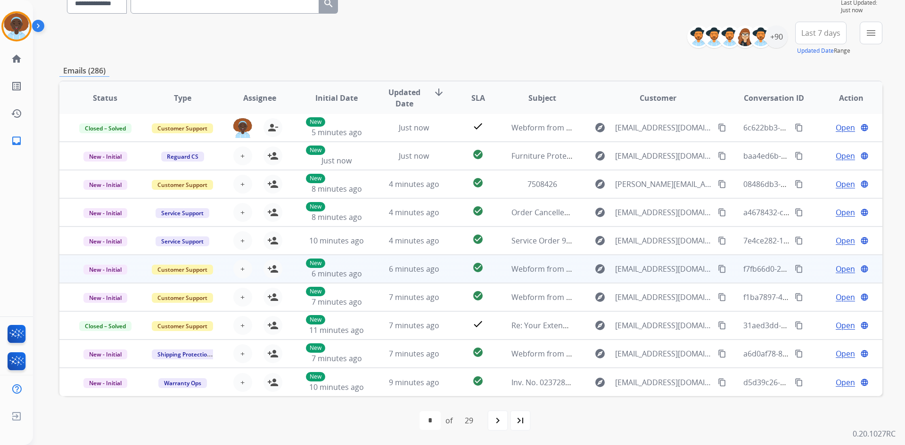
click at [838, 268] on span "Open" at bounding box center [844, 268] width 19 height 11
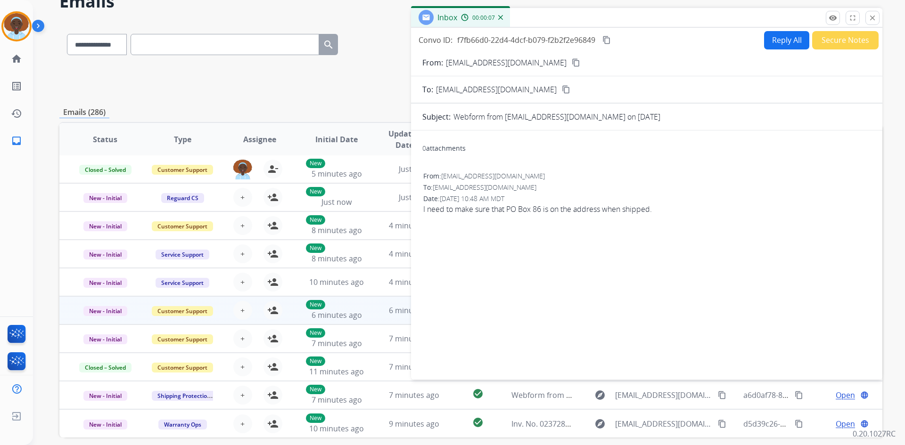
scroll to position [44, 0]
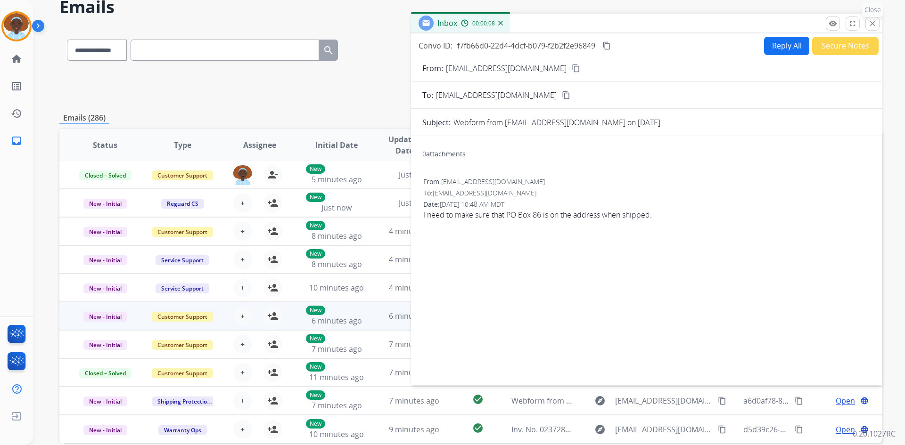
click at [872, 21] on mat-icon "close" at bounding box center [872, 23] width 8 height 8
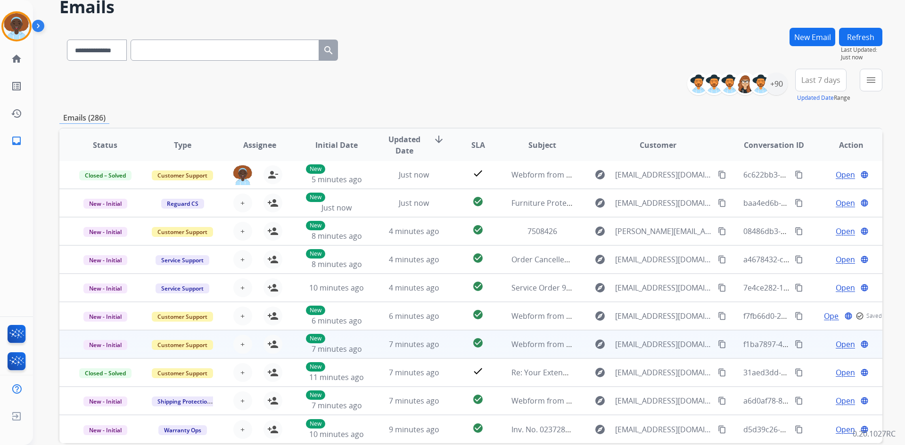
click at [835, 344] on span "Open" at bounding box center [844, 344] width 19 height 11
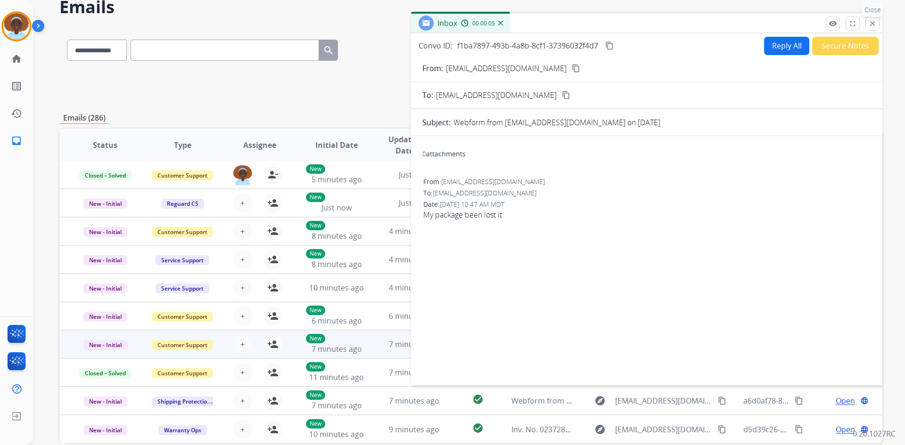
click at [872, 24] on mat-icon "close" at bounding box center [872, 23] width 8 height 8
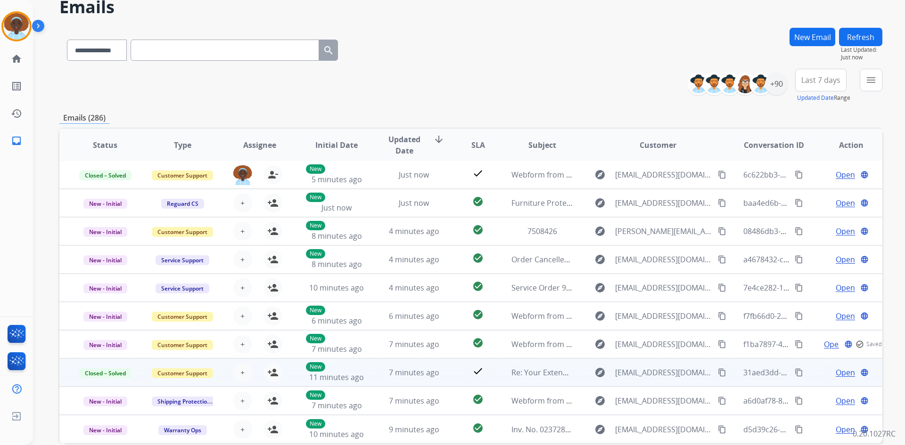
click at [838, 371] on span "Open" at bounding box center [844, 372] width 19 height 11
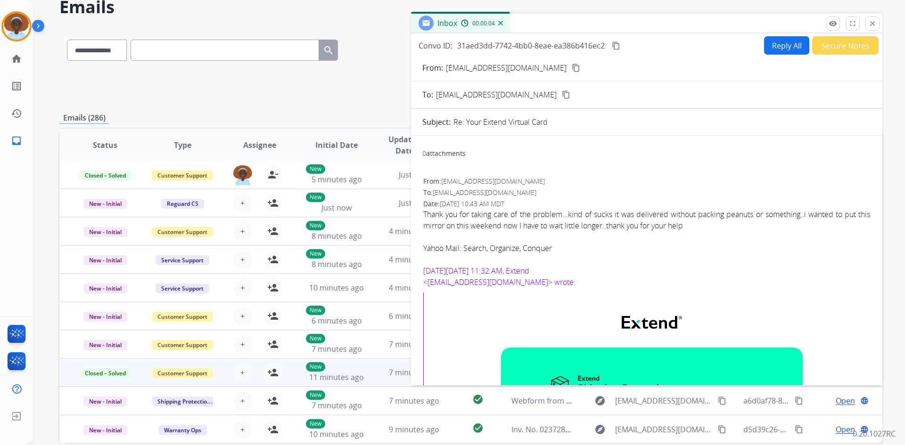
click at [832, 41] on button "Secure Notes" at bounding box center [845, 45] width 66 height 18
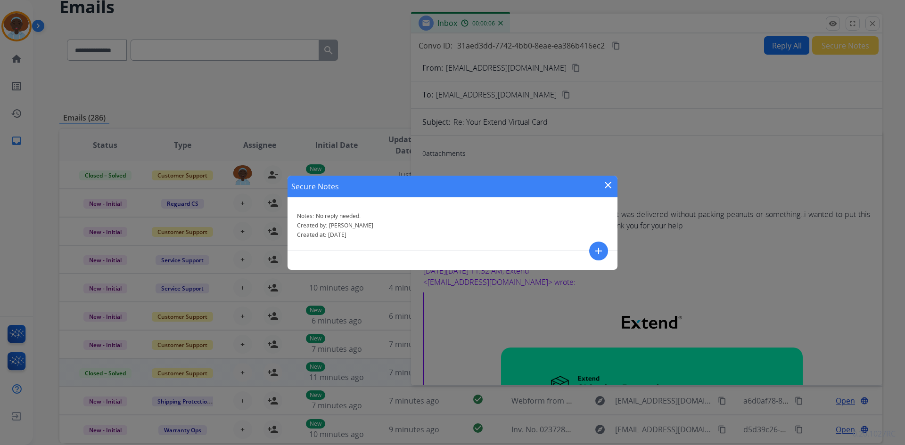
click at [608, 183] on mat-icon "close" at bounding box center [607, 185] width 11 height 11
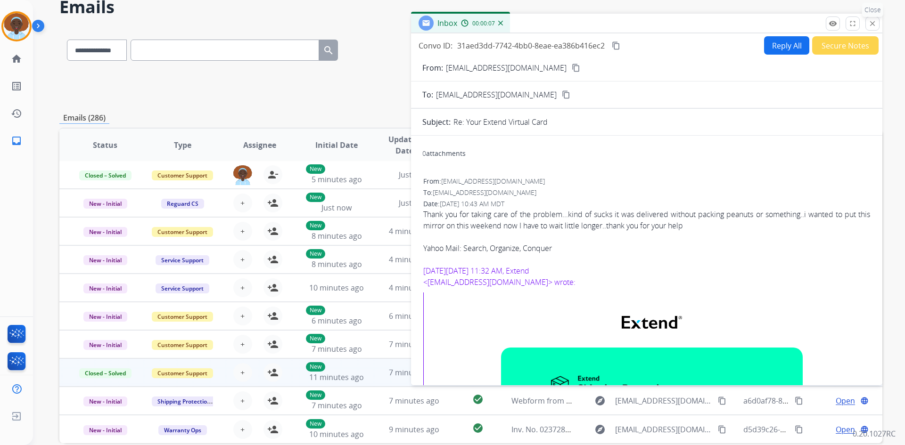
drag, startPoint x: 869, startPoint y: 23, endPoint x: 885, endPoint y: 78, distance: 57.1
click at [869, 23] on mat-icon "close" at bounding box center [872, 23] width 8 height 8
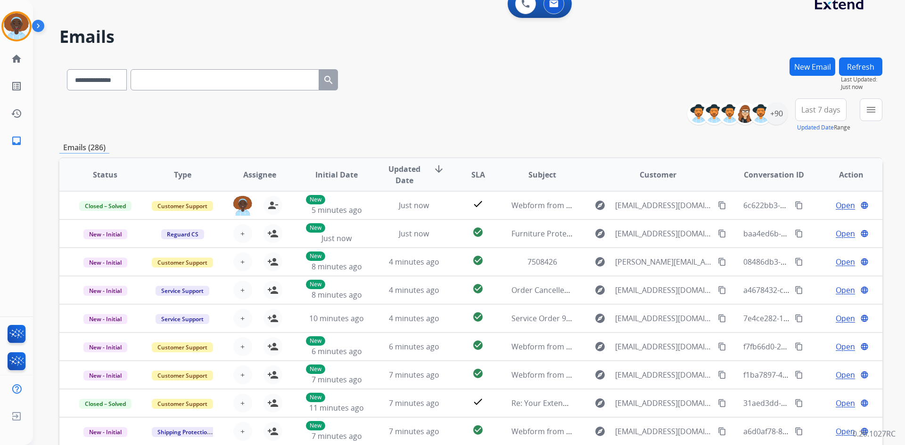
scroll to position [0, 0]
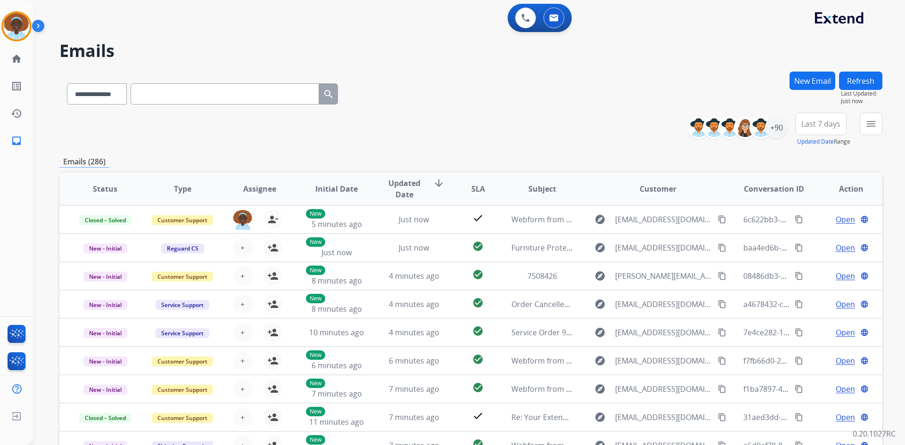
click at [853, 84] on button "Refresh" at bounding box center [860, 81] width 43 height 18
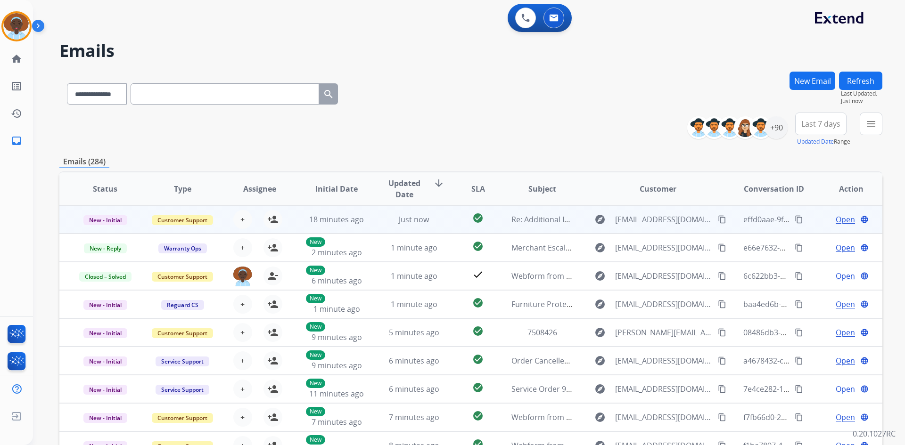
click at [835, 218] on span "Open" at bounding box center [844, 219] width 19 height 11
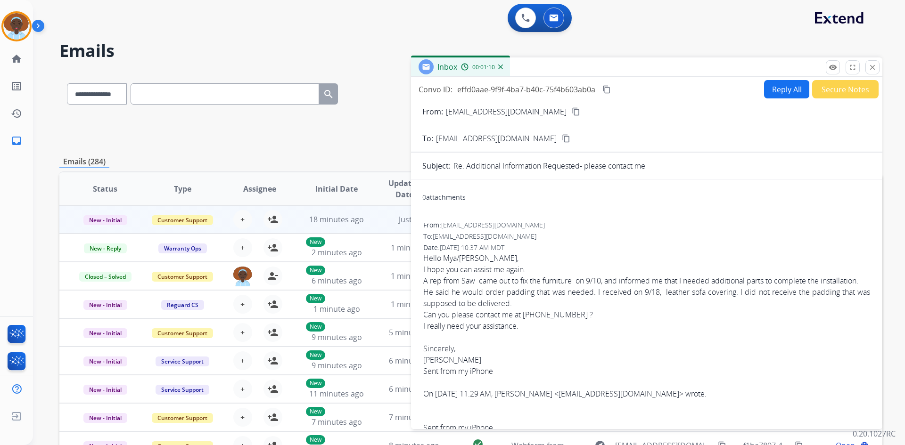
click at [607, 87] on mat-icon "content_copy" at bounding box center [606, 89] width 8 height 8
click at [572, 111] on mat-icon "content_copy" at bounding box center [576, 111] width 8 height 8
drag, startPoint x: 570, startPoint y: 327, endPoint x: 526, endPoint y: 327, distance: 43.8
click at [526, 320] on div "Can you please contact me at 773 4250388 ?" at bounding box center [646, 314] width 447 height 11
click at [599, 320] on div "Can you please contact me at 773 4250388 ?" at bounding box center [646, 314] width 447 height 11
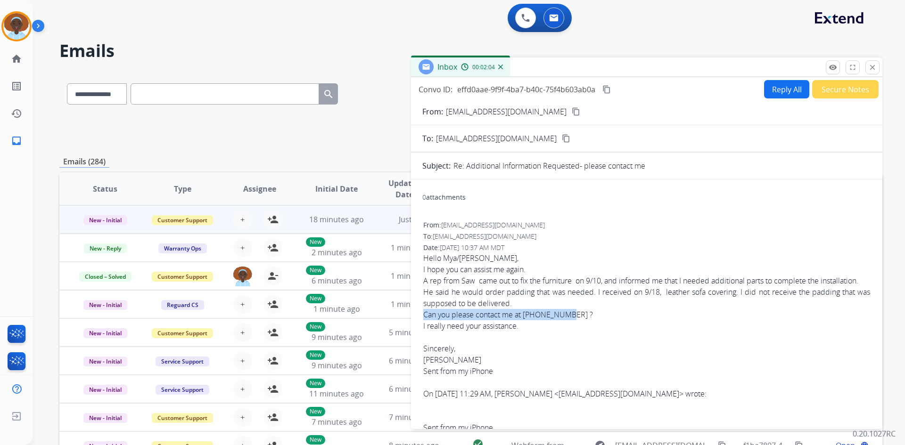
drag, startPoint x: 569, startPoint y: 325, endPoint x: 424, endPoint y: 327, distance: 145.6
click at [424, 320] on div "Can you please contact me at 773 4250388 ?" at bounding box center [646, 314] width 447 height 11
copy div "Can you please contact me at 773 4250388"
drag, startPoint x: 875, startPoint y: 65, endPoint x: 887, endPoint y: 99, distance: 35.9
click at [875, 65] on mat-icon "close" at bounding box center [872, 67] width 8 height 8
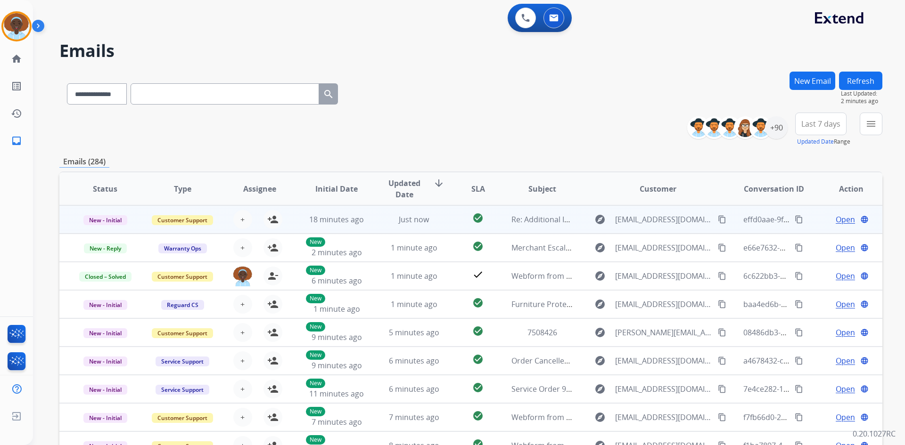
click at [840, 218] on span "Open" at bounding box center [844, 219] width 19 height 11
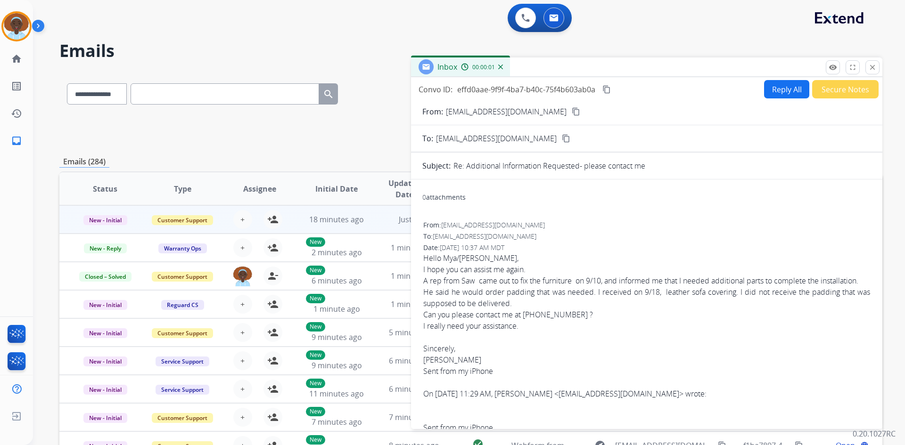
click at [869, 72] on button "close Close" at bounding box center [872, 67] width 14 height 14
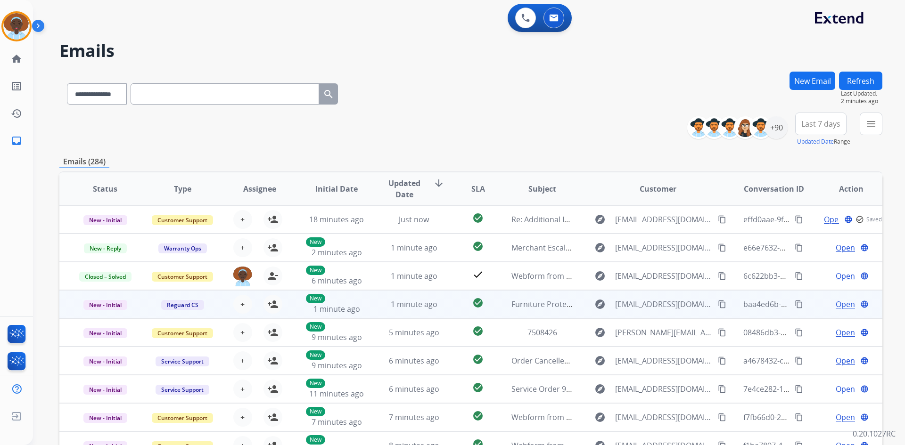
scroll to position [1, 0]
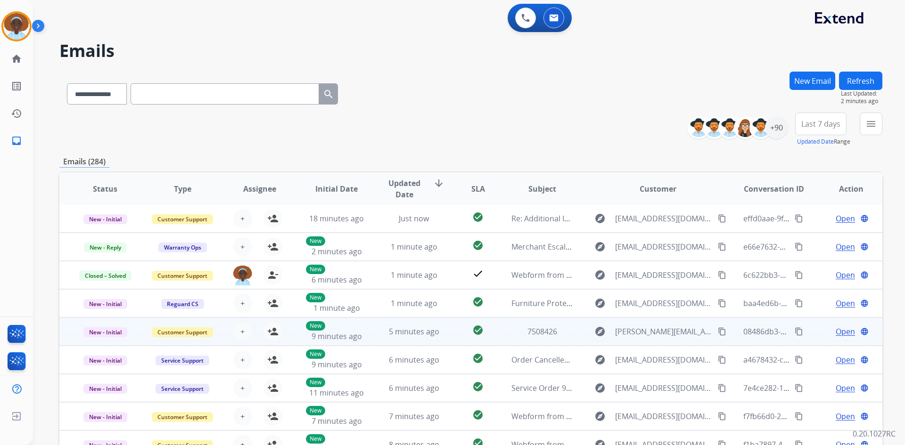
click at [835, 332] on span "Open" at bounding box center [844, 331] width 19 height 11
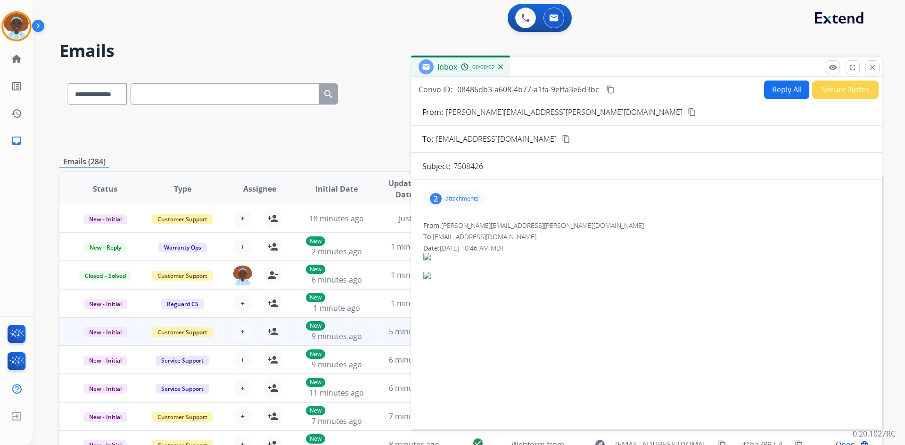
drag, startPoint x: 870, startPoint y: 65, endPoint x: 904, endPoint y: 131, distance: 73.8
click at [870, 67] on mat-icon "close" at bounding box center [872, 67] width 8 height 8
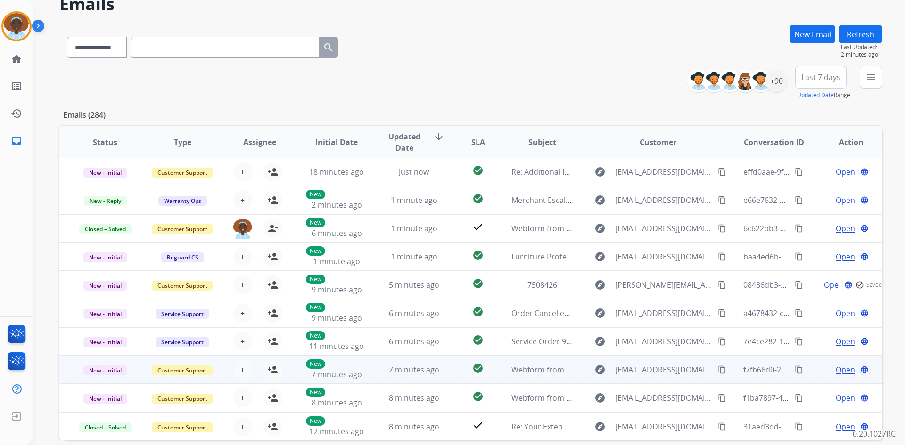
scroll to position [91, 0]
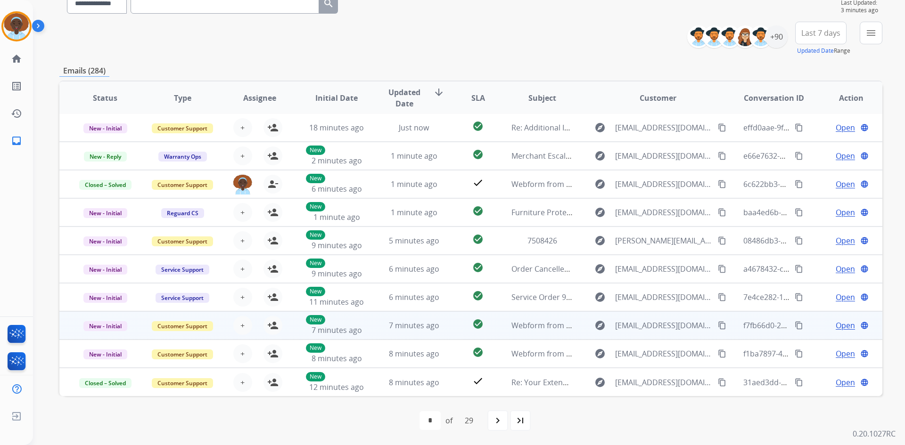
click at [836, 327] on span "Open" at bounding box center [844, 325] width 19 height 11
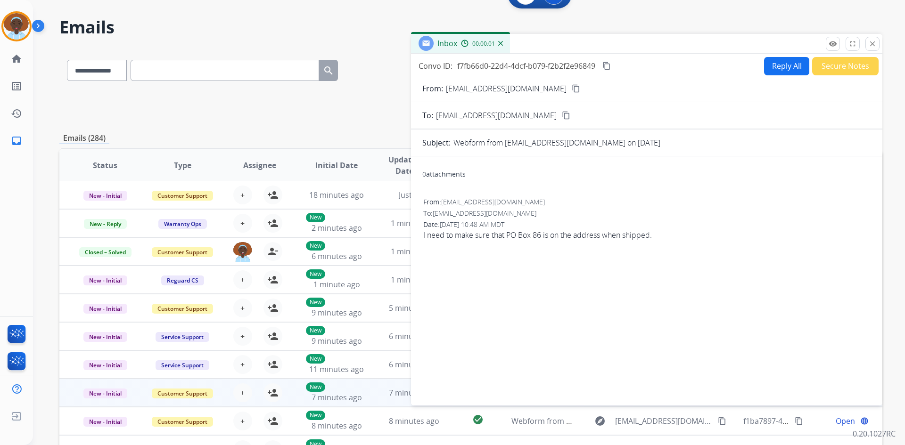
scroll to position [0, 0]
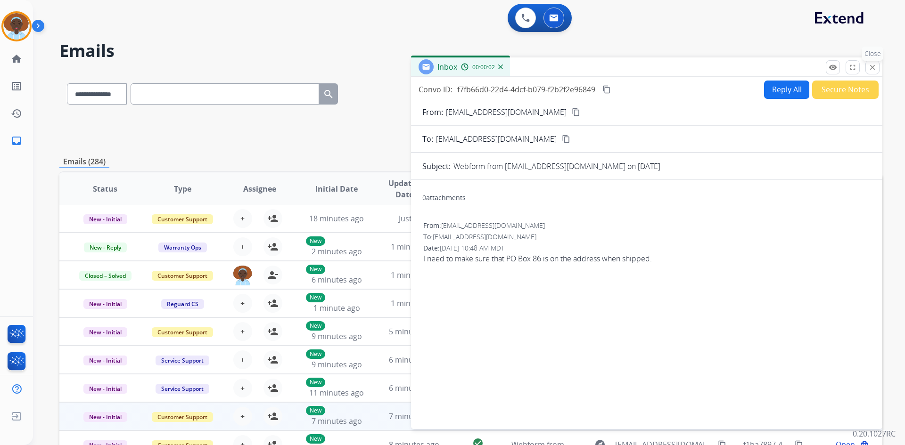
drag, startPoint x: 868, startPoint y: 69, endPoint x: 842, endPoint y: 170, distance: 104.0
click at [868, 69] on mat-icon "close" at bounding box center [872, 67] width 8 height 8
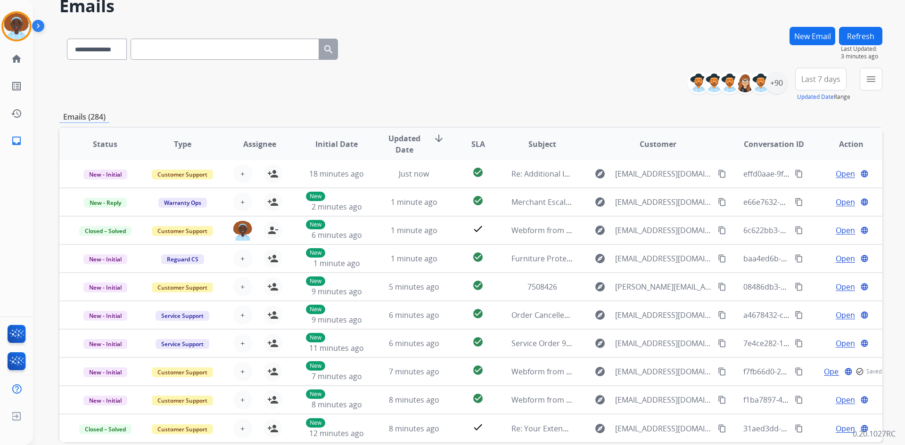
scroll to position [47, 0]
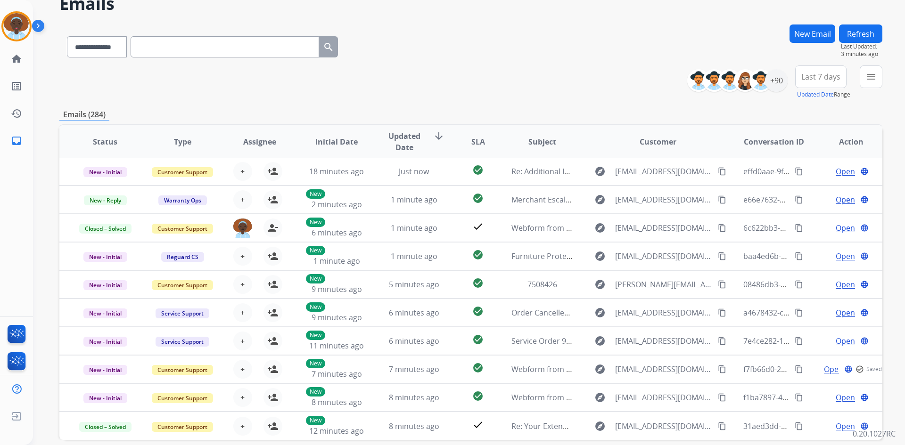
click at [857, 30] on button "Refresh" at bounding box center [860, 34] width 43 height 18
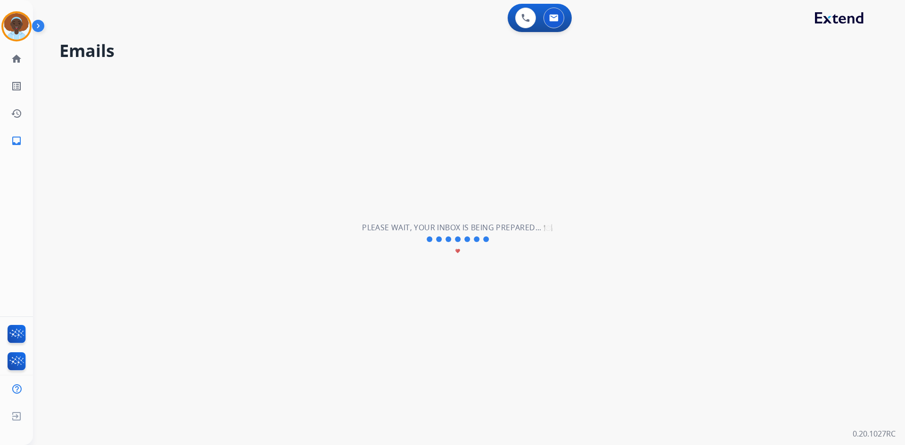
scroll to position [0, 0]
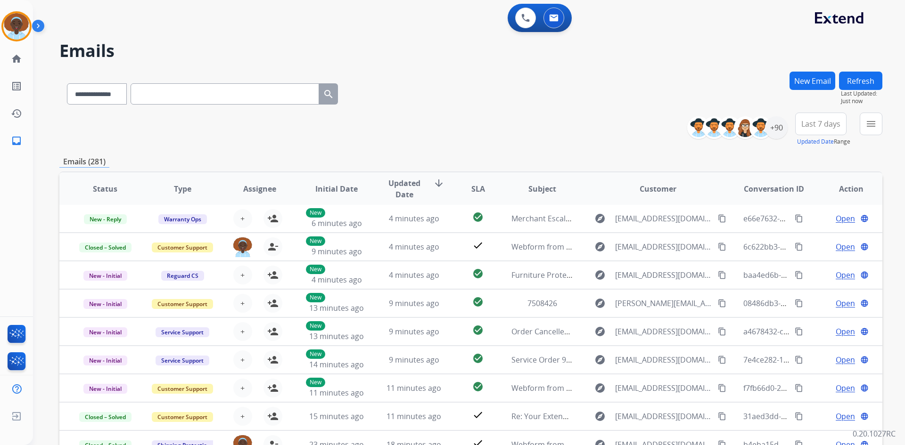
click at [813, 122] on span "Last 7 days" at bounding box center [820, 124] width 39 height 4
click at [798, 240] on div "Last 90 days" at bounding box center [818, 238] width 52 height 14
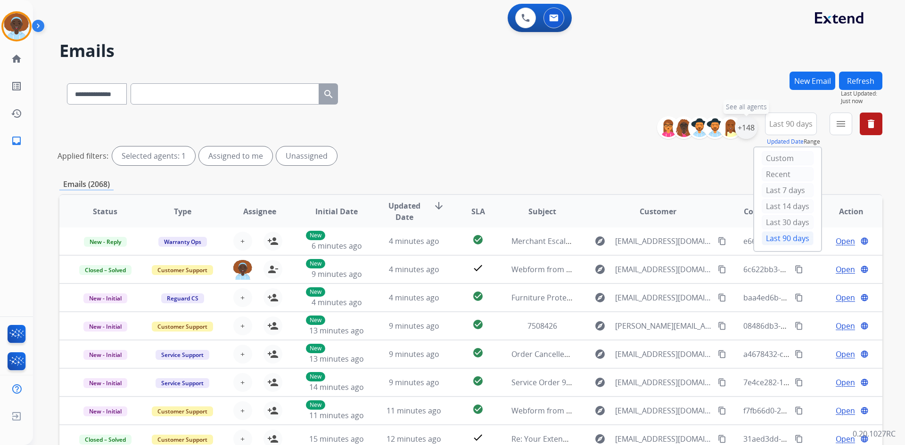
click at [742, 131] on div "+148" at bounding box center [746, 127] width 23 height 23
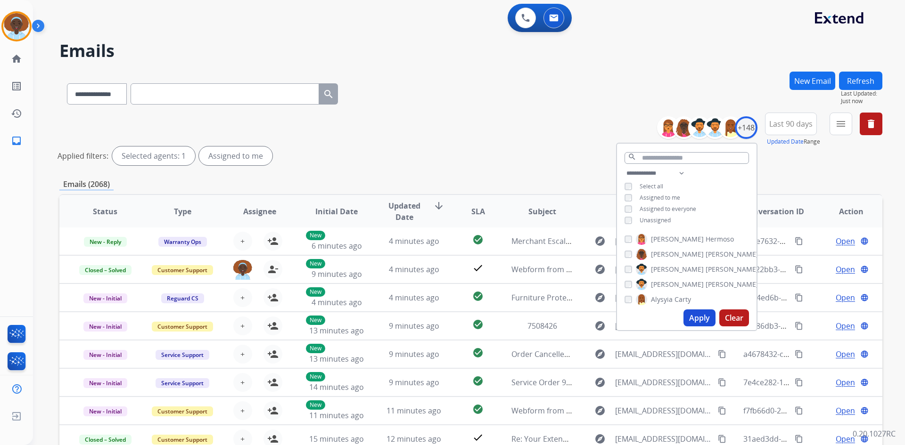
click at [693, 319] on button "Apply" at bounding box center [699, 318] width 32 height 17
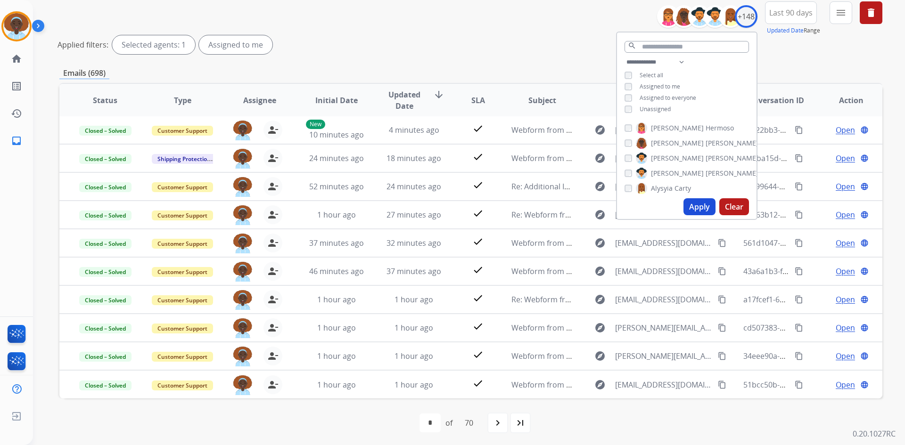
scroll to position [114, 0]
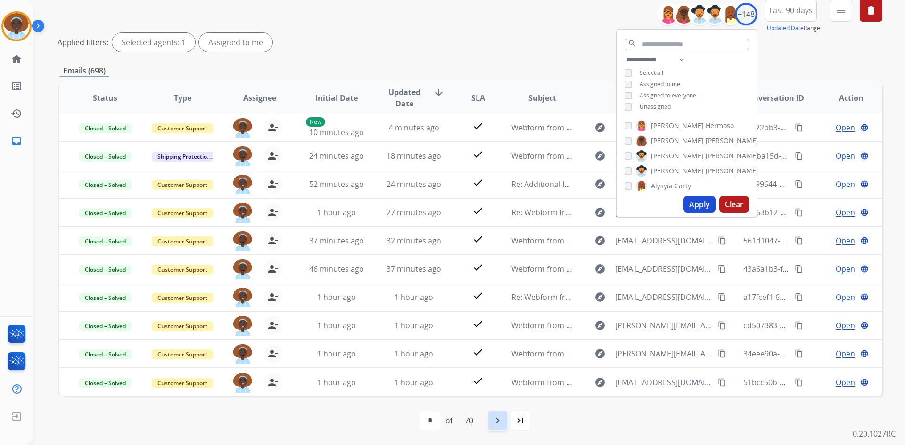
click at [498, 425] on mat-icon "navigate_next" at bounding box center [497, 420] width 11 height 11
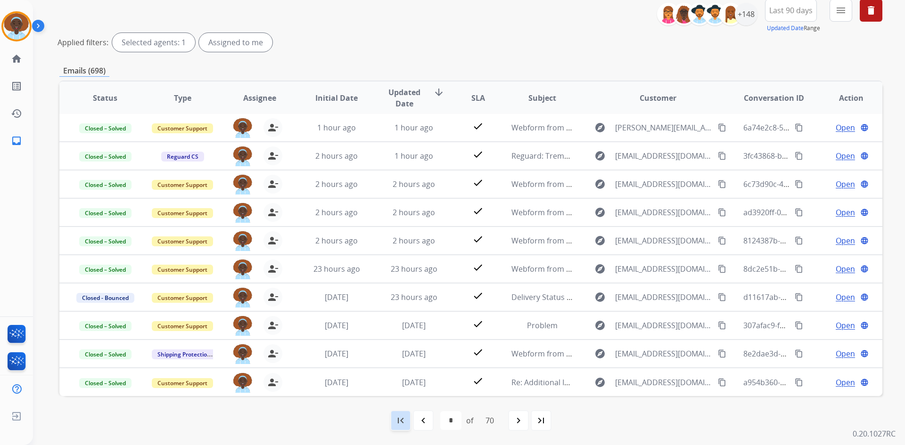
click at [398, 423] on mat-icon "first_page" at bounding box center [400, 420] width 11 height 11
select select "*"
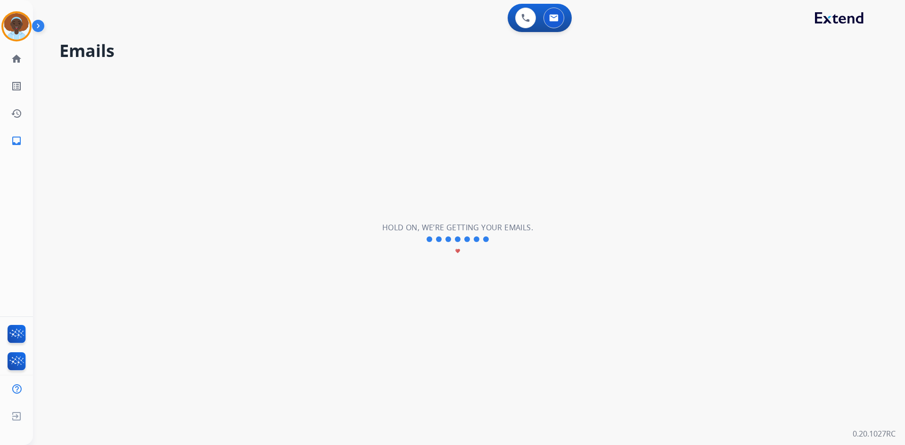
scroll to position [0, 0]
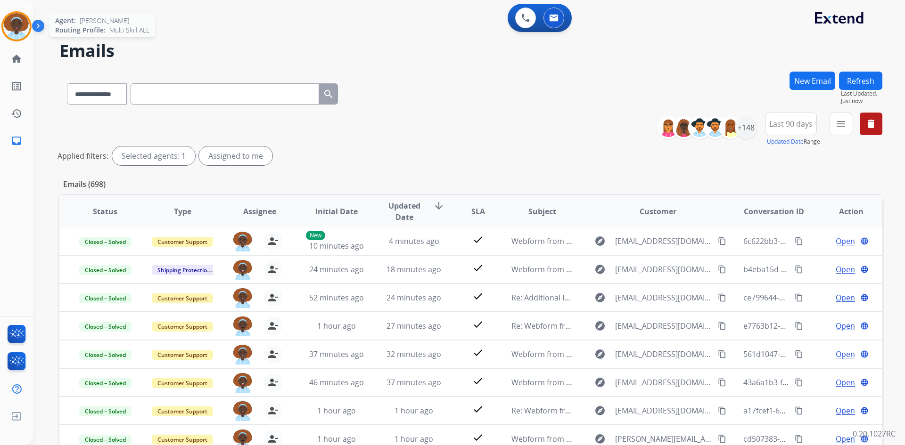
click at [17, 21] on img at bounding box center [16, 26] width 26 height 26
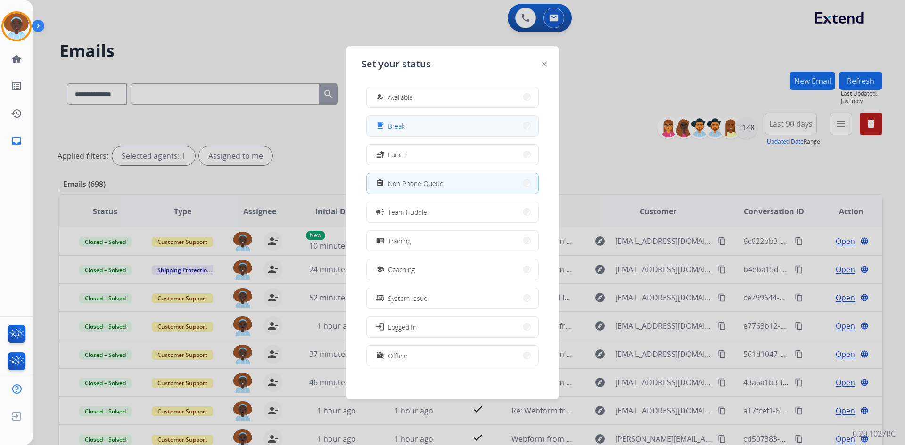
click at [409, 128] on button "free_breakfast Break" at bounding box center [453, 126] width 172 height 20
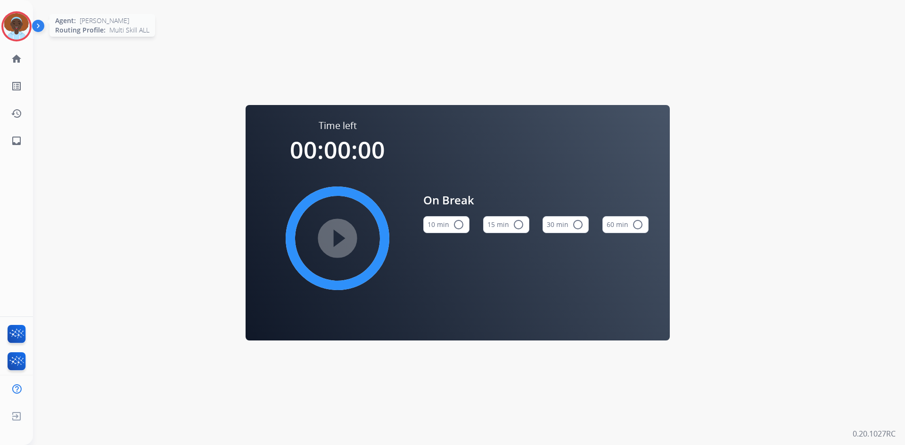
click at [18, 26] on img at bounding box center [16, 26] width 26 height 26
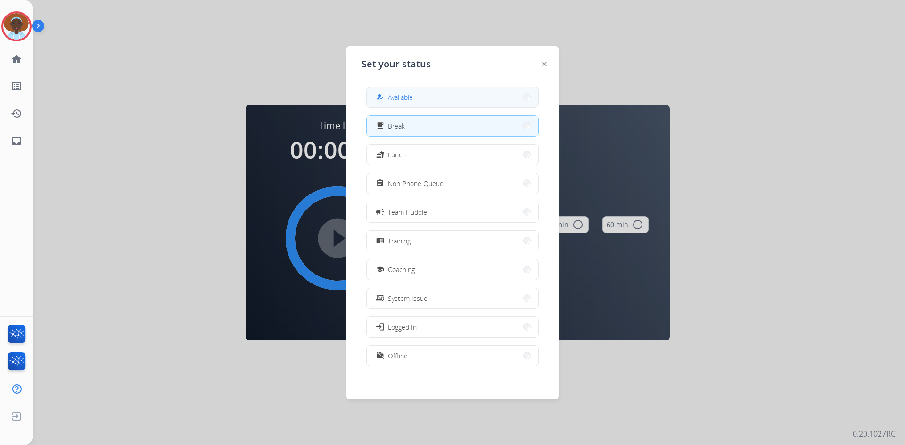
click at [415, 91] on button "how_to_reg Available" at bounding box center [453, 97] width 172 height 20
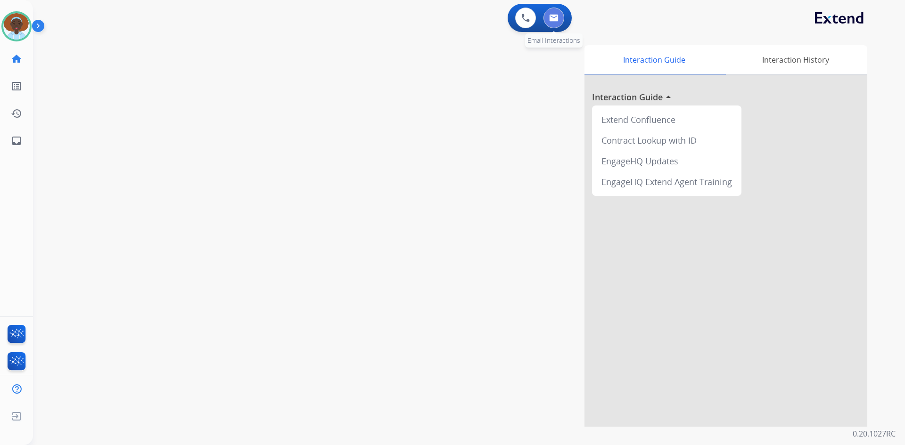
click at [556, 17] on img at bounding box center [553, 18] width 9 height 8
select select "**********"
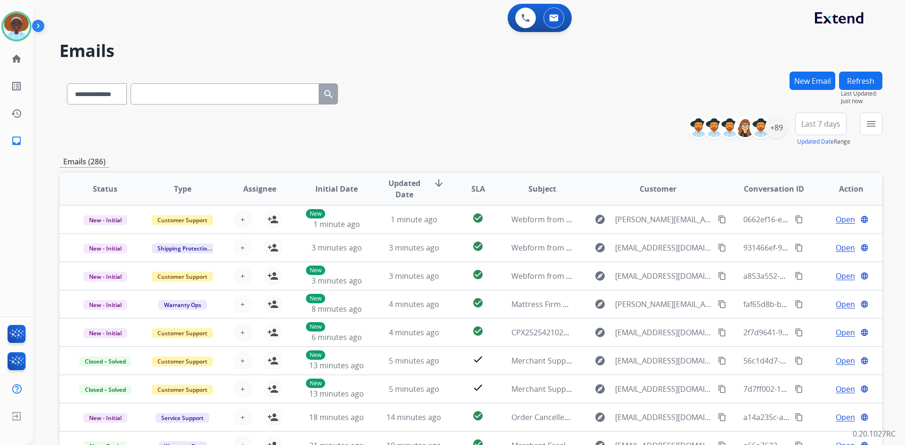
click at [818, 125] on span "Last 7 days" at bounding box center [820, 124] width 39 height 4
click at [806, 236] on div "Last 90 days" at bounding box center [818, 238] width 52 height 14
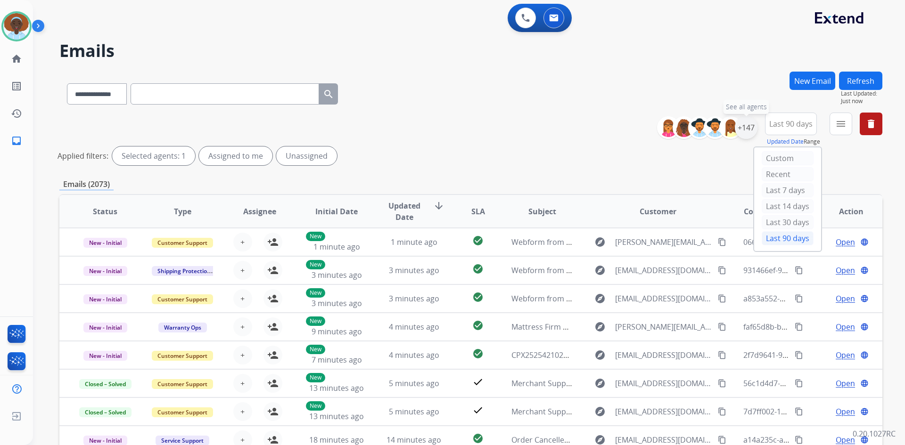
click at [743, 127] on div "+147" at bounding box center [746, 127] width 23 height 23
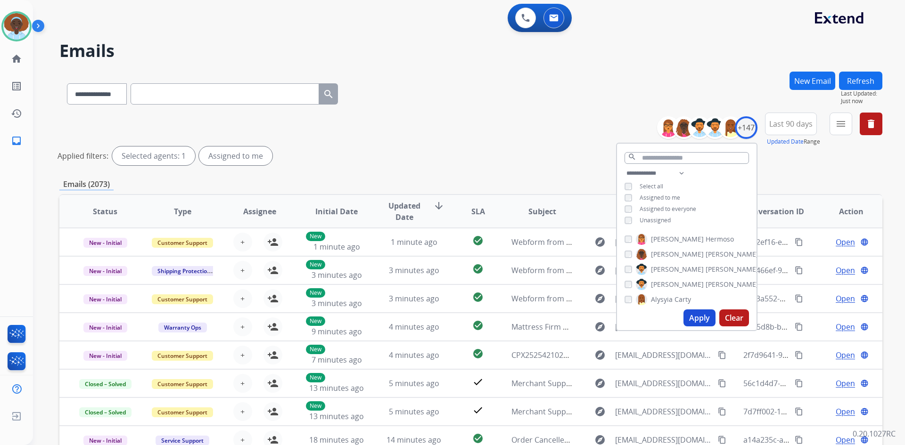
click at [694, 318] on button "Apply" at bounding box center [699, 318] width 32 height 17
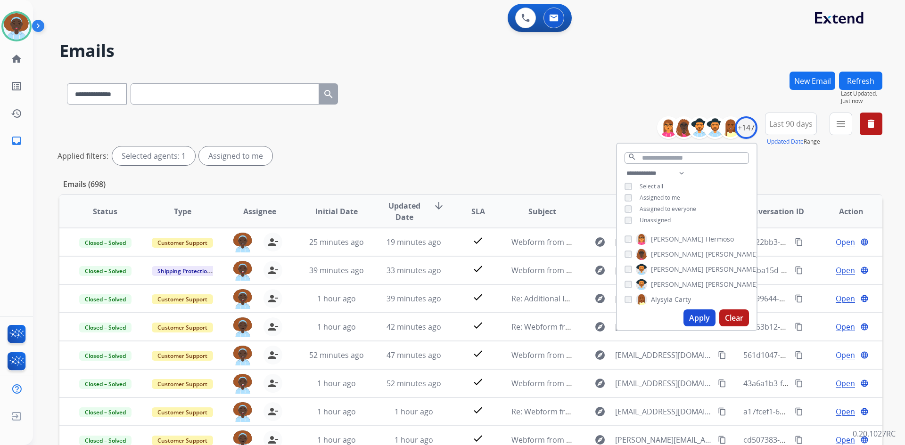
click at [543, 143] on div "**********" at bounding box center [470, 141] width 823 height 57
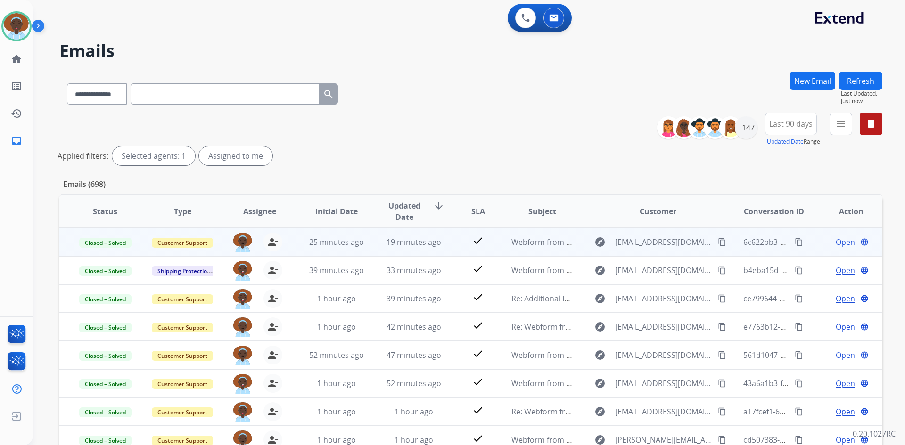
click at [840, 243] on span "Open" at bounding box center [844, 242] width 19 height 11
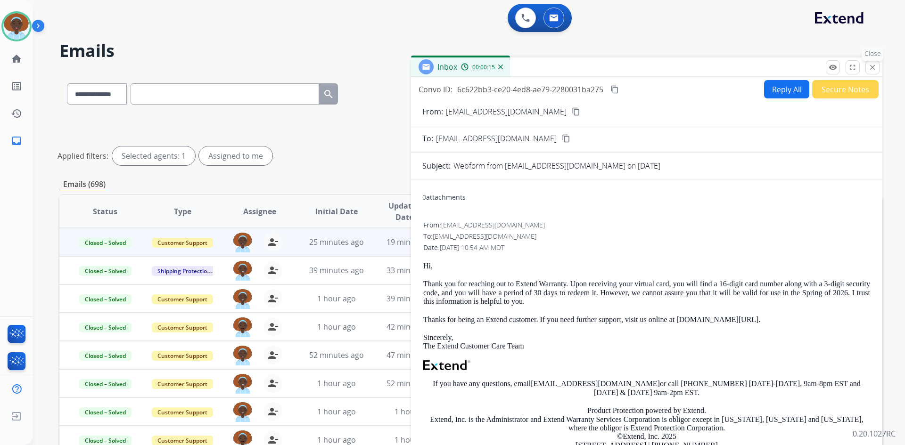
click at [870, 66] on mat-icon "close" at bounding box center [872, 67] width 8 height 8
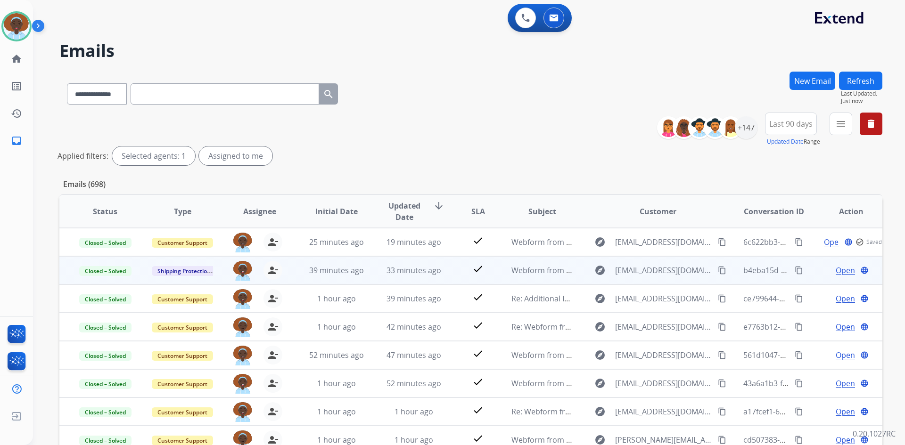
click at [836, 269] on span "Open" at bounding box center [844, 270] width 19 height 11
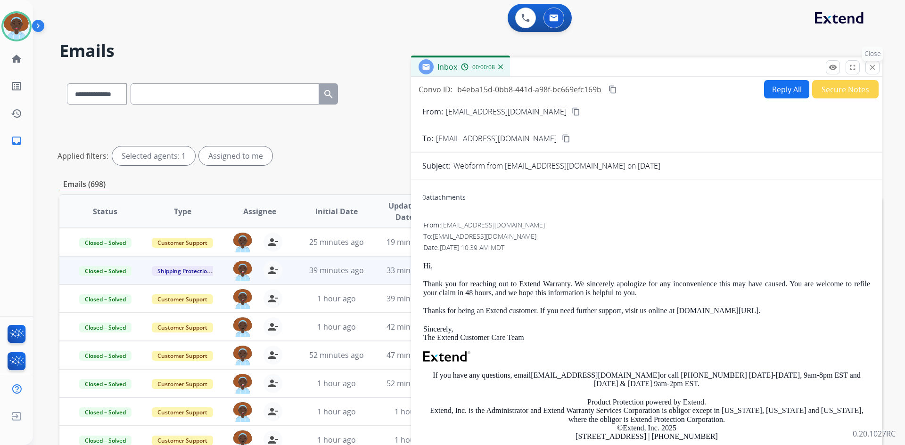
click at [868, 68] on mat-icon "close" at bounding box center [872, 67] width 8 height 8
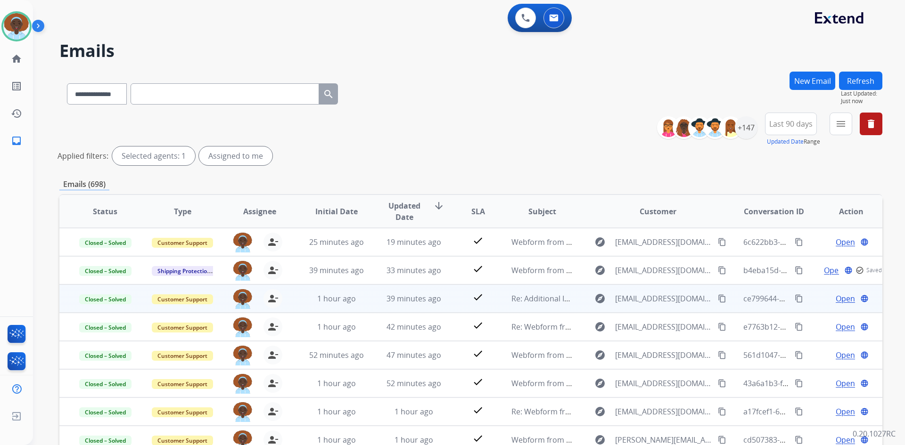
click at [841, 295] on span "Open" at bounding box center [844, 298] width 19 height 11
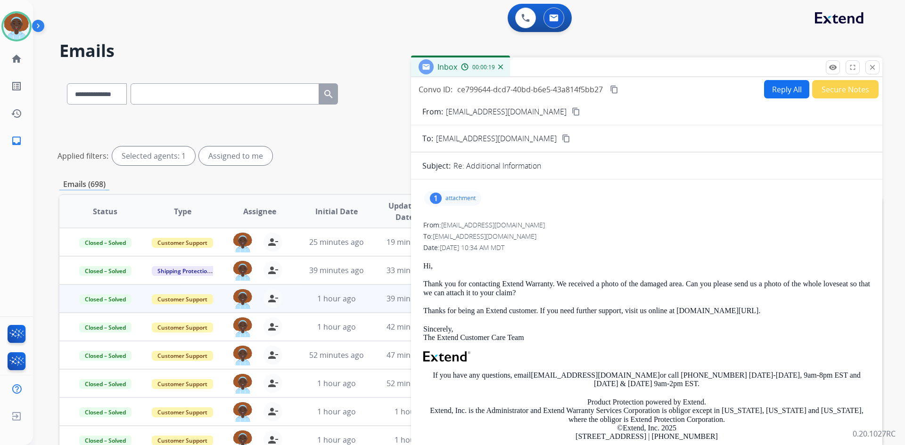
click at [454, 197] on p "attachment" at bounding box center [460, 199] width 30 height 8
click at [551, 221] on mat-icon "download" at bounding box center [551, 220] width 8 height 8
click at [608, 188] on div "1 attachment 1000298892.jpg download 09/26/2025, 11:11 AM" at bounding box center [646, 198] width 449 height 23
click at [562, 139] on mat-icon "content_copy" at bounding box center [566, 138] width 8 height 8
click at [9, 22] on img at bounding box center [16, 26] width 26 height 26
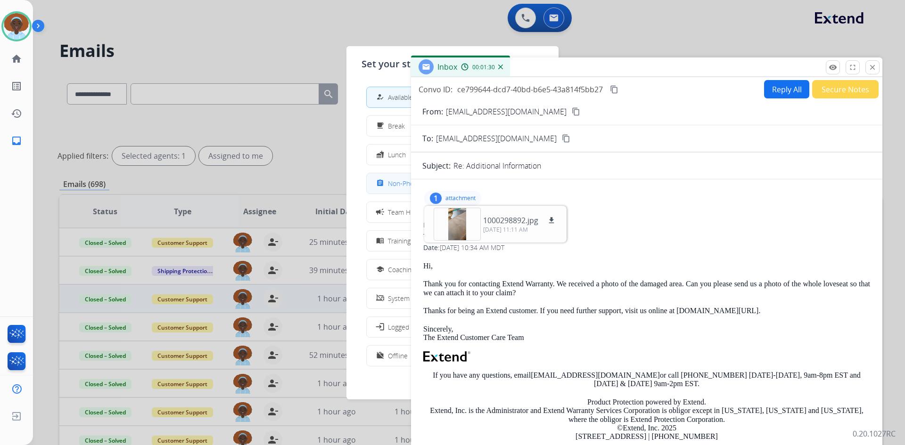
click at [388, 186] on div "assignment Non-Phone Queue" at bounding box center [408, 183] width 69 height 11
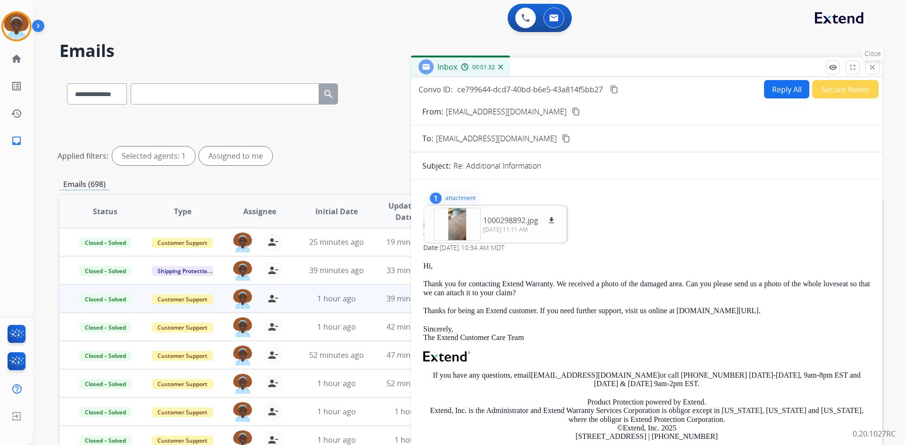
click at [868, 68] on mat-icon "close" at bounding box center [872, 67] width 8 height 8
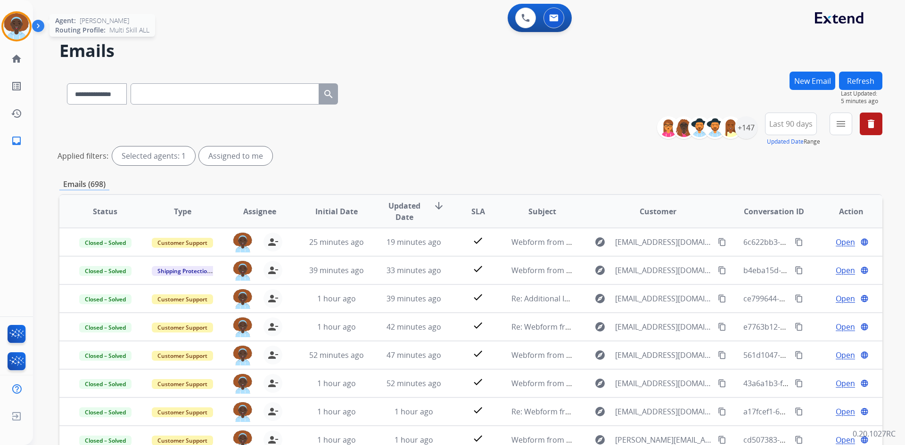
click at [22, 23] on img at bounding box center [16, 26] width 26 height 26
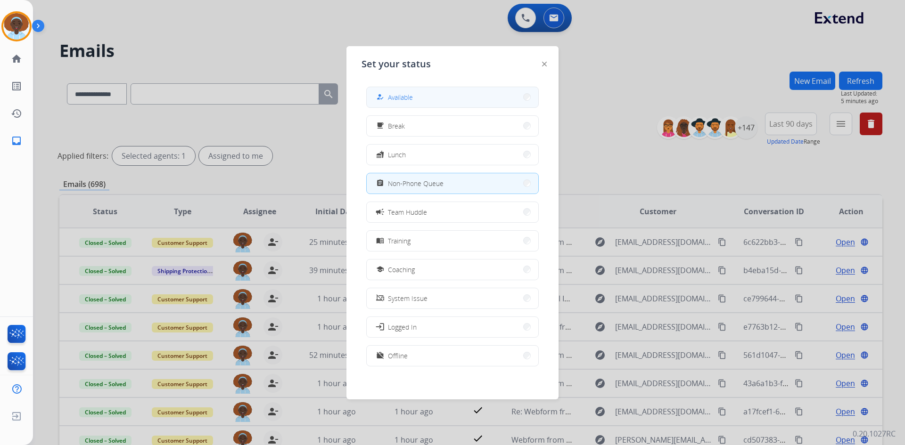
click at [406, 96] on span "Available" at bounding box center [400, 97] width 25 height 10
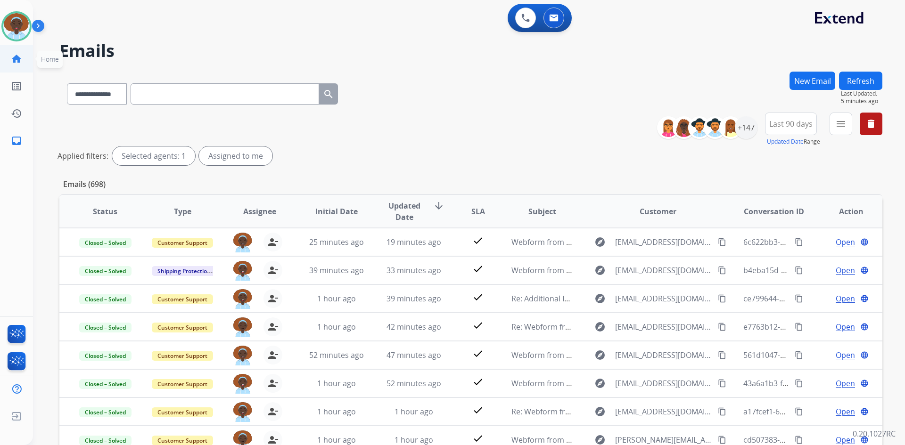
click at [18, 60] on mat-icon "home" at bounding box center [16, 58] width 11 height 11
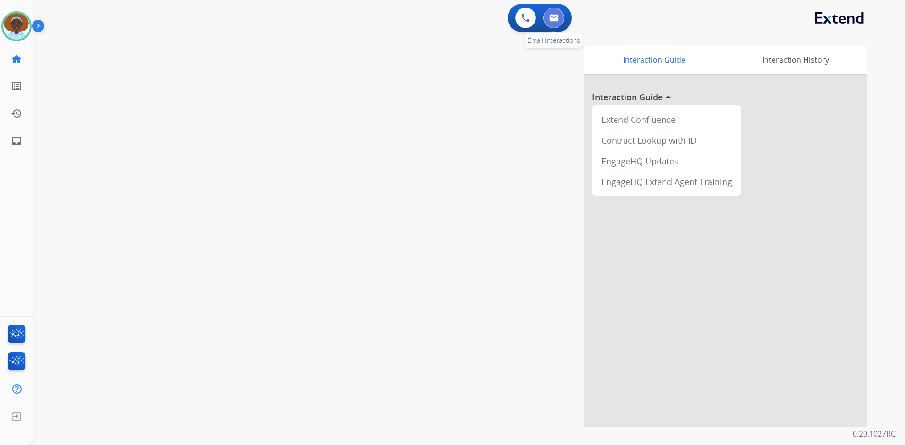
click at [553, 20] on img at bounding box center [553, 18] width 9 height 8
select select "**********"
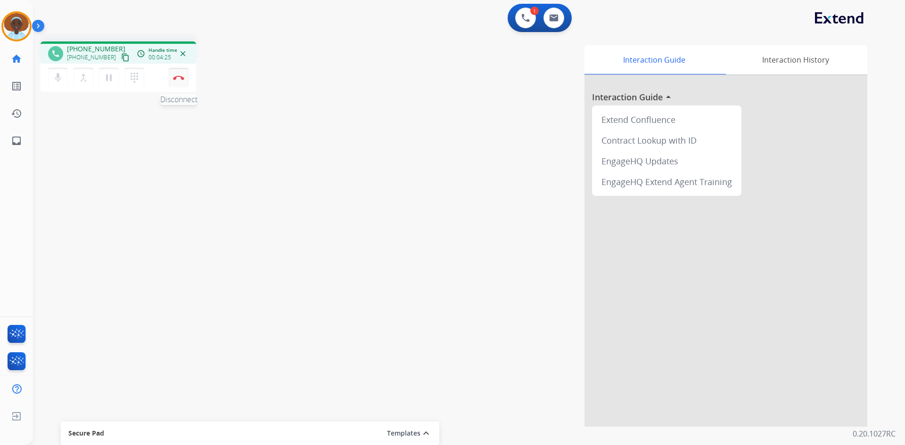
click at [179, 78] on img at bounding box center [178, 77] width 11 height 5
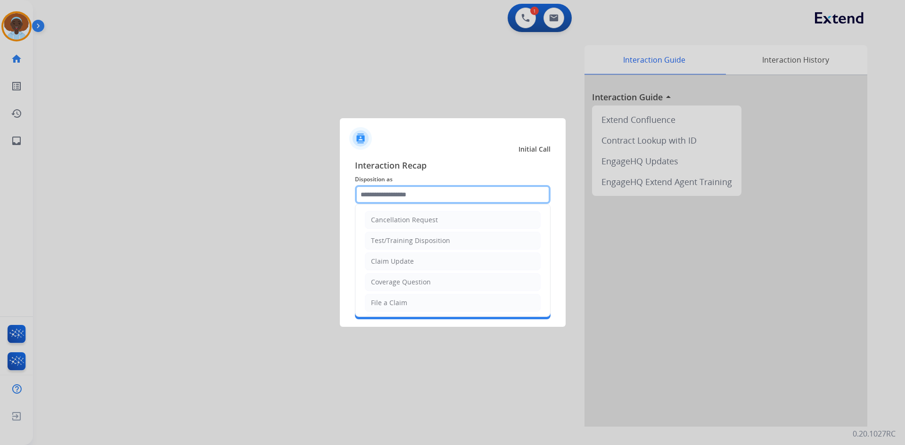
click at [397, 193] on input "text" at bounding box center [453, 194] width 196 height 19
drag, startPoint x: 402, startPoint y: 301, endPoint x: 394, endPoint y: 252, distance: 49.6
click at [402, 300] on div "File a Claim" at bounding box center [389, 302] width 36 height 9
type input "**********"
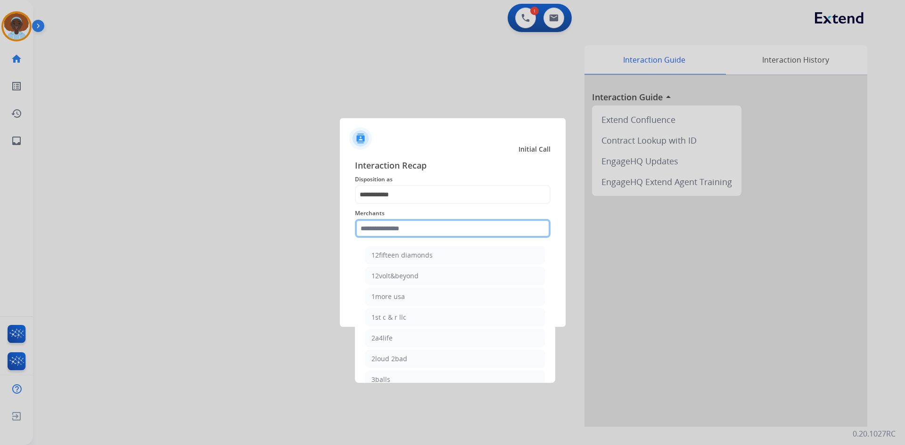
click at [397, 228] on input "text" at bounding box center [453, 228] width 196 height 19
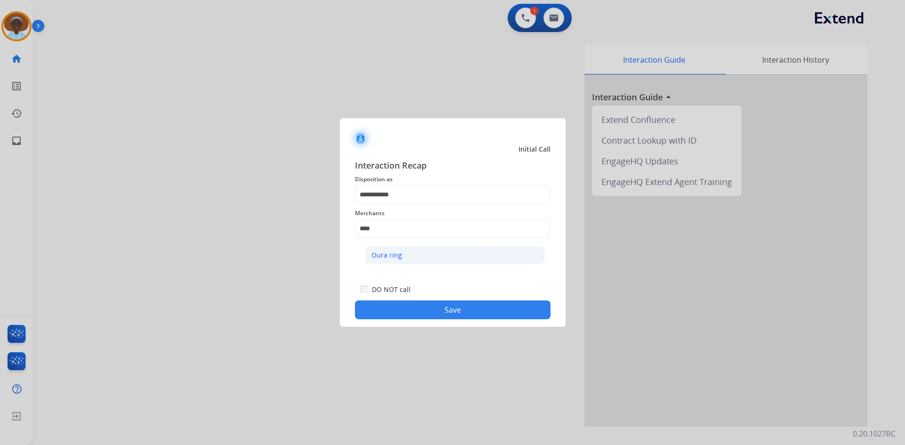
click at [397, 261] on li "Oura ring" at bounding box center [455, 255] width 180 height 18
type input "*********"
click at [449, 316] on button "Save" at bounding box center [453, 310] width 196 height 19
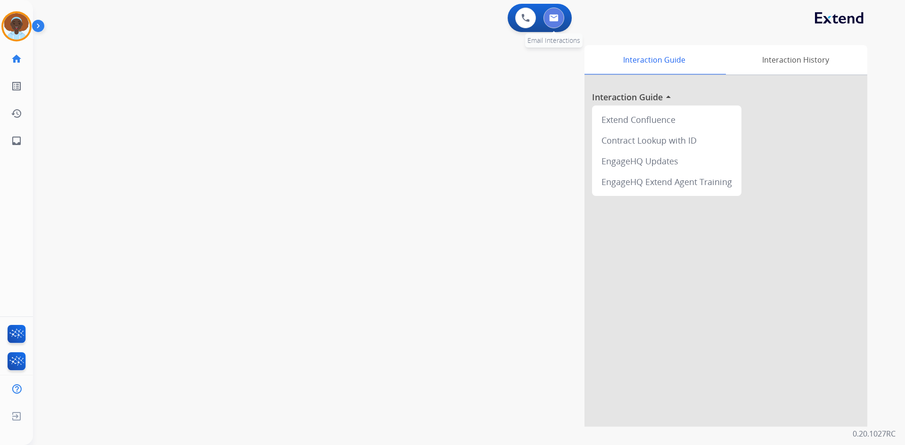
click at [551, 24] on button at bounding box center [553, 18] width 21 height 21
select select "**********"
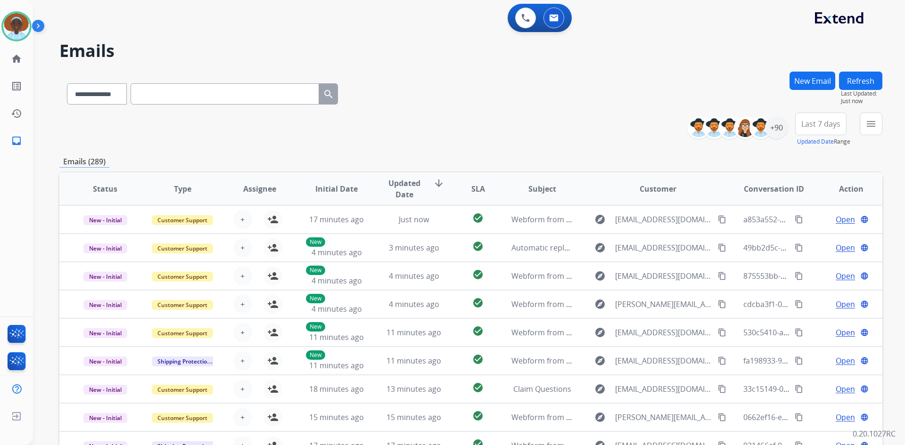
click at [851, 84] on button "Refresh" at bounding box center [860, 81] width 43 height 18
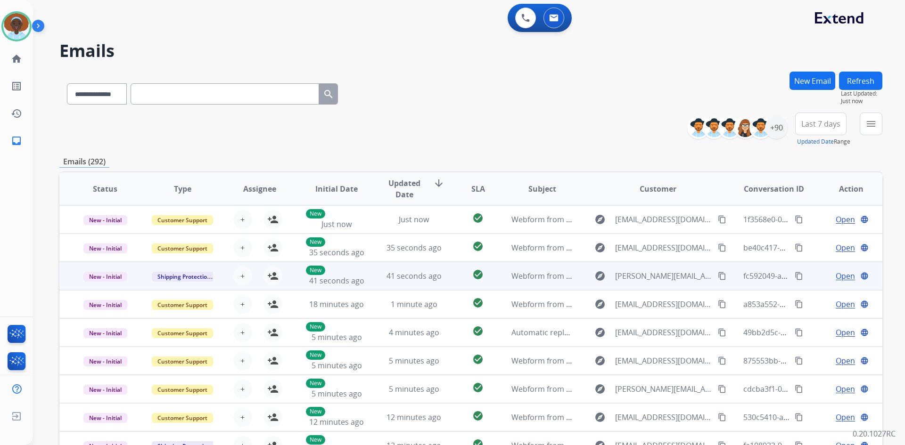
click at [835, 277] on span "Open" at bounding box center [844, 275] width 19 height 11
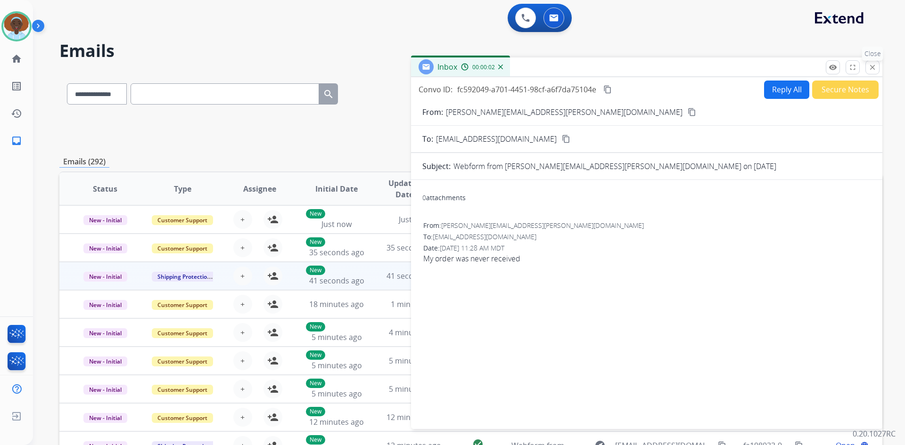
click at [871, 67] on mat-icon "close" at bounding box center [872, 67] width 8 height 8
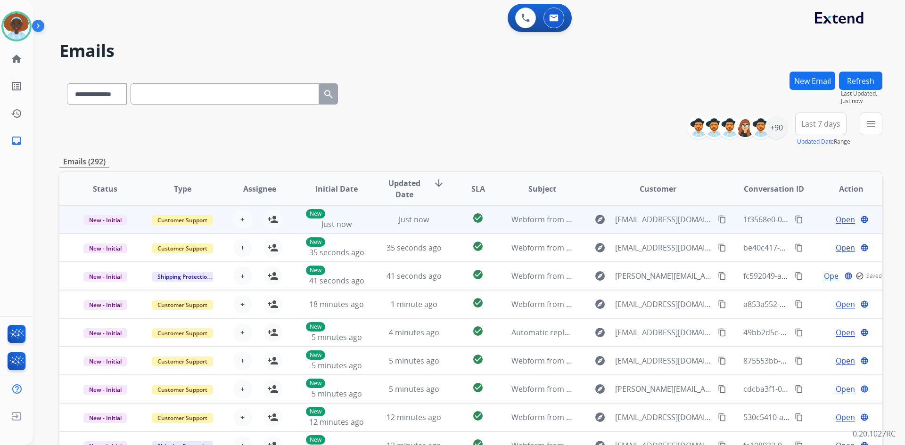
click at [836, 221] on span "Open" at bounding box center [844, 219] width 19 height 11
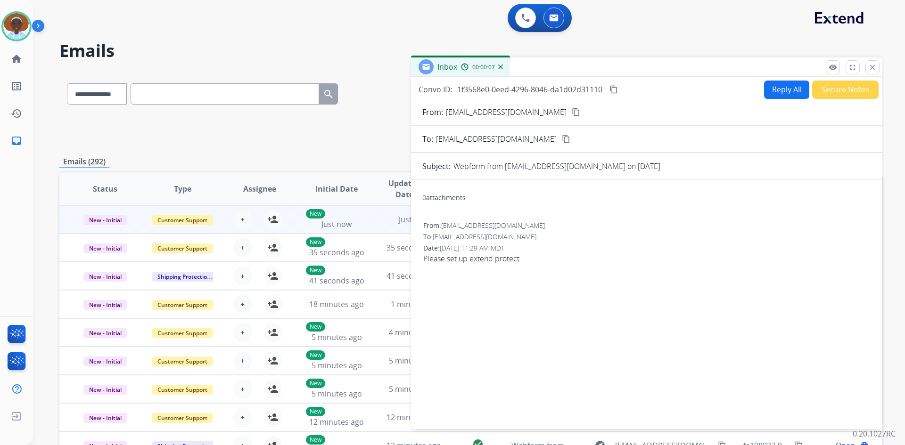
click at [572, 113] on mat-icon "content_copy" at bounding box center [576, 112] width 8 height 8
click at [777, 92] on button "Reply All" at bounding box center [786, 90] width 45 height 18
select select "**********"
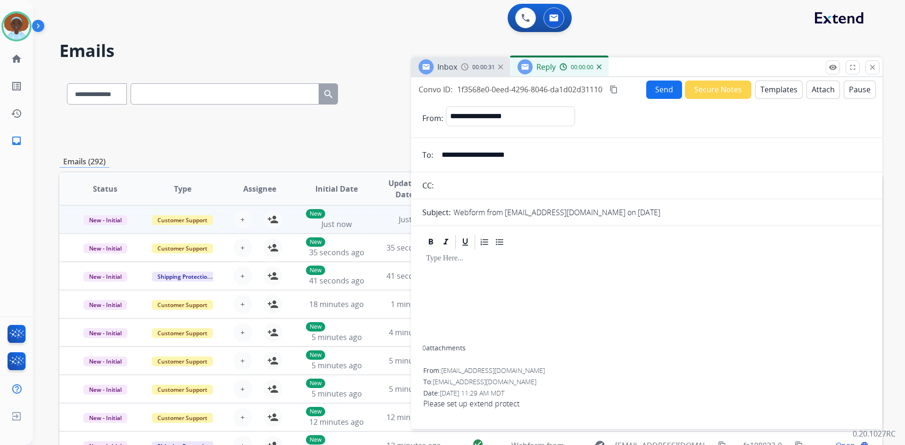
click at [756, 93] on button "Templates" at bounding box center [779, 90] width 48 height 18
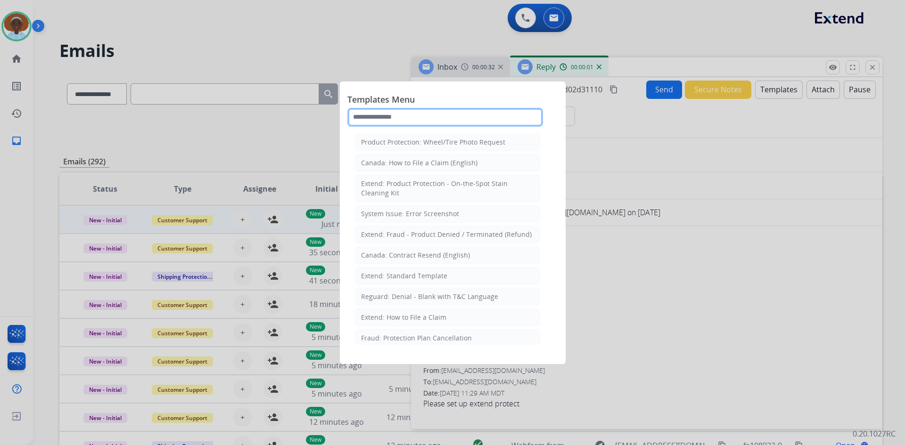
click at [423, 116] on input "text" at bounding box center [445, 117] width 196 height 19
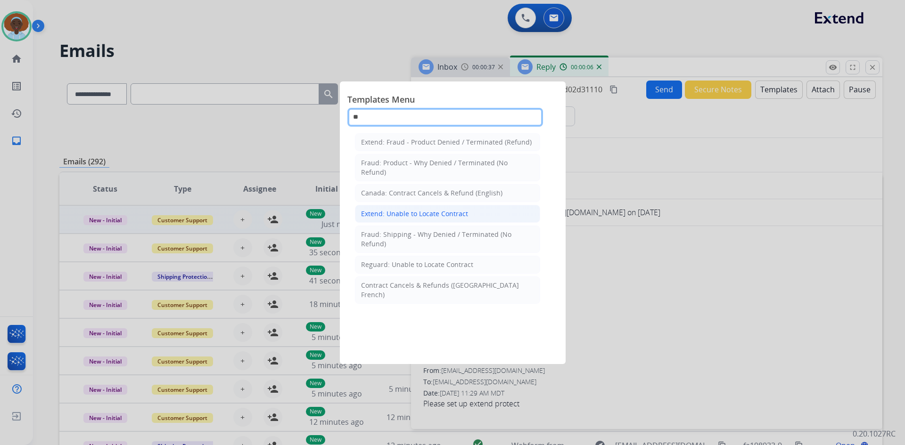
type input "**"
click at [433, 214] on div "Extend: Unable to Locate Contract" at bounding box center [414, 213] width 107 height 9
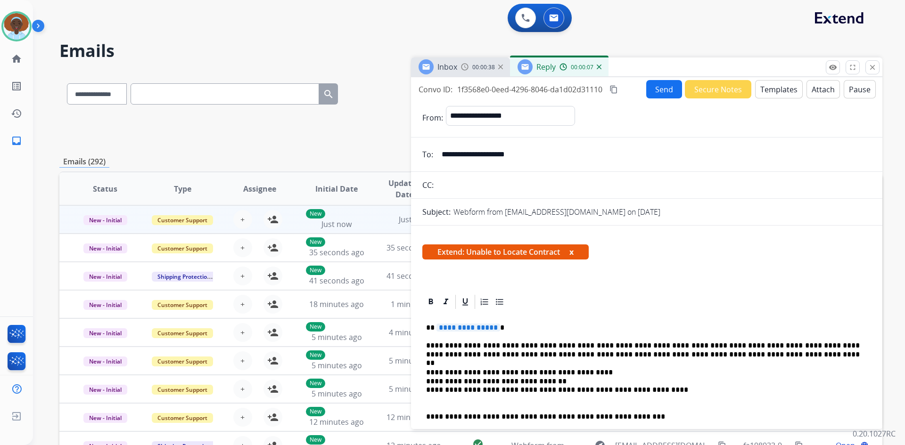
click at [455, 328] on span "**********" at bounding box center [468, 328] width 64 height 8
click at [650, 90] on button "Send" at bounding box center [664, 89] width 36 height 18
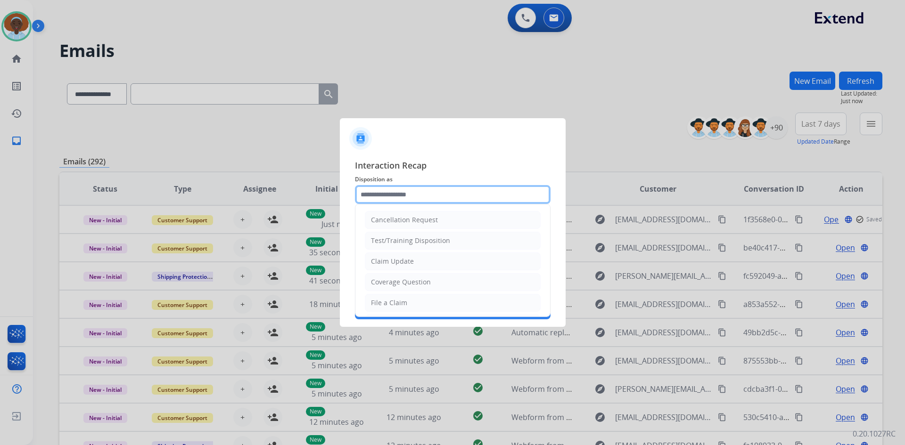
click at [400, 195] on input "text" at bounding box center [453, 194] width 196 height 19
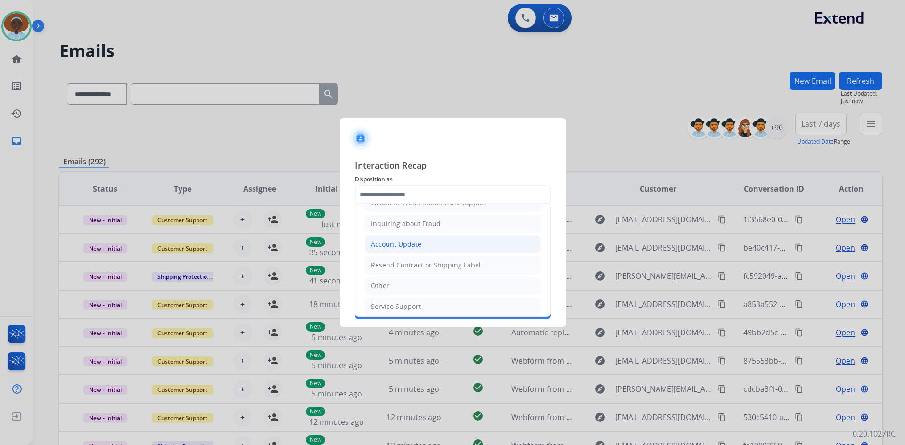
click at [428, 244] on li "Account Update" at bounding box center [453, 245] width 176 height 18
type input "**********"
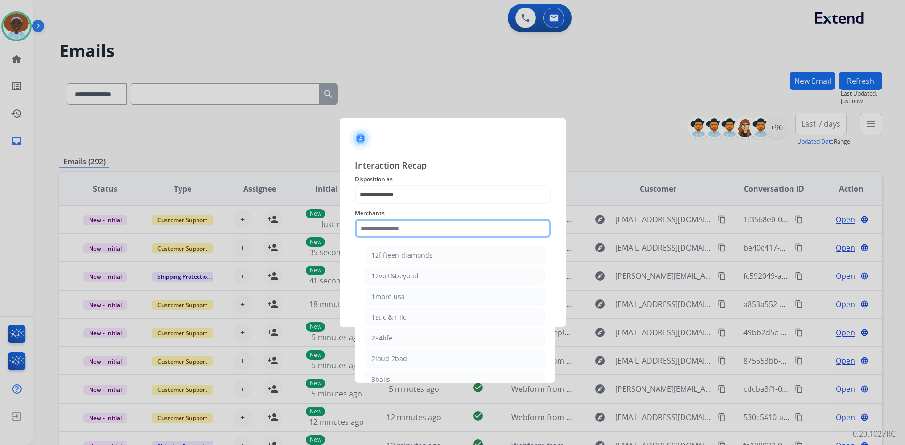
click at [409, 228] on input "text" at bounding box center [453, 228] width 196 height 19
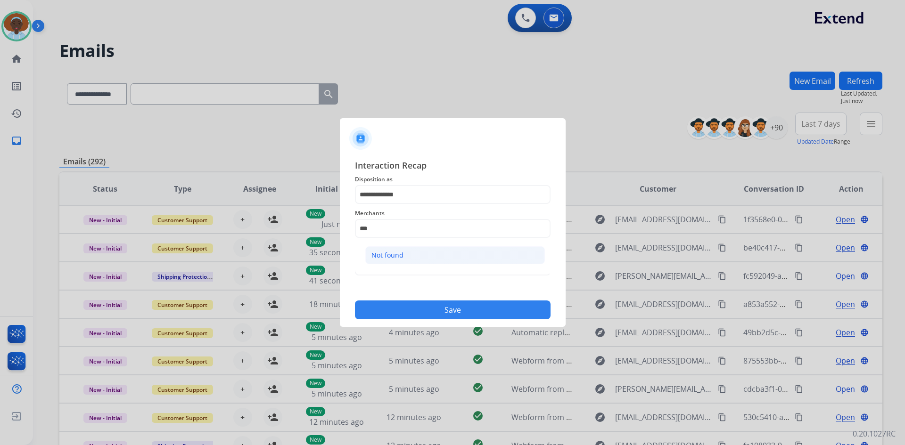
click at [413, 254] on li "Not found" at bounding box center [455, 255] width 180 height 18
type input "*********"
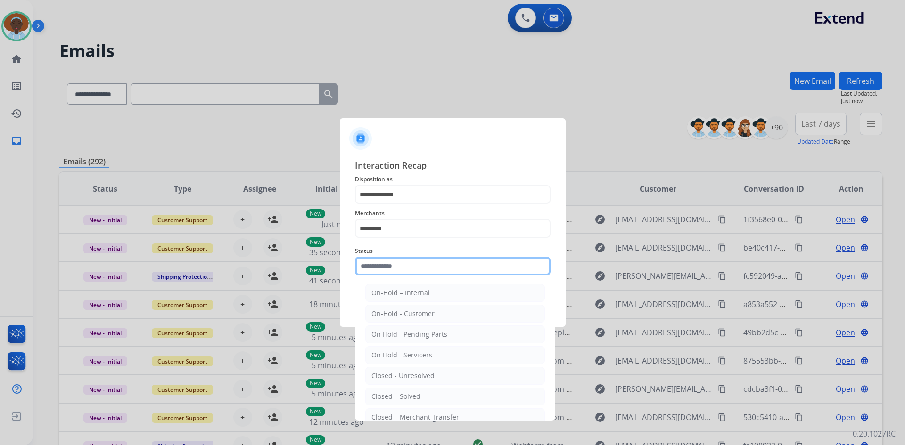
click at [412, 267] on input "text" at bounding box center [453, 266] width 196 height 19
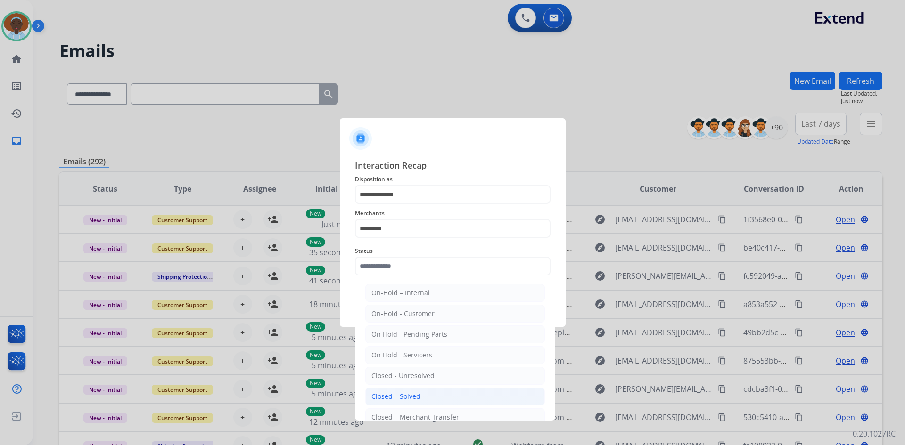
click at [396, 395] on div "Closed – Solved" at bounding box center [395, 396] width 49 height 9
type input "**********"
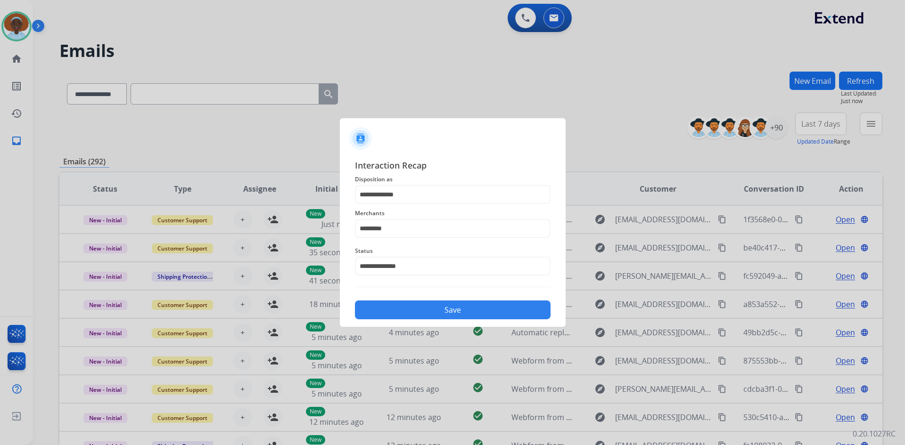
click at [449, 308] on button "Save" at bounding box center [453, 310] width 196 height 19
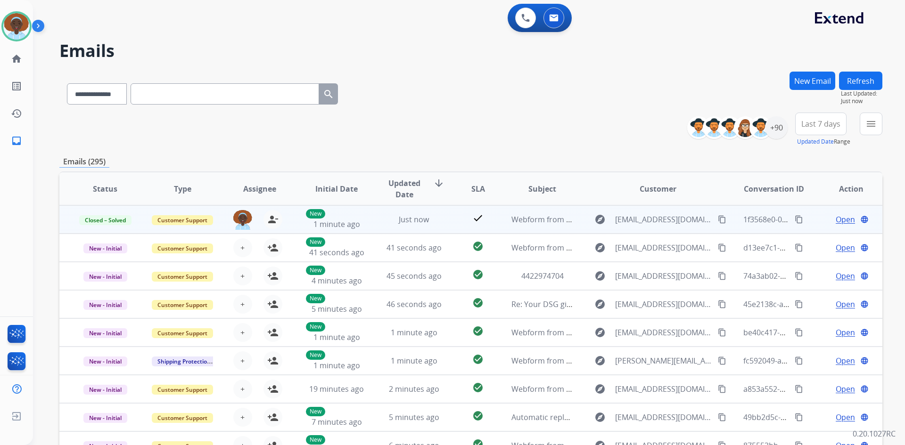
click at [842, 222] on span "Open" at bounding box center [844, 219] width 19 height 11
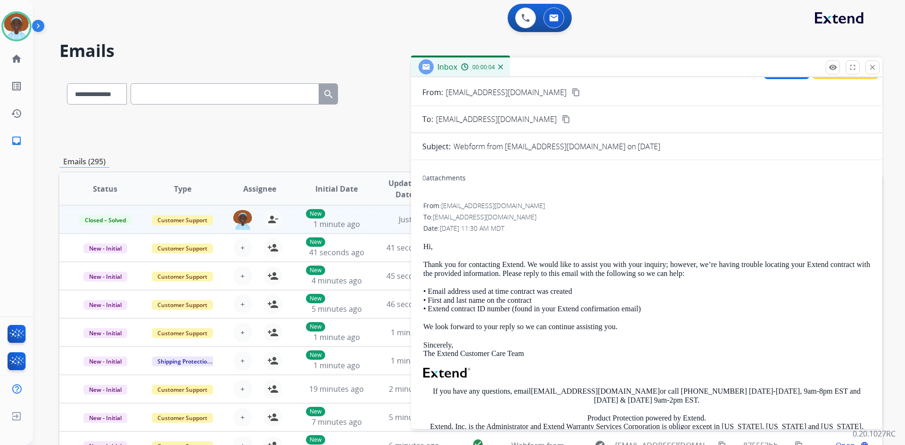
scroll to position [0, 0]
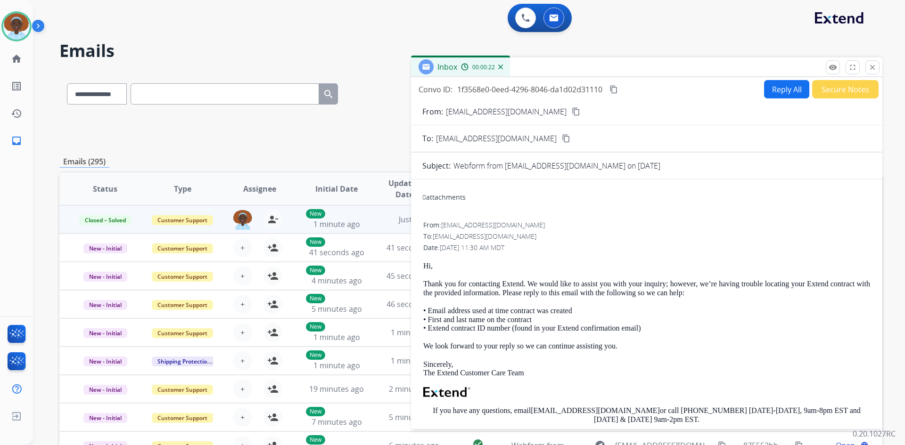
click at [872, 65] on mat-icon "close" at bounding box center [872, 67] width 8 height 8
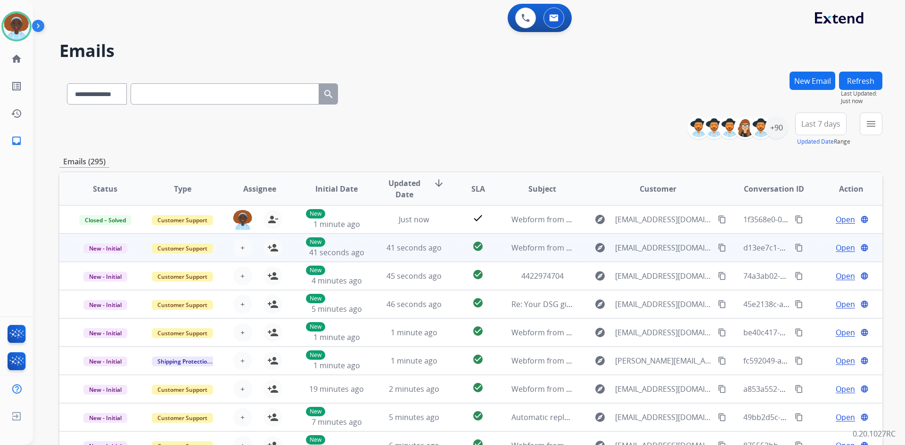
click at [835, 247] on span "Open" at bounding box center [844, 247] width 19 height 11
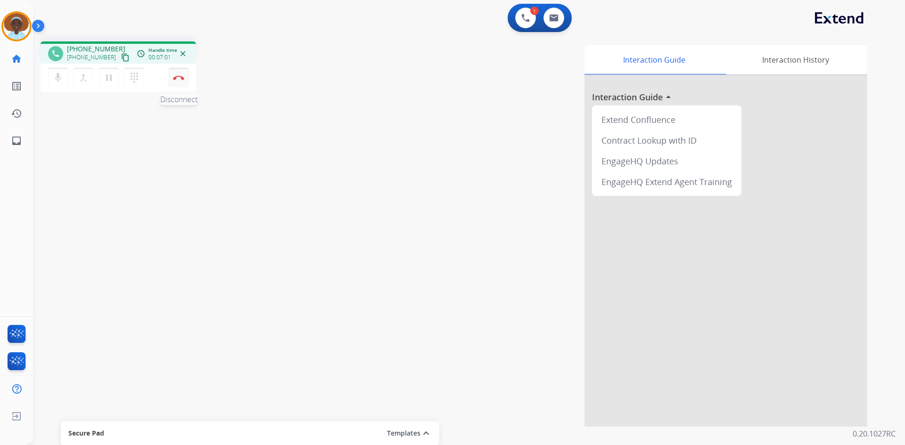
click at [181, 77] on img at bounding box center [178, 77] width 11 height 5
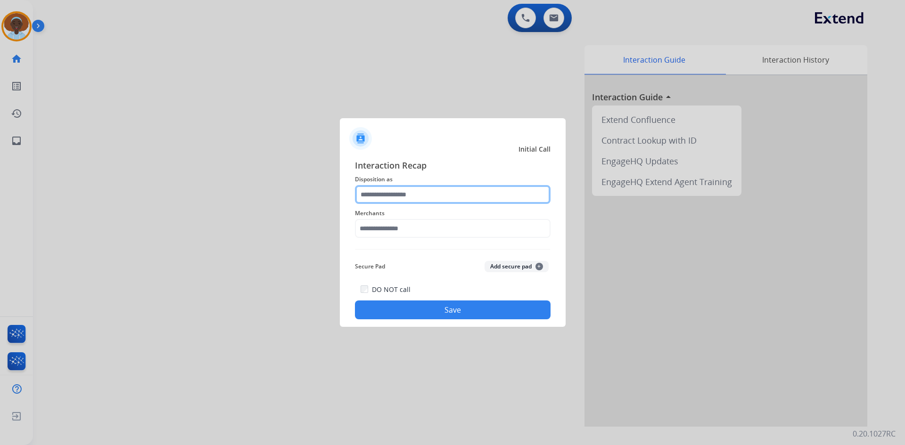
click at [415, 195] on input "text" at bounding box center [453, 194] width 196 height 19
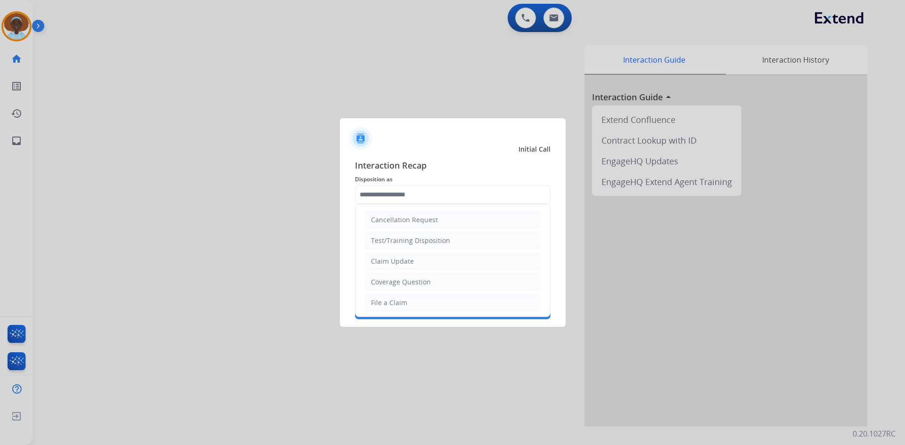
drag, startPoint x: 418, startPoint y: 258, endPoint x: 425, endPoint y: 234, distance: 24.6
click at [418, 257] on li "Claim Update" at bounding box center [453, 262] width 176 height 18
type input "**********"
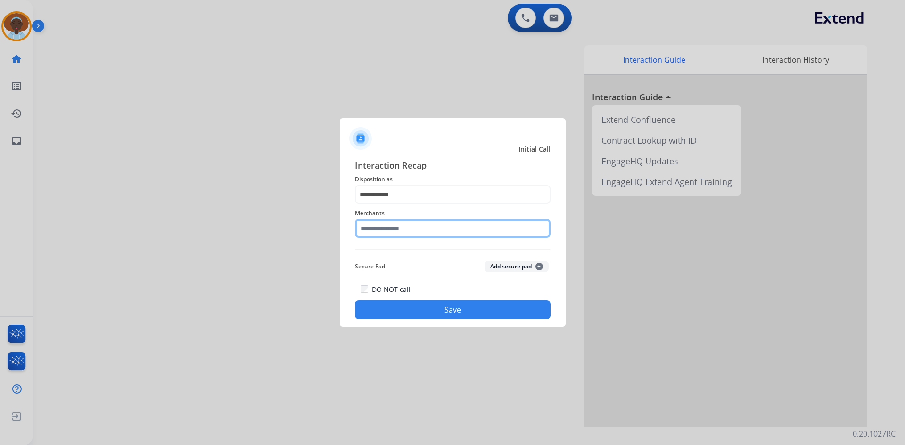
click at [428, 226] on input "text" at bounding box center [453, 228] width 196 height 19
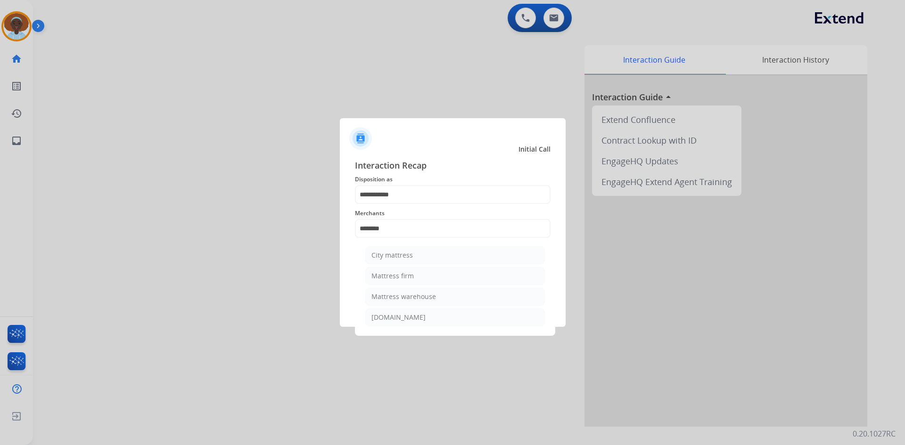
click at [417, 280] on li "Mattress firm" at bounding box center [455, 276] width 180 height 18
type input "**********"
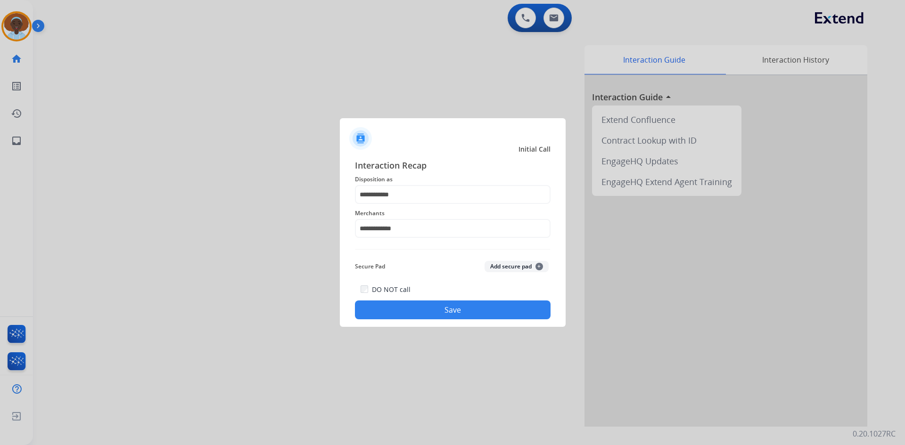
click at [455, 314] on button "Save" at bounding box center [453, 310] width 196 height 19
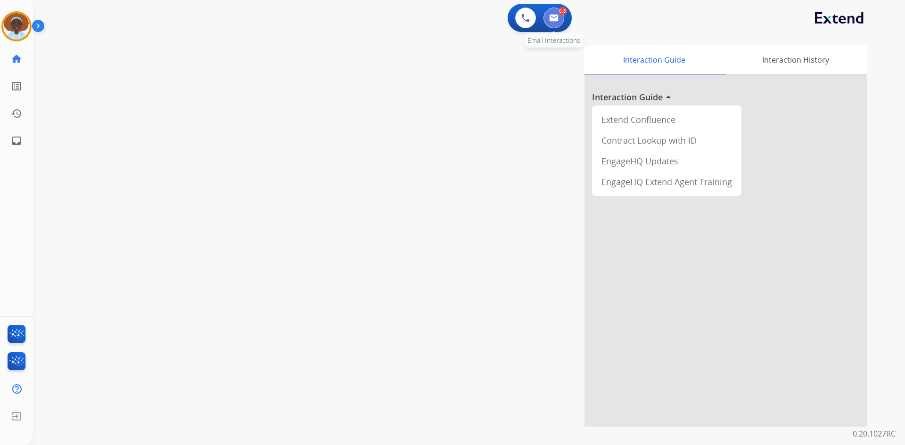
click at [559, 18] on button at bounding box center [553, 18] width 21 height 21
select select "**********"
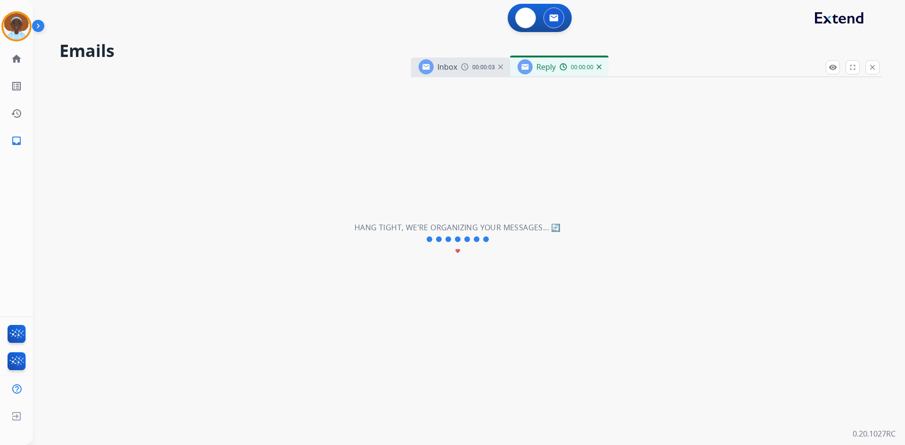
select select "**********"
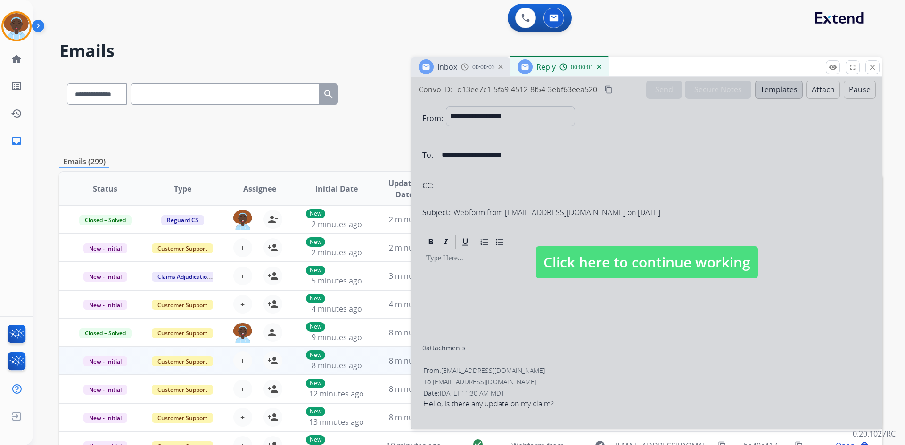
click at [654, 266] on span "Click here to continue working" at bounding box center [647, 262] width 222 height 32
select select
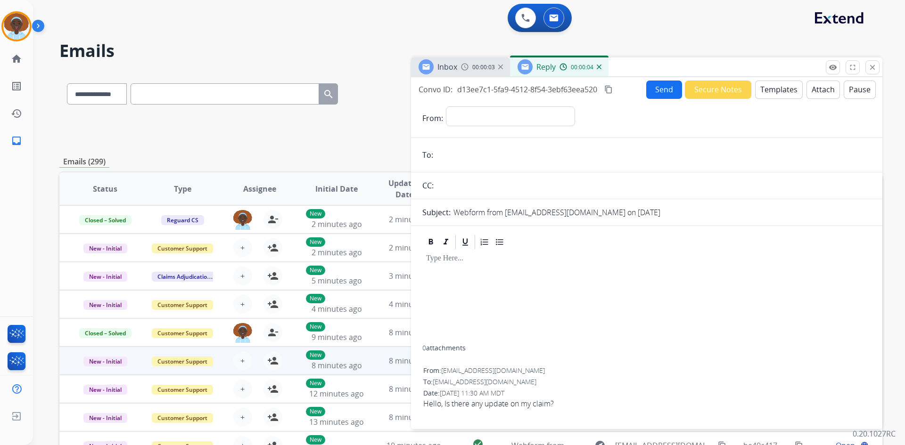
click at [597, 68] on img at bounding box center [599, 67] width 5 height 5
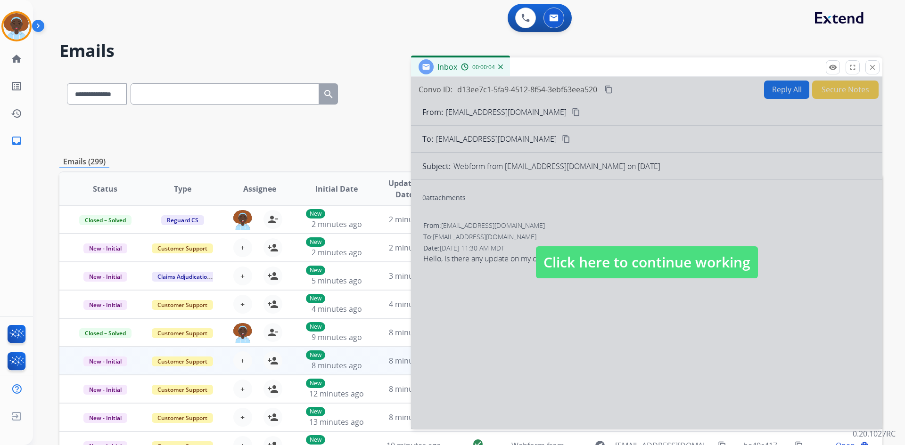
click at [642, 259] on span "Click here to continue working" at bounding box center [647, 262] width 222 height 32
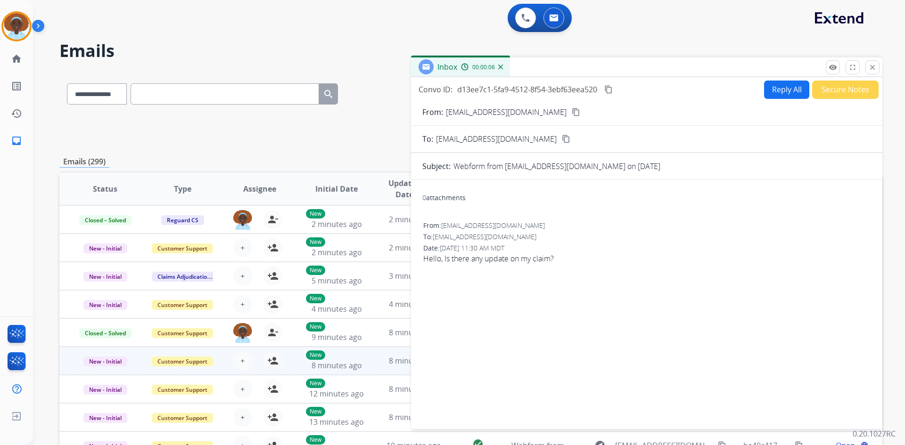
drag, startPoint x: 870, startPoint y: 64, endPoint x: 873, endPoint y: 68, distance: 5.0
click at [871, 65] on mat-icon "close" at bounding box center [872, 67] width 8 height 8
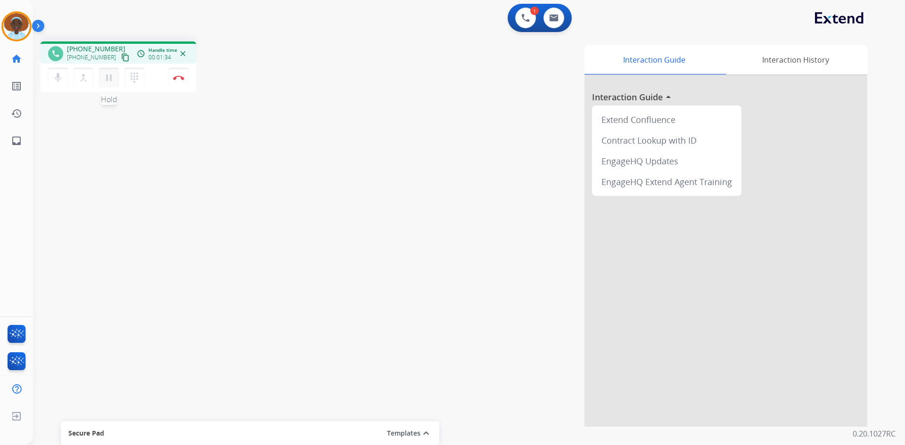
click at [109, 78] on mat-icon "pause" at bounding box center [108, 77] width 11 height 11
click at [110, 79] on mat-icon "play_arrow" at bounding box center [108, 77] width 11 height 11
click at [178, 78] on img at bounding box center [178, 77] width 11 height 5
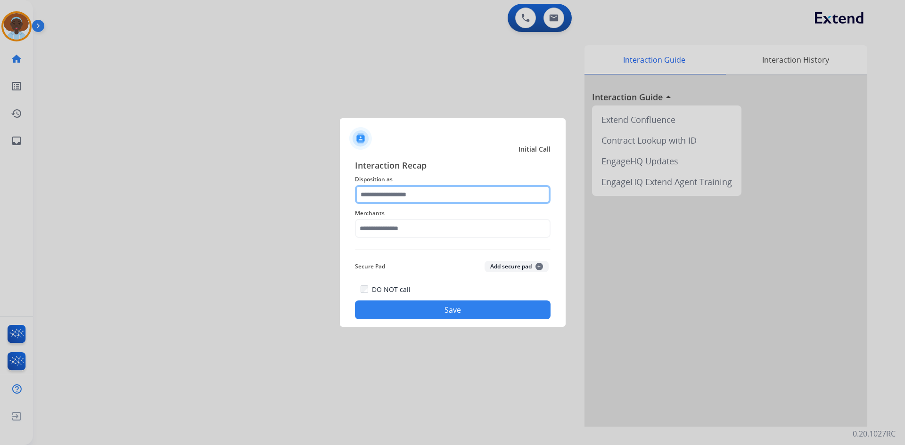
click at [413, 195] on input "text" at bounding box center [453, 194] width 196 height 19
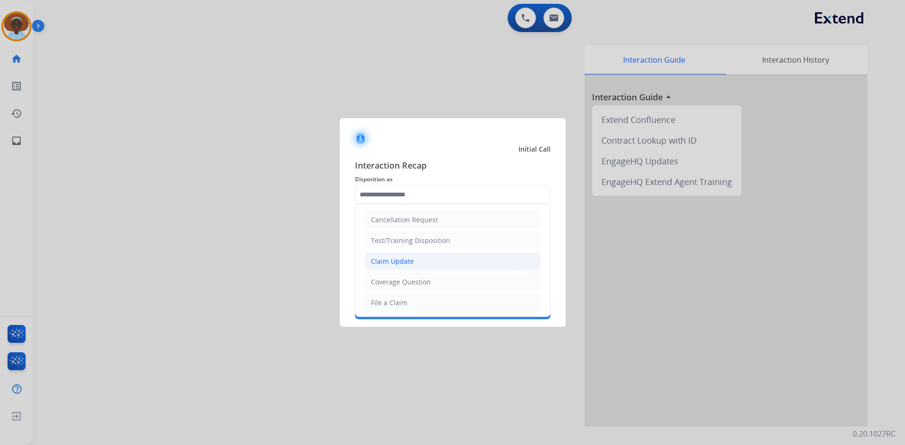
click at [405, 263] on div "Claim Update" at bounding box center [392, 261] width 43 height 9
type input "**********"
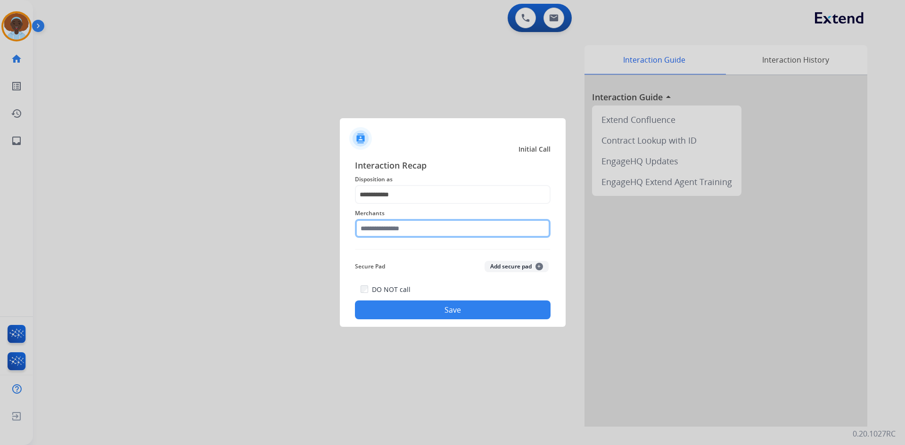
click at [400, 225] on input "text" at bounding box center [453, 228] width 196 height 19
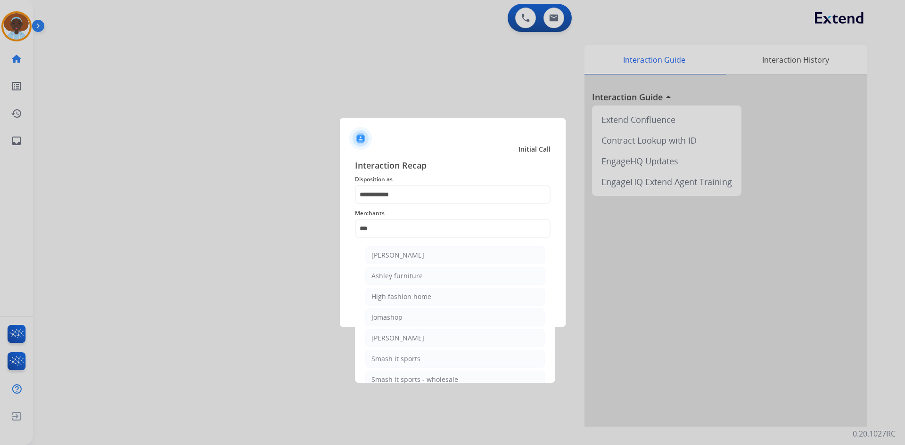
click at [403, 276] on div "Ashley furniture" at bounding box center [396, 275] width 51 height 9
type input "**********"
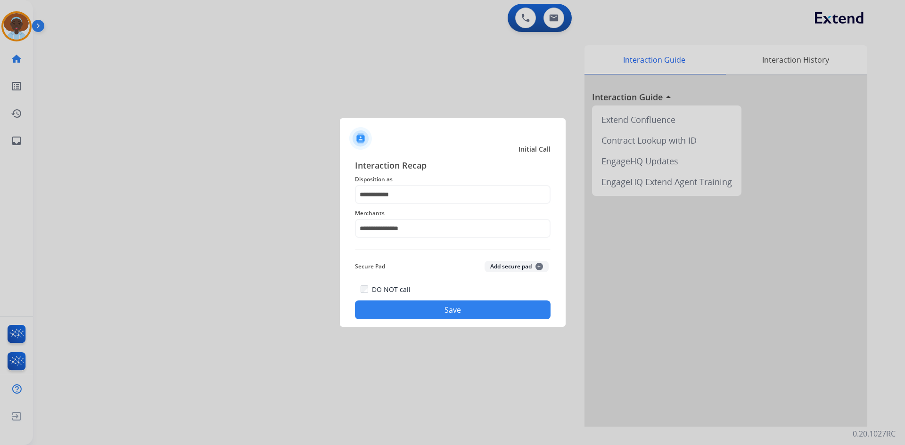
click at [458, 309] on button "Save" at bounding box center [453, 310] width 196 height 19
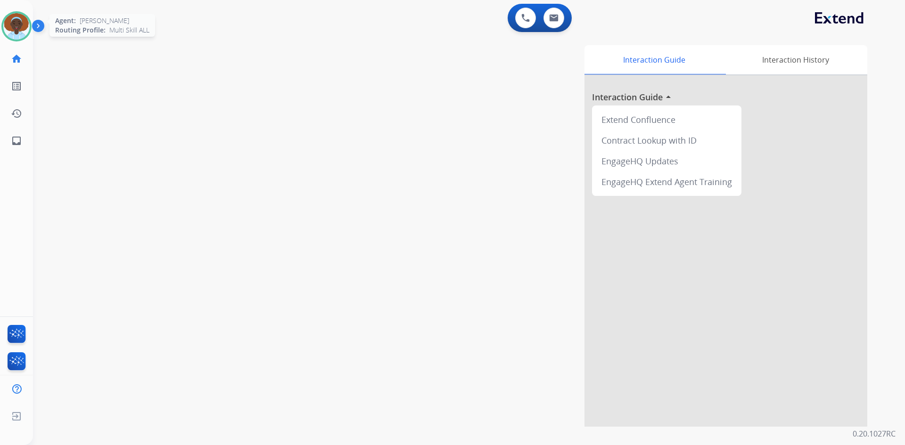
click at [14, 30] on img at bounding box center [16, 26] width 26 height 26
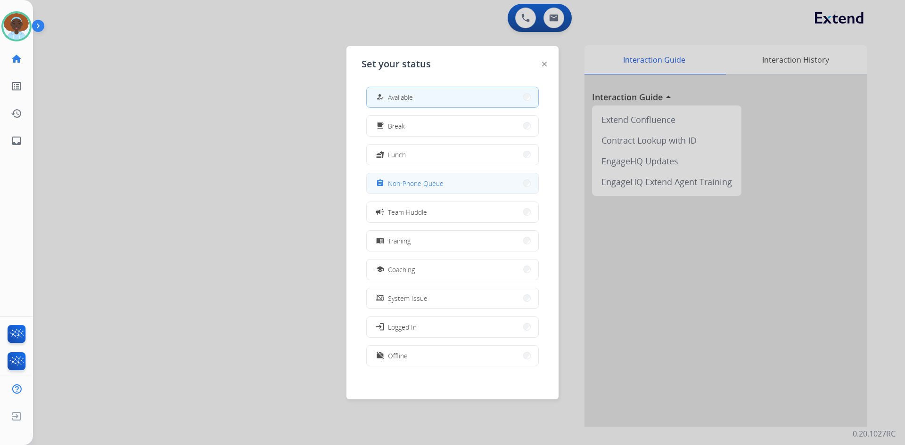
click at [418, 184] on span "Non-Phone Queue" at bounding box center [416, 184] width 56 height 10
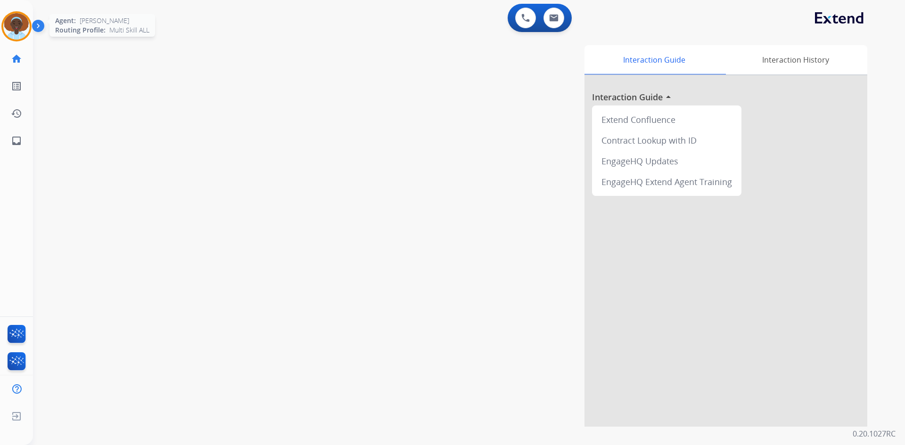
click at [24, 22] on img at bounding box center [16, 26] width 26 height 26
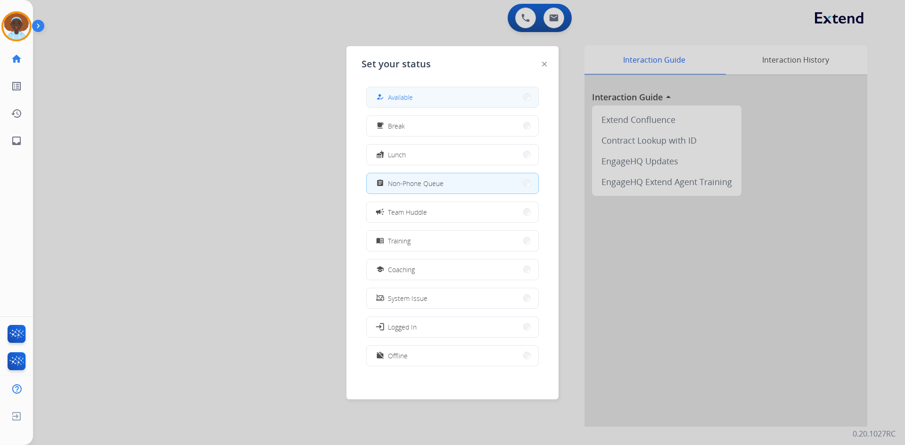
click at [458, 98] on button "how_to_reg Available" at bounding box center [453, 97] width 172 height 20
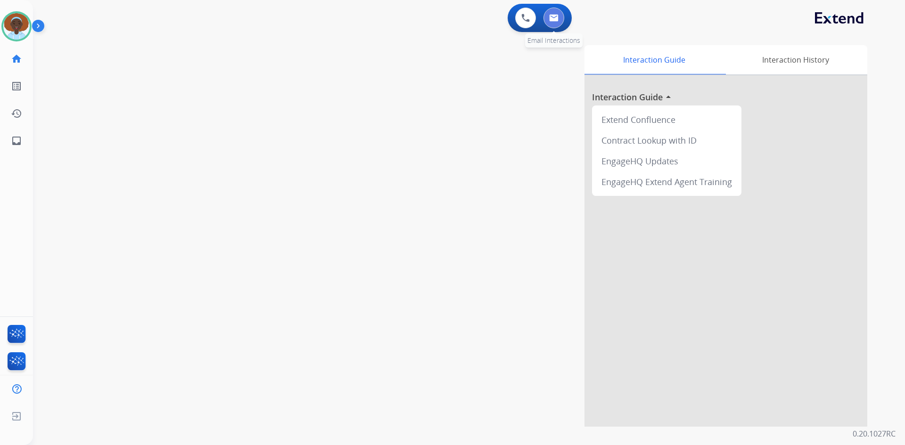
click at [555, 20] on img at bounding box center [553, 18] width 9 height 8
select select "**********"
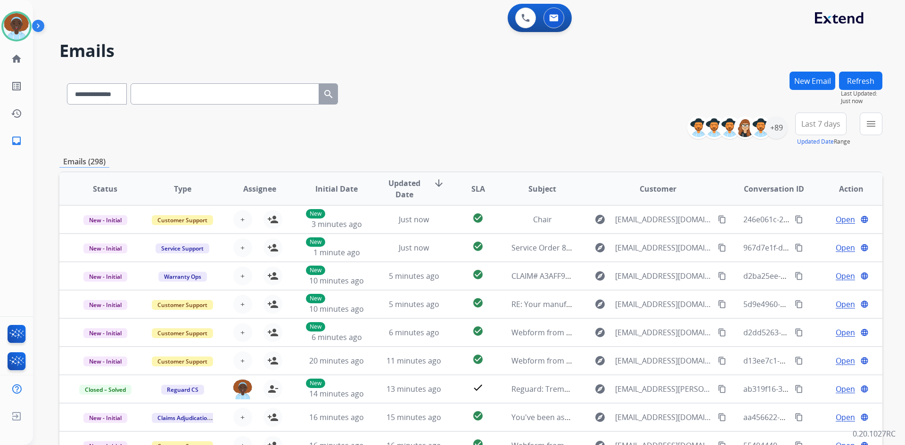
click at [816, 122] on span "Last 7 days" at bounding box center [820, 124] width 39 height 4
click at [809, 239] on div "Last 90 days" at bounding box center [818, 238] width 52 height 14
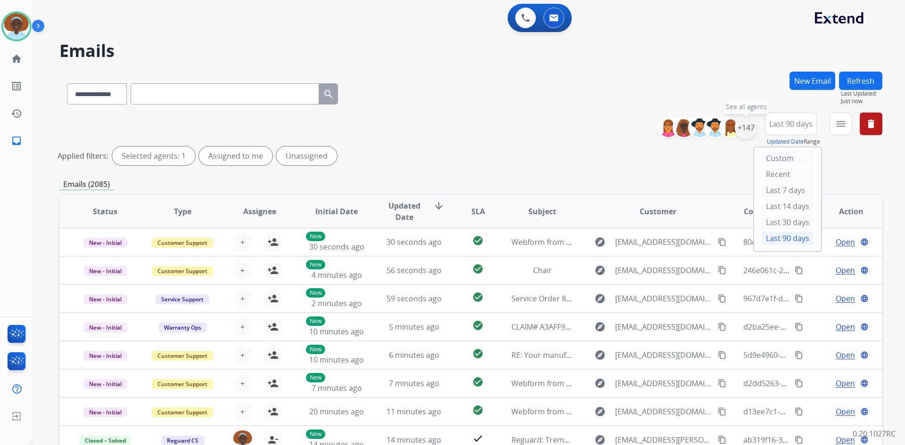
click at [742, 127] on div "+147" at bounding box center [746, 127] width 23 height 23
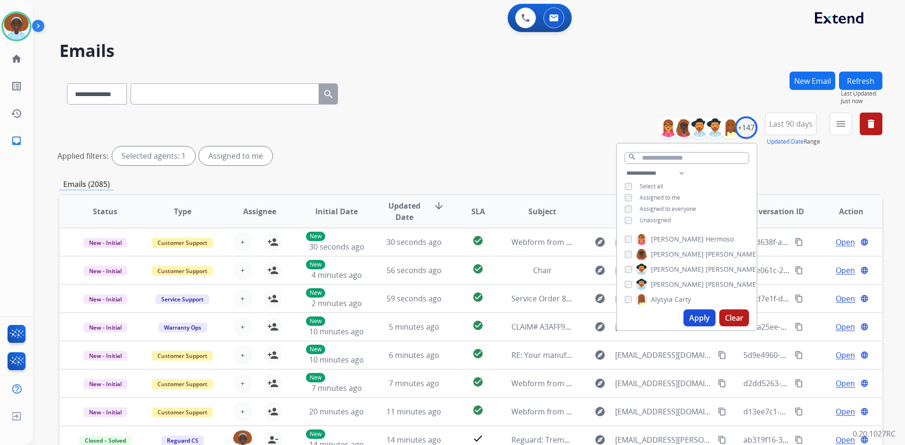
click at [696, 318] on button "Apply" at bounding box center [699, 318] width 32 height 17
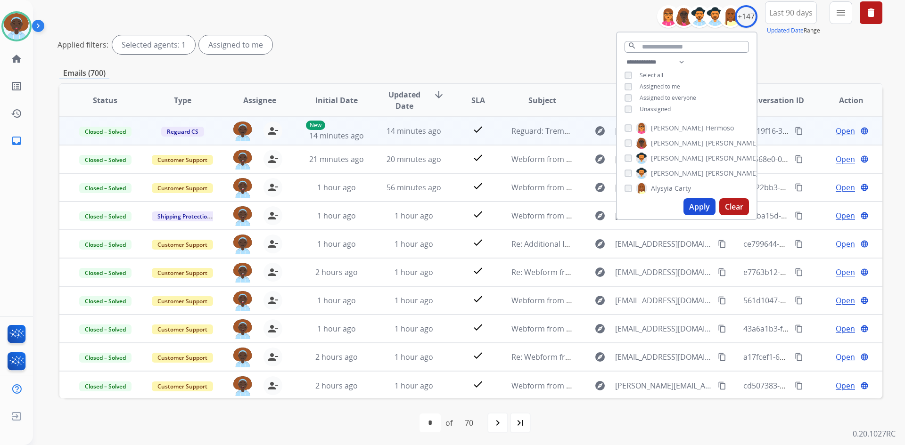
scroll to position [114, 0]
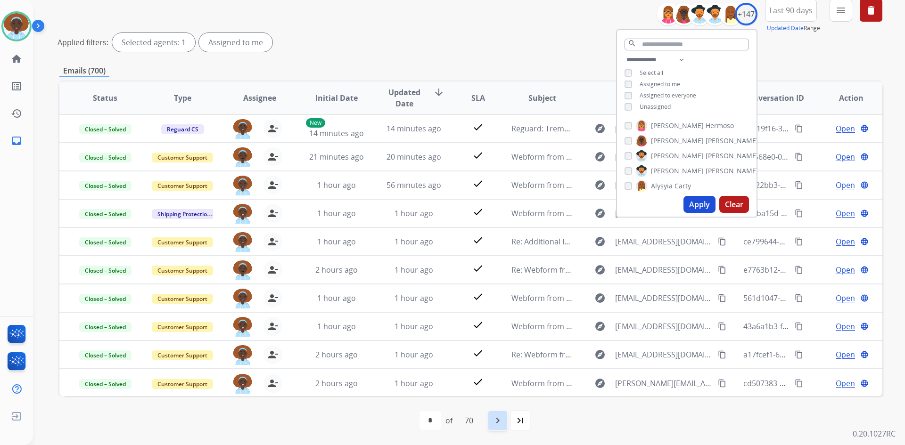
click at [499, 424] on mat-icon "navigate_next" at bounding box center [497, 420] width 11 height 11
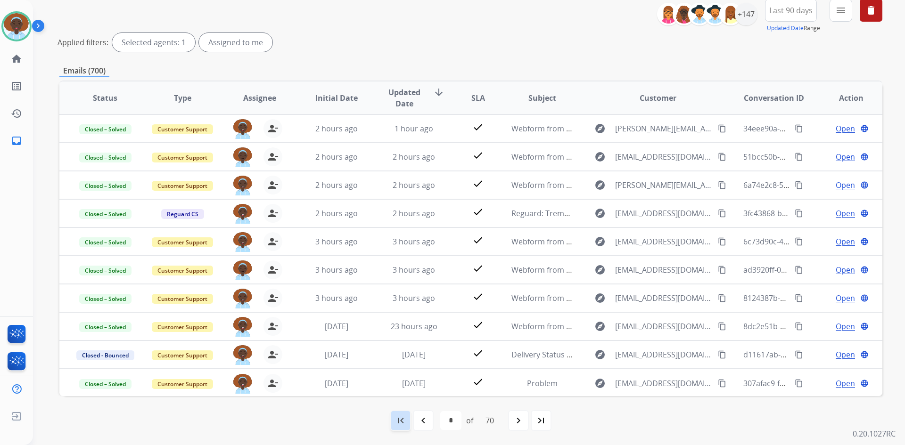
click at [398, 425] on mat-icon "first_page" at bounding box center [400, 420] width 11 height 11
select select "*"
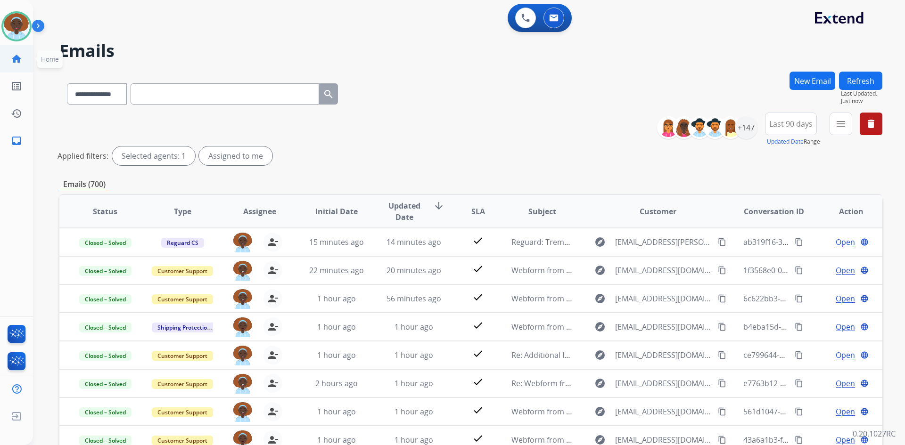
click at [18, 59] on mat-icon "home" at bounding box center [16, 58] width 11 height 11
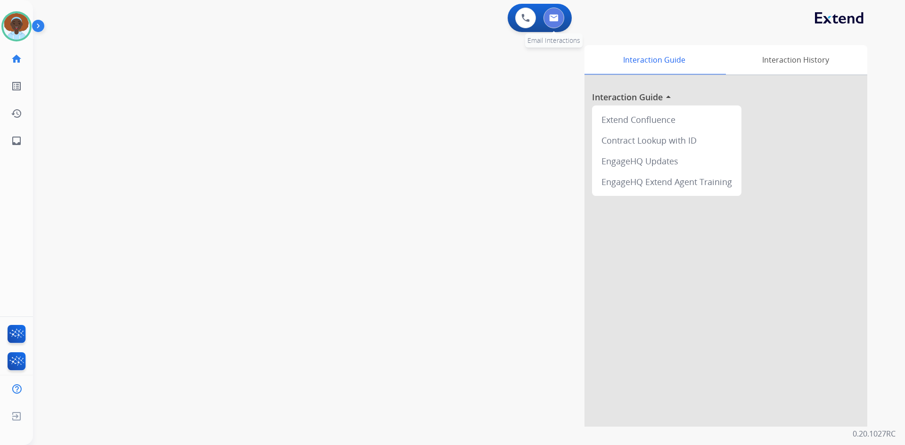
click at [555, 22] on button at bounding box center [553, 18] width 21 height 21
select select "**********"
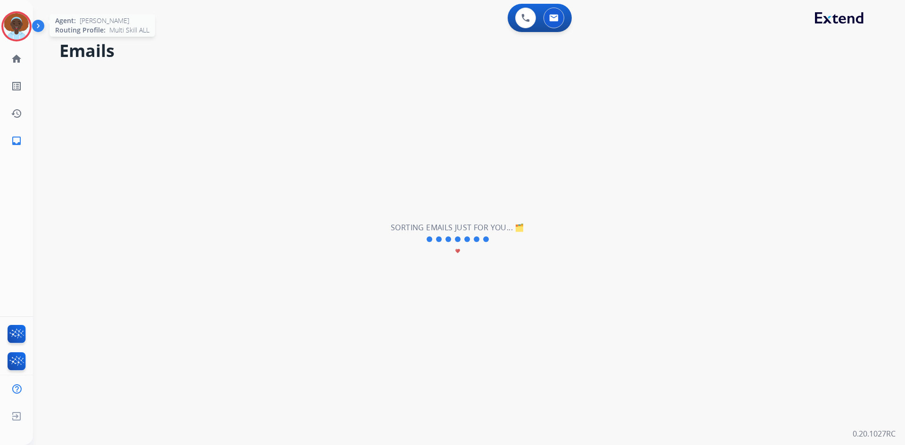
click at [11, 27] on img at bounding box center [16, 26] width 26 height 26
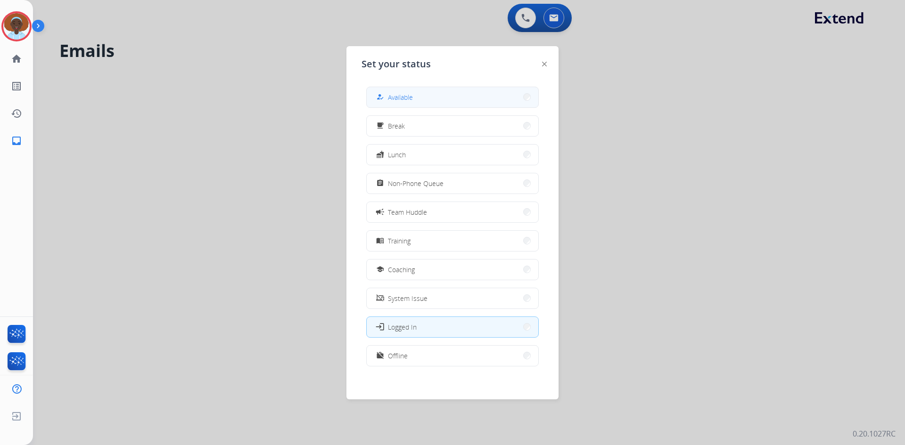
click at [413, 95] on span "Available" at bounding box center [400, 97] width 25 height 10
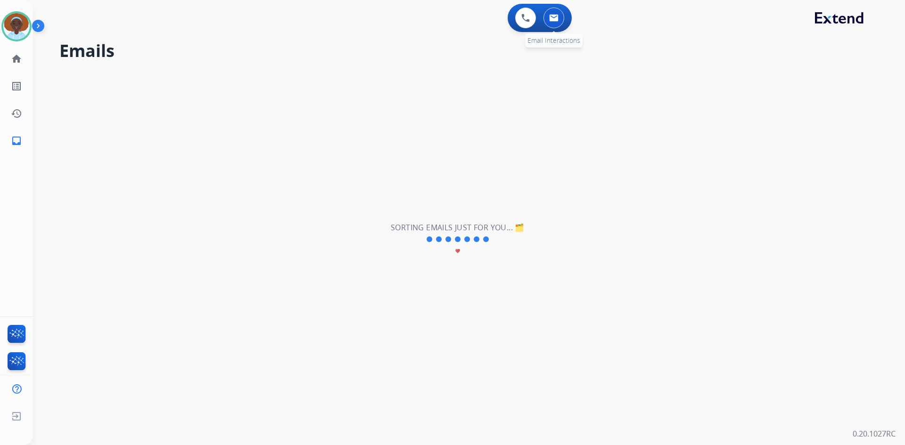
click at [551, 23] on button at bounding box center [553, 18] width 21 height 21
click at [18, 56] on mat-icon "home" at bounding box center [16, 58] width 11 height 11
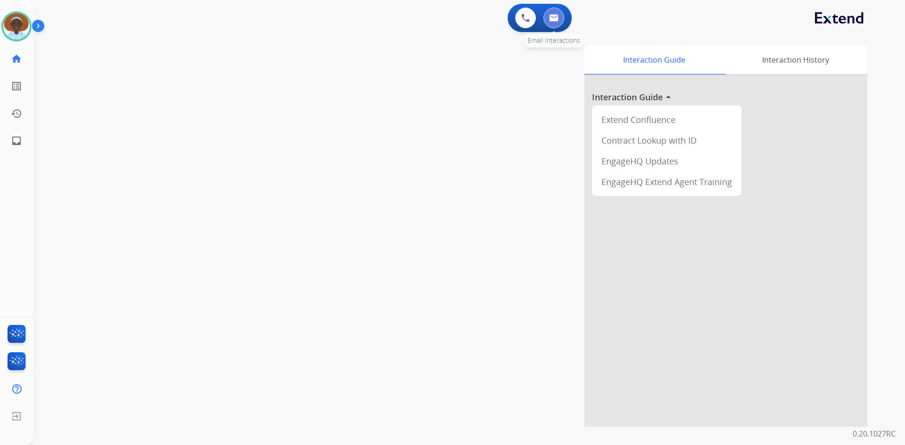
click at [551, 18] on img at bounding box center [553, 18] width 9 height 8
select select "**********"
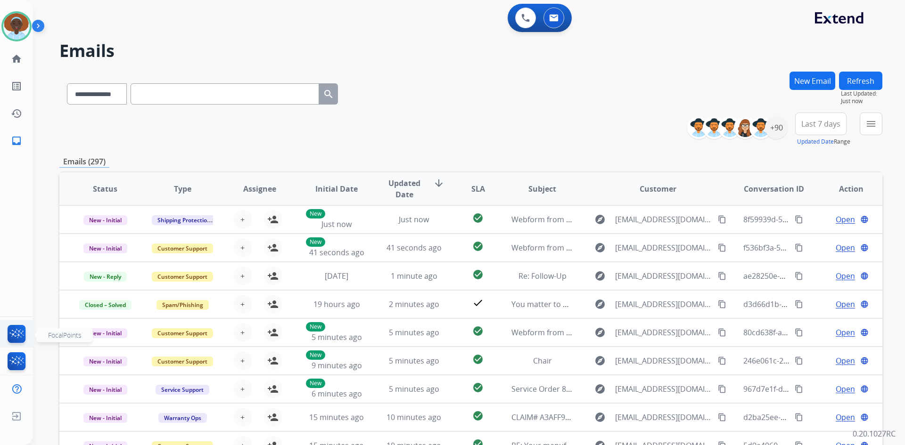
click at [11, 331] on img at bounding box center [17, 336] width 22 height 22
click at [20, 28] on img at bounding box center [16, 26] width 26 height 26
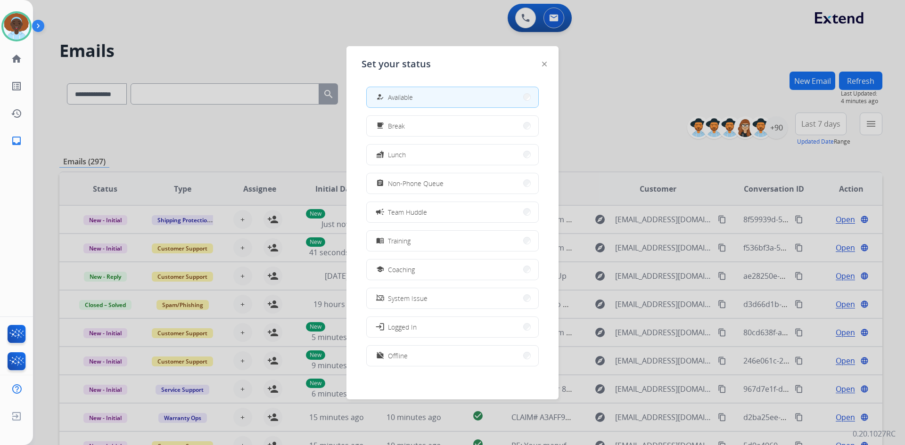
click at [287, 30] on div at bounding box center [452, 222] width 905 height 445
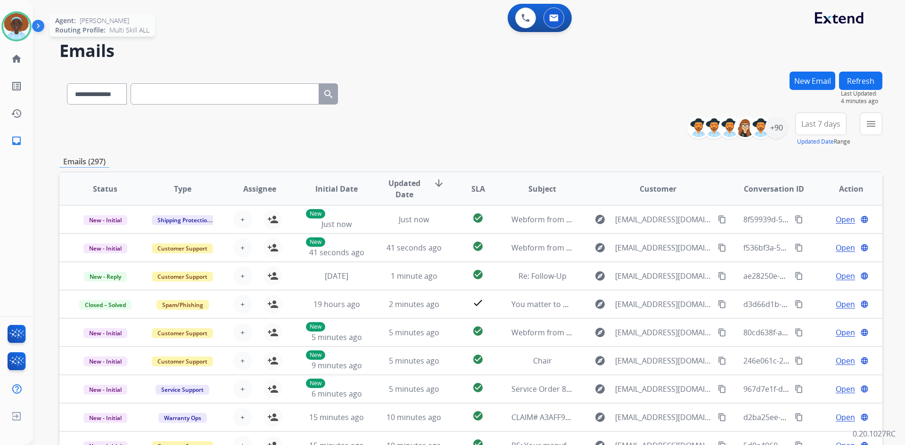
click at [11, 24] on img at bounding box center [16, 26] width 26 height 26
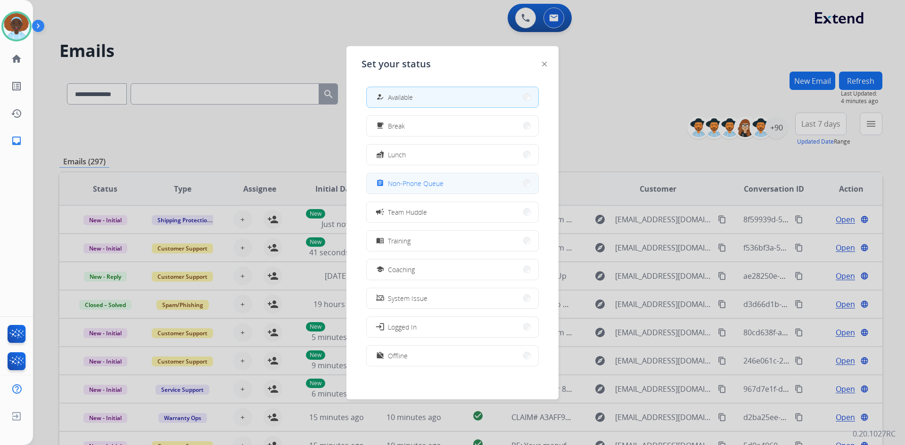
click at [427, 184] on span "Non-Phone Queue" at bounding box center [416, 184] width 56 height 10
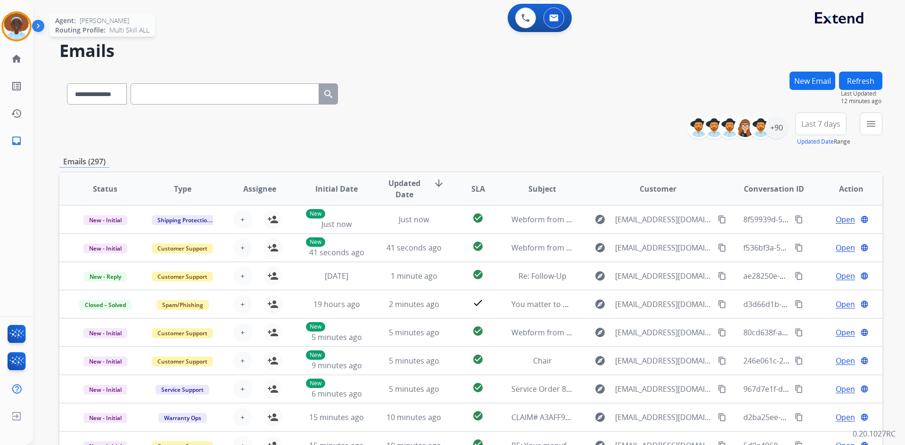
click at [19, 22] on img at bounding box center [16, 26] width 26 height 26
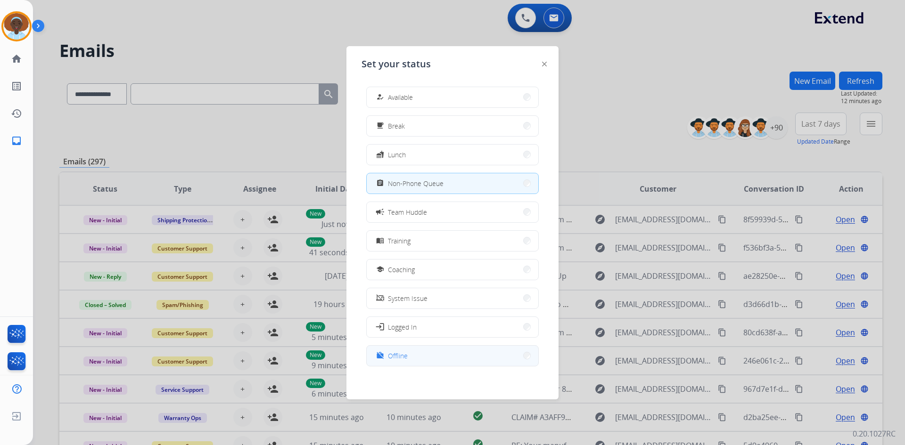
click at [430, 352] on button "work_off Offline" at bounding box center [453, 356] width 172 height 20
